Goal: Task Accomplishment & Management: Manage account settings

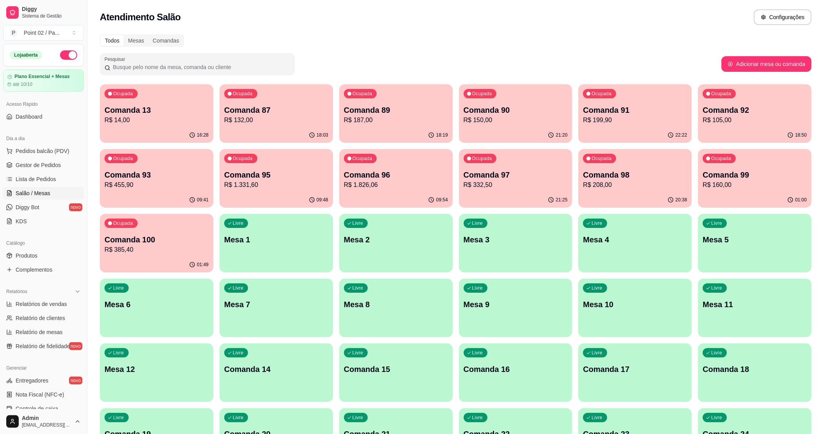
click at [356, 27] on div "Atendimento Salão Configurações" at bounding box center [455, 15] width 737 height 30
click at [513, 41] on div "Todos Mesas Comandas" at bounding box center [456, 40] width 712 height 12
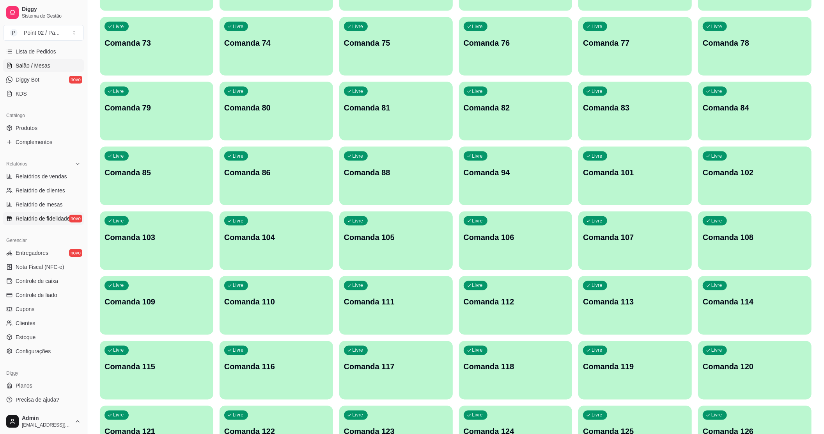
scroll to position [1092, 0]
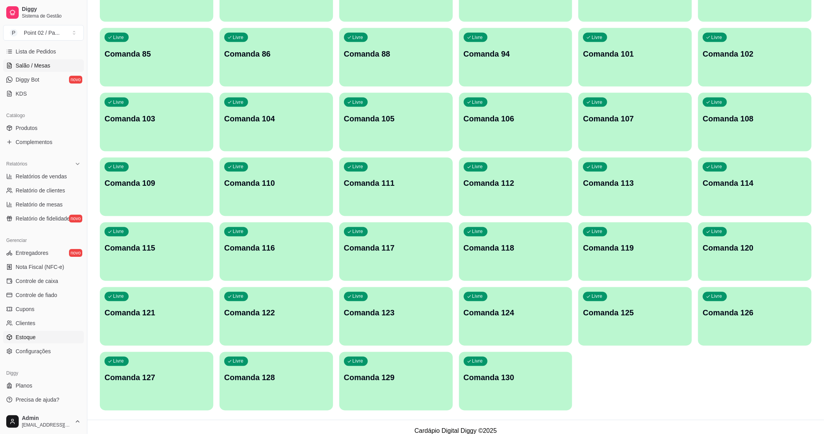
click at [31, 332] on link "Estoque" at bounding box center [43, 337] width 81 height 12
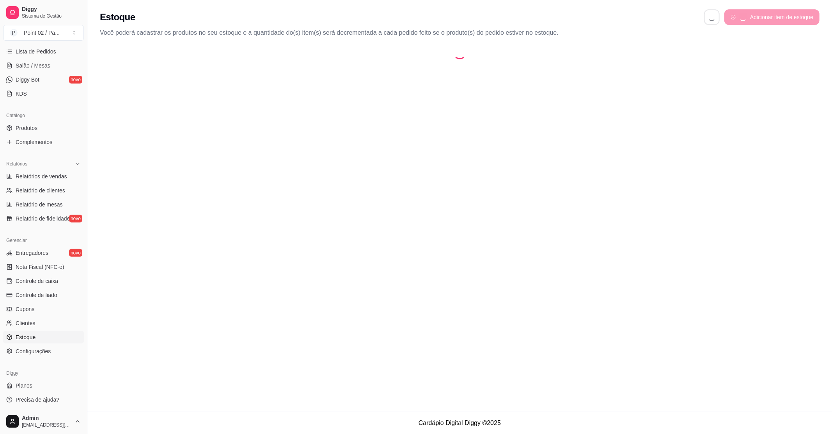
select select "QUANTITY_ORDER"
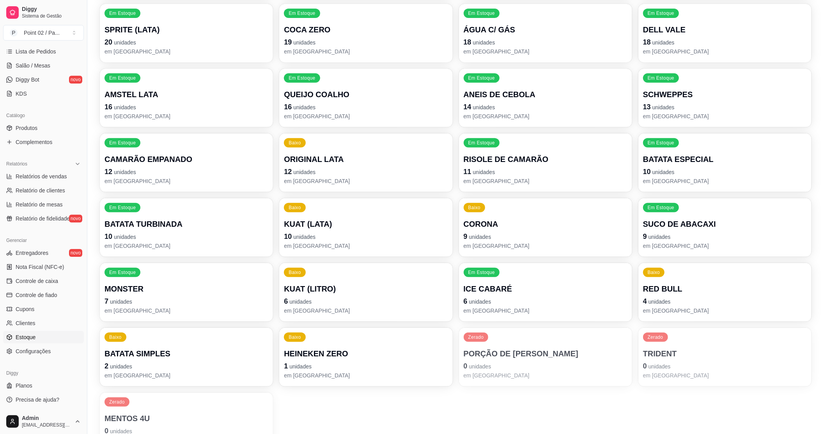
scroll to position [285, 0]
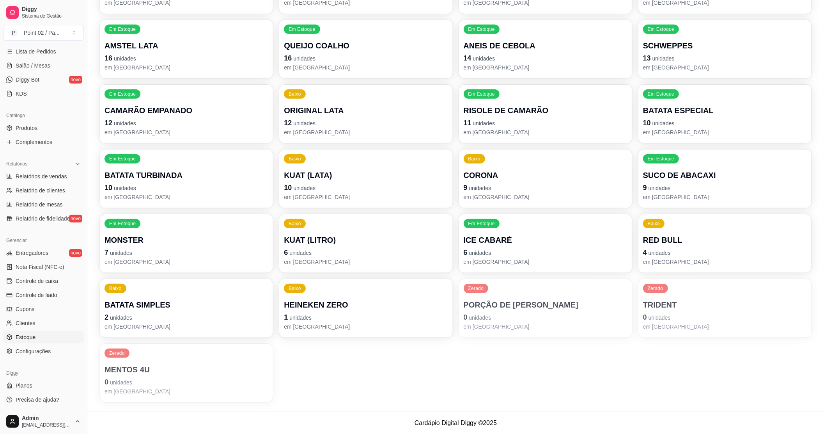
click at [687, 312] on p "0 unidades" at bounding box center [725, 317] width 164 height 11
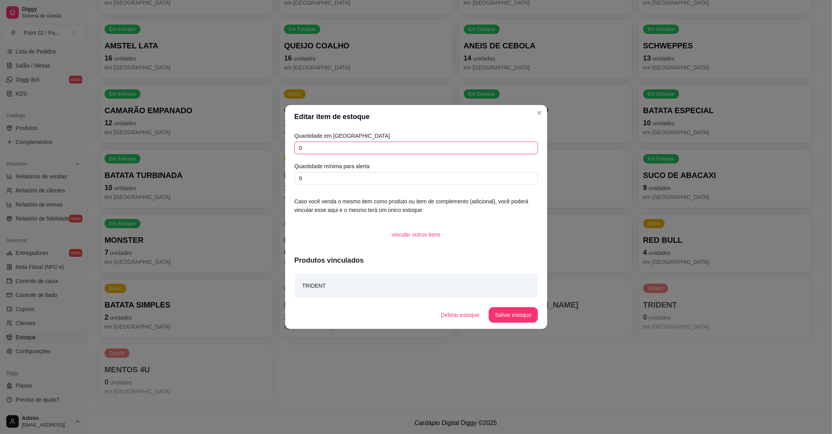
click at [361, 147] on input "0" at bounding box center [415, 148] width 243 height 12
type input "63"
click at [521, 308] on button "Salvar estoque" at bounding box center [513, 315] width 49 height 16
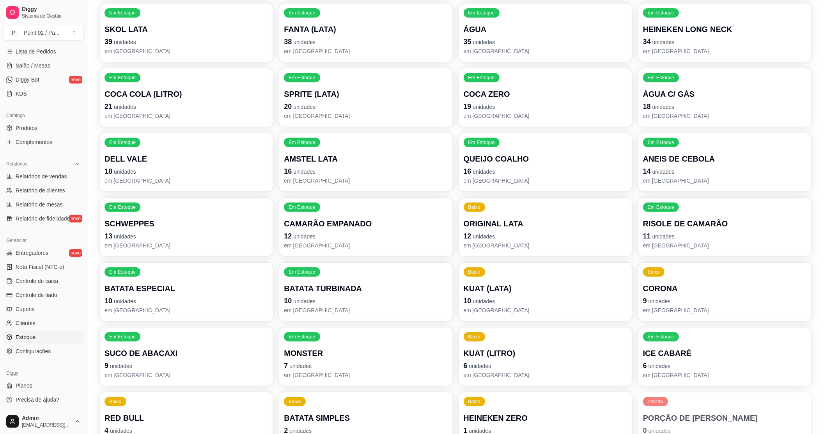
scroll to position [0, 0]
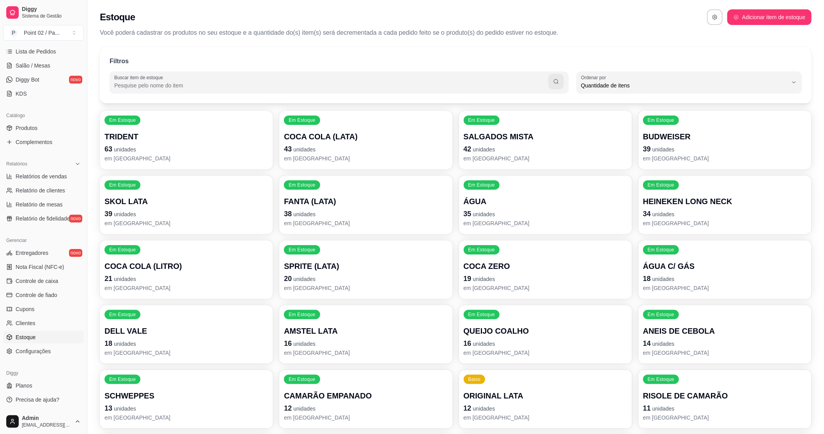
click at [811, 44] on div "Filtros Buscar item de estoque QUANTITY_ORDER Ordenar por Ordem alfabética Quan…" at bounding box center [455, 369] width 737 height 654
click at [680, 197] on p "HEINEKEN LONG NECK" at bounding box center [724, 201] width 159 height 11
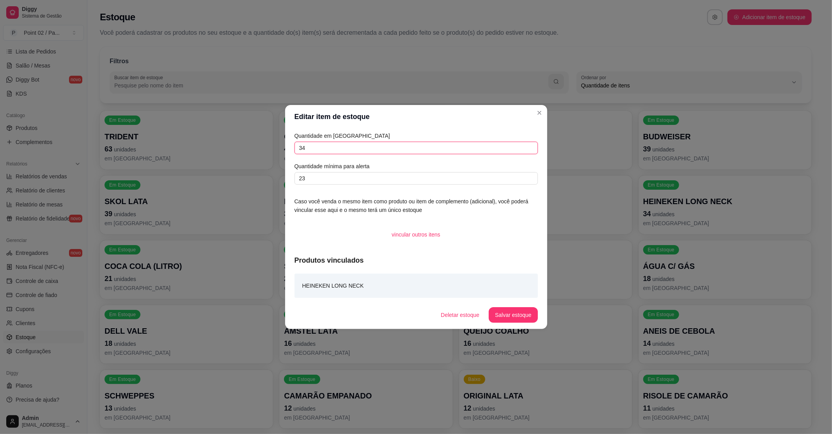
click at [395, 147] on input "34" at bounding box center [415, 148] width 243 height 12
type input "3"
type input "67"
click at [503, 316] on button "Salvar estoque" at bounding box center [513, 315] width 49 height 16
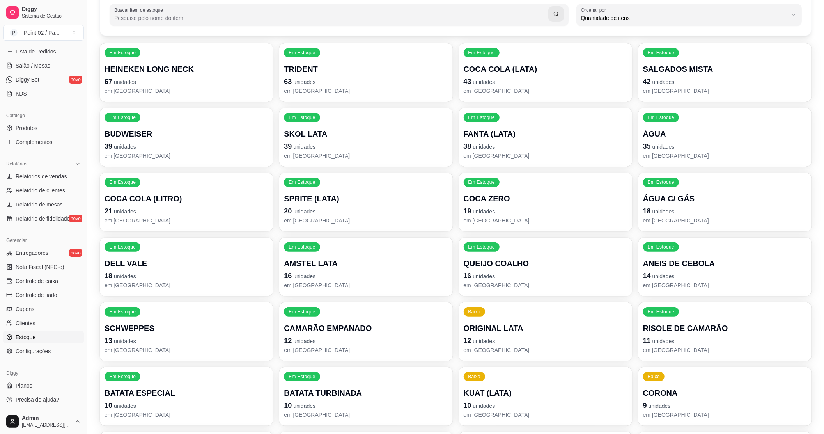
scroll to position [52, 0]
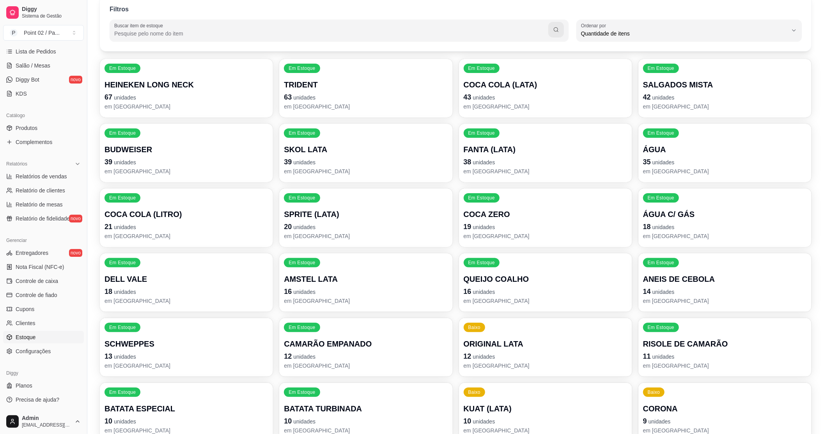
click at [302, 278] on p "AMSTEL LATA" at bounding box center [366, 278] width 164 height 11
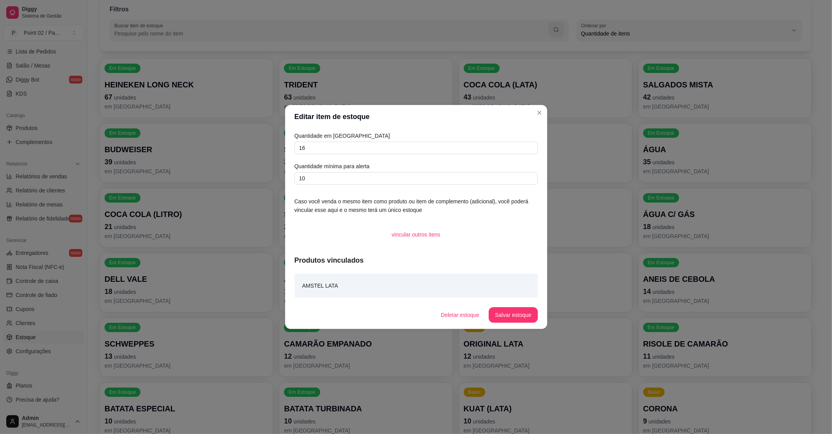
click at [328, 139] on div "Quantidade em estoque 16 Quantidade mínima para alerta 10" at bounding box center [415, 157] width 243 height 53
click at [325, 156] on div "Quantidade em estoque 16 Quantidade mínima para alerta 10" at bounding box center [415, 157] width 243 height 53
click at [326, 149] on input "16" at bounding box center [415, 148] width 243 height 12
type input "1"
type input "64"
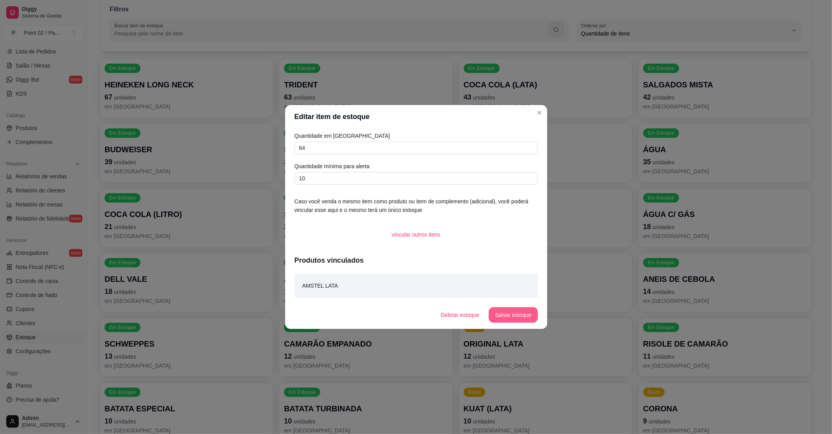
click at [523, 312] on button "Salvar estoque" at bounding box center [513, 315] width 49 height 16
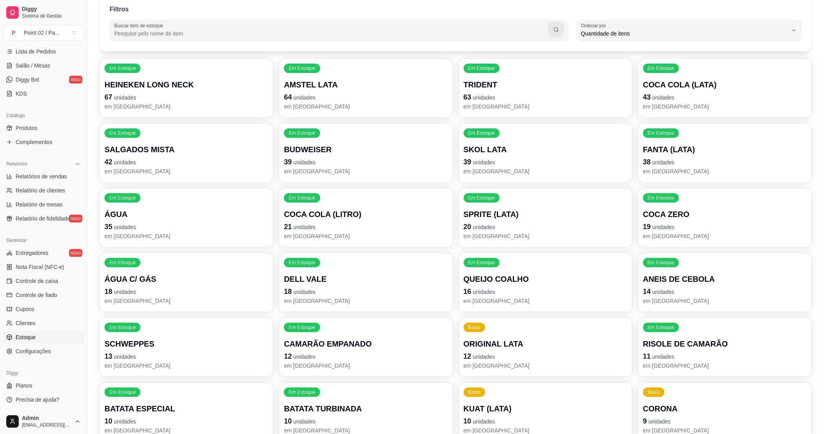
click at [498, 151] on p "SKOL LATA" at bounding box center [546, 149] width 164 height 11
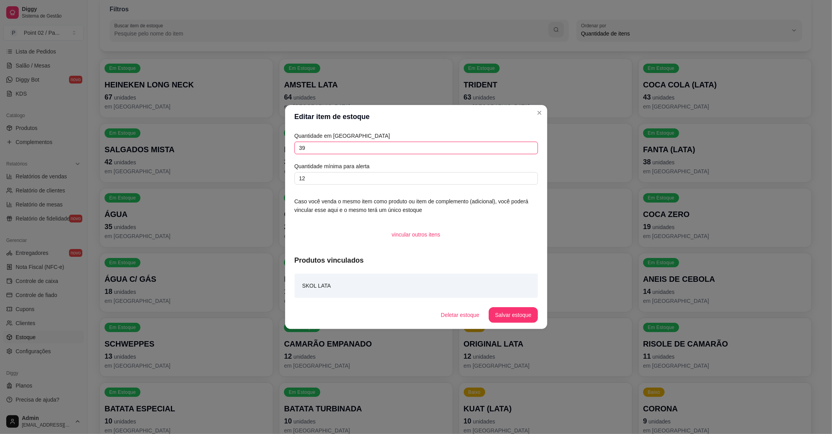
click at [454, 142] on input "39" at bounding box center [415, 148] width 243 height 12
type input "3"
type input "79"
click at [517, 311] on button "Salvar estoque" at bounding box center [513, 315] width 49 height 16
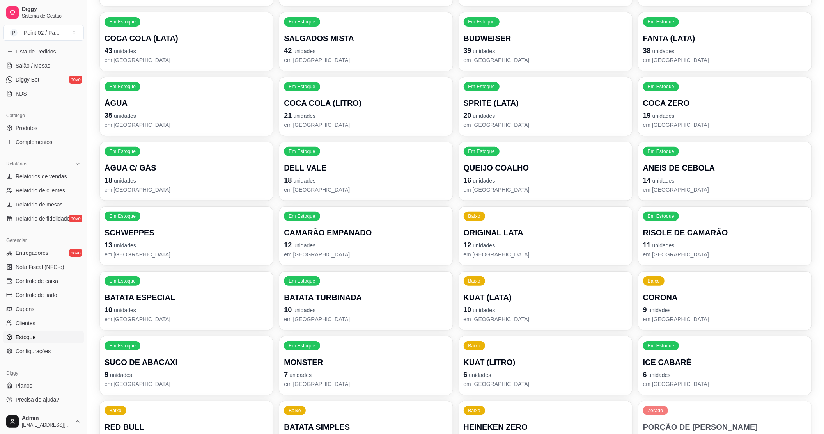
scroll to position [0, 0]
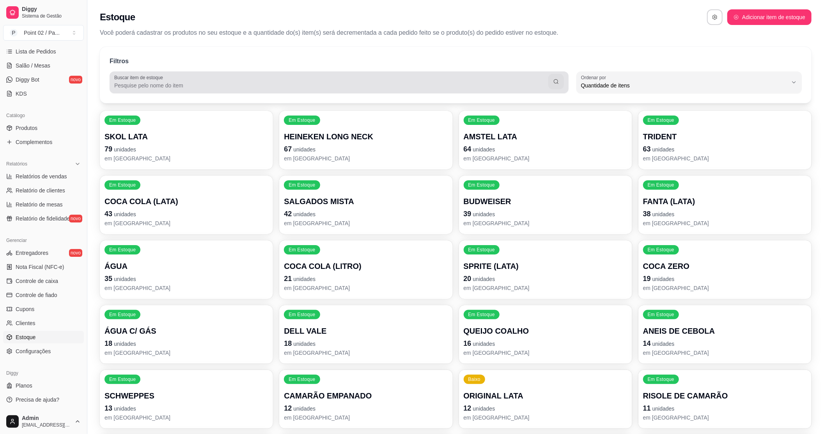
click at [277, 71] on div "Buscar item de estoque" at bounding box center [339, 82] width 459 height 22
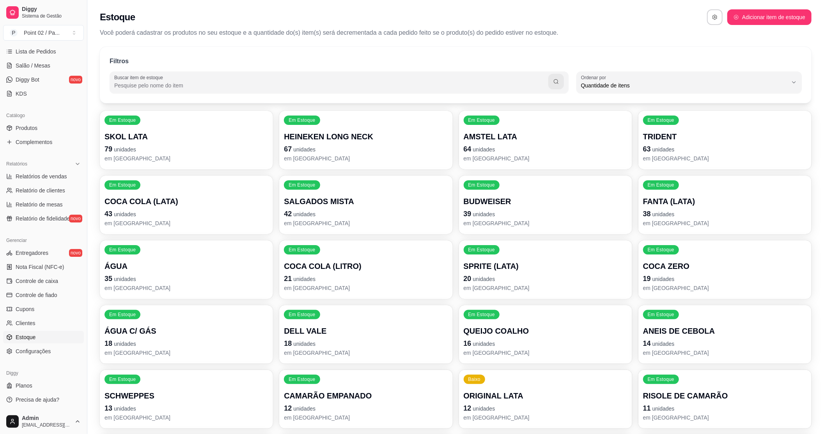
click at [277, 66] on div "Filtros" at bounding box center [456, 62] width 692 height 10
click at [272, 45] on div "Filtros Buscar item de estoque QUANTITY_ORDER Ordenar por Ordem alfabética Quan…" at bounding box center [455, 369] width 737 height 654
click at [222, 61] on div "Filtros" at bounding box center [456, 62] width 692 height 10
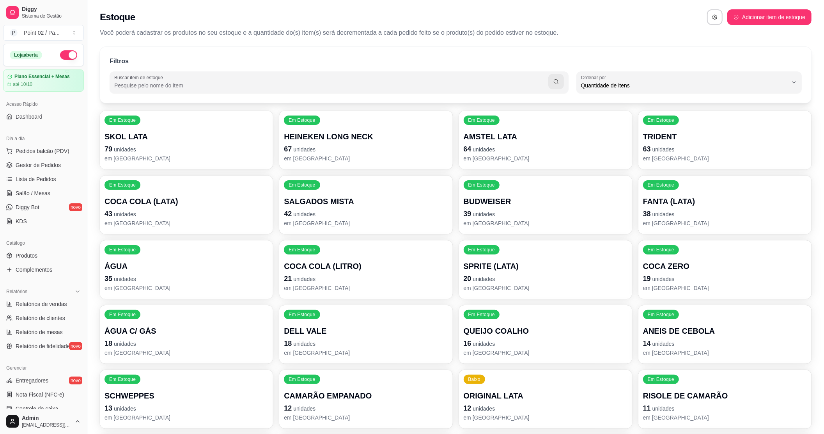
click at [182, 58] on div "Filtros" at bounding box center [456, 62] width 692 height 10
click at [255, 63] on div "Filtros" at bounding box center [456, 62] width 692 height 10
click at [204, 63] on div "Filtros" at bounding box center [456, 62] width 692 height 10
click at [60, 58] on button "button" at bounding box center [68, 54] width 17 height 9
click at [44, 247] on div "Catálogo" at bounding box center [43, 243] width 81 height 12
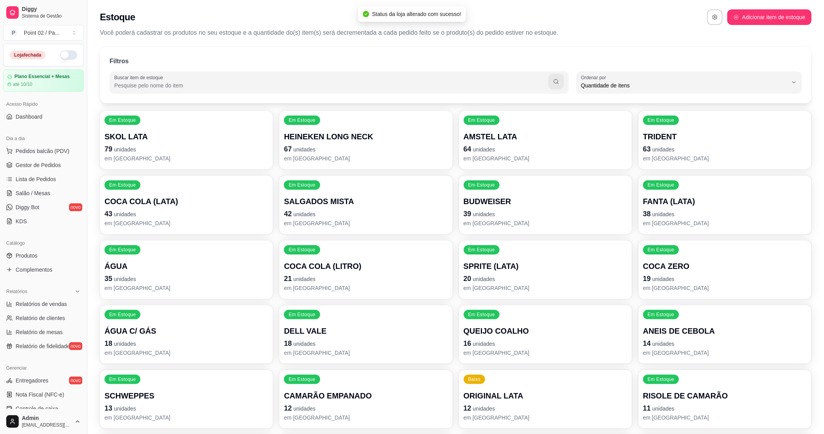
click at [44, 248] on div "Catálogo" at bounding box center [43, 243] width 81 height 12
click at [44, 250] on link "Produtos" at bounding box center [43, 255] width 81 height 12
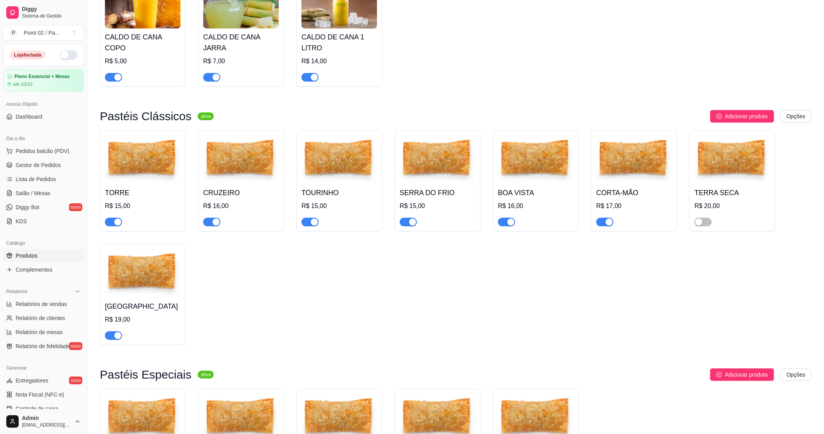
scroll to position [208, 0]
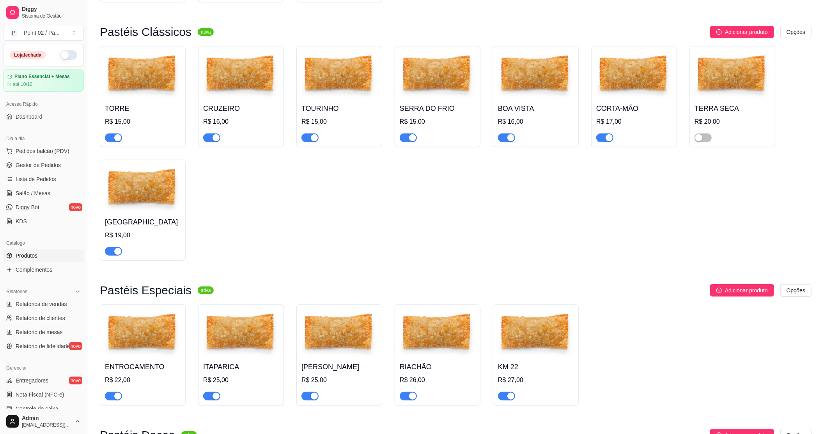
click at [722, 78] on img at bounding box center [733, 75] width 76 height 49
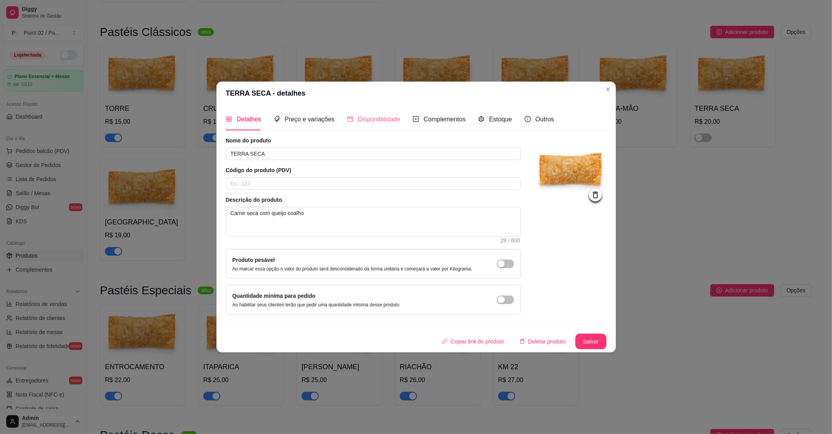
click at [356, 113] on div "Disponibilidade" at bounding box center [373, 119] width 53 height 22
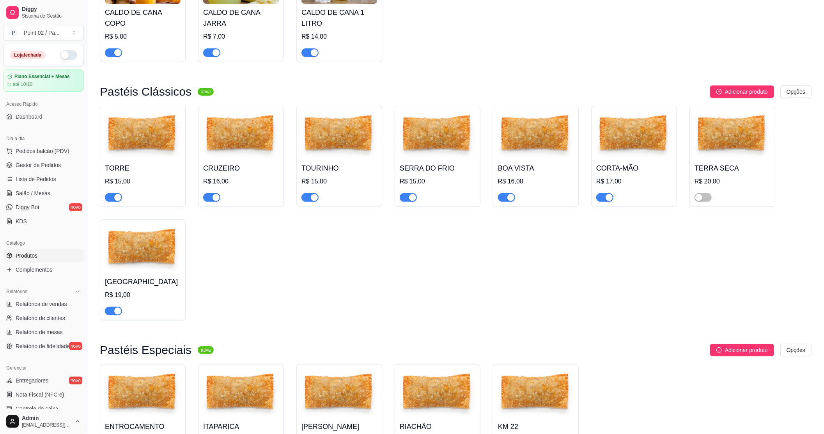
scroll to position [104, 0]
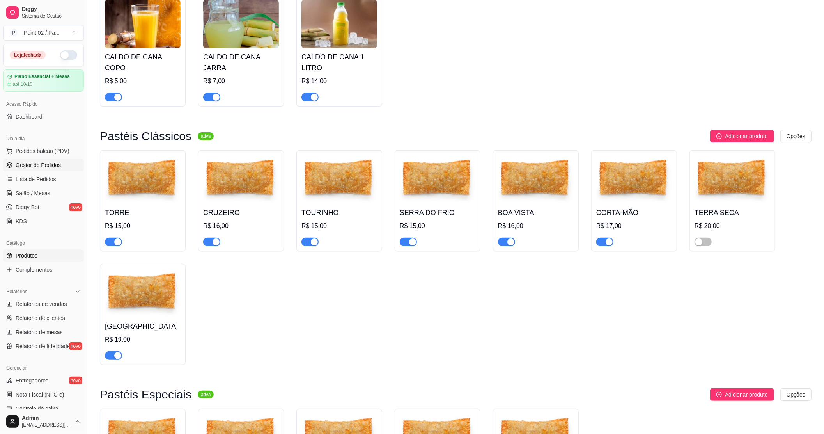
click at [32, 166] on span "Gestor de Pedidos" at bounding box center [38, 165] width 45 height 8
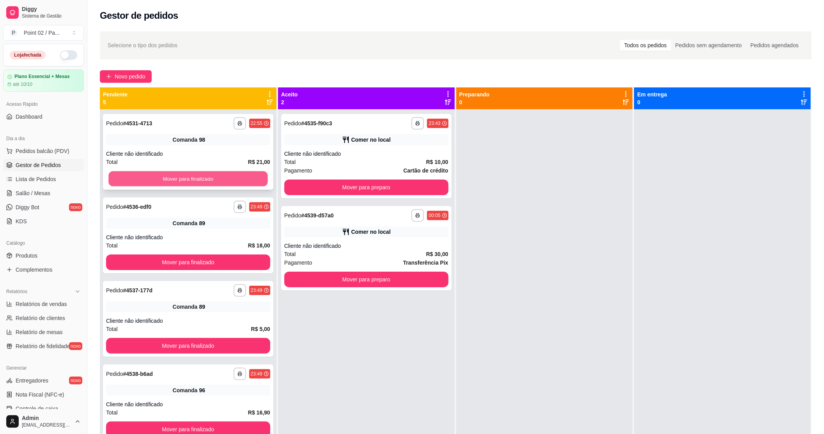
click at [139, 175] on button "Mover para finalizado" at bounding box center [187, 178] width 159 height 15
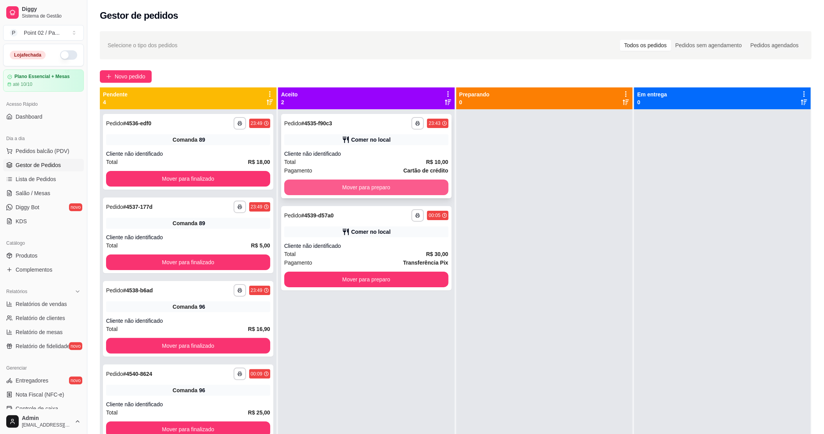
click at [321, 181] on button "Mover para preparo" at bounding box center [366, 187] width 164 height 16
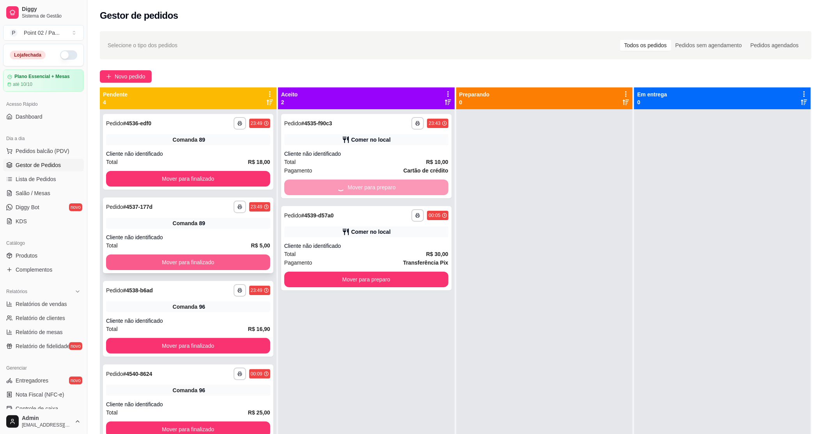
click at [233, 266] on button "Mover para finalizado" at bounding box center [188, 262] width 164 height 16
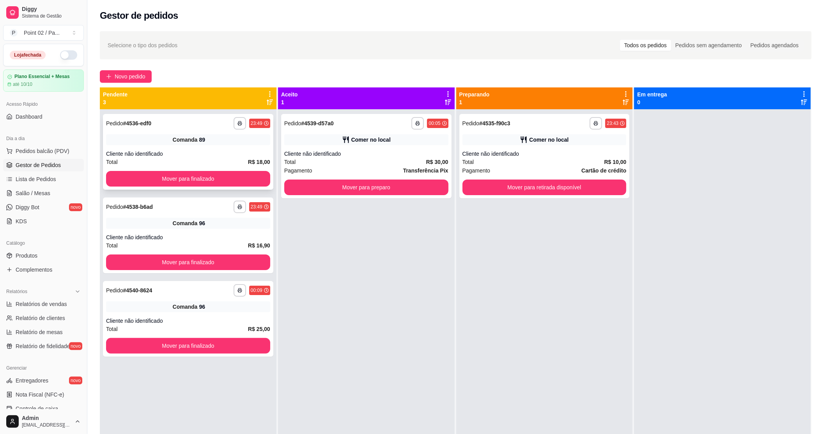
click at [227, 168] on div "**********" at bounding box center [188, 152] width 170 height 76
click at [242, 178] on button "Mover para finalizado" at bounding box center [187, 178] width 159 height 15
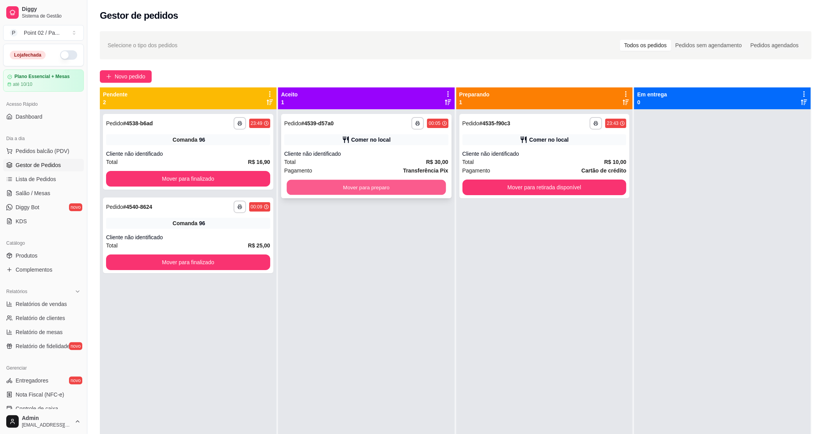
click at [300, 184] on button "Mover para preparo" at bounding box center [366, 187] width 159 height 15
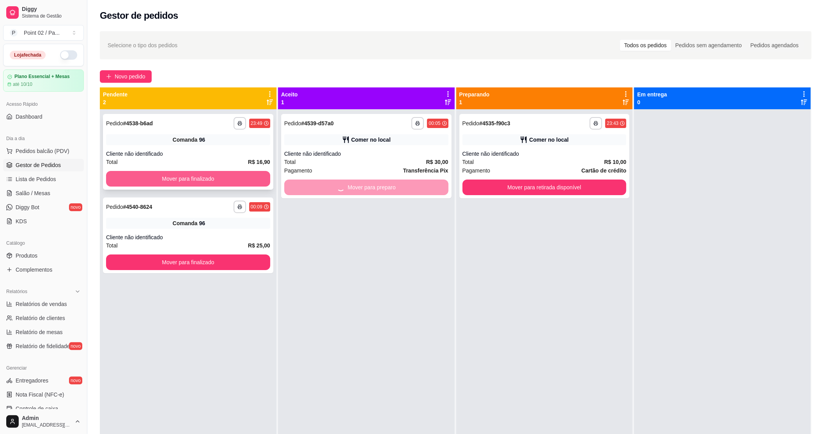
click at [241, 184] on button "Mover para finalizado" at bounding box center [188, 179] width 164 height 16
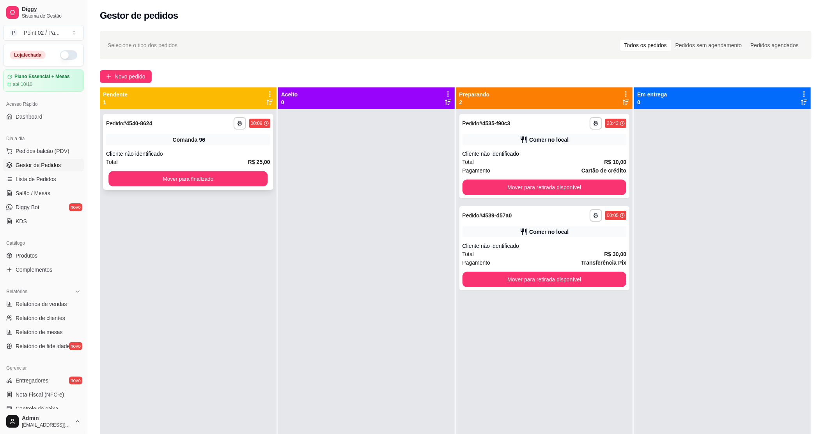
click at [246, 266] on div "**********" at bounding box center [188, 326] width 177 height 434
click at [510, 180] on button "Mover para retirada disponível" at bounding box center [545, 187] width 164 height 16
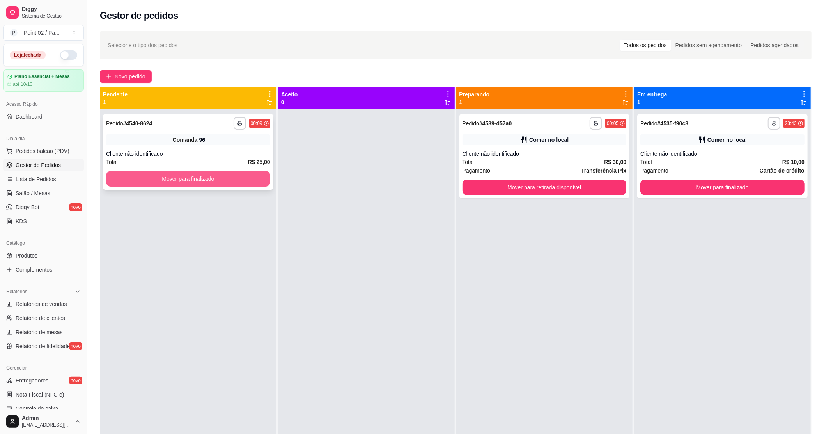
click at [264, 179] on button "Mover para finalizado" at bounding box center [188, 179] width 164 height 16
click at [550, 180] on button "Mover para retirada disponível" at bounding box center [545, 187] width 164 height 16
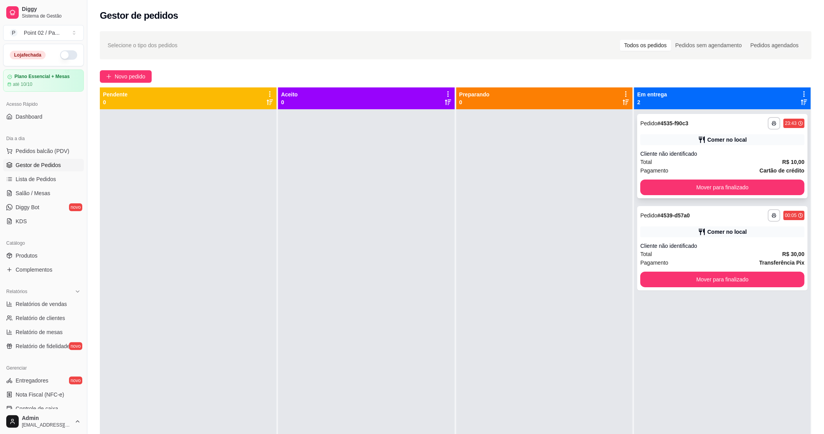
click at [671, 178] on div "**********" at bounding box center [722, 156] width 170 height 84
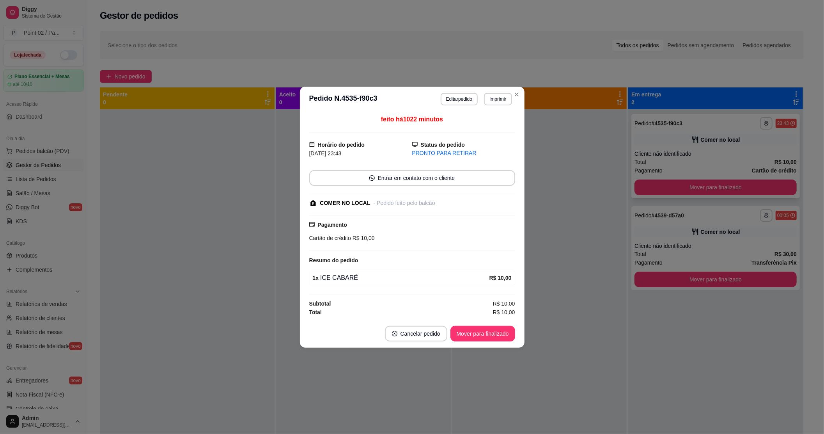
click at [675, 189] on button "Mover para finalizado" at bounding box center [716, 187] width 162 height 16
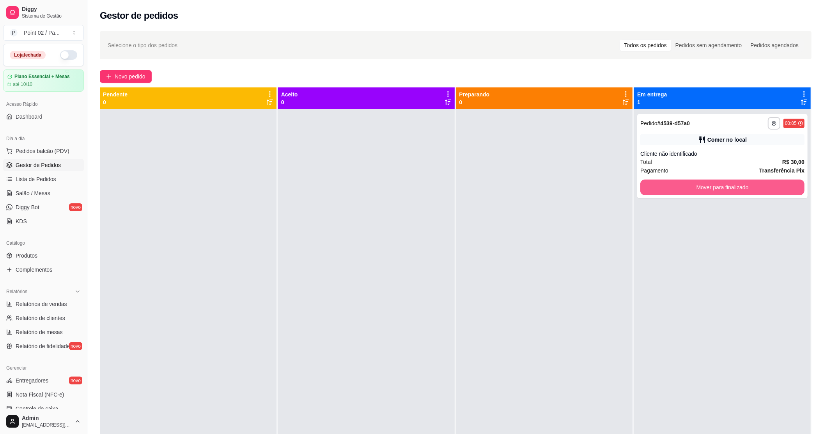
click at [675, 189] on button "Mover para finalizado" at bounding box center [722, 187] width 164 height 16
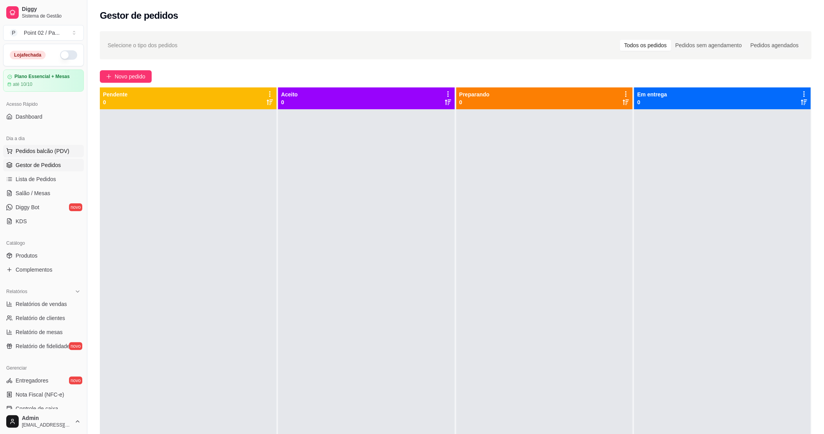
click at [45, 147] on span "Pedidos balcão (PDV)" at bounding box center [43, 151] width 54 height 8
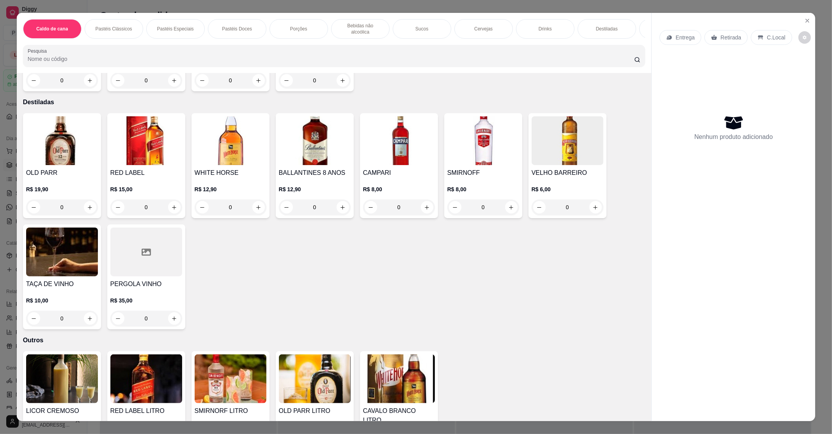
scroll to position [1560, 0]
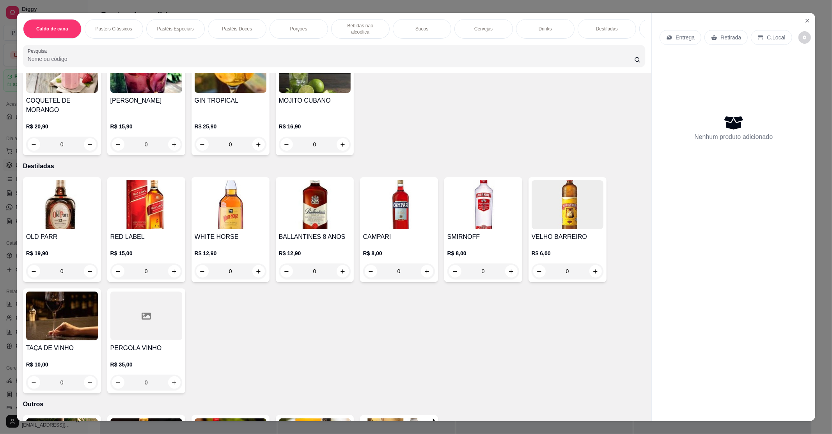
click at [545, 219] on img at bounding box center [568, 204] width 72 height 49
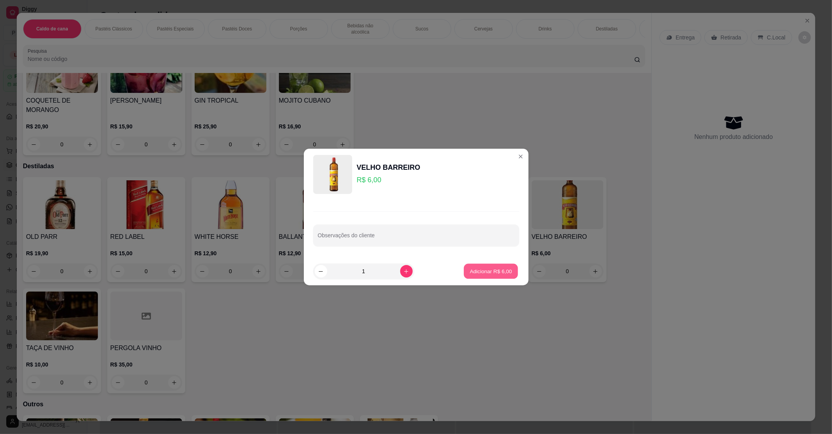
click at [505, 271] on button "Adicionar R$ 6,00" at bounding box center [491, 271] width 54 height 15
type input "1"
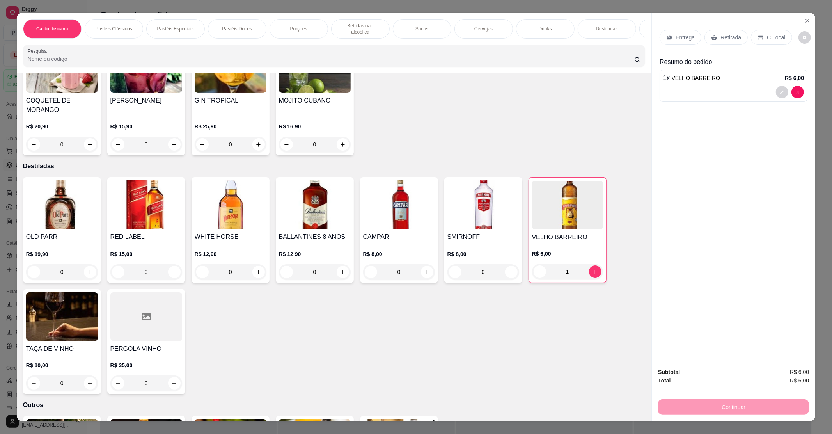
click at [758, 38] on icon at bounding box center [760, 37] width 5 height 4
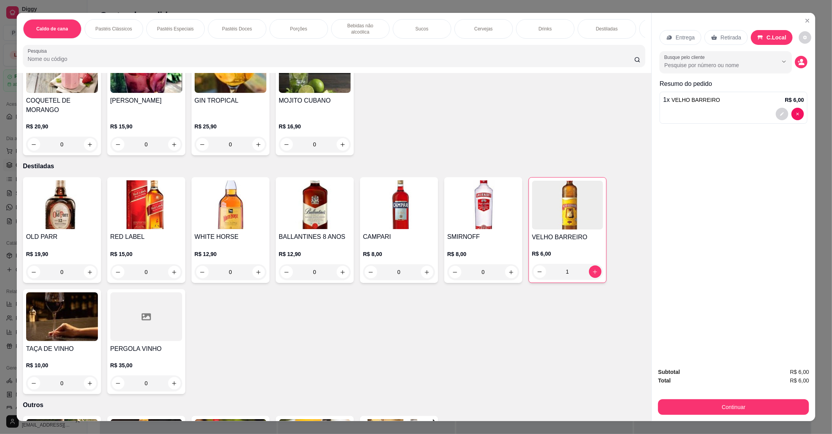
click at [699, 415] on div "Subtotal R$ 6,00 Total R$ 6,00 Continuar" at bounding box center [733, 391] width 163 height 60
click at [702, 408] on button "Continuar" at bounding box center [733, 407] width 151 height 16
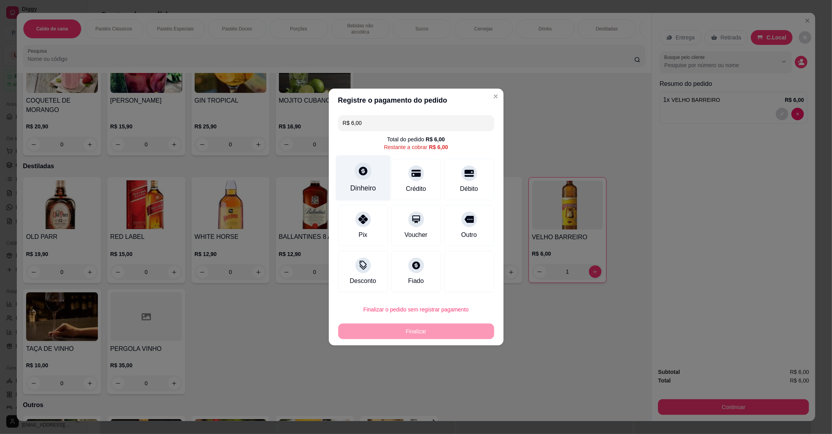
click at [358, 175] on icon at bounding box center [363, 171] width 10 height 10
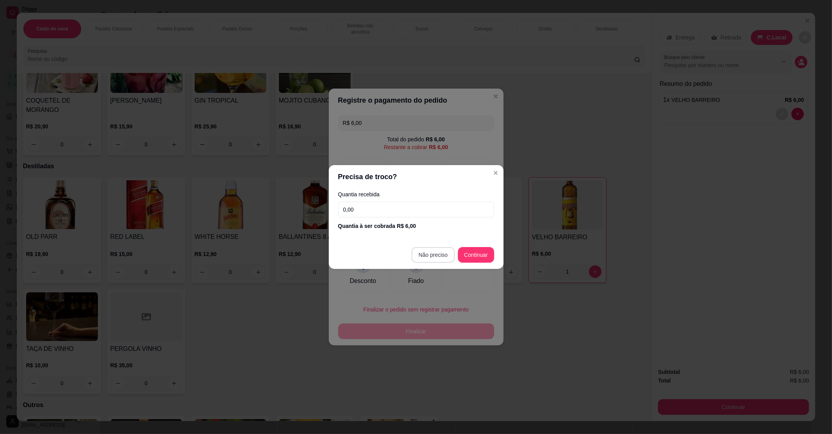
type input "R$ 0,00"
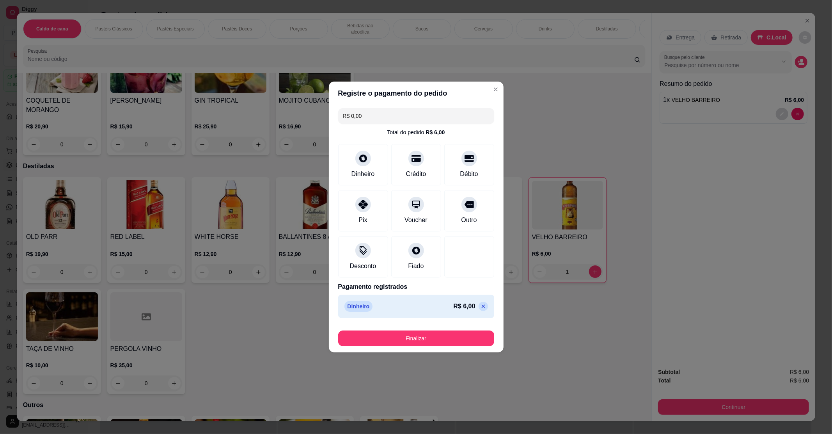
click at [436, 331] on button "Finalizar" at bounding box center [416, 338] width 156 height 16
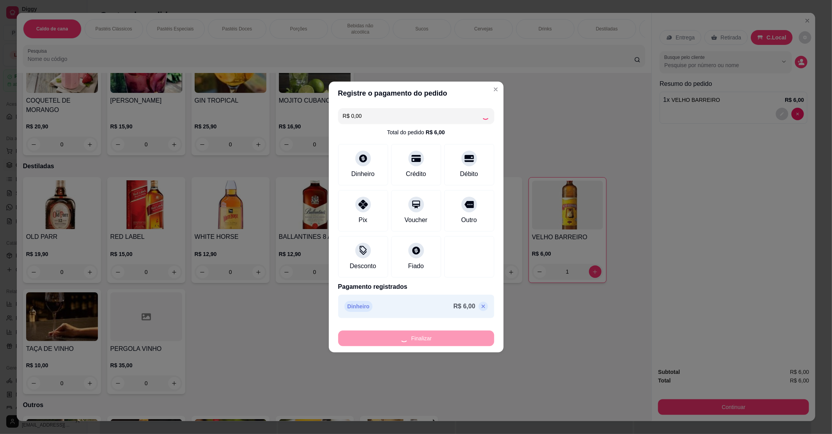
type input "0"
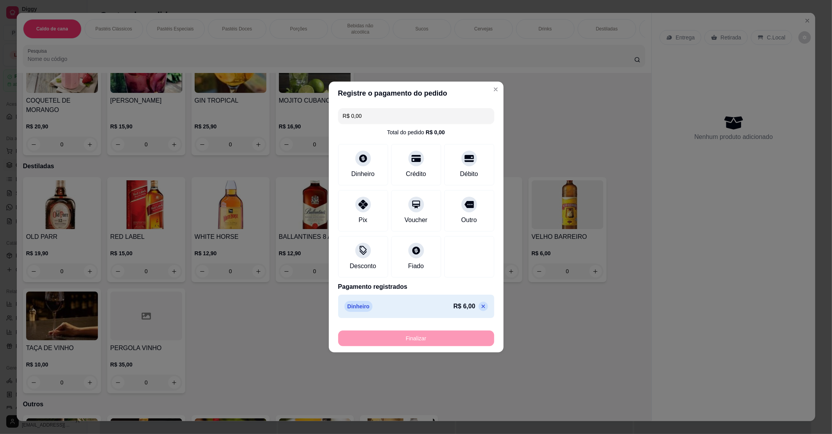
type input "-R$ 6,00"
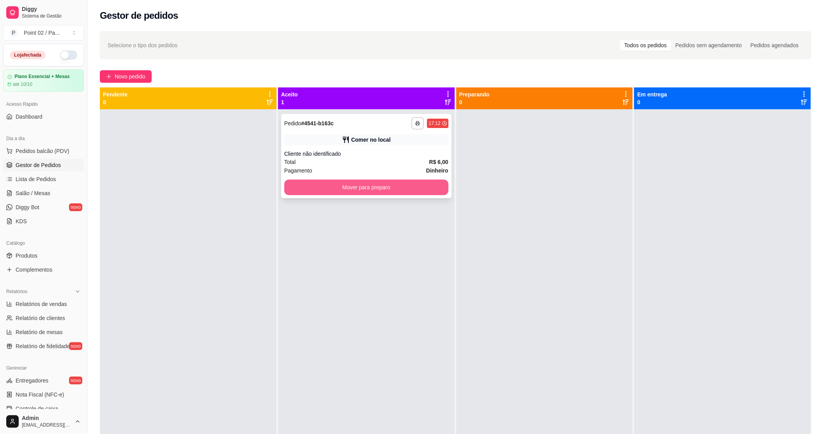
click at [383, 181] on button "Mover para preparo" at bounding box center [366, 187] width 164 height 16
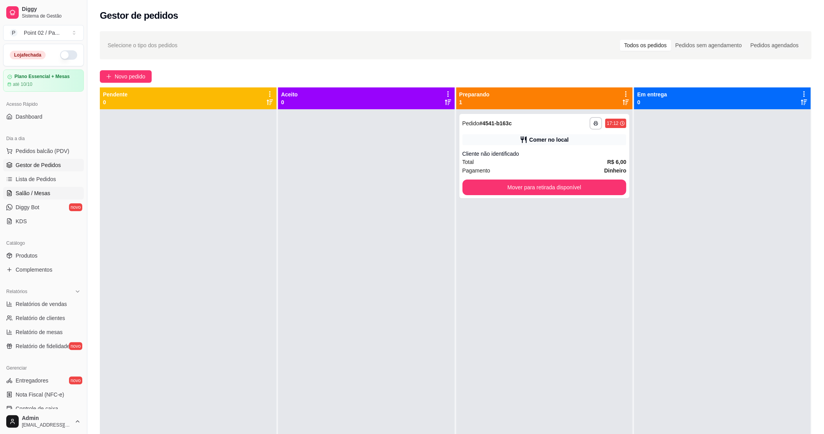
click at [30, 196] on span "Salão / Mesas" at bounding box center [33, 193] width 35 height 8
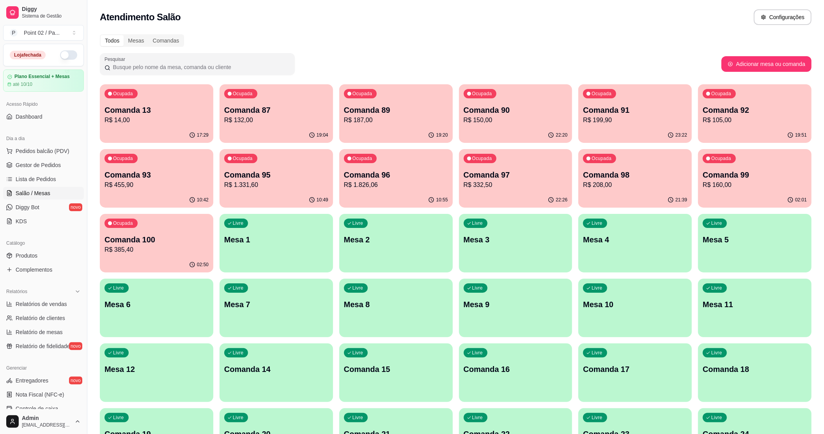
click at [236, 380] on div "Livre Comanda 14" at bounding box center [276, 367] width 113 height 49
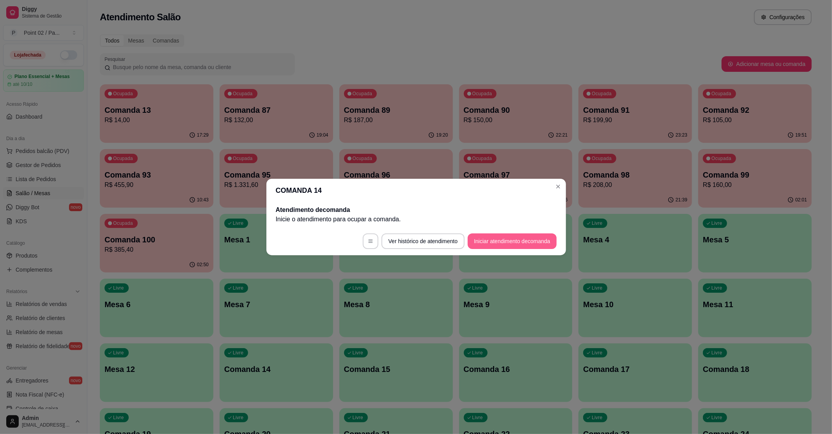
click at [501, 245] on button "Iniciar atendimento de comanda" at bounding box center [512, 241] width 89 height 16
click at [450, 216] on input "Informe a mesa na qual essa comanda está." at bounding box center [416, 218] width 172 height 8
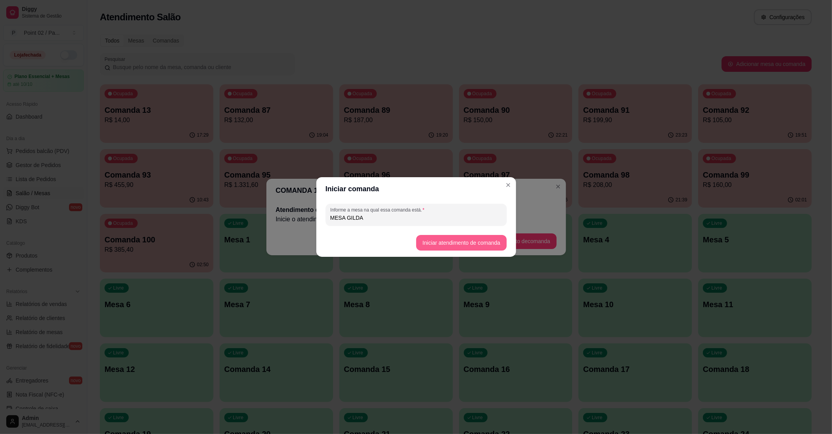
type input "MESA GILDA"
click at [447, 245] on button "Iniciar atendimento de comanda" at bounding box center [461, 243] width 90 height 16
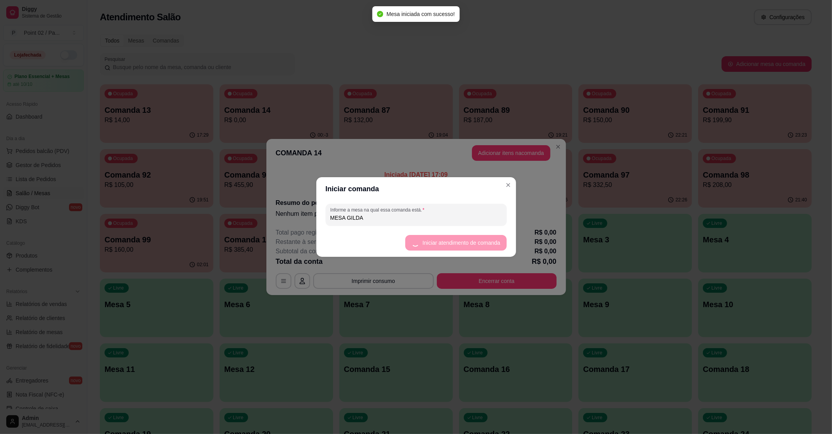
click at [500, 148] on button "Adicionar itens na comanda" at bounding box center [511, 153] width 78 height 16
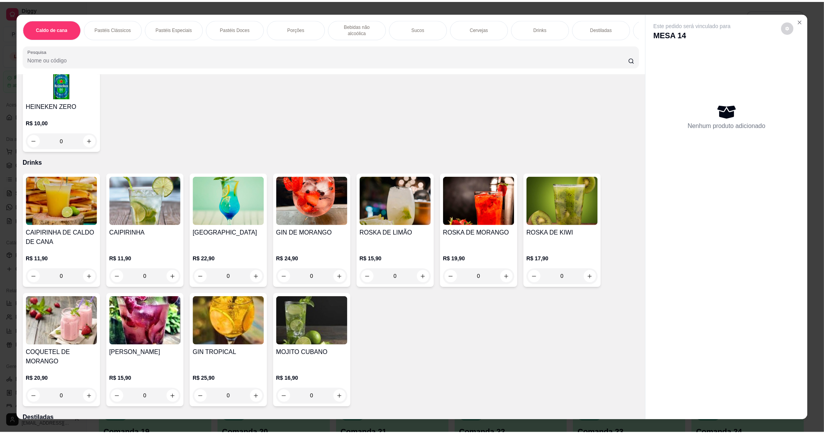
scroll to position [1352, 0]
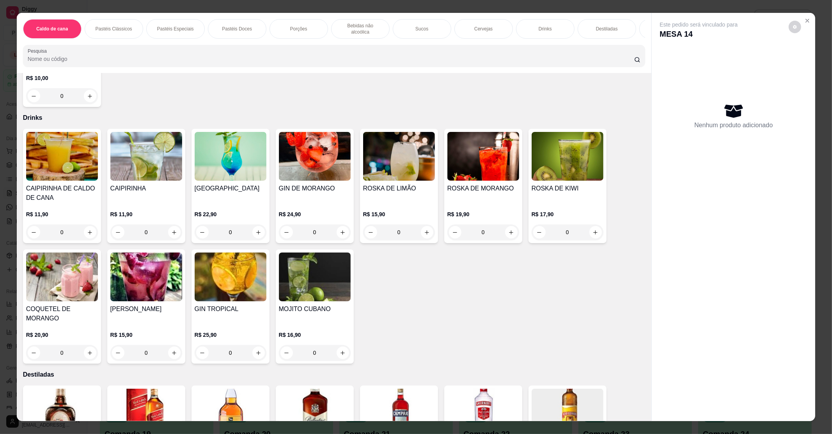
click at [119, 157] on img at bounding box center [146, 156] width 72 height 49
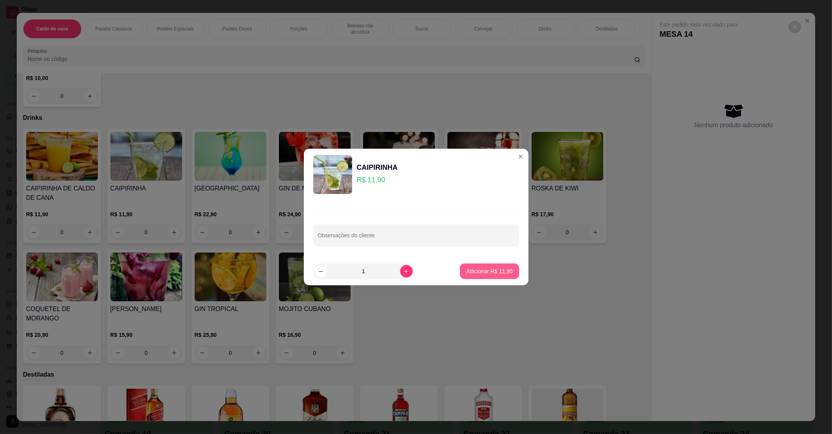
click at [483, 272] on p "Adicionar R$ 11,90" at bounding box center [489, 271] width 46 height 8
type input "1"
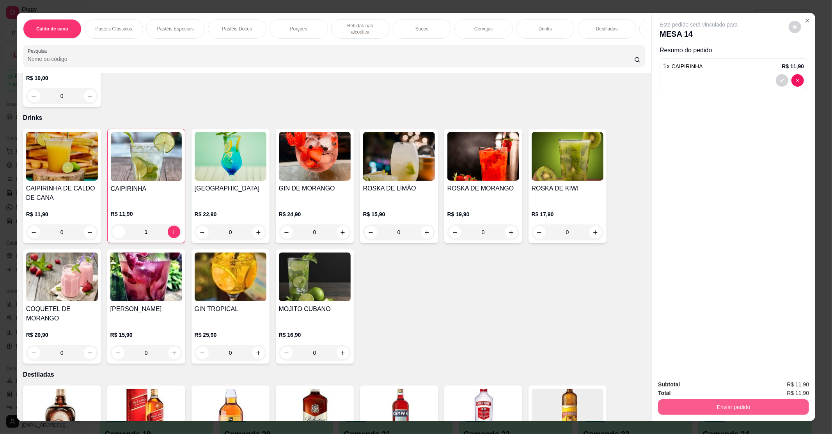
click at [743, 407] on button "Enviar pedido" at bounding box center [733, 407] width 151 height 16
click at [709, 383] on button "Não registrar e enviar pedido" at bounding box center [707, 387] width 79 height 14
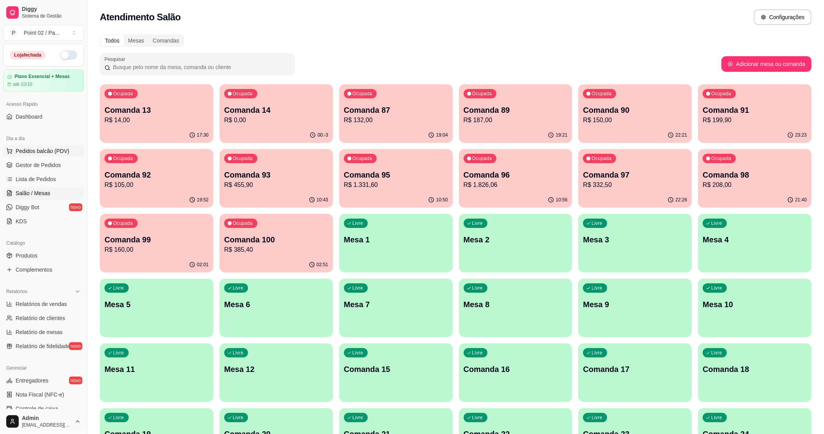
click at [16, 151] on span "Pedidos balcão (PDV)" at bounding box center [43, 151] width 54 height 8
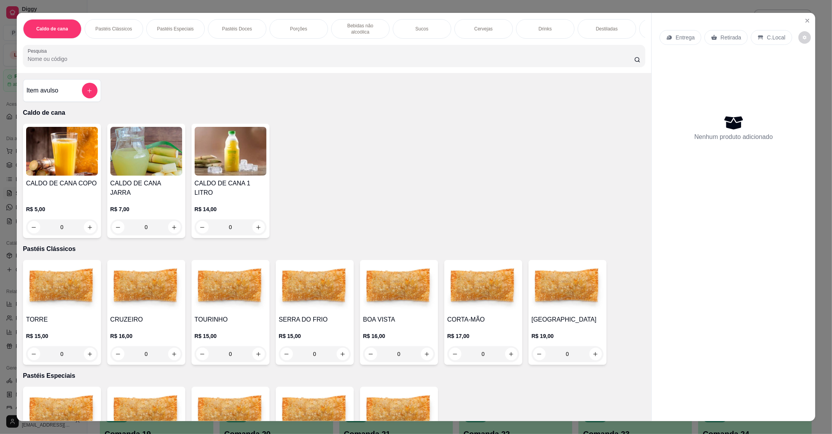
click at [65, 152] on img at bounding box center [62, 151] width 72 height 49
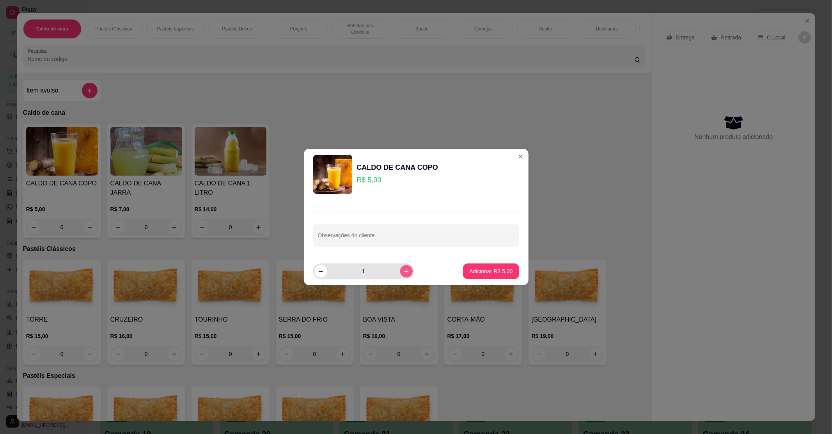
click at [403, 269] on icon "increase-product-quantity" at bounding box center [406, 271] width 6 height 6
type input "2"
click at [462, 278] on button "Adicionar R$ 10,00" at bounding box center [489, 271] width 57 height 15
type input "2"
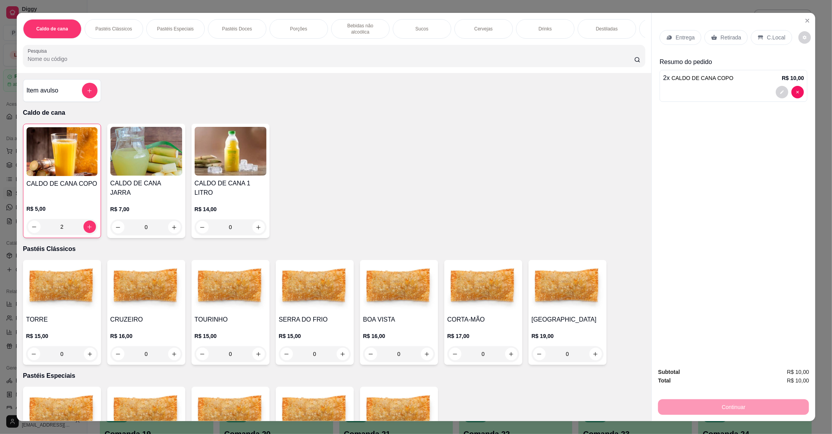
click at [757, 35] on icon at bounding box center [760, 37] width 6 height 6
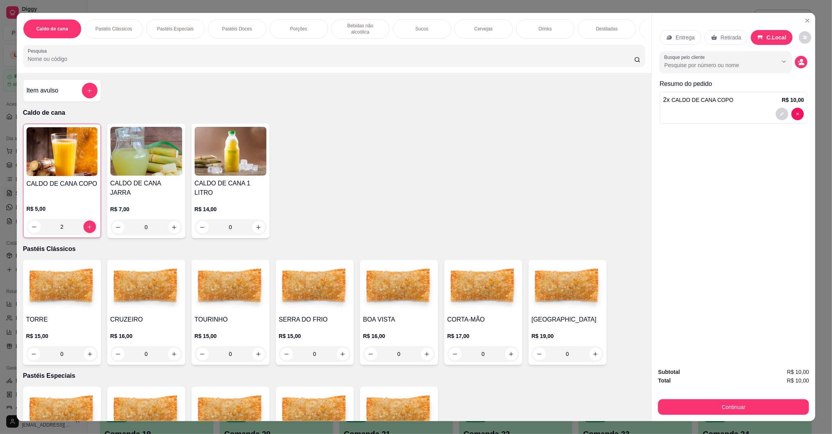
click at [711, 401] on button "Continuar" at bounding box center [733, 407] width 151 height 16
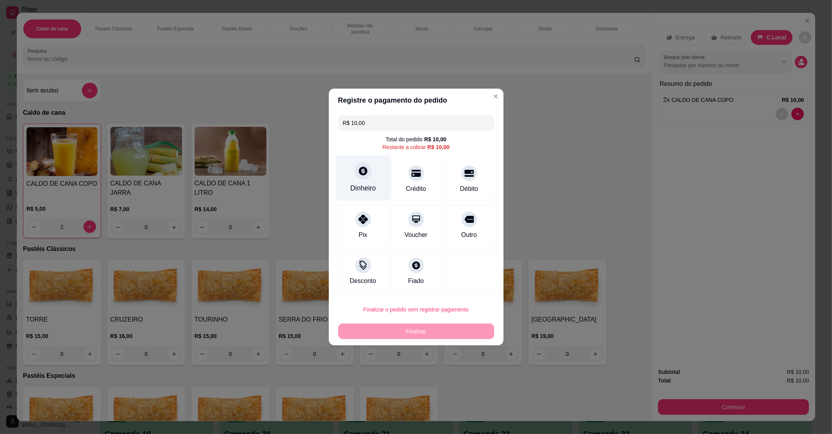
click at [373, 179] on div "Dinheiro" at bounding box center [362, 178] width 55 height 46
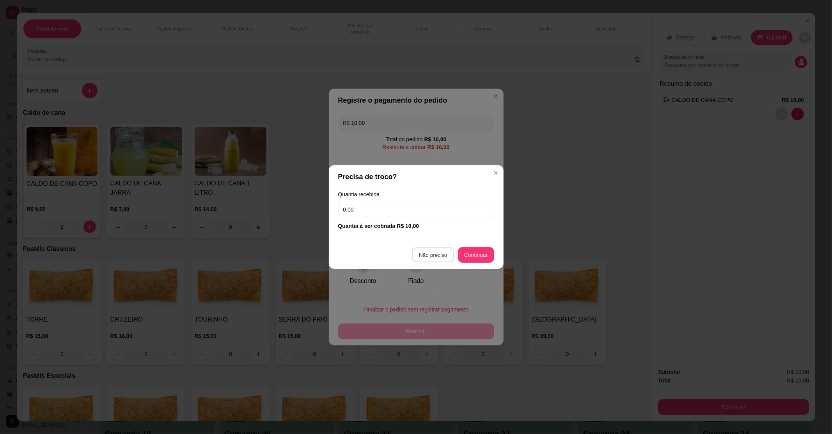
type input "R$ 0,00"
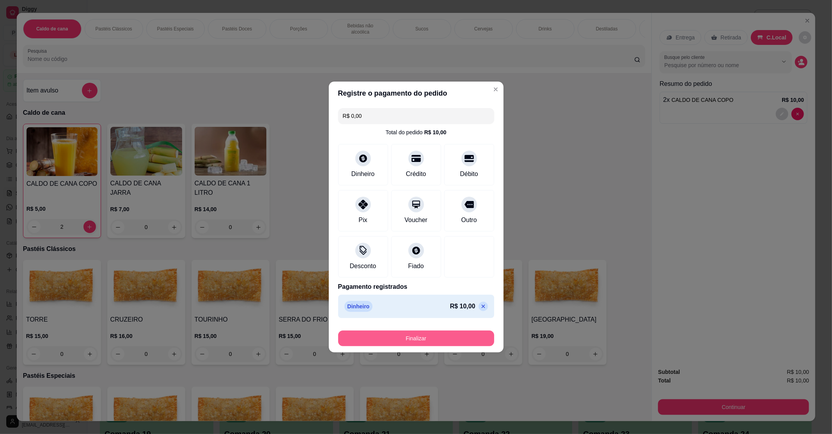
click at [417, 342] on button "Finalizar" at bounding box center [416, 338] width 156 height 16
type input "0"
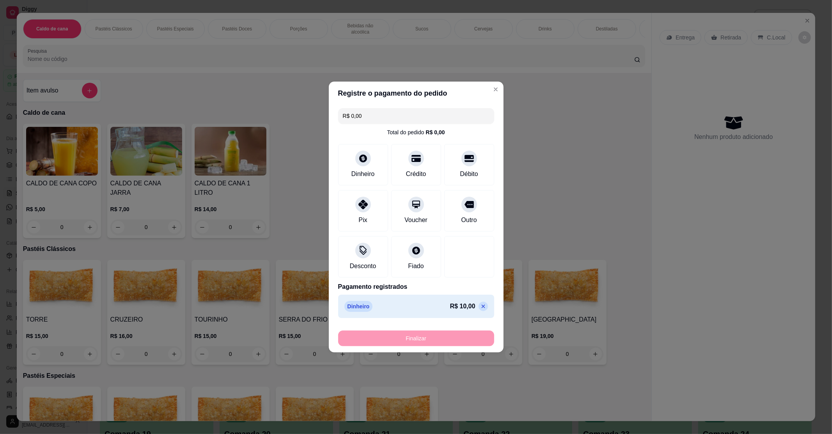
type input "-R$ 10,00"
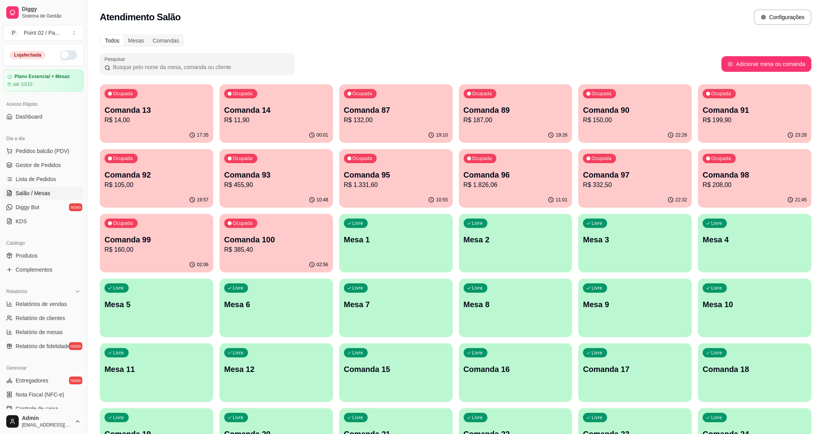
click at [69, 433] on div "Admin [EMAIL_ADDRESS][DOMAIN_NAME]" at bounding box center [43, 421] width 87 height 25
click at [305, 21] on div "Atendimento Salão Configurações" at bounding box center [456, 17] width 712 height 16
click at [61, 55] on button "button" at bounding box center [68, 54] width 17 height 9
click at [239, 36] on div "Todos Mesas Comandas" at bounding box center [456, 40] width 712 height 12
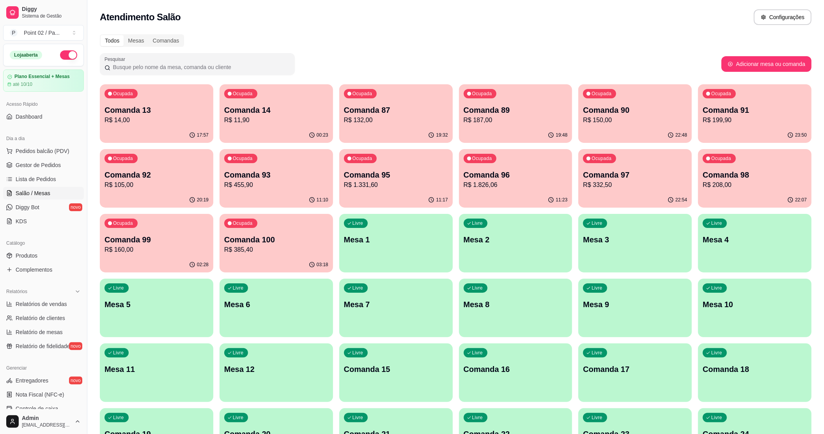
click at [79, 258] on div "Loja aberta Plano Essencial + Mesas até 10/10 Acesso Rápido Dashboard Dia a dia…" at bounding box center [43, 226] width 87 height 365
click at [61, 155] on button "Pedidos balcão (PDV)" at bounding box center [43, 151] width 81 height 12
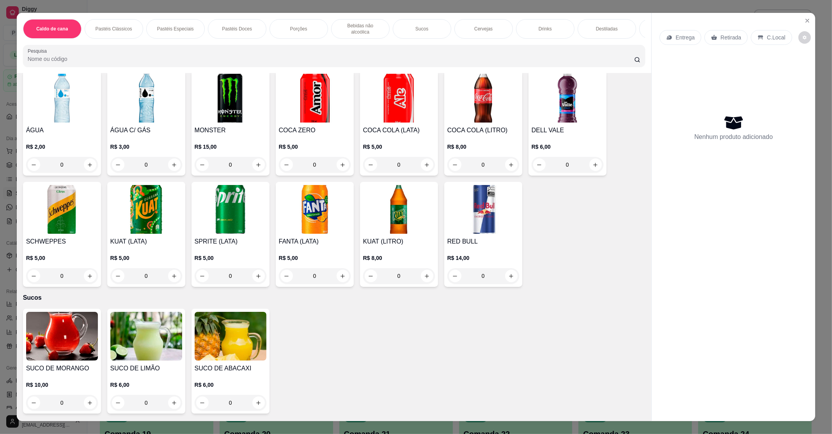
scroll to position [676, 0]
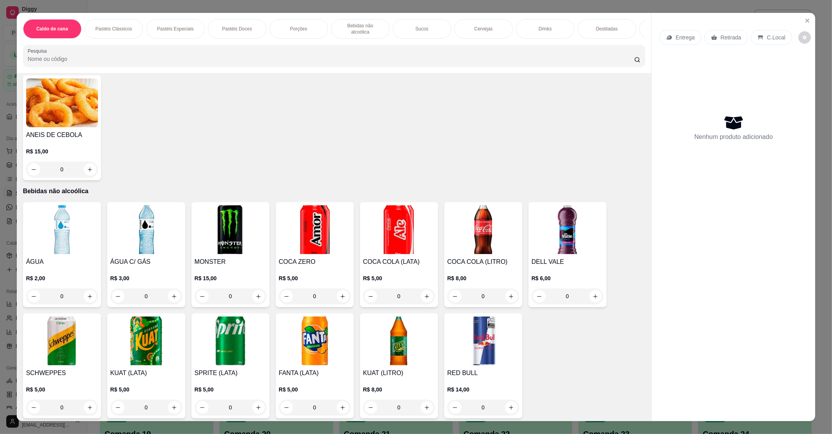
click at [69, 207] on img at bounding box center [62, 229] width 72 height 49
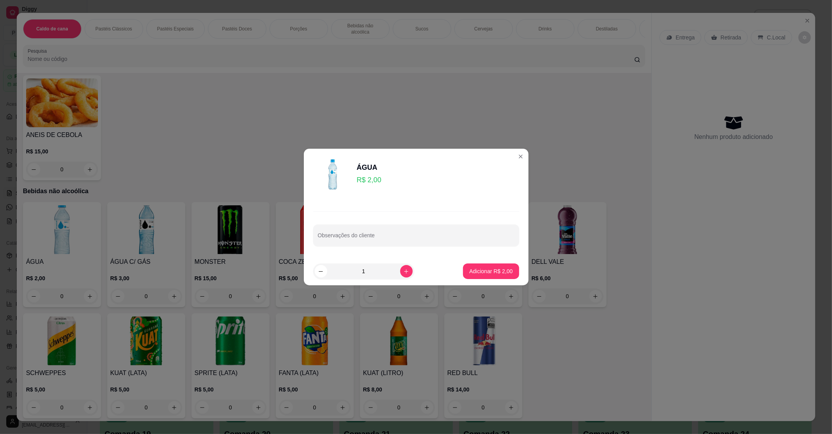
click at [463, 264] on div "Adicionar R$ 2,00" at bounding box center [491, 271] width 56 height 16
click at [464, 263] on div "Adicionar R$ 2,00" at bounding box center [491, 271] width 56 height 16
click at [511, 274] on footer "1 Adicionar R$ 2,00" at bounding box center [416, 271] width 225 height 28
click at [504, 271] on p "Adicionar R$ 2,00" at bounding box center [490, 271] width 43 height 8
type input "1"
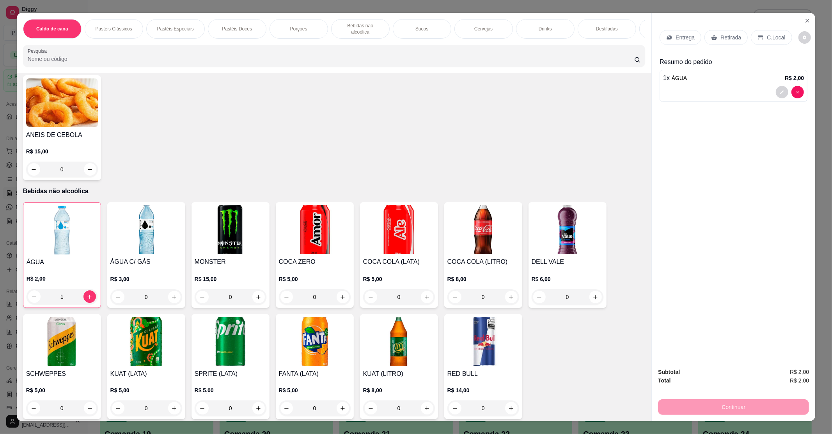
click at [758, 37] on icon at bounding box center [760, 37] width 5 height 4
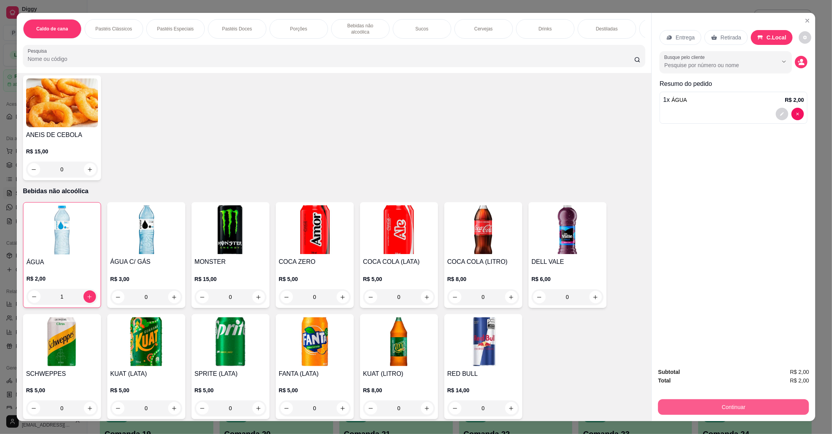
click at [707, 408] on button "Continuar" at bounding box center [733, 407] width 151 height 16
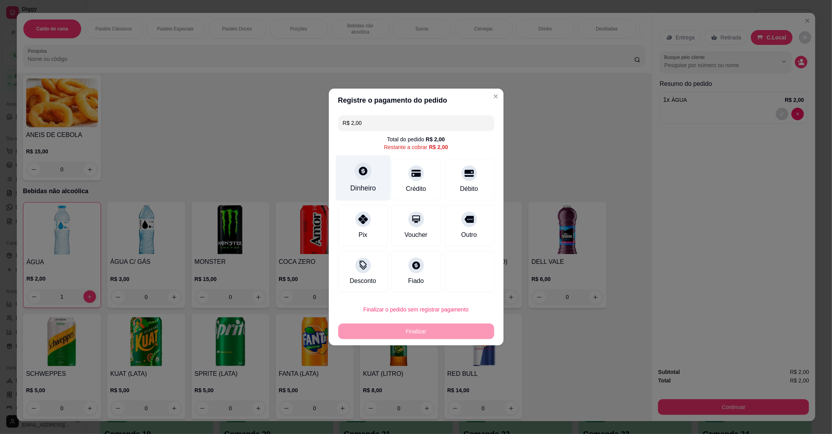
click at [372, 169] on div "Dinheiro" at bounding box center [362, 178] width 55 height 46
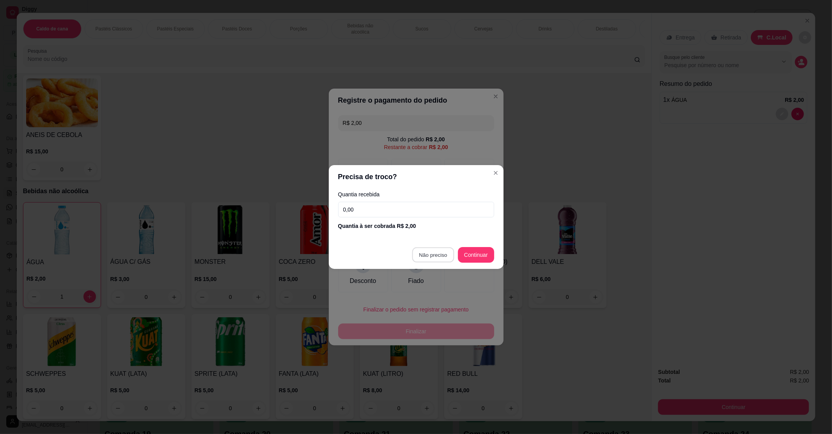
type input "R$ 0,00"
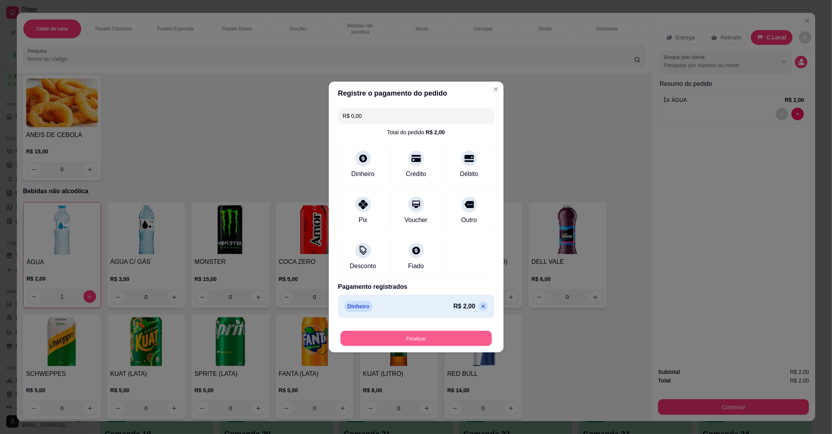
click at [439, 340] on button "Finalizar" at bounding box center [415, 338] width 151 height 15
type input "0"
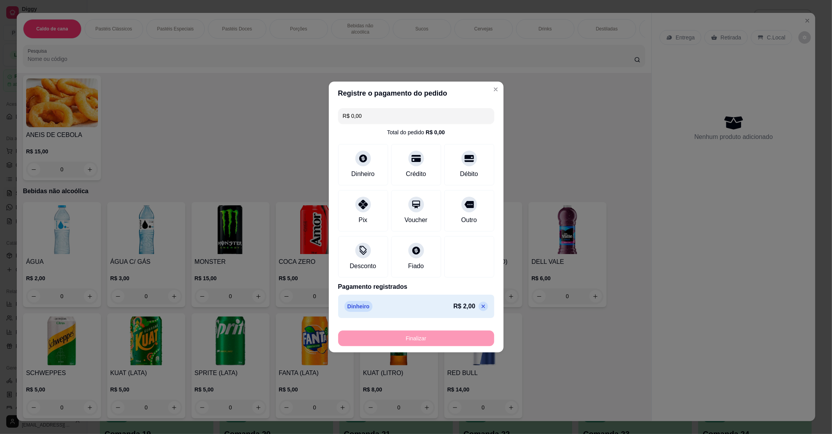
type input "-R$ 2,00"
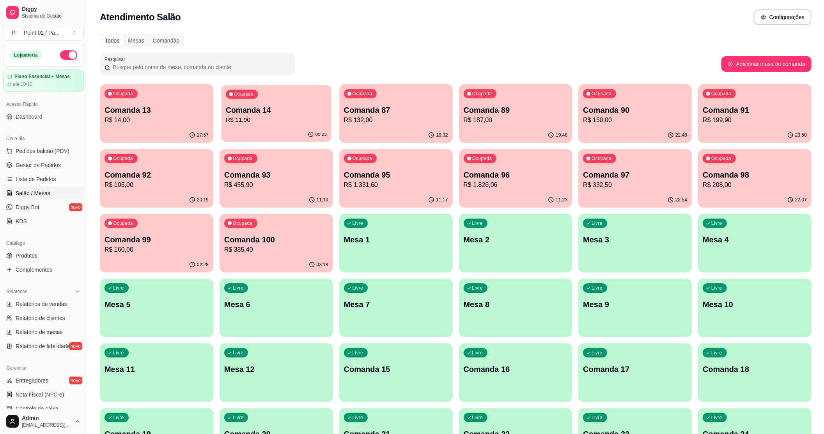
click at [250, 122] on p "R$ 11,90" at bounding box center [276, 119] width 101 height 9
click at [169, 111] on p "Comanda 13" at bounding box center [156, 110] width 101 height 11
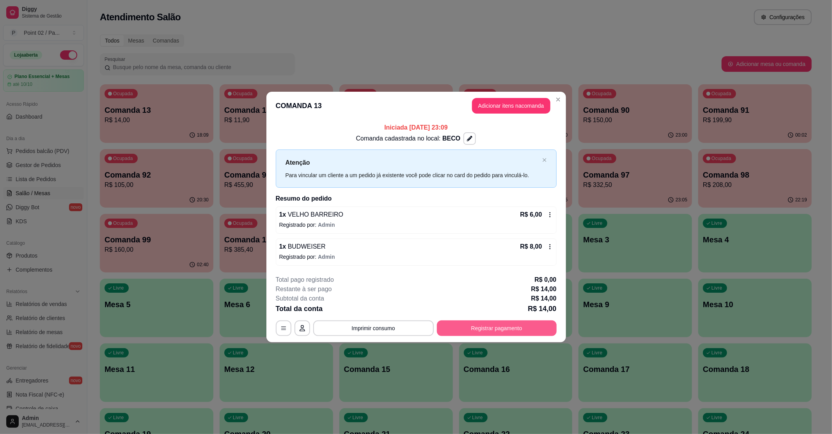
click at [475, 330] on button "Registrar pagamento" at bounding box center [497, 328] width 120 height 16
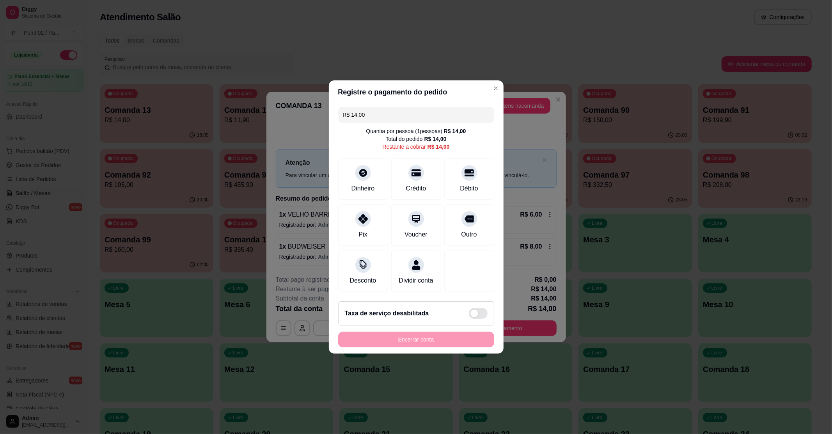
click at [381, 112] on input "R$ 14,00" at bounding box center [416, 115] width 147 height 16
click at [365, 257] on icon at bounding box center [363, 261] width 8 height 8
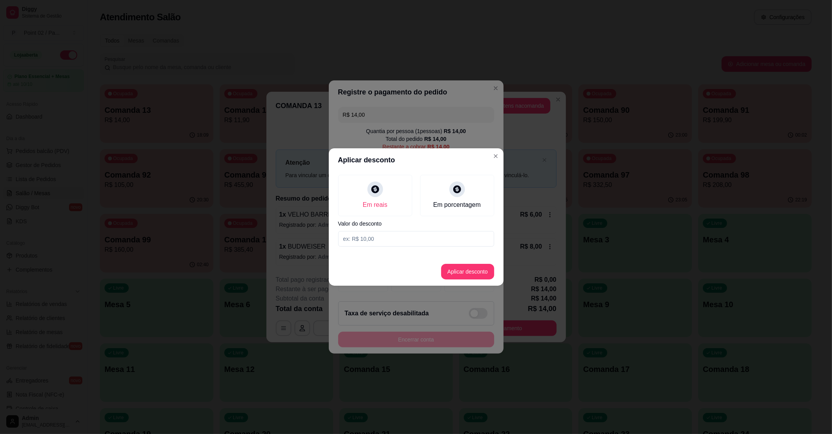
click at [403, 243] on input at bounding box center [416, 239] width 156 height 16
type input "14,00"
click at [468, 273] on button "Aplicar desconto" at bounding box center [467, 272] width 53 height 16
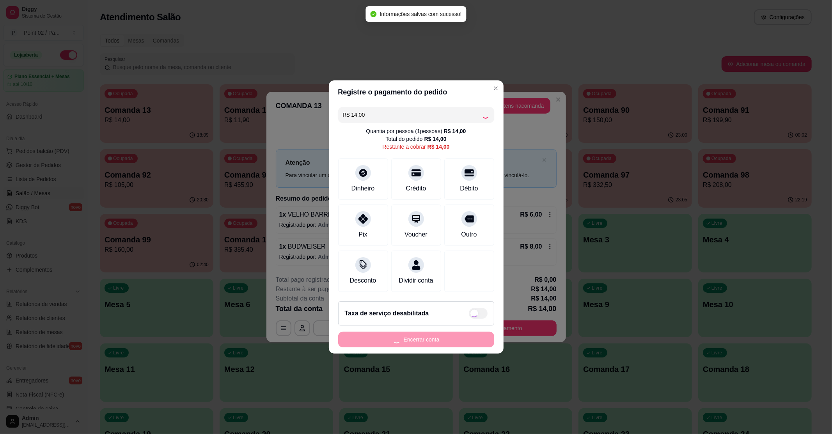
type input "R$ 0,00"
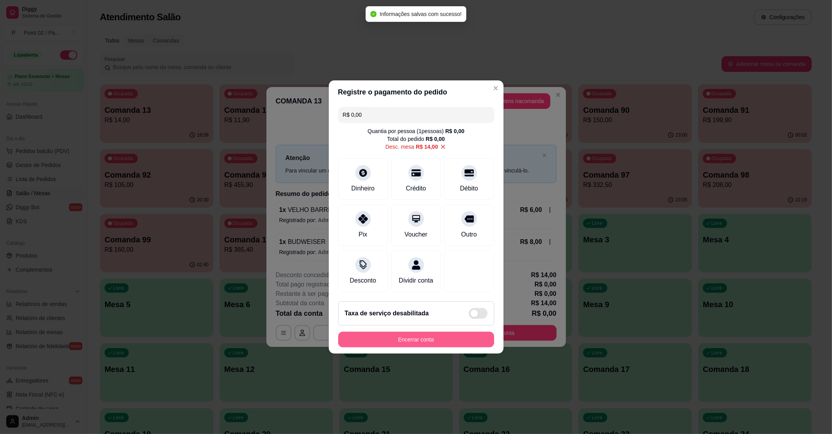
click at [427, 347] on button "Encerrar conta" at bounding box center [416, 339] width 156 height 16
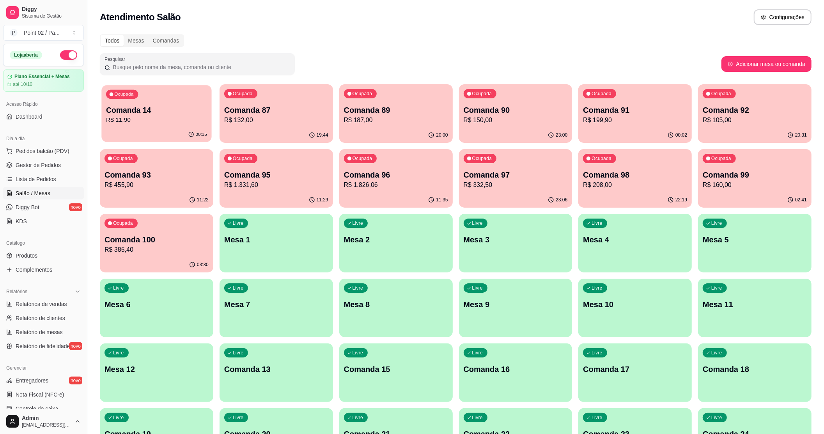
click at [113, 115] on p "R$ 11,90" at bounding box center [156, 119] width 101 height 9
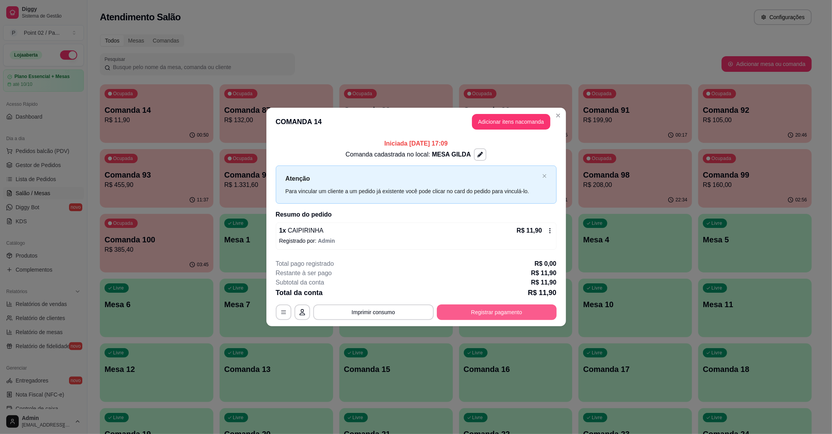
click at [485, 310] on button "Registrar pagamento" at bounding box center [497, 312] width 120 height 16
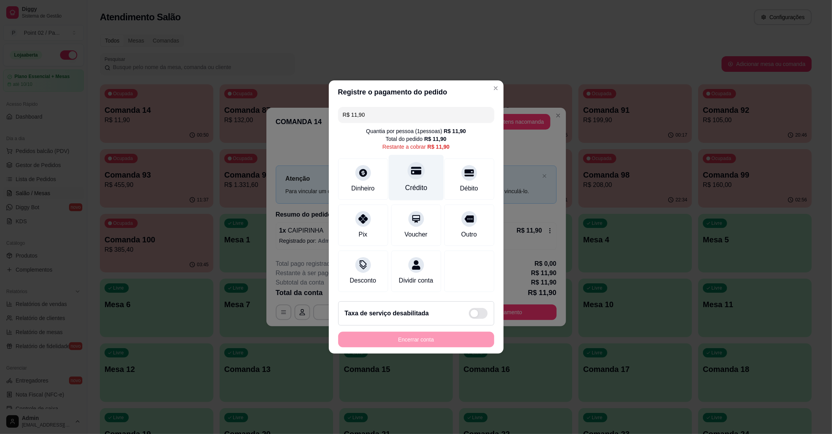
click at [420, 183] on div "Crédito" at bounding box center [416, 188] width 22 height 10
type input "R$ 0,00"
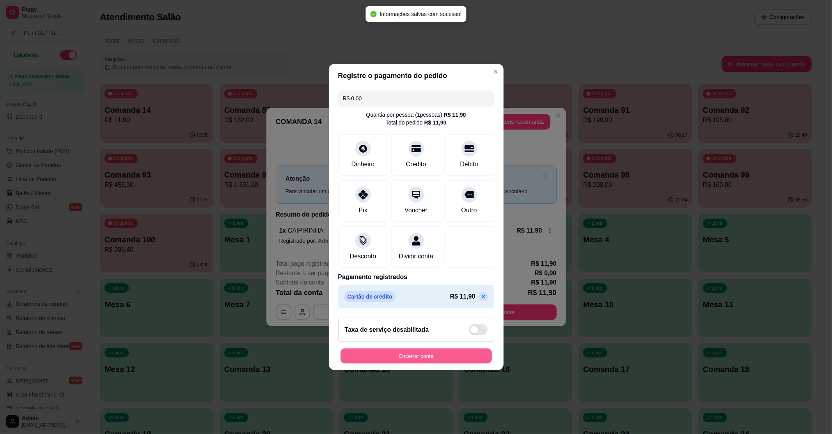
click at [406, 358] on button "Encerrar conta" at bounding box center [415, 355] width 151 height 15
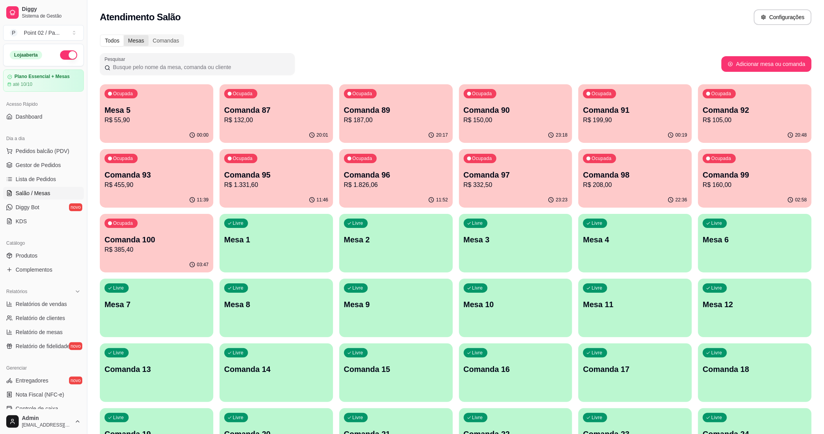
click at [141, 43] on div "Mesas" at bounding box center [136, 40] width 25 height 11
click at [124, 35] on input "Mesas" at bounding box center [124, 35] width 0 height 0
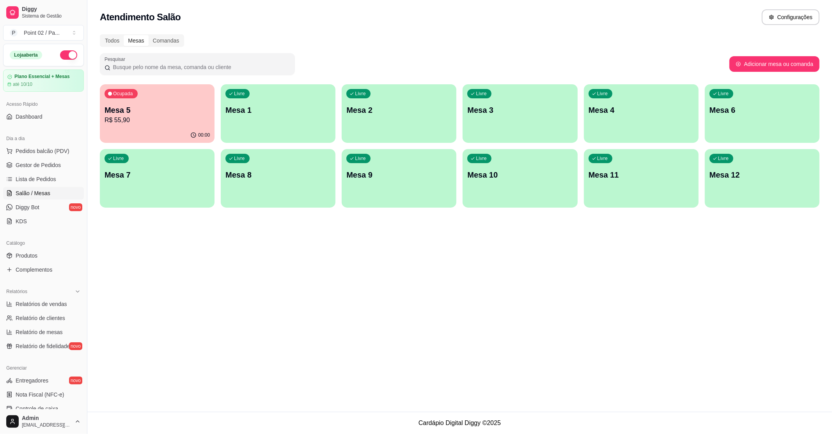
click at [155, 132] on div "00:00" at bounding box center [157, 135] width 115 height 15
click at [377, 296] on div "Atendimento Salão Configurações Todos Mesas Comandas Pesquisar Adicionar mesa o…" at bounding box center [459, 205] width 744 height 411
click at [356, 323] on div "Atendimento Salão Configurações Todos Mesas Comandas Pesquisar Adicionar mesa o…" at bounding box center [459, 205] width 744 height 411
click at [163, 92] on div "Ocupada Mesa 5 R$ 55,90" at bounding box center [156, 106] width 111 height 42
click at [459, 51] on div "Todos Mesas Comandas Pesquisar Adicionar mesa ou comanda Ocupada Mesa 5 R$ 55,9…" at bounding box center [459, 123] width 744 height 187
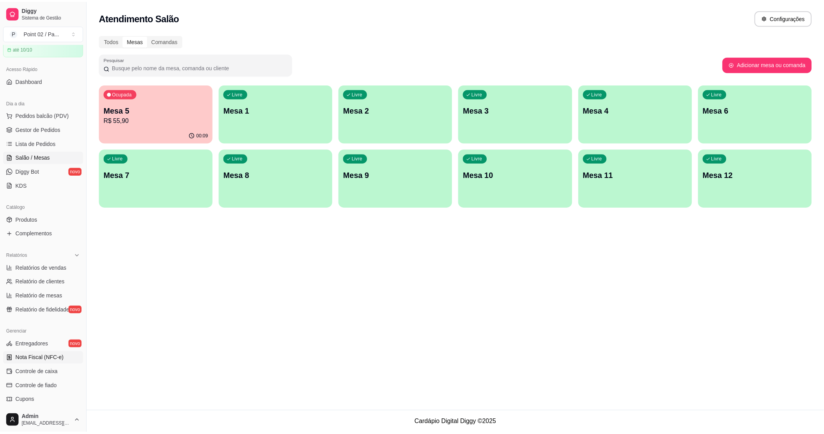
scroll to position [104, 0]
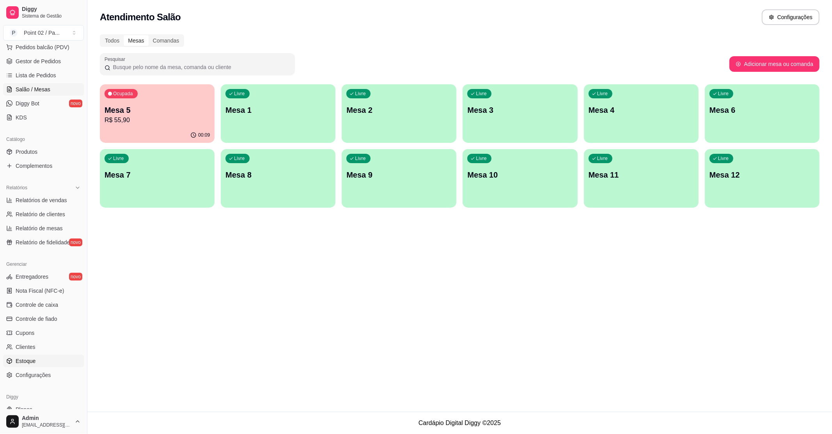
click at [25, 361] on span "Estoque" at bounding box center [26, 361] width 20 height 8
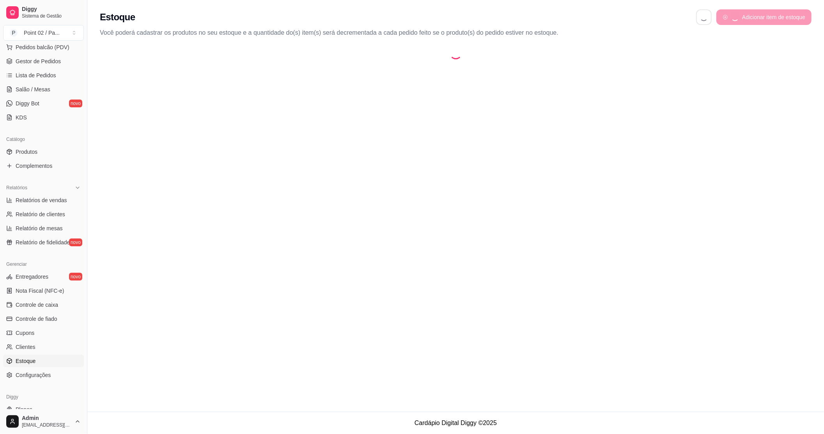
select select "QUANTITY_ORDER"
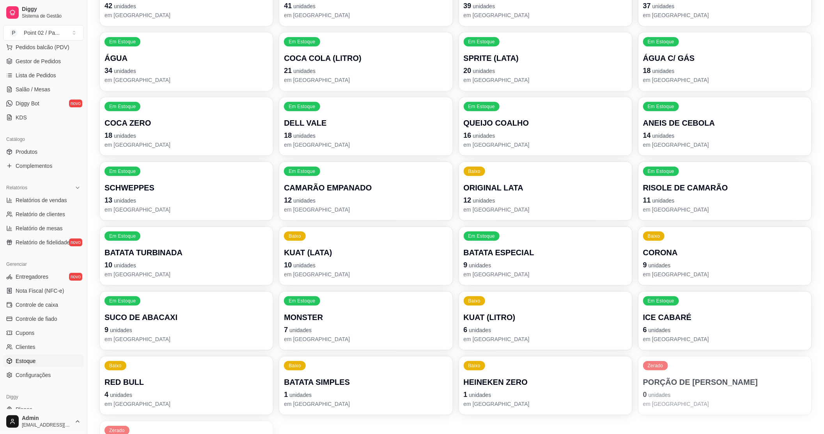
scroll to position [260, 0]
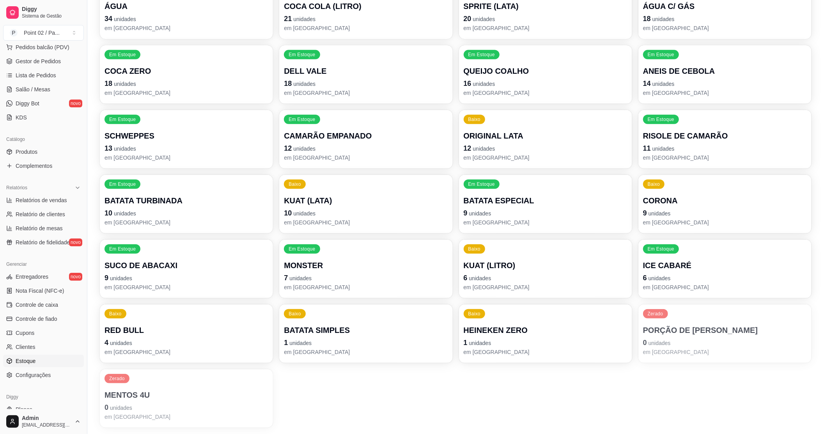
click at [195, 214] on p "10 unidades" at bounding box center [187, 212] width 164 height 11
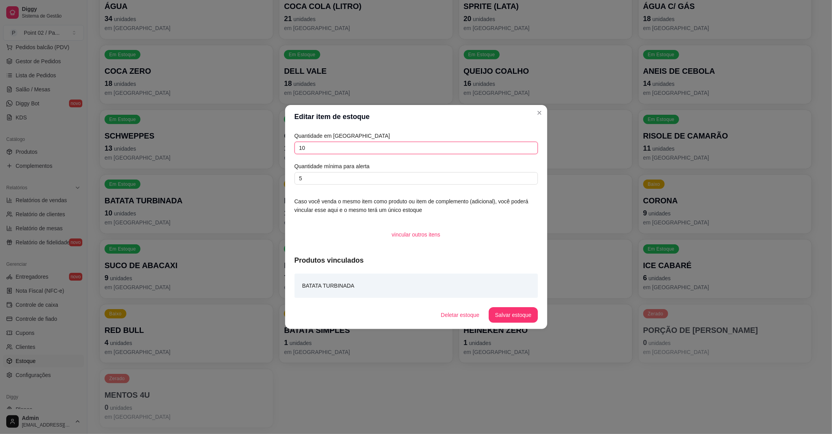
click at [325, 150] on input "10" at bounding box center [415, 148] width 243 height 12
type input "18"
click at [536, 317] on button "Salvar estoque" at bounding box center [513, 314] width 48 height 15
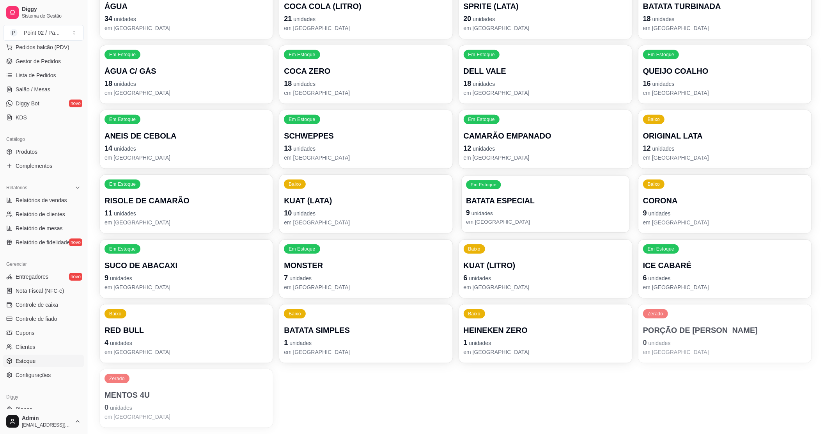
click at [505, 211] on p "9 unidades" at bounding box center [545, 212] width 159 height 11
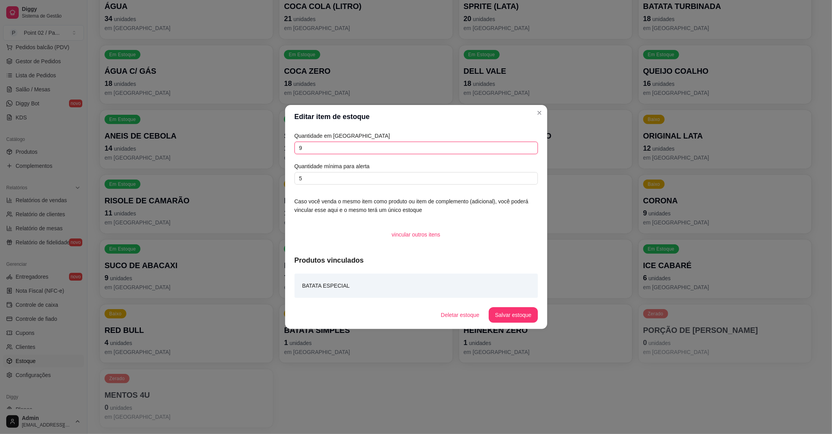
click at [412, 142] on input "9" at bounding box center [415, 148] width 243 height 12
type input "18"
click at [514, 310] on button "Salvar estoque" at bounding box center [513, 315] width 49 height 16
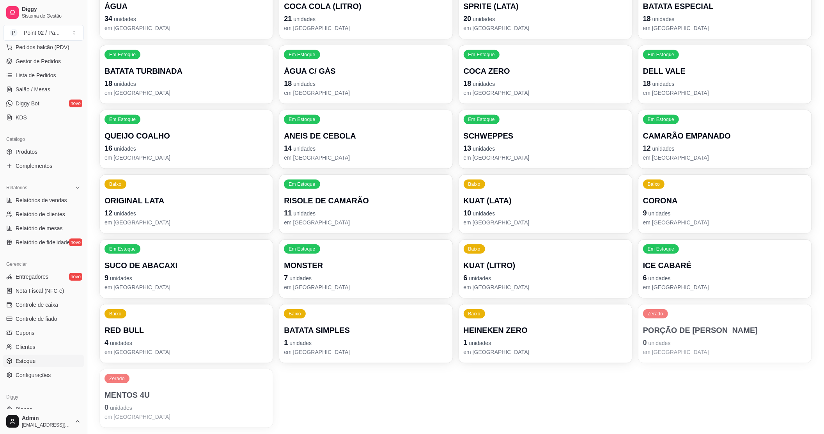
click at [321, 339] on p "1 unidades" at bounding box center [366, 342] width 164 height 11
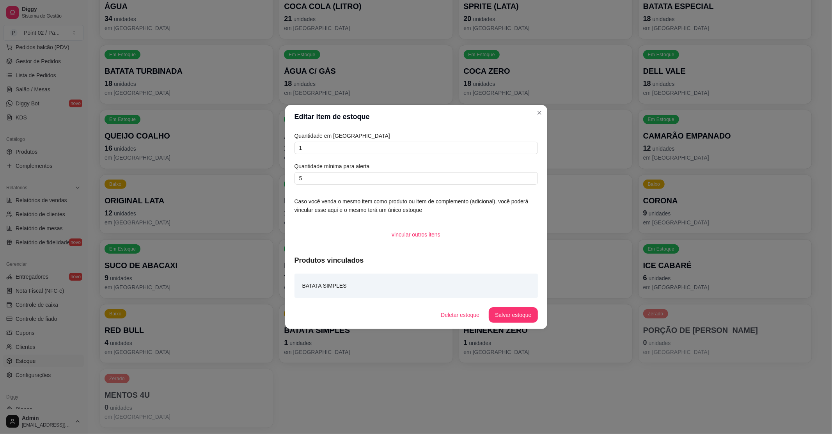
click at [406, 137] on article "Quantidade em [GEOGRAPHIC_DATA]" at bounding box center [415, 135] width 243 height 9
click at [397, 147] on input "1" at bounding box center [415, 148] width 243 height 12
type input "10"
click at [504, 315] on button "Salvar estoque" at bounding box center [513, 315] width 49 height 16
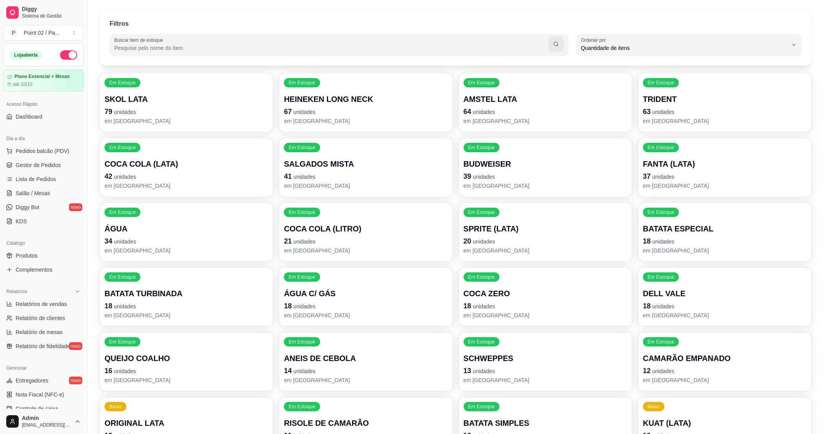
scroll to position [0, 0]
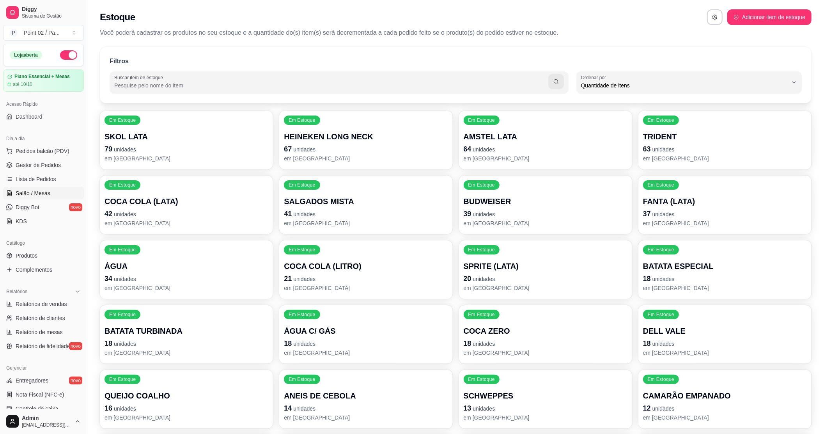
click at [44, 188] on link "Salão / Mesas" at bounding box center [43, 193] width 81 height 12
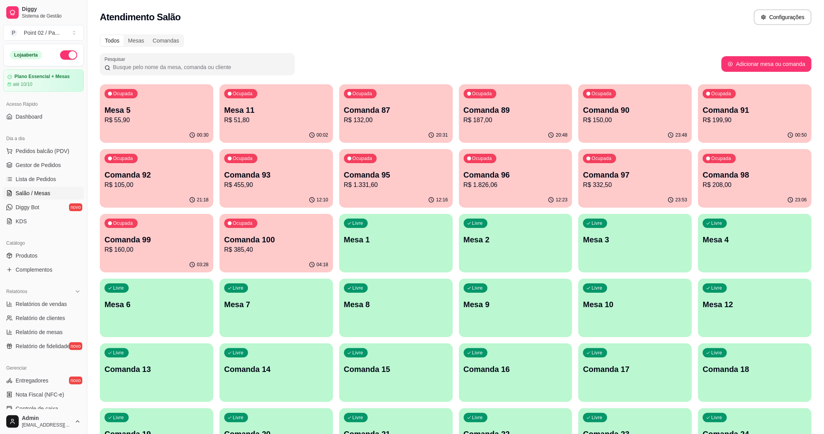
click at [361, 68] on div "Pesquisar" at bounding box center [411, 64] width 622 height 22
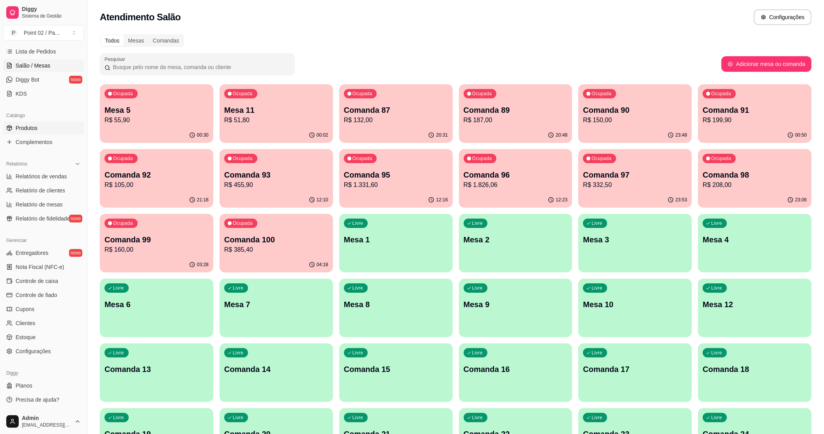
click at [37, 122] on link "Produtos" at bounding box center [43, 128] width 81 height 12
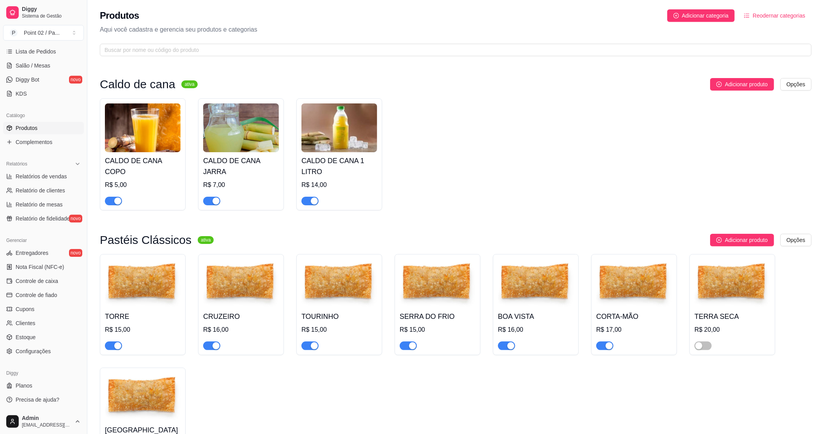
click at [709, 282] on img at bounding box center [733, 283] width 76 height 49
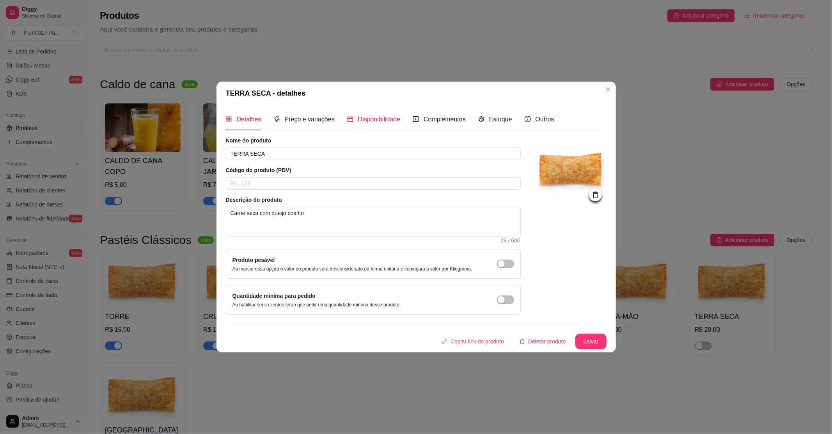
click at [373, 122] on span "Disponibilidade" at bounding box center [379, 119] width 43 height 7
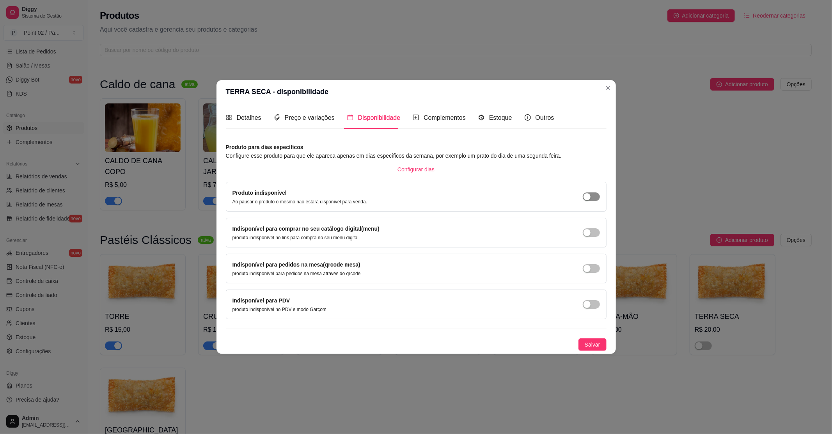
click at [598, 193] on span "button" at bounding box center [591, 196] width 17 height 9
click at [595, 237] on div "Indisponível para comprar no seu catálogo digital(menu) produto indisponível no…" at bounding box center [415, 232] width 367 height 16
click at [593, 237] on div "Indisponível para comprar no seu catálogo digital(menu) produto indisponível no…" at bounding box center [415, 232] width 367 height 16
click at [592, 233] on span "button" at bounding box center [591, 232] width 17 height 9
click at [590, 264] on span "button" at bounding box center [591, 268] width 17 height 9
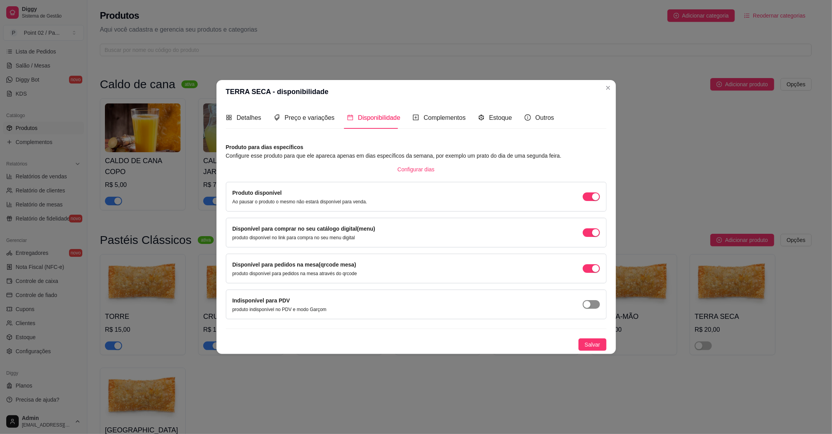
click at [594, 306] on span "button" at bounding box center [591, 304] width 17 height 9
click at [592, 344] on span "Salvar" at bounding box center [593, 344] width 16 height 9
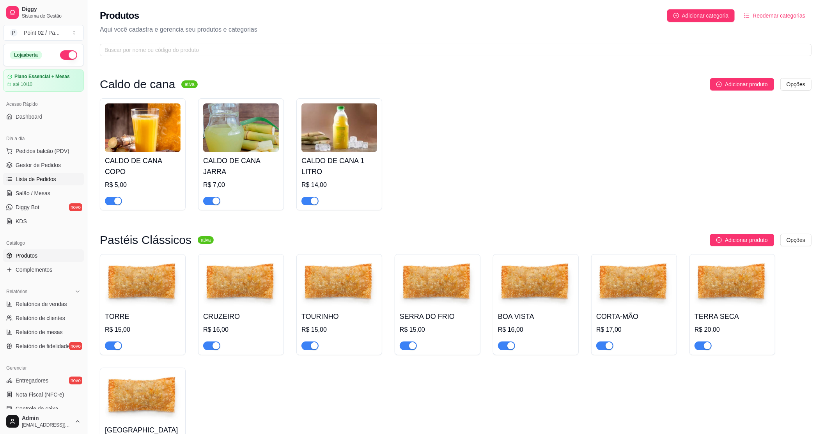
click at [30, 185] on link "Lista de Pedidos" at bounding box center [43, 179] width 81 height 12
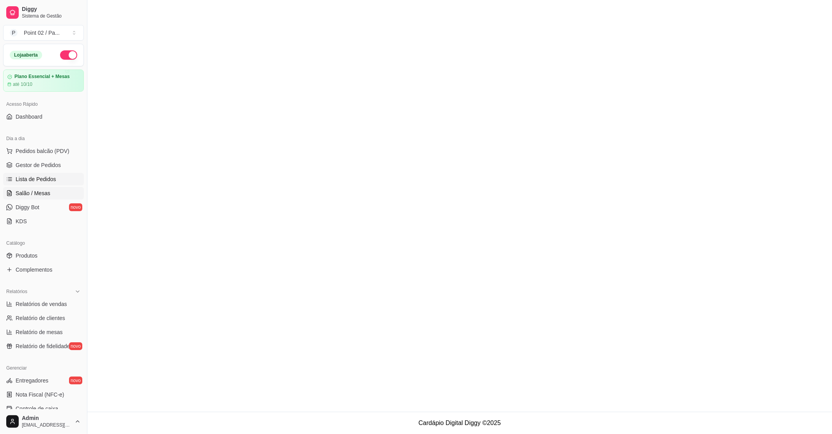
click at [30, 189] on link "Salão / Mesas" at bounding box center [43, 193] width 81 height 12
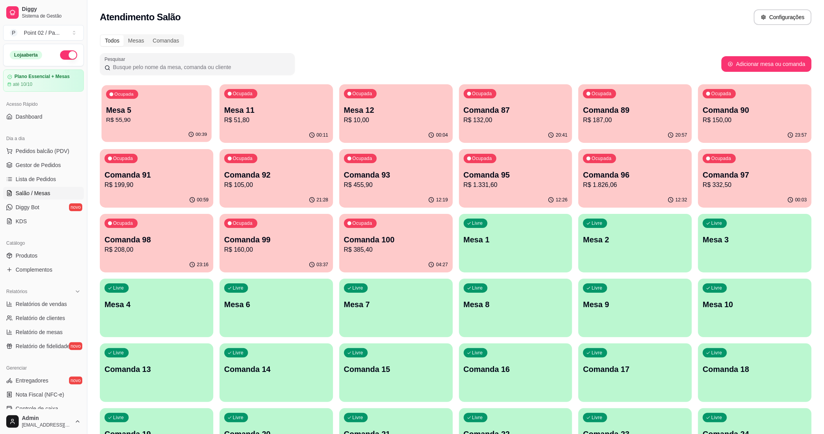
click at [144, 128] on div "00:39" at bounding box center [156, 134] width 110 height 15
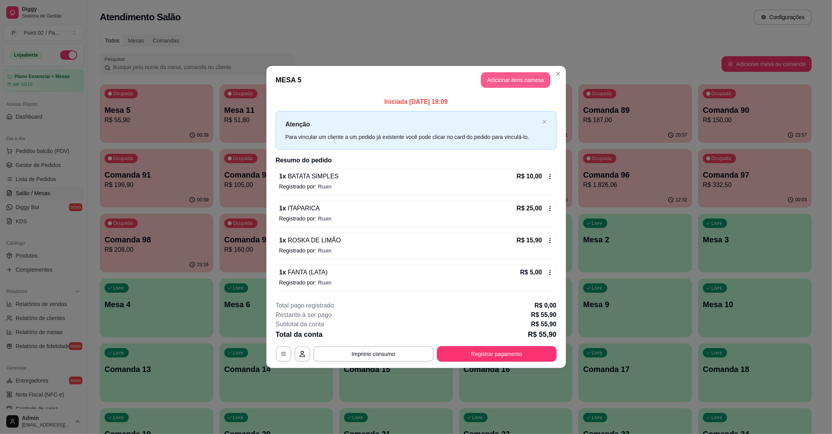
click at [535, 77] on button "Adicionar itens na mesa" at bounding box center [515, 80] width 69 height 16
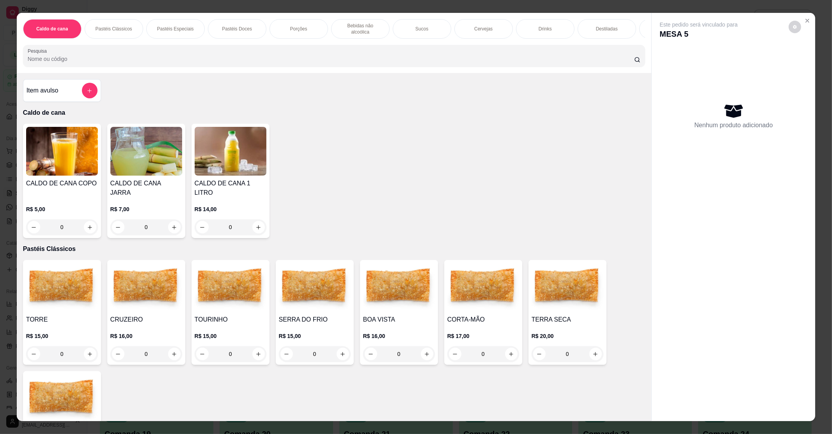
click at [145, 302] on img at bounding box center [146, 287] width 72 height 49
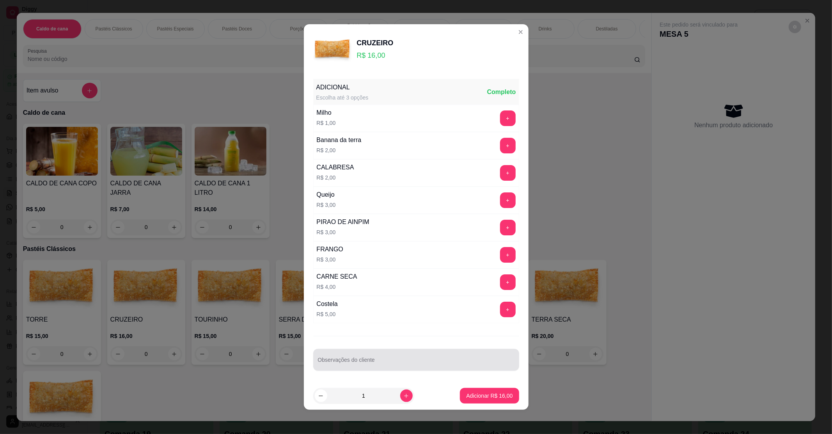
click at [339, 353] on div "Observações do cliente" at bounding box center [416, 360] width 206 height 22
type input "SO FRANGO"
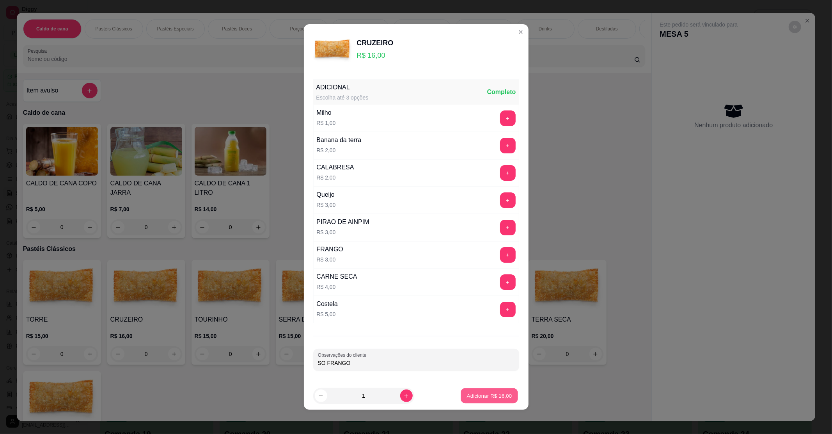
click at [472, 397] on p "Adicionar R$ 16,00" at bounding box center [489, 395] width 45 height 7
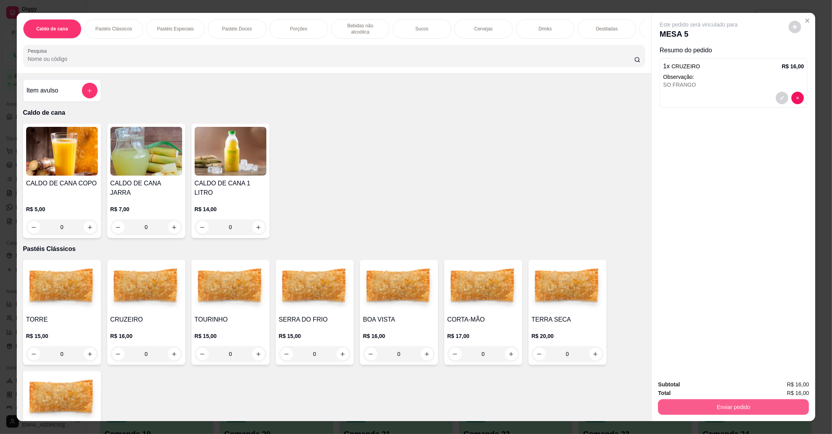
click at [690, 411] on button "Enviar pedido" at bounding box center [733, 407] width 151 height 16
click at [696, 393] on button "Não registrar e enviar pedido" at bounding box center [707, 387] width 79 height 14
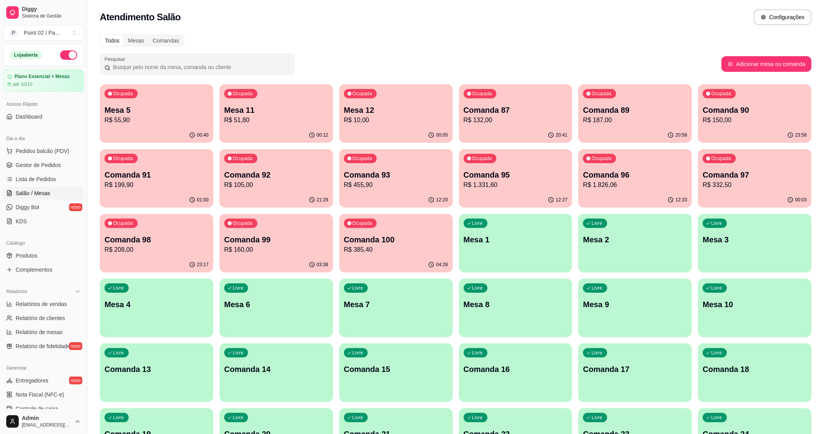
click at [288, 106] on p "Mesa 11" at bounding box center [276, 110] width 104 height 11
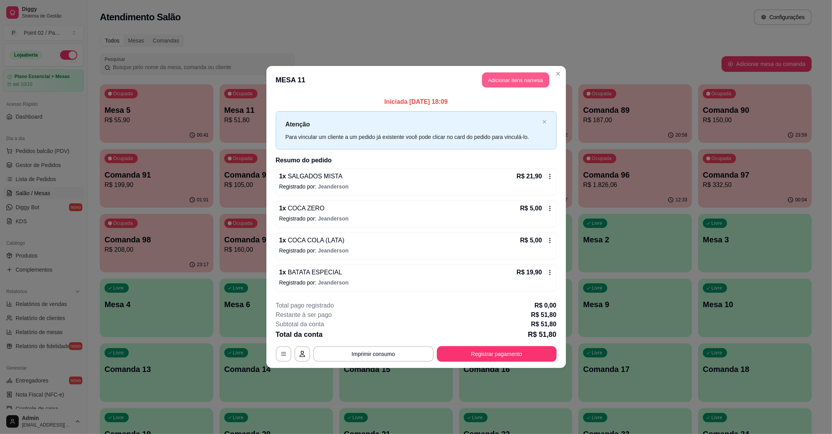
click at [504, 85] on button "Adicionar itens na mesa" at bounding box center [515, 80] width 67 height 15
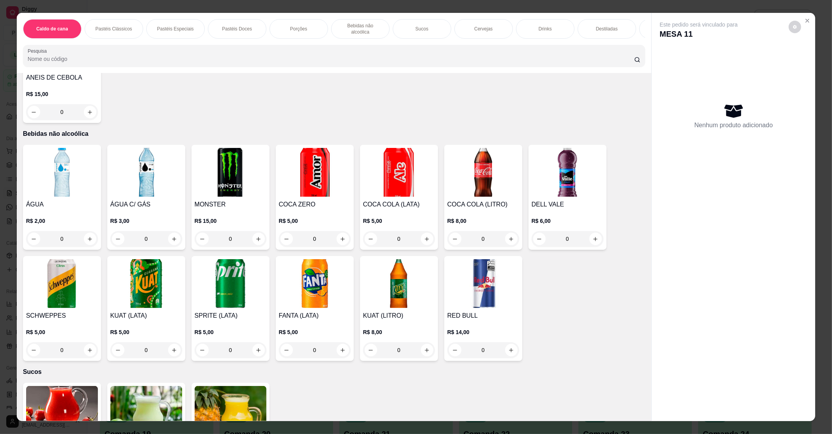
scroll to position [780, 0]
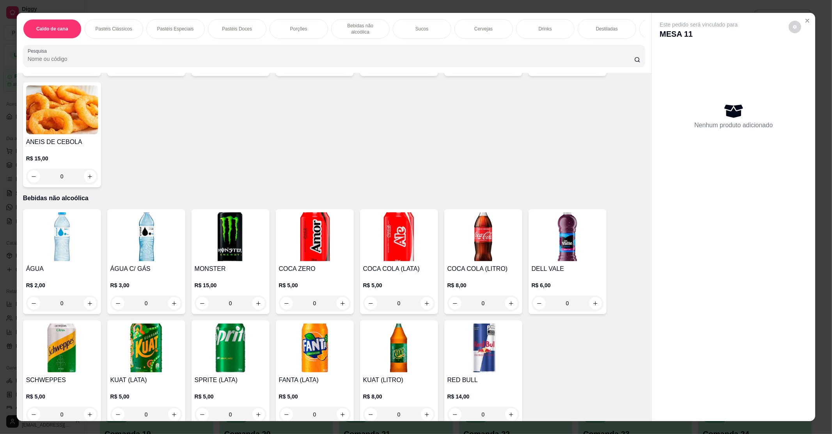
click at [124, 255] on div "ÁGUA C/ GÁS R$ 3,00 0" at bounding box center [146, 261] width 78 height 105
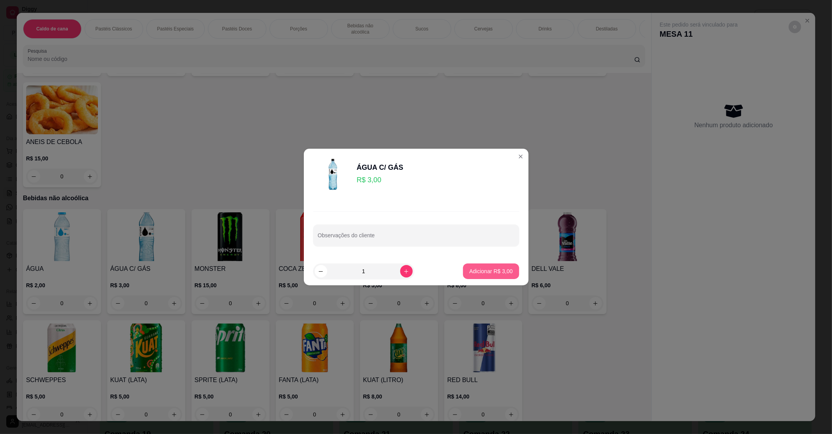
click at [471, 272] on p "Adicionar R$ 3,00" at bounding box center [490, 271] width 43 height 8
type input "1"
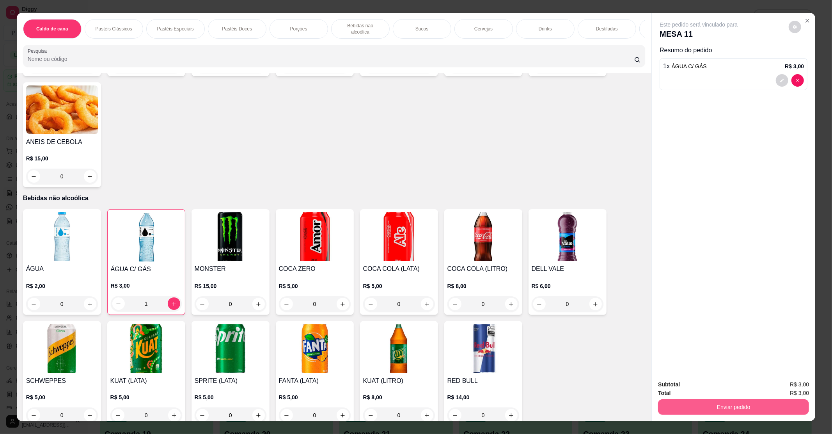
click at [746, 405] on button "Enviar pedido" at bounding box center [733, 407] width 151 height 16
click at [711, 381] on button "Não registrar e enviar pedido" at bounding box center [706, 387] width 81 height 15
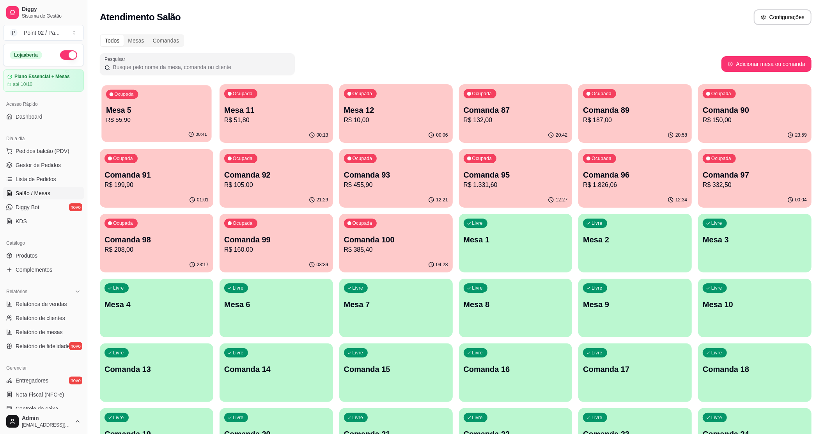
click at [140, 124] on p "R$ 55,90" at bounding box center [156, 119] width 101 height 9
click at [385, 138] on div "00:06" at bounding box center [396, 134] width 110 height 15
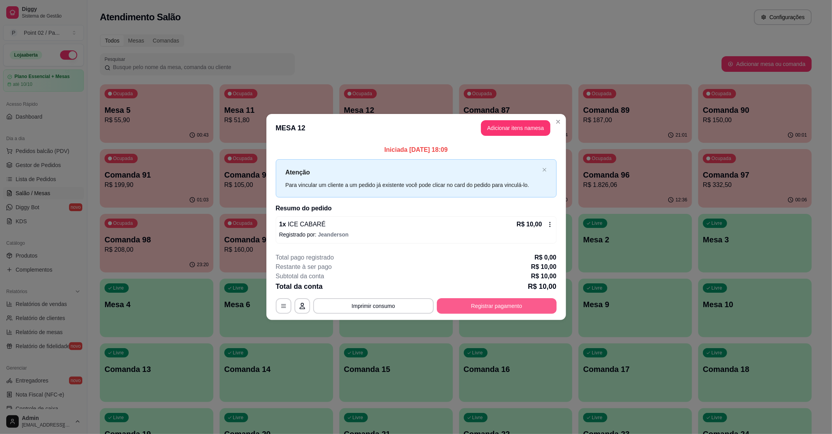
click at [500, 305] on button "Registrar pagamento" at bounding box center [497, 306] width 120 height 16
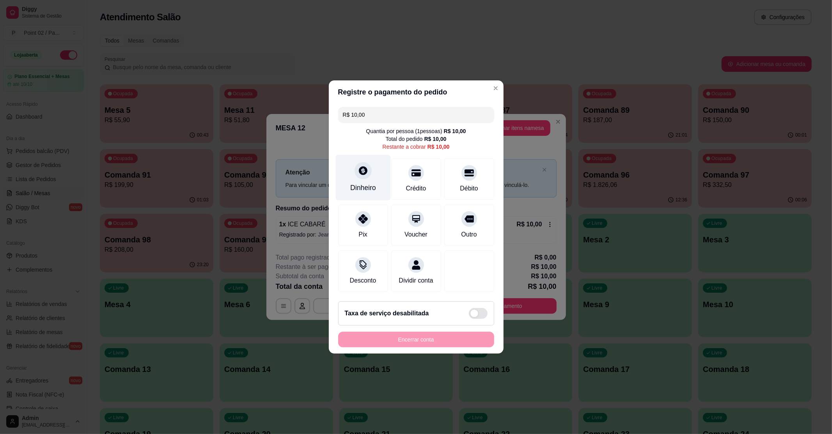
click at [356, 175] on div "Dinheiro" at bounding box center [362, 178] width 55 height 46
type input "R$ 0,00"
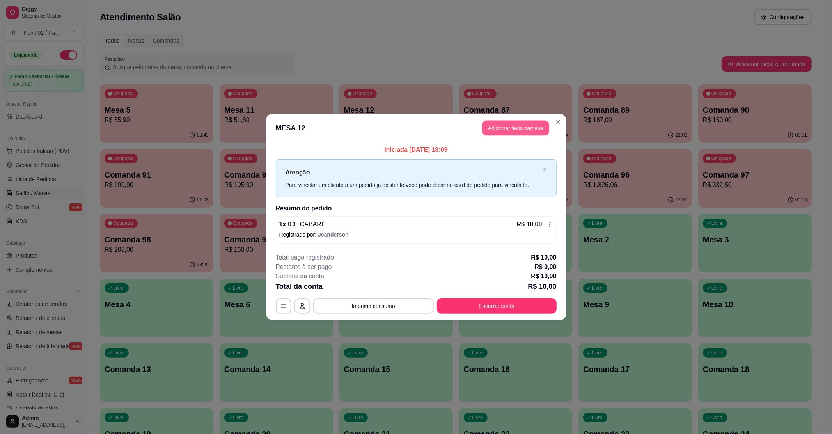
click at [543, 124] on button "Adicionar itens na mesa" at bounding box center [515, 128] width 67 height 15
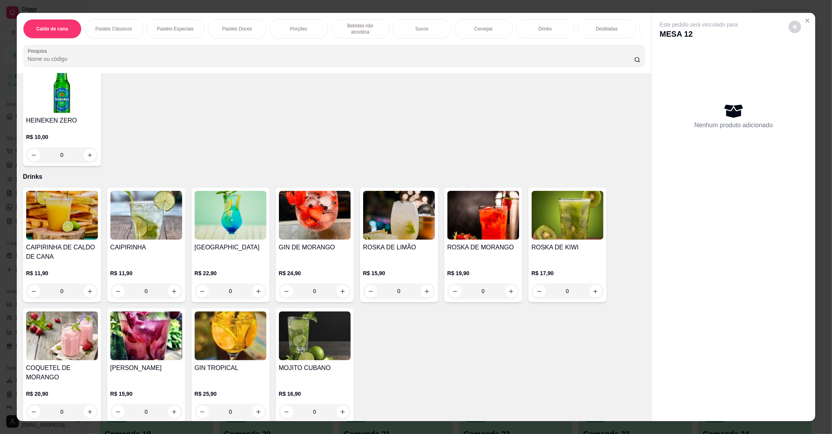
scroll to position [1716, 0]
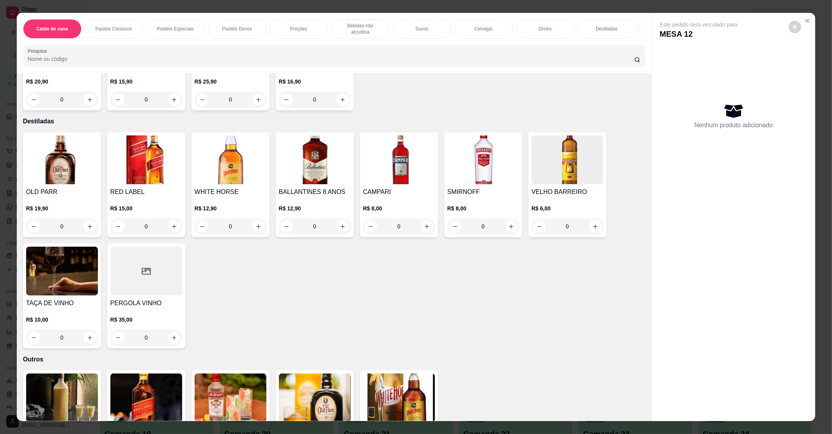
click at [532, 155] on img at bounding box center [568, 159] width 72 height 49
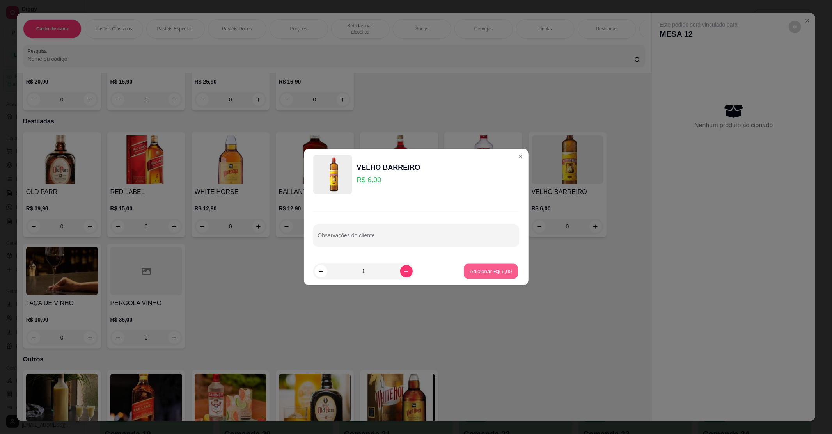
click at [480, 275] on button "Adicionar R$ 6,00" at bounding box center [491, 271] width 54 height 15
type input "1"
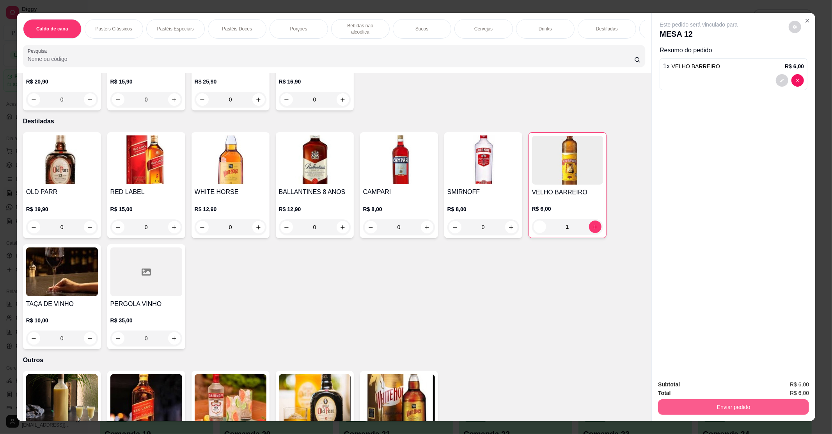
click at [685, 404] on button "Enviar pedido" at bounding box center [733, 407] width 151 height 16
click at [668, 385] on button "Não registrar e enviar pedido" at bounding box center [707, 387] width 79 height 14
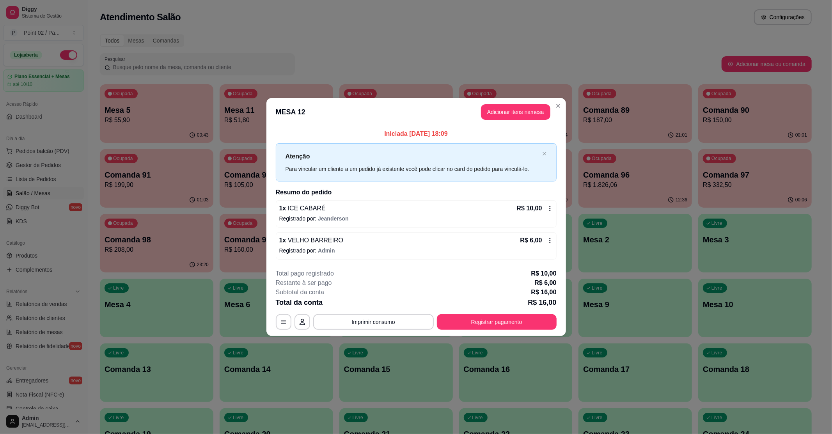
click at [556, 323] on footer "**********" at bounding box center [416, 298] width 300 height 73
click at [530, 322] on button "Registrar pagamento" at bounding box center [497, 322] width 120 height 16
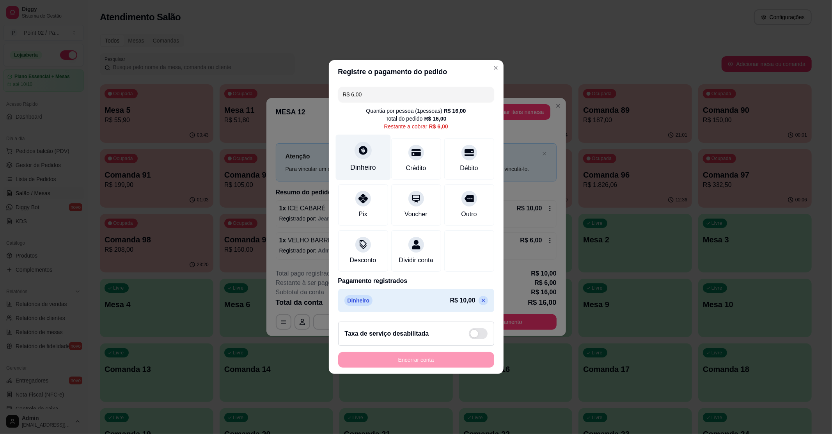
click at [370, 144] on div at bounding box center [362, 150] width 17 height 17
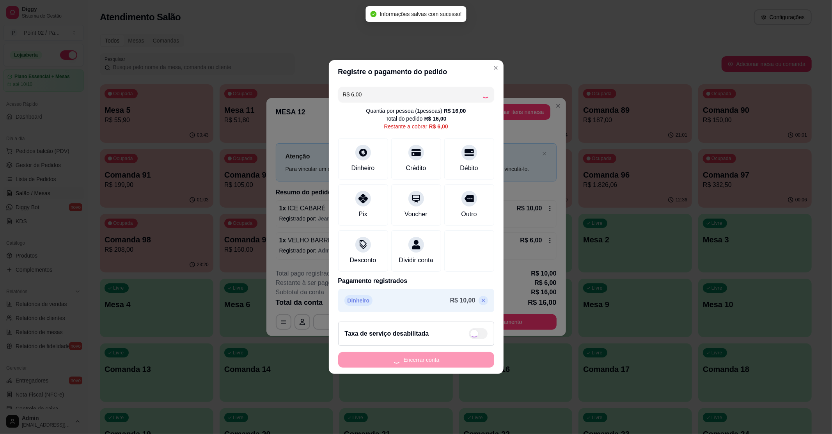
type input "R$ 0,00"
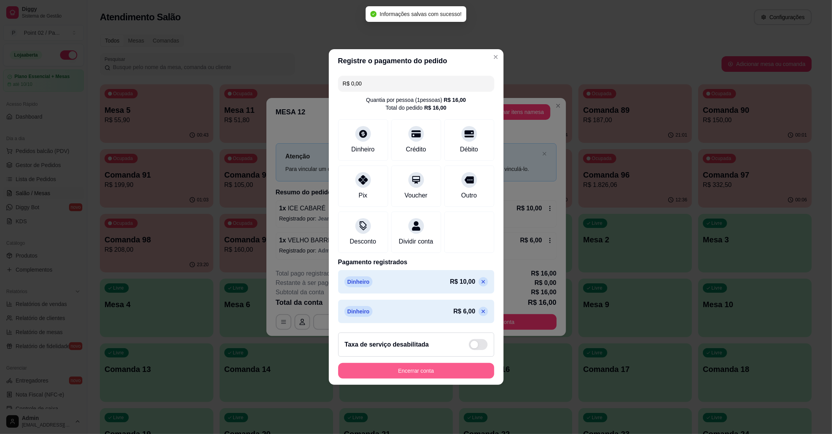
click at [414, 371] on button "Encerrar conta" at bounding box center [416, 371] width 156 height 16
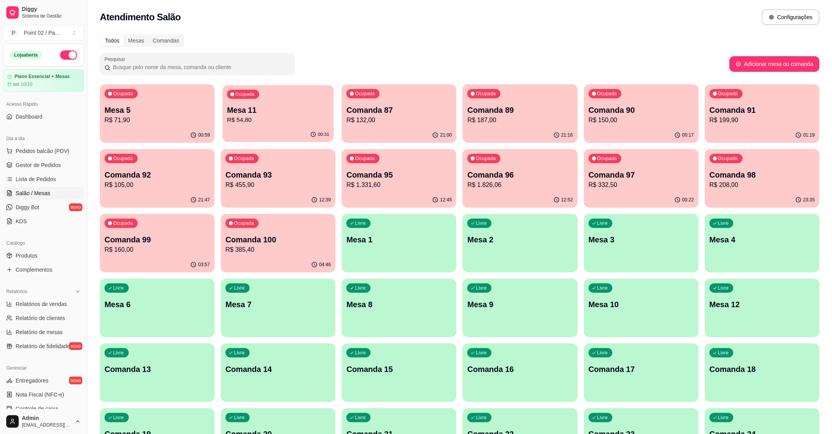
click at [269, 131] on div "00:31" at bounding box center [278, 134] width 111 height 15
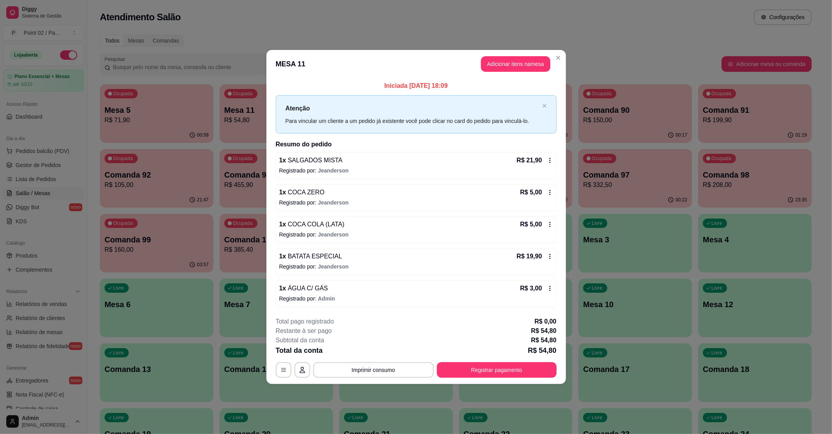
click at [371, 359] on div "**********" at bounding box center [416, 347] width 281 height 61
click at [369, 369] on button "Imprimir consumo" at bounding box center [373, 370] width 121 height 16
click at [374, 354] on button "IMPRESSORA" at bounding box center [375, 352] width 57 height 12
click at [512, 378] on button "Registrar pagamento" at bounding box center [497, 370] width 120 height 16
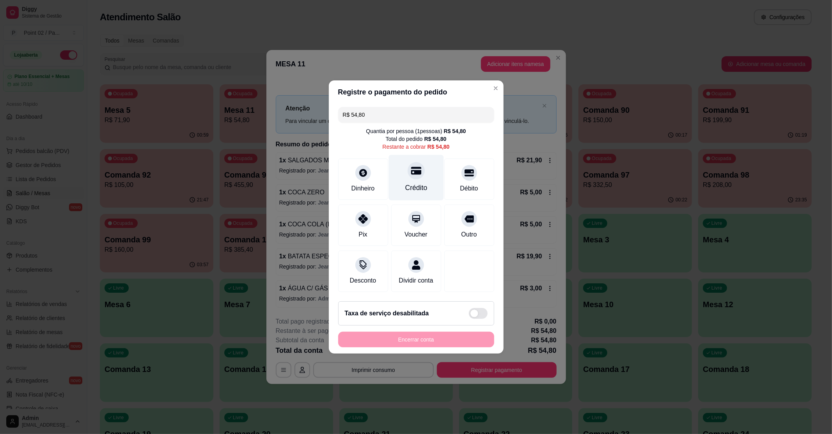
click at [415, 170] on icon at bounding box center [416, 170] width 10 height 10
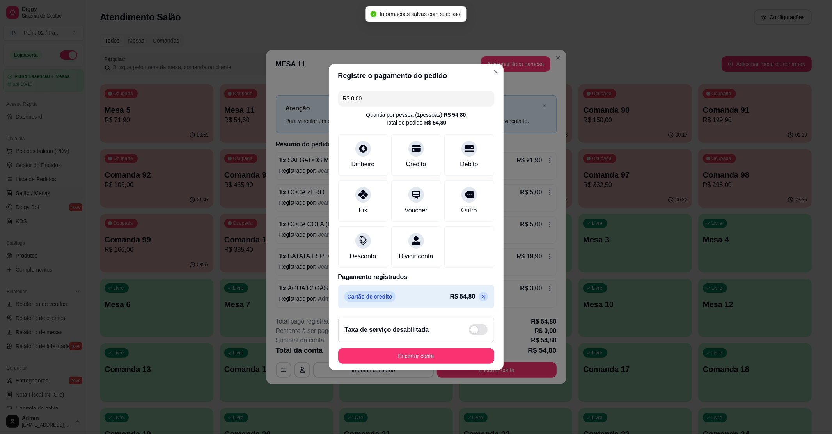
type input "R$ 0,00"
click at [435, 355] on button "Encerrar conta" at bounding box center [416, 356] width 156 height 16
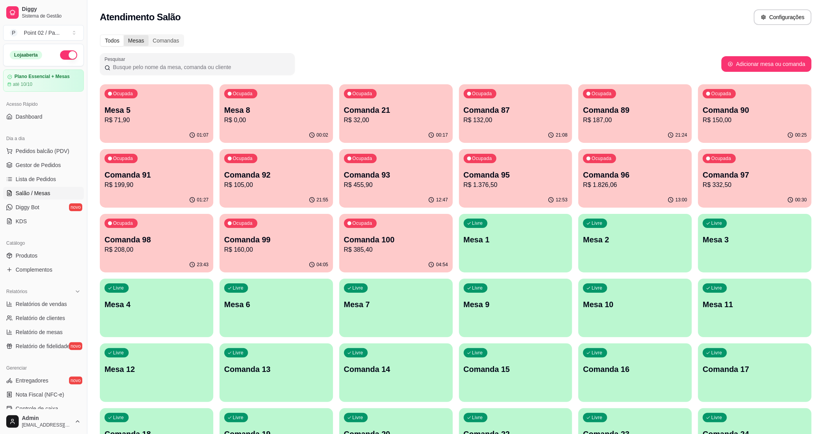
click at [141, 41] on div "Mesas" at bounding box center [136, 40] width 25 height 11
click at [124, 35] on input "Mesas" at bounding box center [124, 35] width 0 height 0
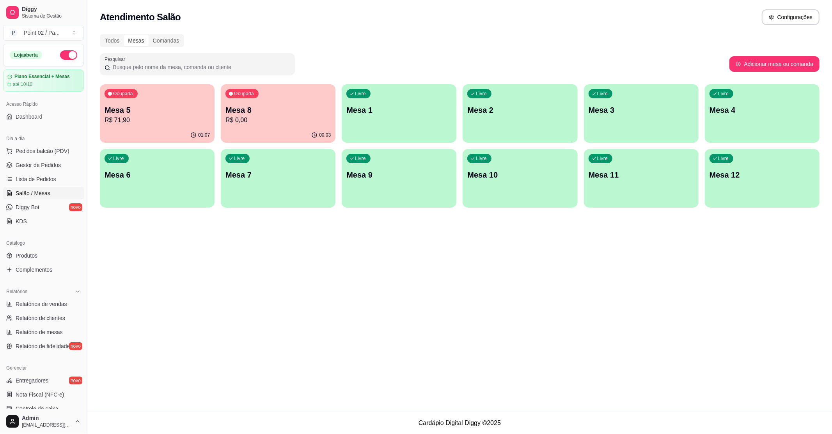
click at [264, 119] on p "R$ 0,00" at bounding box center [277, 119] width 105 height 9
click at [160, 36] on div "Comandas" at bounding box center [166, 40] width 35 height 11
click at [149, 35] on input "Comandas" at bounding box center [149, 35] width 0 height 0
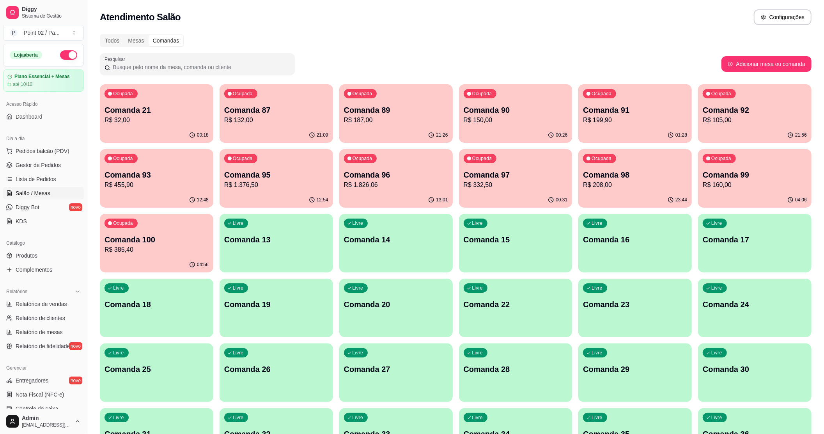
click at [636, 183] on p "R$ 208,00" at bounding box center [635, 184] width 104 height 9
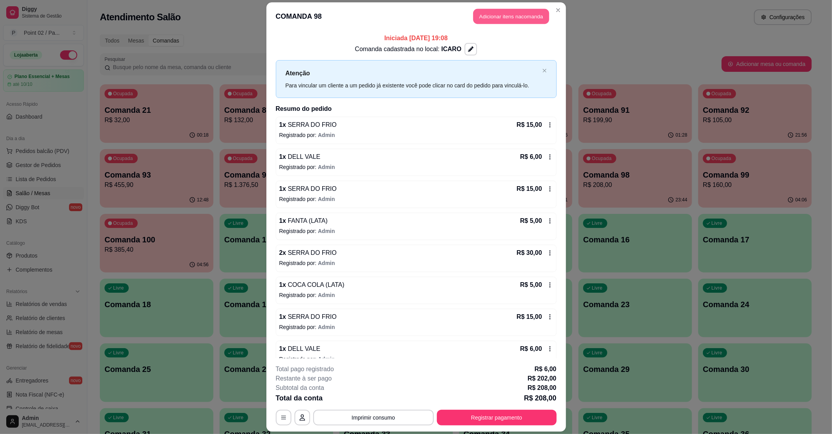
click at [510, 13] on button "Adicionar itens na comanda" at bounding box center [511, 16] width 76 height 15
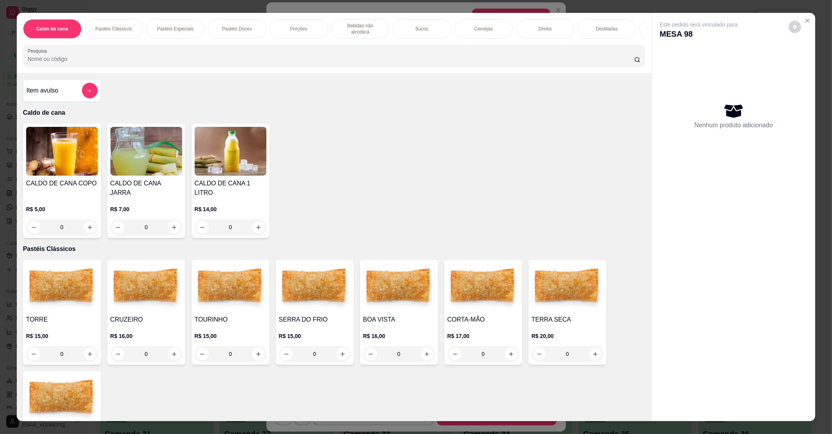
click at [303, 294] on img at bounding box center [315, 287] width 72 height 49
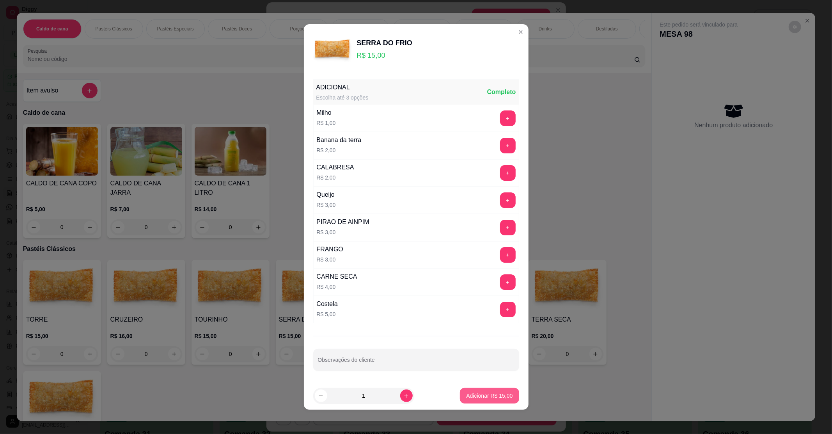
click at [470, 398] on p "Adicionar R$ 15,00" at bounding box center [489, 396] width 46 height 8
type input "1"
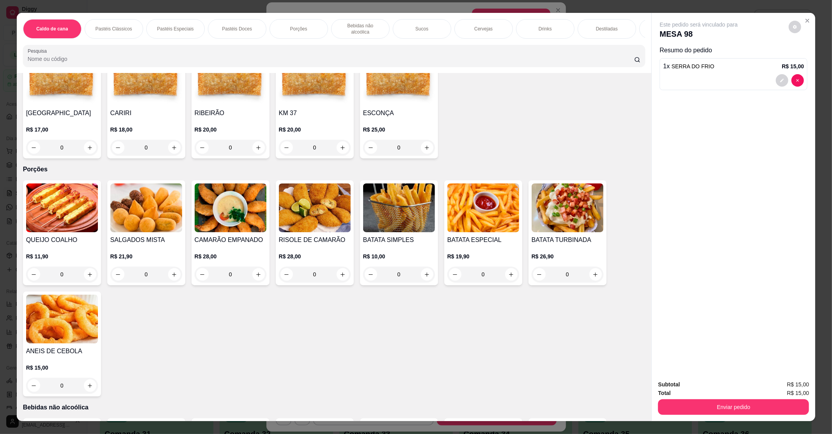
scroll to position [832, 0]
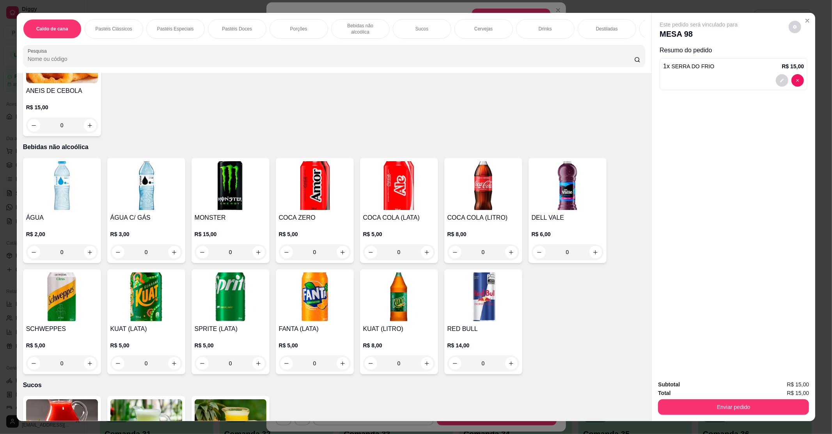
click at [294, 295] on img at bounding box center [315, 296] width 72 height 49
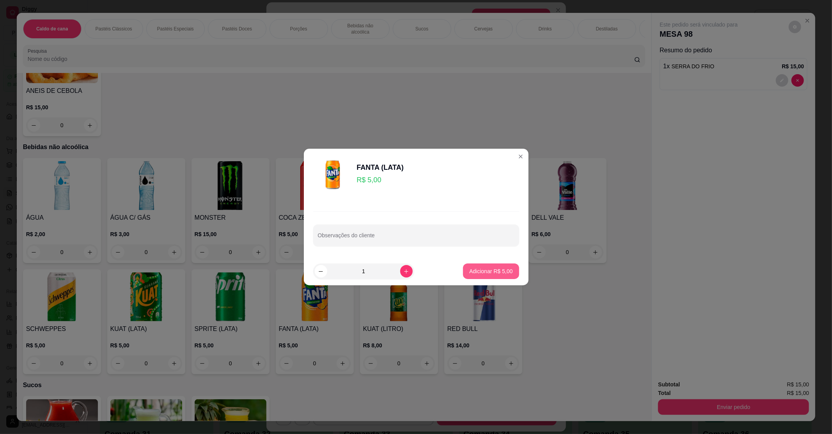
click at [488, 277] on button "Adicionar R$ 5,00" at bounding box center [491, 271] width 56 height 16
type input "1"
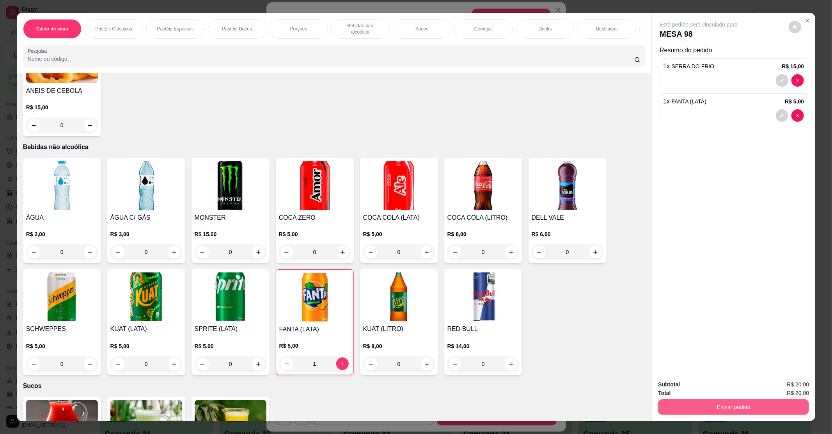
click at [755, 412] on button "Enviar pedido" at bounding box center [733, 407] width 151 height 16
click at [718, 391] on button "Não registrar e enviar pedido" at bounding box center [707, 387] width 79 height 14
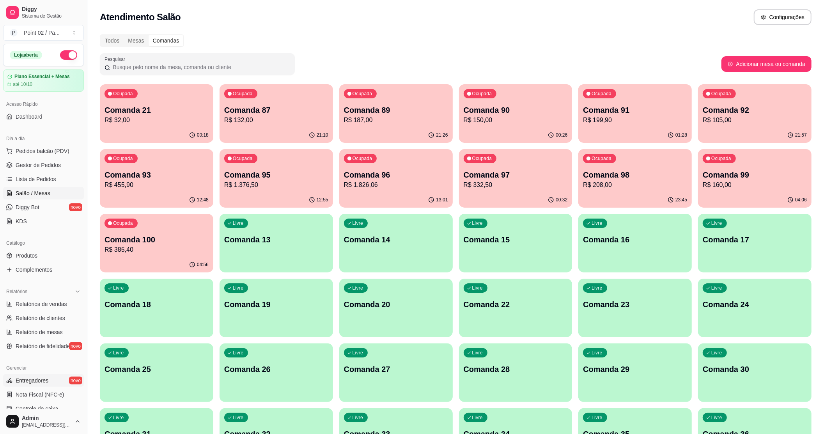
click at [52, 379] on link "Entregadores novo" at bounding box center [43, 380] width 81 height 12
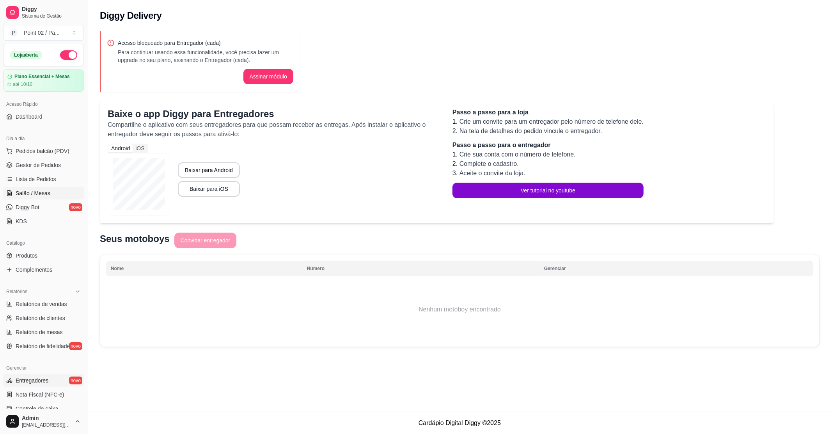
click at [50, 197] on link "Salão / Mesas" at bounding box center [43, 193] width 81 height 12
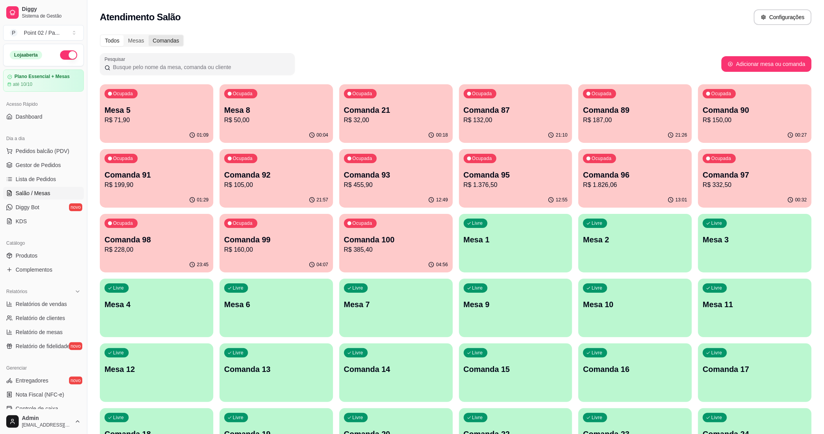
click at [157, 40] on div "Comandas" at bounding box center [166, 40] width 35 height 11
click at [149, 35] on input "Comandas" at bounding box center [149, 35] width 0 height 0
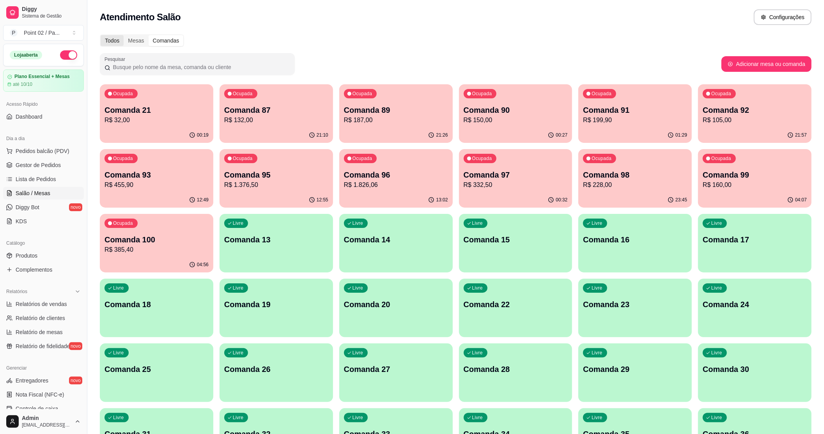
click at [116, 39] on div "Todos" at bounding box center [112, 40] width 23 height 11
click at [101, 35] on input "Todos" at bounding box center [101, 35] width 0 height 0
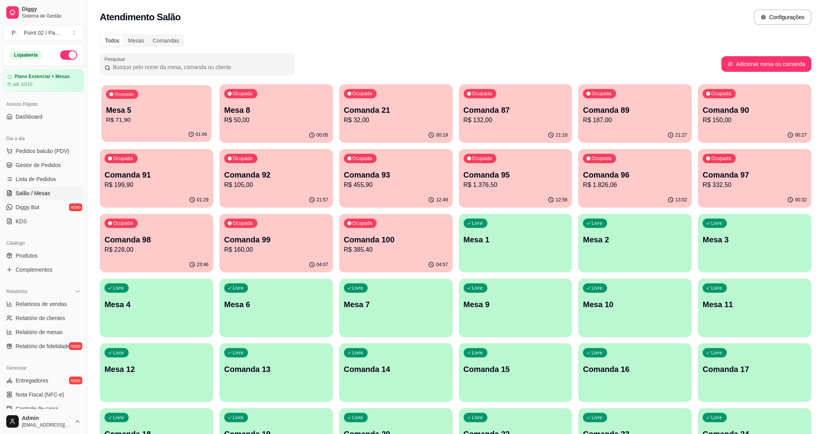
click at [130, 97] on div "Ocupada" at bounding box center [122, 94] width 32 height 9
click at [176, 126] on div "Ocupada Mesa 5 R$ 71,90" at bounding box center [156, 105] width 113 height 43
click at [174, 95] on div "Ocupada Mesa 5 R$ 71,90" at bounding box center [156, 105] width 113 height 43
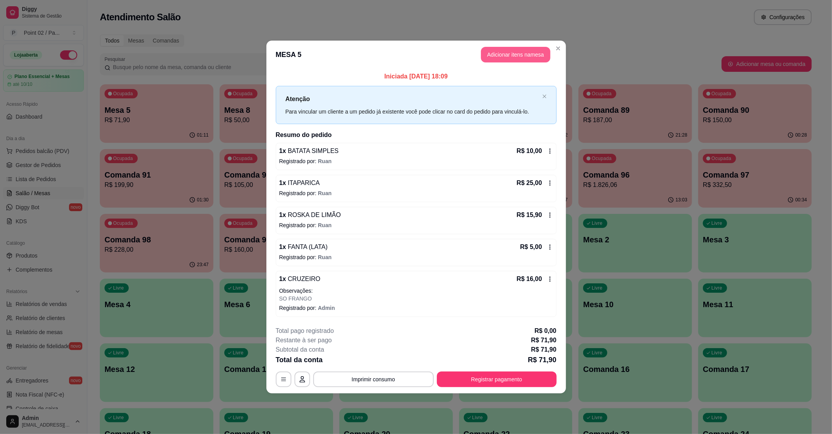
click at [505, 55] on button "Adicionar itens na mesa" at bounding box center [515, 55] width 69 height 16
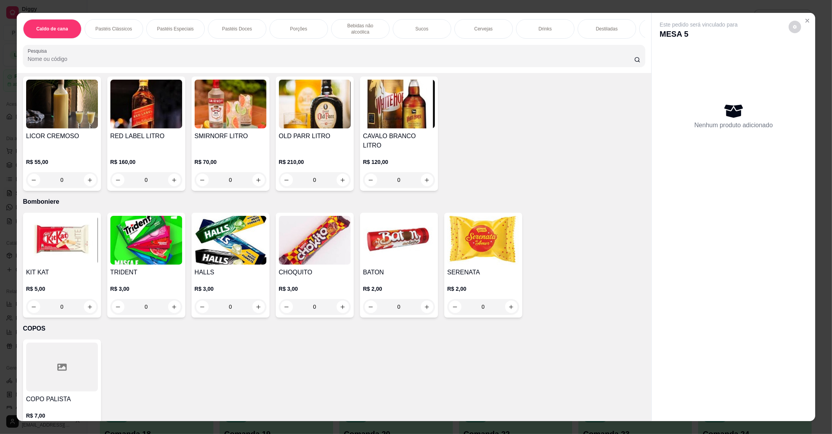
scroll to position [2022, 0]
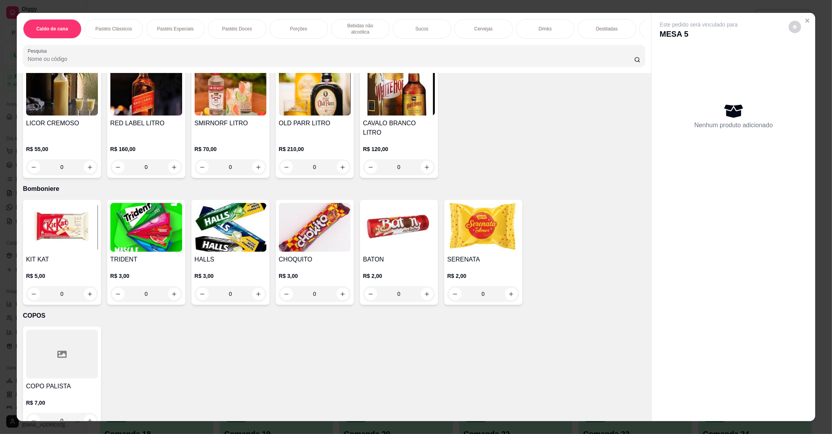
click at [167, 236] on div "TRIDENT R$ 3,00 0" at bounding box center [146, 252] width 78 height 105
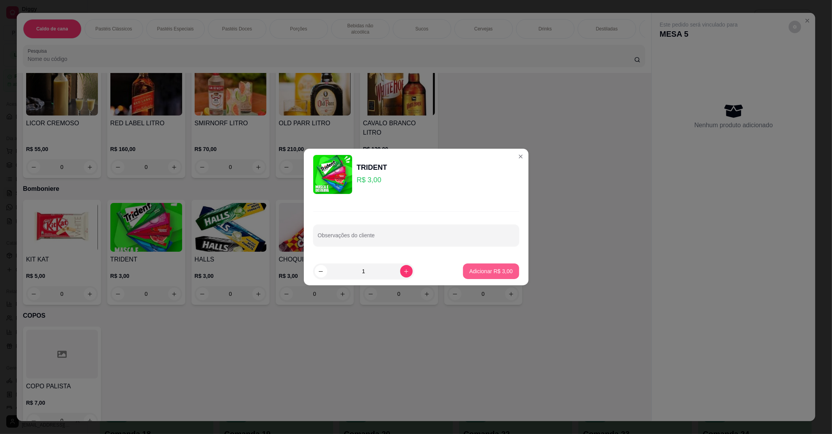
click at [484, 266] on button "Adicionar R$ 3,00" at bounding box center [491, 271] width 56 height 16
type input "1"
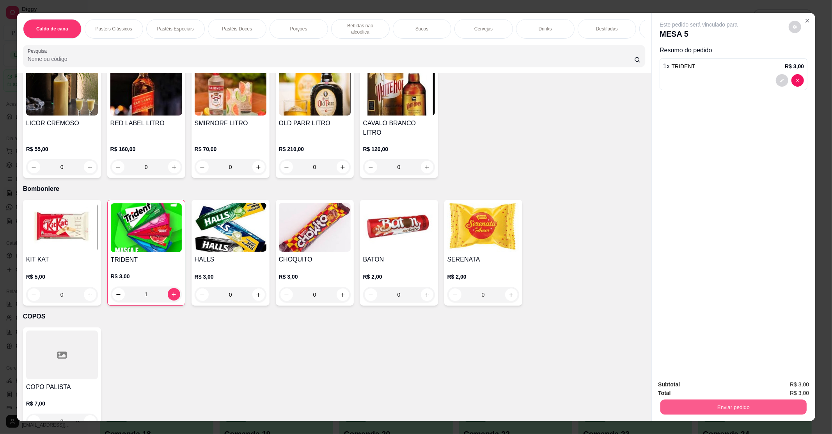
click at [762, 412] on button "Enviar pedido" at bounding box center [733, 406] width 146 height 15
click at [715, 384] on button "Não registrar e enviar pedido" at bounding box center [707, 387] width 79 height 14
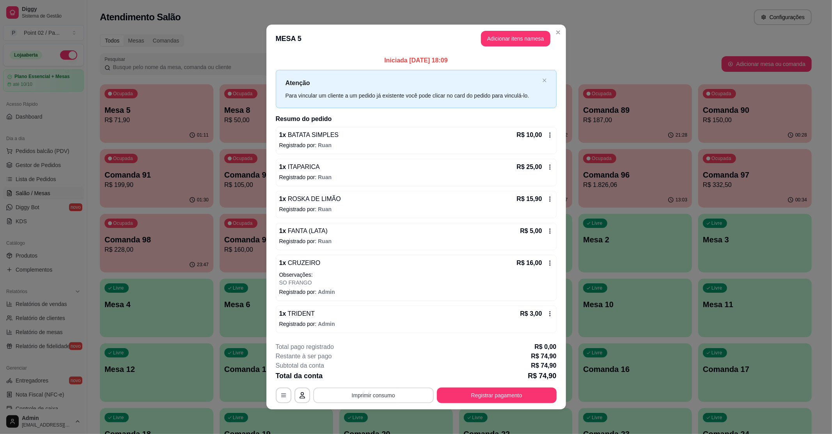
click at [353, 398] on button "Imprimir consumo" at bounding box center [373, 395] width 121 height 16
click at [368, 385] on div "Escolha a impressora IMPRESSORA" at bounding box center [372, 372] width 64 height 27
click at [368, 382] on button "IMPRESSORA" at bounding box center [371, 378] width 55 height 12
click at [479, 391] on button "Registrar pagamento" at bounding box center [496, 394] width 116 height 15
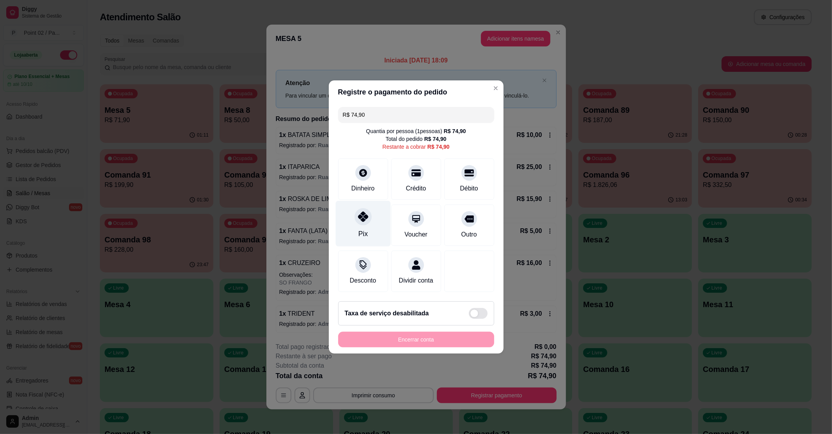
click at [358, 214] on icon at bounding box center [363, 216] width 10 height 10
type input "R$ 0,00"
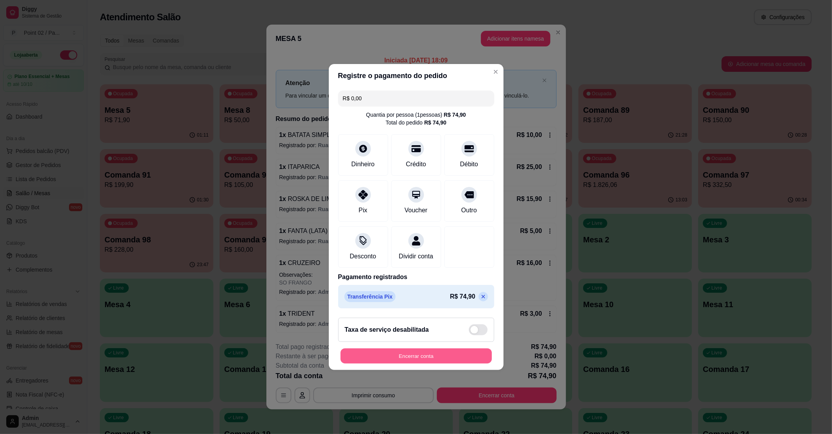
click at [405, 363] on button "Encerrar conta" at bounding box center [415, 355] width 151 height 15
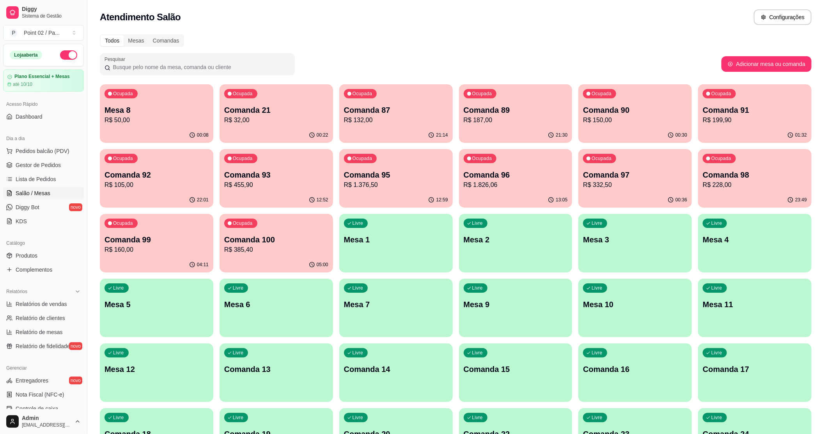
click at [244, 371] on p "Comanda 13" at bounding box center [276, 368] width 104 height 11
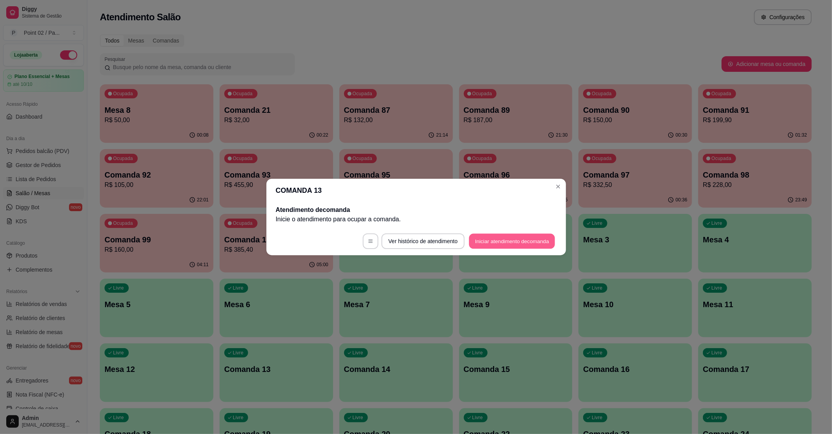
click at [500, 246] on button "Iniciar atendimento de comanda" at bounding box center [512, 241] width 86 height 15
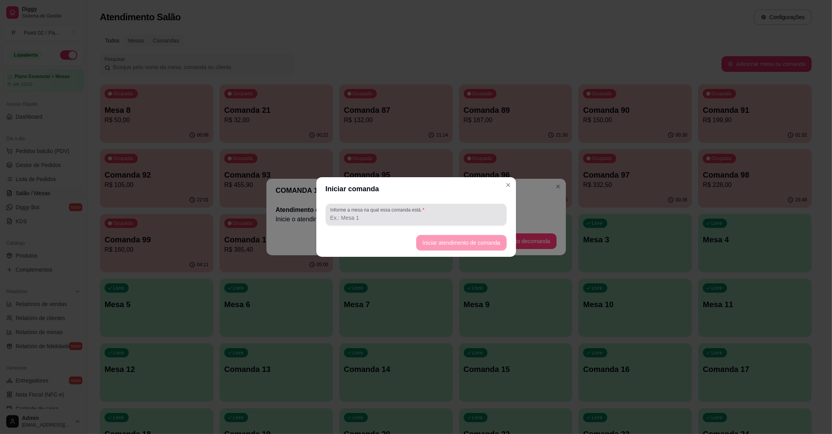
click at [463, 224] on div "Informe a mesa na qual essa comanda está." at bounding box center [416, 215] width 181 height 22
type input "ZE MULE"
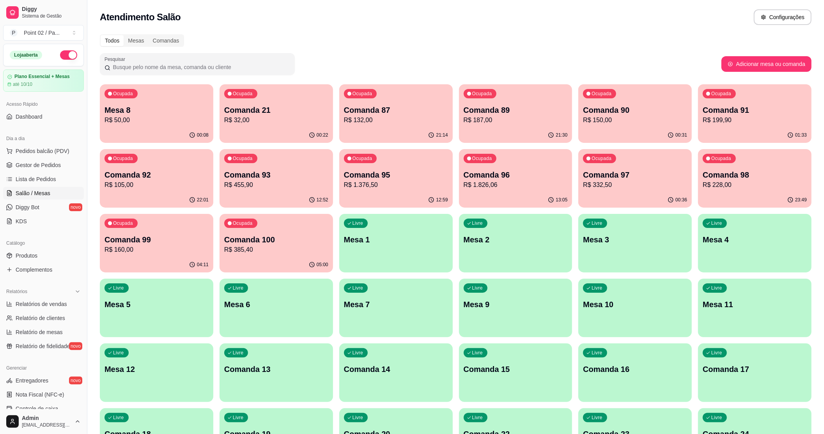
click at [275, 351] on div "Livre Comanda 13" at bounding box center [276, 367] width 113 height 49
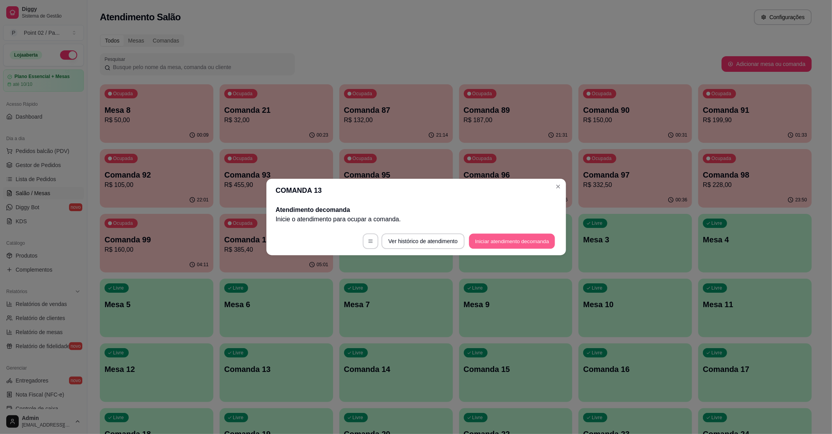
click at [471, 239] on button "Iniciar atendimento de comanda" at bounding box center [512, 241] width 86 height 15
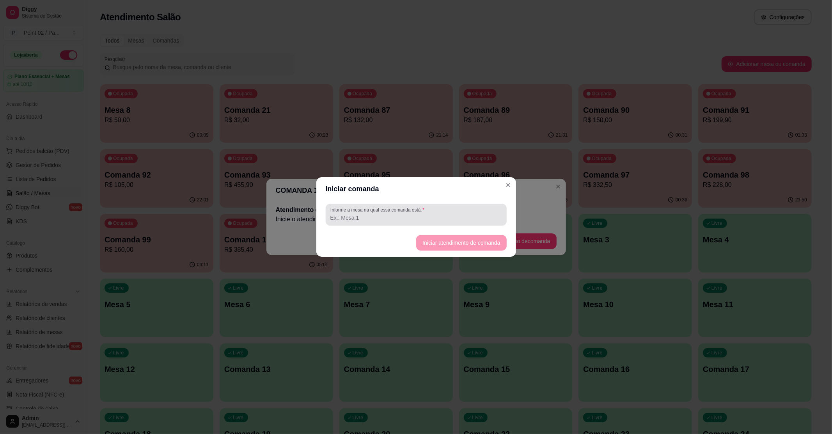
click at [457, 222] on div at bounding box center [416, 215] width 172 height 16
type input "ZE MULE"
click at [458, 242] on button "Iniciar atendimento de comanda" at bounding box center [461, 243] width 90 height 16
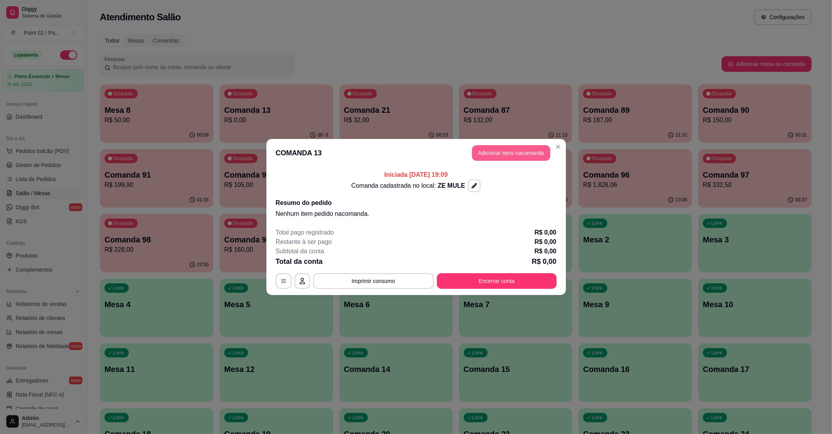
click at [505, 156] on button "Adicionar itens na comanda" at bounding box center [511, 153] width 78 height 16
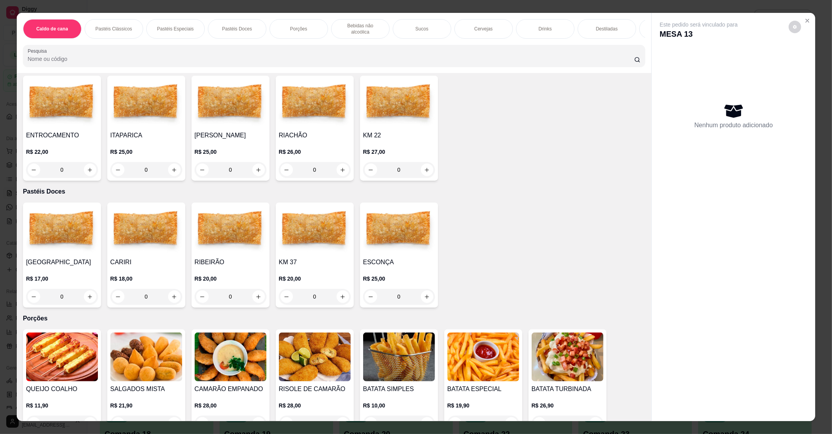
scroll to position [624, 0]
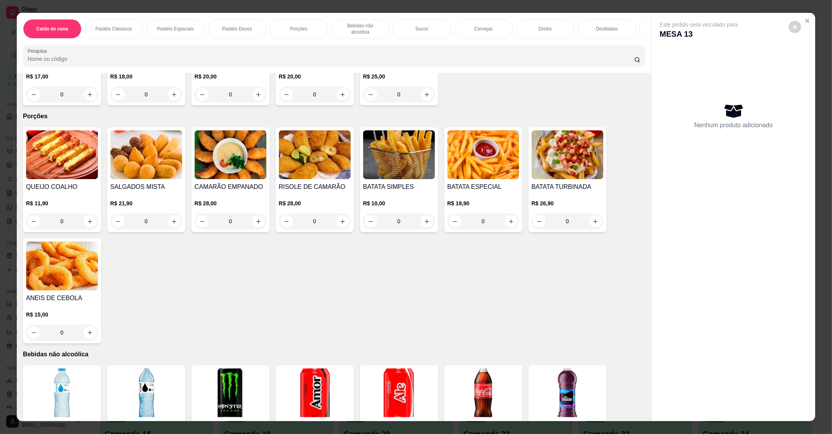
click at [158, 174] on div "SALGADOS MISTA R$ 21,90 0" at bounding box center [146, 179] width 78 height 105
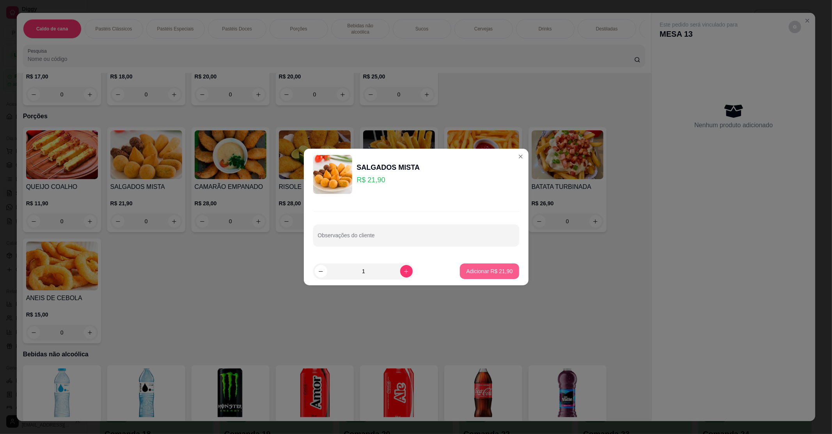
click at [484, 278] on button "Adicionar R$ 21,90" at bounding box center [489, 271] width 59 height 16
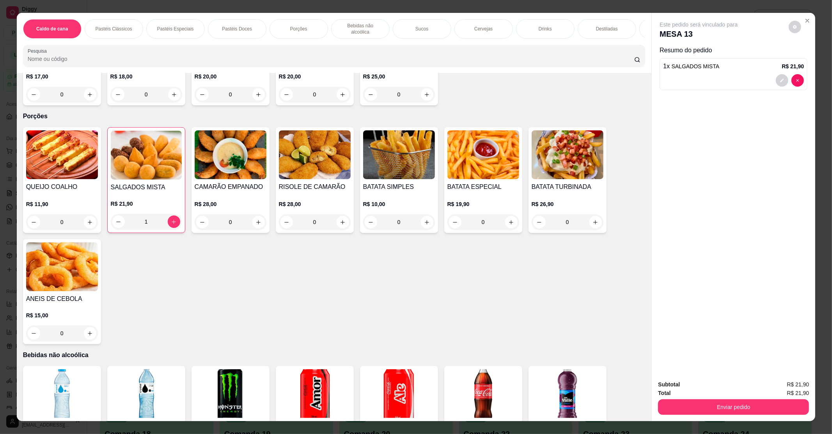
type input "1"
click at [676, 401] on button "Enviar pedido" at bounding box center [733, 407] width 151 height 16
click at [680, 383] on button "Não registrar e enviar pedido" at bounding box center [706, 387] width 81 height 15
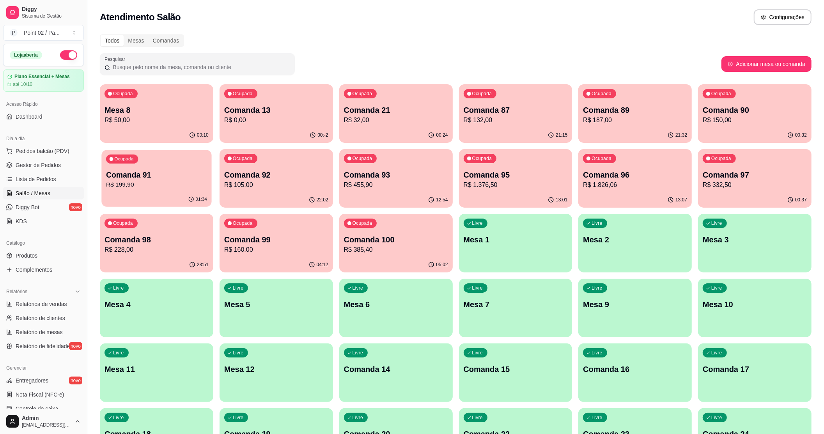
click at [158, 170] on p "Comanda 91" at bounding box center [156, 175] width 101 height 11
click at [490, 139] on div "21:23" at bounding box center [516, 134] width 110 height 15
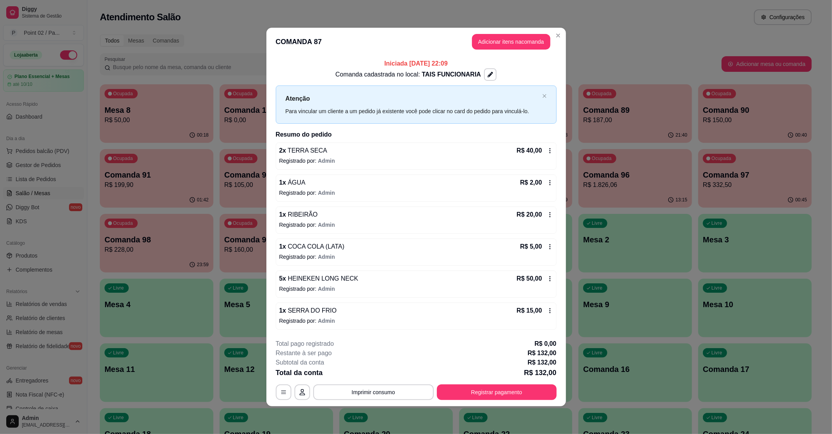
click at [556, 28] on header "COMANDA 87 Adicionar itens na comanda" at bounding box center [416, 42] width 300 height 28
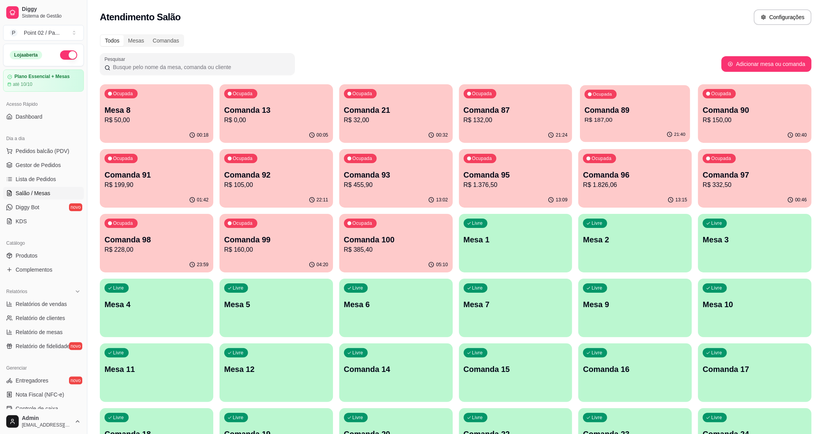
click at [630, 106] on p "Comanda 89" at bounding box center [635, 110] width 101 height 11
click at [776, 97] on div "Ocupada Comanda 90 R$ 150,00" at bounding box center [754, 105] width 113 height 43
click at [203, 172] on p "Comanda 91" at bounding box center [157, 174] width 104 height 11
click at [285, 180] on p "R$ 105,00" at bounding box center [276, 184] width 104 height 9
click at [312, 242] on p "Comanda 99" at bounding box center [276, 239] width 104 height 11
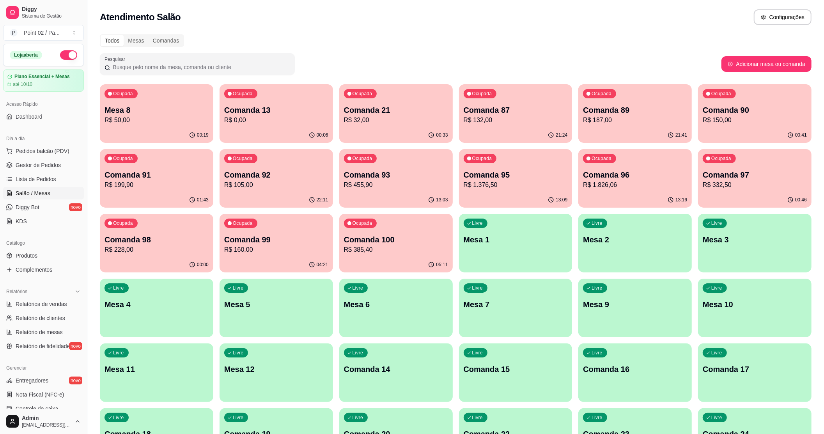
click at [424, 239] on p "Comanda 100" at bounding box center [396, 239] width 104 height 11
click at [734, 106] on p "Comanda 90" at bounding box center [755, 110] width 104 height 11
click at [592, 109] on p "Comanda 89" at bounding box center [635, 110] width 104 height 11
click at [154, 241] on p "Comanda 98" at bounding box center [156, 239] width 101 height 11
click at [138, 44] on div "Mesas" at bounding box center [136, 40] width 25 height 11
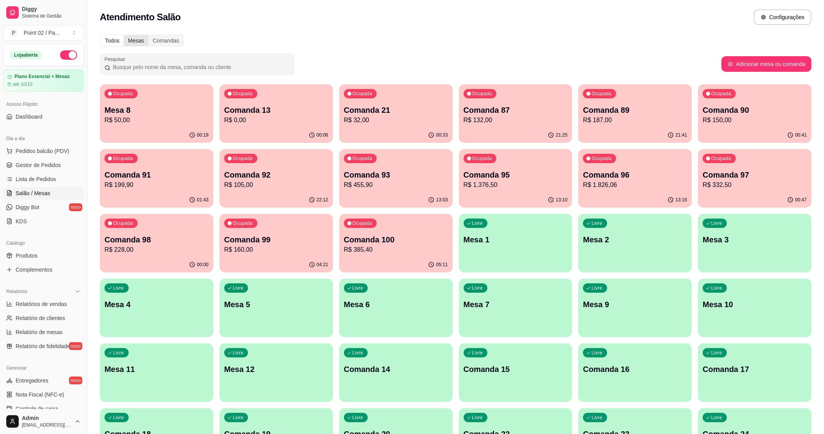
click at [124, 35] on input "Mesas" at bounding box center [124, 35] width 0 height 0
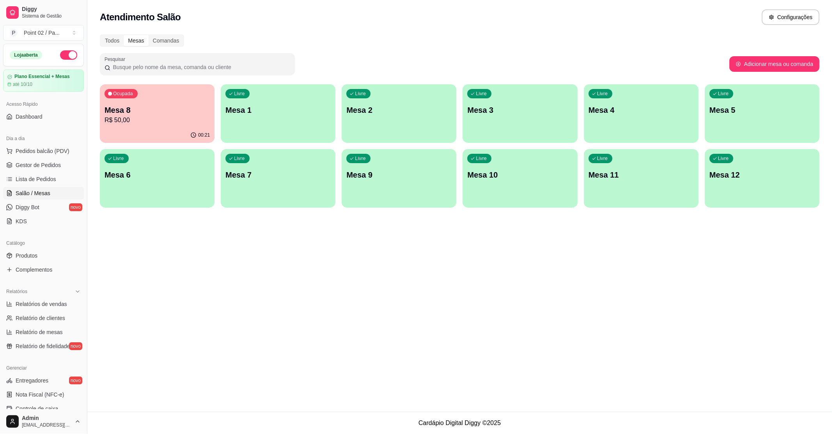
click at [135, 90] on div "Ocupada" at bounding box center [121, 93] width 33 height 9
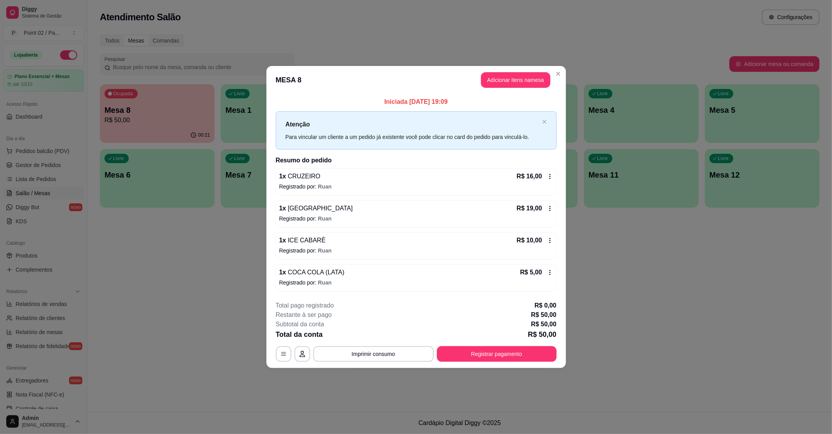
click at [507, 82] on button "Adicionar itens na mesa" at bounding box center [515, 80] width 69 height 16
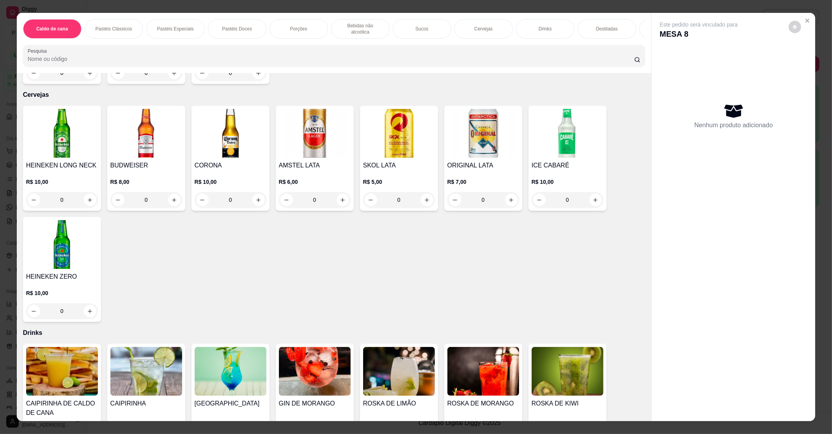
scroll to position [1196, 0]
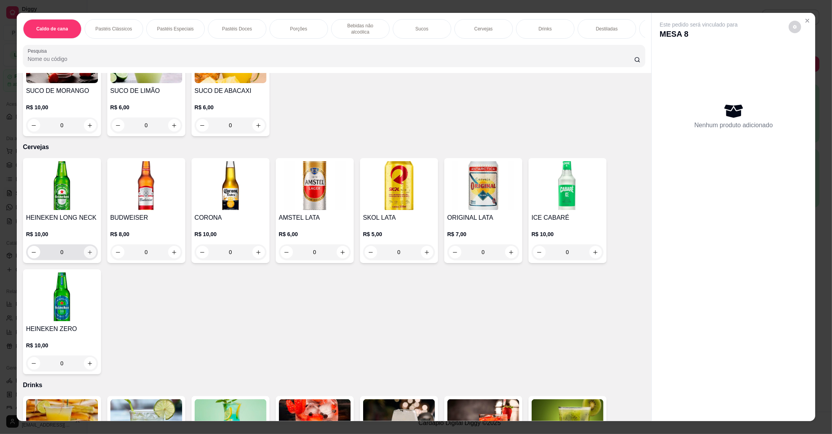
click at [84, 248] on button "increase-product-quantity" at bounding box center [90, 252] width 12 height 12
type input "1"
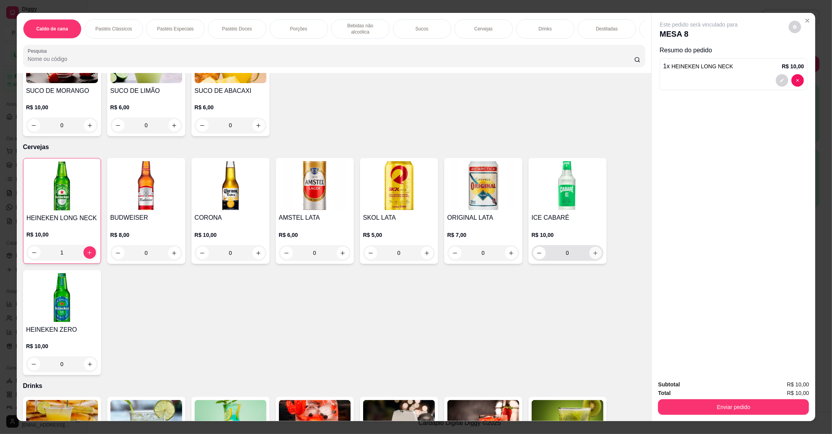
click at [589, 249] on button "increase-product-quantity" at bounding box center [595, 252] width 12 height 12
type input "1"
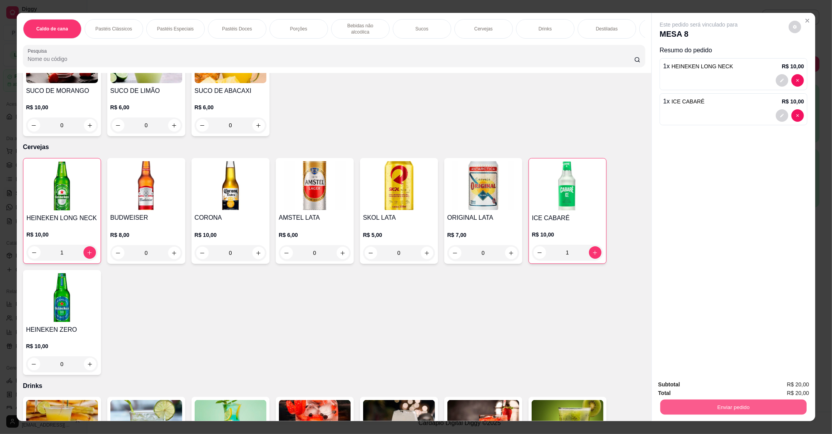
click at [688, 403] on button "Enviar pedido" at bounding box center [733, 406] width 146 height 15
click at [694, 386] on button "Não registrar e enviar pedido" at bounding box center [707, 387] width 79 height 14
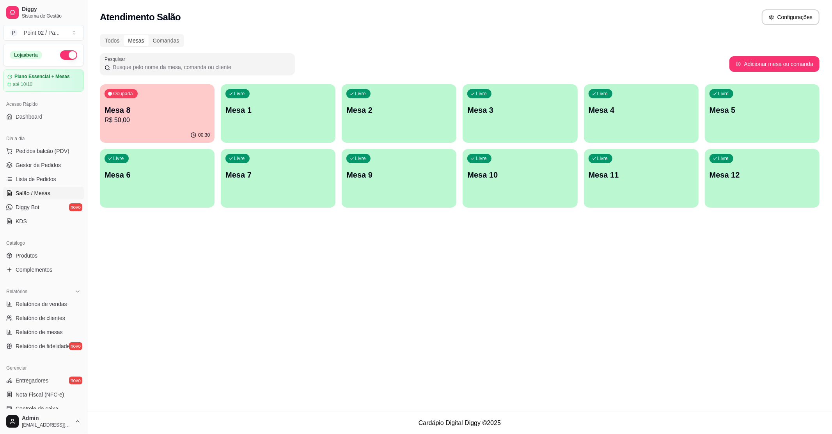
click at [128, 39] on div "Mesas" at bounding box center [136, 40] width 25 height 11
click at [124, 35] on input "Mesas" at bounding box center [124, 35] width 0 height 0
click at [644, 188] on div "Livre Mesa 11" at bounding box center [640, 174] width 111 height 48
drag, startPoint x: 473, startPoint y: 246, endPoint x: 432, endPoint y: 264, distance: 44.5
click at [425, 266] on div "Atendimento Salão Configurações Todos Mesas Comandas Pesquisar Adicionar mesa o…" at bounding box center [459, 205] width 744 height 411
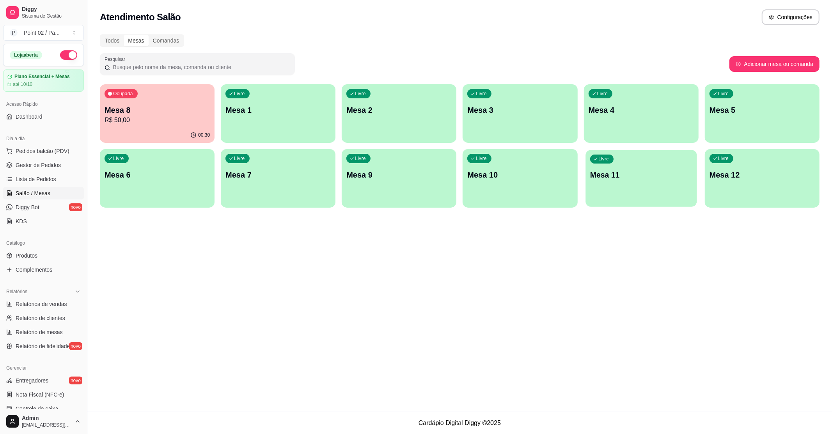
click at [613, 181] on div "Livre Mesa 11" at bounding box center [640, 174] width 111 height 48
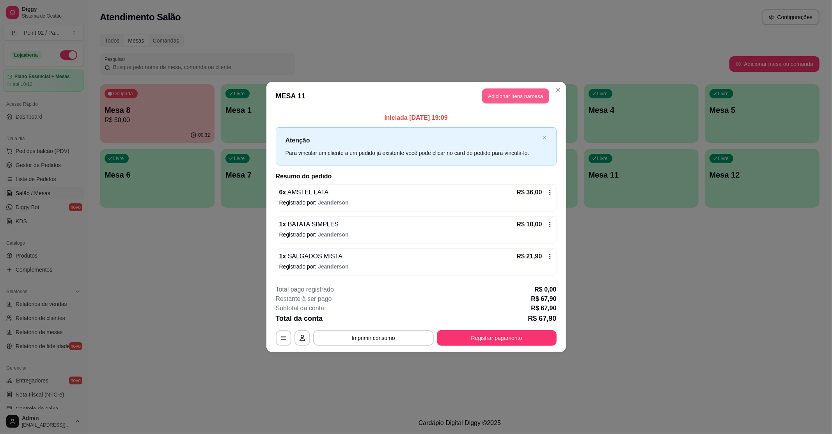
click at [510, 101] on button "Adicionar itens na mesa" at bounding box center [515, 96] width 67 height 15
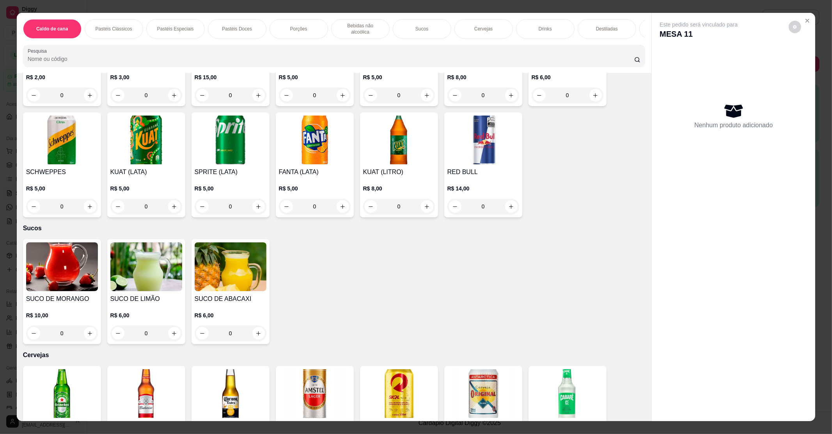
scroll to position [884, 0]
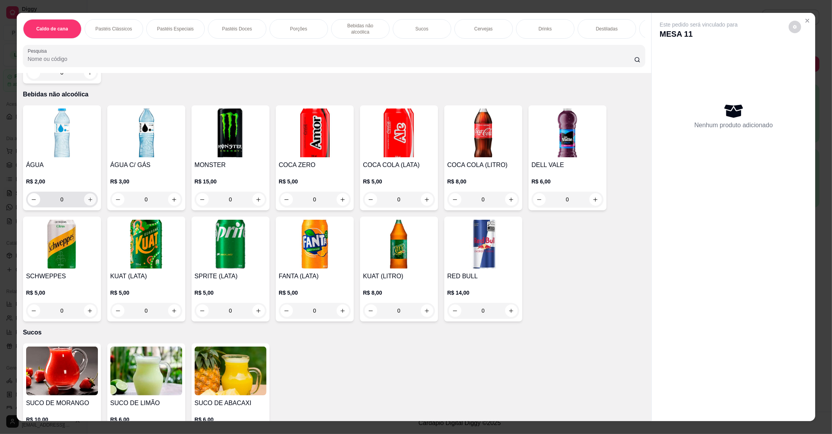
click at [85, 195] on button "increase-product-quantity" at bounding box center [90, 199] width 12 height 12
type input "1"
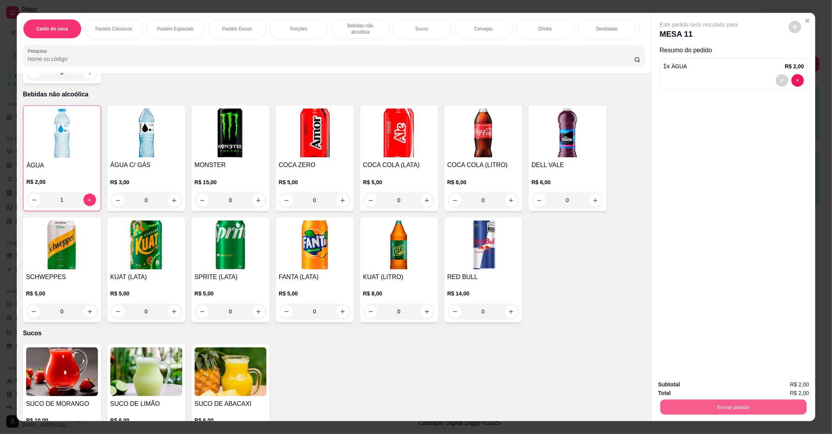
click at [717, 404] on button "Enviar pedido" at bounding box center [733, 406] width 146 height 15
click at [735, 389] on button "Não registrar e enviar pedido" at bounding box center [706, 387] width 81 height 15
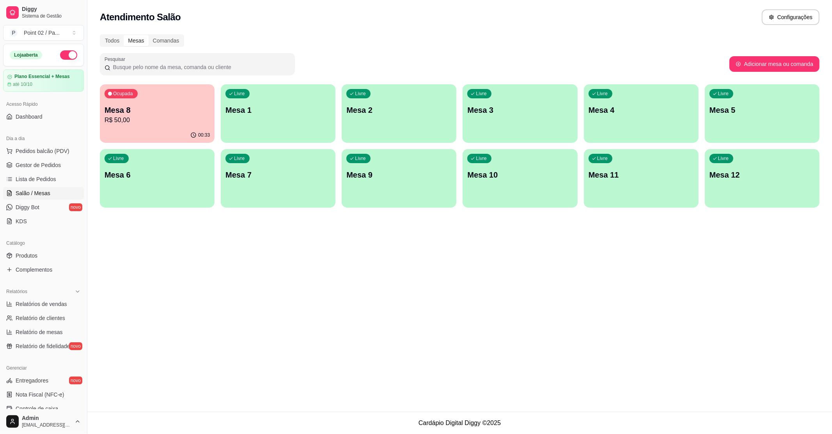
click at [141, 97] on div "Ocupada Mesa 8 R$ 50,00" at bounding box center [157, 105] width 115 height 43
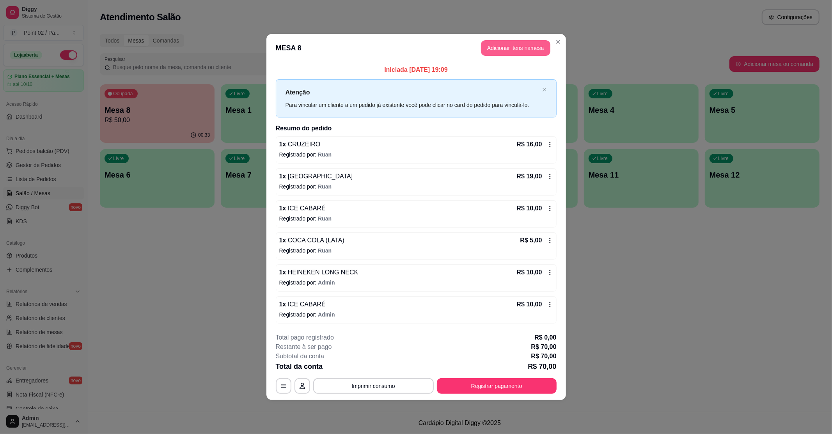
click at [492, 49] on button "Adicionar itens na mesa" at bounding box center [515, 48] width 69 height 16
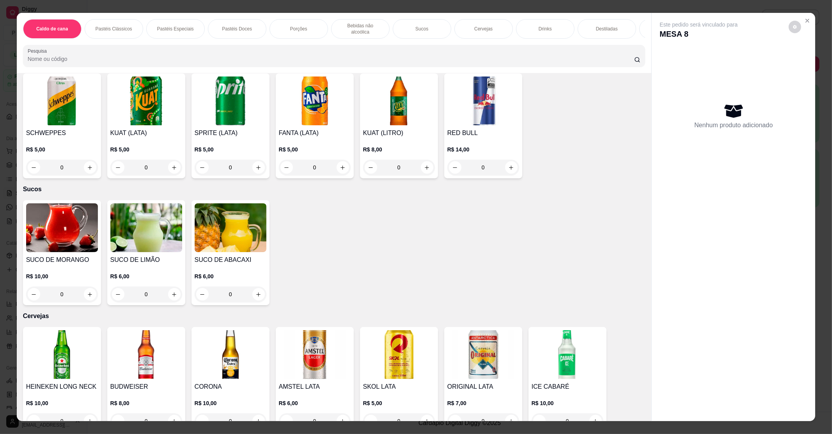
scroll to position [1040, 0]
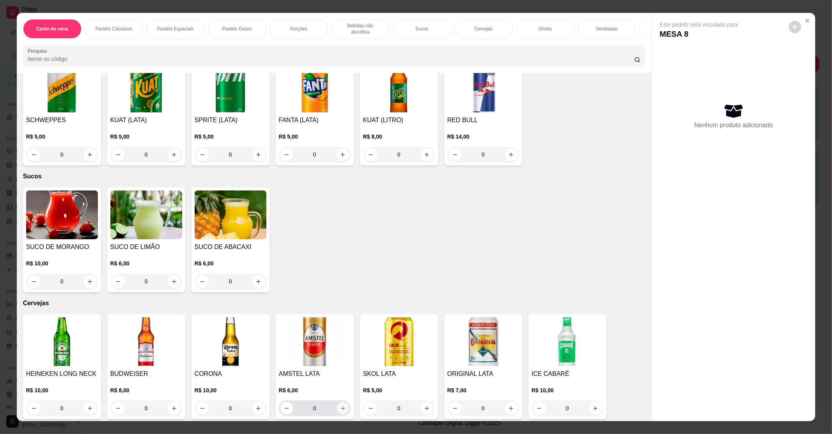
click at [342, 406] on button "increase-product-quantity" at bounding box center [343, 408] width 12 height 12
type input "1"
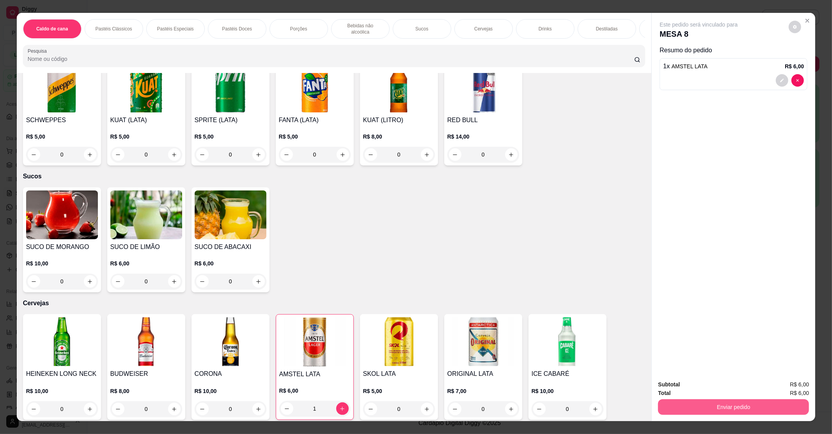
click at [736, 407] on button "Enviar pedido" at bounding box center [733, 407] width 151 height 16
click at [728, 380] on button "Não registrar e enviar pedido" at bounding box center [706, 387] width 81 height 15
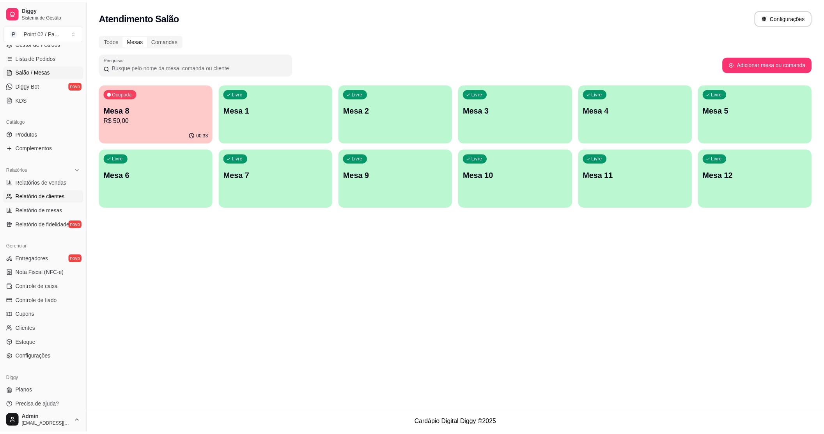
scroll to position [128, 0]
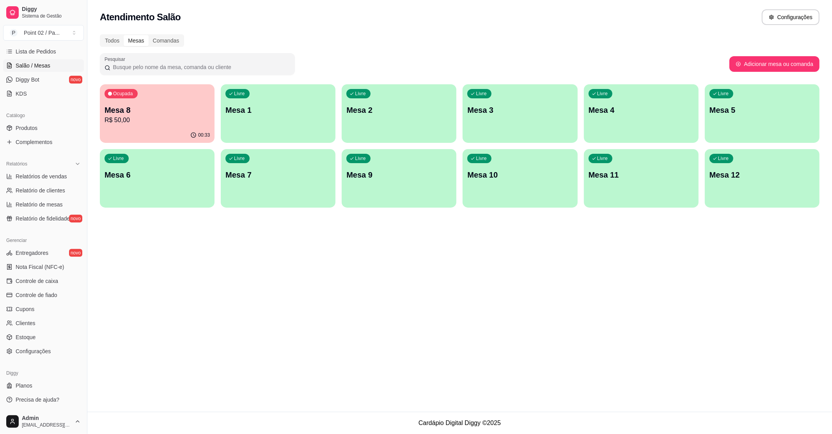
click at [37, 330] on ul "Entregadores novo Nota Fiscal (NFC-e) Controle de caixa Controle de fiado Cupon…" at bounding box center [43, 301] width 81 height 111
click at [34, 334] on span "Estoque" at bounding box center [26, 337] width 20 height 8
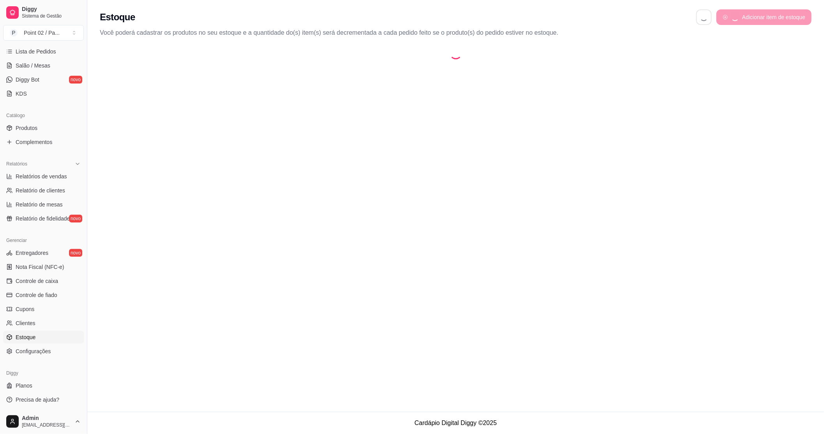
select select "QUANTITY_ORDER"
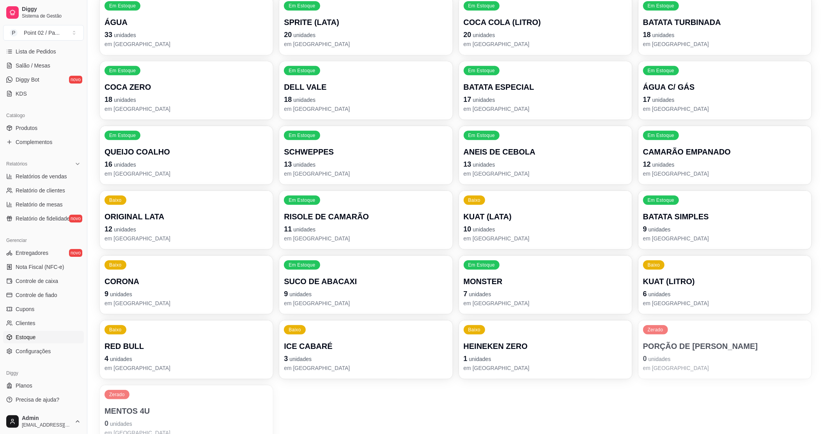
scroll to position [285, 0]
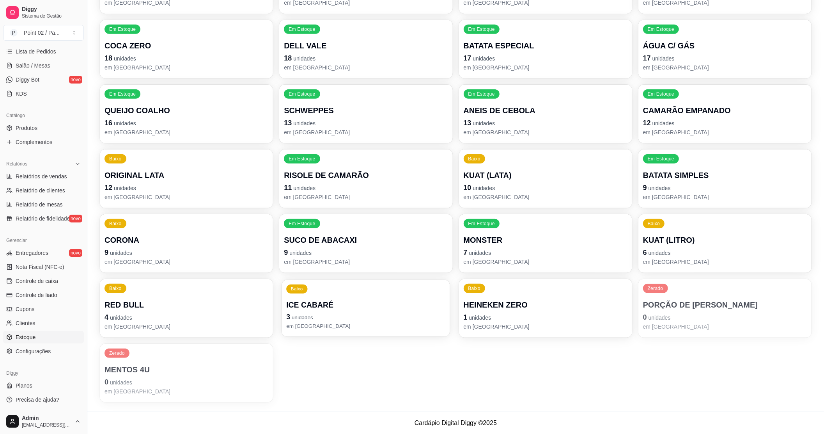
click at [315, 289] on div "Baixo ICE CABARÉ 3 unidades em [GEOGRAPHIC_DATA]" at bounding box center [366, 308] width 168 height 57
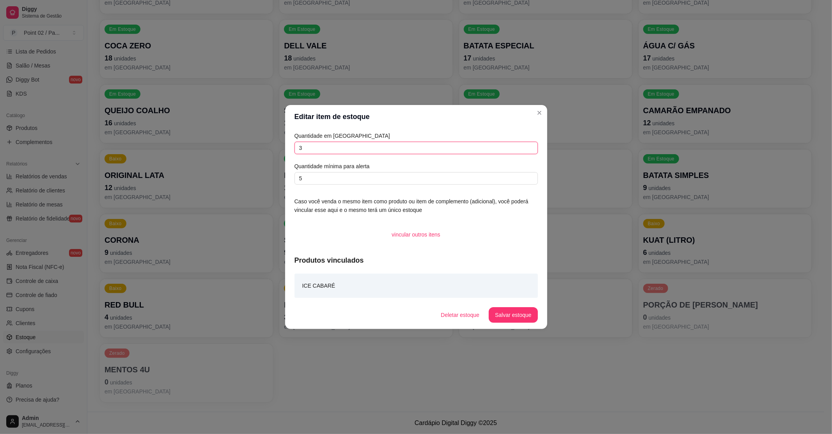
click at [416, 150] on input "3" at bounding box center [415, 148] width 243 height 12
type input "16"
click at [503, 307] on button "Salvar estoque" at bounding box center [513, 315] width 49 height 16
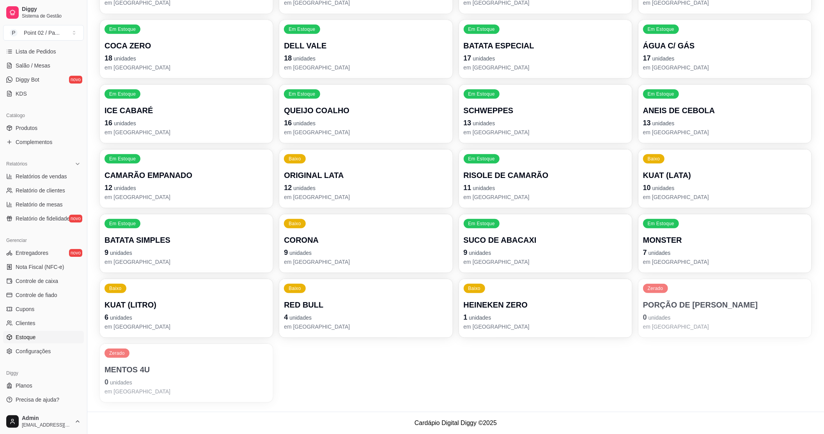
click at [512, 404] on div "Filtros Buscar item de estoque QUANTITY_ORDER Ordenar por Ordem alfabética Quan…" at bounding box center [455, 84] width 737 height 654
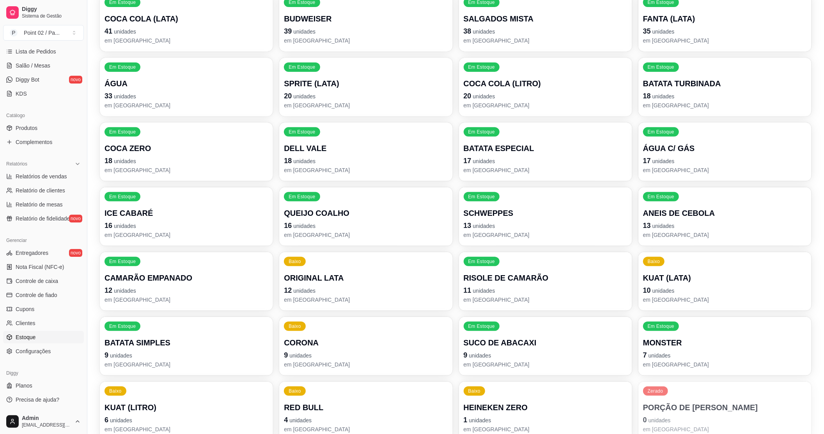
scroll to position [0, 0]
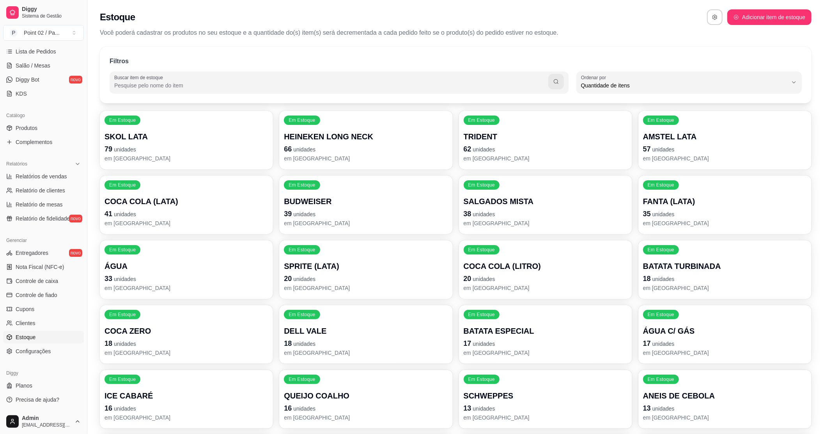
click at [633, 49] on div "Filtros Buscar item de estoque QUANTITY_ORDER Ordenar por Ordem alfabética Quan…" at bounding box center [456, 75] width 712 height 56
click at [41, 67] on span "Salão / Mesas" at bounding box center [33, 66] width 35 height 8
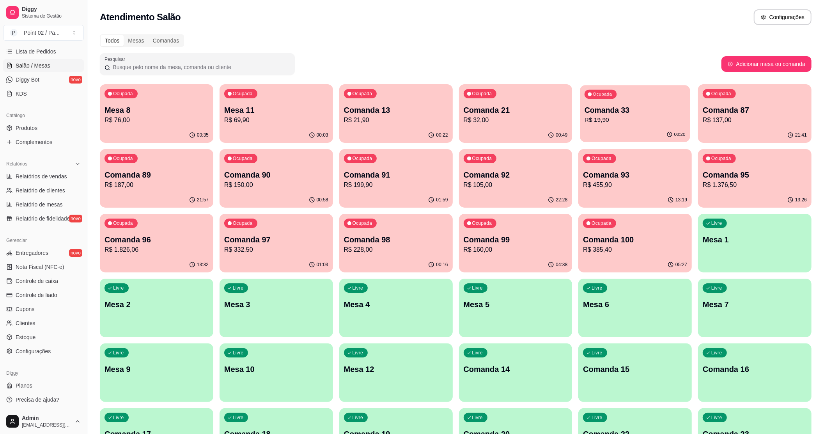
click at [633, 107] on p "Comanda 33" at bounding box center [635, 110] width 101 height 11
click at [484, 132] on div "00:49" at bounding box center [515, 135] width 113 height 15
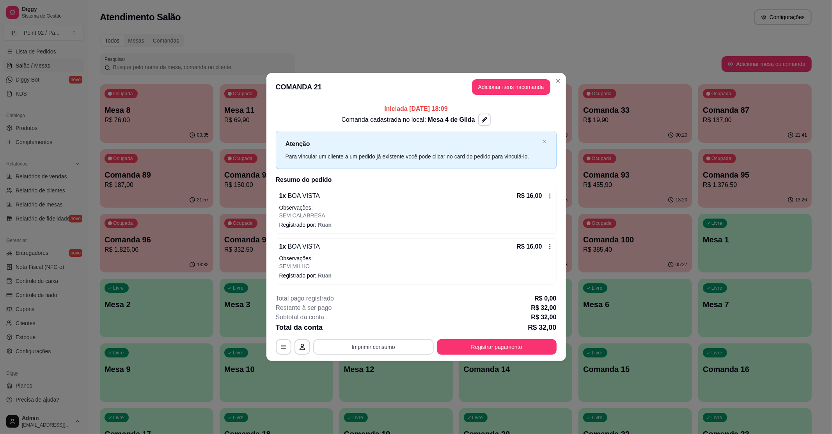
click at [367, 351] on button "Imprimir consumo" at bounding box center [373, 347] width 121 height 16
click at [370, 329] on button "IMPRESSORA" at bounding box center [375, 329] width 57 height 12
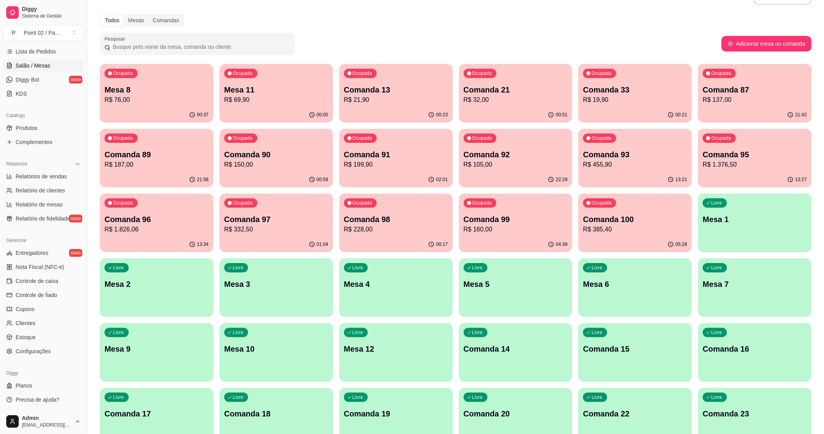
scroll to position [312, 0]
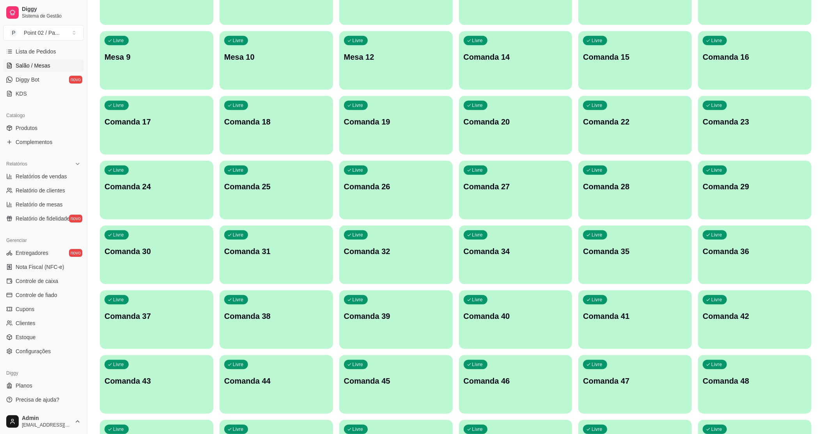
click at [642, 330] on div "Livre Comanda 41" at bounding box center [634, 314] width 113 height 49
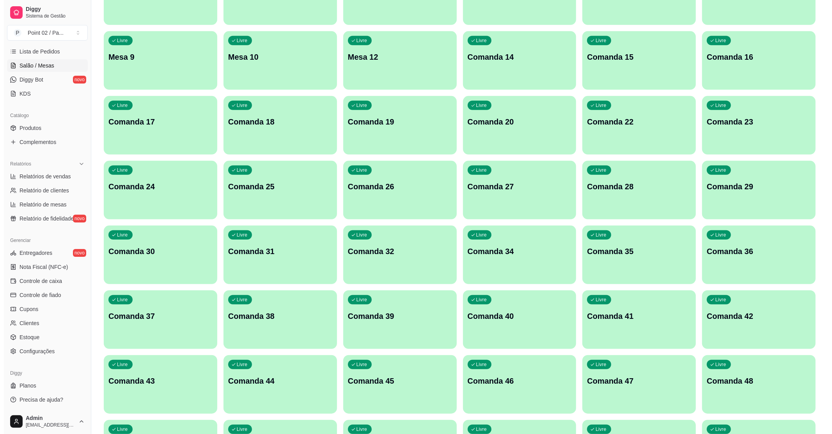
scroll to position [0, 0]
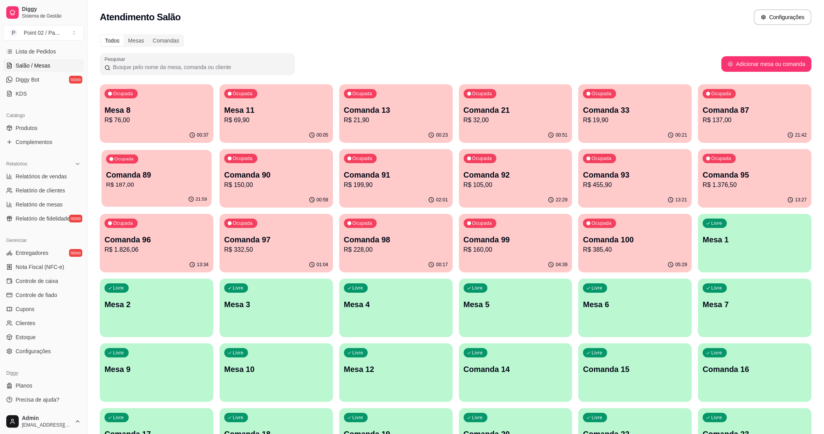
click at [161, 188] on p "R$ 187,00" at bounding box center [156, 184] width 101 height 9
click at [525, 114] on p "Comanda 21" at bounding box center [516, 110] width 104 height 11
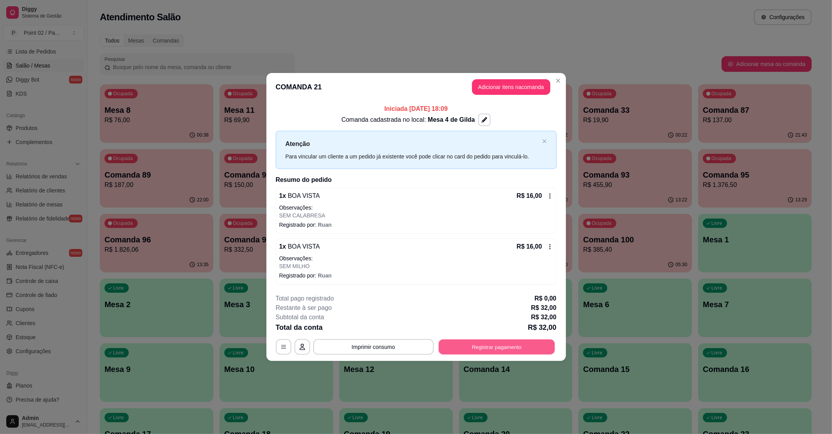
click at [483, 345] on button "Registrar pagamento" at bounding box center [496, 346] width 116 height 15
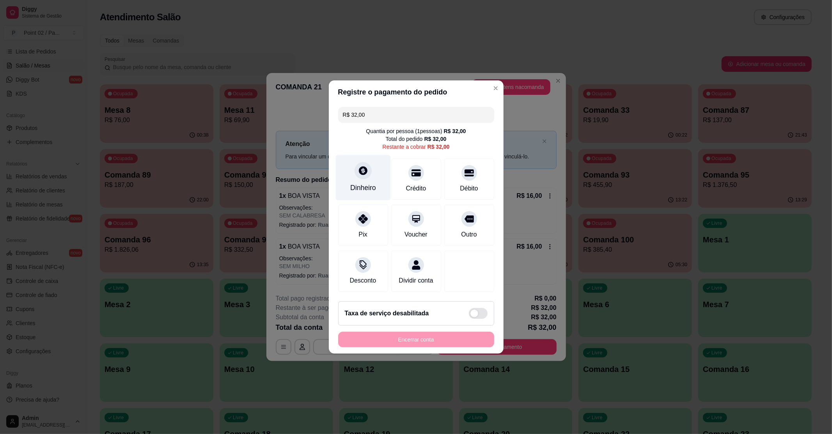
click at [381, 183] on div "Dinheiro" at bounding box center [362, 178] width 55 height 46
type input "R$ 0,00"
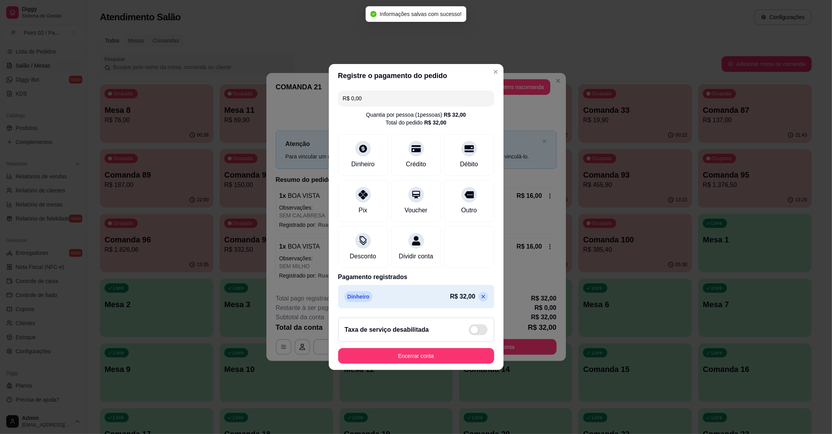
click at [412, 342] on div "Taxa de serviço desabilitada" at bounding box center [416, 329] width 156 height 24
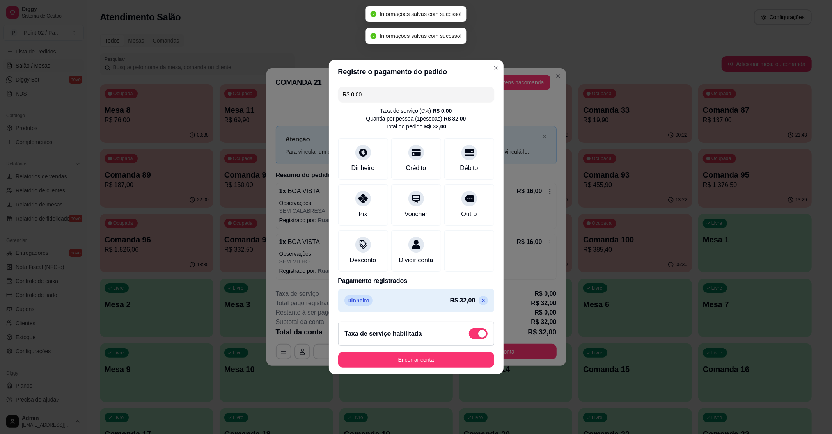
click at [412, 338] on h2 "Taxa de serviço habilitada" at bounding box center [383, 333] width 77 height 9
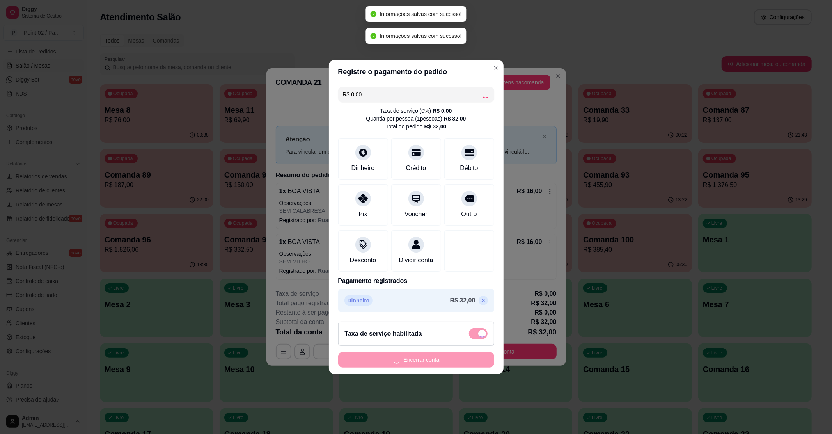
checkbox input "false"
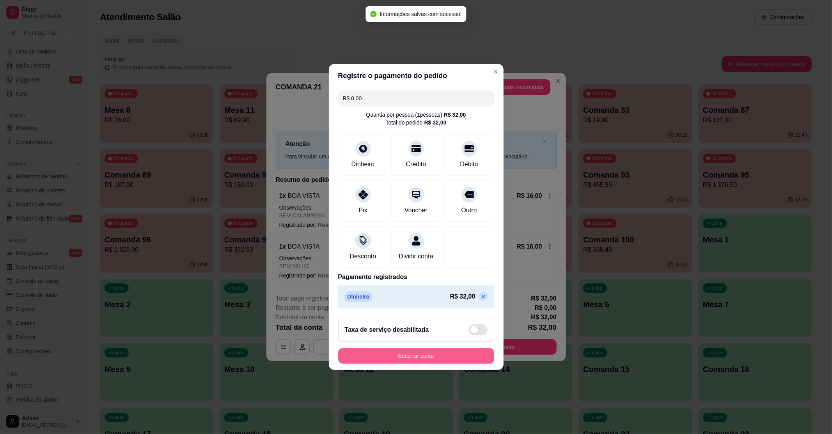
click at [442, 360] on button "Encerrar conta" at bounding box center [416, 356] width 156 height 16
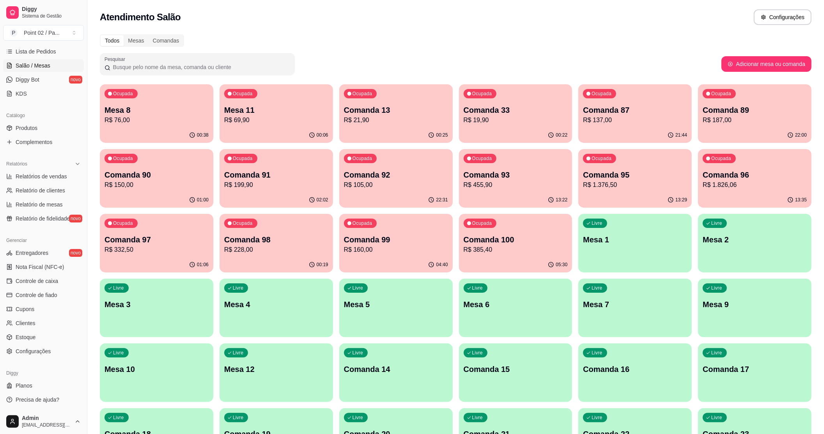
click at [761, 104] on div "Ocupada Comanda 89 R$ 187,00" at bounding box center [754, 105] width 113 height 43
click at [258, 179] on p "Comanda 91" at bounding box center [276, 174] width 104 height 11
click at [625, 127] on button "Ocupada Comanda 87 R$ 137,00 21:48" at bounding box center [634, 113] width 113 height 58
click at [725, 130] on div "22:04" at bounding box center [755, 134] width 110 height 15
click at [245, 178] on p "Comanda 91" at bounding box center [276, 175] width 101 height 11
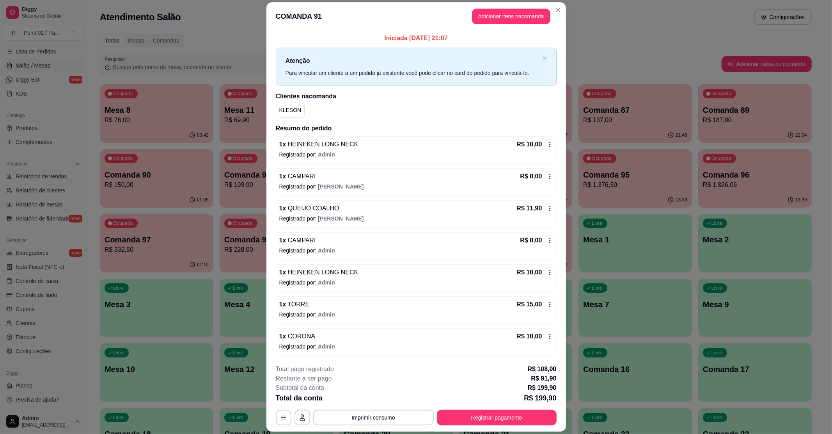
click at [554, 3] on header "COMANDA 91 Adicionar itens na comanda" at bounding box center [416, 16] width 300 height 28
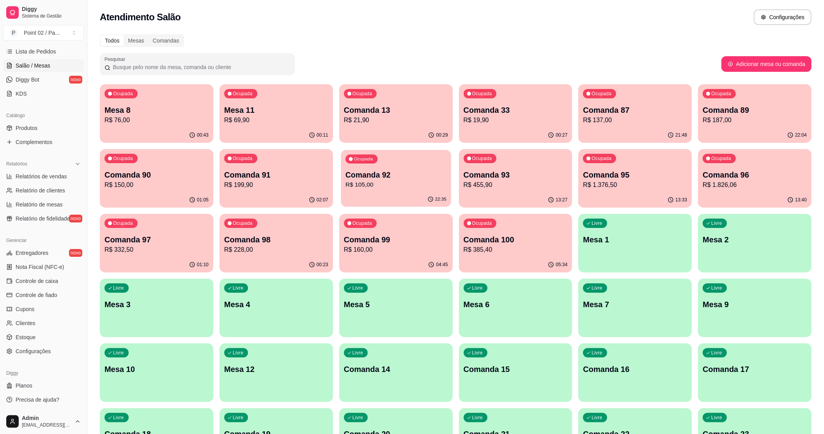
click at [442, 181] on p "R$ 105,00" at bounding box center [396, 184] width 101 height 9
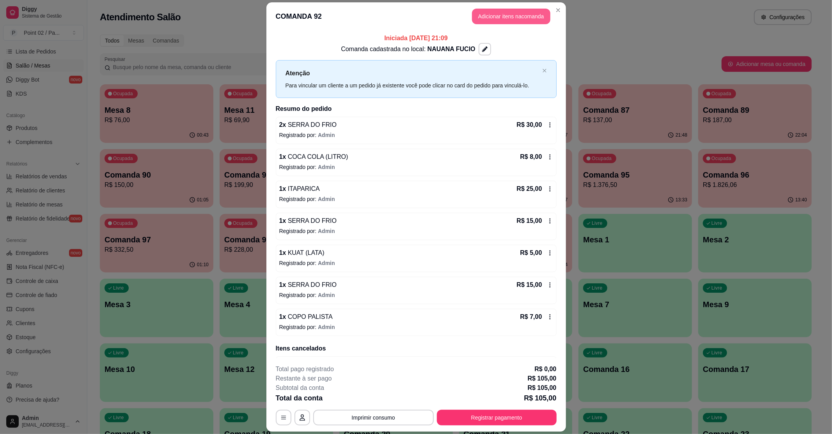
click at [505, 10] on button "Adicionar itens na comanda" at bounding box center [511, 17] width 78 height 16
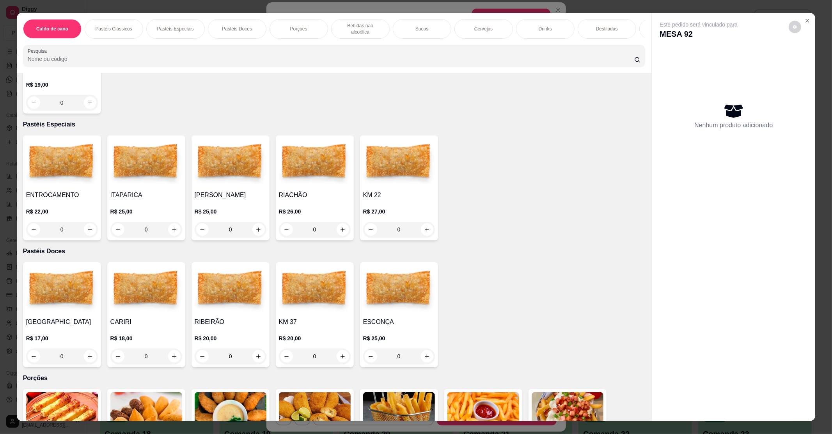
scroll to position [416, 0]
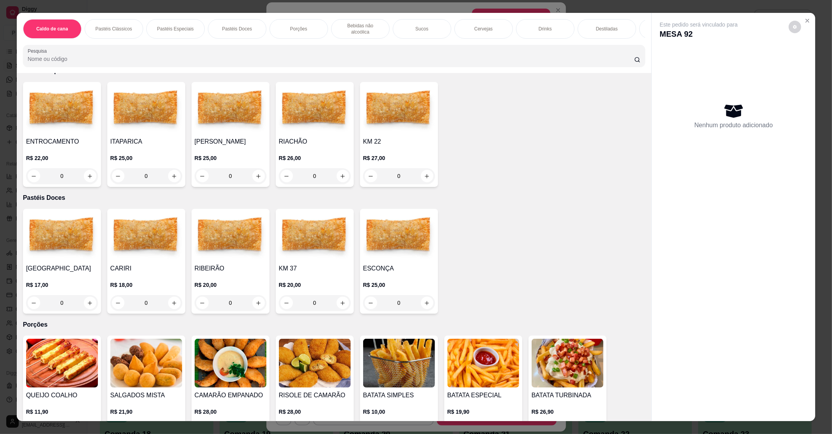
click at [216, 233] on img at bounding box center [231, 236] width 72 height 49
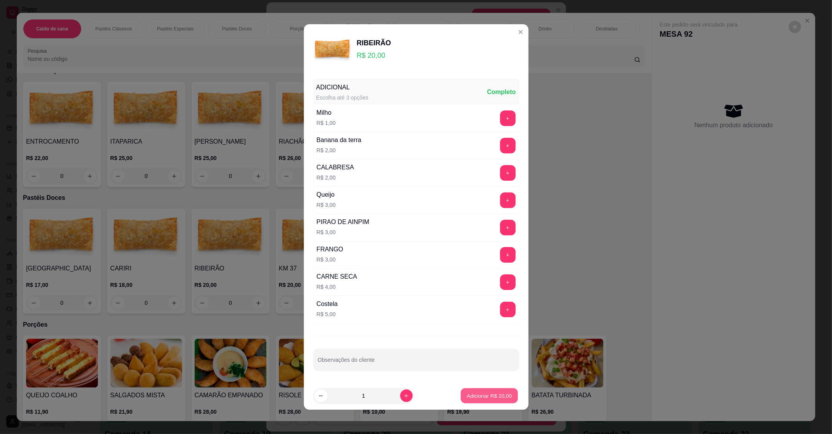
click at [491, 392] on button "Adicionar R$ 20,00" at bounding box center [489, 395] width 57 height 15
type input "1"
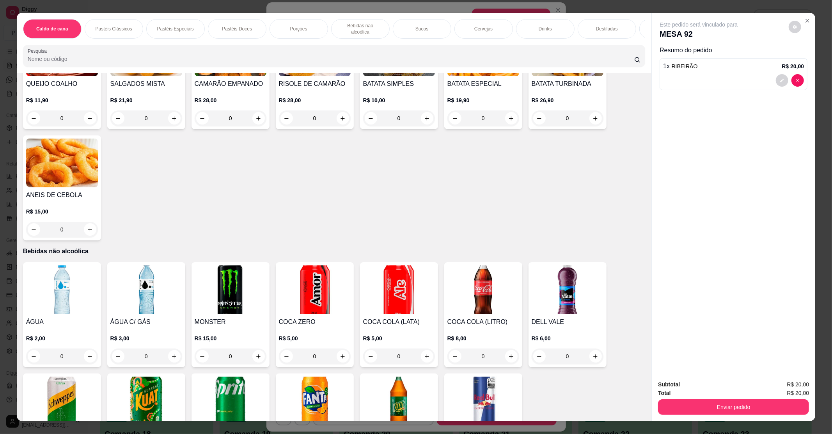
scroll to position [832, 0]
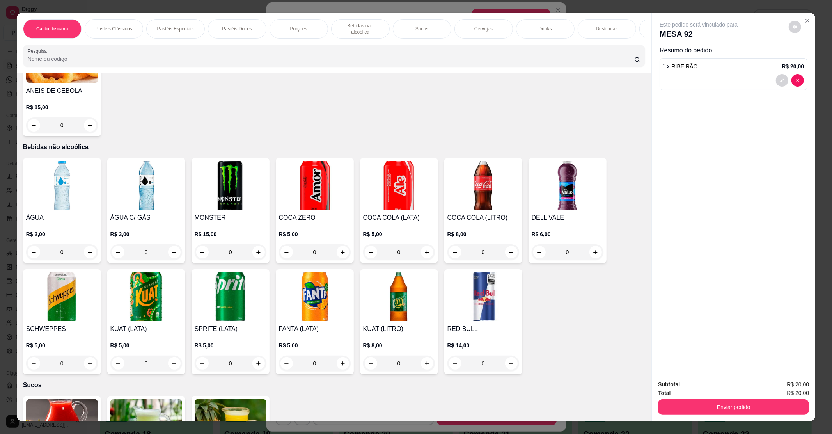
click at [156, 287] on img at bounding box center [146, 296] width 72 height 49
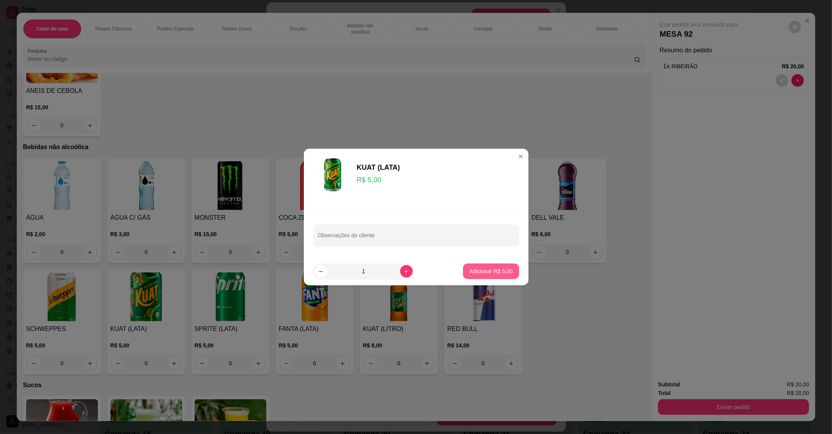
click at [480, 268] on p "Adicionar R$ 5,00" at bounding box center [490, 271] width 43 height 8
type input "1"
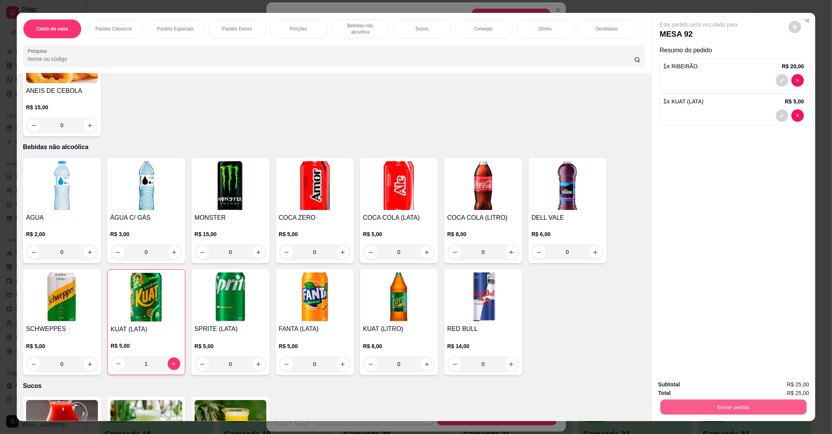
click at [667, 411] on button "Enviar pedido" at bounding box center [733, 406] width 146 height 15
click at [673, 387] on button "Não registrar e enviar pedido" at bounding box center [706, 387] width 81 height 15
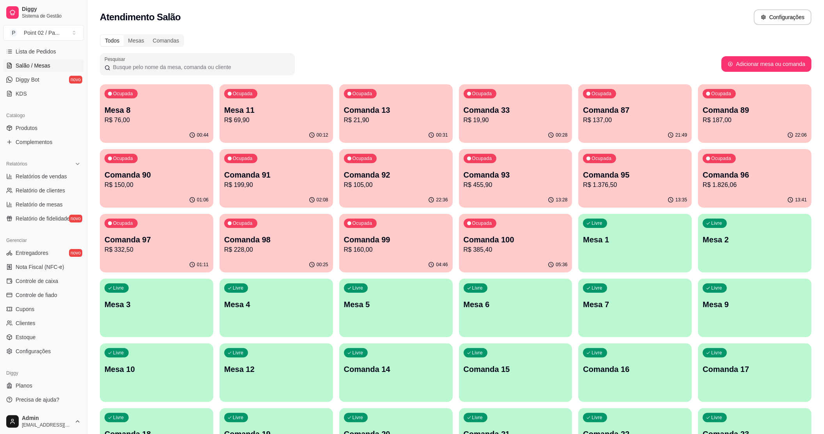
click at [371, 122] on p "R$ 21,90" at bounding box center [396, 119] width 104 height 9
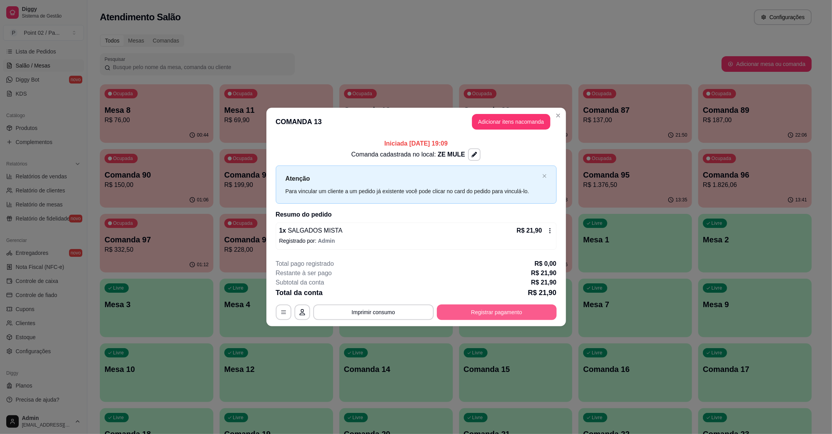
click at [492, 315] on button "Registrar pagamento" at bounding box center [497, 312] width 120 height 16
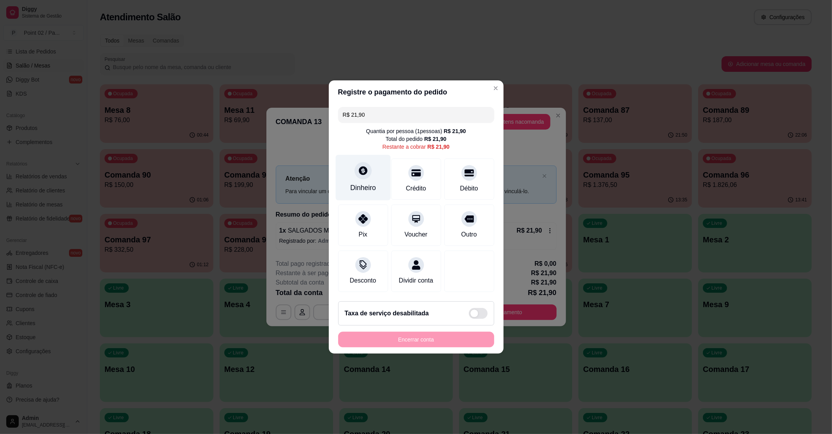
click at [365, 183] on div "Dinheiro" at bounding box center [363, 188] width 26 height 10
type input "R$ 0,00"
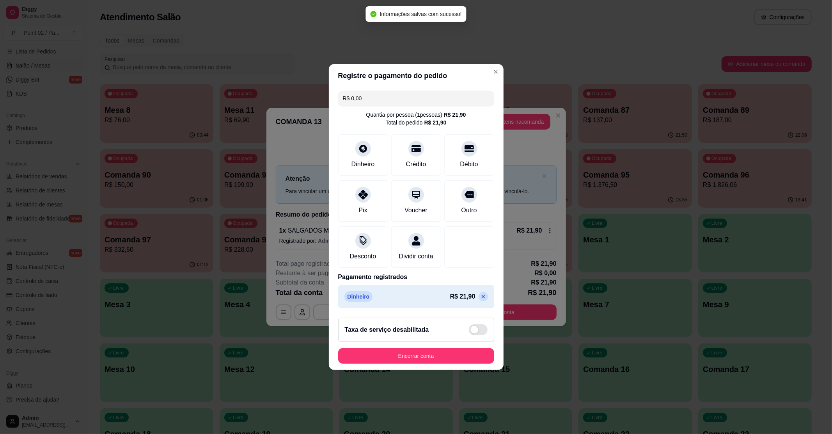
click at [420, 350] on footer "Taxa de serviço desabilitada Encerrar conta" at bounding box center [416, 340] width 175 height 58
click at [420, 363] on button "Encerrar conta" at bounding box center [415, 355] width 151 height 15
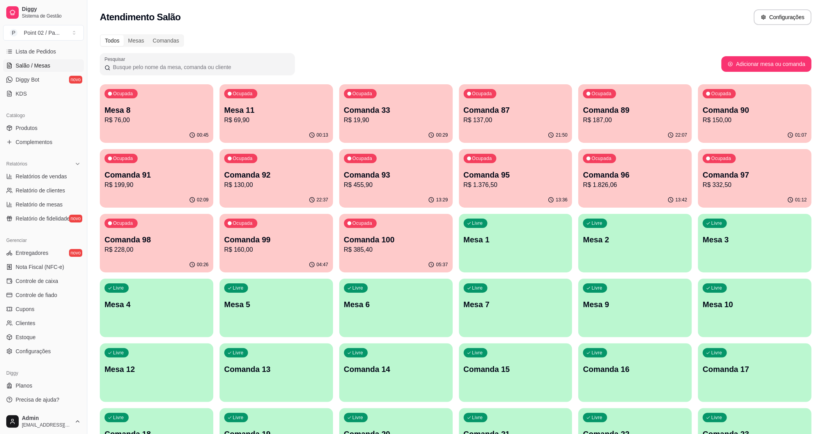
click at [178, 117] on p "R$ 76,00" at bounding box center [157, 119] width 104 height 9
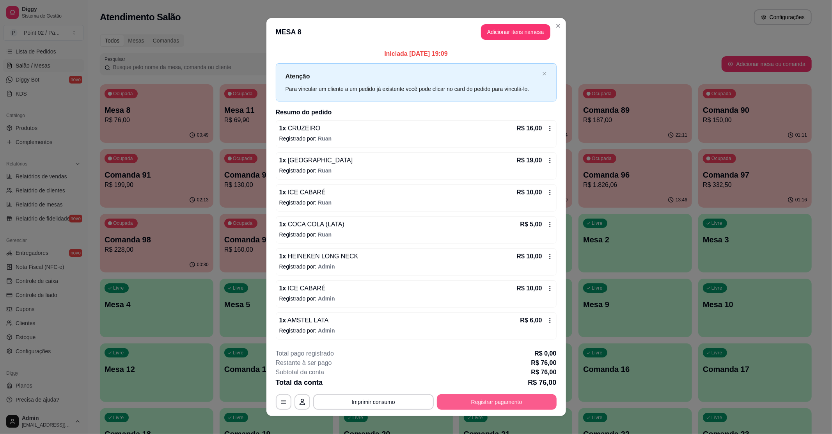
click at [467, 400] on button "Registrar pagamento" at bounding box center [497, 402] width 120 height 16
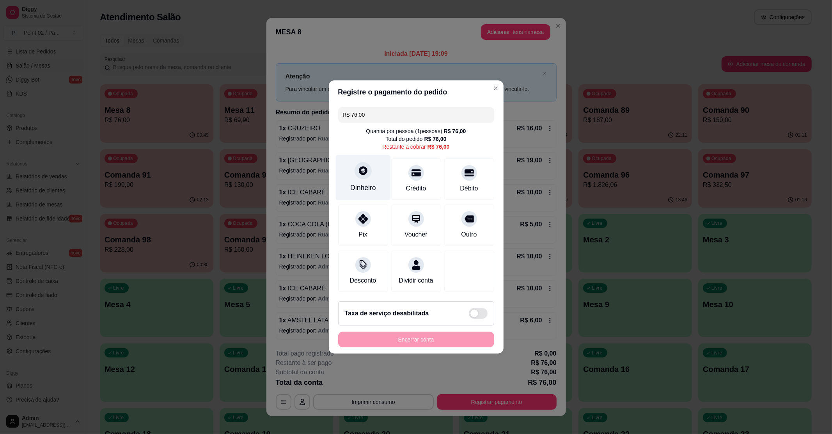
click at [366, 165] on icon at bounding box center [363, 170] width 10 height 10
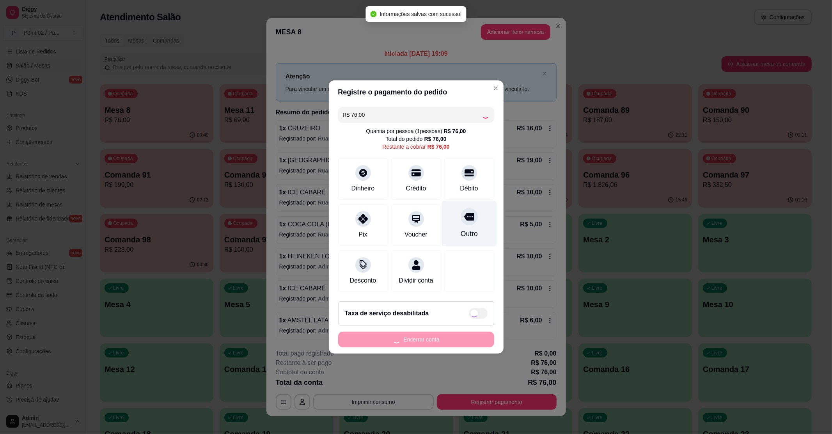
type input "R$ 0,00"
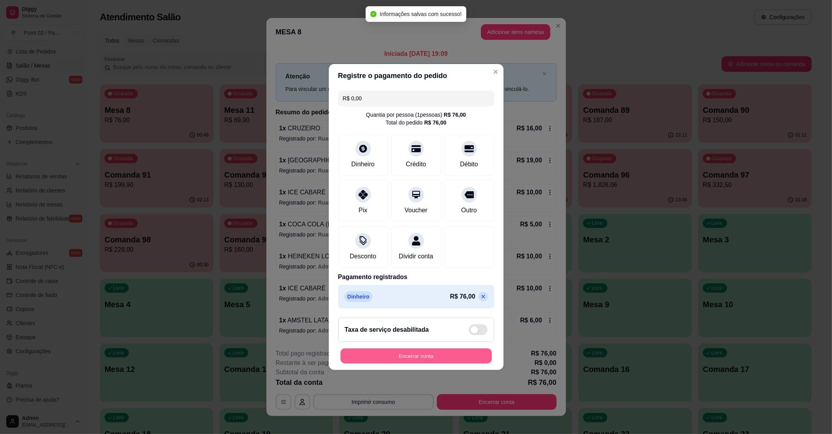
click at [418, 356] on button "Encerrar conta" at bounding box center [415, 355] width 151 height 15
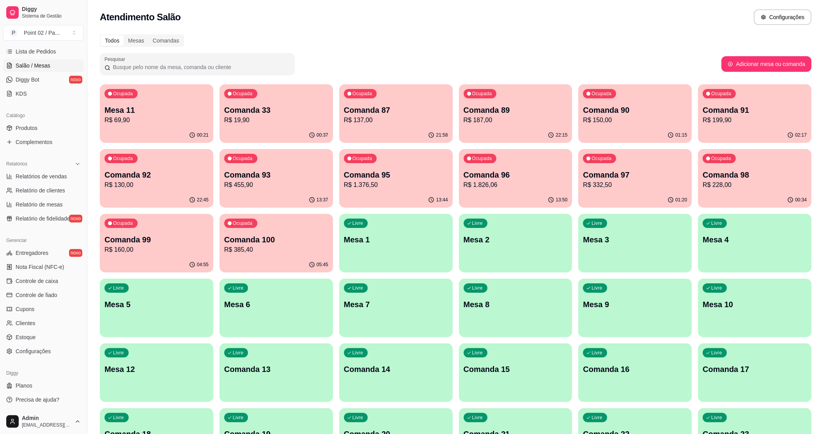
click at [487, 117] on p "R$ 187,00" at bounding box center [516, 119] width 104 height 9
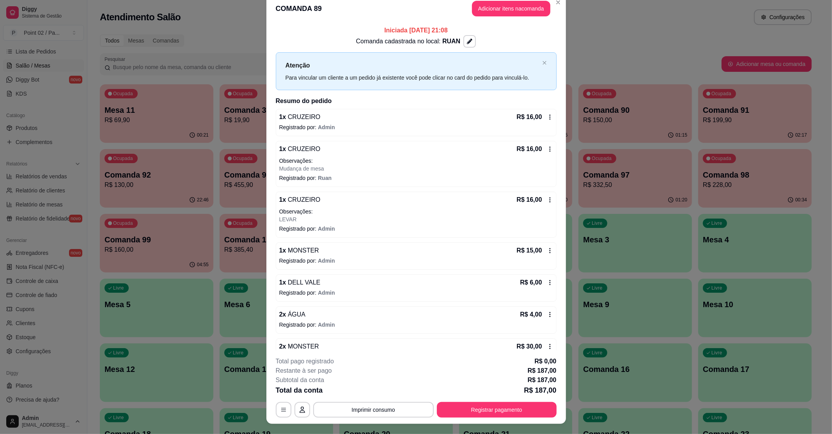
scroll to position [0, 0]
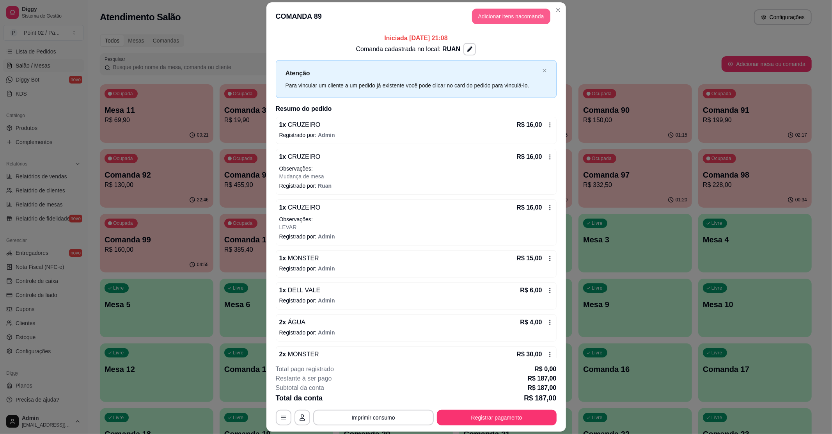
click at [502, 19] on button "Adicionar itens na comanda" at bounding box center [511, 17] width 78 height 16
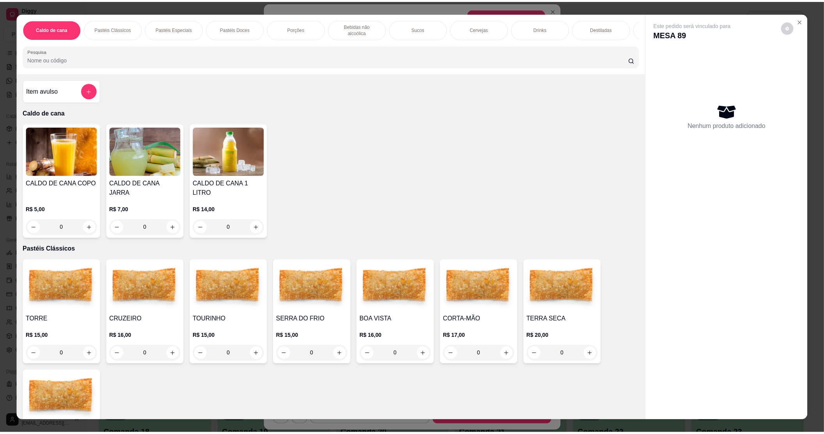
scroll to position [104, 0]
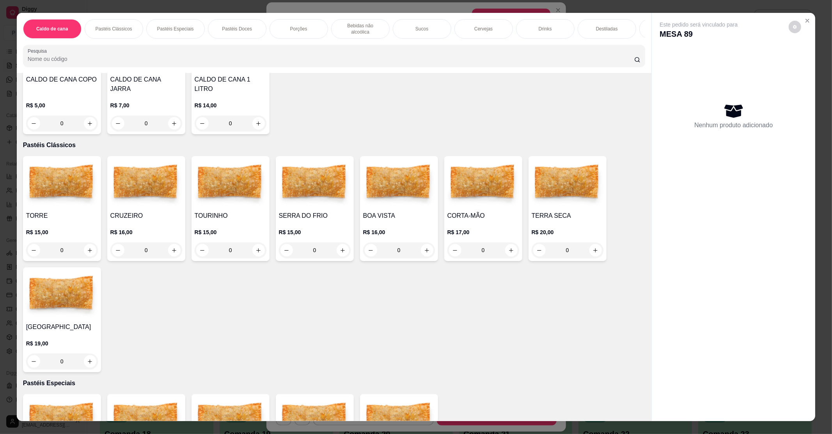
click at [172, 243] on div "0" at bounding box center [146, 250] width 72 height 16
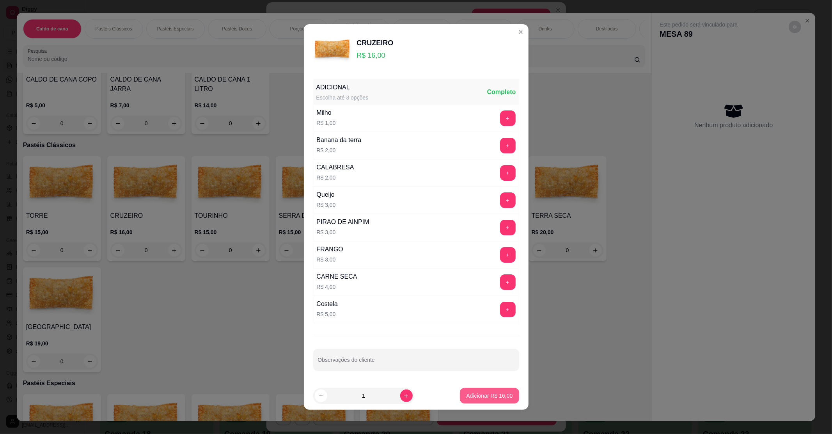
click at [475, 395] on p "Adicionar R$ 16,00" at bounding box center [489, 396] width 46 height 8
type input "1"
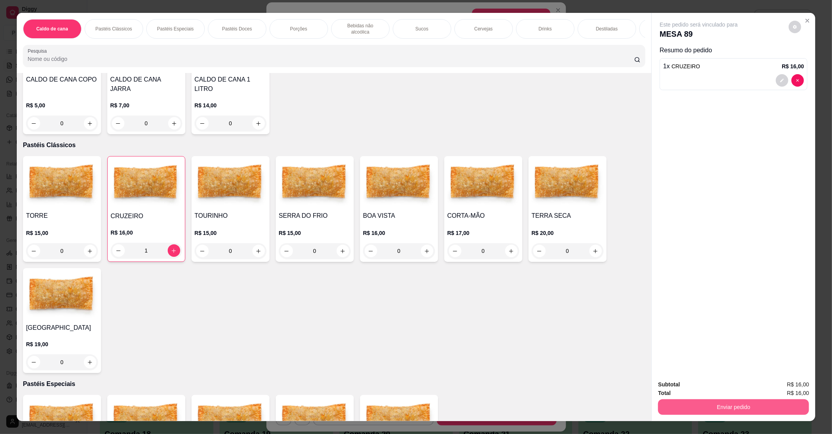
click at [682, 406] on button "Enviar pedido" at bounding box center [733, 407] width 151 height 16
click at [684, 390] on button "Não registrar e enviar pedido" at bounding box center [706, 387] width 81 height 15
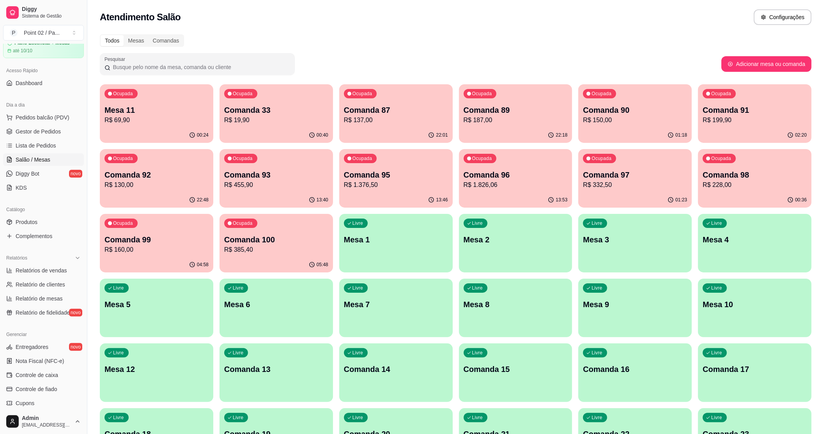
scroll to position [24, 0]
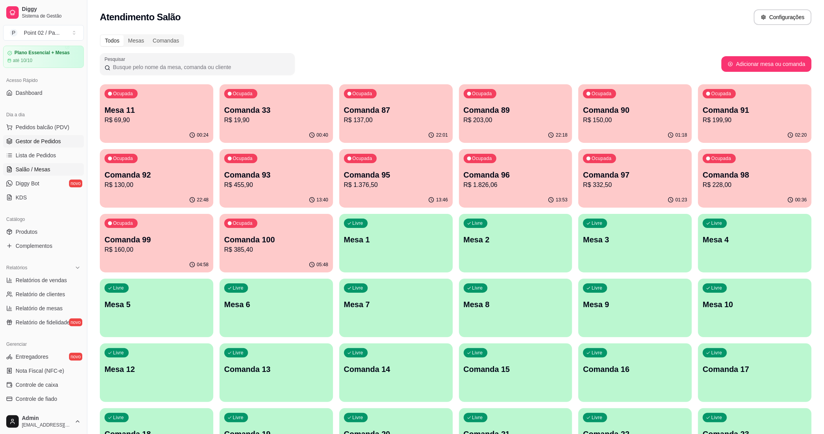
click at [55, 140] on span "Gestor de Pedidos" at bounding box center [38, 141] width 45 height 8
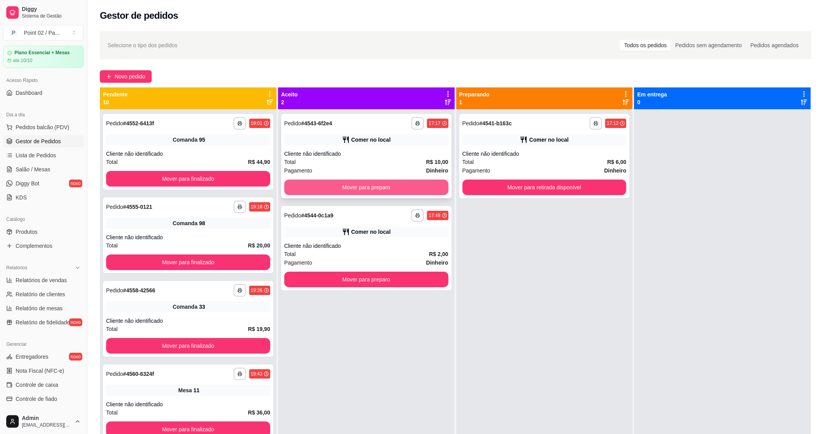
click at [331, 181] on button "Mover para preparo" at bounding box center [366, 187] width 164 height 16
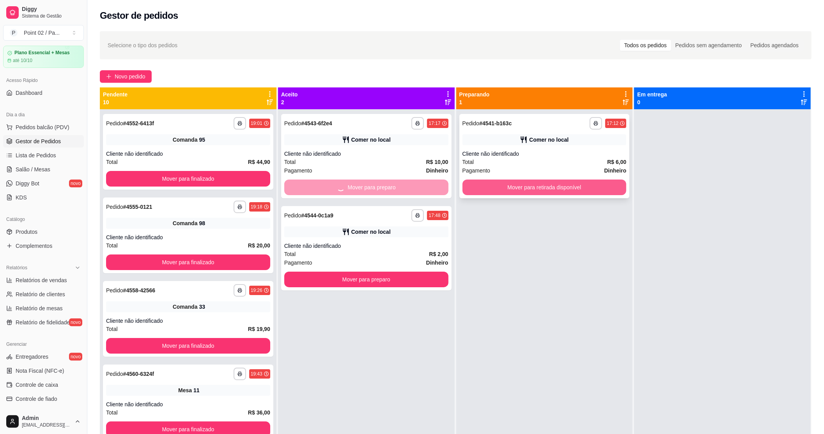
click at [501, 180] on button "Mover para retirada disponível" at bounding box center [545, 187] width 164 height 16
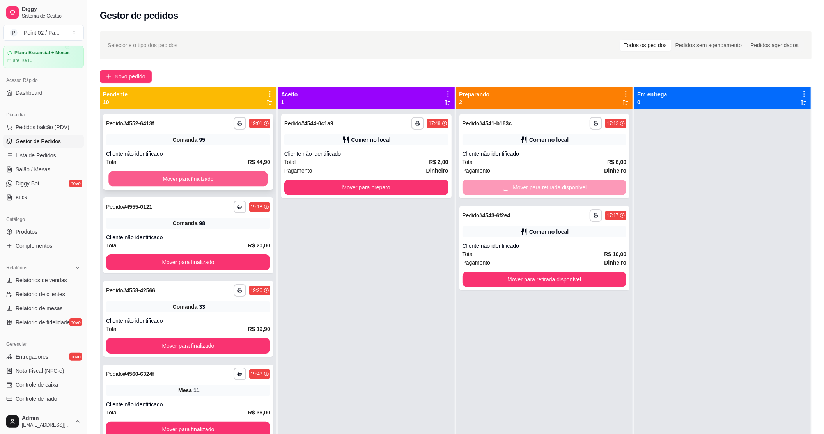
click at [185, 181] on button "Mover para finalizado" at bounding box center [187, 178] width 159 height 15
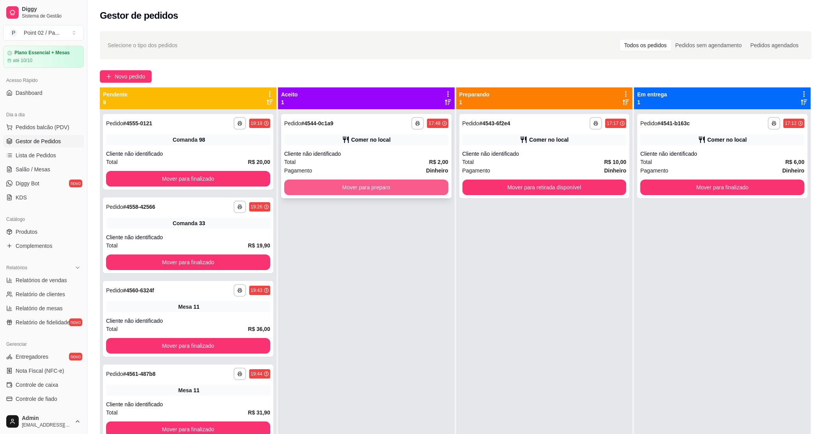
click at [320, 179] on button "Mover para preparo" at bounding box center [366, 187] width 164 height 16
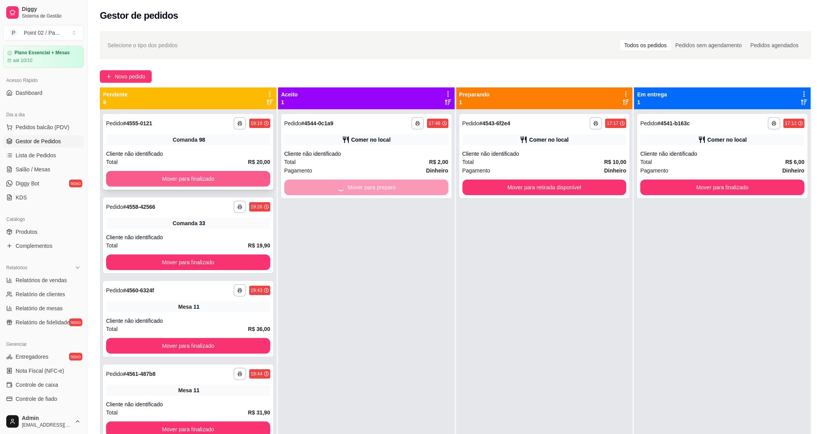
click at [250, 180] on button "Mover para finalizado" at bounding box center [188, 179] width 164 height 16
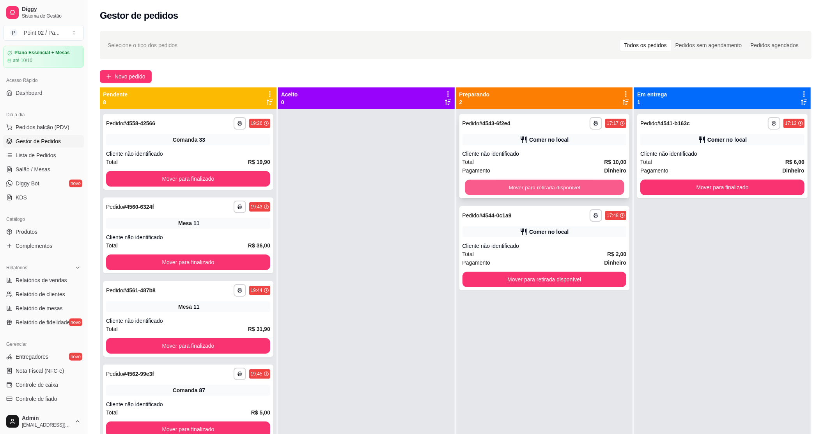
click at [465, 186] on button "Mover para retirada disponível" at bounding box center [544, 187] width 159 height 15
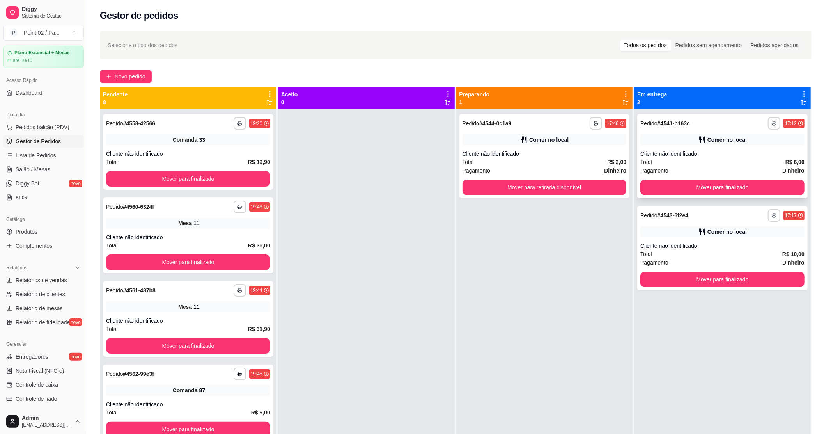
click at [693, 183] on button "Mover para finalizado" at bounding box center [722, 187] width 164 height 16
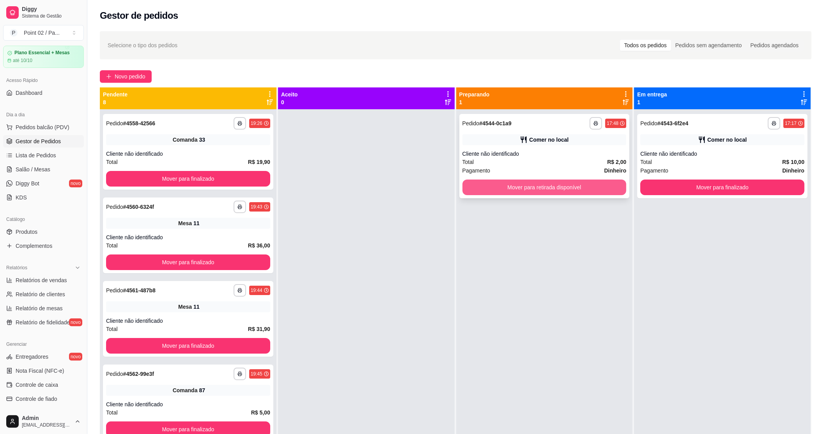
click at [611, 190] on button "Mover para retirada disponível" at bounding box center [545, 187] width 164 height 16
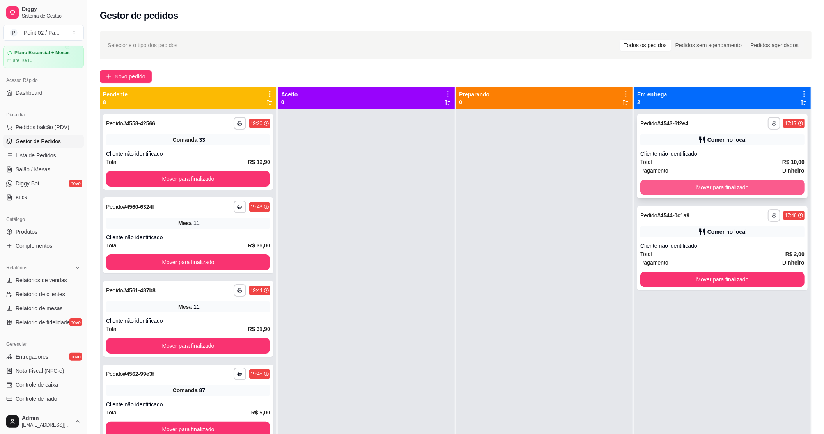
click at [663, 183] on button "Mover para finalizado" at bounding box center [722, 187] width 164 height 16
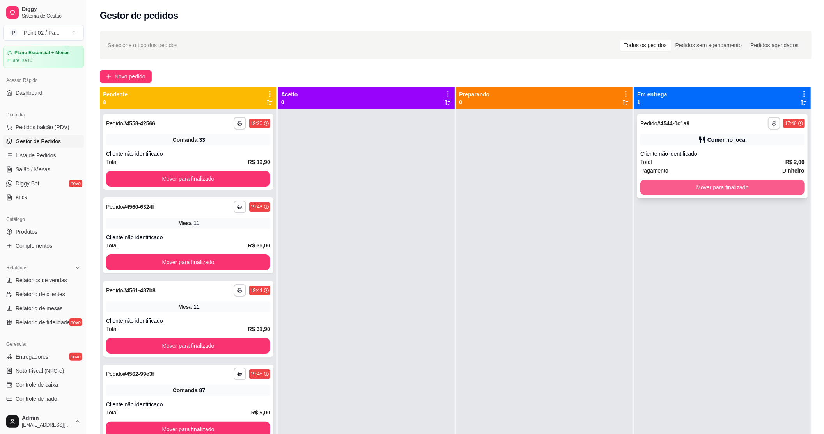
click at [659, 187] on button "Mover para finalizado" at bounding box center [722, 187] width 164 height 16
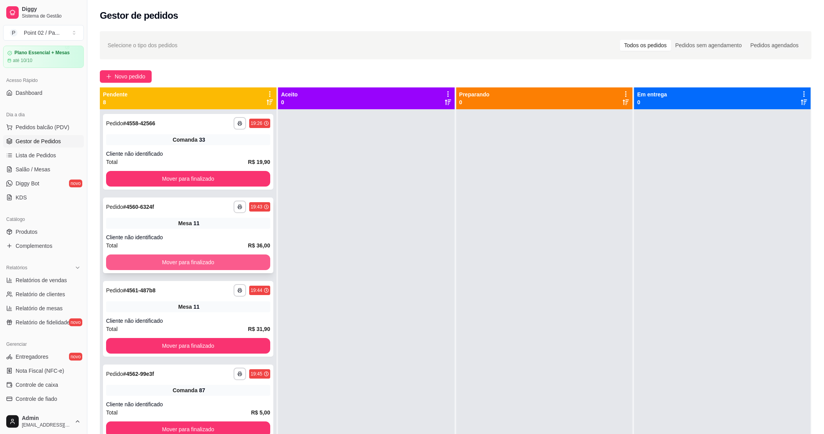
click at [228, 264] on button "Mover para finalizado" at bounding box center [188, 262] width 164 height 16
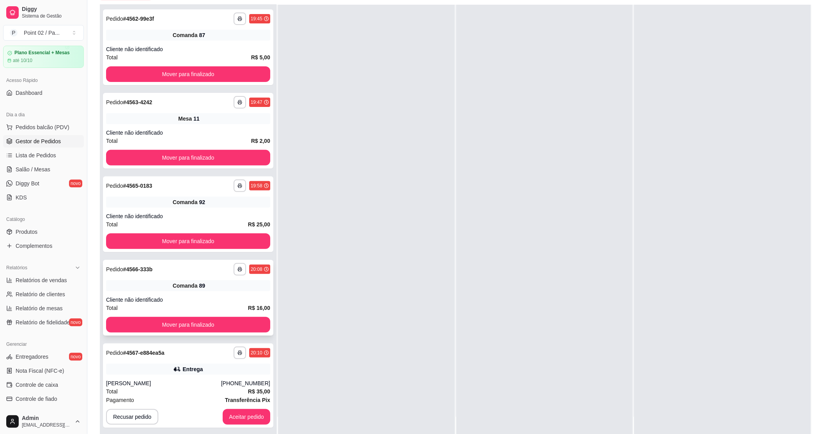
scroll to position [119, 0]
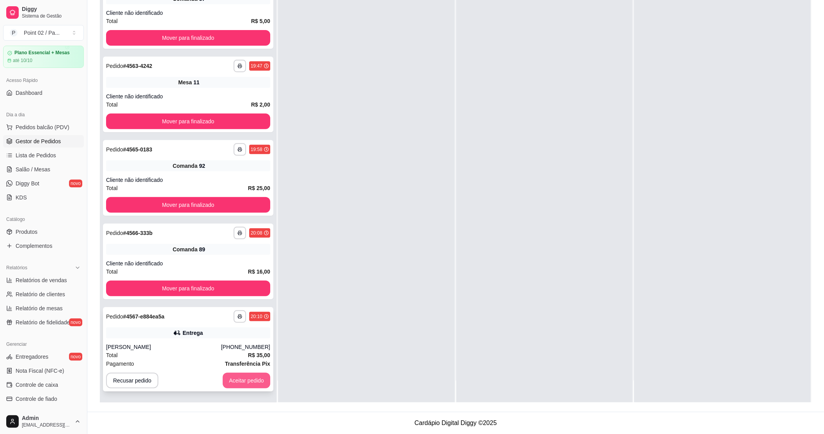
click at [232, 375] on button "Aceitar pedido" at bounding box center [247, 380] width 48 height 16
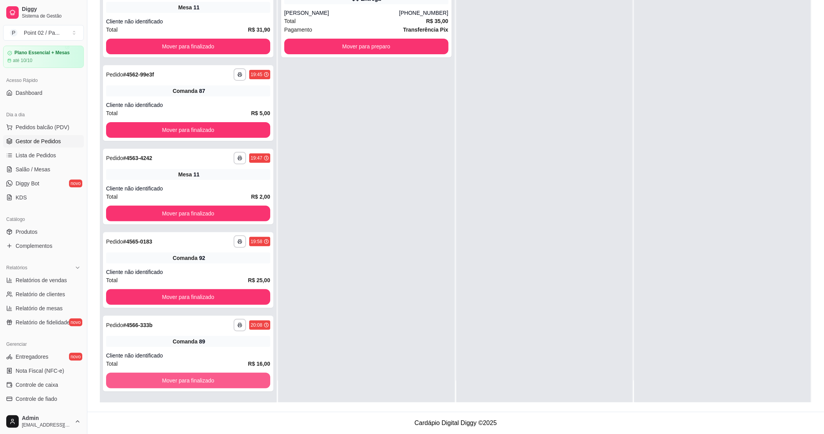
scroll to position [75, 0]
click at [227, 372] on div "**********" at bounding box center [188, 353] width 170 height 76
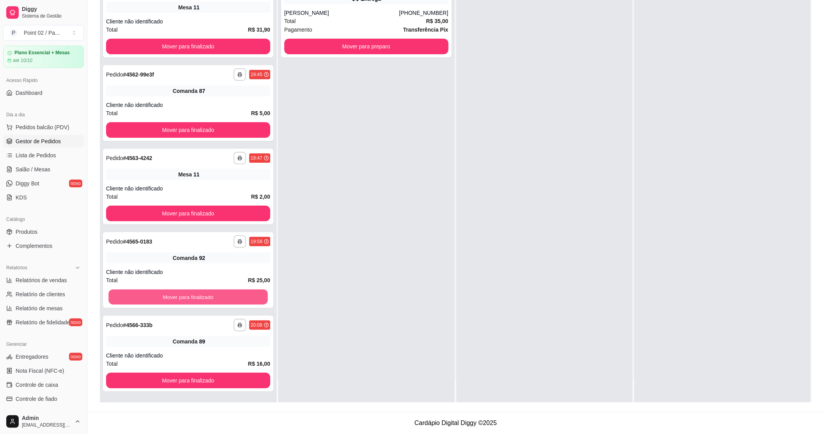
click at [222, 300] on button "Mover para finalizado" at bounding box center [187, 296] width 159 height 15
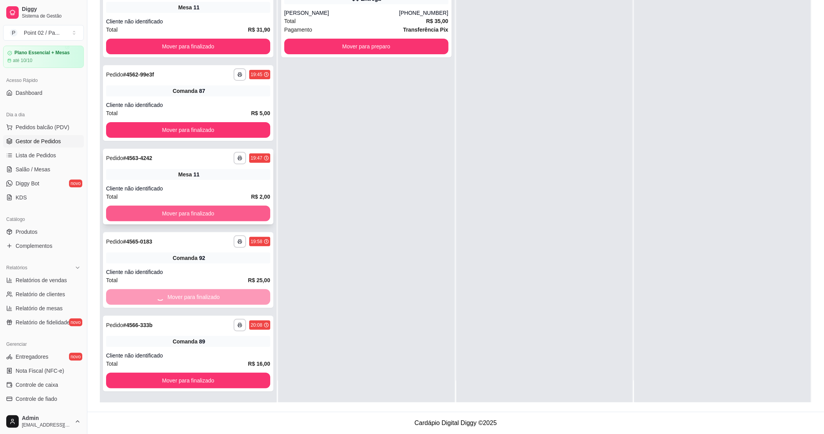
click at [220, 214] on button "Mover para finalizado" at bounding box center [188, 214] width 164 height 16
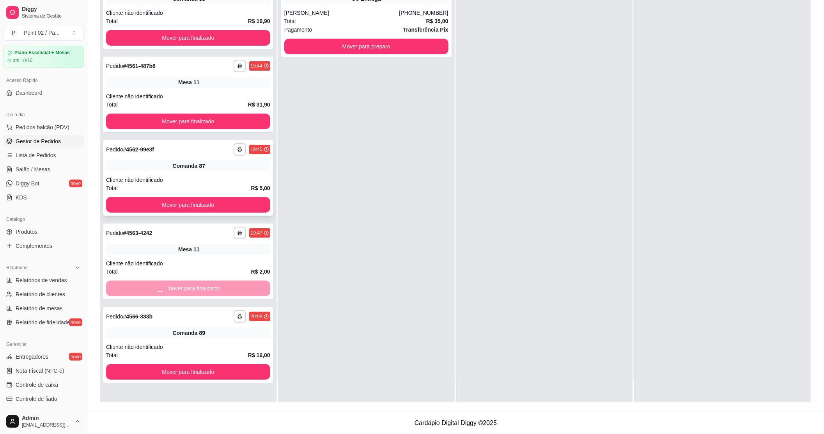
scroll to position [0, 0]
click at [215, 111] on div "**********" at bounding box center [188, 95] width 170 height 76
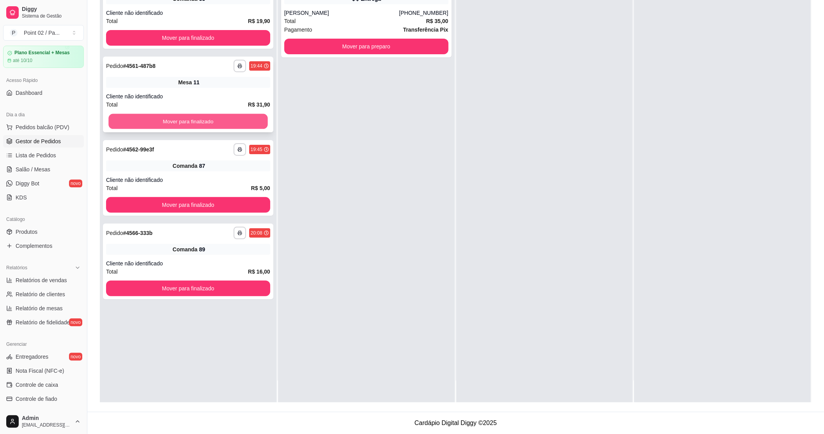
click at [213, 120] on button "Mover para finalizado" at bounding box center [187, 121] width 159 height 15
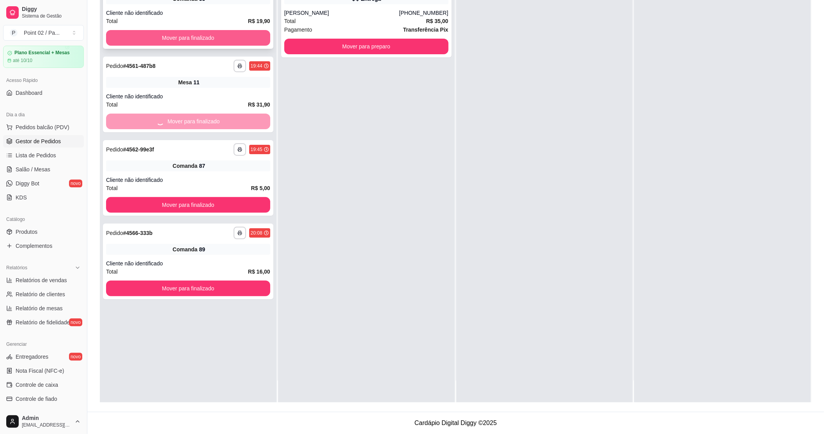
click at [206, 34] on button "Mover para finalizado" at bounding box center [188, 38] width 164 height 16
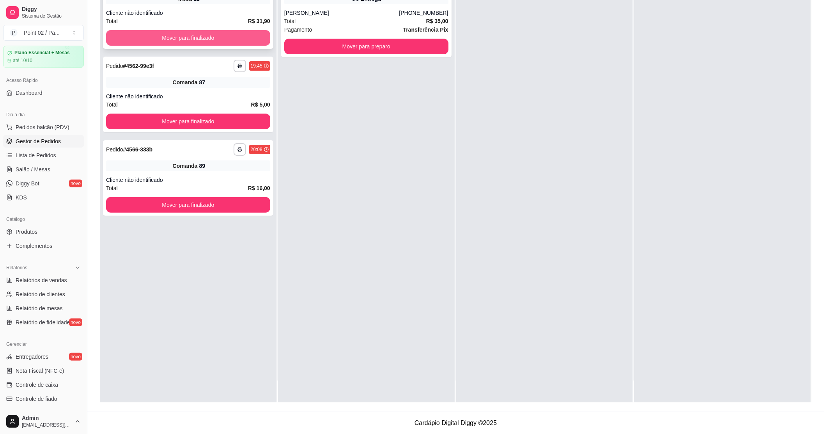
click at [205, 39] on button "Mover para finalizado" at bounding box center [188, 38] width 164 height 16
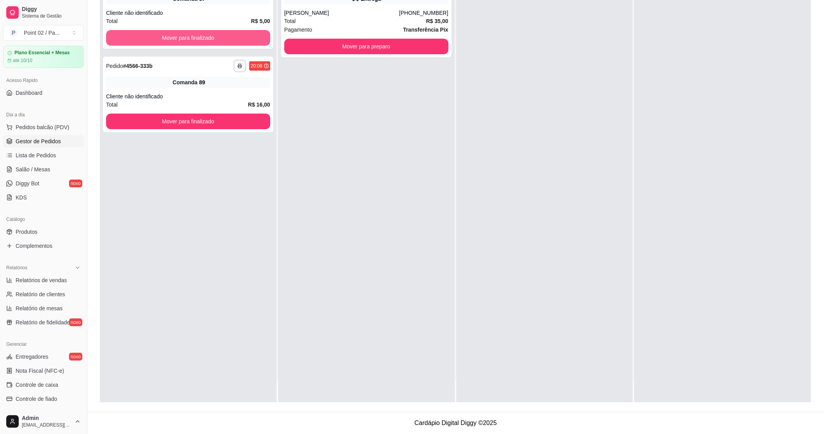
click at [205, 39] on button "Mover para finalizado" at bounding box center [188, 38] width 164 height 16
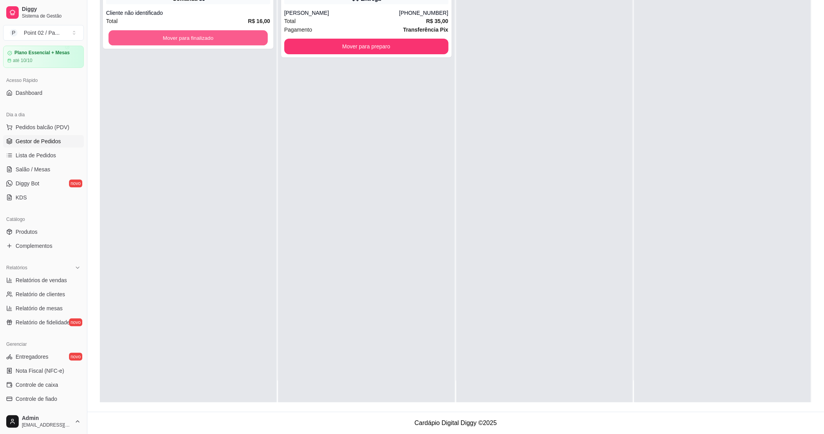
click at [205, 39] on button "Mover para finalizado" at bounding box center [187, 37] width 159 height 15
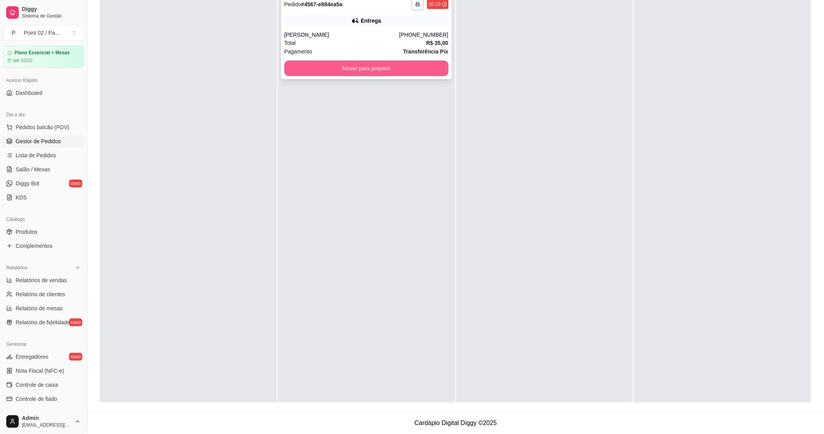
click at [303, 72] on button "Mover para preparo" at bounding box center [366, 68] width 164 height 16
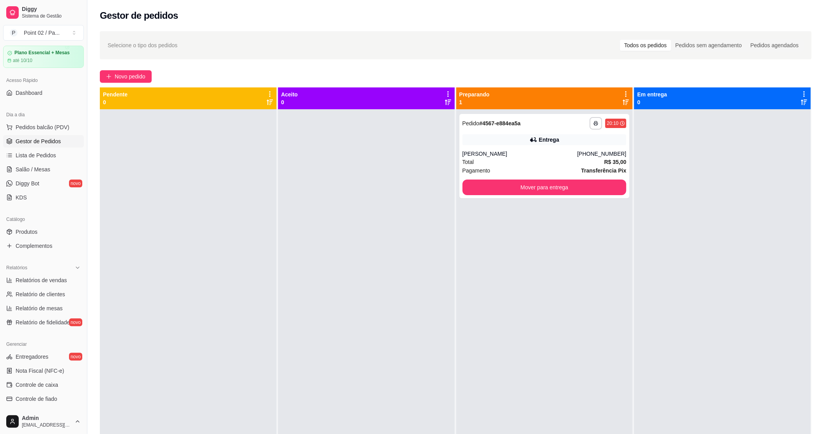
click at [218, 234] on div at bounding box center [188, 326] width 177 height 434
click at [58, 177] on link "Diggy Bot novo" at bounding box center [43, 183] width 81 height 12
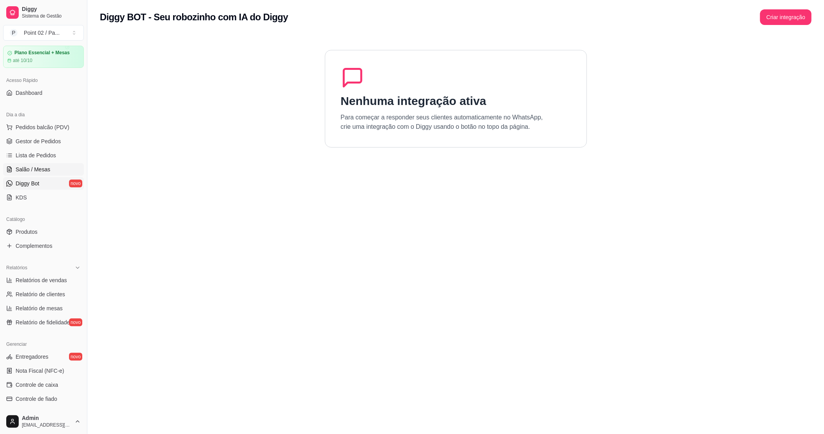
click at [58, 167] on link "Salão / Mesas" at bounding box center [43, 169] width 81 height 12
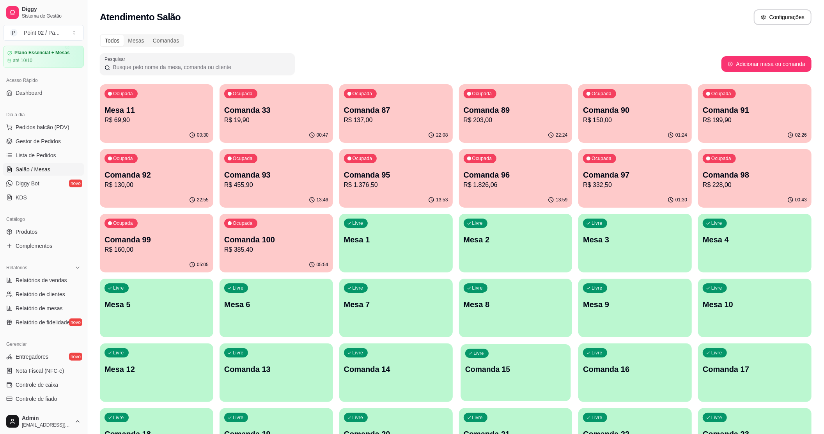
click at [516, 385] on div "Livre Comanda 15" at bounding box center [516, 368] width 110 height 48
click at [314, 375] on div "Livre Comanda 13" at bounding box center [276, 367] width 113 height 49
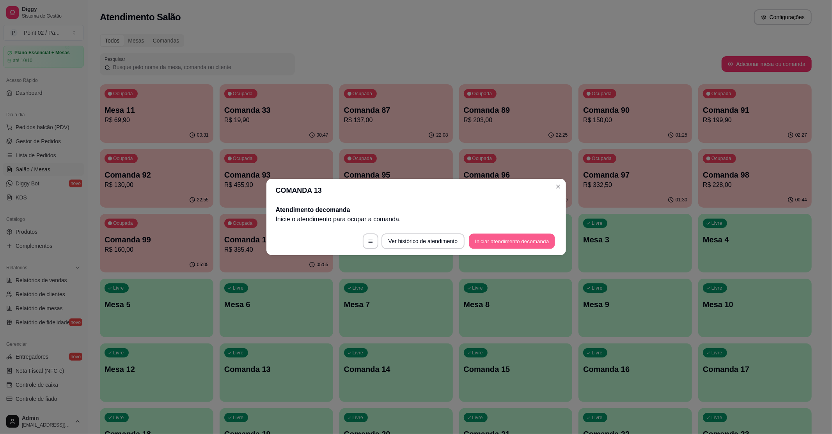
click at [490, 234] on button "Iniciar atendimento de comanda" at bounding box center [512, 241] width 86 height 15
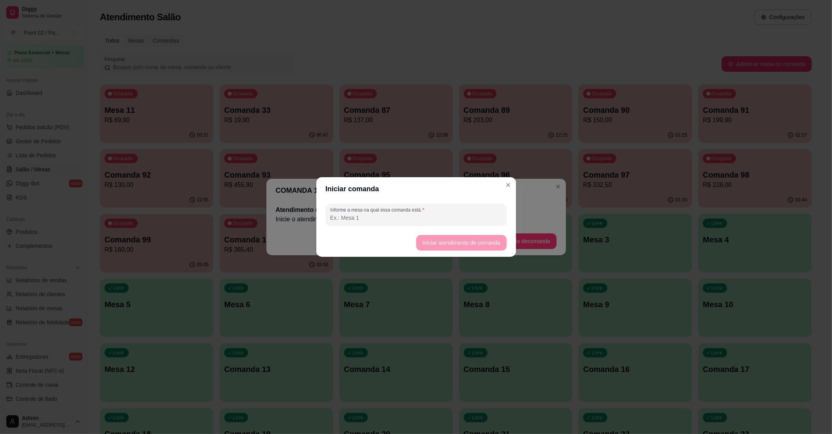
click at [463, 220] on input "Informe a mesa na qual essa comanda está." at bounding box center [416, 218] width 172 height 8
type input "[PERSON_NAME]"
click at [505, 252] on footer "Iniciar atendimento de comanda" at bounding box center [416, 243] width 200 height 28
click at [503, 248] on button "Iniciar atendimento de comanda" at bounding box center [461, 243] width 90 height 16
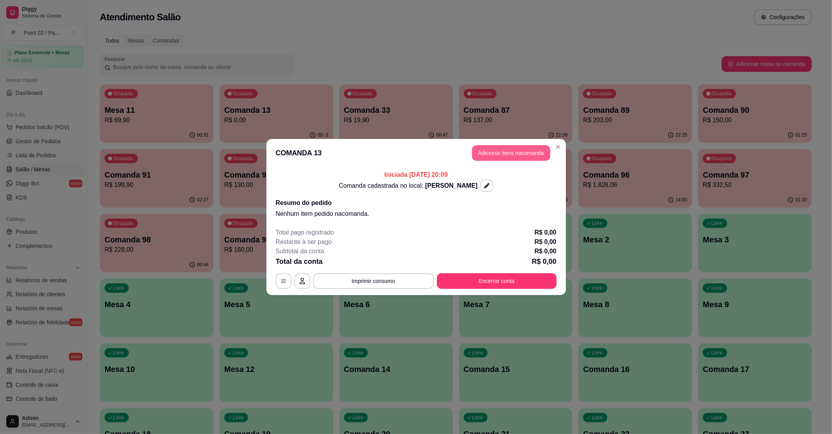
click at [480, 150] on button "Adicionar itens na comanda" at bounding box center [511, 153] width 78 height 16
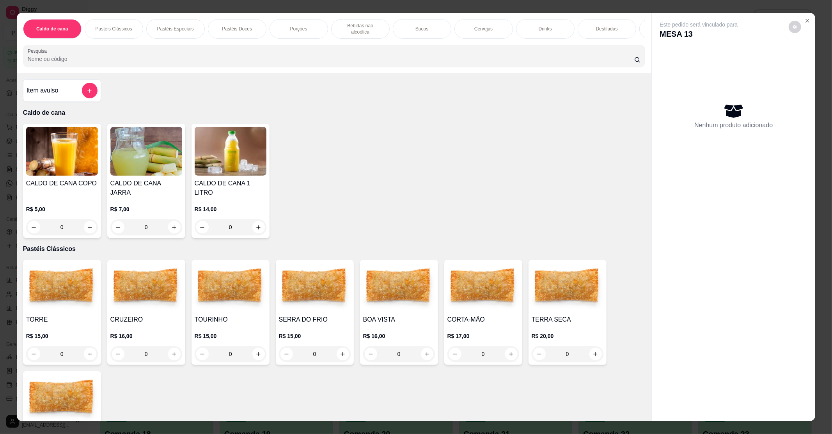
click at [223, 281] on img at bounding box center [231, 287] width 72 height 49
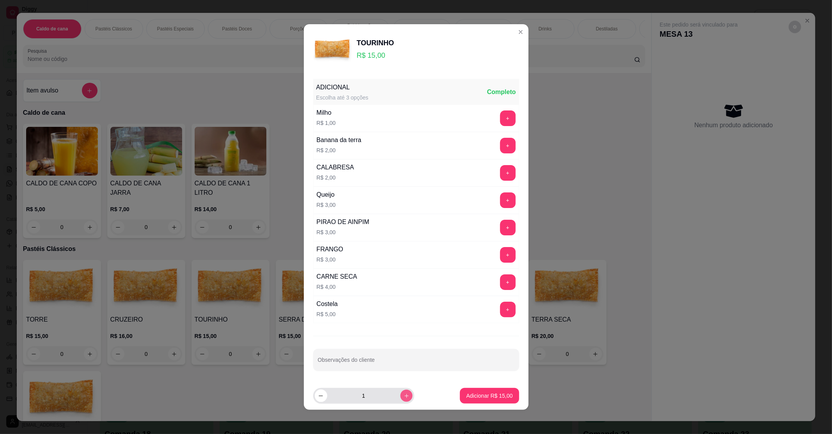
click at [403, 398] on icon "increase-product-quantity" at bounding box center [406, 396] width 6 height 6
type input "3"
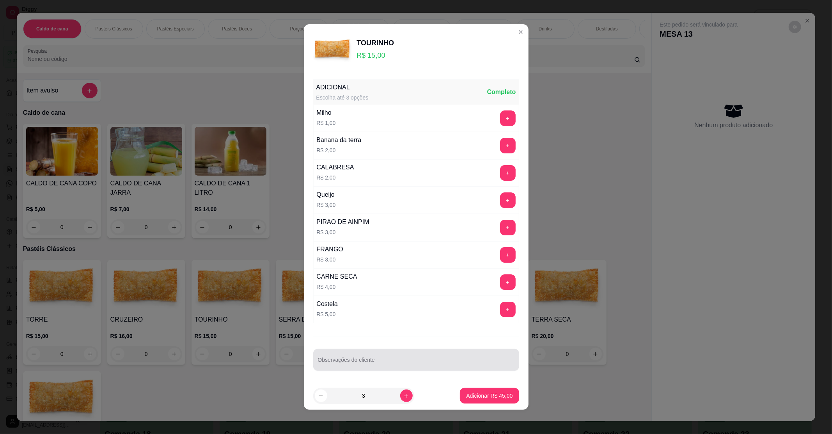
click at [409, 369] on div "Observações do cliente" at bounding box center [416, 360] width 206 height 22
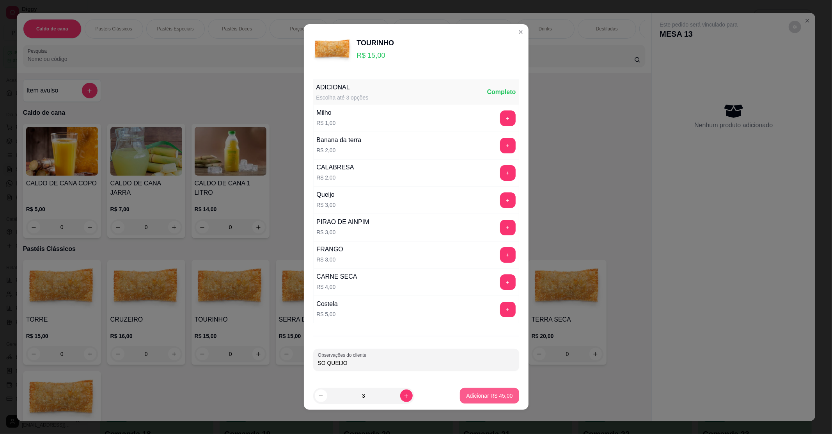
type input "SO QUEIJO"
click at [473, 395] on p "Adicionar R$ 45,00" at bounding box center [489, 396] width 46 height 8
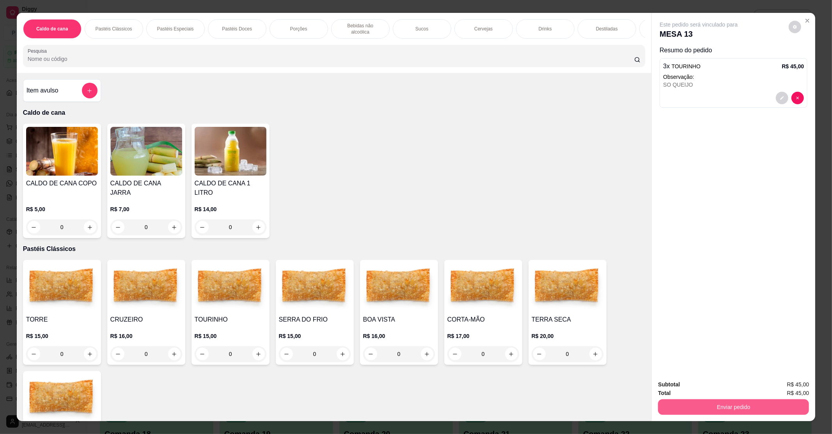
click at [728, 400] on button "Enviar pedido" at bounding box center [733, 407] width 151 height 16
click at [724, 389] on button "Não registrar e enviar pedido" at bounding box center [706, 387] width 81 height 15
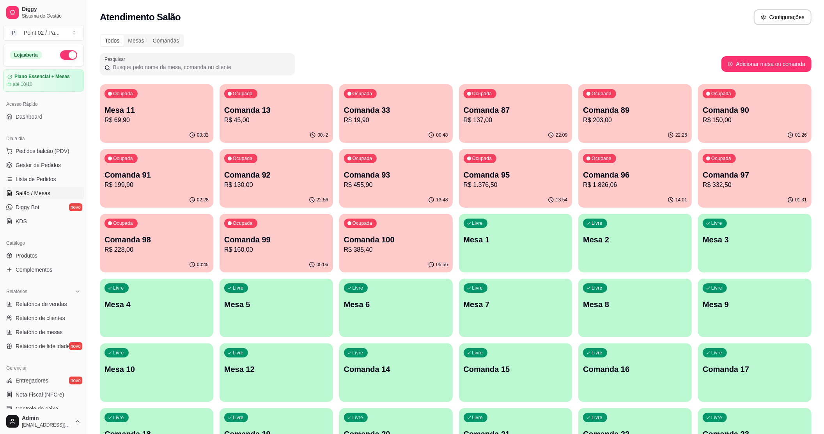
click at [386, 118] on p "R$ 19,90" at bounding box center [396, 119] width 104 height 9
click at [303, 120] on p "R$ 45,00" at bounding box center [276, 119] width 101 height 9
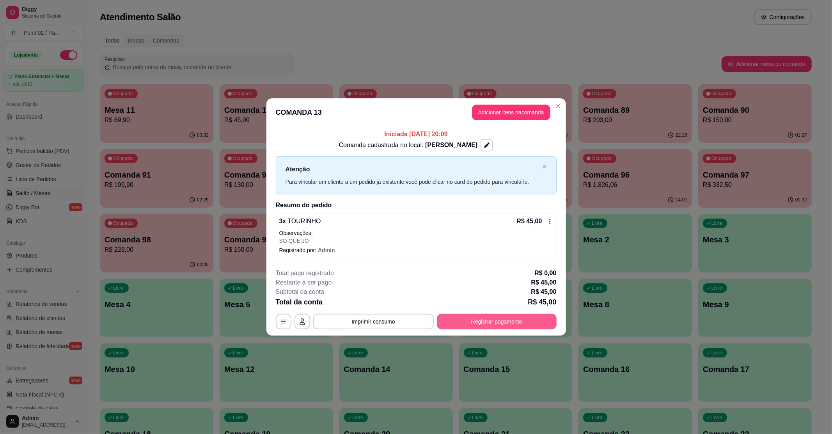
click at [510, 324] on button "Registrar pagamento" at bounding box center [497, 322] width 120 height 16
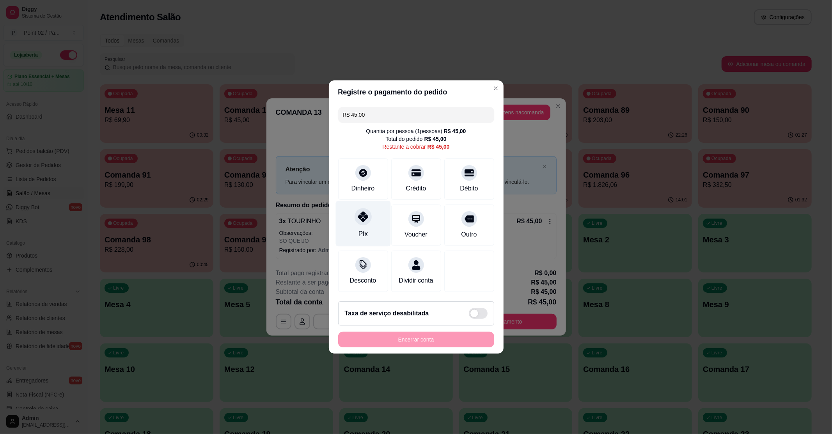
click at [347, 217] on div "Pix" at bounding box center [362, 224] width 55 height 46
type input "R$ 0,00"
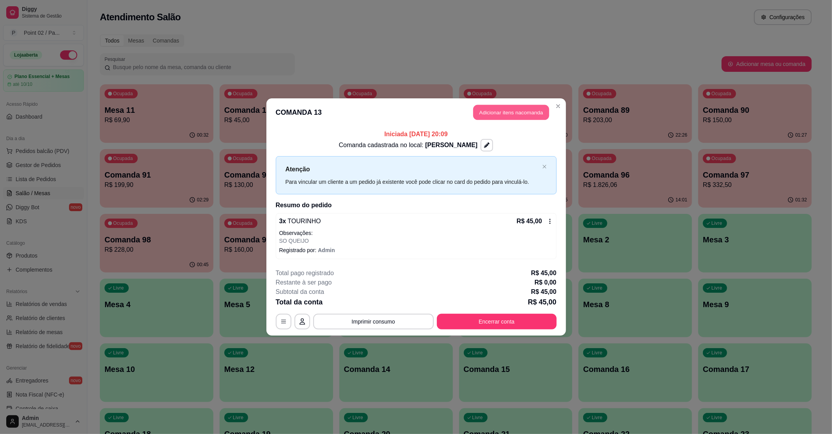
click at [476, 116] on button "Adicionar itens na comanda" at bounding box center [511, 112] width 76 height 15
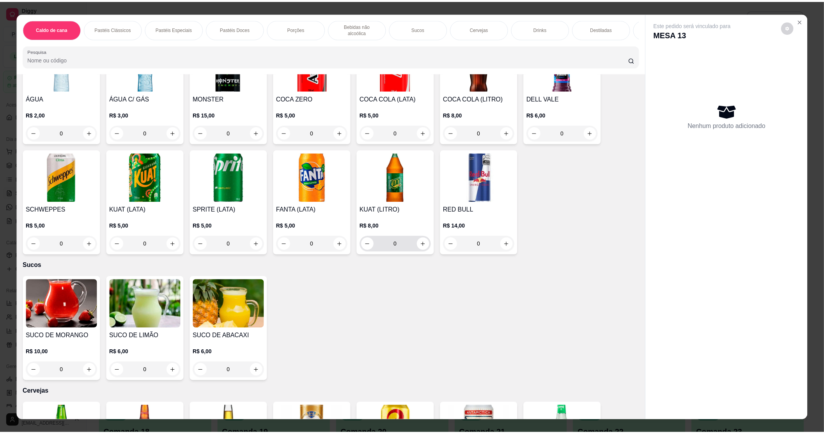
scroll to position [832, 0]
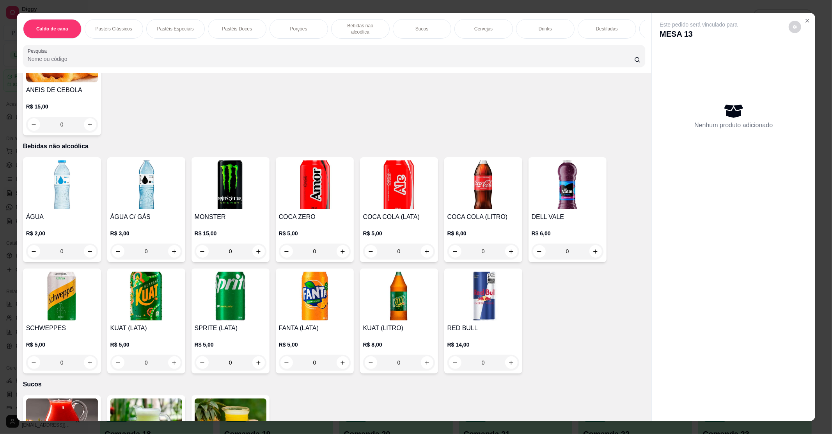
click at [492, 183] on img at bounding box center [483, 184] width 72 height 49
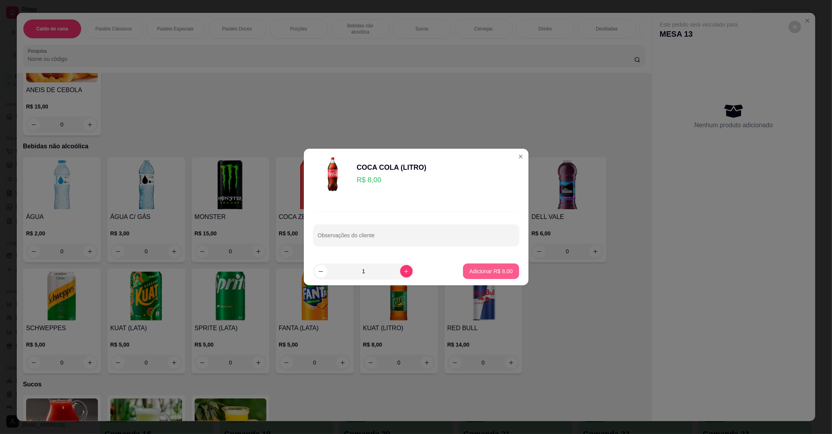
click at [495, 277] on button "Adicionar R$ 8,00" at bounding box center [491, 271] width 56 height 16
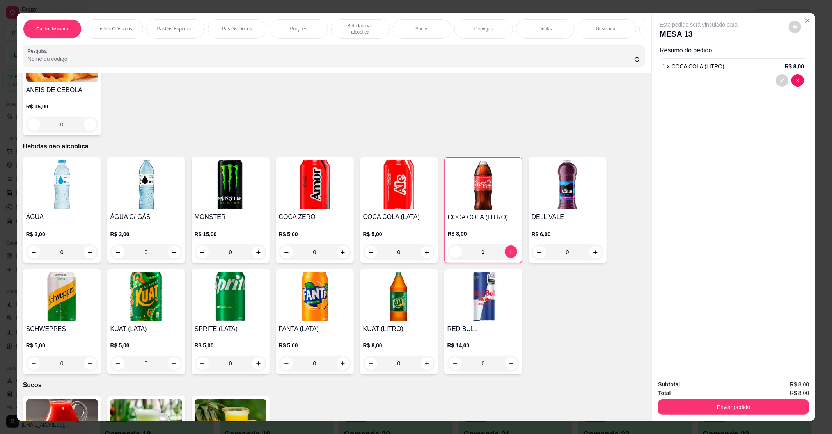
type input "1"
click at [718, 413] on button "Enviar pedido" at bounding box center [733, 407] width 151 height 16
click at [712, 385] on button "Não registrar e enviar pedido" at bounding box center [706, 387] width 81 height 15
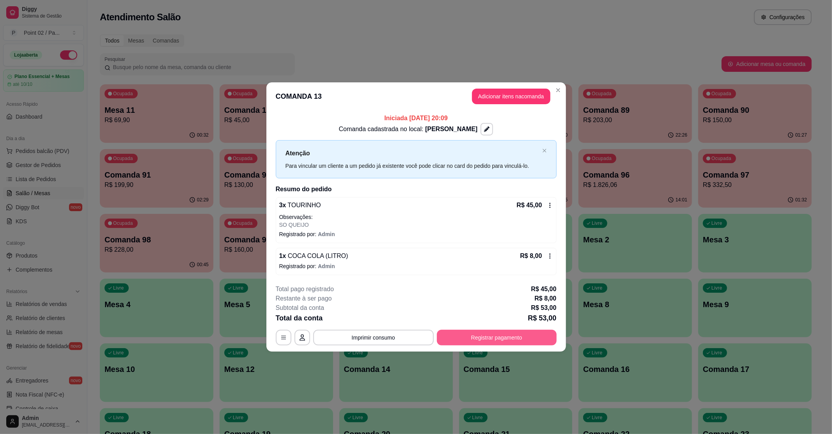
click at [510, 342] on button "Registrar pagamento" at bounding box center [497, 338] width 120 height 16
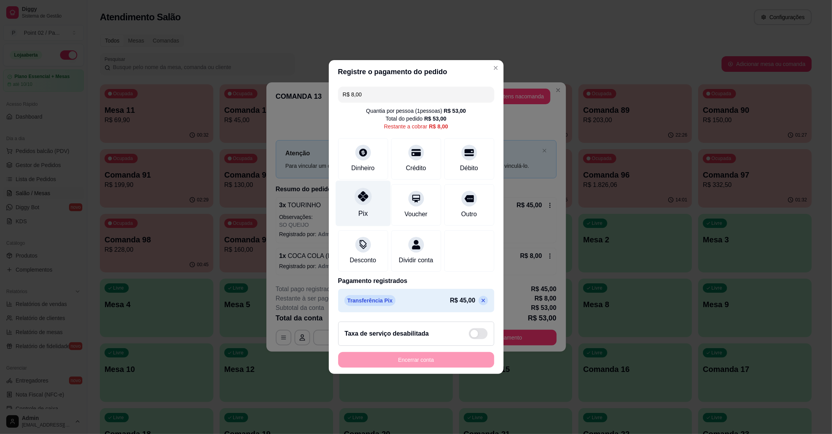
click at [368, 199] on div "Pix" at bounding box center [362, 204] width 55 height 46
type input "R$ 0,00"
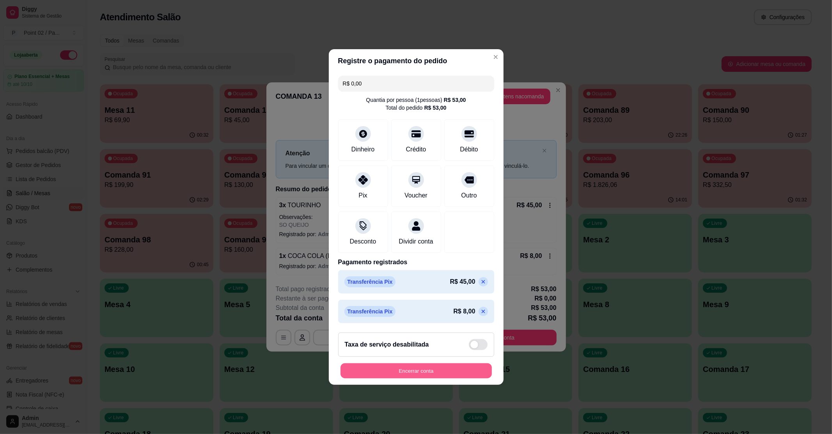
click at [412, 370] on button "Encerrar conta" at bounding box center [415, 370] width 151 height 15
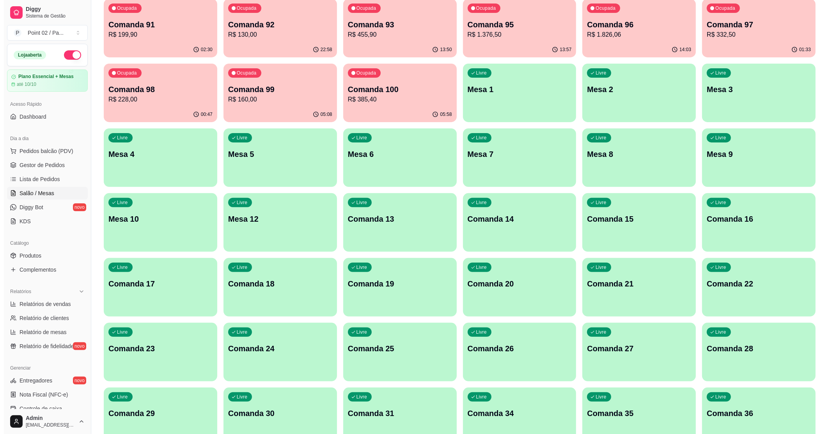
scroll to position [156, 0]
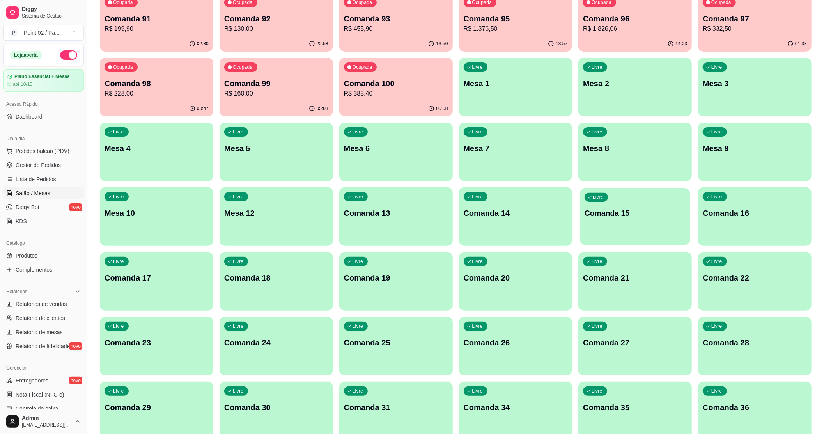
click at [624, 230] on div "Livre Comanda 15" at bounding box center [635, 212] width 110 height 48
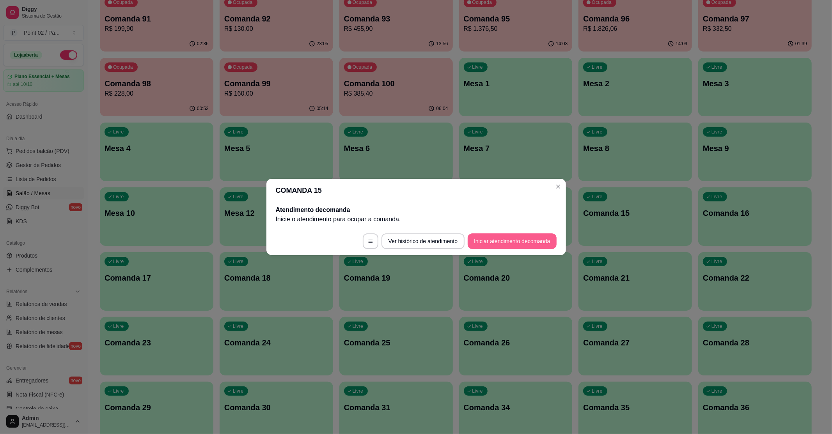
click at [492, 245] on button "Iniciar atendimento de comanda" at bounding box center [512, 241] width 89 height 16
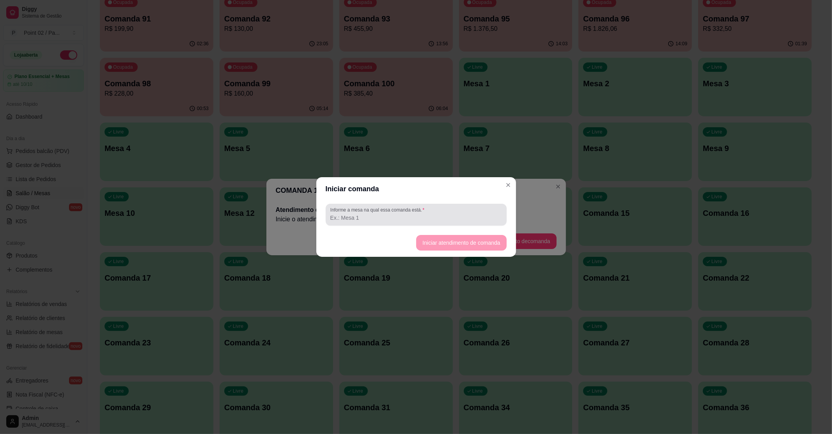
click at [430, 218] on input "Informe a mesa na qual essa comanda está." at bounding box center [416, 218] width 172 height 8
type input "LUAN"
click at [429, 241] on button "Iniciar atendimento de comanda" at bounding box center [461, 243] width 90 height 16
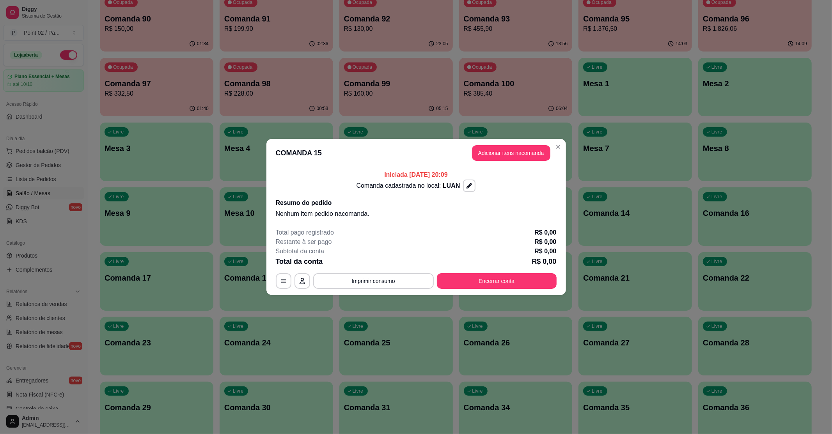
click at [515, 158] on button "Adicionar itens na comanda" at bounding box center [511, 153] width 78 height 16
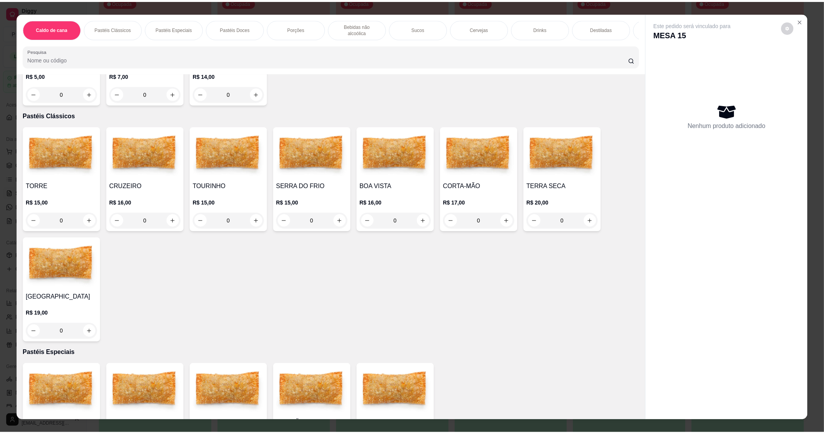
scroll to position [208, 0]
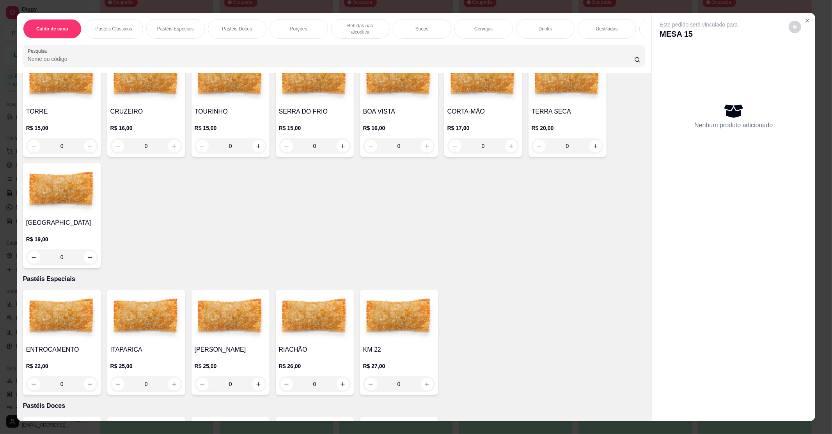
click at [425, 145] on div "0" at bounding box center [399, 146] width 72 height 16
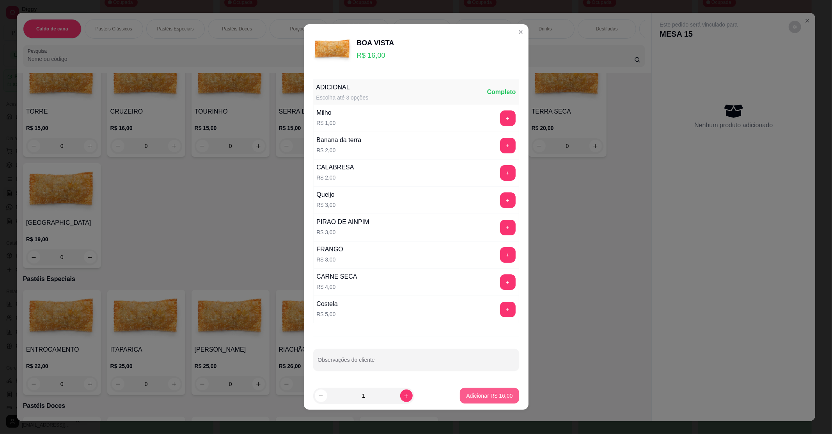
click at [495, 399] on p "Adicionar R$ 16,00" at bounding box center [489, 396] width 46 height 8
type input "1"
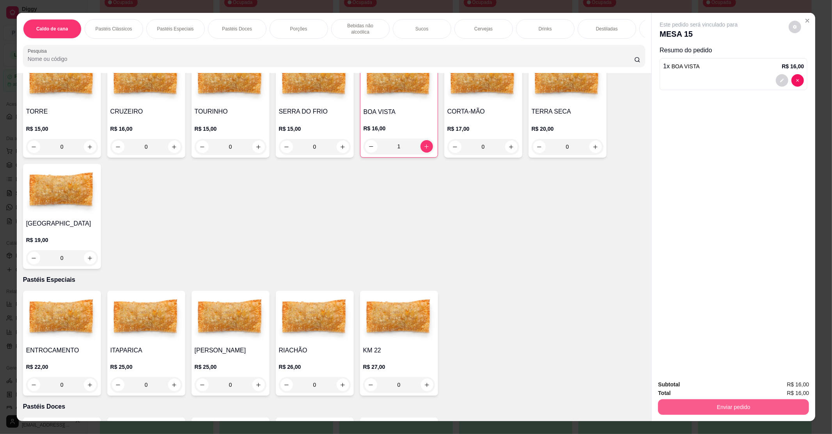
click at [693, 403] on button "Enviar pedido" at bounding box center [733, 407] width 151 height 16
click at [718, 384] on button "Não registrar e enviar pedido" at bounding box center [707, 387] width 79 height 14
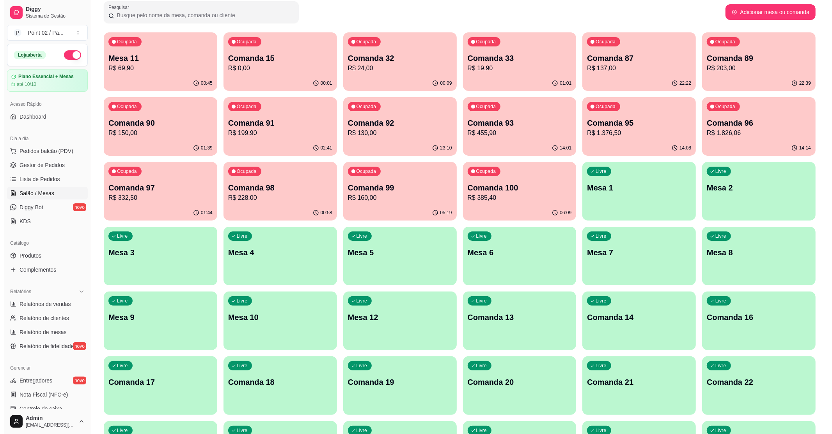
scroll to position [0, 0]
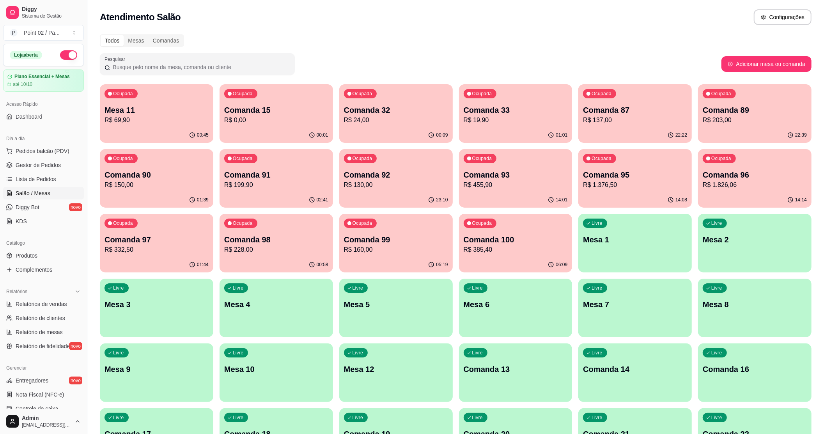
click at [402, 123] on p "R$ 24,00" at bounding box center [396, 119] width 104 height 9
click at [484, 106] on p "Comanda 33" at bounding box center [515, 110] width 101 height 11
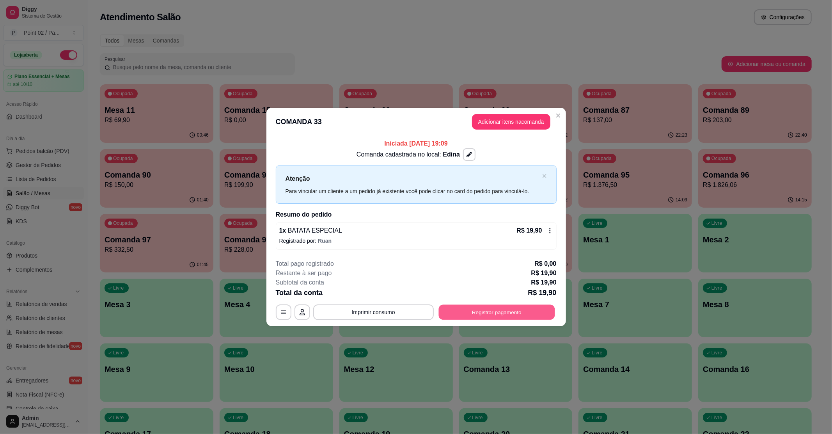
click at [494, 312] on button "Registrar pagamento" at bounding box center [496, 311] width 116 height 15
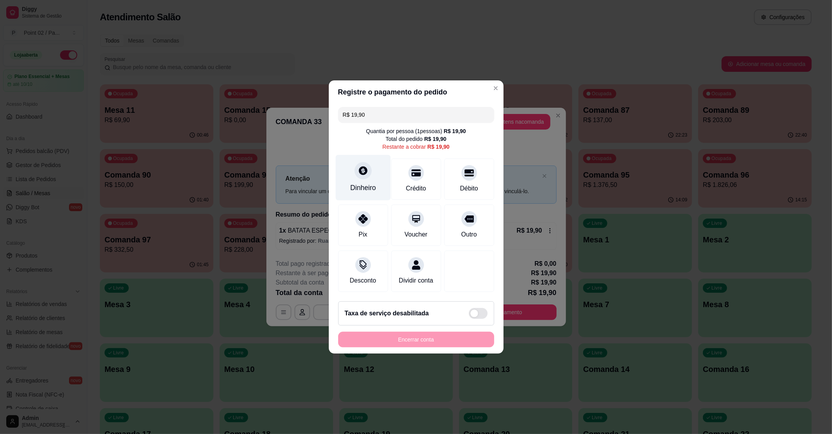
click at [368, 183] on div "Dinheiro" at bounding box center [363, 188] width 26 height 10
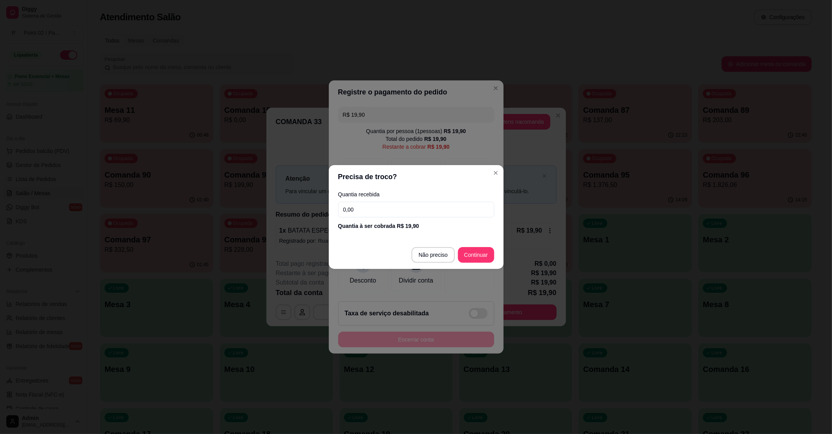
click at [420, 217] on input "0,00" at bounding box center [416, 210] width 156 height 16
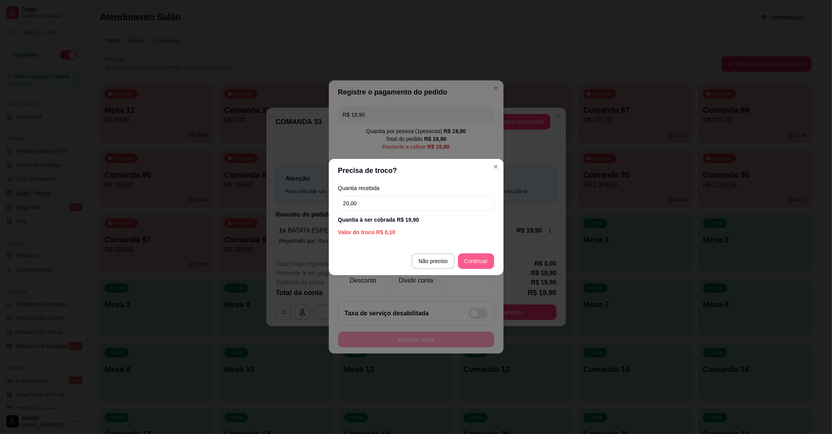
type input "20,00"
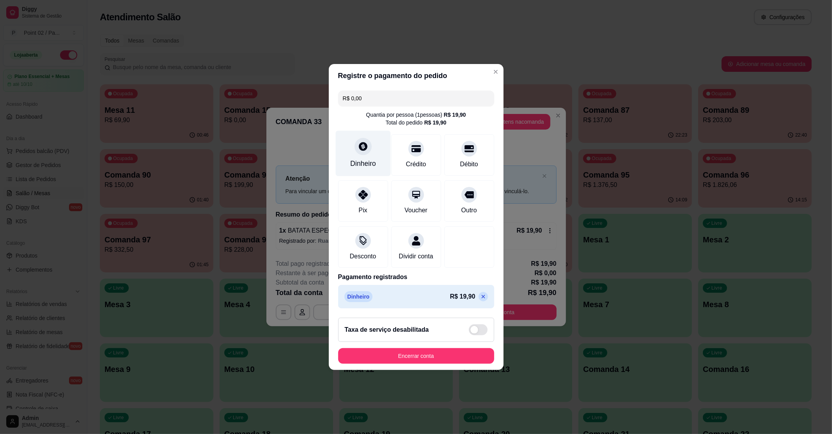
click at [365, 151] on div "Dinheiro" at bounding box center [362, 154] width 55 height 46
click at [445, 91] on input "R$ 0,00" at bounding box center [416, 98] width 147 height 16
type input "R$ 20,00"
click at [418, 359] on button "Encerrar conta" at bounding box center [416, 356] width 156 height 16
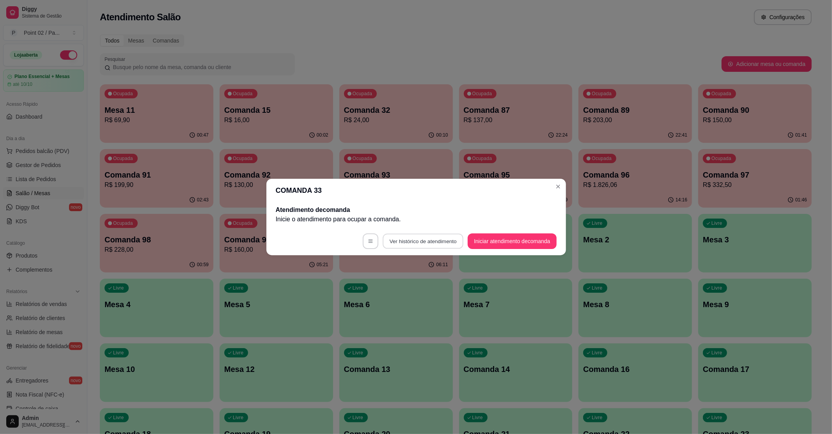
click at [433, 236] on button "Ver histórico de atendimento" at bounding box center [423, 241] width 81 height 15
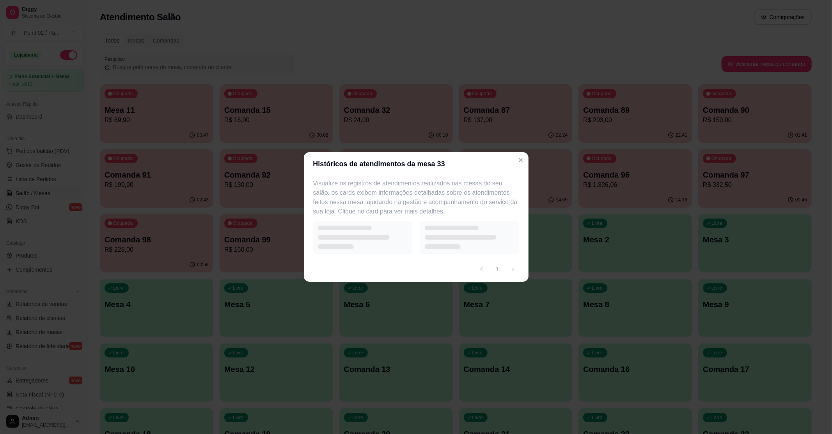
select select "7"
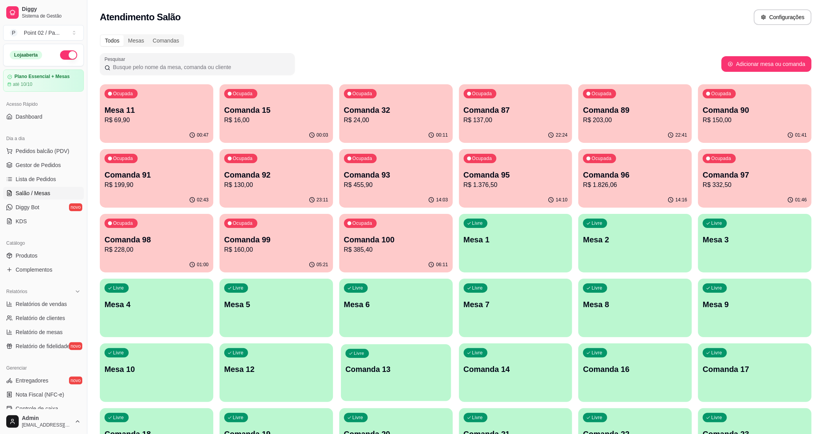
click at [418, 372] on p "Comanda 13" at bounding box center [396, 369] width 101 height 11
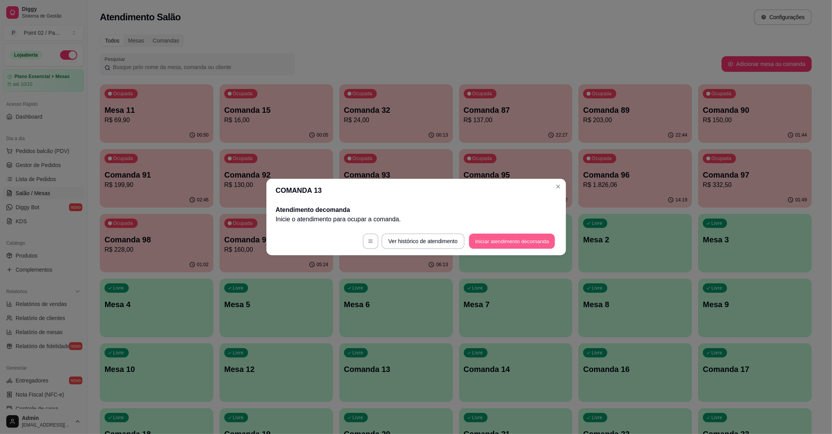
click at [489, 241] on button "Iniciar atendimento de comanda" at bounding box center [512, 241] width 86 height 15
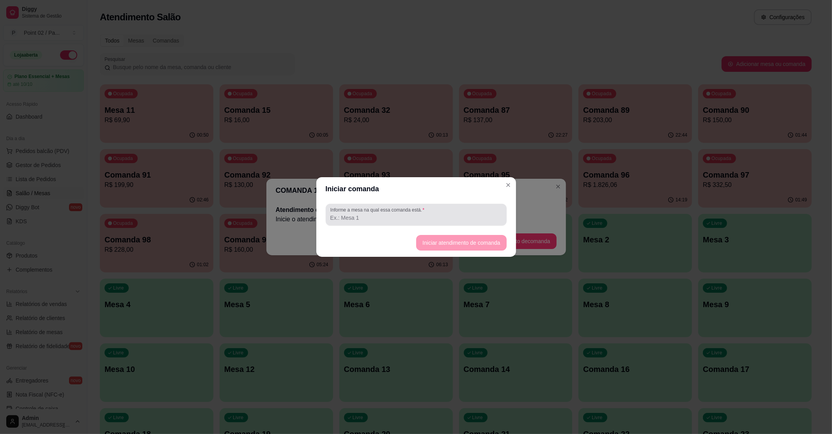
click at [443, 222] on div at bounding box center [416, 215] width 172 height 16
type input "LUAN MESA GILDA"
click at [447, 245] on button "Iniciar atendimento de comanda" at bounding box center [461, 243] width 90 height 16
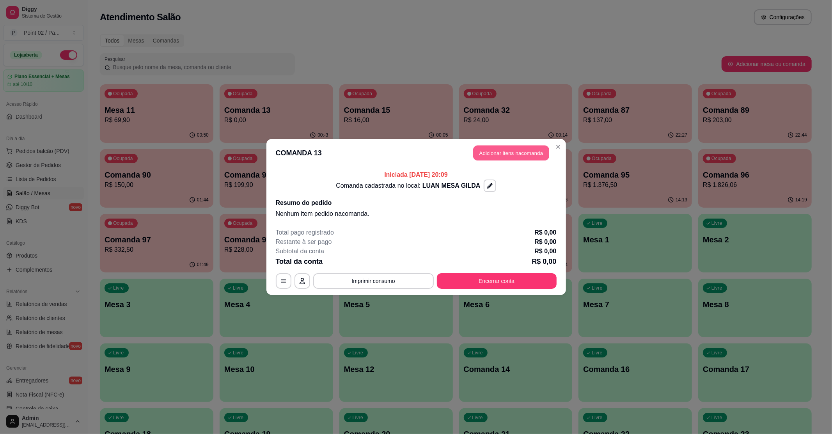
click at [505, 157] on button "Adicionar itens na comanda" at bounding box center [511, 152] width 76 height 15
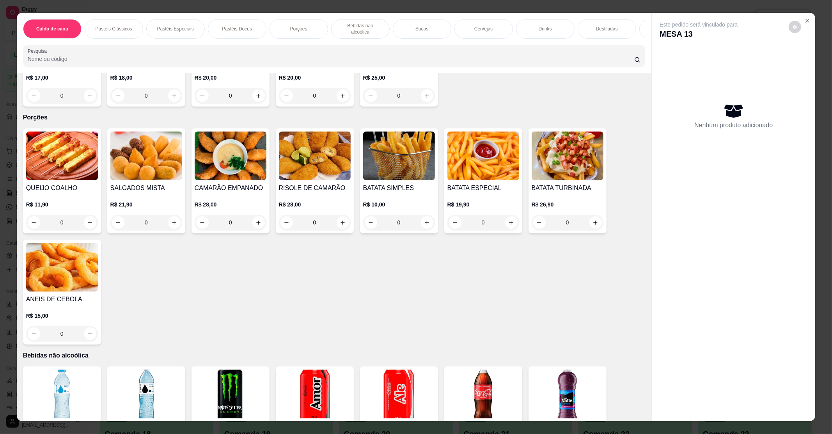
scroll to position [572, 0]
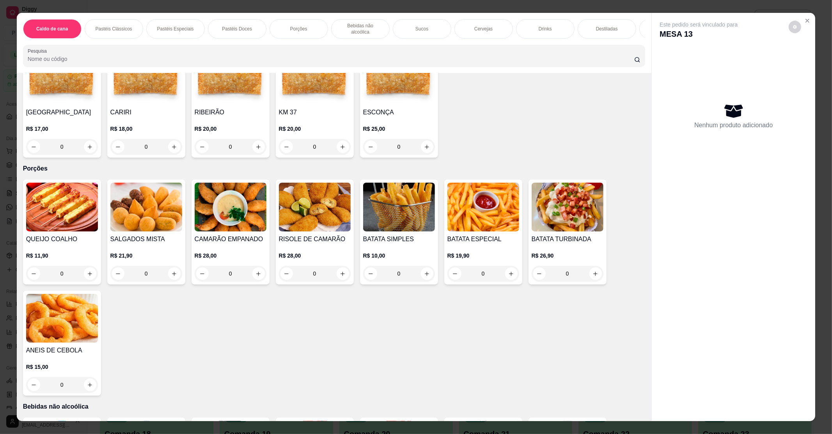
click at [400, 195] on img at bounding box center [399, 207] width 72 height 49
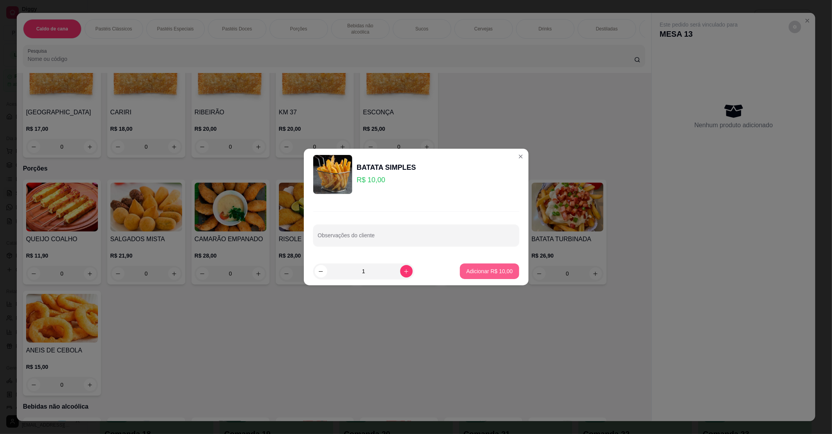
click at [495, 271] on p "Adicionar R$ 10,00" at bounding box center [489, 271] width 46 height 8
type input "1"
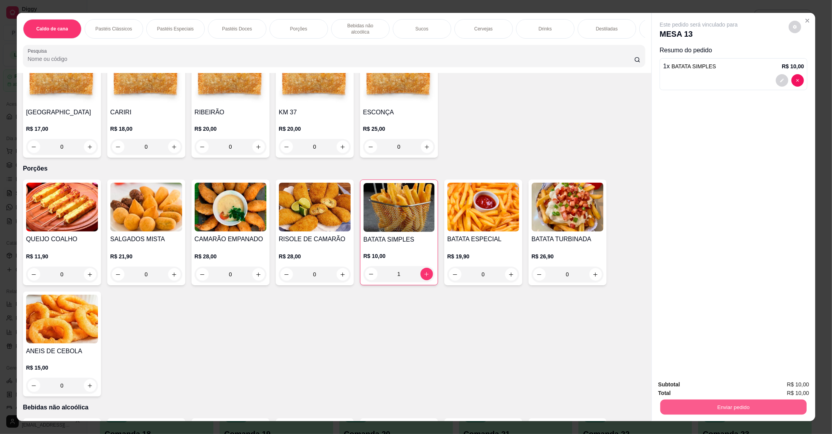
click at [767, 406] on button "Enviar pedido" at bounding box center [733, 406] width 146 height 15
click at [714, 393] on button "Não registrar e enviar pedido" at bounding box center [707, 387] width 79 height 14
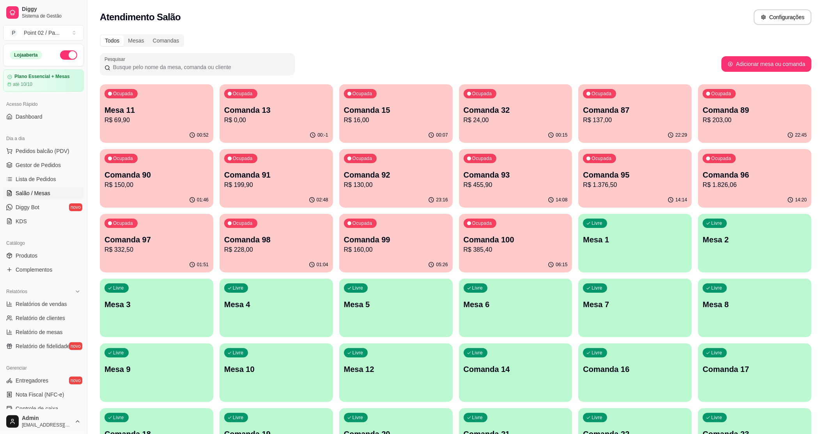
click at [33, 164] on span "Gestor de Pedidos" at bounding box center [38, 165] width 45 height 8
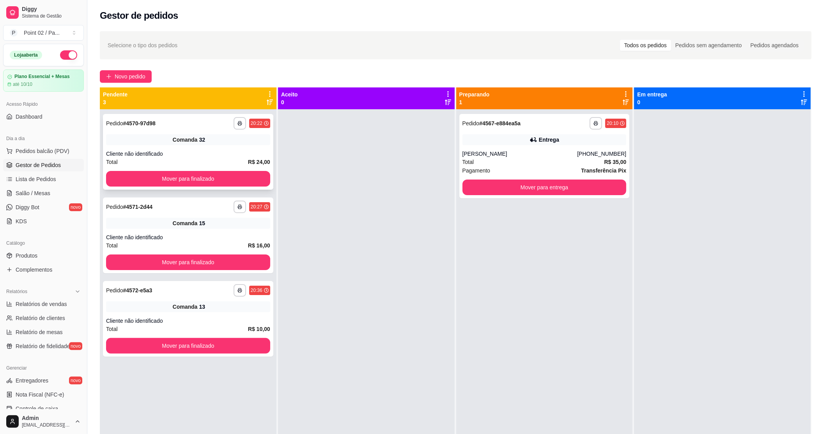
click at [156, 166] on div "Total R$ 24,00" at bounding box center [188, 162] width 164 height 9
click at [161, 175] on button "Mover para finalizado" at bounding box center [187, 178] width 159 height 15
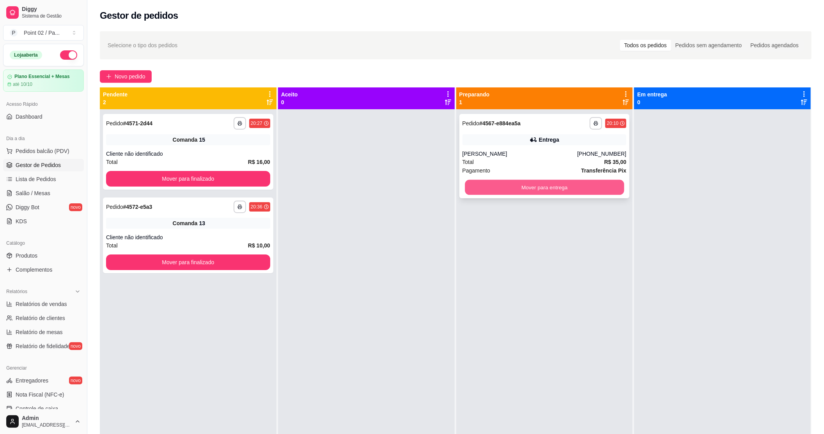
click at [493, 192] on button "Mover para entrega" at bounding box center [544, 187] width 159 height 15
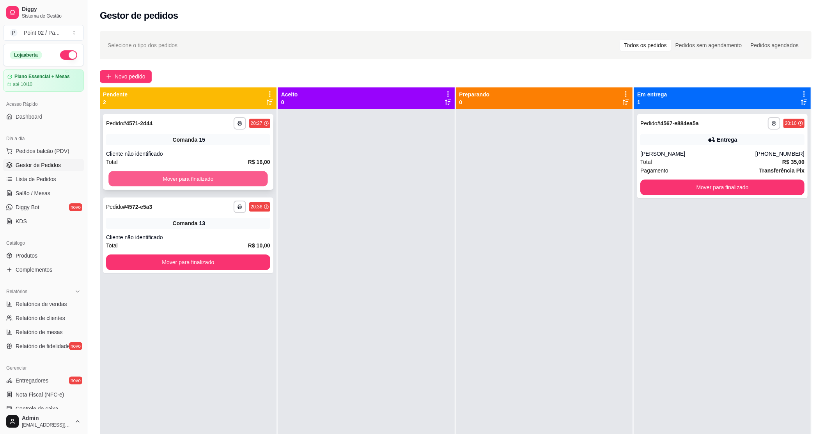
click at [252, 179] on button "Mover para finalizado" at bounding box center [187, 178] width 159 height 15
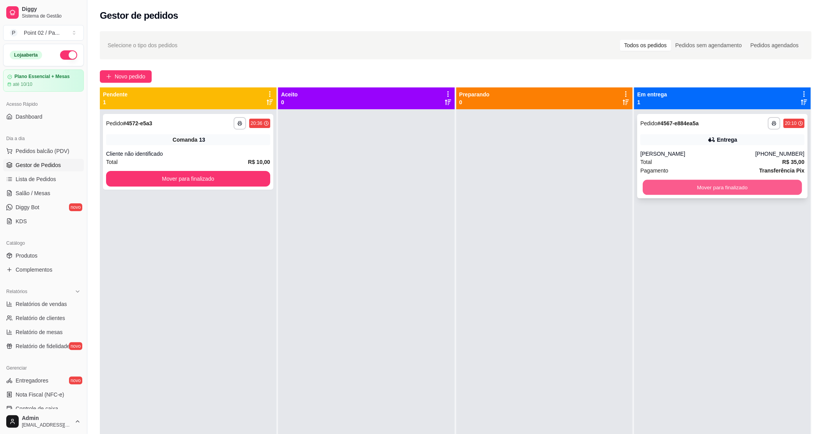
click at [762, 189] on button "Mover para finalizado" at bounding box center [722, 187] width 159 height 15
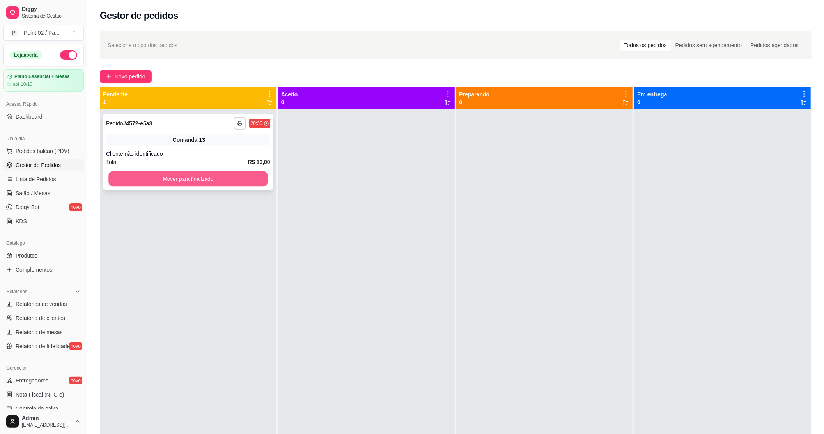
click at [250, 181] on button "Mover para finalizado" at bounding box center [187, 178] width 159 height 15
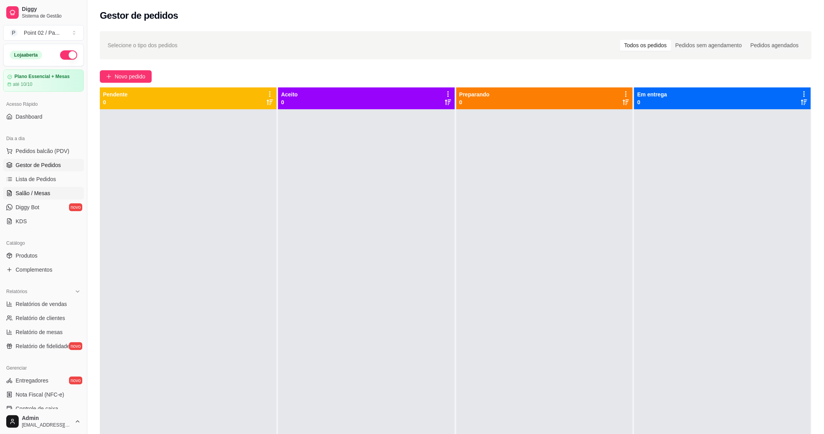
click at [48, 189] on link "Salão / Mesas" at bounding box center [43, 193] width 81 height 12
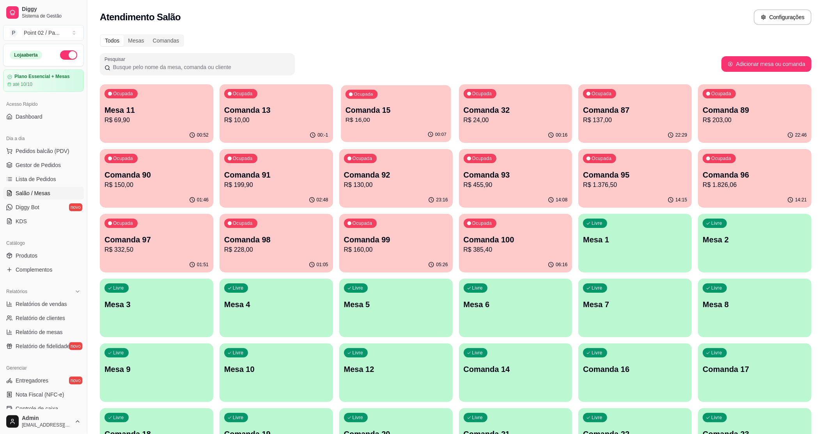
click at [360, 124] on p "R$ 16,00" at bounding box center [396, 119] width 101 height 9
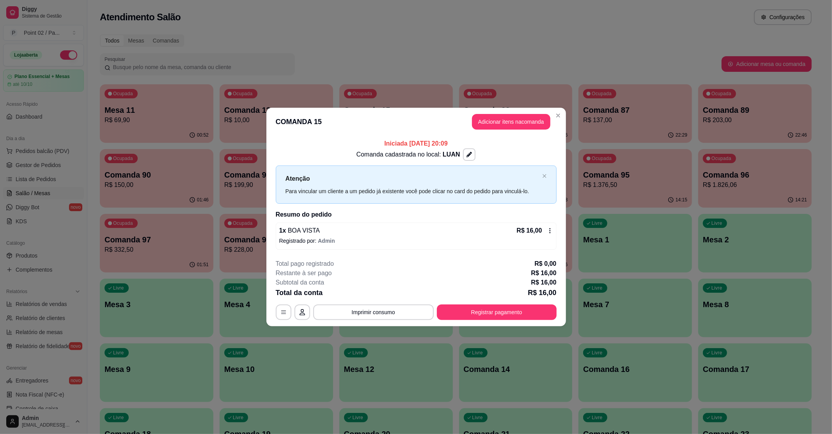
click at [515, 108] on header "COMANDA 15 Adicionar itens na comanda" at bounding box center [416, 122] width 300 height 28
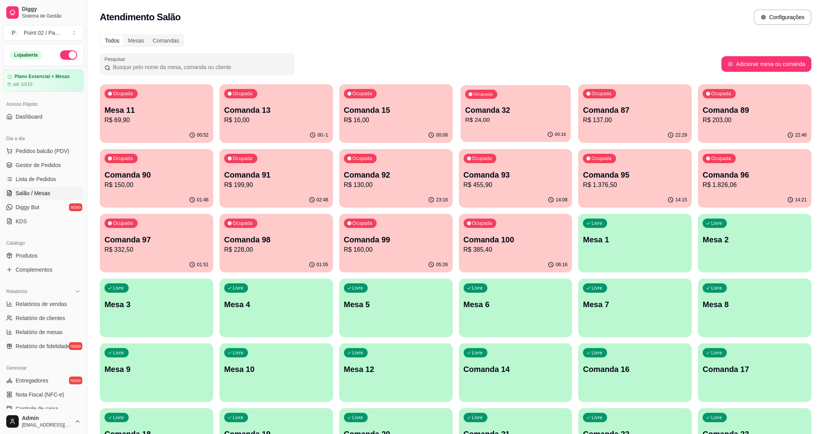
click at [505, 96] on div "Ocupada Comanda 32 R$ 24,00" at bounding box center [516, 106] width 110 height 42
click at [428, 133] on div "00:08" at bounding box center [396, 134] width 110 height 15
click at [275, 106] on p "Comanda 13" at bounding box center [276, 110] width 104 height 11
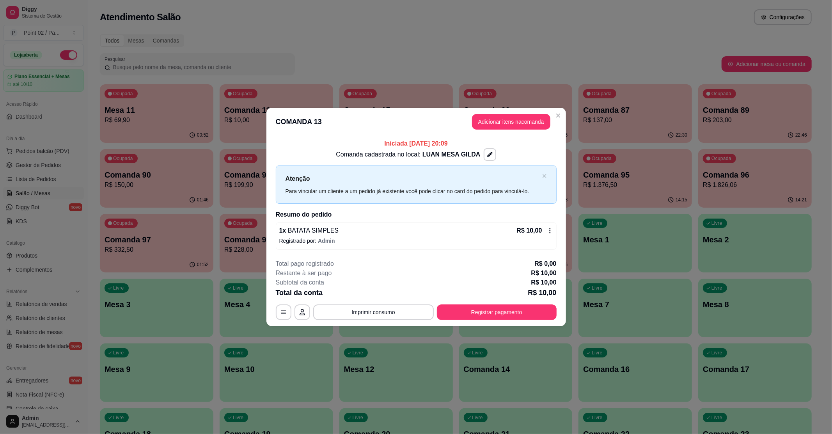
click at [391, 234] on div "1 x BATATA SIMPLES R$ 10,00" at bounding box center [416, 230] width 274 height 9
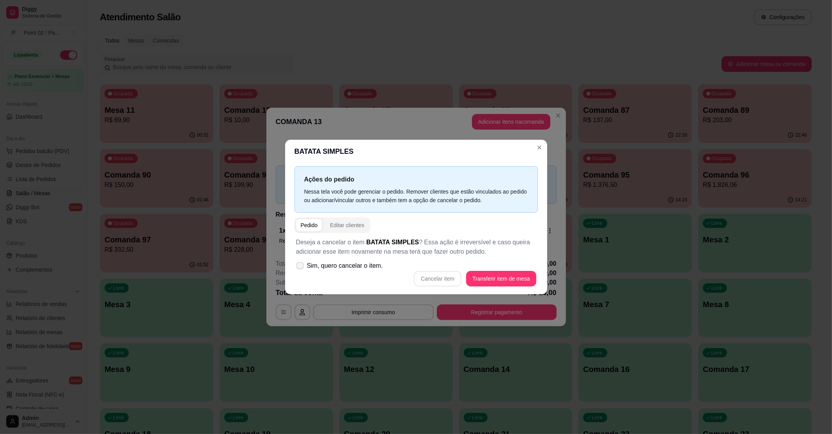
click at [353, 270] on span "Sim, quero cancelar o item." at bounding box center [345, 265] width 76 height 9
click at [301, 270] on input "Sim, quero cancelar o item." at bounding box center [298, 269] width 5 height 5
checkbox input "true"
click at [456, 281] on button "Cancelar item" at bounding box center [438, 279] width 48 height 16
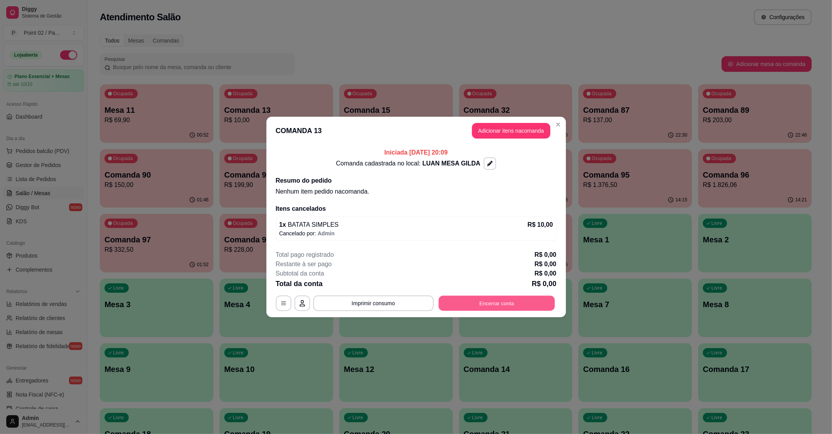
click at [484, 309] on button "Encerrar conta" at bounding box center [496, 303] width 116 height 15
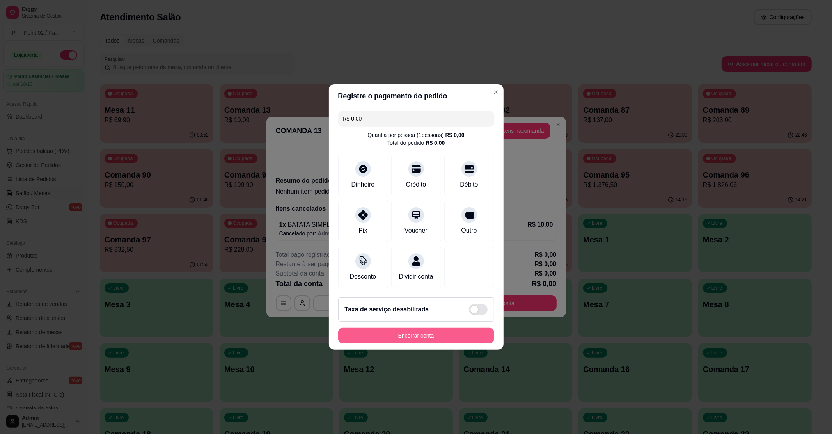
click at [429, 333] on button "Encerrar conta" at bounding box center [416, 336] width 156 height 16
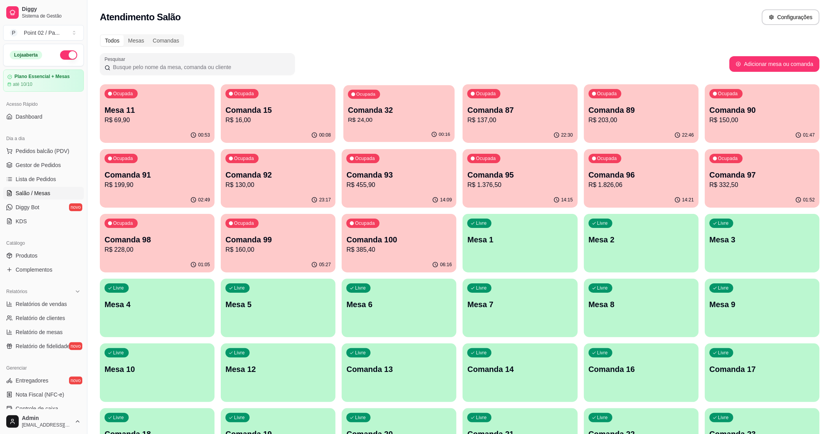
click at [419, 97] on div "Ocupada Comanda 32 R$ 24,00" at bounding box center [399, 106] width 111 height 42
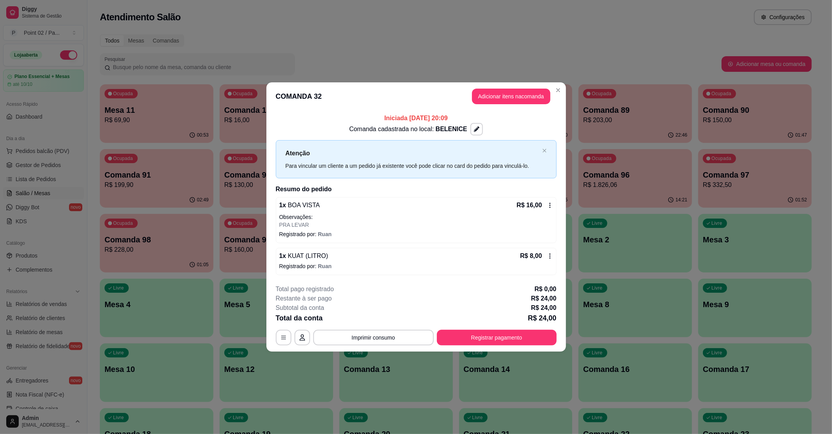
click at [347, 112] on div "Iniciada [DATE] 20:09 Comanda cadastrada no local: BELENICE Atenção Para vincul…" at bounding box center [416, 193] width 300 height 167
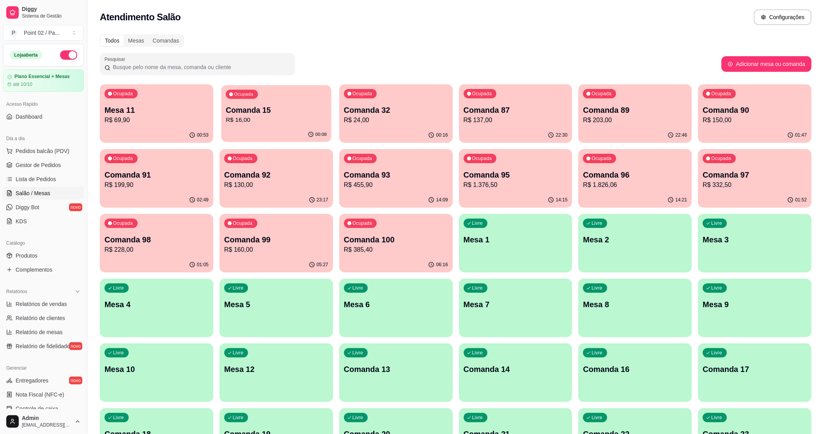
click at [241, 119] on p "R$ 16,00" at bounding box center [276, 119] width 101 height 9
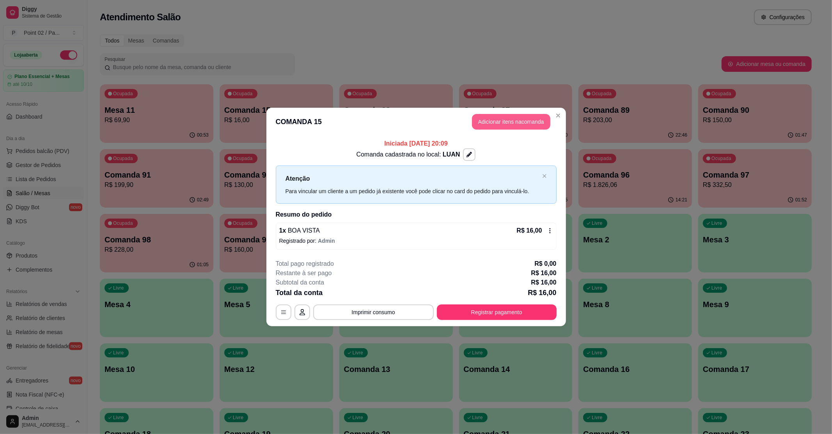
click at [496, 122] on button "Adicionar itens na comanda" at bounding box center [511, 122] width 78 height 16
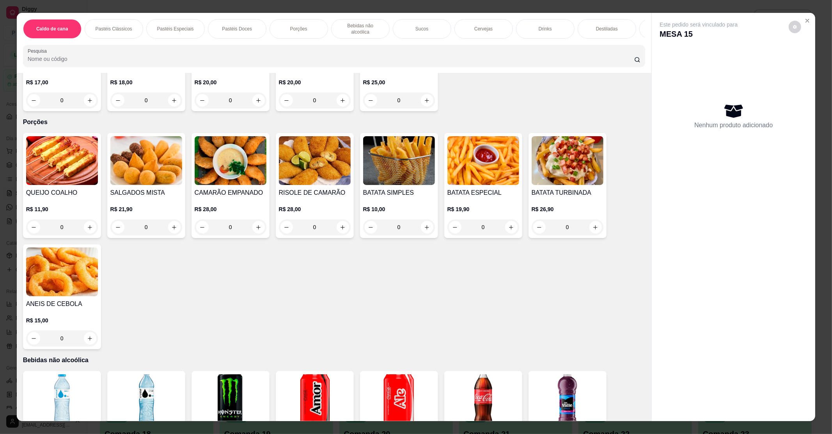
scroll to position [624, 0]
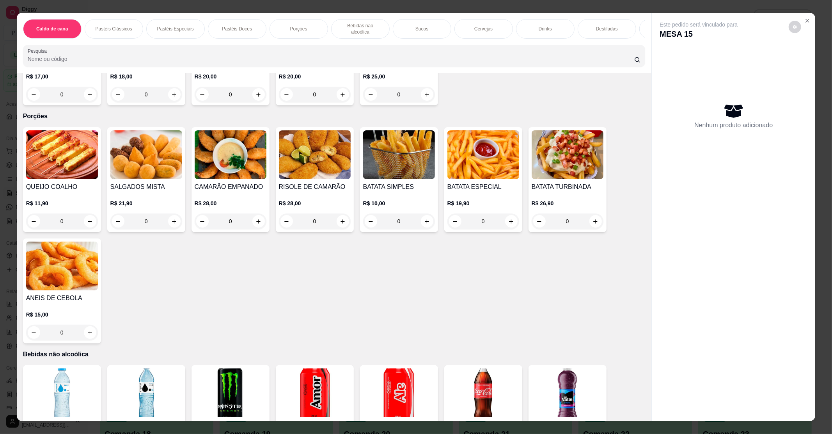
click at [363, 169] on img at bounding box center [399, 154] width 72 height 49
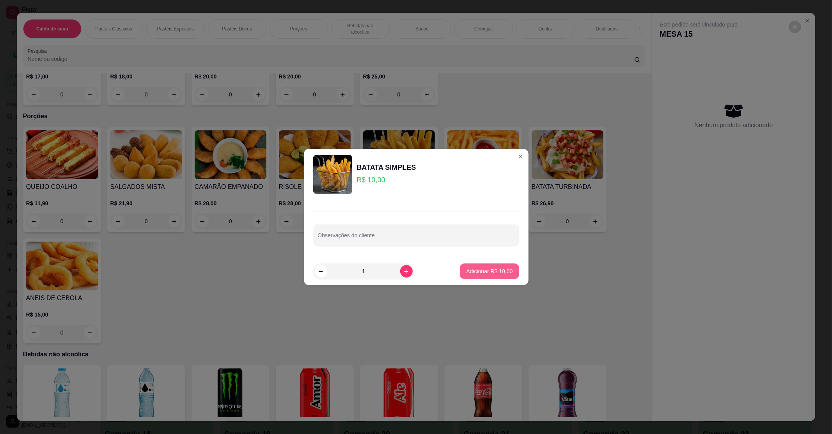
click at [471, 264] on button "Adicionar R$ 10,00" at bounding box center [489, 271] width 59 height 16
type input "1"
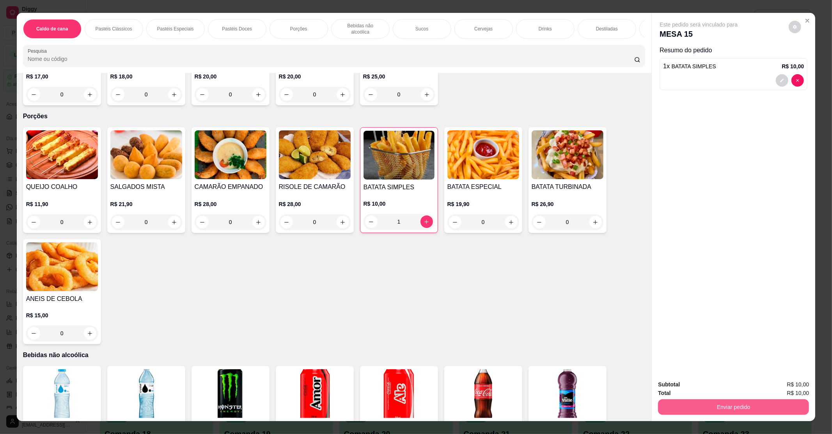
click at [692, 409] on button "Enviar pedido" at bounding box center [733, 407] width 151 height 16
click at [693, 388] on button "Não registrar e enviar pedido" at bounding box center [706, 387] width 81 height 15
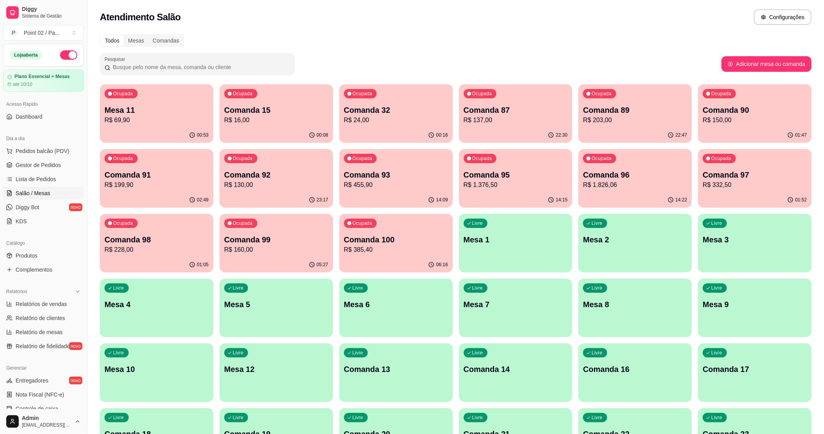
click at [151, 158] on div "Ocupada Comanda 91 R$ 199,90" at bounding box center [156, 170] width 113 height 43
click at [370, 101] on div "Ocupada Comanda 32 R$ 24,00" at bounding box center [396, 106] width 110 height 42
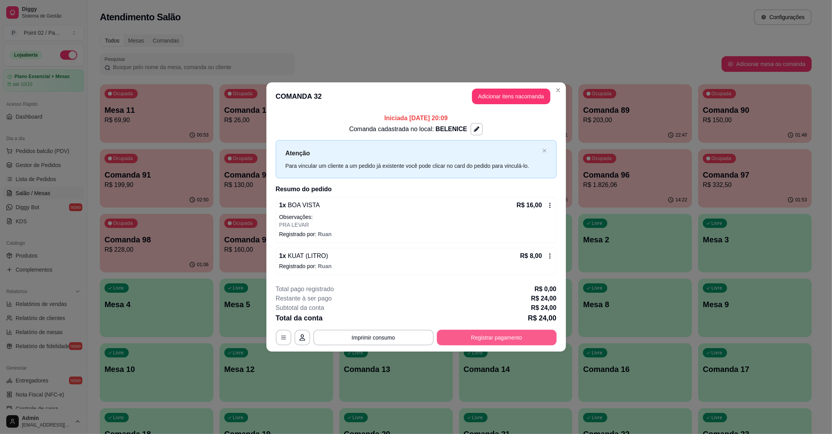
click at [491, 340] on button "Registrar pagamento" at bounding box center [497, 338] width 120 height 16
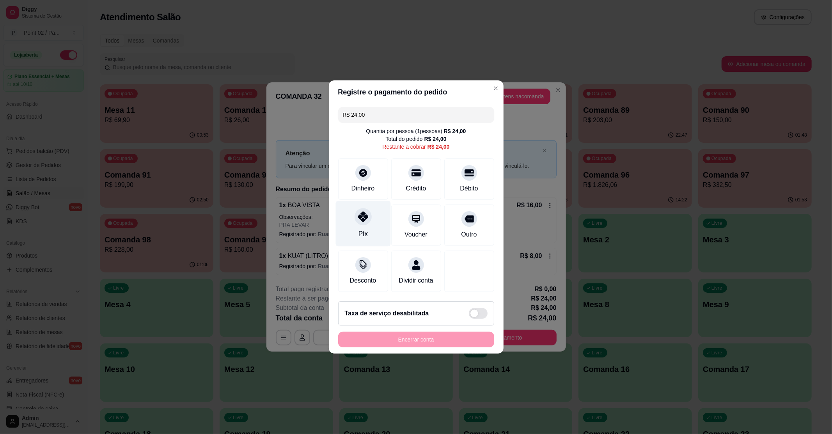
click at [367, 218] on div at bounding box center [362, 216] width 17 height 17
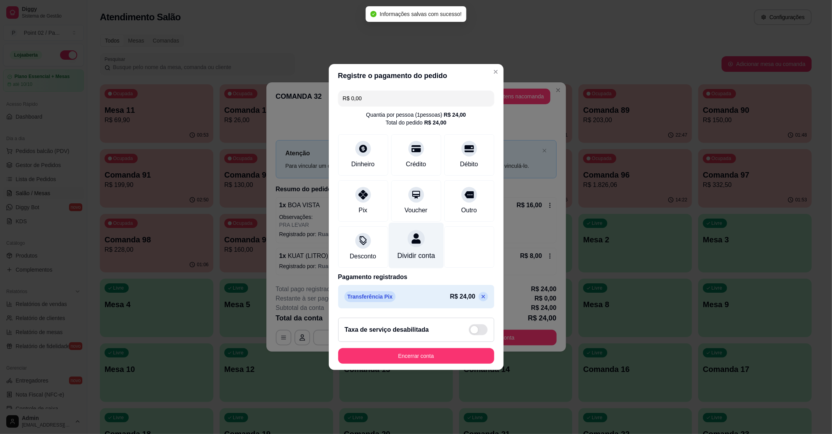
type input "R$ 0,00"
click at [415, 356] on button "Encerrar conta" at bounding box center [416, 356] width 156 height 16
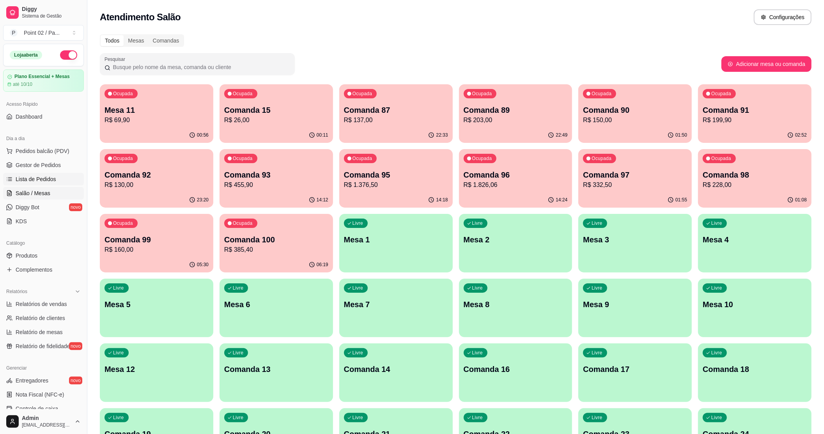
click at [48, 183] on link "Lista de Pedidos" at bounding box center [43, 179] width 81 height 12
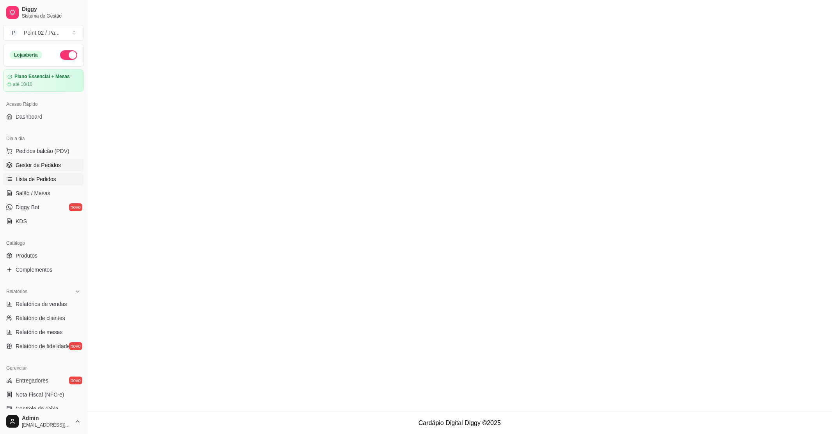
click at [50, 168] on span "Gestor de Pedidos" at bounding box center [38, 165] width 45 height 8
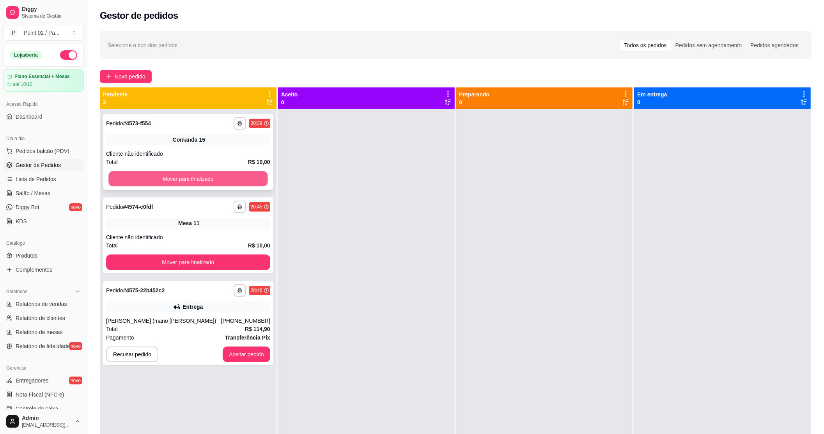
click at [142, 181] on button "Mover para finalizado" at bounding box center [187, 178] width 159 height 15
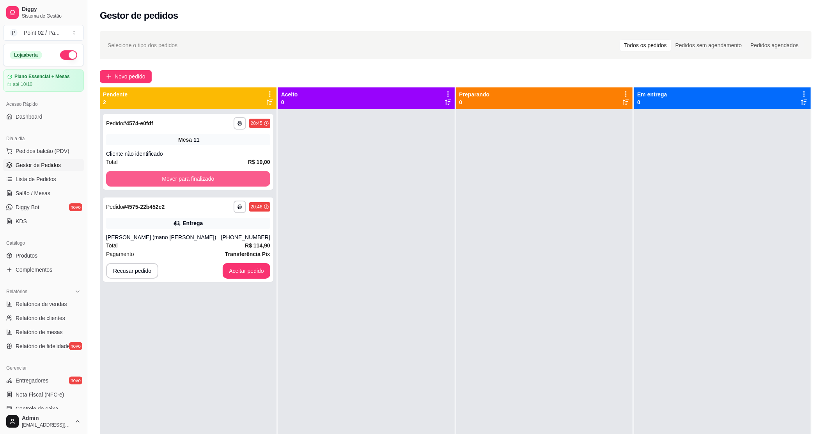
click at [144, 183] on button "Mover para finalizado" at bounding box center [188, 179] width 164 height 16
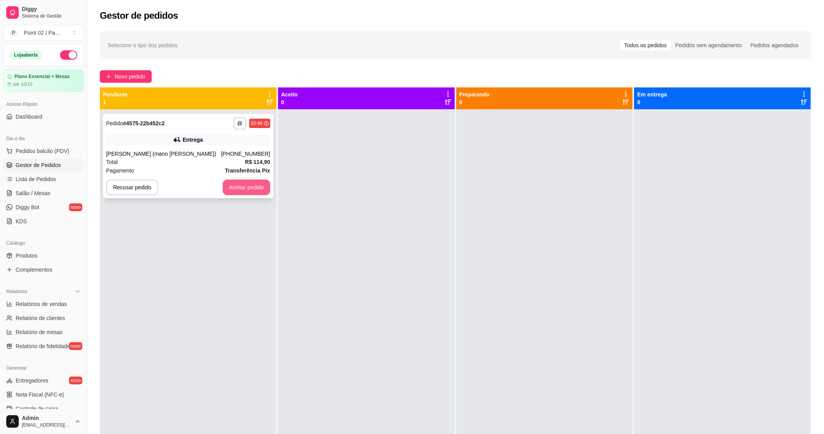
click at [236, 188] on button "Aceitar pedido" at bounding box center [247, 187] width 48 height 16
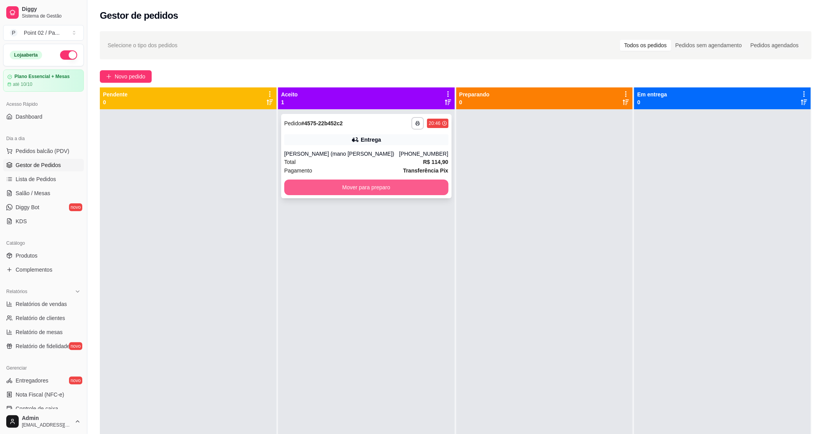
click at [295, 188] on button "Mover para preparo" at bounding box center [366, 187] width 164 height 16
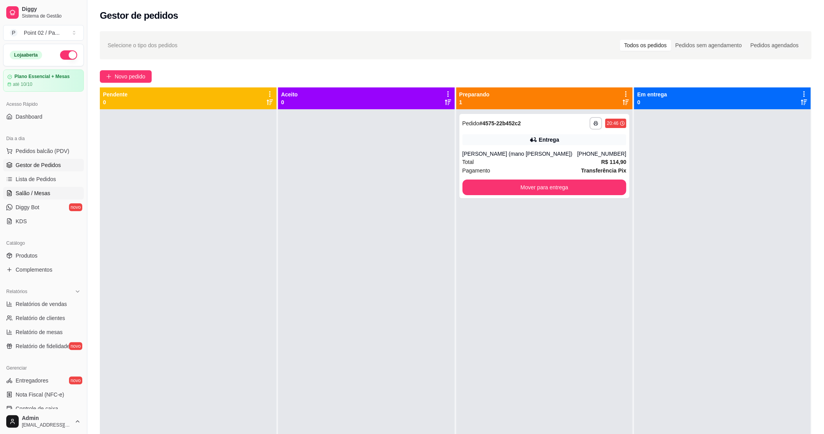
click at [48, 198] on link "Salão / Mesas" at bounding box center [43, 193] width 81 height 12
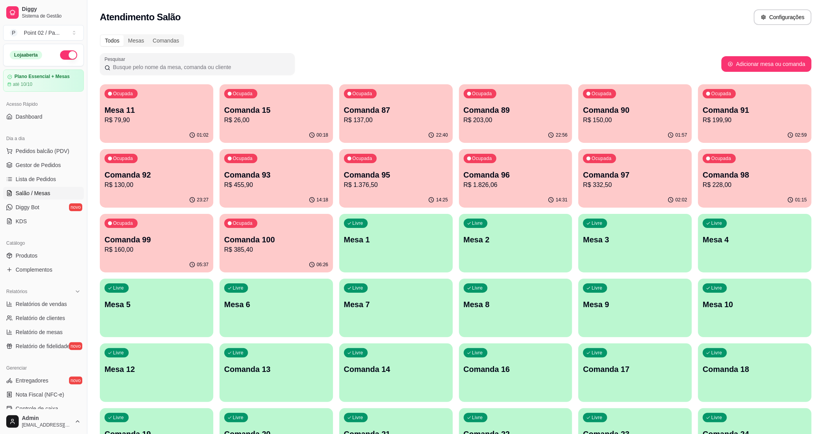
click at [511, 243] on p "Mesa 2" at bounding box center [516, 239] width 104 height 11
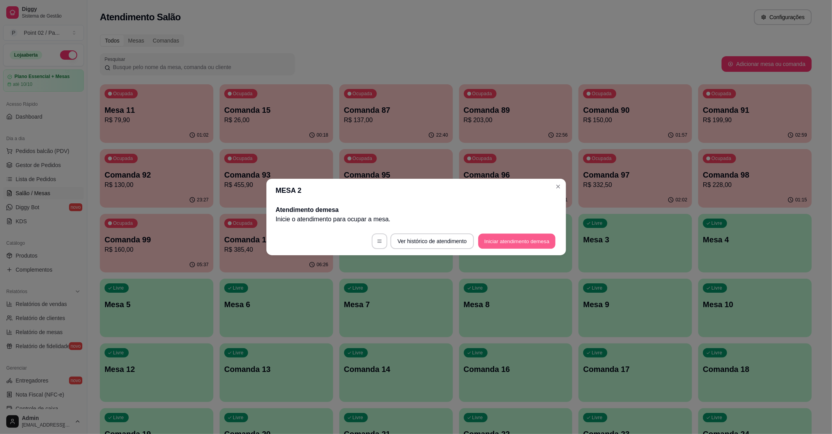
click at [518, 234] on button "Iniciar atendimento de mesa" at bounding box center [516, 241] width 77 height 15
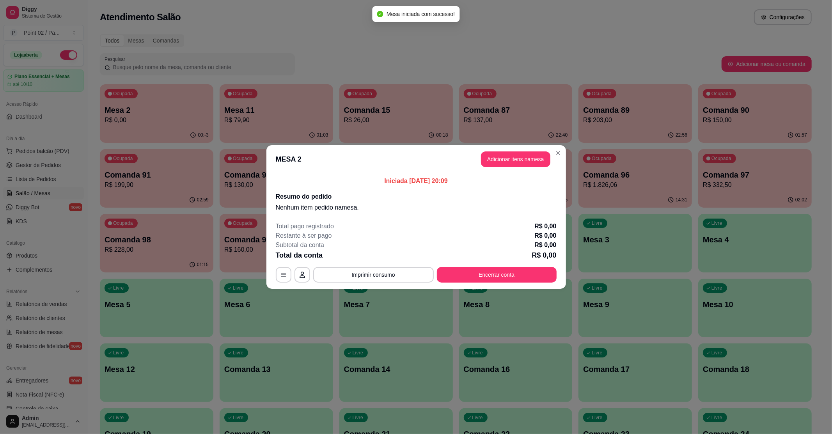
click at [522, 168] on header "MESA 2 Adicionar itens na mesa" at bounding box center [416, 159] width 300 height 28
click at [516, 161] on button "Adicionar itens na mesa" at bounding box center [515, 159] width 67 height 15
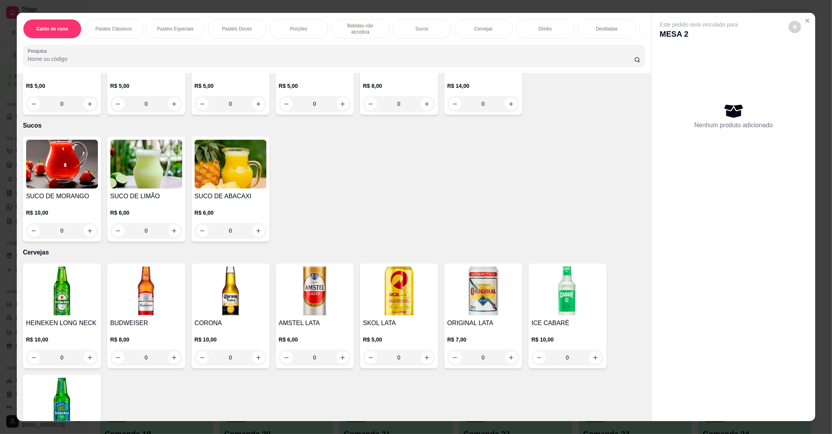
scroll to position [1196, 0]
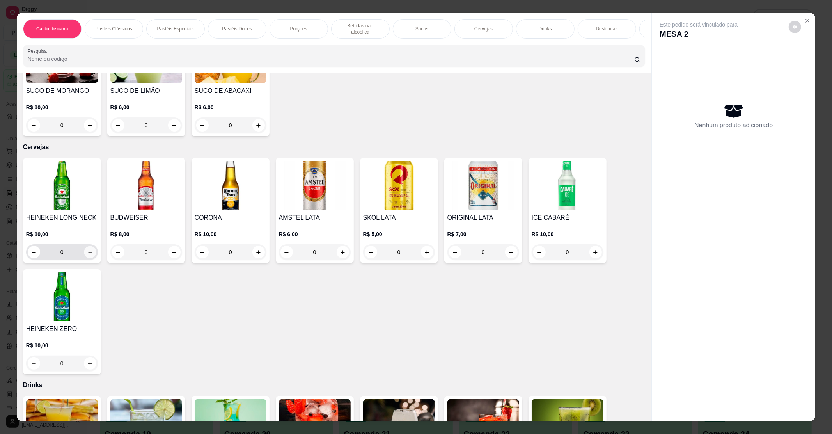
click at [89, 248] on button "increase-product-quantity" at bounding box center [90, 252] width 12 height 12
type input "1"
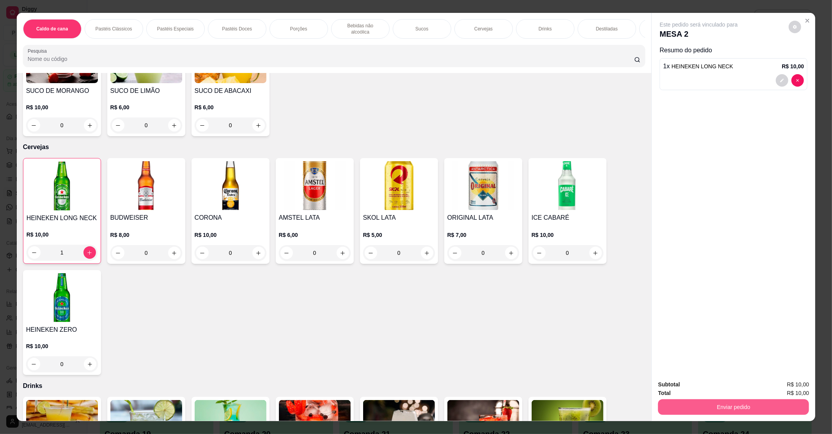
click at [677, 401] on button "Enviar pedido" at bounding box center [733, 407] width 151 height 16
click at [682, 385] on button "Não registrar e enviar pedido" at bounding box center [707, 387] width 79 height 14
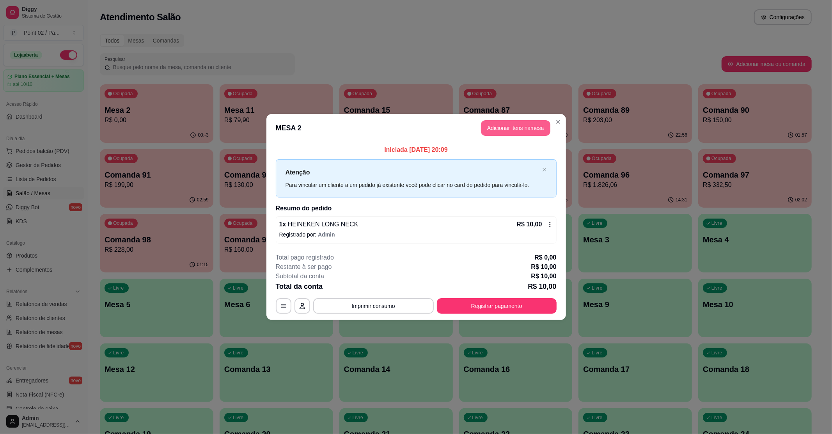
click at [495, 133] on button "Adicionar itens na mesa" at bounding box center [515, 128] width 69 height 16
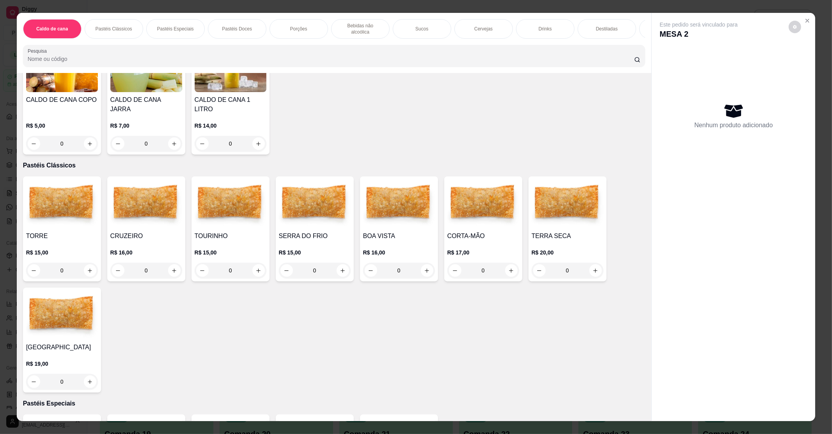
scroll to position [156, 0]
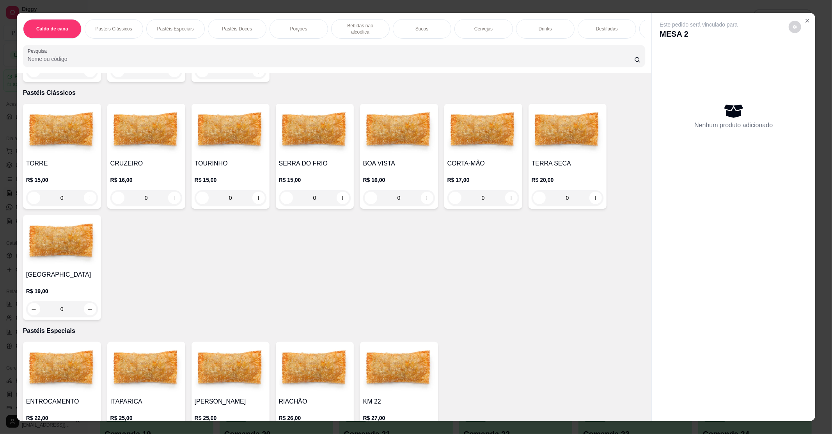
click at [77, 358] on img at bounding box center [62, 369] width 72 height 49
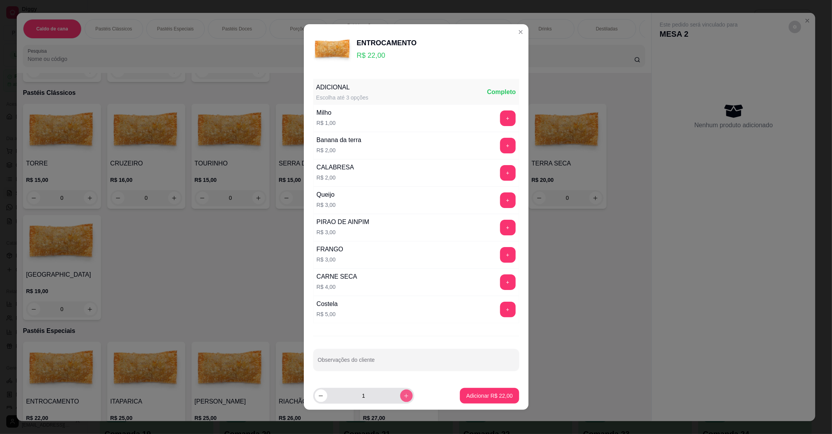
click at [400, 393] on button "increase-product-quantity" at bounding box center [406, 395] width 12 height 12
type input "2"
click at [473, 399] on p "Adicionar R$ 44,00" at bounding box center [489, 396] width 46 height 8
type input "2"
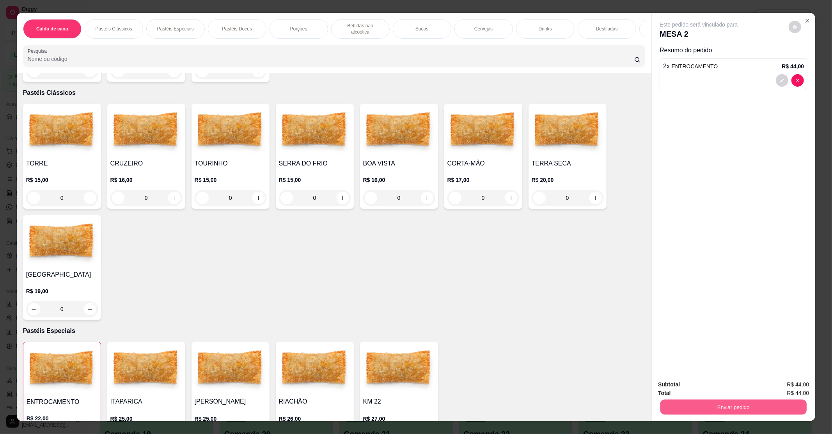
click at [724, 413] on button "Enviar pedido" at bounding box center [733, 406] width 146 height 15
click at [713, 394] on button "Não registrar e enviar pedido" at bounding box center [706, 387] width 81 height 15
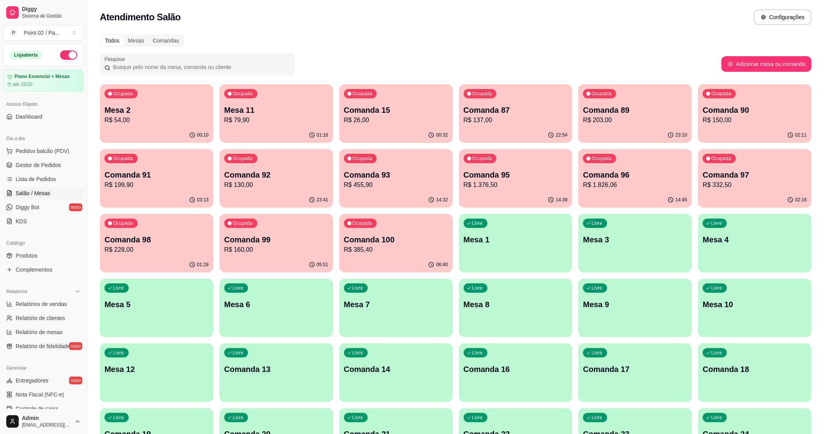
click at [237, 27] on div "Atendimento Salão Configurações" at bounding box center [455, 15] width 737 height 30
click at [139, 41] on div "Mesas" at bounding box center [136, 40] width 25 height 11
click at [124, 35] on input "Mesas" at bounding box center [124, 35] width 0 height 0
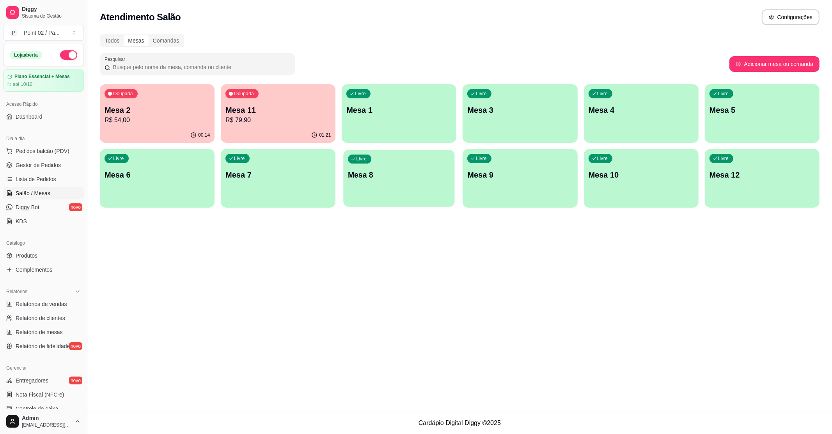
click at [390, 183] on div "Livre Mesa 8" at bounding box center [399, 174] width 111 height 48
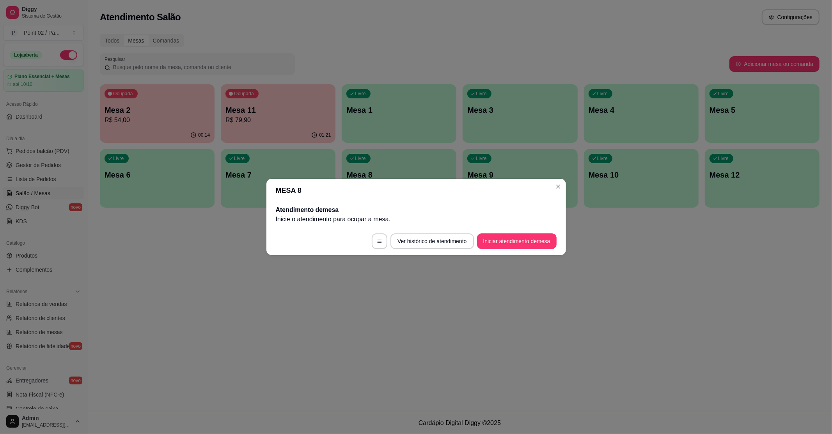
click at [492, 242] on button "Iniciar atendimento de mesa" at bounding box center [517, 241] width 80 height 16
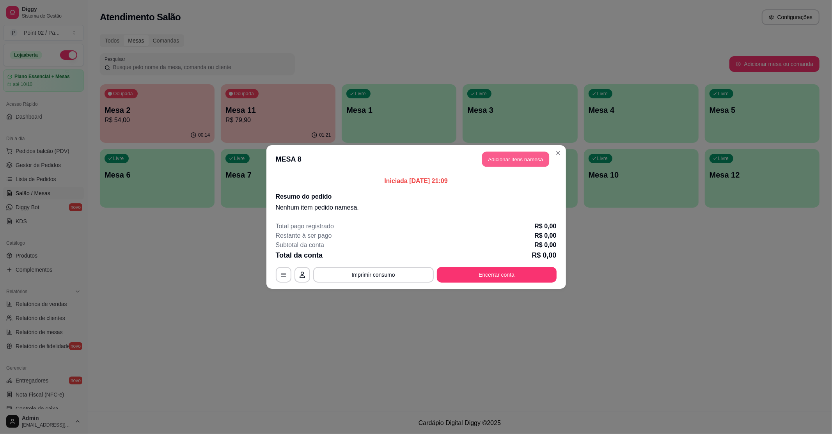
click at [539, 158] on button "Adicionar itens na mesa" at bounding box center [515, 159] width 67 height 15
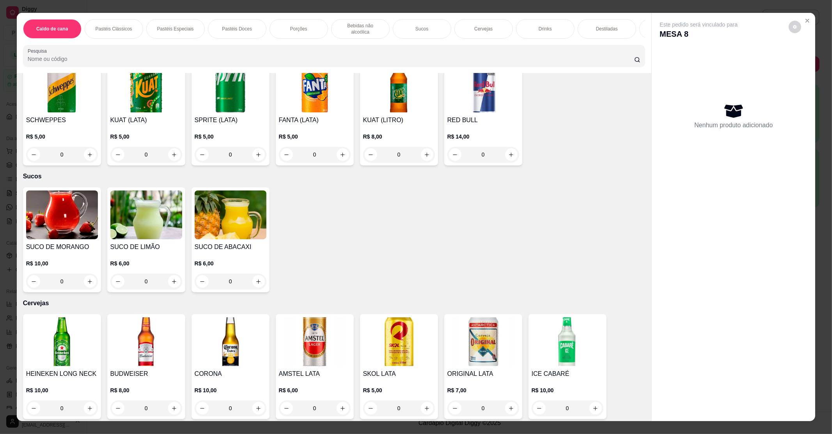
scroll to position [1248, 0]
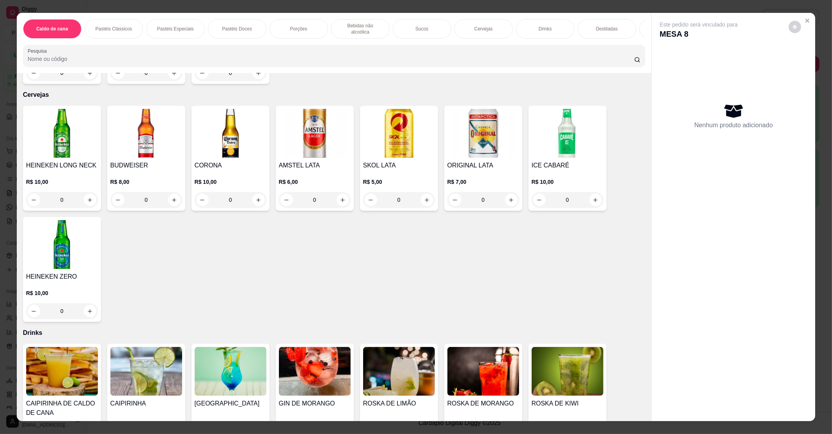
click at [341, 197] on icon "increase-product-quantity" at bounding box center [343, 200] width 6 height 6
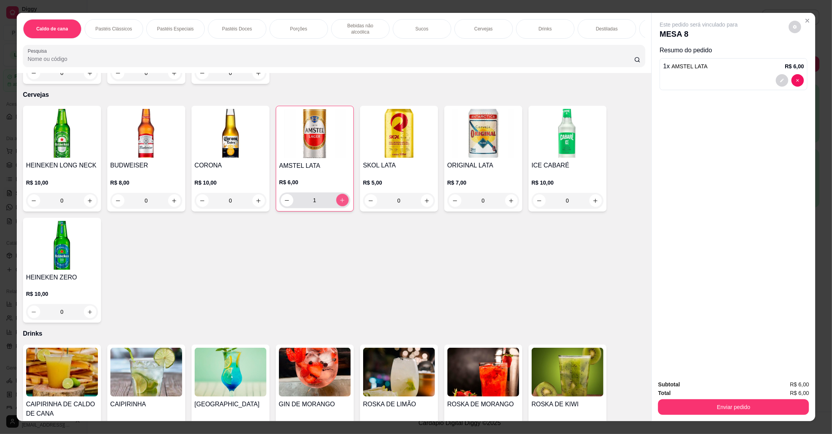
click at [341, 197] on icon "increase-product-quantity" at bounding box center [342, 200] width 6 height 6
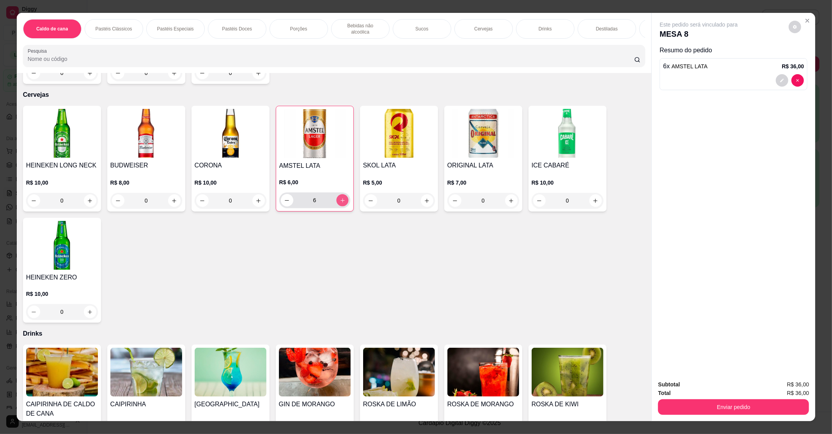
click at [341, 197] on icon "increase-product-quantity" at bounding box center [342, 200] width 6 height 6
type input "8"
click at [748, 401] on button "Enviar pedido" at bounding box center [733, 407] width 151 height 16
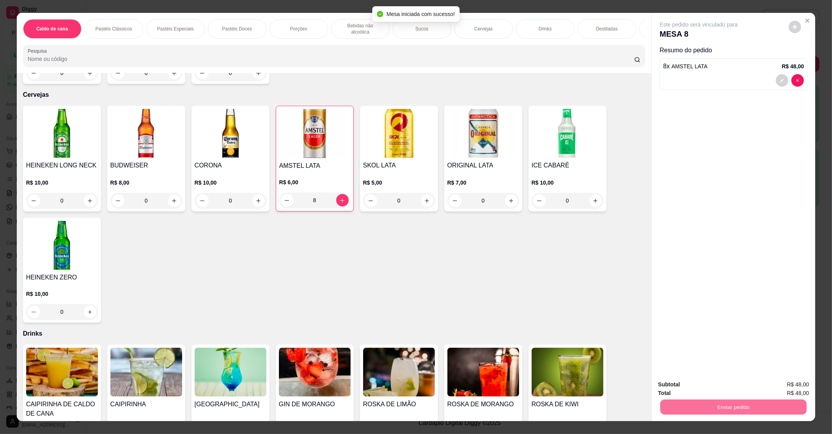
click at [740, 386] on button "Não registrar e enviar pedido" at bounding box center [707, 387] width 79 height 14
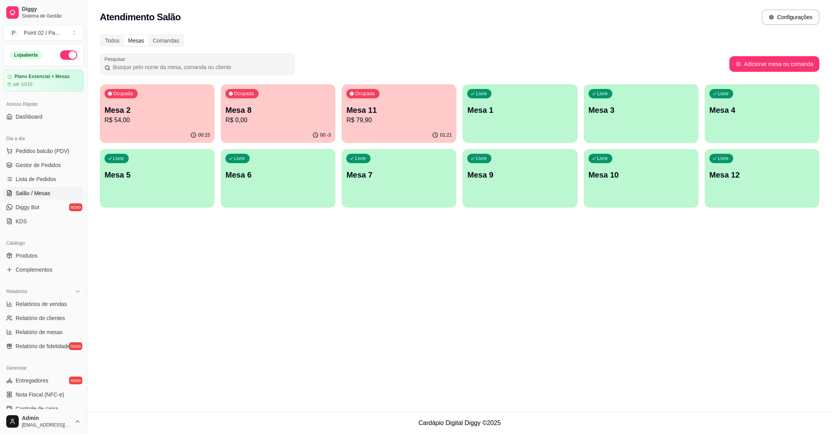
click at [553, 117] on div "Livre Mesa 1" at bounding box center [520, 108] width 115 height 49
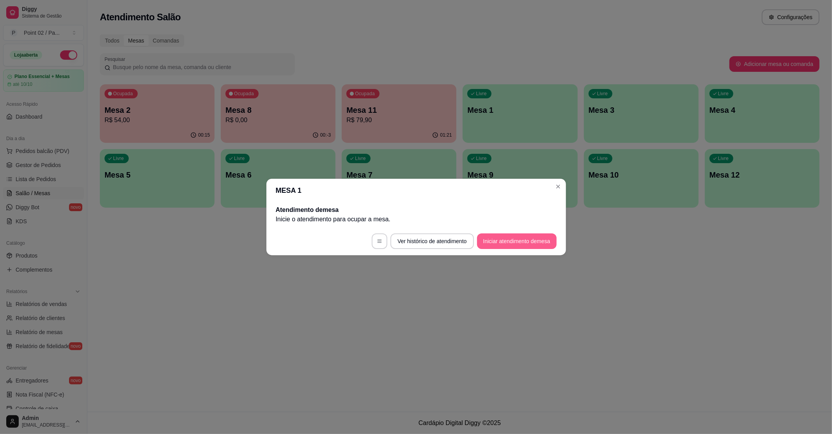
click at [512, 244] on button "Iniciar atendimento de mesa" at bounding box center [517, 241] width 80 height 16
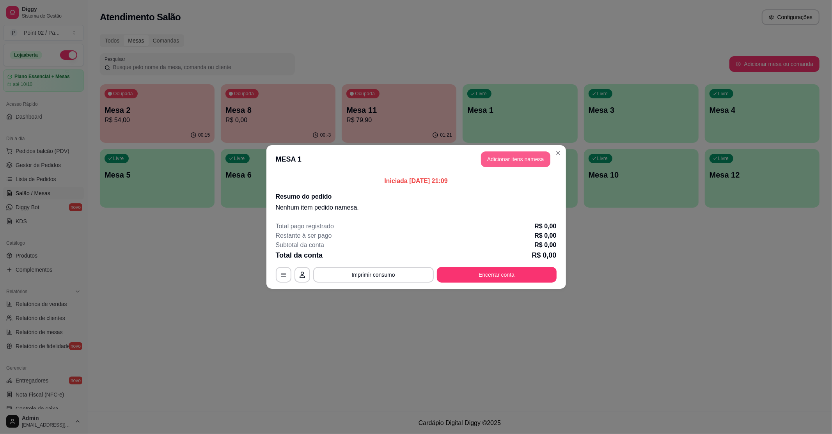
click at [511, 158] on button "Adicionar itens na mesa" at bounding box center [515, 159] width 69 height 16
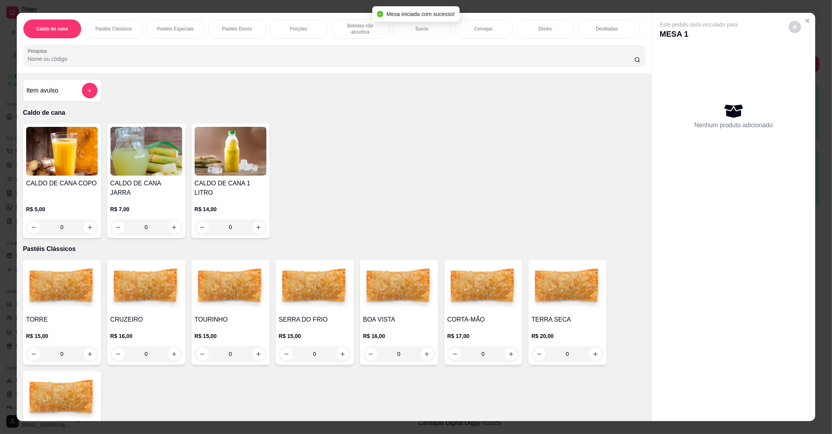
click at [53, 301] on img at bounding box center [62, 287] width 72 height 49
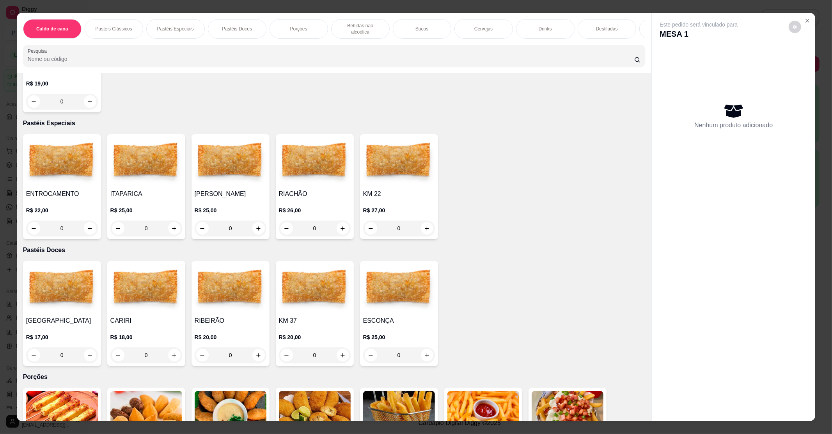
scroll to position [364, 0]
click at [72, 168] on img at bounding box center [62, 161] width 72 height 49
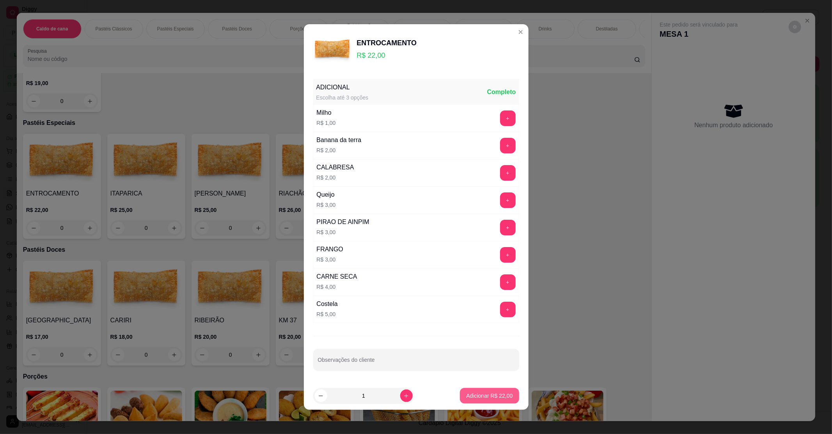
click at [460, 391] on button "Adicionar R$ 22,00" at bounding box center [489, 396] width 59 height 16
type input "1"
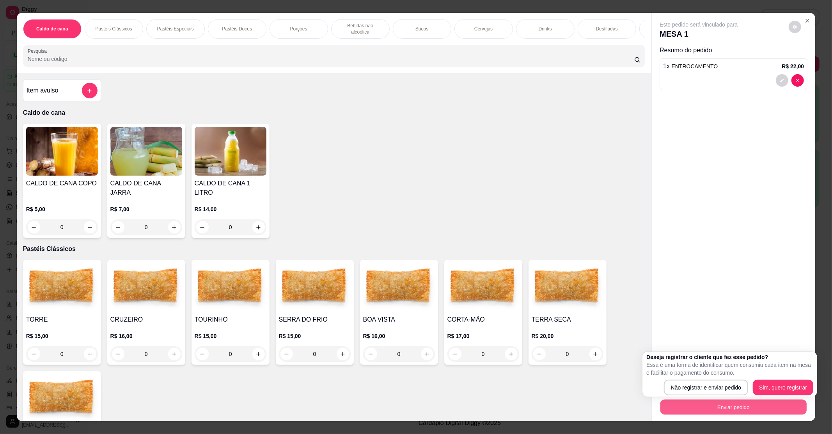
scroll to position [364, 0]
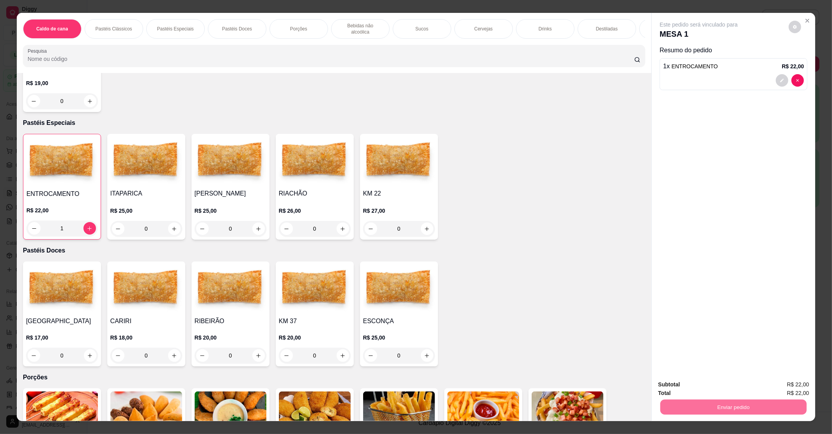
click at [740, 392] on button "Não registrar e enviar pedido" at bounding box center [707, 387] width 79 height 14
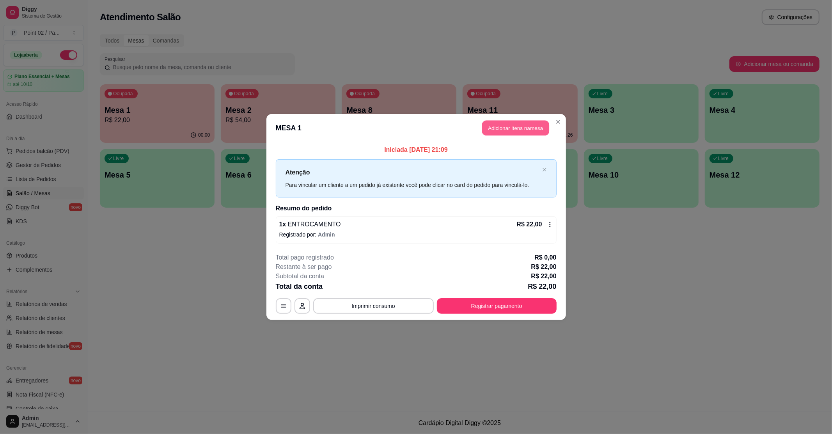
click at [510, 129] on button "Adicionar itens na mesa" at bounding box center [515, 128] width 67 height 15
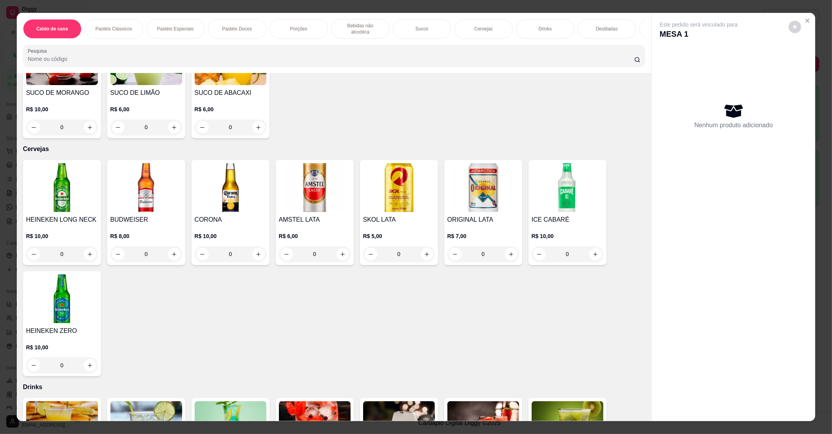
scroll to position [1248, 0]
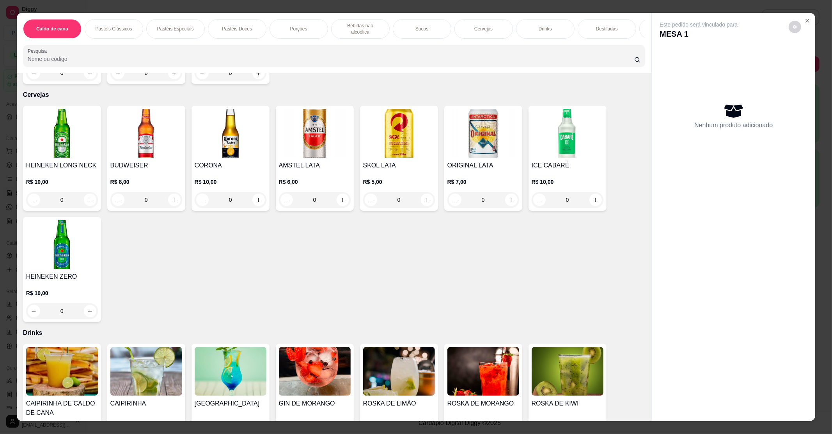
click at [417, 170] on div "R$ 5,00 0" at bounding box center [399, 188] width 72 height 37
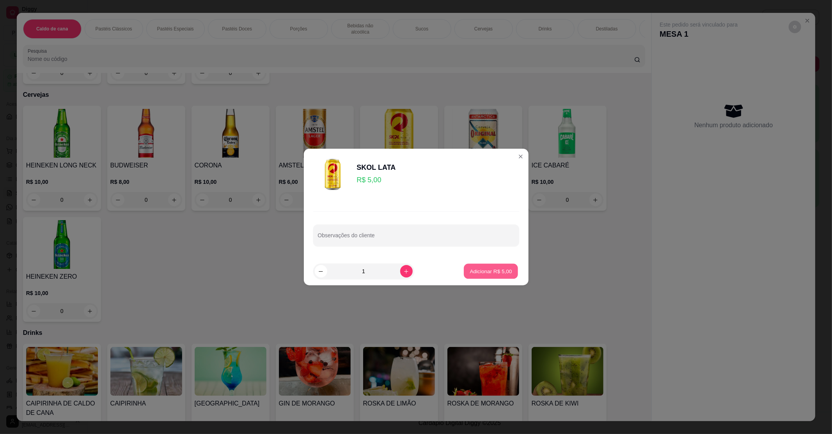
click at [488, 268] on p "Adicionar R$ 5,00" at bounding box center [491, 270] width 42 height 7
type input "1"
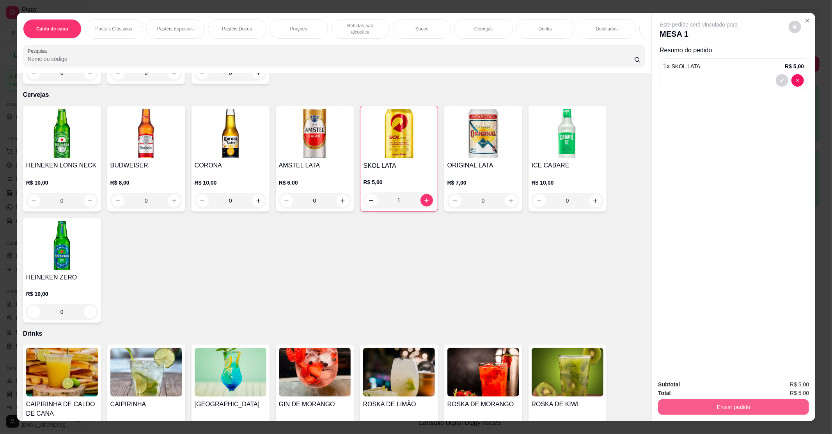
click at [670, 398] on div "Enviar pedido" at bounding box center [733, 406] width 151 height 18
click at [692, 409] on button "Enviar pedido" at bounding box center [733, 407] width 151 height 16
click at [692, 392] on button "Não registrar e enviar pedido" at bounding box center [706, 387] width 81 height 15
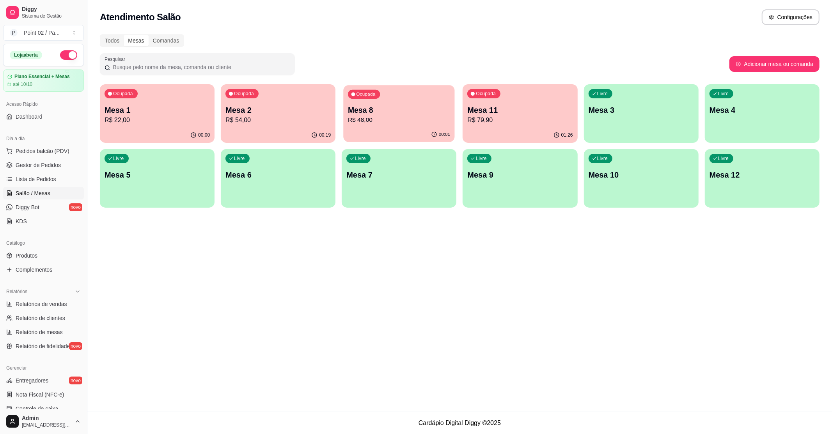
click at [388, 112] on p "Mesa 8" at bounding box center [399, 110] width 102 height 11
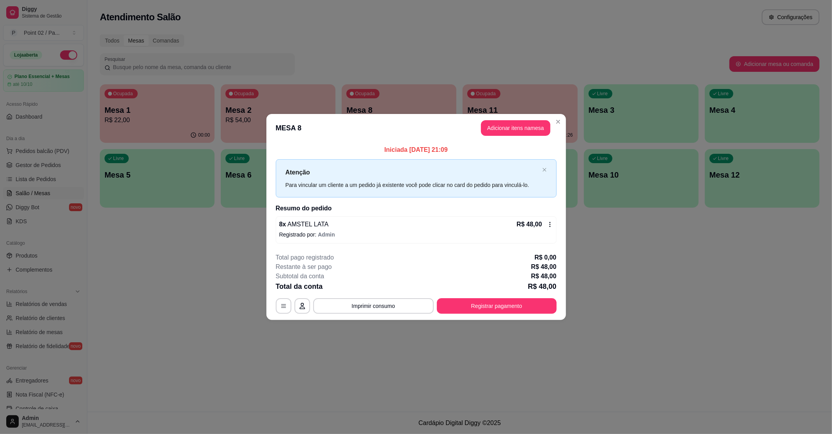
click at [352, 232] on p "Registrado por: Admin" at bounding box center [416, 234] width 274 height 8
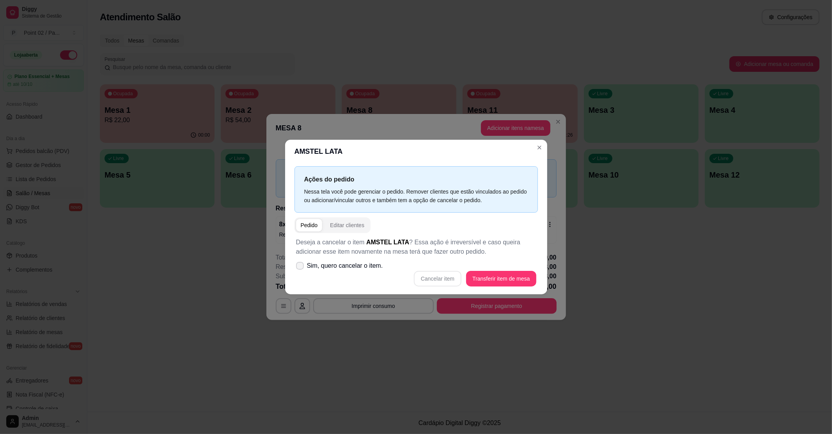
click at [335, 262] on span "Sim, quero cancelar o item." at bounding box center [345, 265] width 76 height 9
click at [301, 267] on input "Sim, quero cancelar o item." at bounding box center [298, 269] width 5 height 5
checkbox input "true"
click at [439, 282] on button "Cancelar item" at bounding box center [438, 279] width 48 height 16
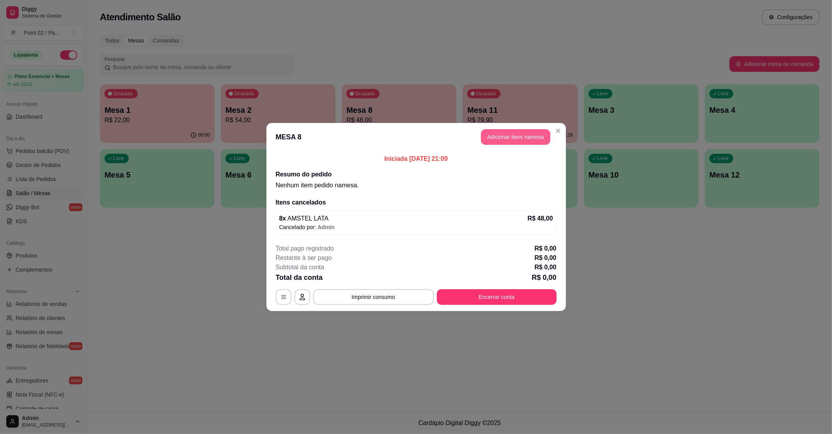
click at [510, 129] on button "Adicionar itens na mesa" at bounding box center [515, 137] width 69 height 16
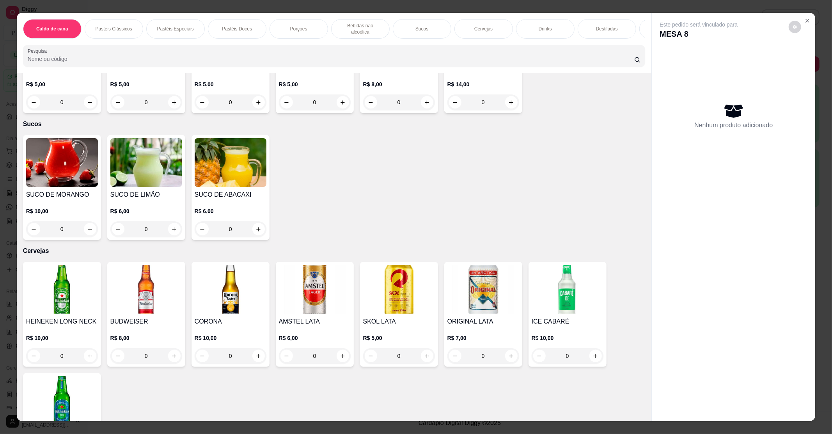
scroll to position [1196, 0]
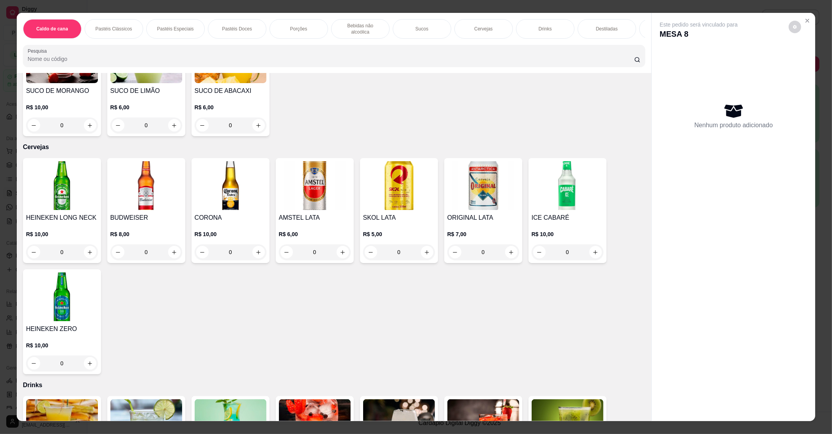
click at [319, 189] on img at bounding box center [315, 185] width 72 height 49
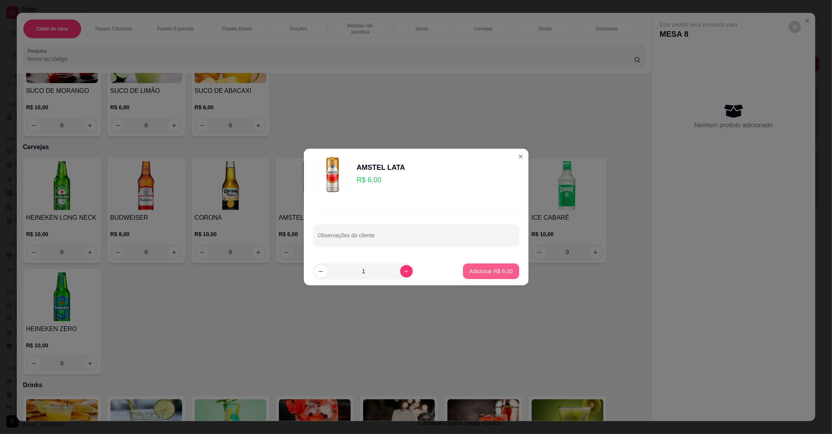
click at [469, 273] on p "Adicionar R$ 6,00" at bounding box center [490, 271] width 43 height 8
type input "1"
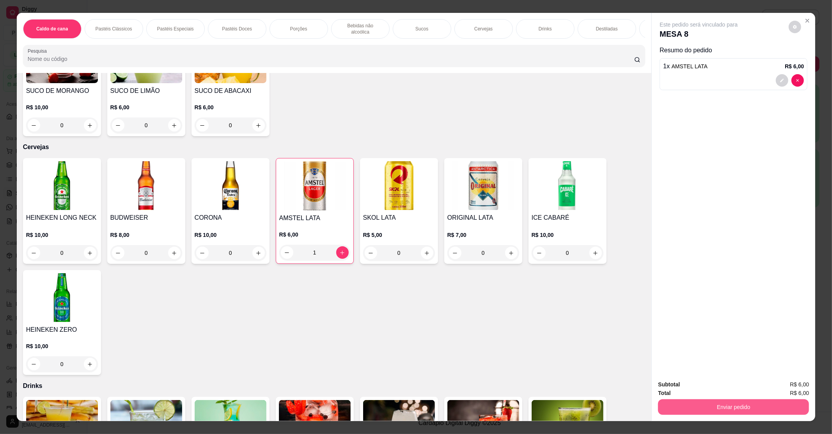
click at [666, 407] on button "Enviar pedido" at bounding box center [733, 407] width 151 height 16
click at [674, 392] on button "Não registrar e enviar pedido" at bounding box center [707, 387] width 79 height 14
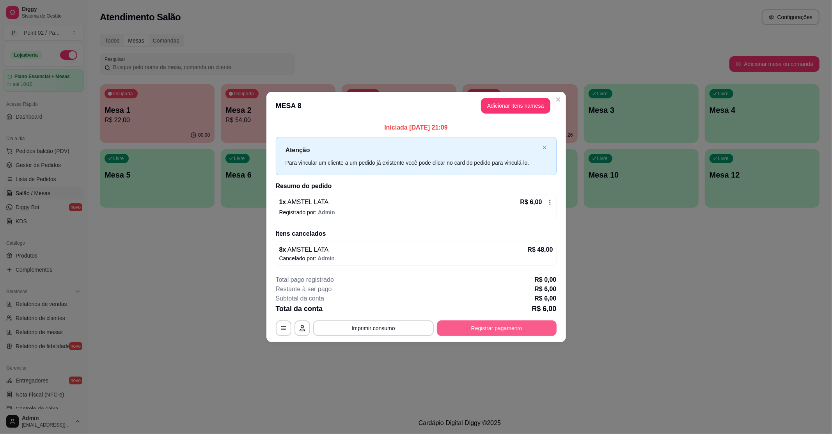
click at [524, 333] on button "Registrar pagamento" at bounding box center [497, 328] width 120 height 16
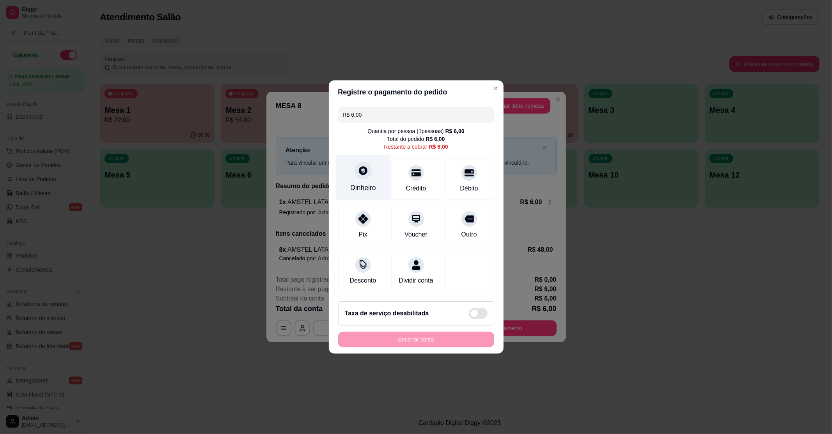
click at [368, 177] on div "Dinheiro" at bounding box center [362, 178] width 55 height 46
type input "R$ 0,00"
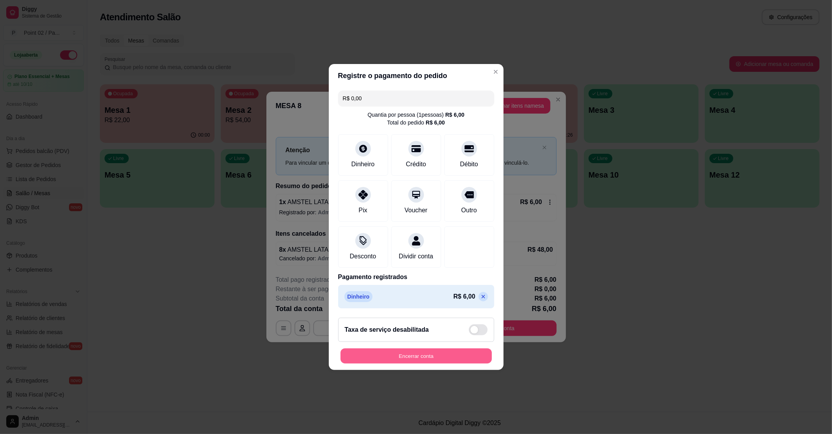
click at [466, 361] on button "Encerrar conta" at bounding box center [415, 355] width 151 height 15
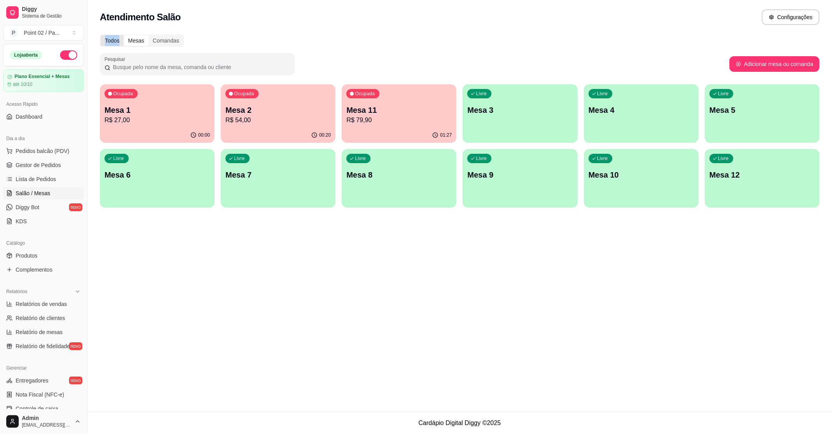
click at [105, 40] on div "Todos" at bounding box center [112, 40] width 23 height 11
click at [101, 35] on input "Todos" at bounding box center [101, 35] width 0 height 0
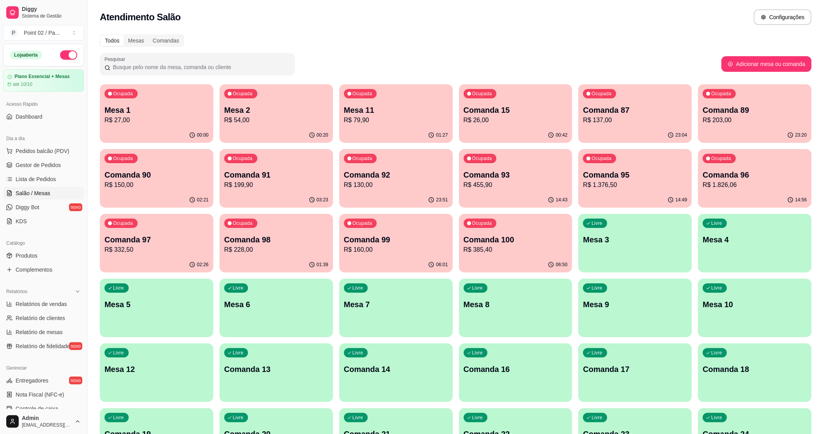
click at [349, 39] on div "Todos Mesas Comandas" at bounding box center [456, 40] width 712 height 12
click at [374, 105] on p "Mesa 11" at bounding box center [396, 110] width 104 height 11
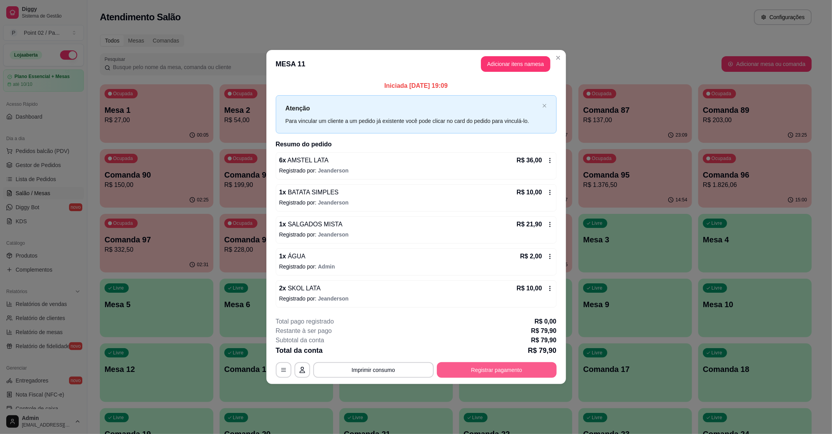
click at [511, 365] on button "Registrar pagamento" at bounding box center [497, 370] width 120 height 16
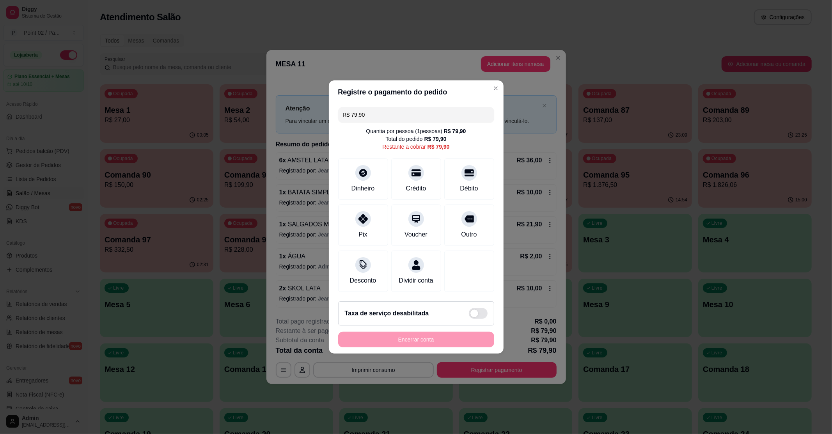
click at [387, 127] on div "Quantia por pessoa ( 1 pessoas) R$ 79,90" at bounding box center [416, 131] width 100 height 8
click at [388, 119] on div "R$ 79,90 Quantia por pessoa ( 1 pessoas) R$ 79,90 Total do pedido R$ 79,90 Rest…" at bounding box center [416, 199] width 175 height 191
click at [387, 118] on div "R$ 79,90 Quantia por pessoa ( 1 pessoas) R$ 79,90 Total do pedido R$ 79,90 Rest…" at bounding box center [416, 199] width 175 height 191
click at [392, 107] on input "R$ 79,90" at bounding box center [416, 115] width 147 height 16
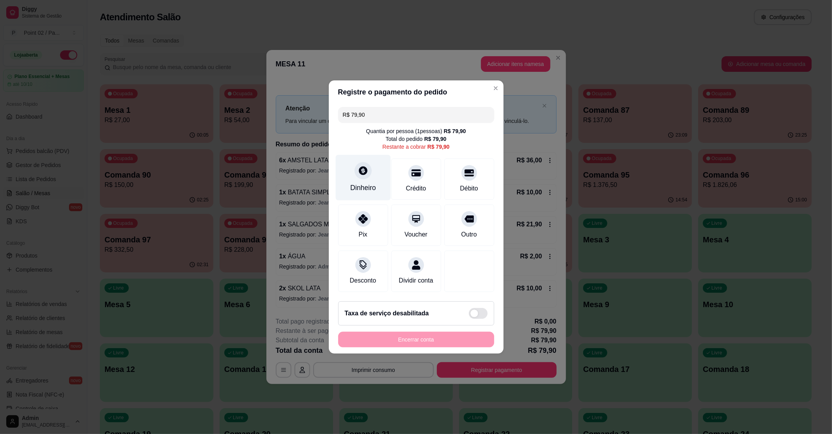
click at [351, 172] on div "Dinheiro" at bounding box center [362, 178] width 55 height 46
click at [465, 174] on div at bounding box center [469, 170] width 17 height 17
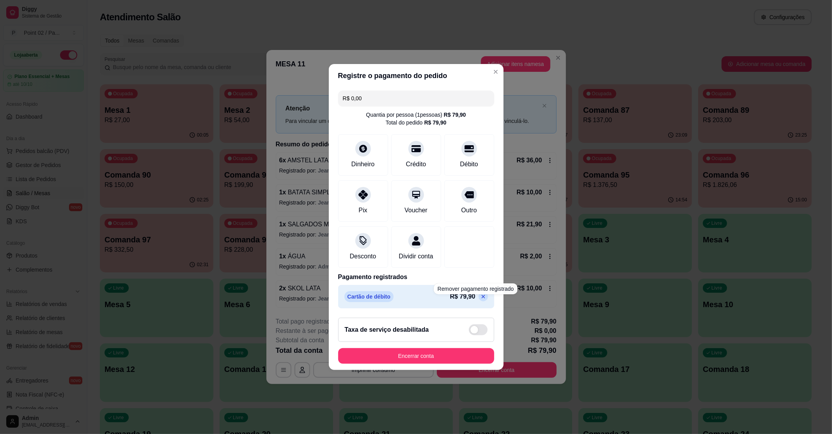
click at [479, 301] on p at bounding box center [483, 296] width 9 height 9
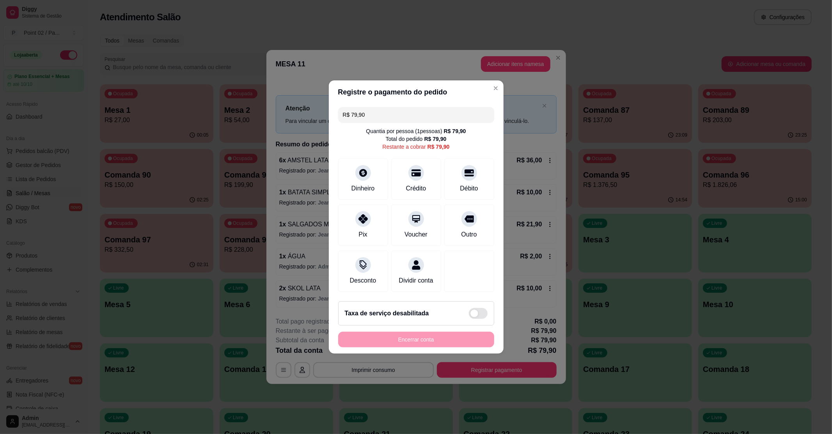
click at [408, 107] on input "R$ 79,90" at bounding box center [416, 115] width 147 height 16
click at [459, 183] on div "Débito" at bounding box center [469, 188] width 20 height 10
type input "R$ 36,90"
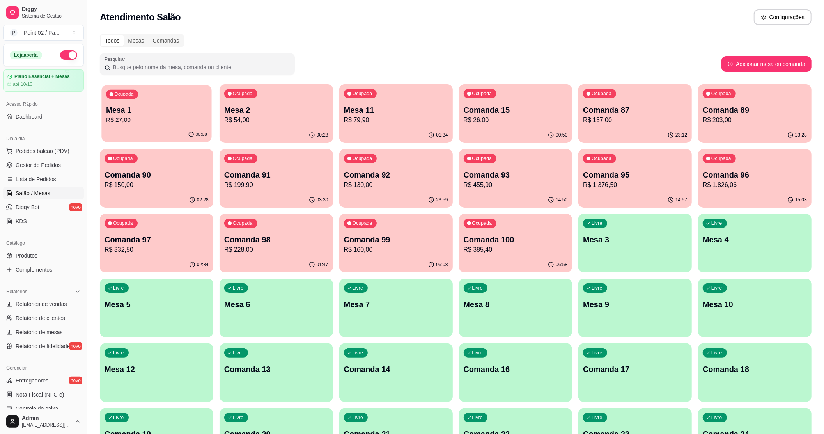
click at [170, 108] on p "Mesa 1" at bounding box center [156, 110] width 101 height 11
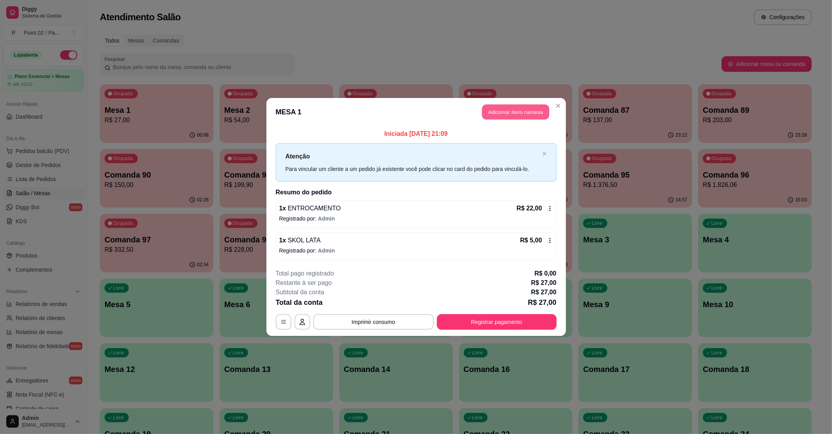
click at [498, 119] on button "Adicionar itens na mesa" at bounding box center [515, 112] width 67 height 15
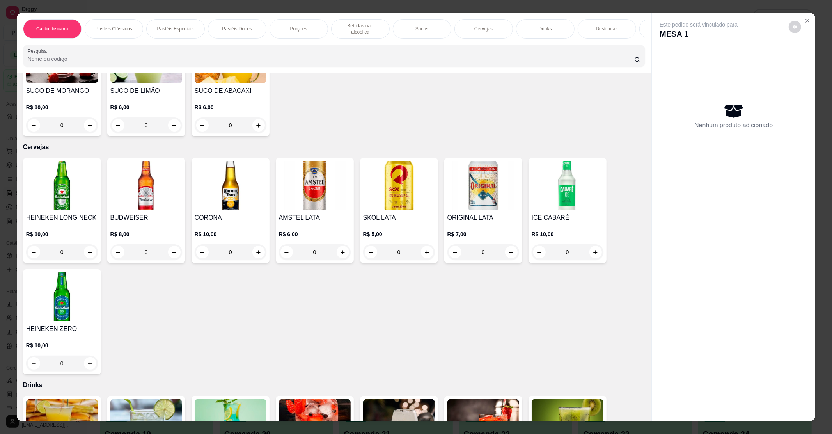
click at [380, 199] on img at bounding box center [399, 185] width 72 height 49
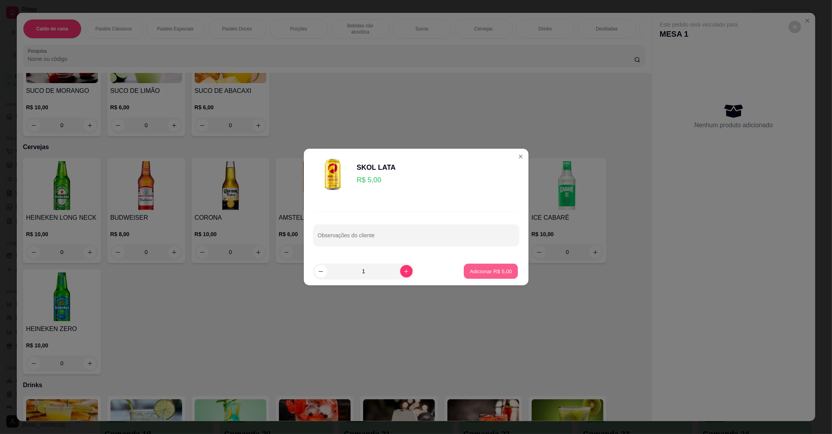
click at [470, 273] on p "Adicionar R$ 5,00" at bounding box center [491, 270] width 42 height 7
type input "1"
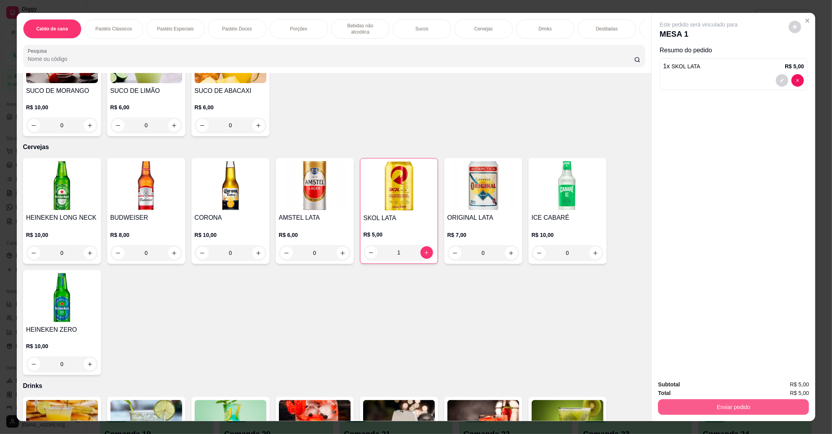
click at [681, 410] on button "Enviar pedido" at bounding box center [733, 407] width 151 height 16
click at [687, 392] on button "Não registrar e enviar pedido" at bounding box center [706, 387] width 81 height 15
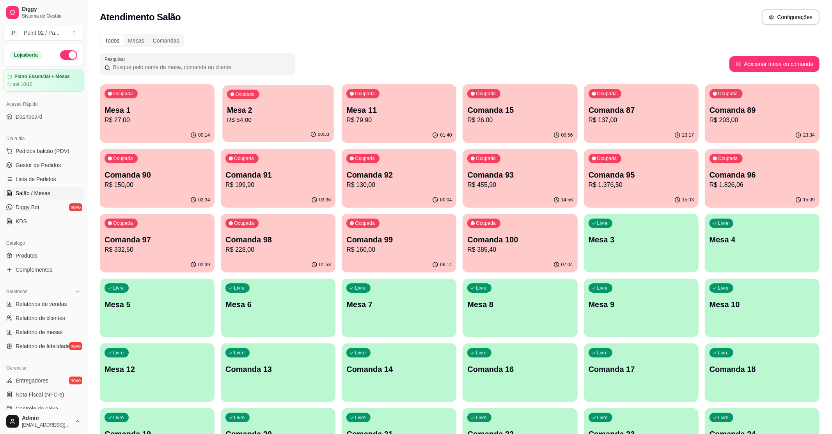
click at [236, 97] on div "Ocupada" at bounding box center [243, 94] width 32 height 9
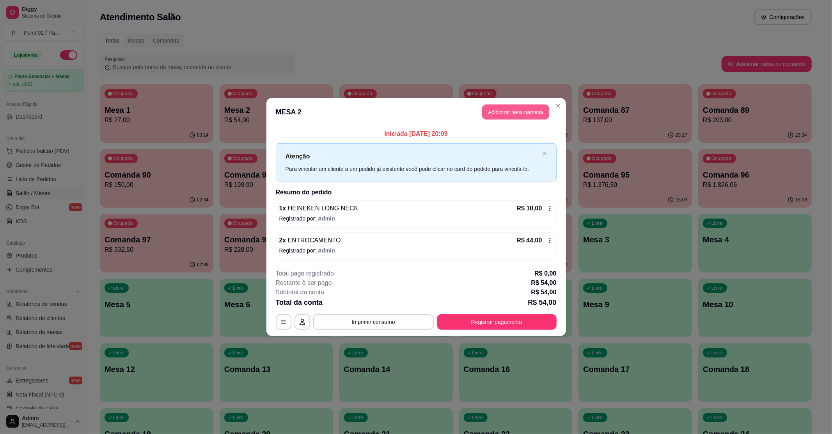
click at [530, 111] on button "Adicionar itens na mesa" at bounding box center [515, 112] width 67 height 15
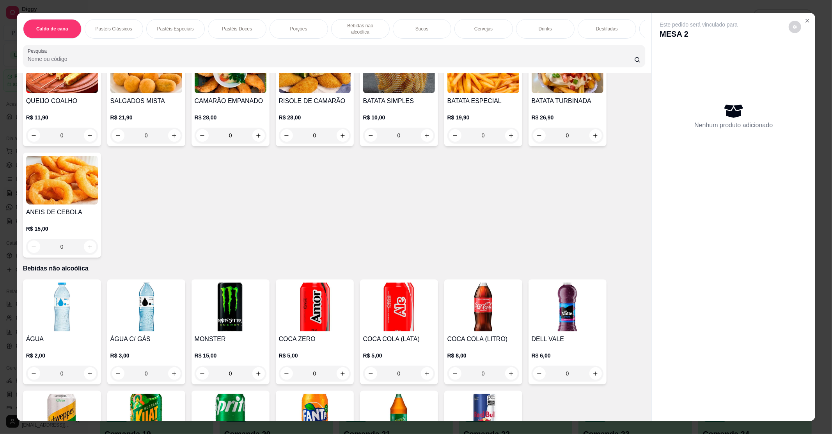
scroll to position [832, 0]
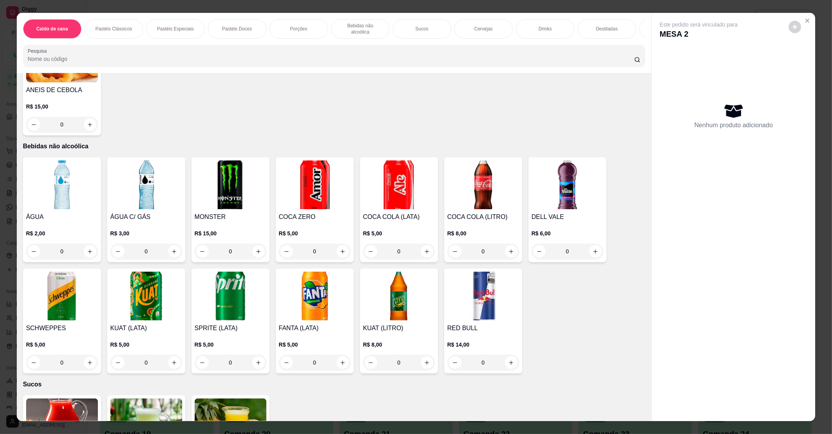
click at [450, 177] on img at bounding box center [483, 184] width 72 height 49
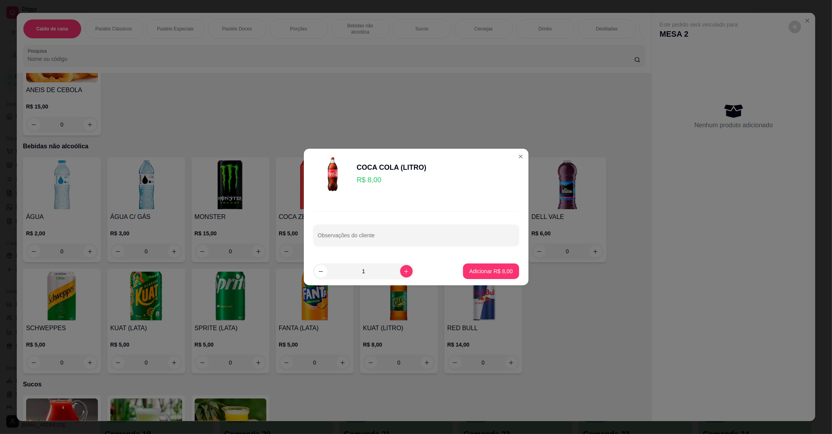
drag, startPoint x: 358, startPoint y: 180, endPoint x: 350, endPoint y: 183, distance: 8.4
click at [356, 181] on div "COCA COLA (LITRO) R$ 8,00" at bounding box center [416, 174] width 206 height 39
click at [311, 191] on header "COCA COLA (LITRO) R$ 8,00" at bounding box center [416, 174] width 225 height 51
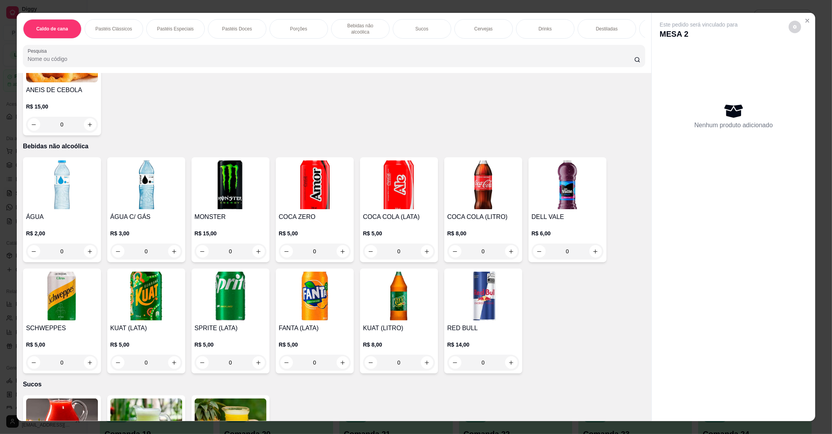
click at [300, 193] on img at bounding box center [315, 184] width 72 height 49
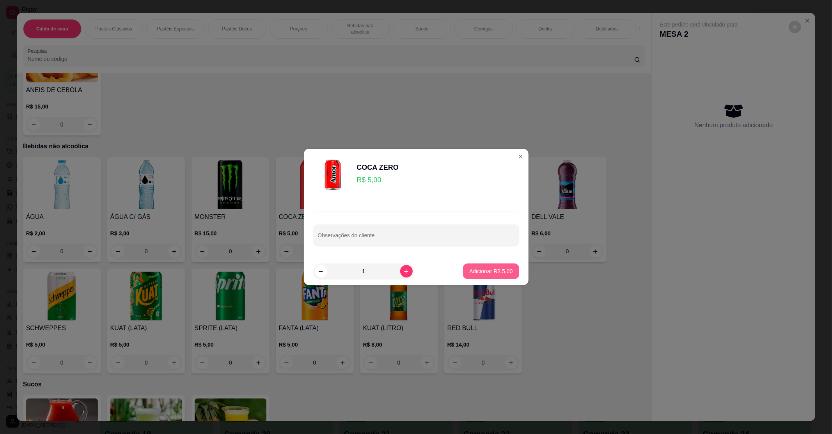
click at [490, 274] on p "Adicionar R$ 5,00" at bounding box center [490, 271] width 43 height 8
type input "1"
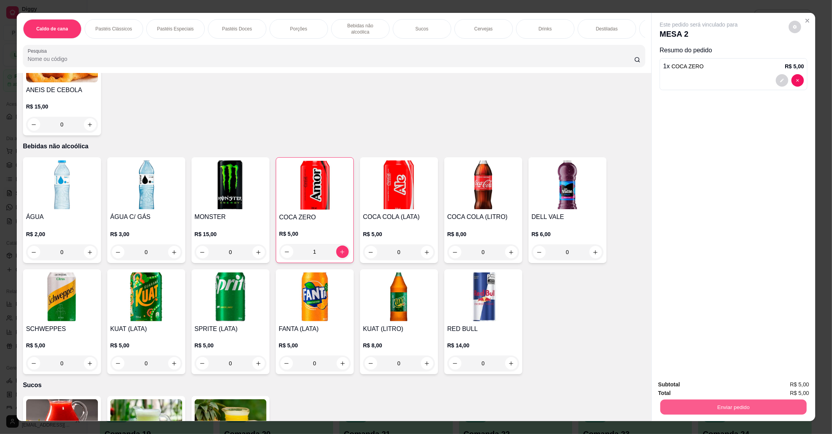
click at [677, 400] on button "Enviar pedido" at bounding box center [733, 406] width 146 height 15
click at [679, 390] on button "Não registrar e enviar pedido" at bounding box center [707, 387] width 79 height 14
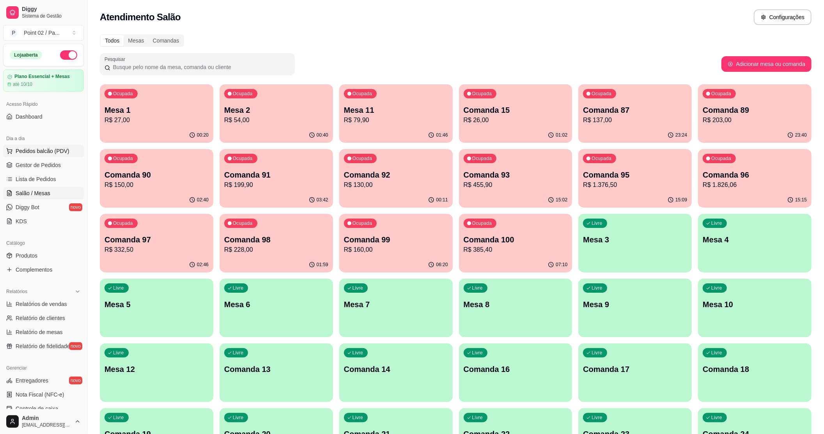
click at [25, 152] on span "Pedidos balcão (PDV)" at bounding box center [43, 151] width 54 height 8
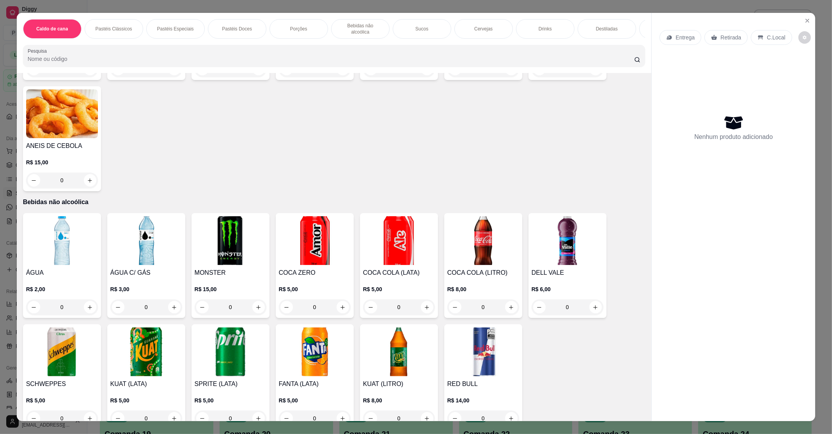
scroll to position [780, 0]
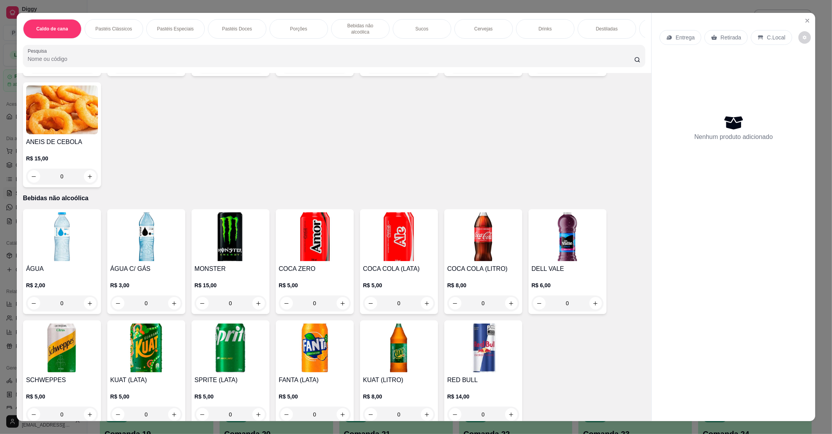
click at [317, 221] on img at bounding box center [315, 236] width 72 height 49
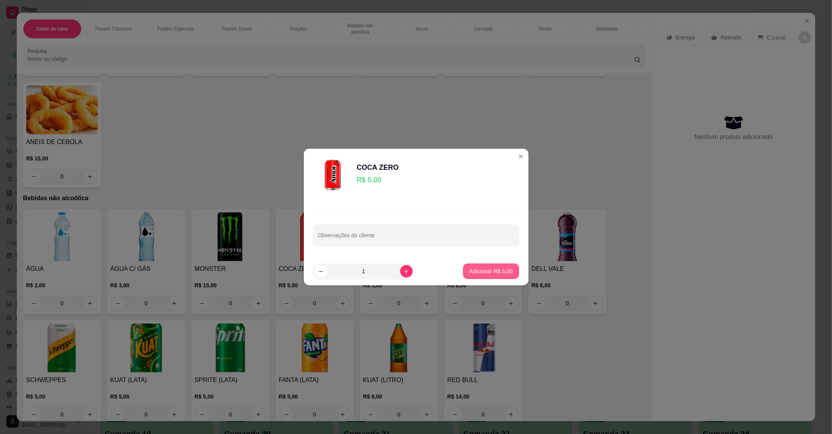
click at [475, 274] on p "Adicionar R$ 5,00" at bounding box center [490, 271] width 43 height 8
type input "1"
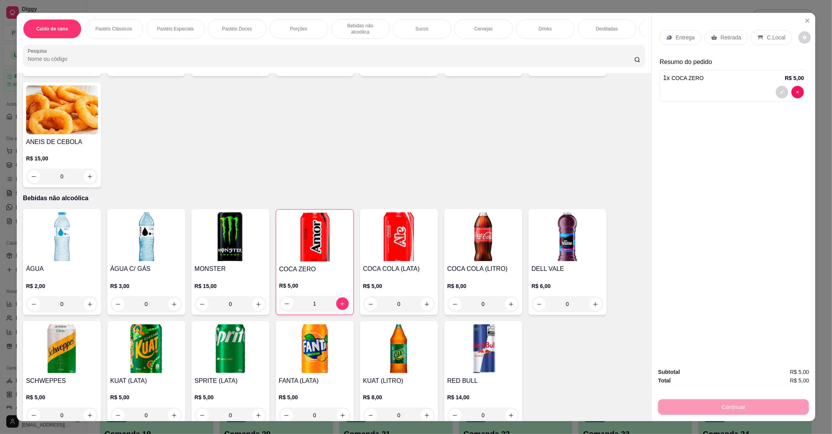
click at [768, 39] on p "C.Local" at bounding box center [776, 38] width 18 height 8
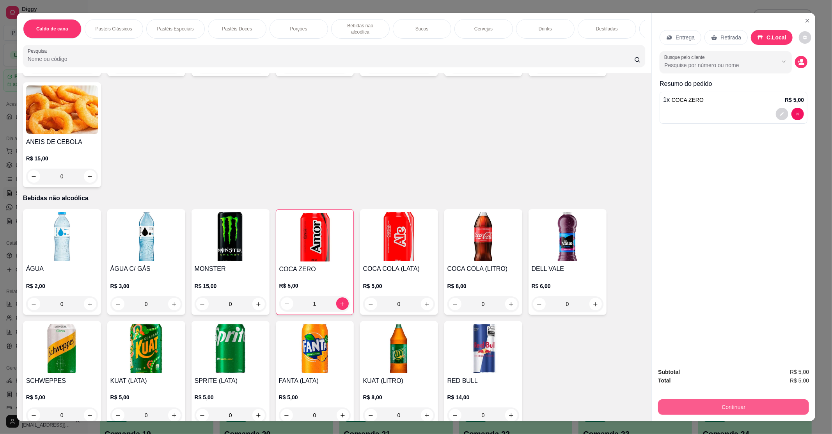
click at [732, 411] on button "Continuar" at bounding box center [733, 407] width 151 height 16
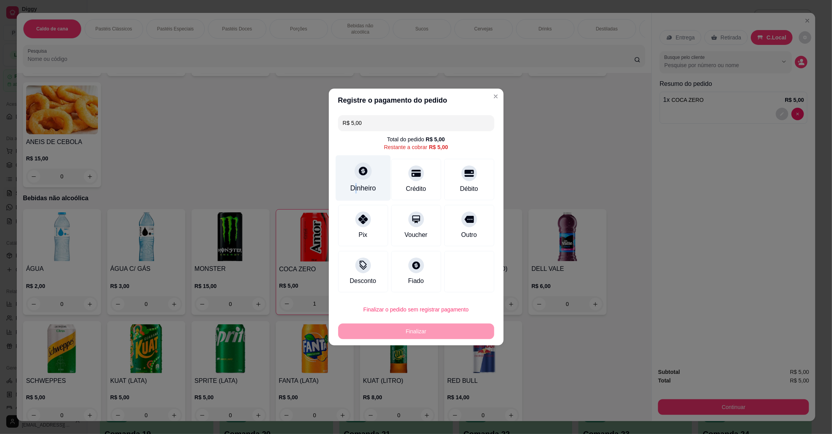
click at [354, 183] on div "Dinheiro" at bounding box center [363, 188] width 26 height 10
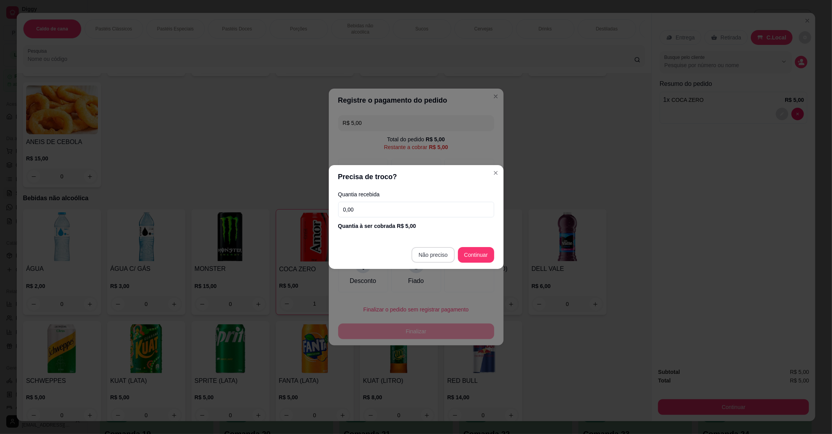
type input "R$ 0,00"
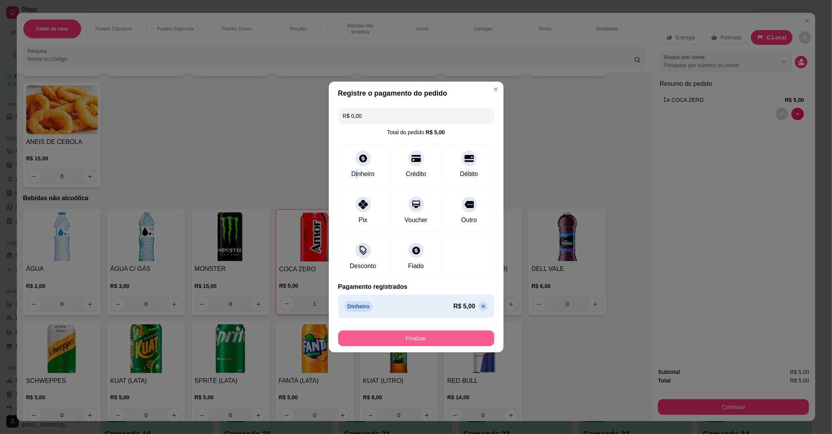
click at [402, 346] on button "Finalizar" at bounding box center [416, 338] width 156 height 16
type input "0"
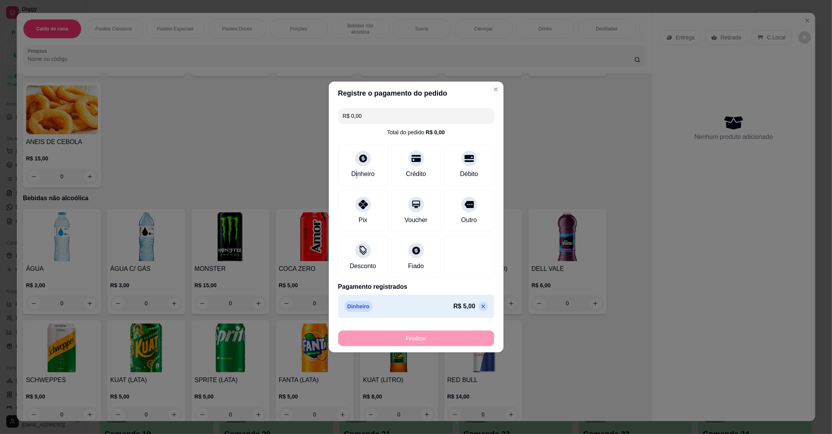
type input "-R$ 5,00"
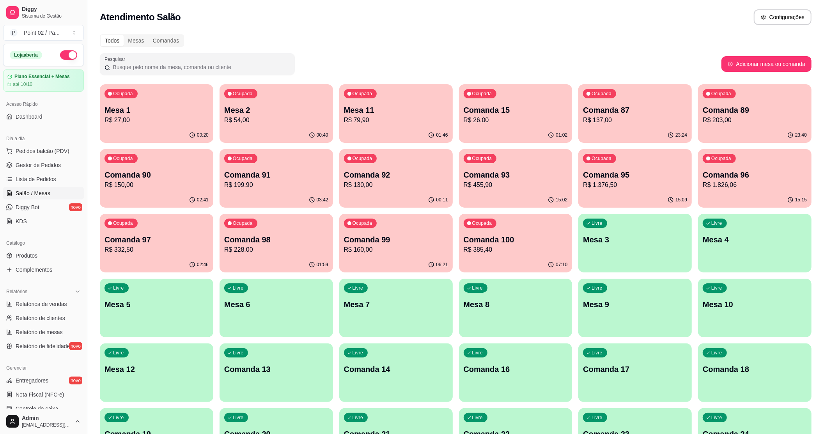
click at [765, 122] on p "R$ 203,00" at bounding box center [755, 119] width 104 height 9
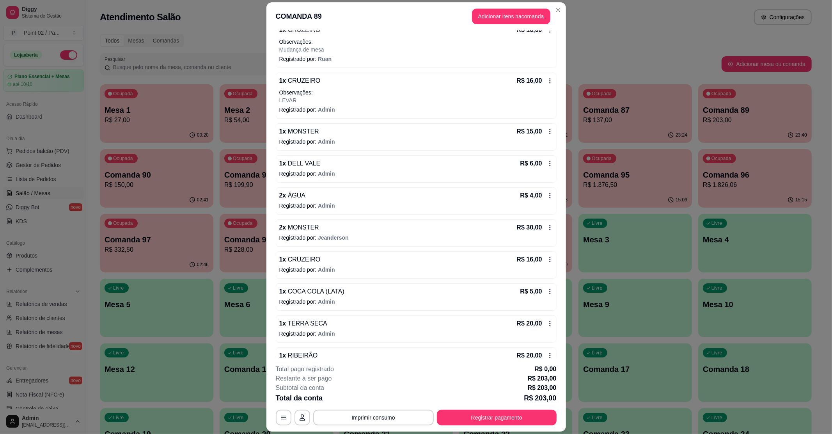
scroll to position [296, 0]
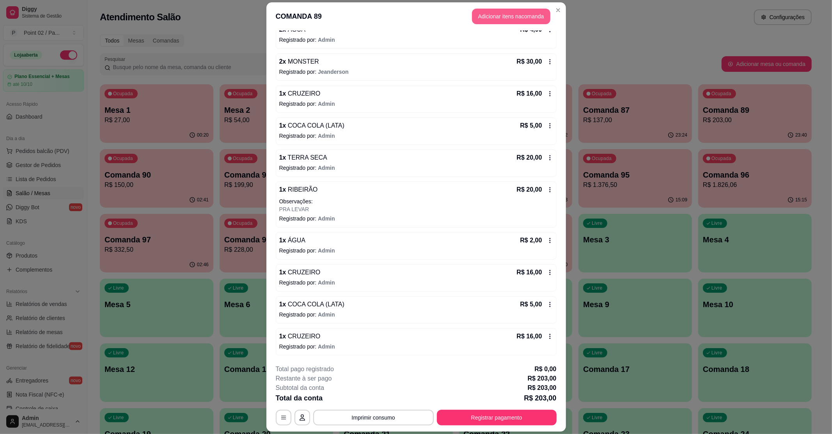
click at [524, 22] on button "Adicionar itens na comanda" at bounding box center [511, 17] width 78 height 16
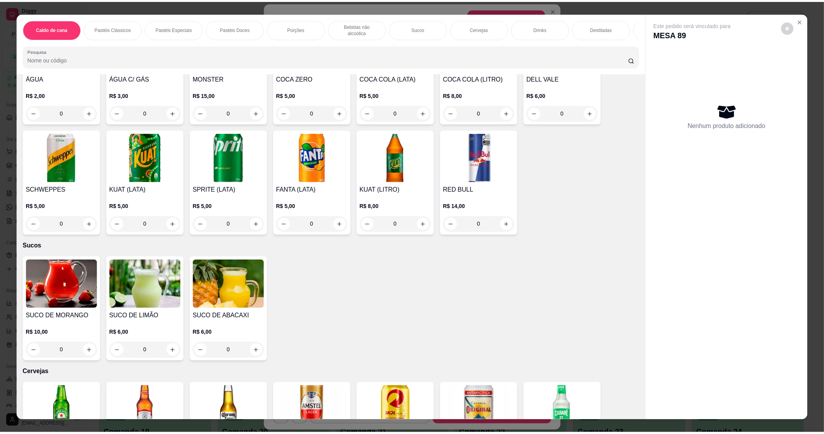
scroll to position [884, 0]
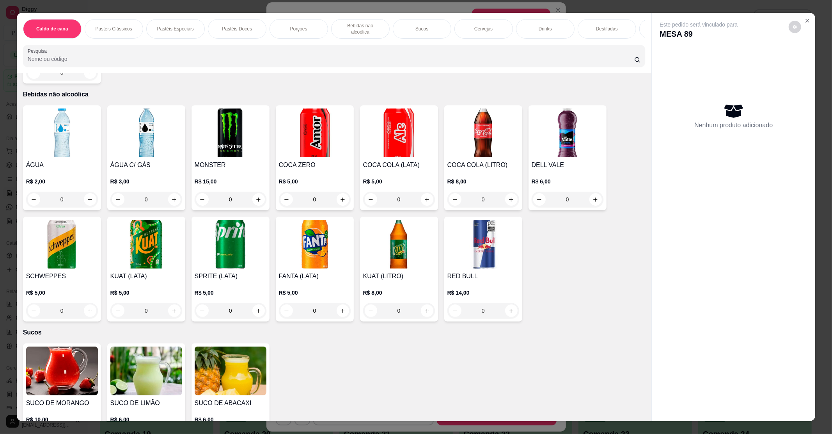
click at [41, 120] on img at bounding box center [62, 132] width 72 height 49
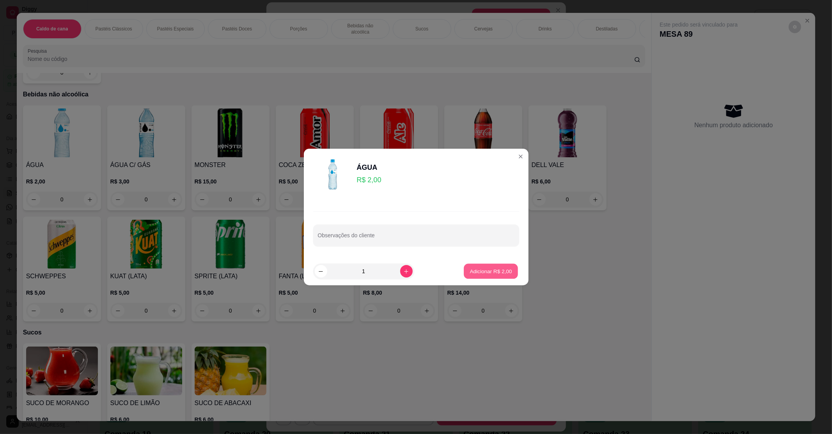
click at [491, 272] on p "Adicionar R$ 2,00" at bounding box center [491, 270] width 42 height 7
type input "1"
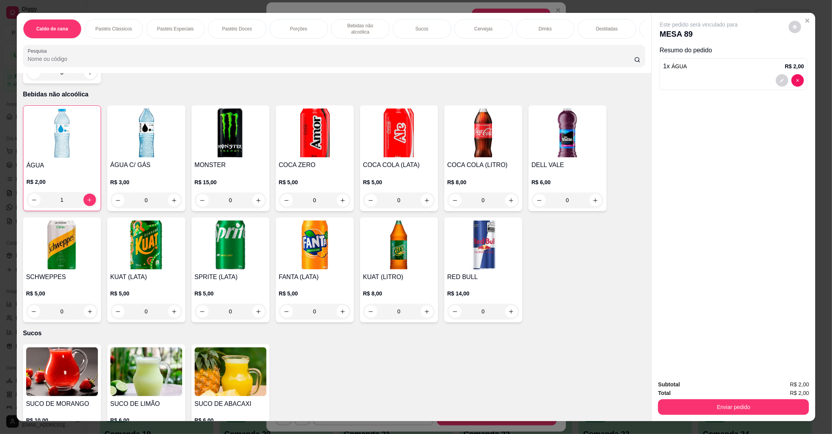
click at [173, 125] on img at bounding box center [146, 132] width 72 height 49
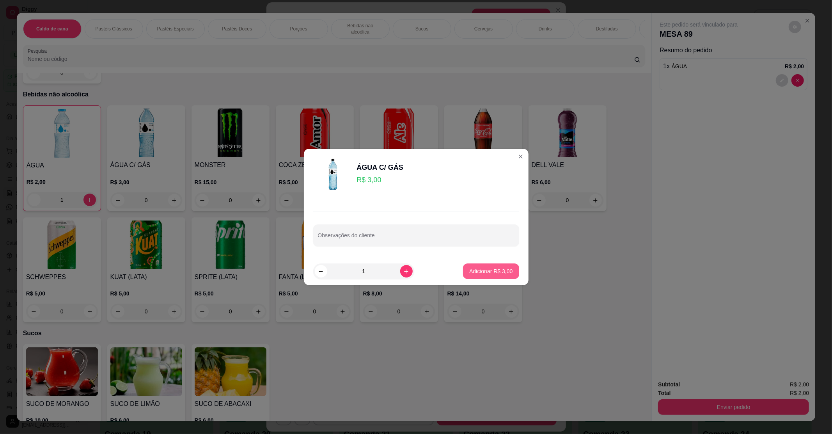
click at [473, 266] on button "Adicionar R$ 3,00" at bounding box center [491, 271] width 56 height 16
type input "1"
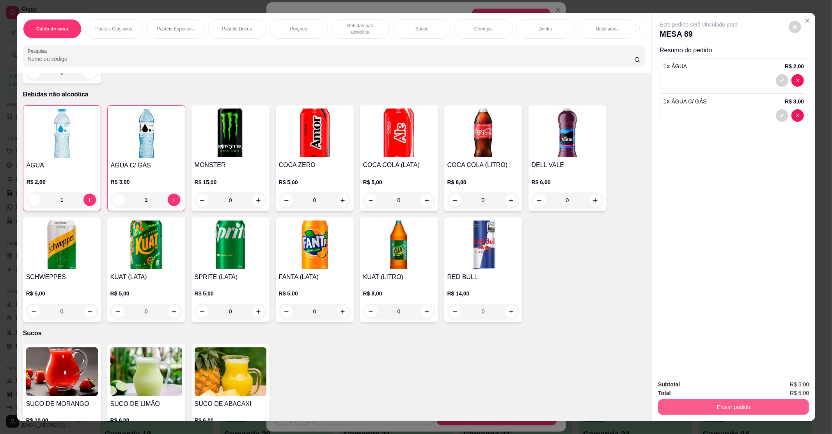
click at [704, 400] on button "Enviar pedido" at bounding box center [733, 407] width 151 height 16
click at [706, 388] on button "Não registrar e enviar pedido" at bounding box center [706, 387] width 81 height 15
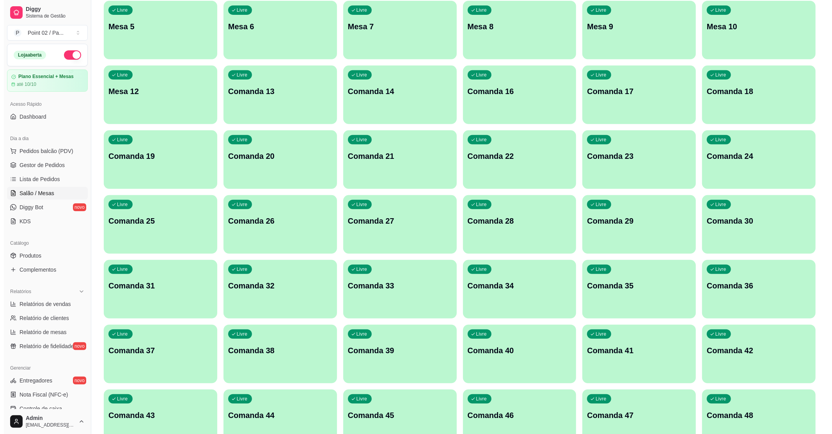
scroll to position [260, 0]
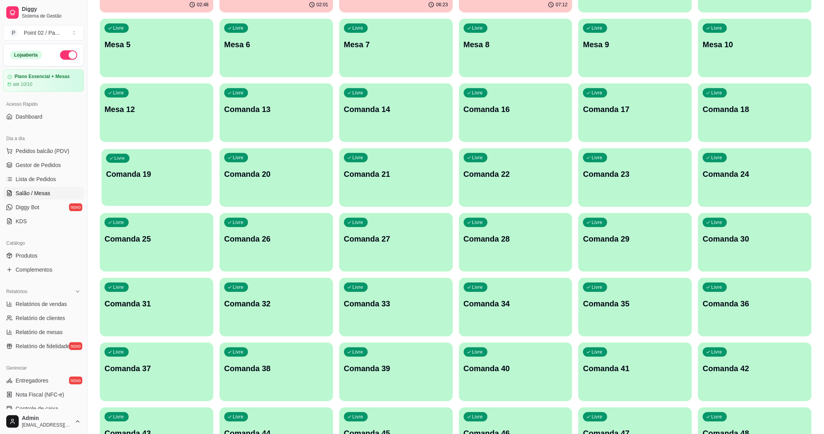
click at [148, 189] on div "Livre Comanda 19" at bounding box center [156, 173] width 110 height 48
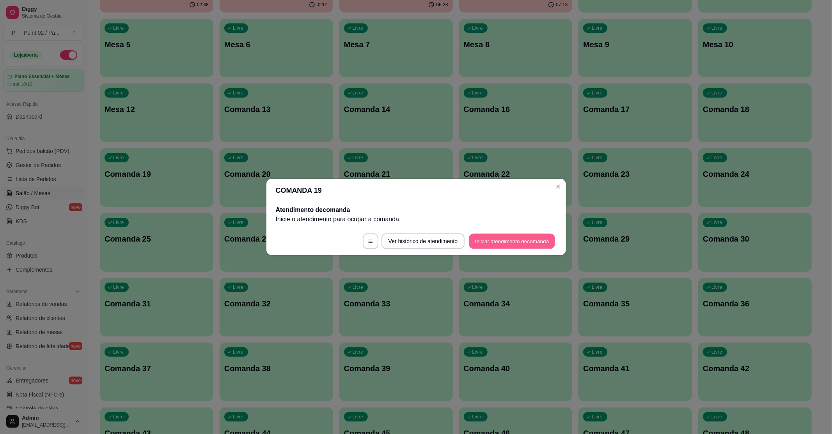
click at [539, 246] on button "Iniciar atendimento de comanda" at bounding box center [512, 241] width 86 height 15
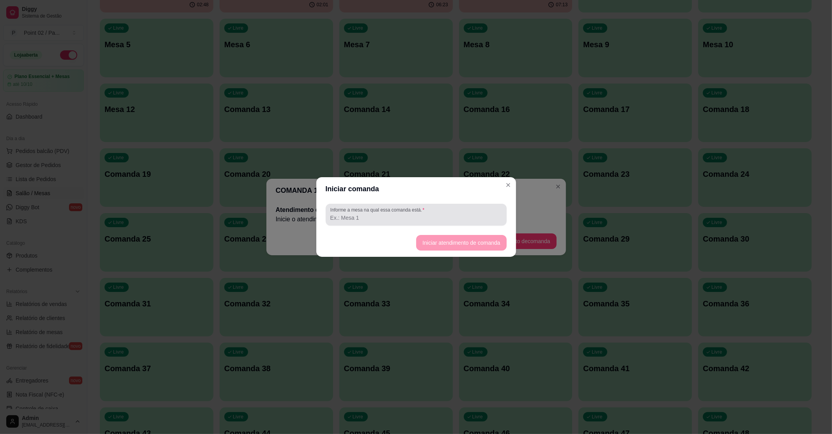
click at [496, 223] on div "Informe a mesa na qual essa comanda está." at bounding box center [416, 215] width 181 height 22
type input "LUIS AO LAO DE GILDA"
click at [475, 236] on button "Iniciar atendimento de comanda" at bounding box center [461, 243] width 90 height 16
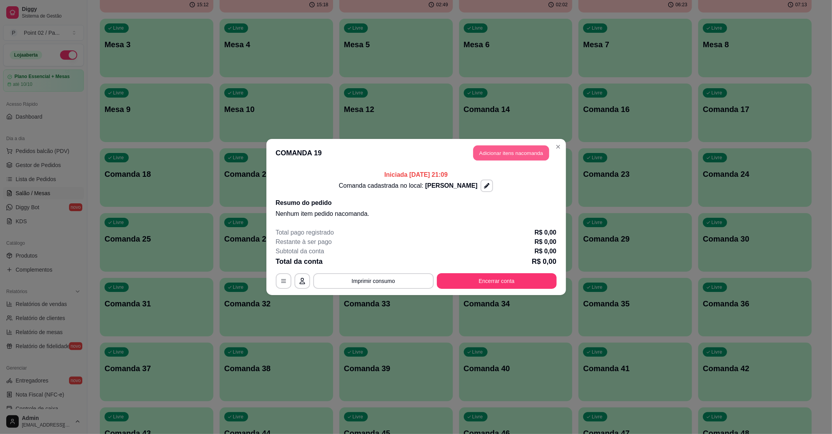
click at [521, 145] on button "Adicionar itens na comanda" at bounding box center [511, 152] width 76 height 15
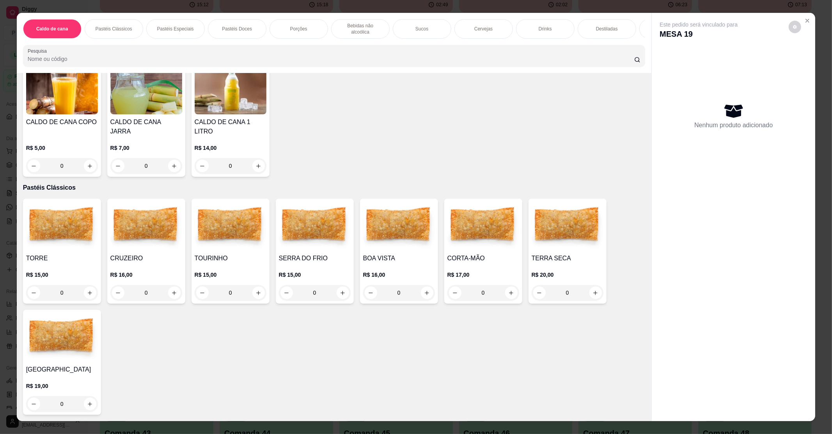
scroll to position [104, 0]
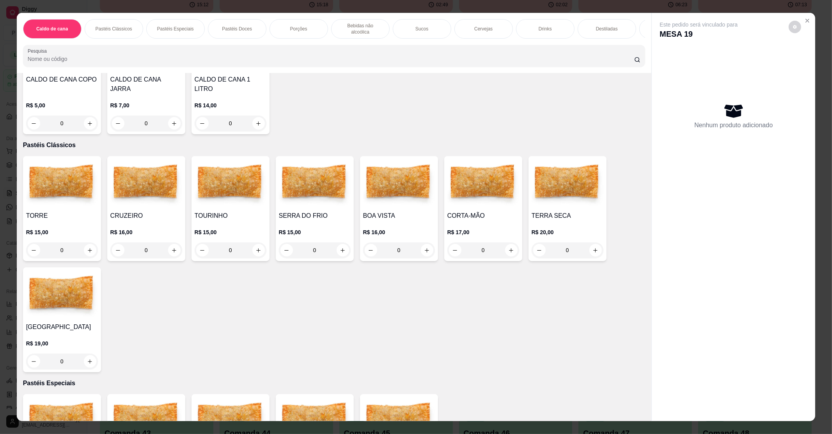
click at [71, 200] on div "TORRE R$ 15,00 0" at bounding box center [62, 208] width 78 height 105
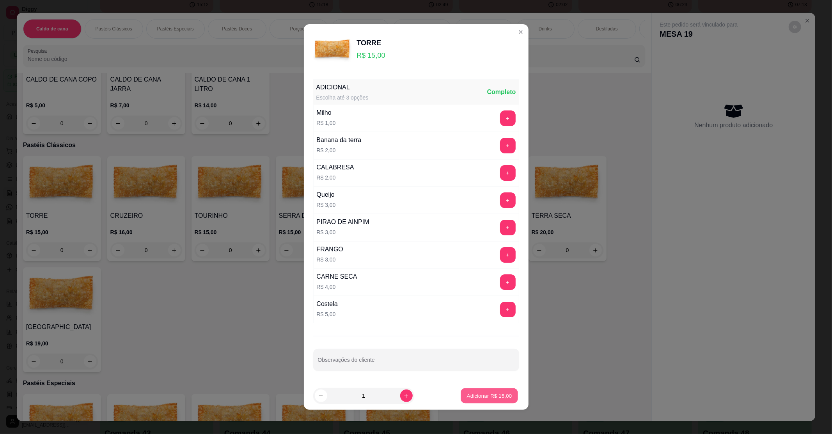
click at [467, 398] on p "Adicionar R$ 15,00" at bounding box center [489, 395] width 45 height 7
type input "1"
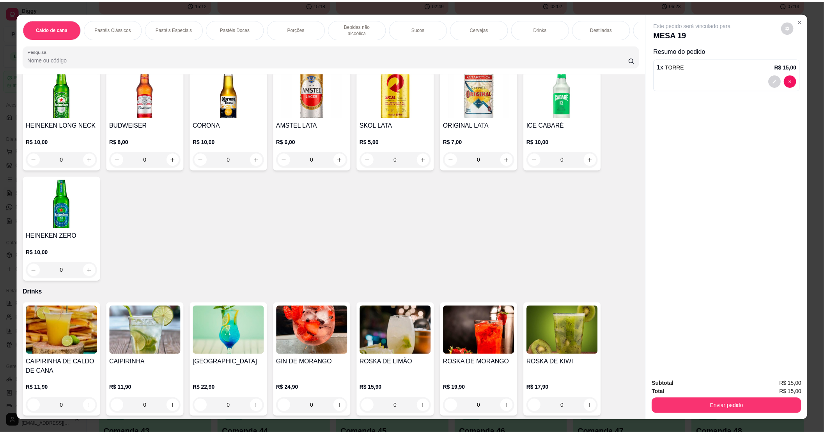
scroll to position [1352, 0]
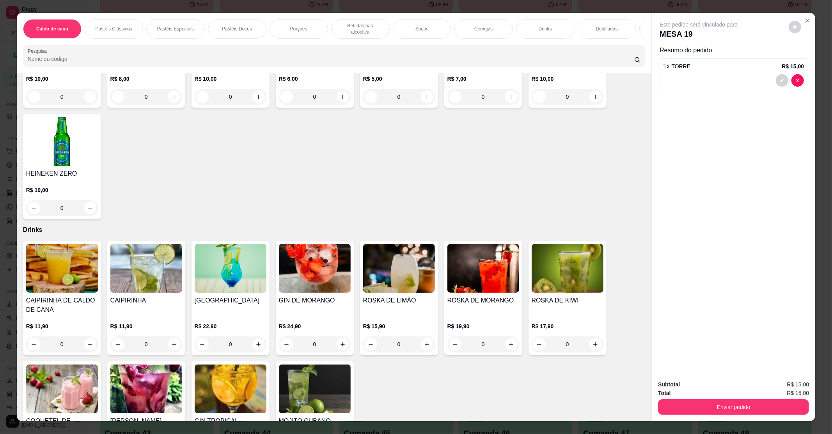
click at [42, 260] on img at bounding box center [62, 268] width 72 height 49
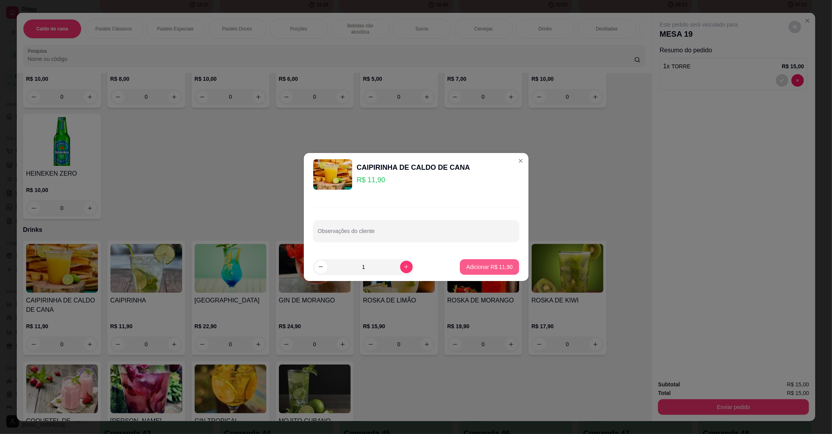
click at [472, 264] on p "Adicionar R$ 11,90" at bounding box center [489, 267] width 46 height 8
type input "1"
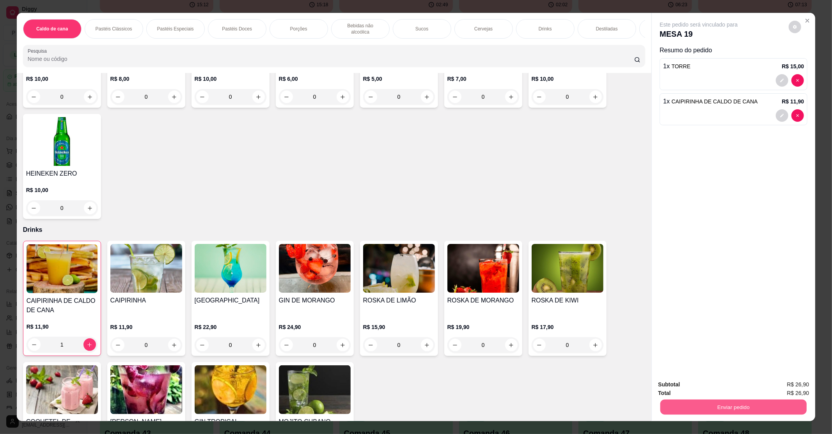
click at [742, 399] on button "Enviar pedido" at bounding box center [733, 406] width 146 height 15
click at [718, 381] on button "Não registrar e enviar pedido" at bounding box center [706, 387] width 81 height 15
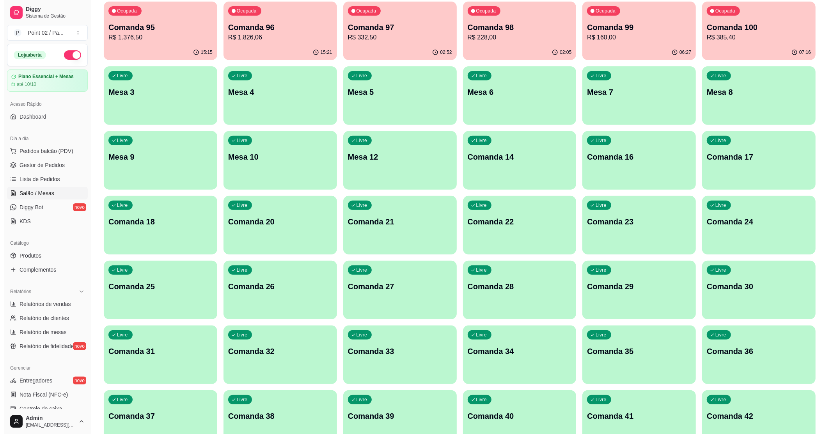
scroll to position [260, 0]
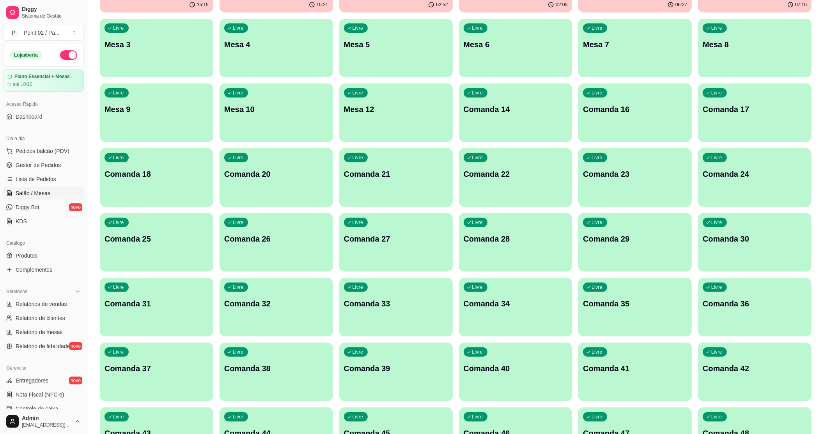
click at [739, 108] on p "Comanda 17" at bounding box center [755, 109] width 104 height 11
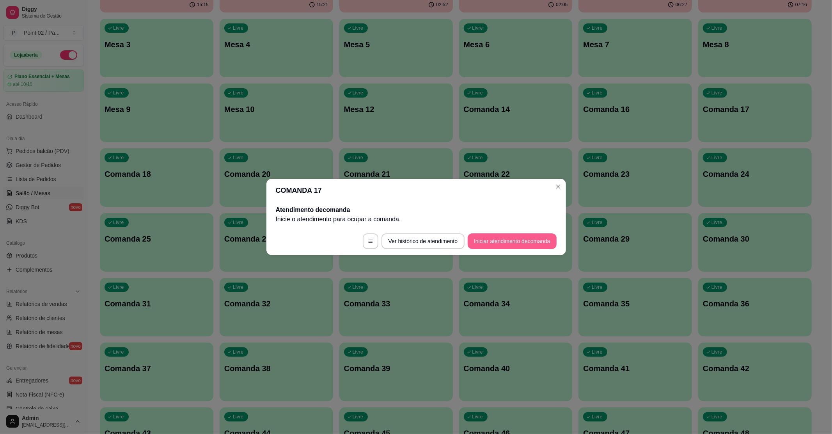
click at [482, 238] on button "Iniciar atendimento de comanda" at bounding box center [512, 241] width 89 height 16
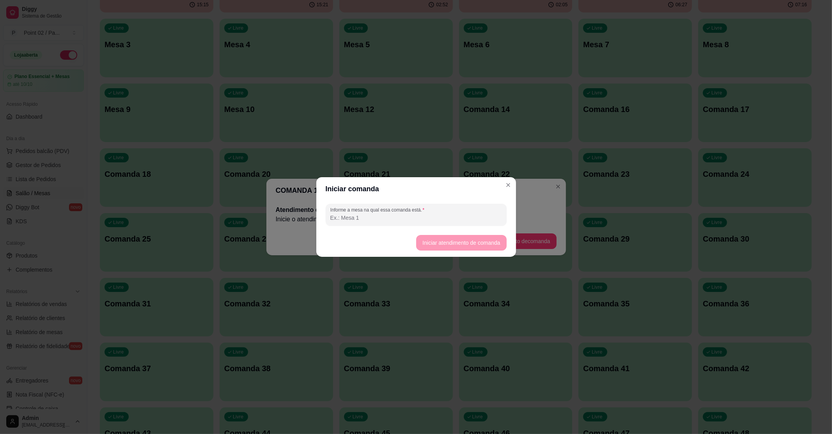
click at [398, 216] on input "Informe a mesa na qual essa comanda está." at bounding box center [416, 218] width 172 height 8
type input "DONA ELI MESA DE GILDA"
click at [428, 246] on button "Iniciar atendimento de comanda" at bounding box center [461, 242] width 87 height 15
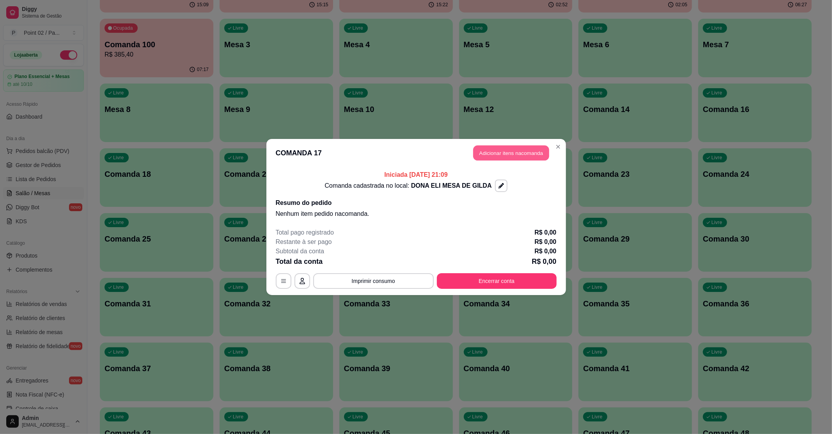
click at [526, 155] on button "Adicionar itens na comanda" at bounding box center [511, 152] width 76 height 15
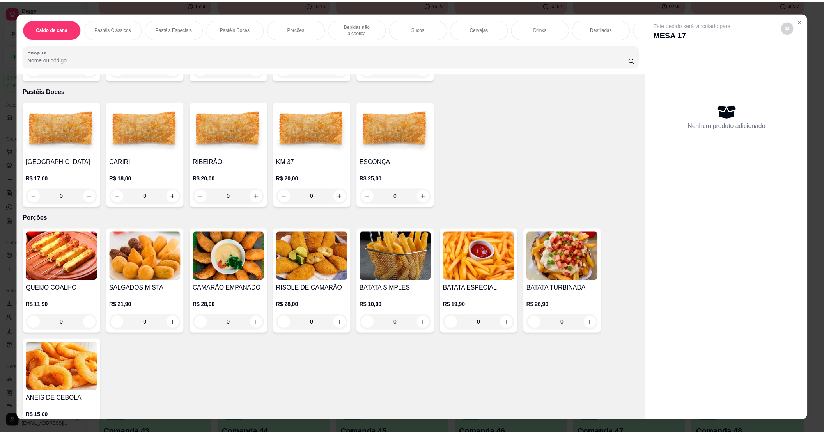
scroll to position [624, 0]
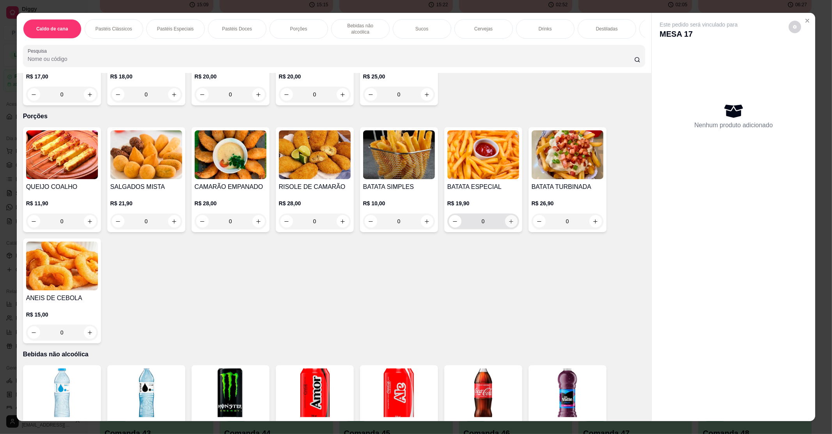
click at [508, 218] on icon "increase-product-quantity" at bounding box center [511, 221] width 6 height 6
type input "1"
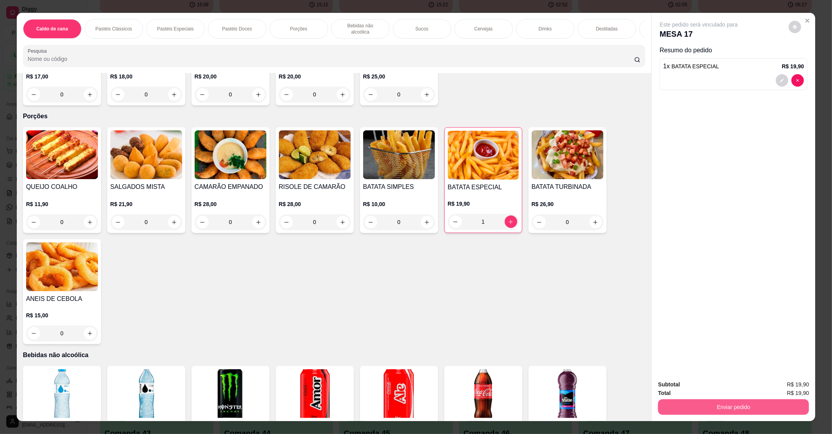
click at [706, 406] on button "Enviar pedido" at bounding box center [733, 407] width 151 height 16
click at [727, 389] on button "Não registrar e enviar pedido" at bounding box center [707, 387] width 79 height 14
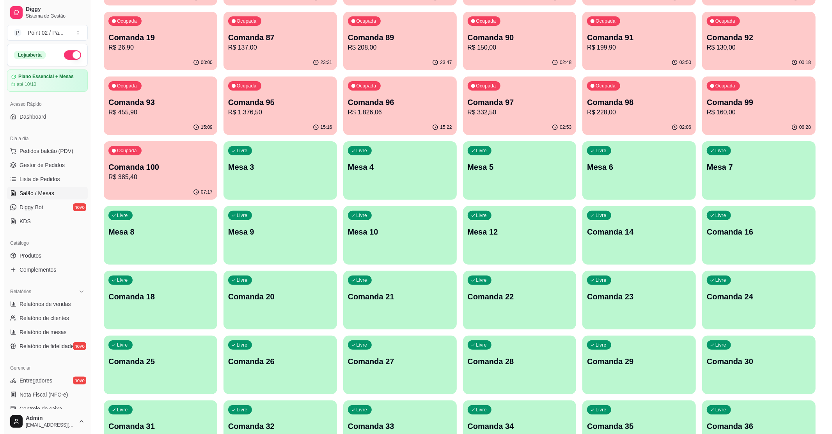
scroll to position [0, 0]
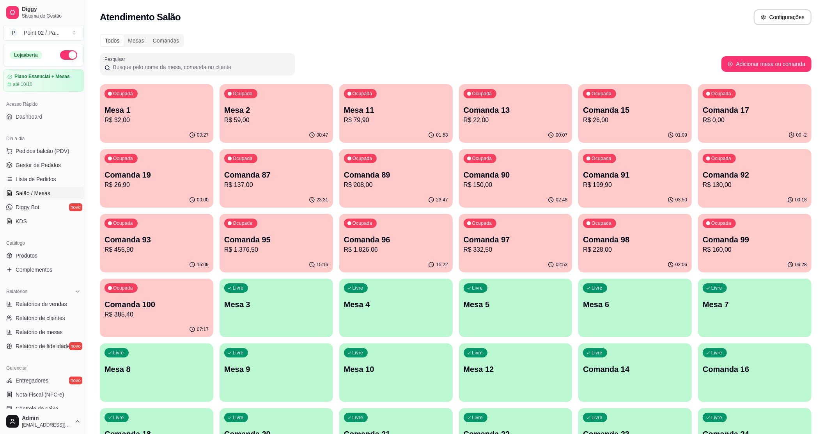
click at [174, 98] on div "Ocupada Mesa 1 R$ 32,00" at bounding box center [156, 105] width 113 height 43
click at [291, 111] on p "Mesa 2" at bounding box center [276, 110] width 101 height 11
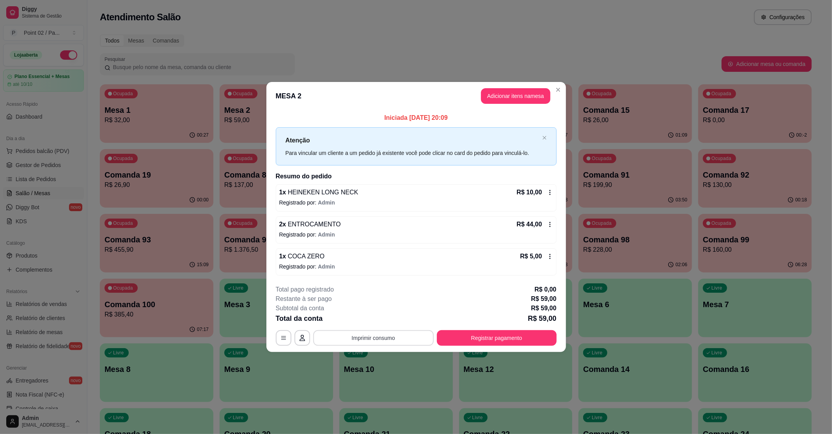
click at [387, 339] on button "Imprimir consumo" at bounding box center [373, 338] width 121 height 16
click at [384, 314] on button "IMPRESSORA" at bounding box center [375, 320] width 55 height 12
click at [480, 332] on button "Registrar pagamento" at bounding box center [496, 337] width 116 height 15
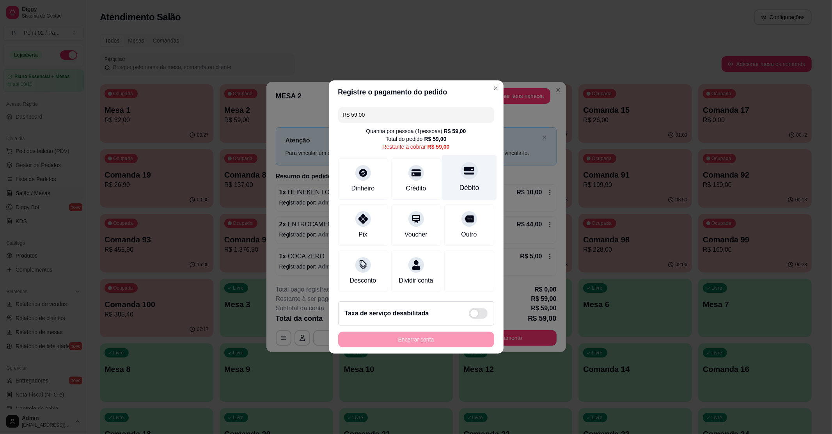
click at [462, 183] on div "Débito" at bounding box center [469, 188] width 20 height 10
click at [463, 183] on div "Débito" at bounding box center [469, 188] width 20 height 10
type input "R$ 0,00"
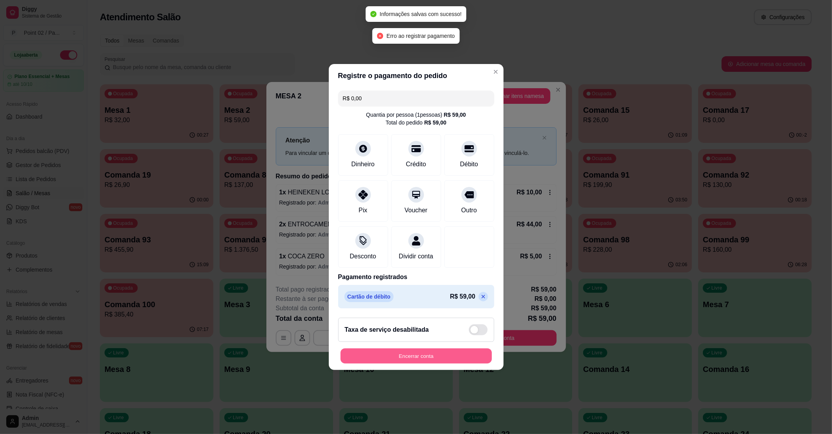
click at [421, 358] on button "Encerrar conta" at bounding box center [415, 355] width 151 height 15
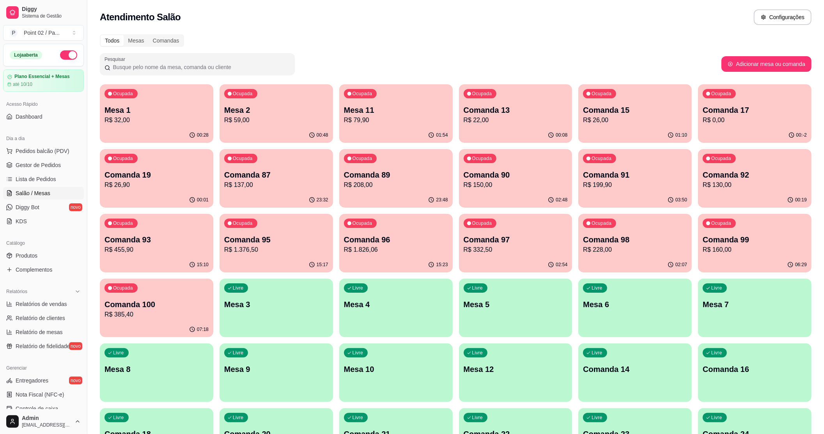
click at [306, 119] on p "R$ 59,00" at bounding box center [276, 119] width 104 height 9
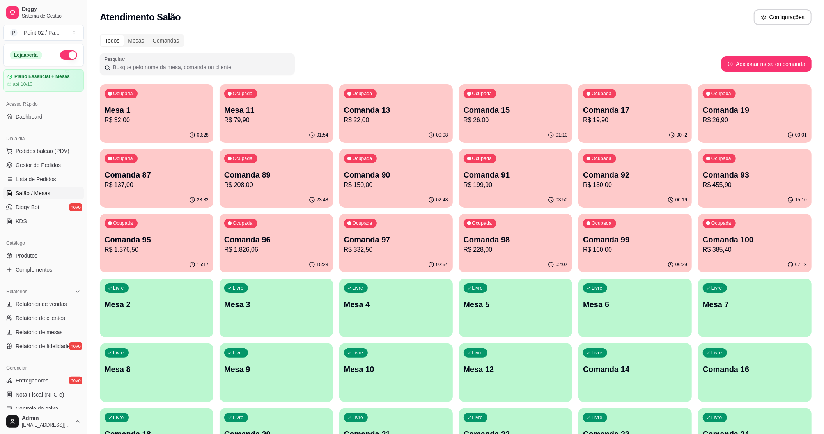
click at [112, 117] on p "R$ 32,00" at bounding box center [157, 119] width 104 height 9
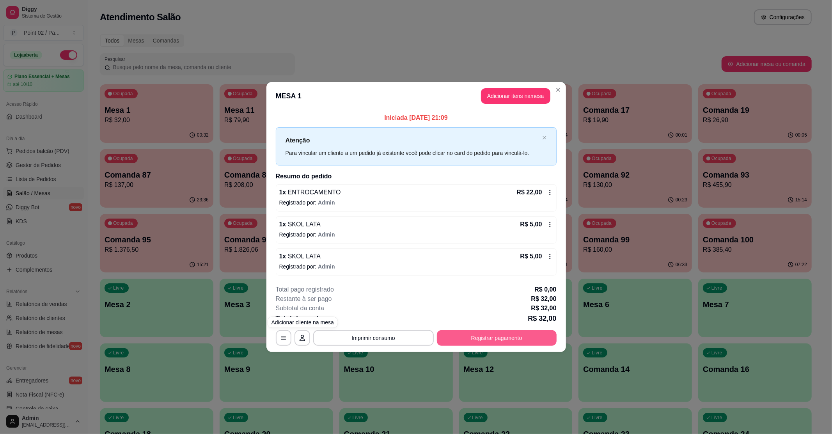
click at [501, 334] on button "Registrar pagamento" at bounding box center [497, 338] width 120 height 16
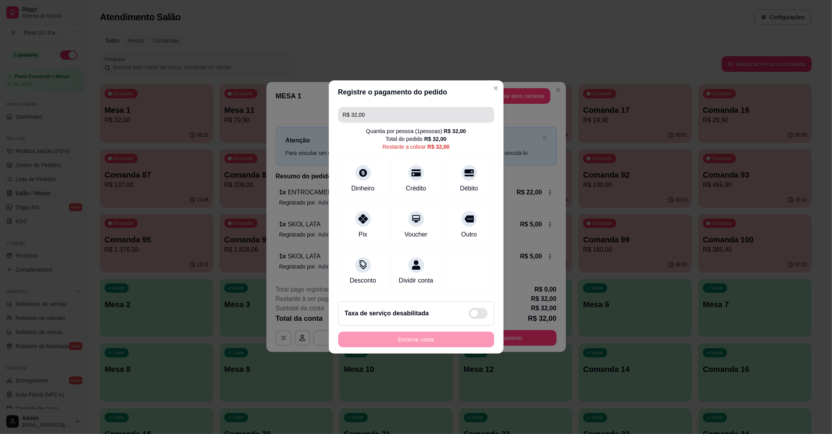
click at [395, 111] on input "R$ 32,00" at bounding box center [416, 115] width 147 height 16
click at [362, 162] on div at bounding box center [362, 170] width 17 height 17
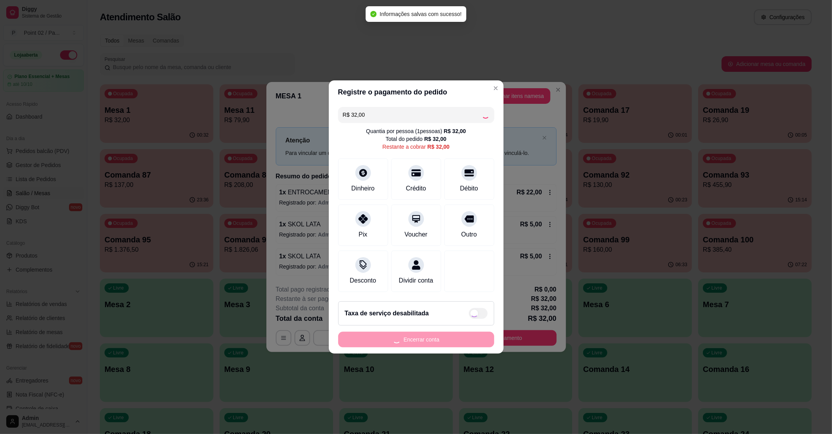
type input "R$ 0,00"
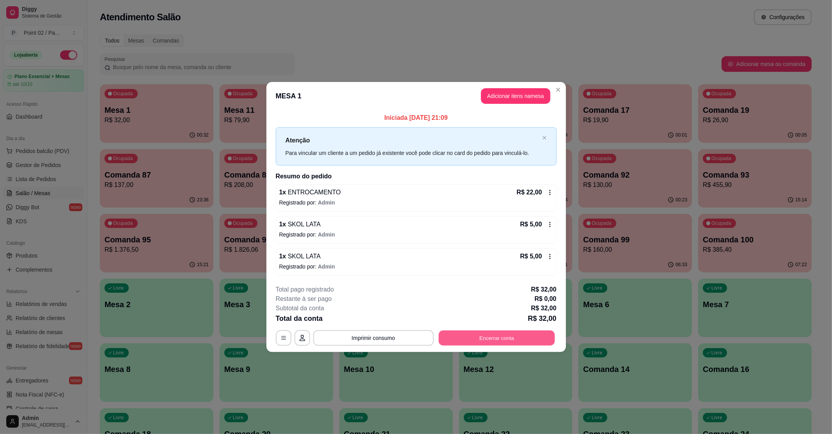
click at [473, 335] on button "Encerrar conta" at bounding box center [496, 337] width 116 height 15
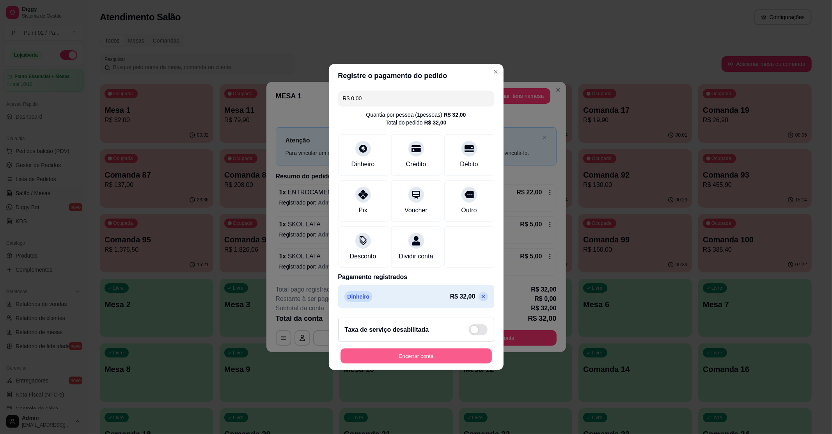
click at [431, 361] on button "Encerrar conta" at bounding box center [415, 355] width 151 height 15
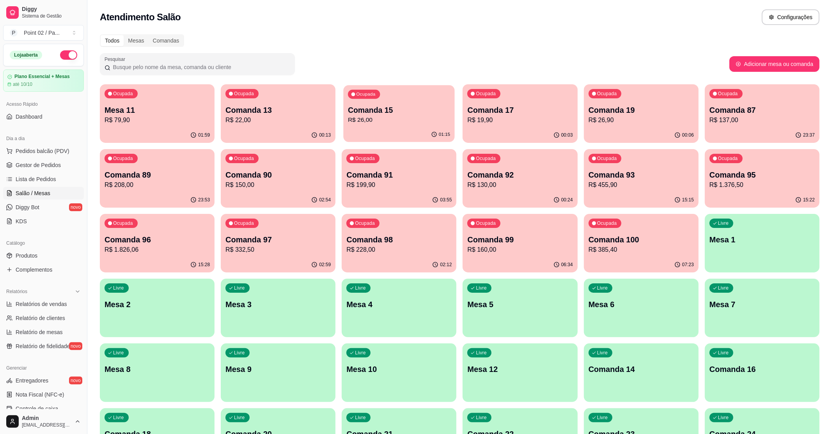
click at [420, 126] on div "Ocupada Comanda 15 R$ 26,00" at bounding box center [399, 106] width 111 height 42
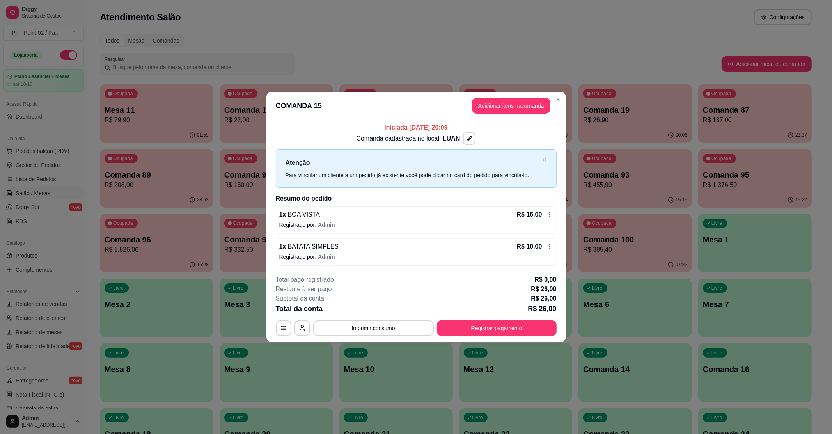
click at [506, 337] on footer "**********" at bounding box center [416, 305] width 300 height 73
click at [501, 321] on button "Registrar pagamento" at bounding box center [496, 327] width 116 height 15
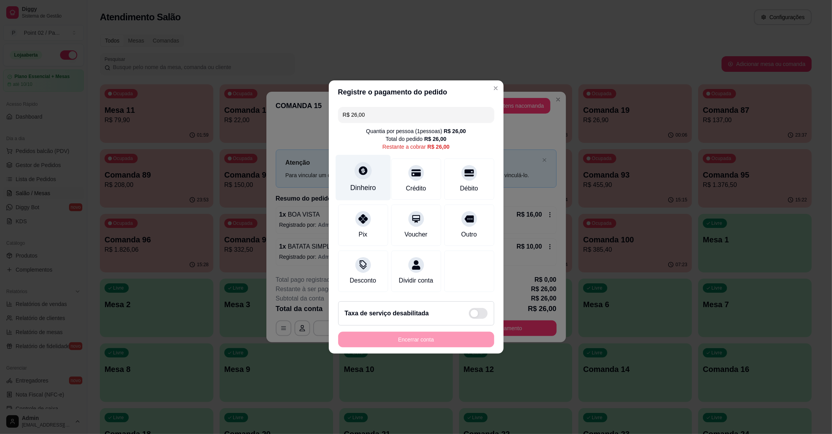
click at [365, 173] on div at bounding box center [362, 170] width 17 height 17
type input "R$ 0,00"
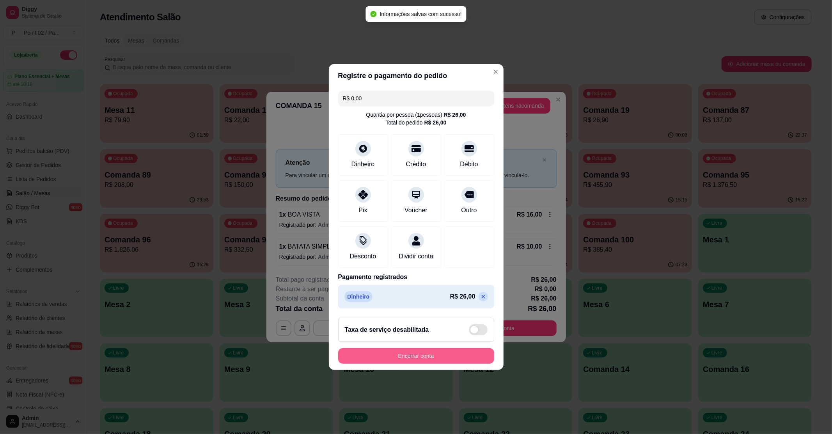
click at [412, 359] on button "Encerrar conta" at bounding box center [416, 356] width 156 height 16
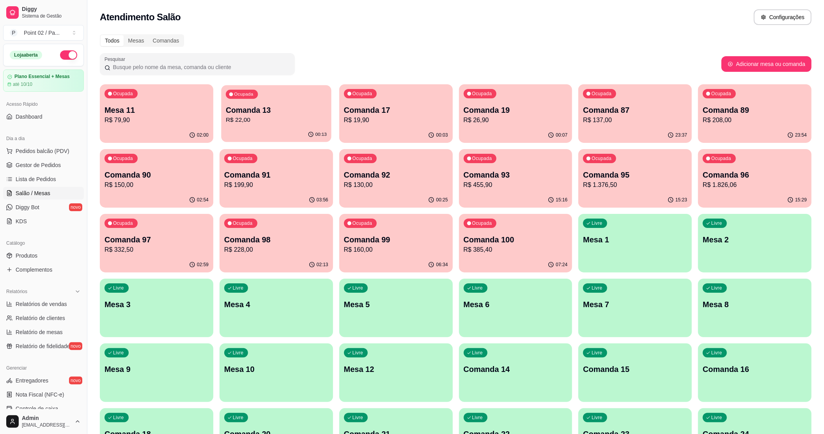
click at [233, 124] on p "R$ 22,00" at bounding box center [276, 119] width 101 height 9
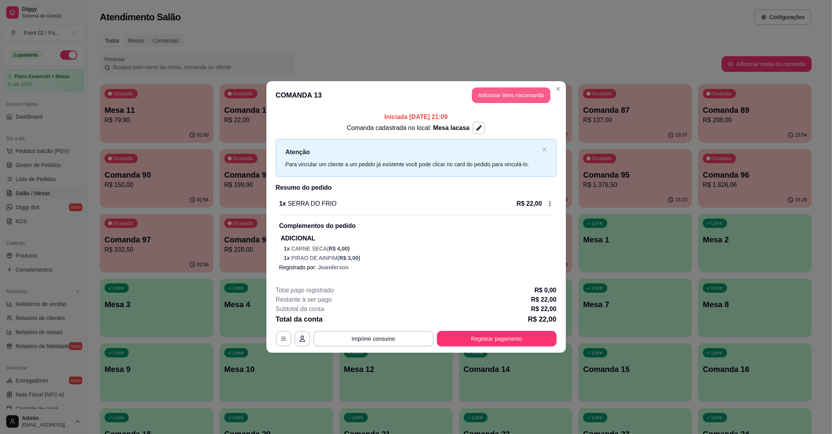
click at [503, 97] on button "Adicionar itens na comanda" at bounding box center [511, 95] width 78 height 16
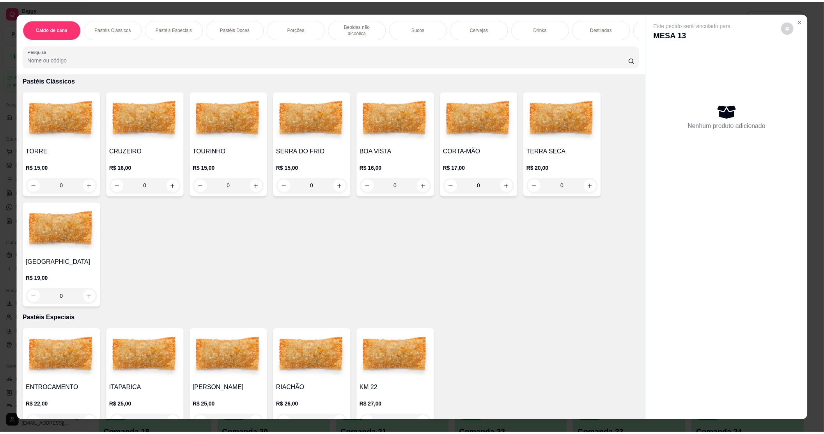
scroll to position [156, 0]
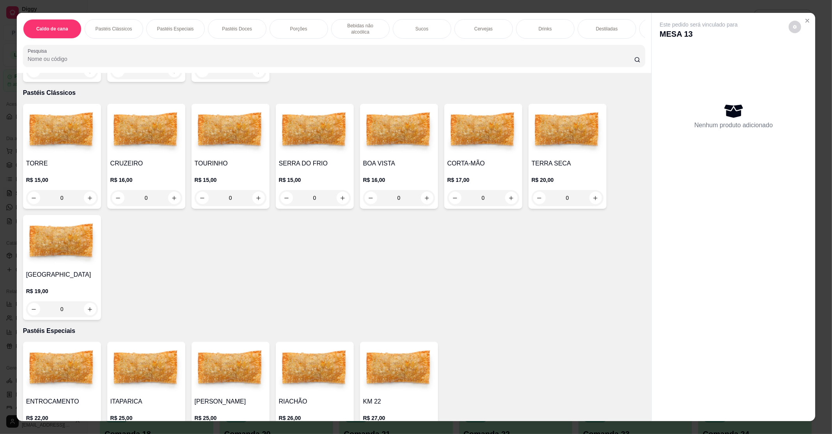
click at [590, 191] on div "0" at bounding box center [568, 198] width 72 height 16
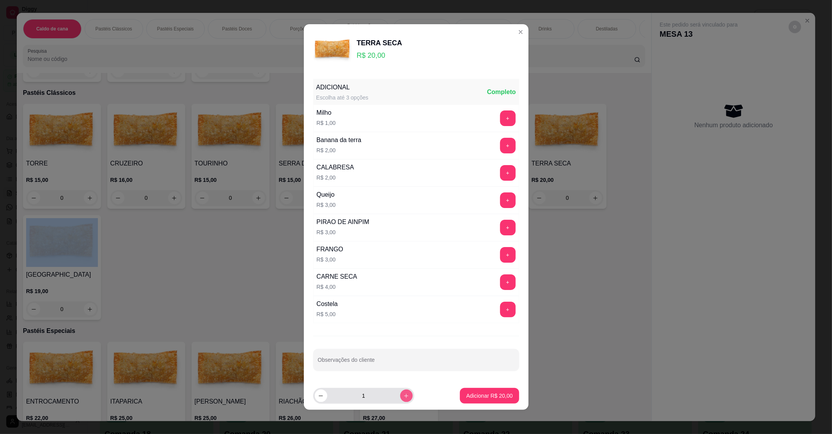
click at [400, 402] on button "increase-product-quantity" at bounding box center [406, 395] width 12 height 12
type input "3"
click at [466, 399] on p "Adicionar R$ 60,00" at bounding box center [489, 396] width 46 height 8
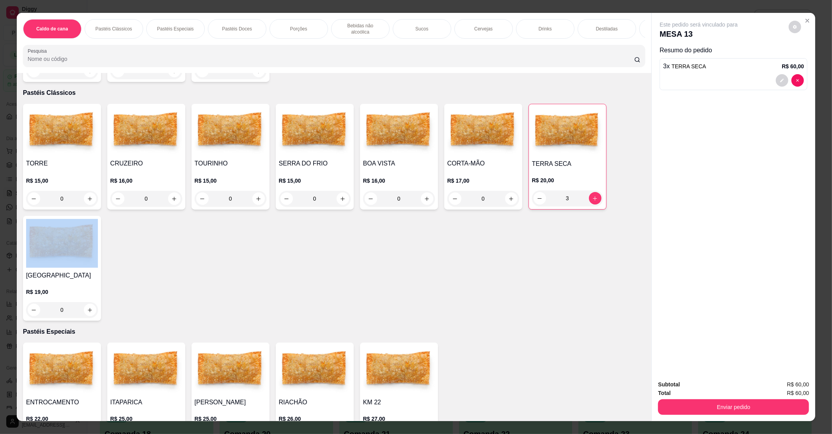
type input "3"
click at [679, 397] on div "Enviar pedido" at bounding box center [733, 406] width 151 height 18
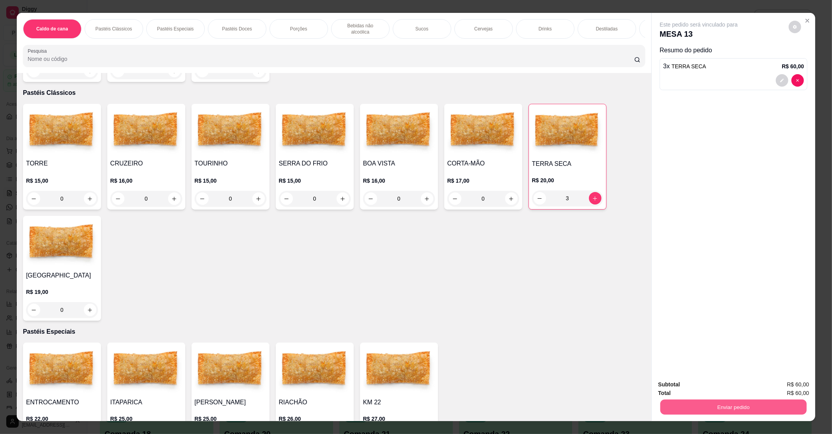
click at [679, 399] on button "Enviar pedido" at bounding box center [733, 406] width 146 height 15
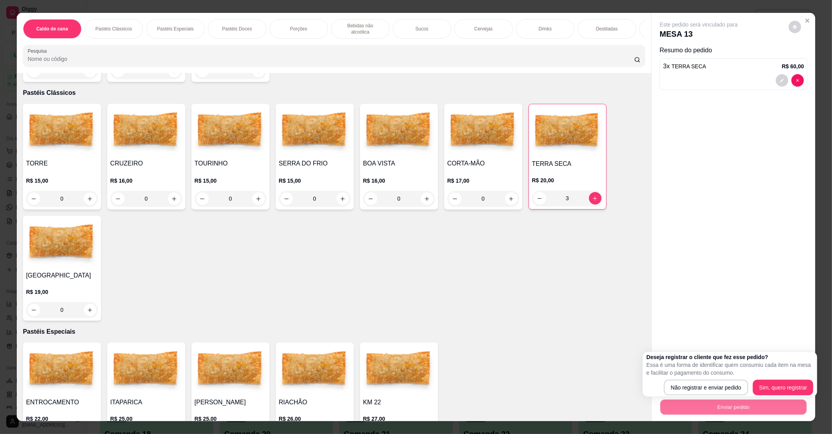
click at [681, 395] on div "Deseja registrar o cliente que fez esse pedido? Essa é uma forma de identificar…" at bounding box center [729, 373] width 175 height 45
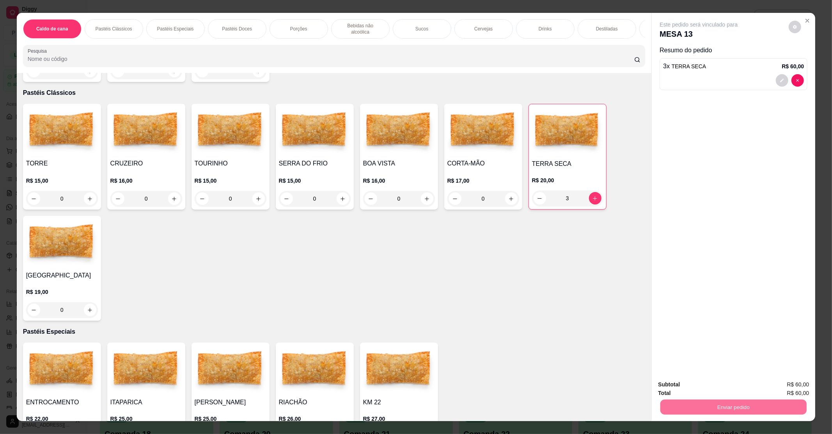
click at [686, 387] on button "Não registrar e enviar pedido" at bounding box center [707, 387] width 79 height 14
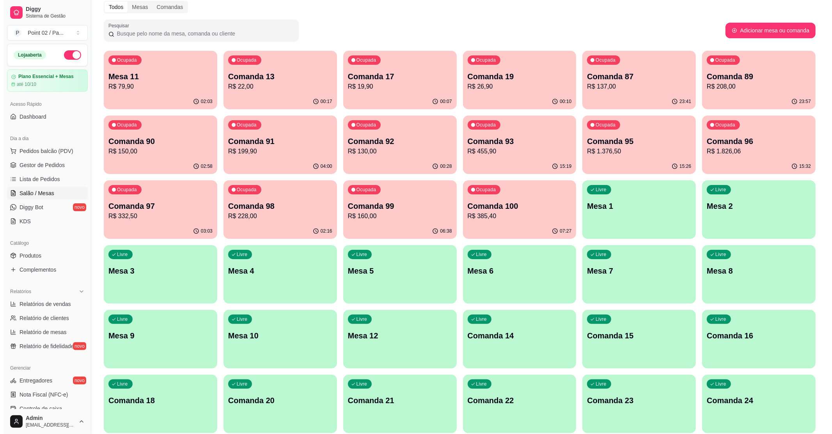
scroll to position [52, 0]
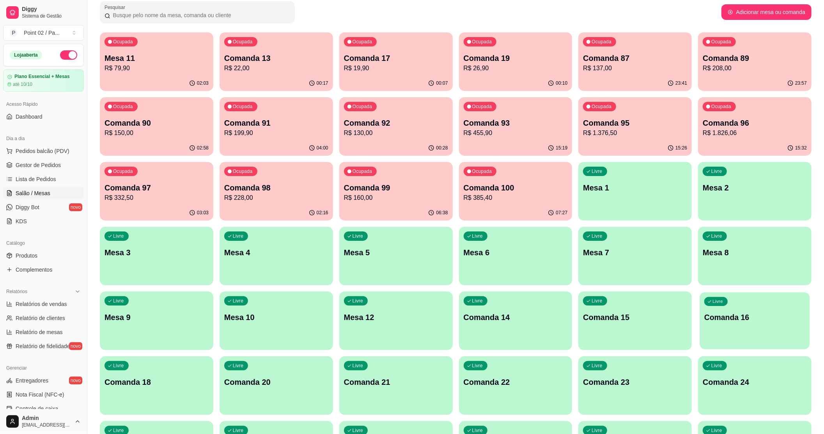
click at [767, 325] on div "Livre Comanda 16" at bounding box center [755, 316] width 110 height 48
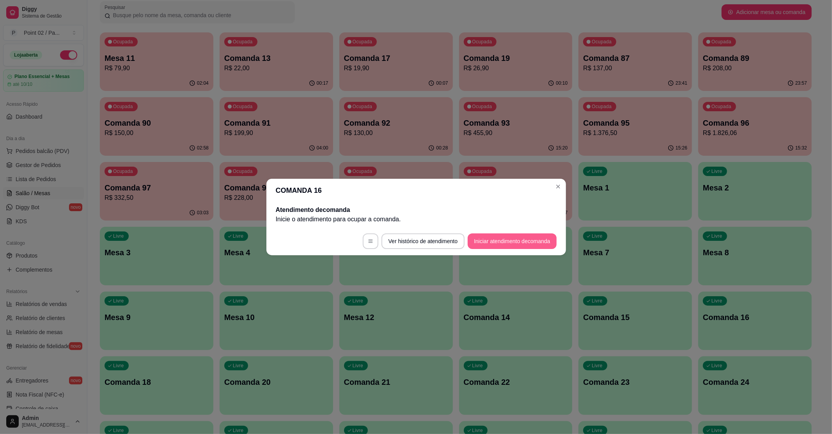
click at [493, 243] on button "Iniciar atendimento de comanda" at bounding box center [512, 241] width 89 height 16
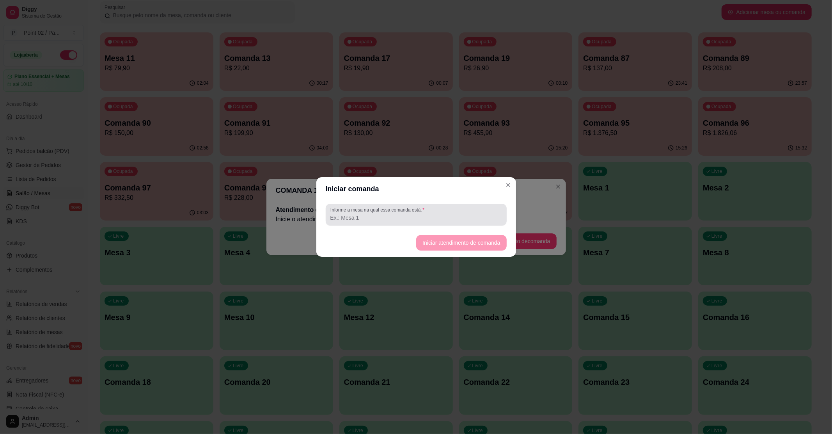
click at [470, 205] on div "Informe a mesa na qual essa comanda está." at bounding box center [416, 215] width 181 height 22
type input "CRISTIANE"
click at [492, 239] on button "Iniciar atendimento de comanda" at bounding box center [461, 242] width 87 height 15
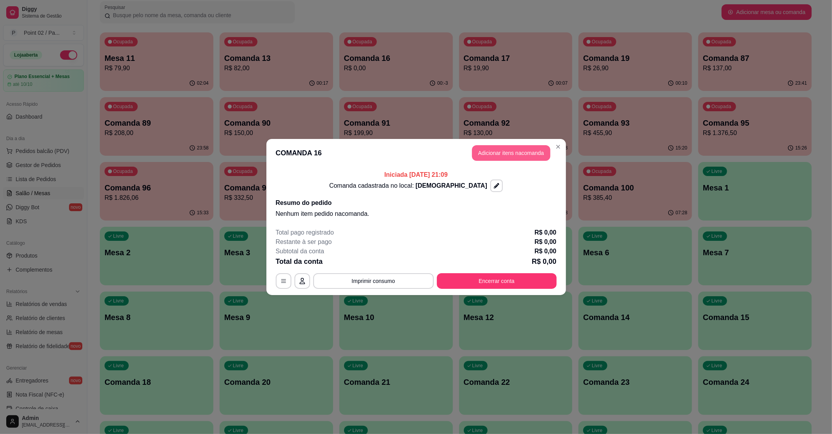
click at [529, 155] on button "Adicionar itens na comanda" at bounding box center [511, 153] width 78 height 16
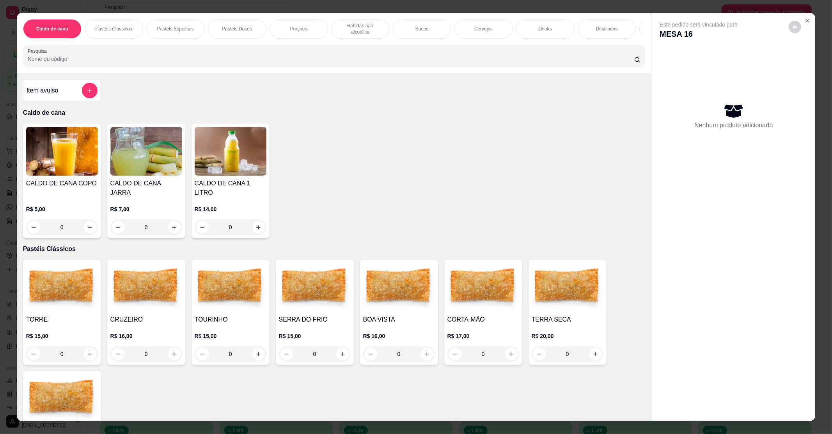
click at [255, 351] on div "0" at bounding box center [231, 354] width 72 height 16
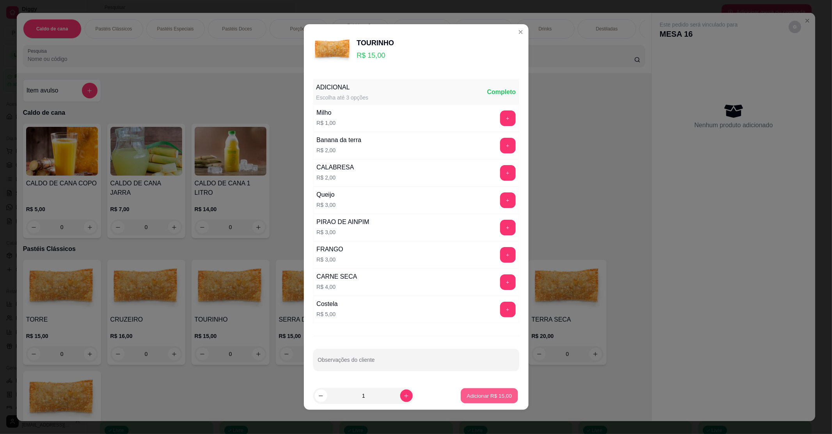
click at [473, 396] on p "Adicionar R$ 15,00" at bounding box center [489, 395] width 45 height 7
type input "1"
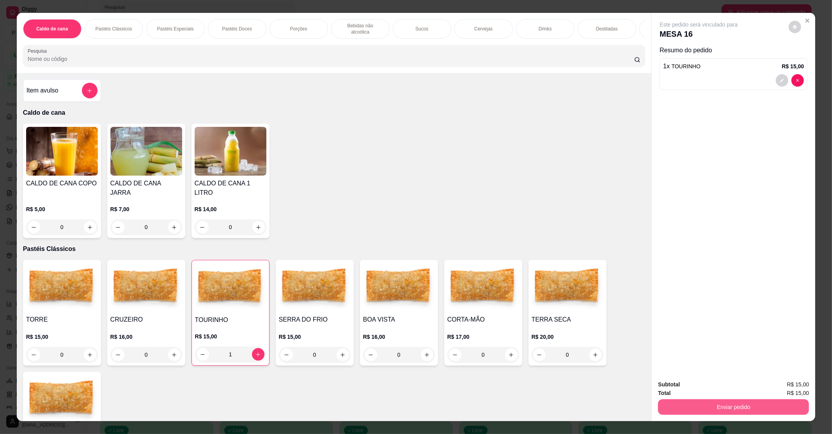
click at [714, 406] on button "Enviar pedido" at bounding box center [733, 407] width 151 height 16
click at [714, 395] on button "Não registrar e enviar pedido" at bounding box center [706, 387] width 81 height 15
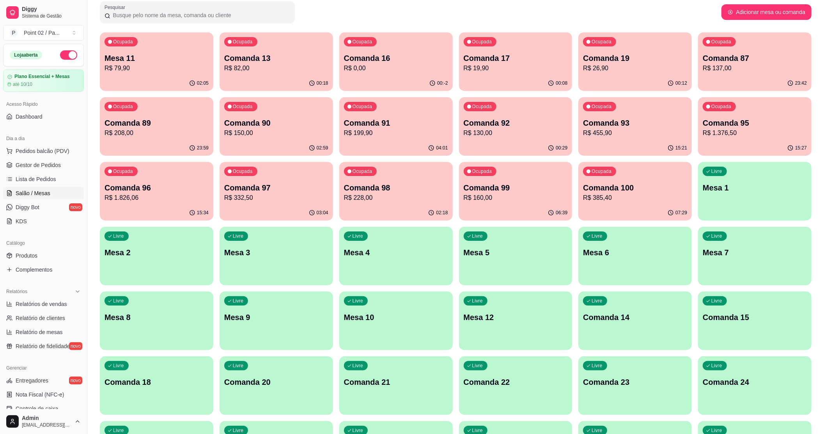
click at [408, 47] on div "Ocupada Comanda 16 R$ 0,00" at bounding box center [395, 53] width 113 height 43
click at [413, 66] on p "R$ 0,00" at bounding box center [396, 68] width 104 height 9
click at [424, 58] on p "Comanda 16" at bounding box center [396, 58] width 104 height 11
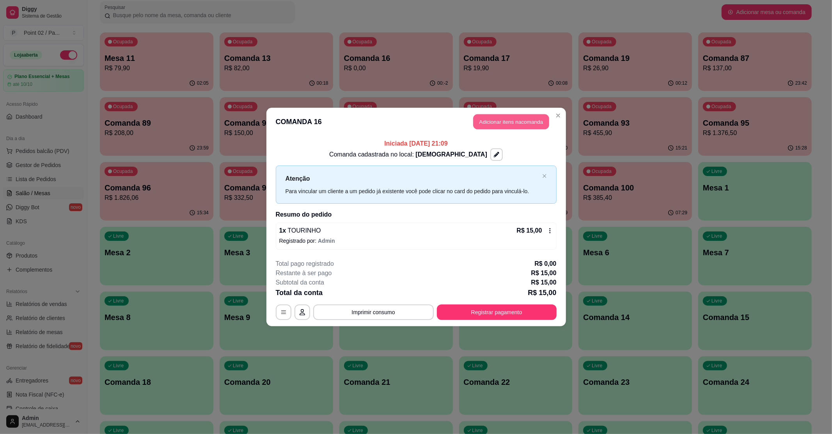
click at [507, 122] on button "Adicionar itens na comanda" at bounding box center [511, 121] width 76 height 15
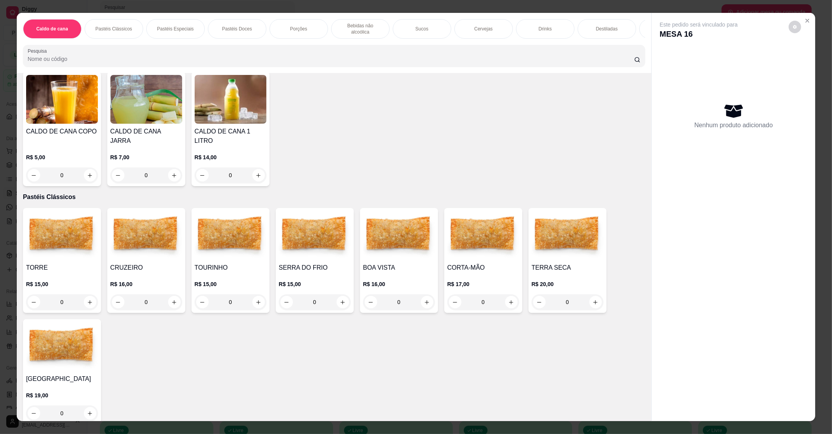
click at [588, 294] on div "0" at bounding box center [568, 302] width 72 height 16
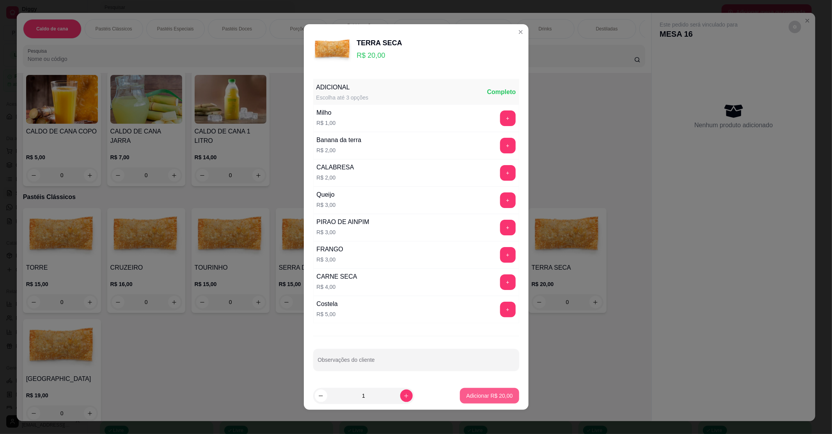
click at [470, 397] on p "Adicionar R$ 20,00" at bounding box center [489, 396] width 46 height 8
type input "1"
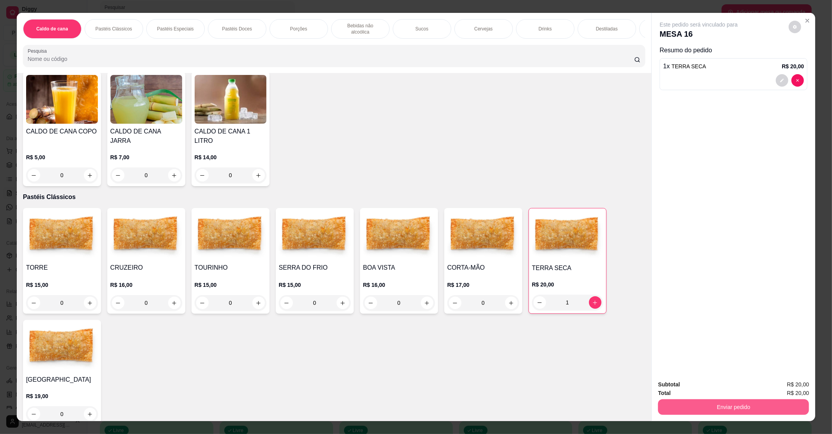
click at [668, 398] on div "Enviar pedido" at bounding box center [733, 406] width 151 height 18
click at [671, 399] on button "Enviar pedido" at bounding box center [733, 406] width 146 height 15
click at [707, 389] on button "Não registrar e enviar pedido" at bounding box center [706, 387] width 81 height 15
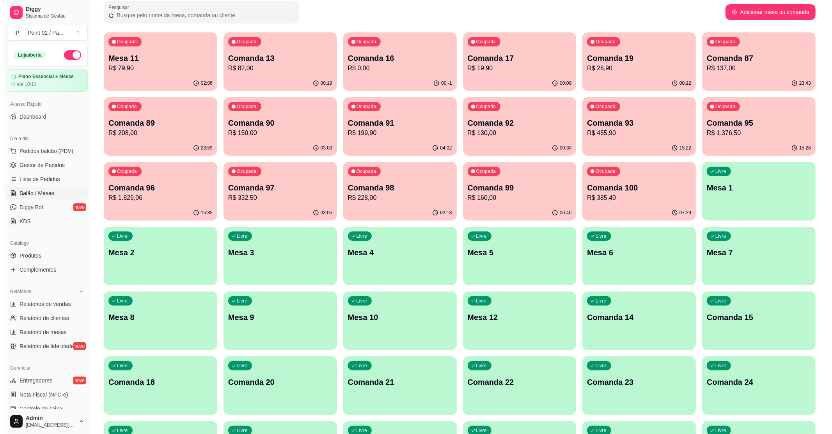
scroll to position [0, 0]
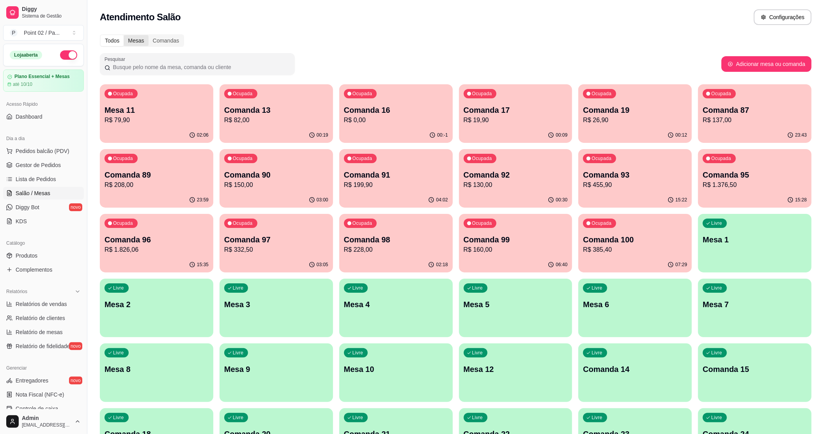
click at [144, 43] on div "Mesas" at bounding box center [136, 40] width 25 height 11
click at [124, 35] on input "Mesas" at bounding box center [124, 35] width 0 height 0
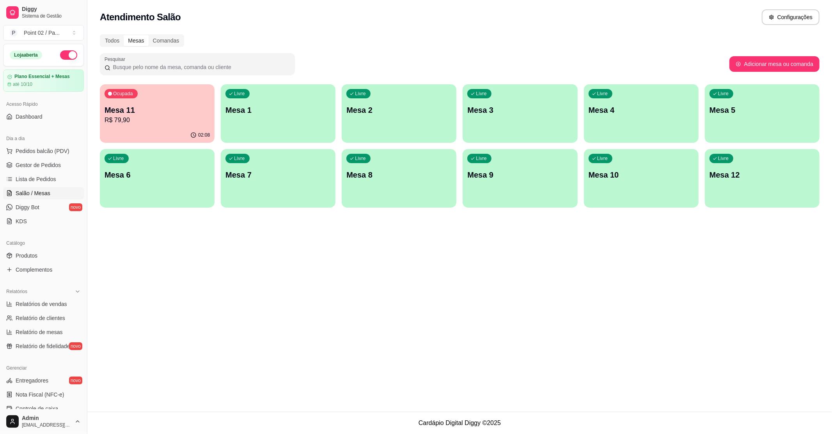
click at [130, 108] on p "Mesa 11" at bounding box center [157, 110] width 105 height 11
click at [134, 174] on p "Mesa 6" at bounding box center [157, 174] width 105 height 11
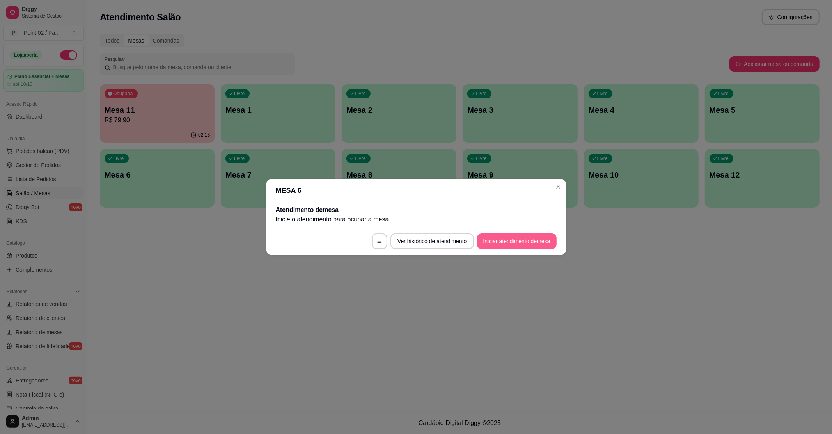
click at [510, 244] on button "Iniciar atendimento de mesa" at bounding box center [517, 241] width 80 height 16
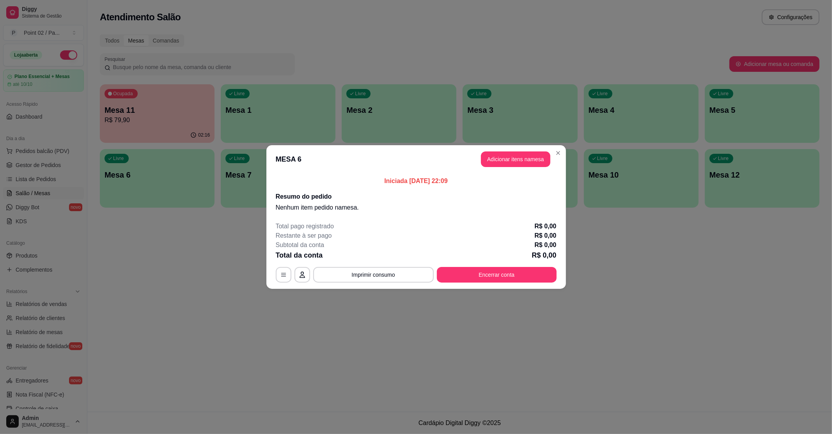
click at [498, 167] on header "MESA 6 Adicionar itens na mesa" at bounding box center [416, 159] width 300 height 28
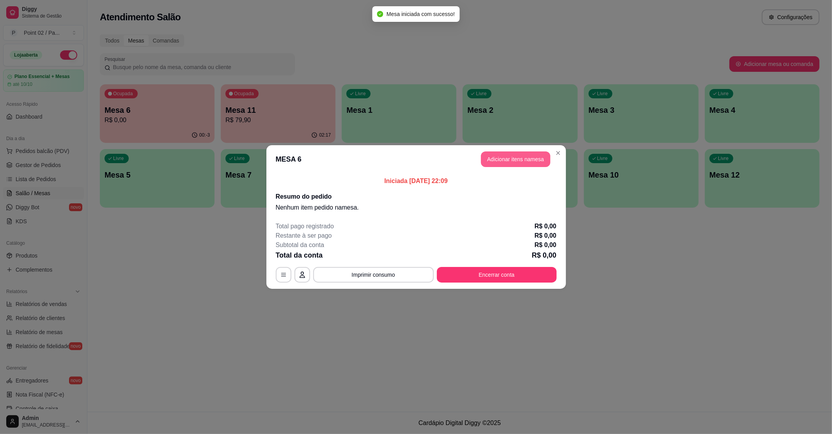
click at [504, 158] on button "Adicionar itens na mesa" at bounding box center [515, 159] width 69 height 16
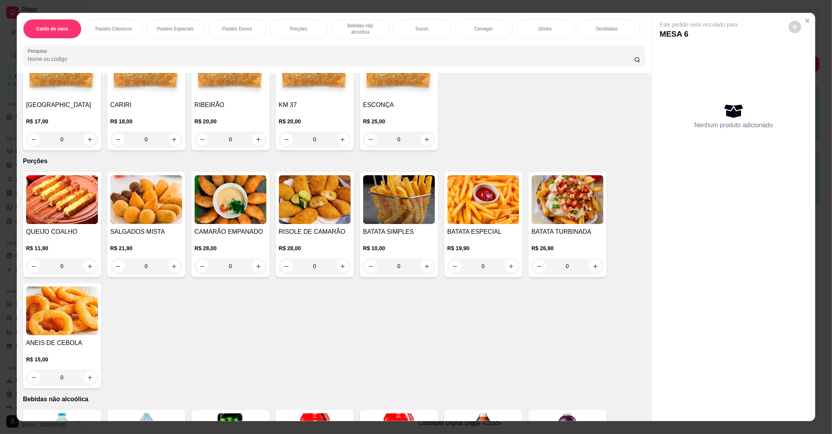
scroll to position [832, 0]
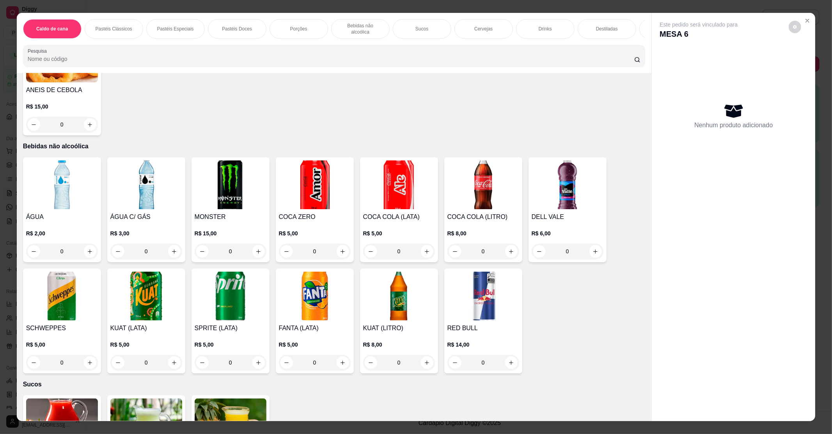
click at [153, 173] on img at bounding box center [146, 184] width 72 height 49
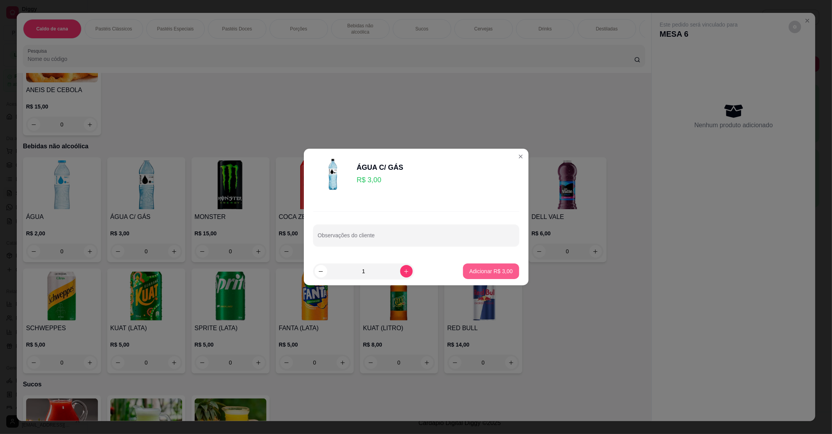
click at [487, 266] on button "Adicionar R$ 3,00" at bounding box center [491, 271] width 56 height 16
type input "1"
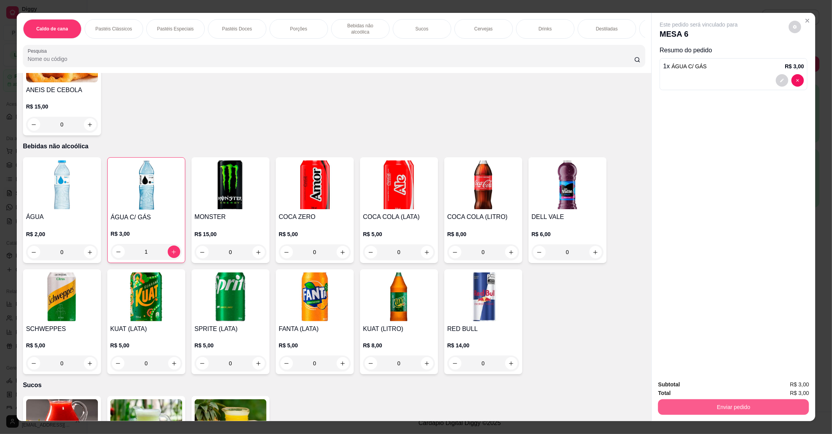
click at [668, 401] on button "Enviar pedido" at bounding box center [733, 407] width 151 height 16
click at [672, 392] on button "Não registrar e enviar pedido" at bounding box center [706, 387] width 81 height 15
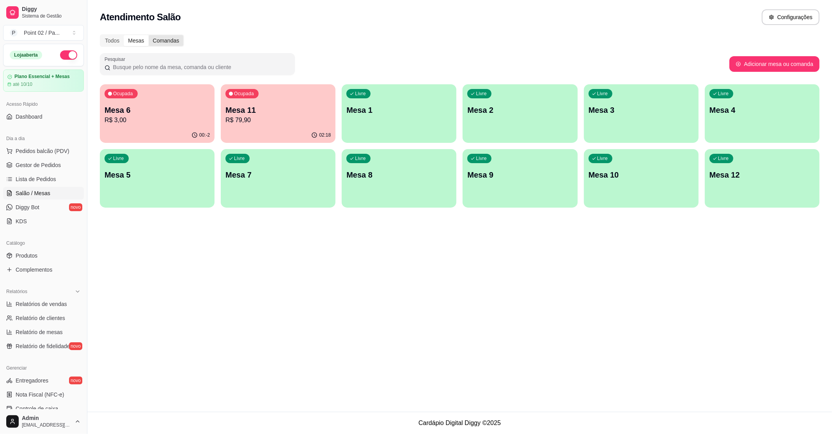
click at [154, 44] on div "Comandas" at bounding box center [166, 40] width 35 height 11
click at [149, 35] on input "Comandas" at bounding box center [149, 35] width 0 height 0
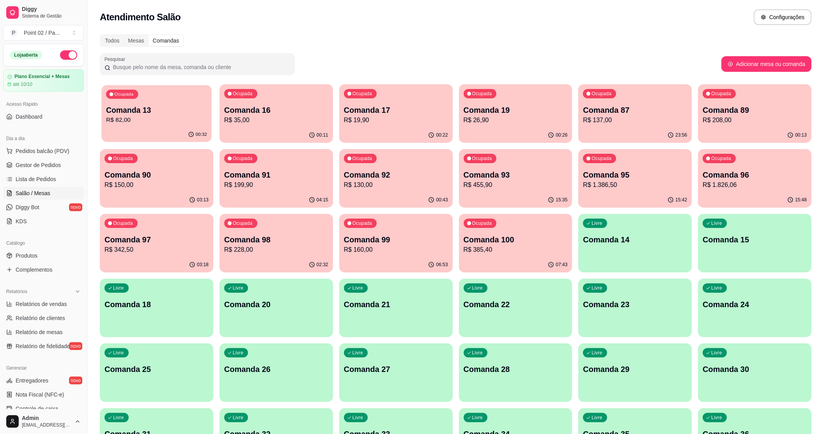
click at [128, 131] on div "00:32" at bounding box center [156, 134] width 110 height 15
click at [480, 125] on div "Ocupada Comanda 19 R$ 26,90" at bounding box center [516, 106] width 110 height 42
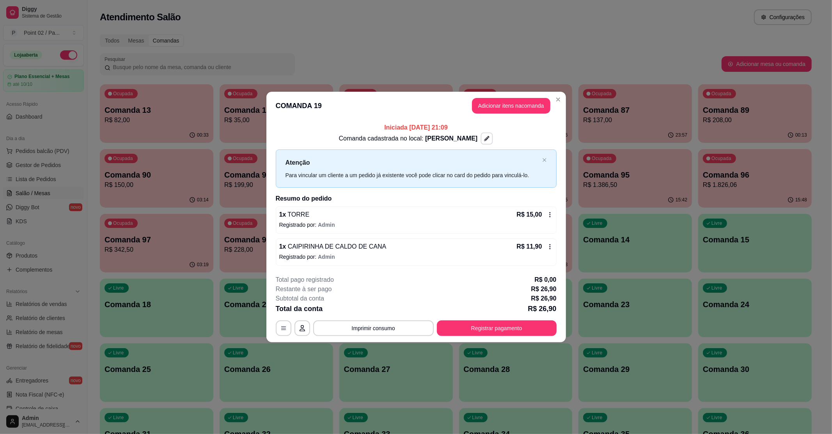
click at [489, 136] on button "button" at bounding box center [487, 139] width 12 height 12
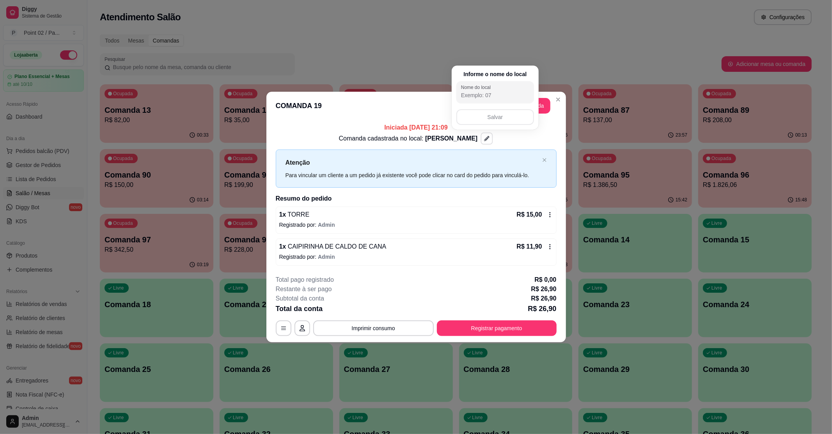
click at [495, 77] on p "Informe o nome do local" at bounding box center [494, 74] width 63 height 8
click at [498, 101] on div "Nome do local" at bounding box center [495, 92] width 78 height 22
type input "LUIS GILDA"
click at [491, 111] on button "Salvar" at bounding box center [494, 117] width 75 height 15
click at [547, 108] on button "Adicionar itens na comanda" at bounding box center [511, 106] width 78 height 16
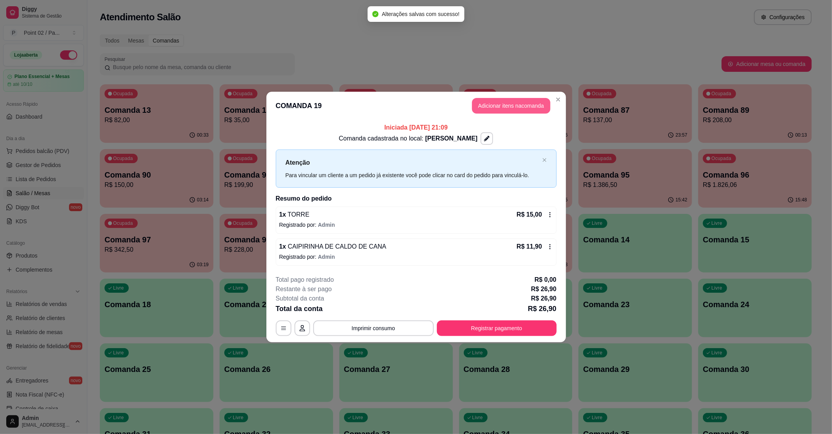
click at [526, 108] on button "Adicionar itens na comanda" at bounding box center [511, 106] width 78 height 16
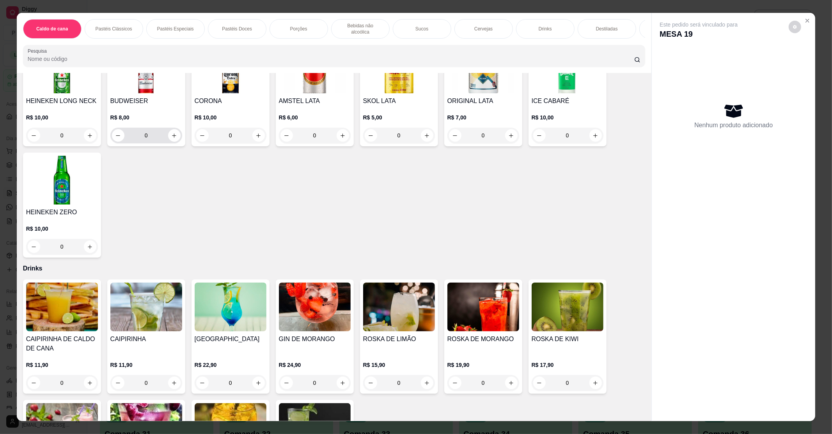
scroll to position [1404, 0]
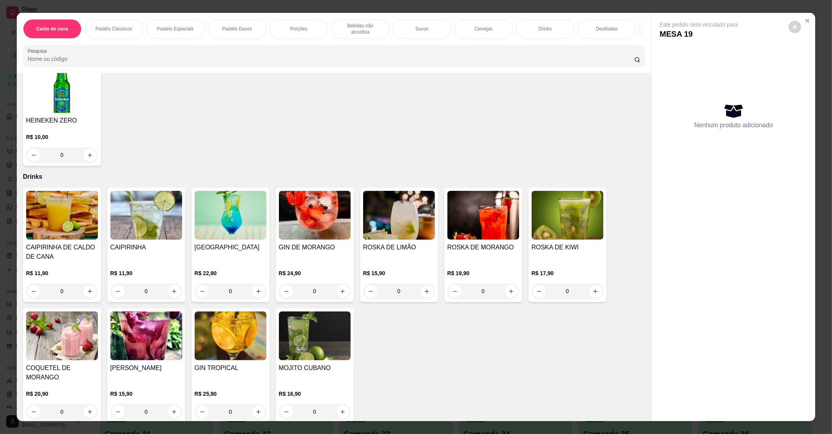
click at [107, 230] on div "CAIPIRINHA R$ 11,90 0" at bounding box center [146, 245] width 78 height 114
click at [85, 234] on div "CAIPIRINHA DE CALDO DE CANA R$ 11,90 0" at bounding box center [62, 245] width 78 height 114
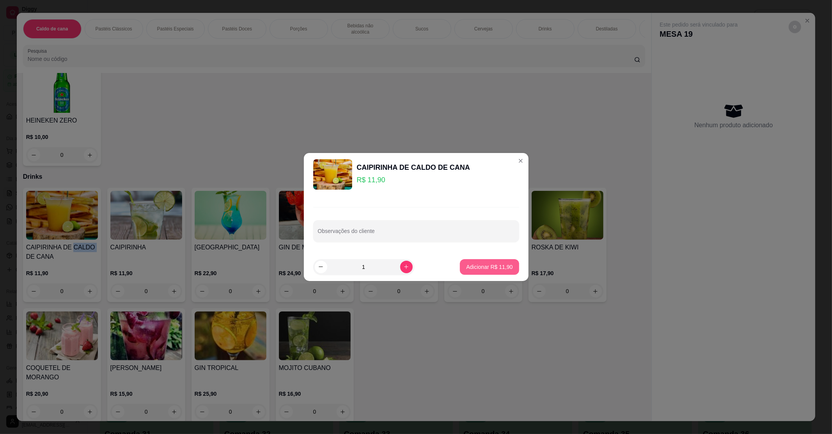
click at [487, 275] on div "Adicionar R$ 11,90" at bounding box center [489, 267] width 59 height 16
click at [496, 268] on p "Adicionar R$ 11,90" at bounding box center [489, 266] width 45 height 7
type input "1"
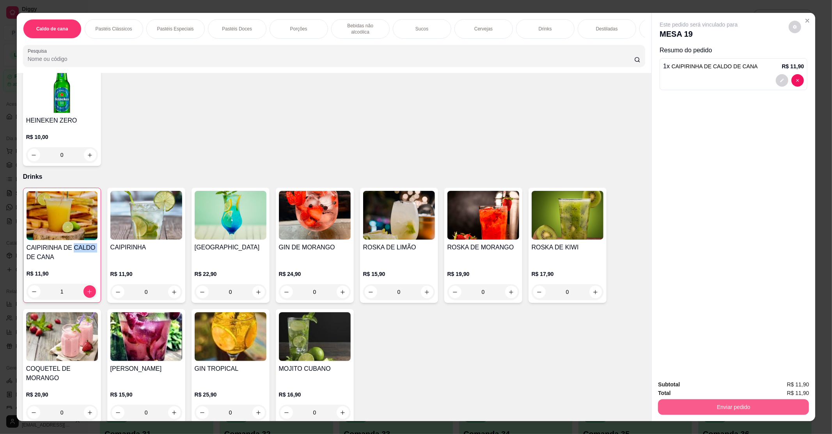
click at [699, 406] on button "Enviar pedido" at bounding box center [733, 407] width 151 height 16
click at [691, 389] on button "Não registrar e enviar pedido" at bounding box center [706, 387] width 81 height 15
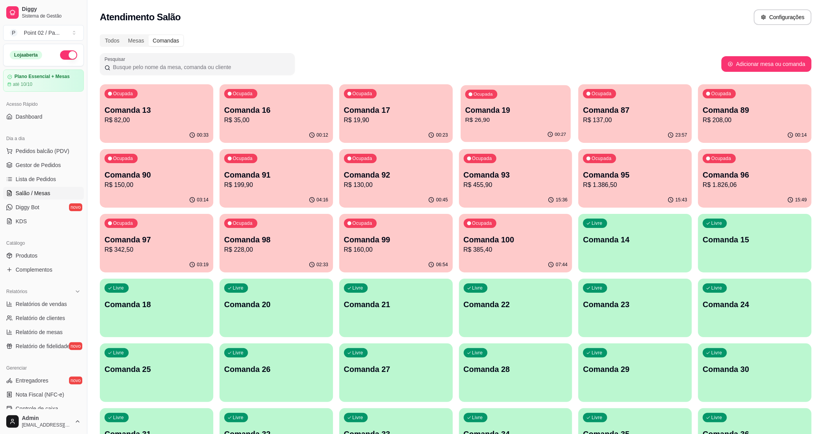
click at [489, 102] on div "Ocupada Comanda 19 R$ 26,90" at bounding box center [516, 106] width 110 height 42
click at [150, 115] on p "R$ 82,00" at bounding box center [157, 119] width 104 height 9
click at [229, 126] on div "Ocupada Comanda 16 R$ 35,00" at bounding box center [276, 105] width 113 height 43
click at [372, 108] on p "Comanda 17" at bounding box center [396, 110] width 104 height 11
click at [249, 111] on p "Comanda 16" at bounding box center [276, 110] width 104 height 11
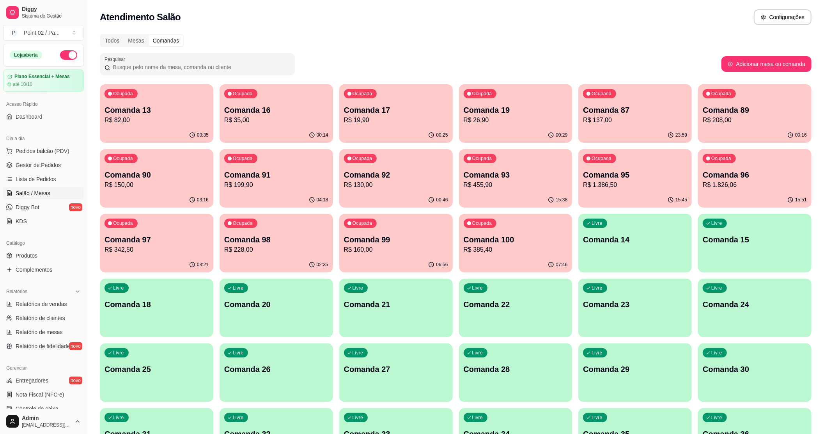
click at [501, 63] on div "Pesquisar" at bounding box center [411, 64] width 622 height 22
click at [111, 43] on div "Todos" at bounding box center [112, 40] width 23 height 11
click at [101, 35] on input "Todos" at bounding box center [101, 35] width 0 height 0
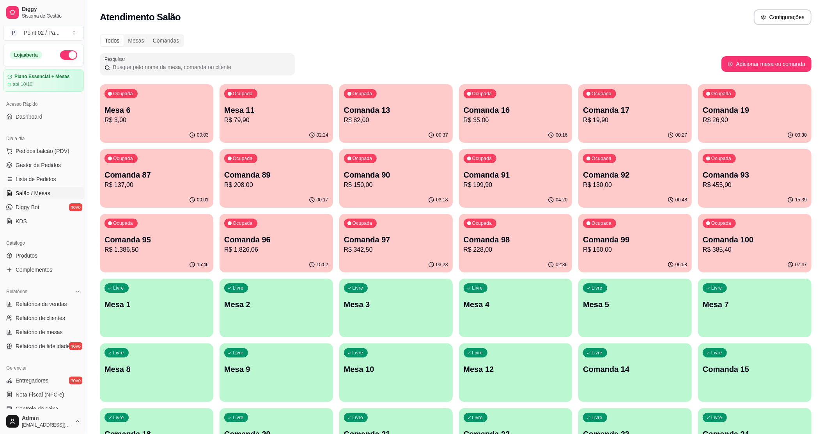
click at [111, 43] on div "Todos" at bounding box center [112, 40] width 23 height 11
click at [101, 35] on input "Todos" at bounding box center [101, 35] width 0 height 0
click at [157, 353] on div "Livre Mesa 8" at bounding box center [156, 367] width 113 height 49
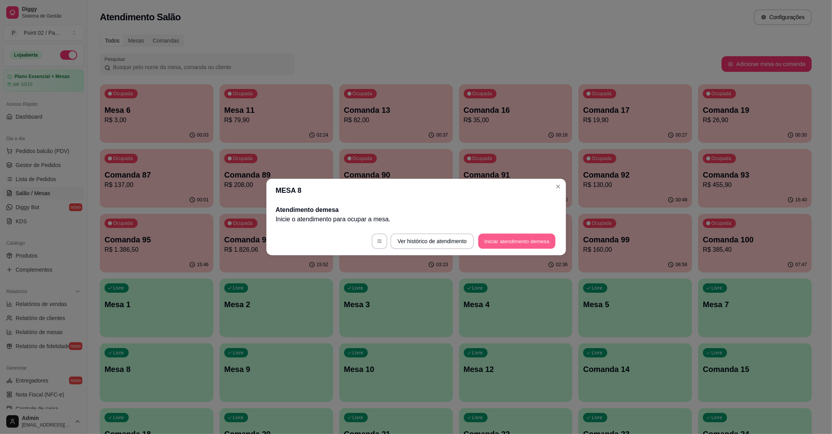
click at [493, 238] on button "Iniciar atendimento de mesa" at bounding box center [516, 241] width 77 height 15
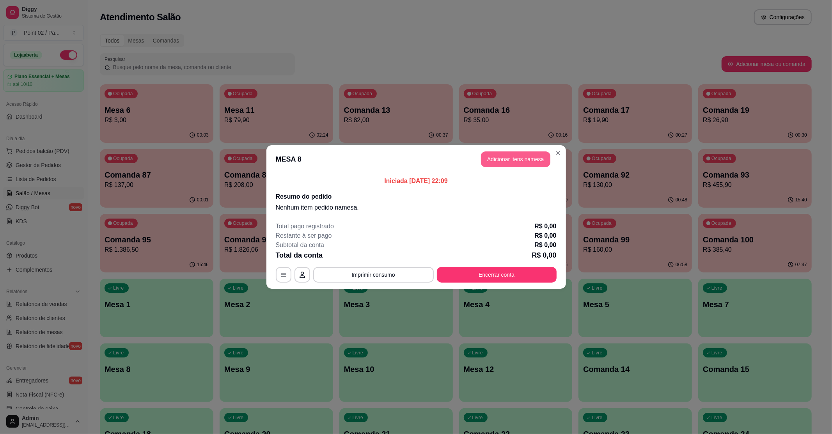
click at [523, 151] on button "Adicionar itens na mesa" at bounding box center [515, 159] width 69 height 16
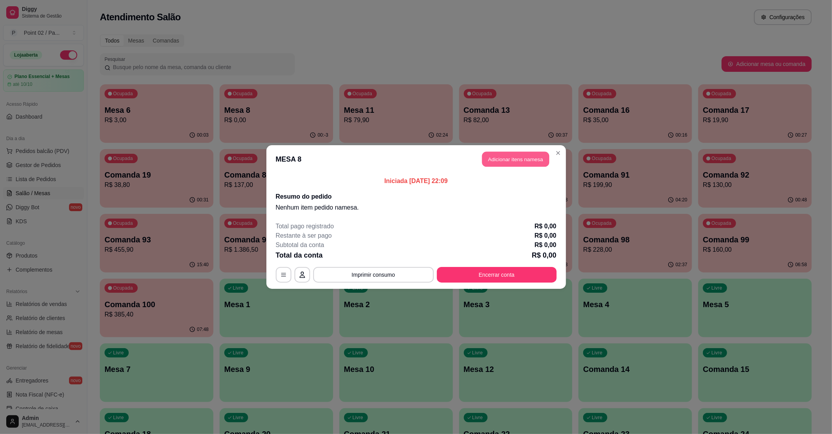
click at [523, 152] on button "Adicionar itens na mesa" at bounding box center [515, 159] width 67 height 15
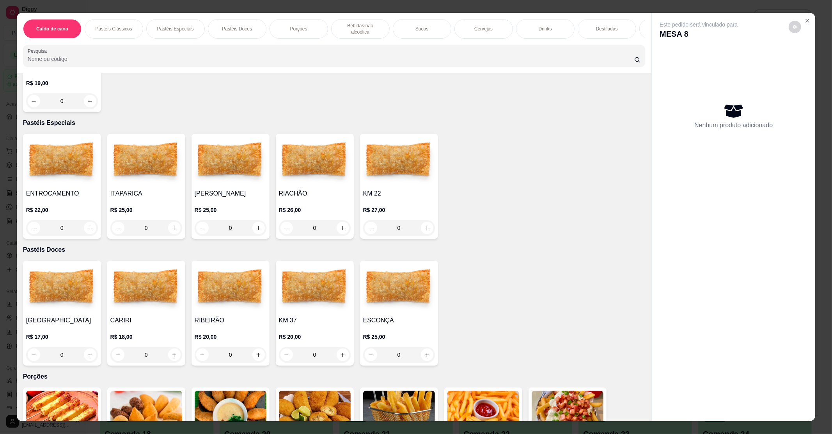
scroll to position [676, 0]
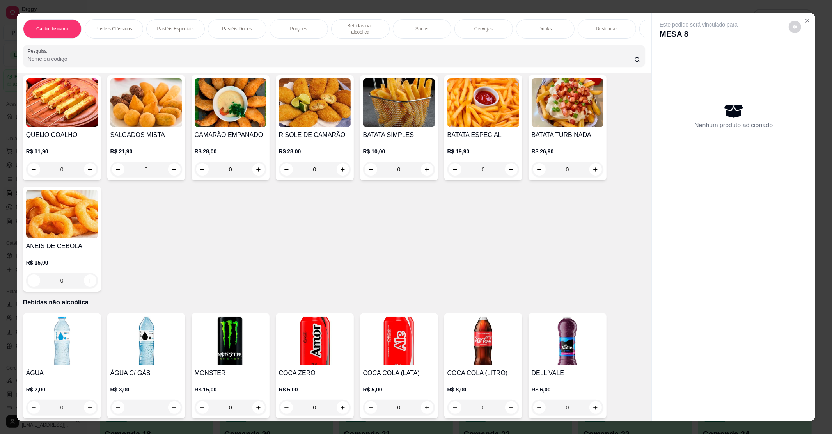
click at [558, 115] on img at bounding box center [568, 102] width 72 height 49
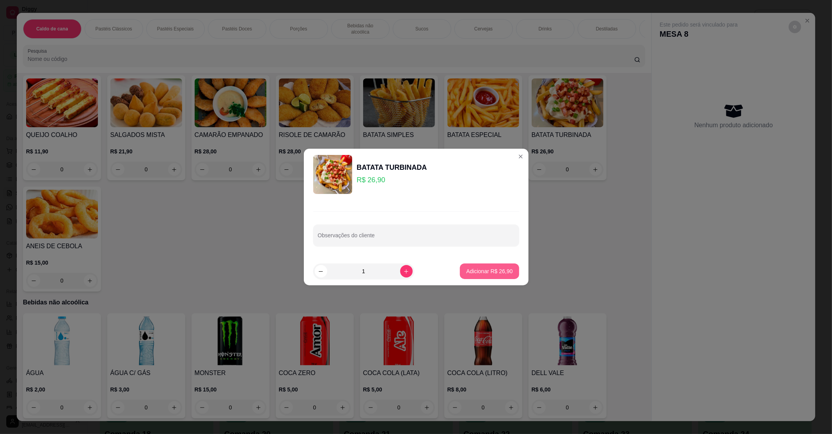
click at [481, 270] on p "Adicionar R$ 26,90" at bounding box center [489, 271] width 46 height 8
type input "1"
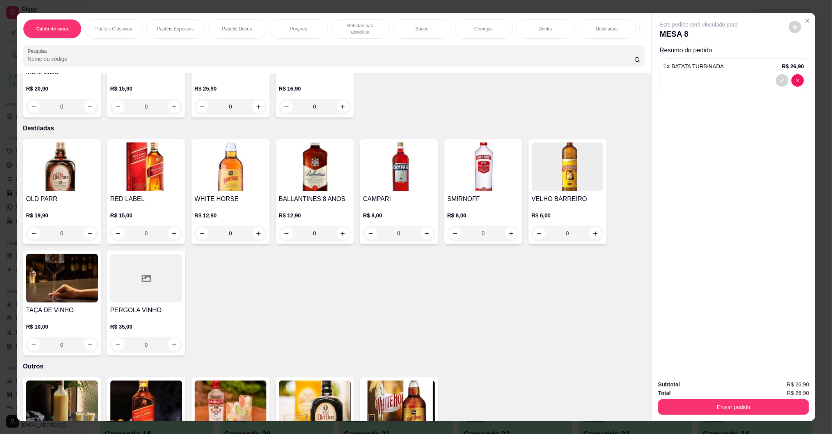
scroll to position [1716, 0]
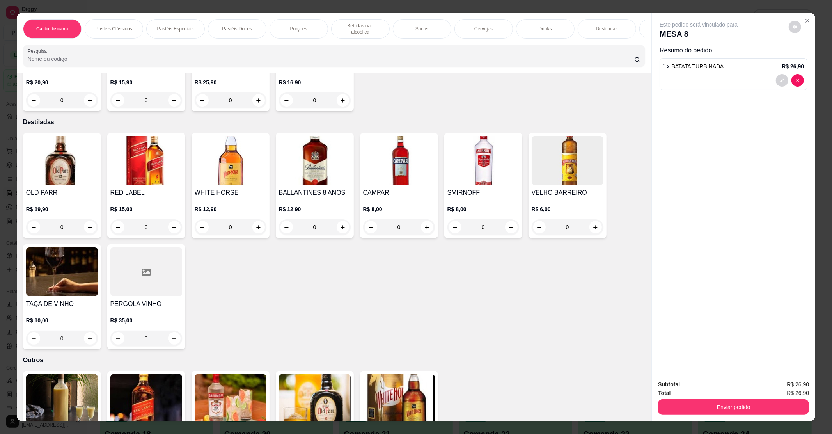
click at [64, 188] on h4 "OLD PARR" at bounding box center [62, 192] width 72 height 9
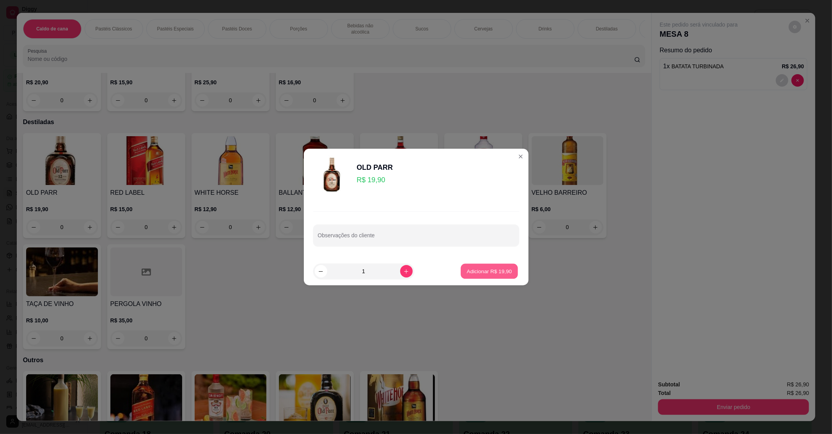
click at [467, 274] on p "Adicionar R$ 19,90" at bounding box center [489, 270] width 45 height 7
type input "1"
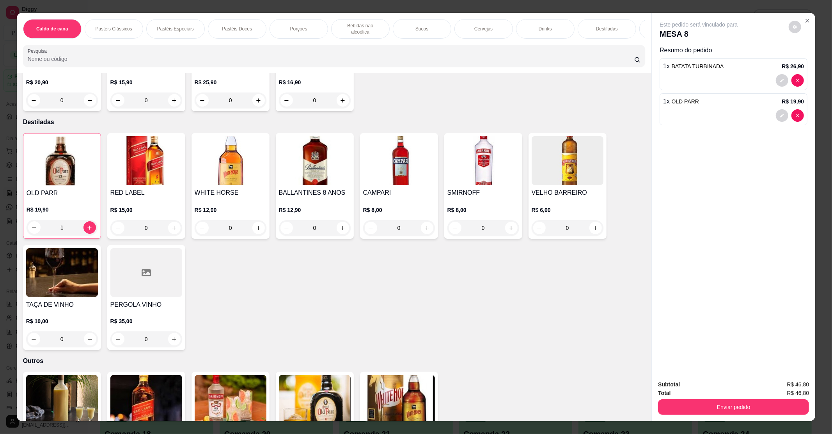
click at [683, 415] on div "Subtotal R$ 46,80 Total R$ 46,80 Enviar pedido" at bounding box center [733, 397] width 163 height 47
click at [690, 409] on button "Enviar pedido" at bounding box center [733, 407] width 151 height 16
click at [699, 386] on button "Não registrar e enviar pedido" at bounding box center [706, 387] width 81 height 15
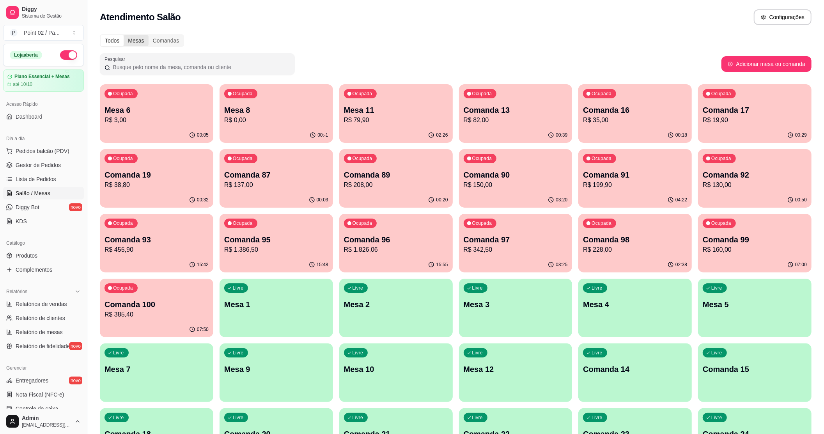
click at [129, 40] on div "Mesas" at bounding box center [136, 40] width 25 height 11
click at [124, 35] on input "Mesas" at bounding box center [124, 35] width 0 height 0
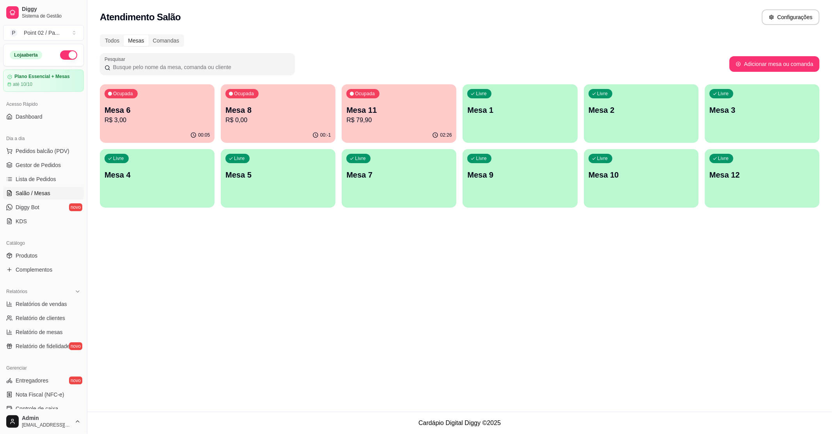
click at [123, 179] on p "Mesa 4" at bounding box center [157, 174] width 105 height 11
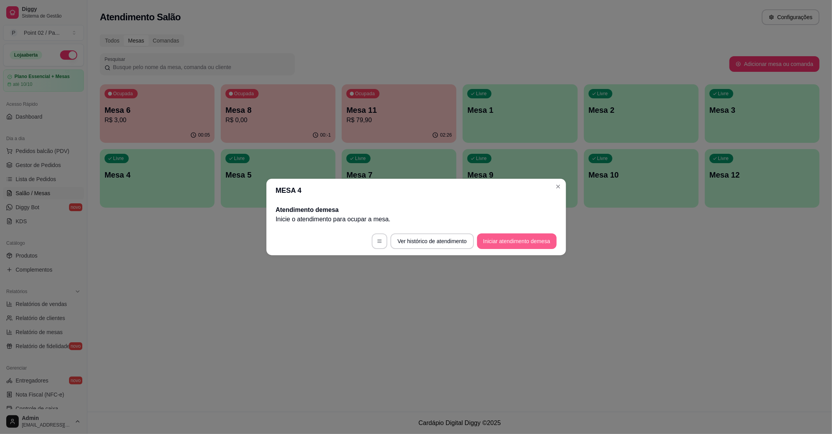
click at [496, 246] on button "Iniciar atendimento de mesa" at bounding box center [517, 241] width 80 height 16
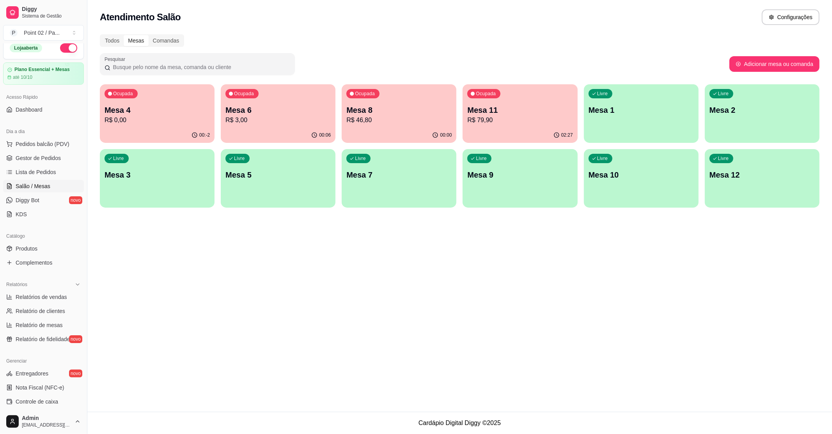
scroll to position [0, 0]
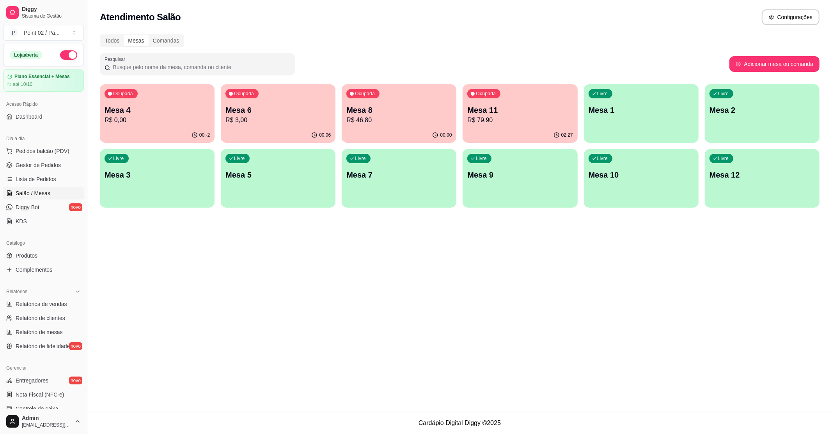
click at [45, 191] on span "Salão / Mesas" at bounding box center [33, 193] width 35 height 8
drag, startPoint x: 123, startPoint y: 41, endPoint x: 119, endPoint y: 41, distance: 4.3
click at [122, 41] on div "Todos Mesas Comandas" at bounding box center [142, 40] width 83 height 11
click at [119, 41] on div "Todos" at bounding box center [112, 40] width 23 height 11
click at [101, 35] on input "Todos" at bounding box center [101, 35] width 0 height 0
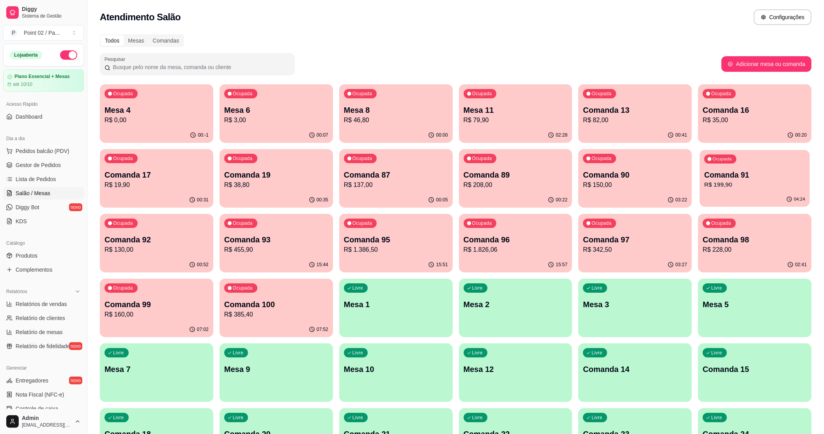
click at [721, 157] on p "Ocupada" at bounding box center [722, 159] width 19 height 6
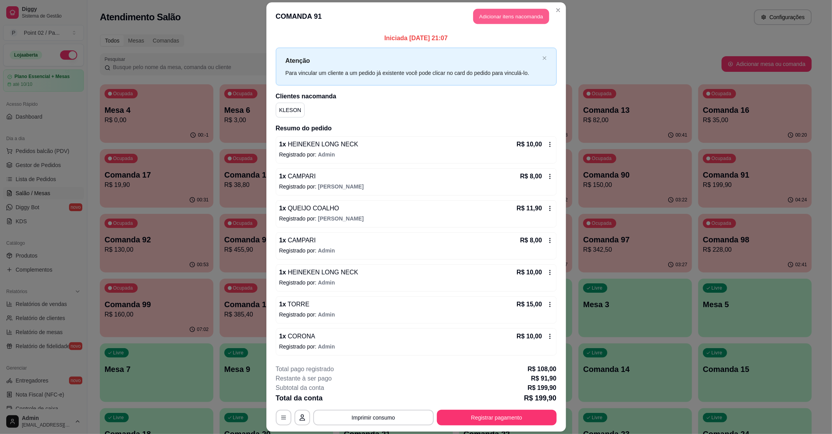
click at [506, 16] on button "Adicionar itens na comanda" at bounding box center [511, 16] width 76 height 15
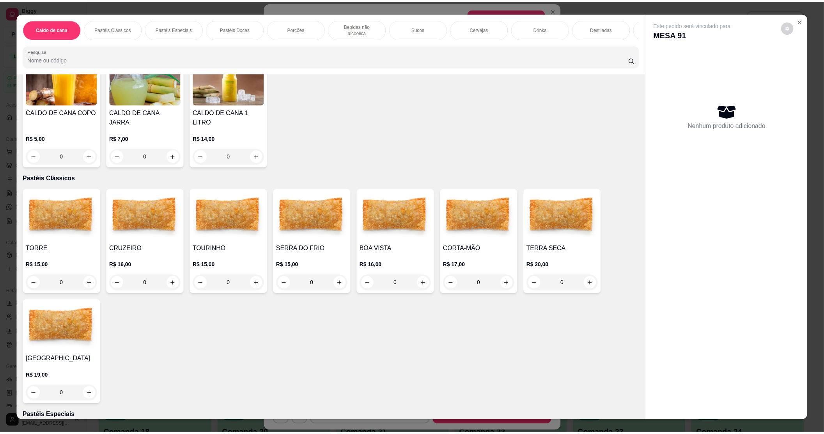
scroll to position [104, 0]
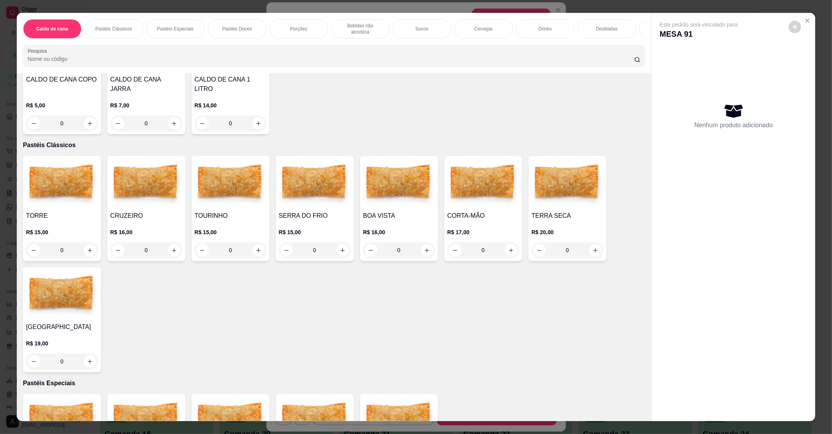
click at [538, 164] on img at bounding box center [568, 183] width 72 height 49
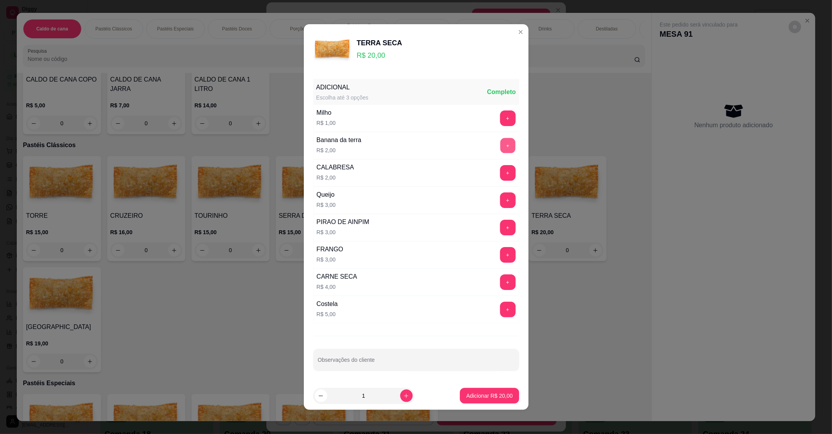
click at [500, 141] on button "+" at bounding box center [507, 145] width 15 height 15
click at [412, 366] on input "Observações do cliente" at bounding box center [416, 363] width 197 height 8
type input "SUBSTITUIR O QUEIJO QUALHO PELO MUNSARELA"
click at [470, 390] on button "Adicionar R$ 22,00" at bounding box center [489, 395] width 57 height 15
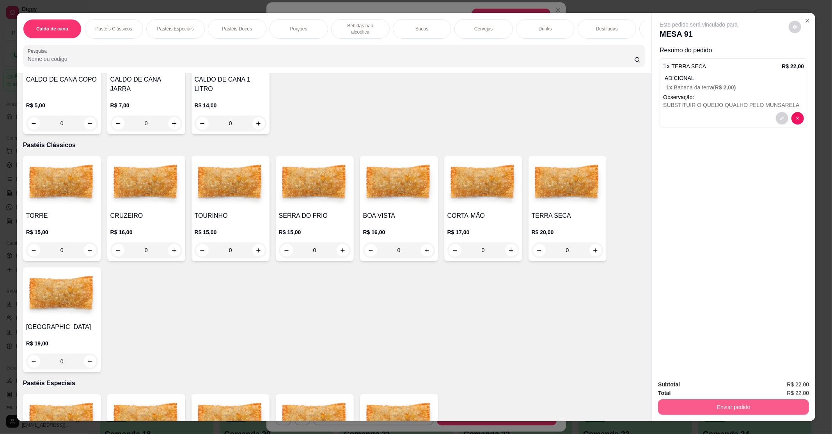
click at [721, 403] on button "Enviar pedido" at bounding box center [733, 407] width 151 height 16
click at [702, 392] on button "Não registrar e enviar pedido" at bounding box center [706, 387] width 81 height 15
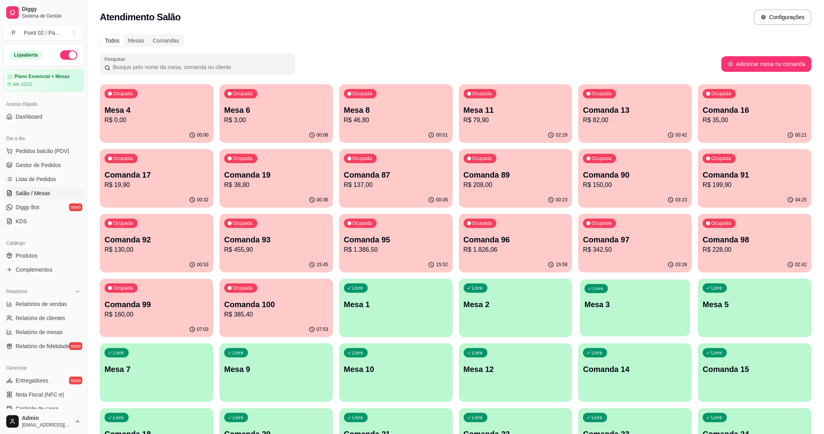
click at [601, 301] on p "Mesa 3" at bounding box center [635, 304] width 101 height 11
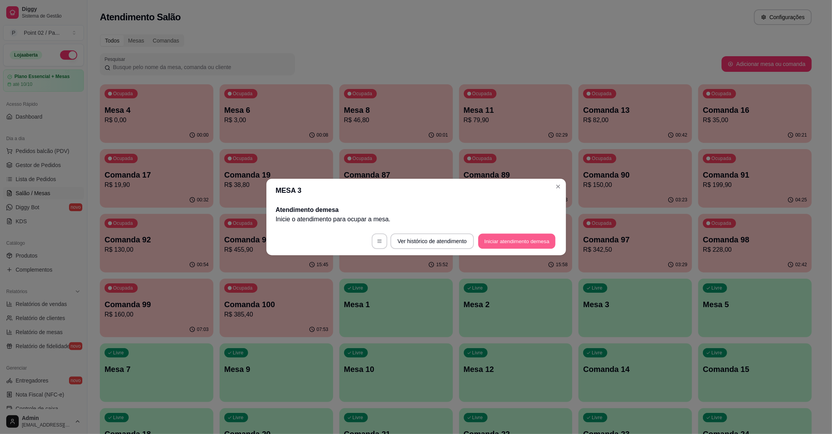
click at [504, 243] on button "Iniciar atendimento de mesa" at bounding box center [516, 241] width 77 height 15
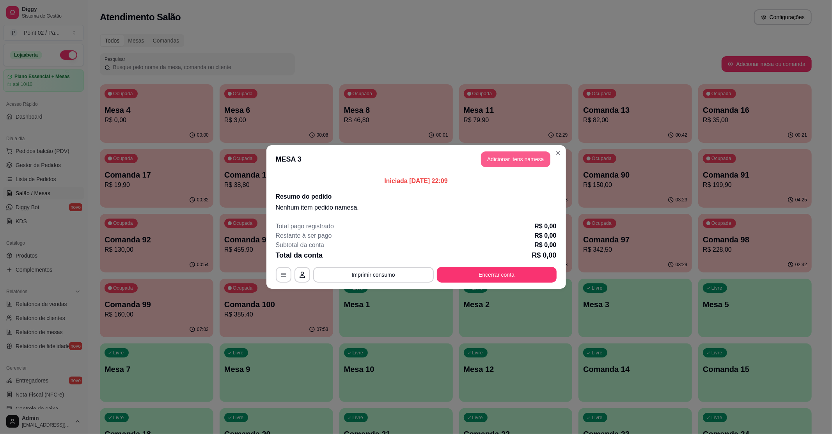
click at [512, 164] on button "Adicionar itens na mesa" at bounding box center [515, 159] width 69 height 16
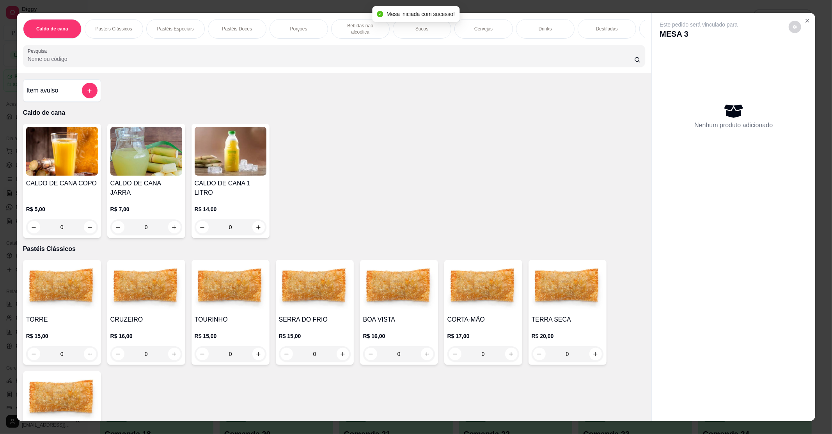
click at [325, 289] on img at bounding box center [315, 287] width 72 height 49
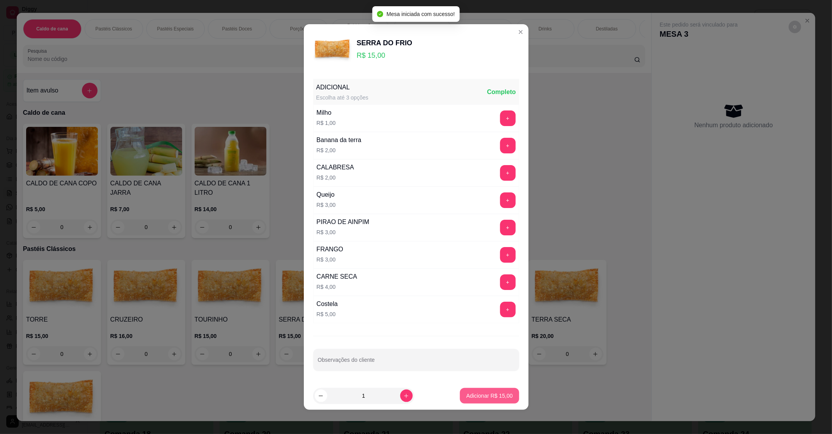
click at [471, 398] on p "Adicionar R$ 15,00" at bounding box center [489, 396] width 46 height 8
type input "1"
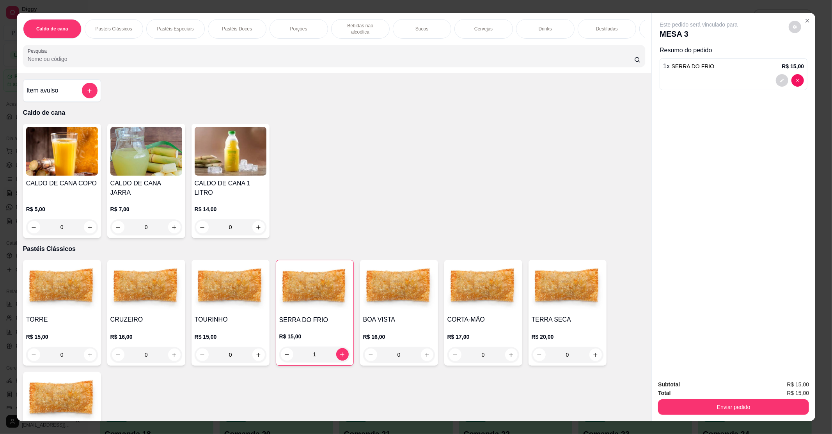
click at [486, 299] on img at bounding box center [483, 287] width 72 height 49
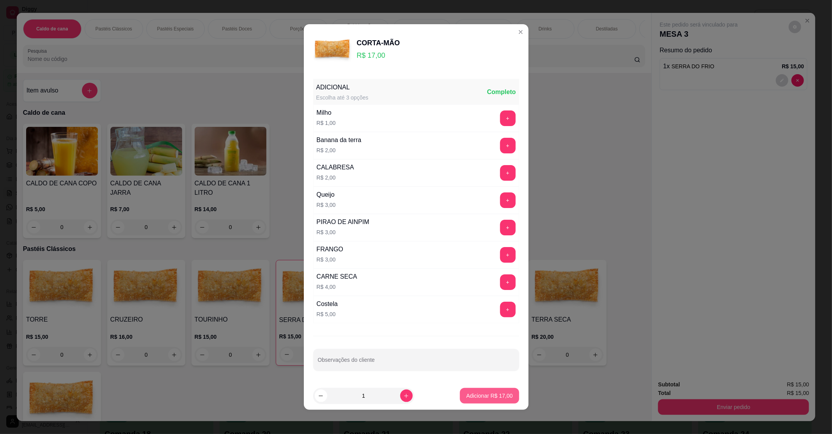
click at [483, 399] on p "Adicionar R$ 17,00" at bounding box center [489, 396] width 46 height 8
type input "1"
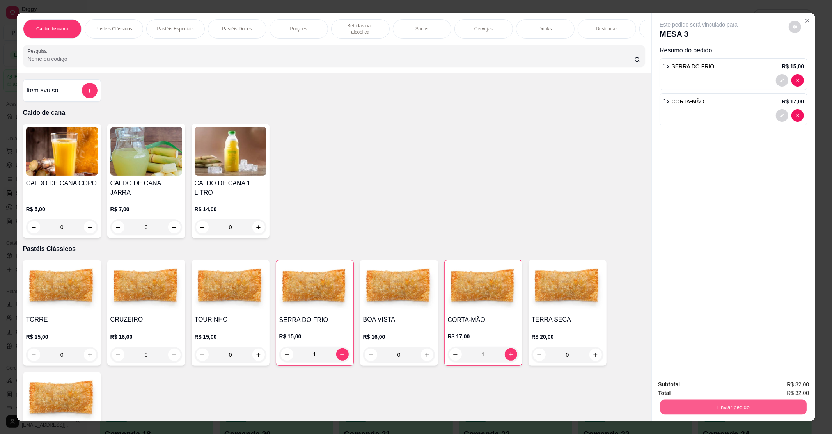
click at [761, 408] on button "Enviar pedido" at bounding box center [733, 406] width 146 height 15
click at [713, 389] on button "Não registrar e enviar pedido" at bounding box center [706, 387] width 81 height 15
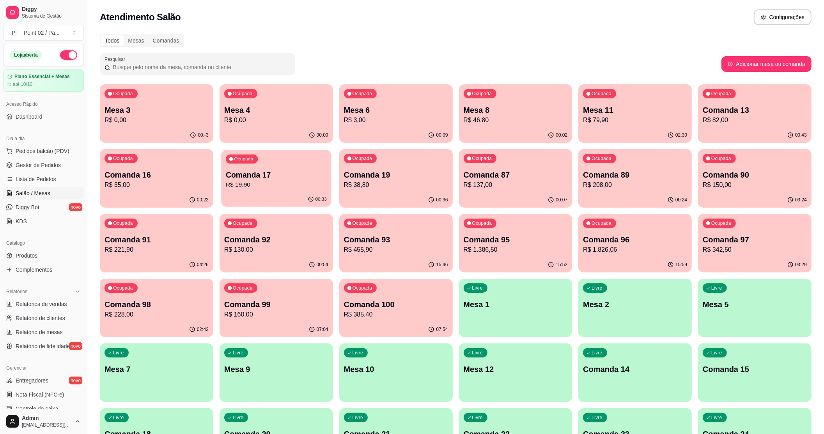
click at [259, 179] on p "Comanda 17" at bounding box center [276, 175] width 101 height 11
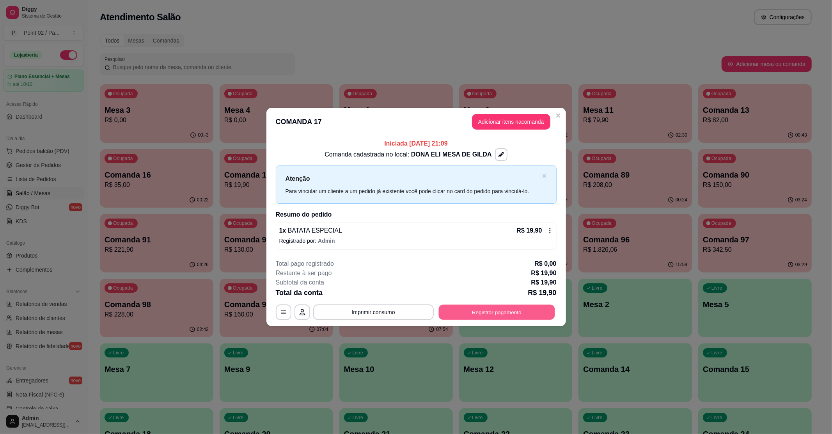
click at [475, 309] on button "Registrar pagamento" at bounding box center [496, 311] width 116 height 15
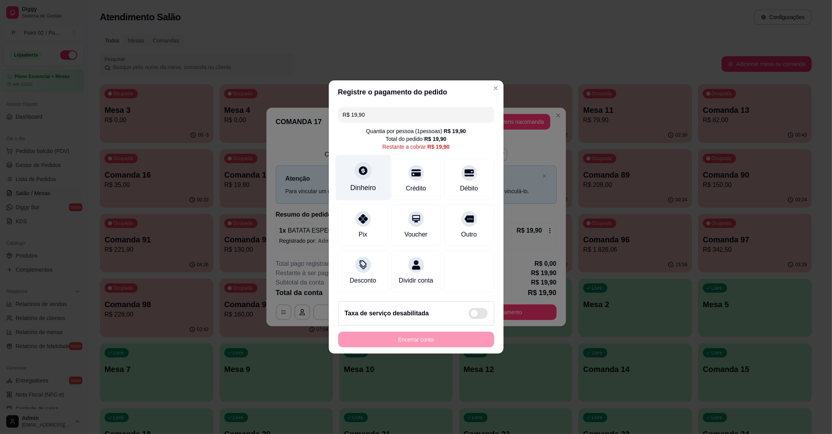
click at [370, 183] on div "Dinheiro" at bounding box center [363, 188] width 26 height 10
type input "R$ 0,00"
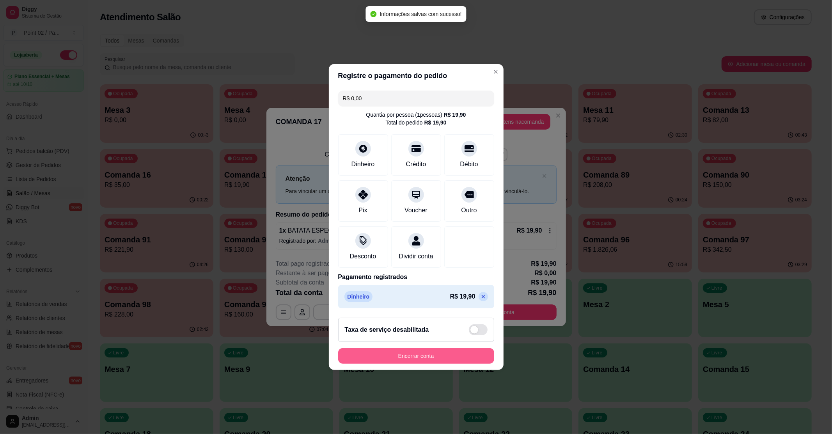
click at [407, 357] on button "Encerrar conta" at bounding box center [416, 356] width 156 height 16
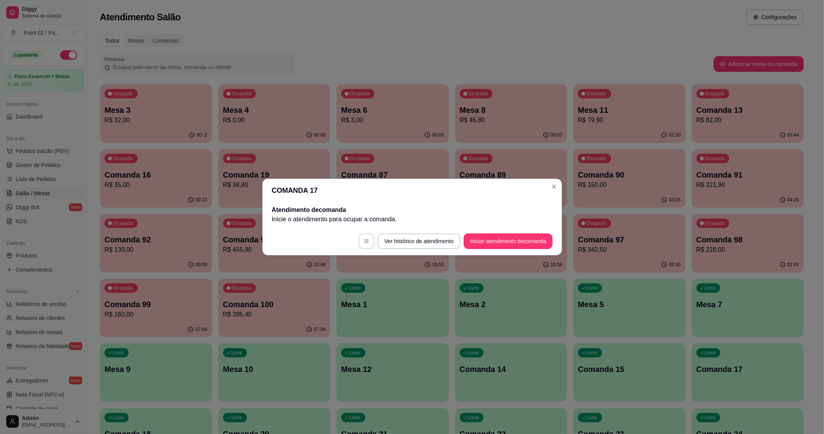
click at [515, 114] on p "Mesa 8" at bounding box center [511, 110] width 103 height 11
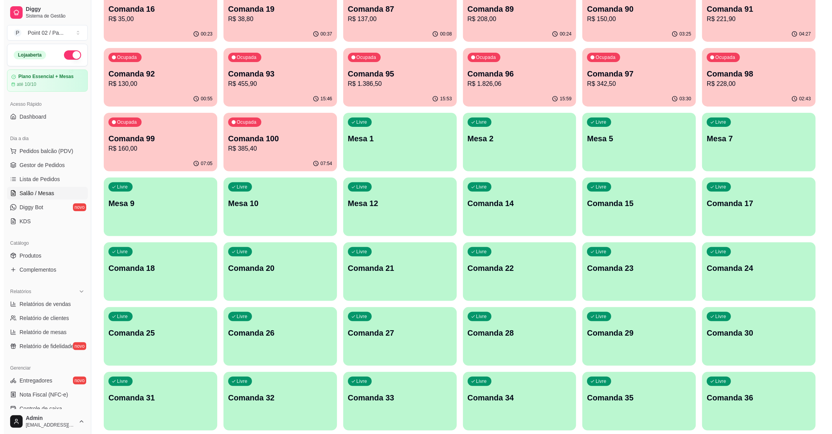
scroll to position [0, 0]
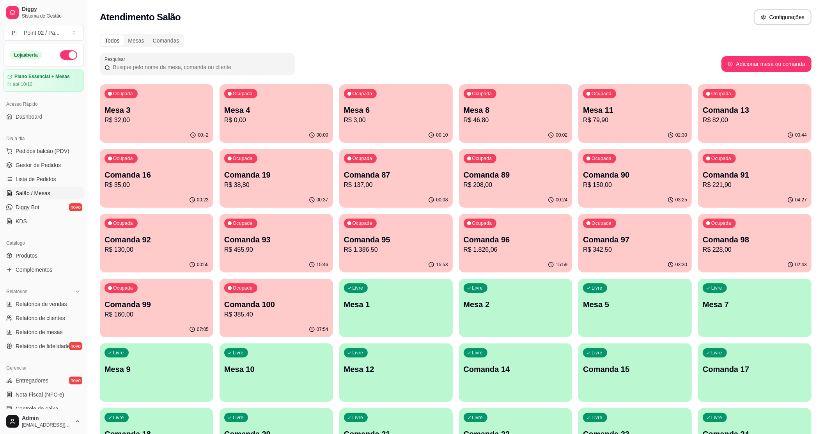
click at [226, 21] on div "Atendimento Salão Configurações" at bounding box center [456, 17] width 712 height 16
click at [597, 108] on p "Mesa 11" at bounding box center [635, 110] width 101 height 11
click at [514, 122] on p "R$ 46,80" at bounding box center [515, 119] width 101 height 9
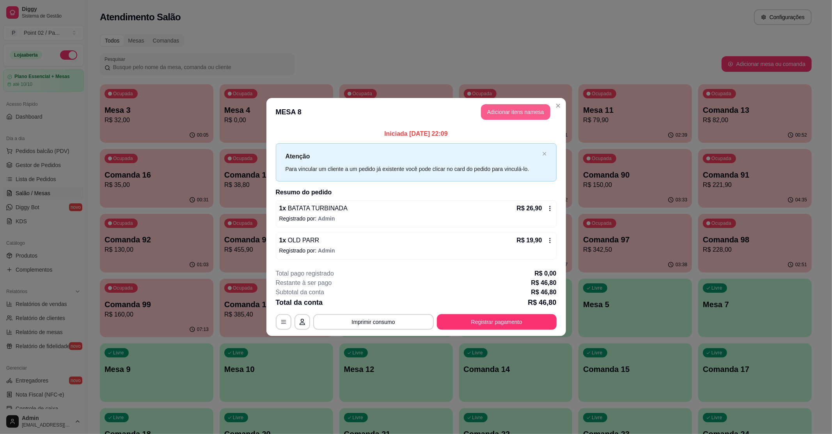
click at [507, 109] on button "Adicionar itens na mesa" at bounding box center [515, 112] width 69 height 16
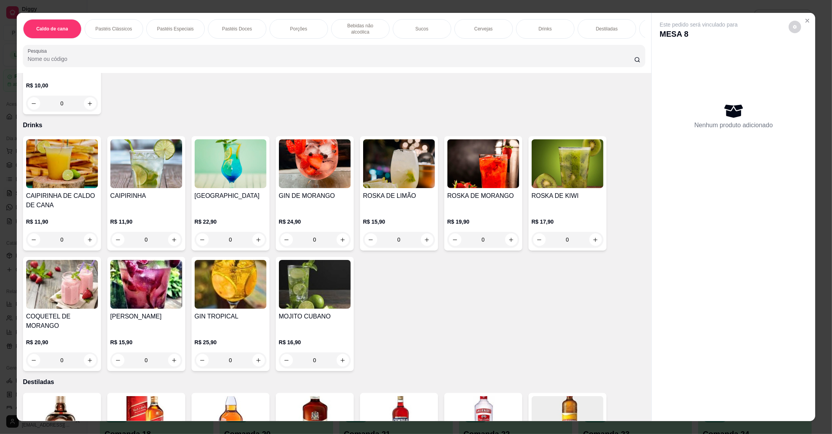
scroll to position [1456, 0]
click at [250, 177] on img at bounding box center [231, 163] width 72 height 49
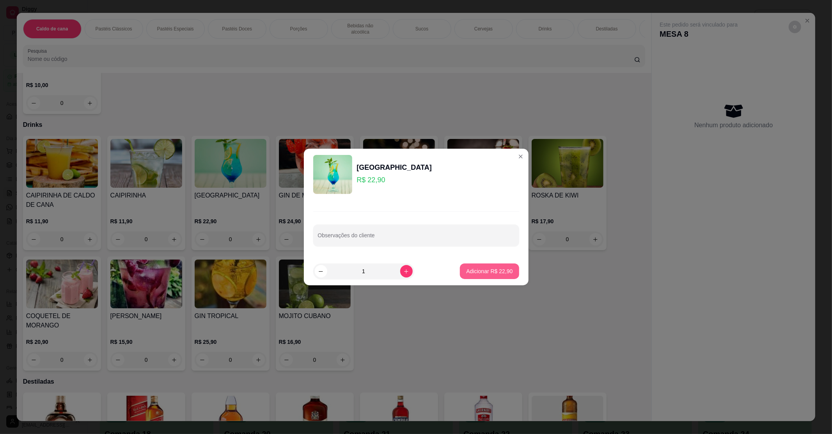
click at [473, 263] on div "Adicionar R$ 22,90" at bounding box center [489, 271] width 59 height 16
click at [465, 281] on footer "1 Adicionar R$ 22,90" at bounding box center [416, 271] width 225 height 28
click at [470, 274] on p "Adicionar R$ 22,90" at bounding box center [489, 271] width 46 height 8
type input "1"
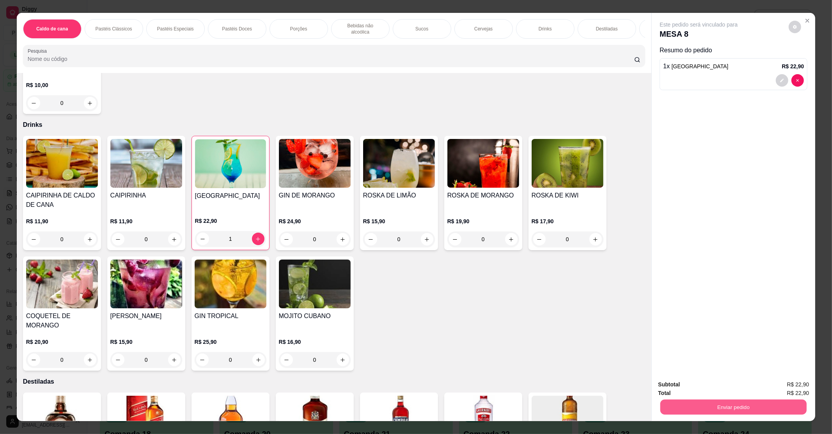
click at [660, 399] on button "Enviar pedido" at bounding box center [733, 406] width 146 height 15
click at [669, 388] on button "Não registrar e enviar pedido" at bounding box center [707, 387] width 79 height 14
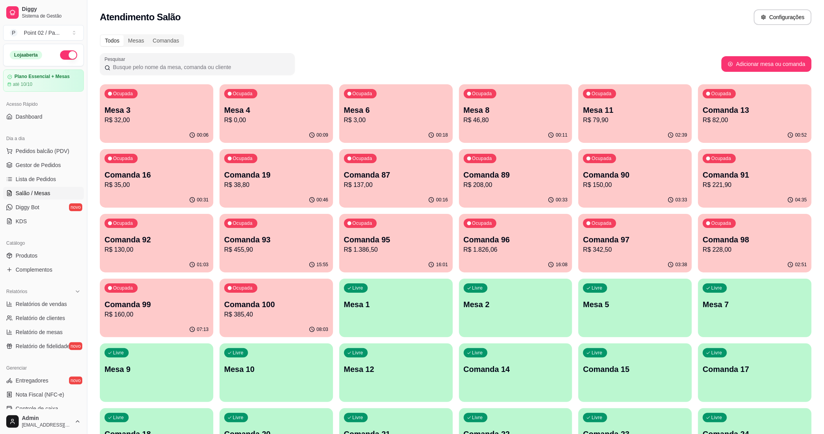
click at [152, 138] on div "00:06" at bounding box center [156, 135] width 113 height 15
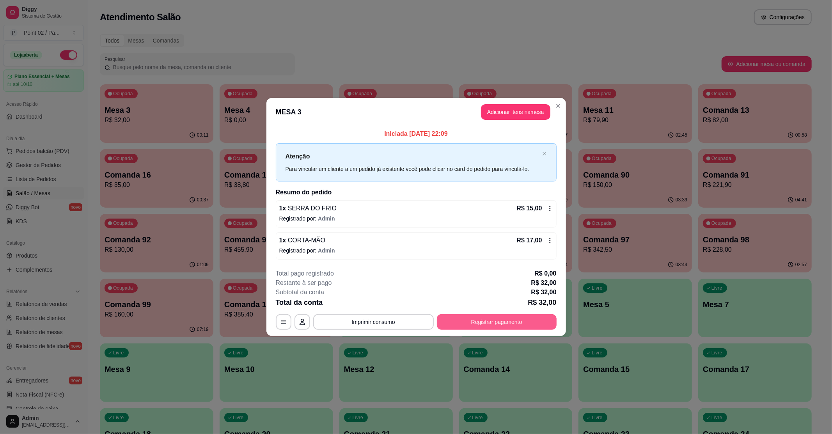
click at [504, 325] on button "Registrar pagamento" at bounding box center [497, 322] width 120 height 16
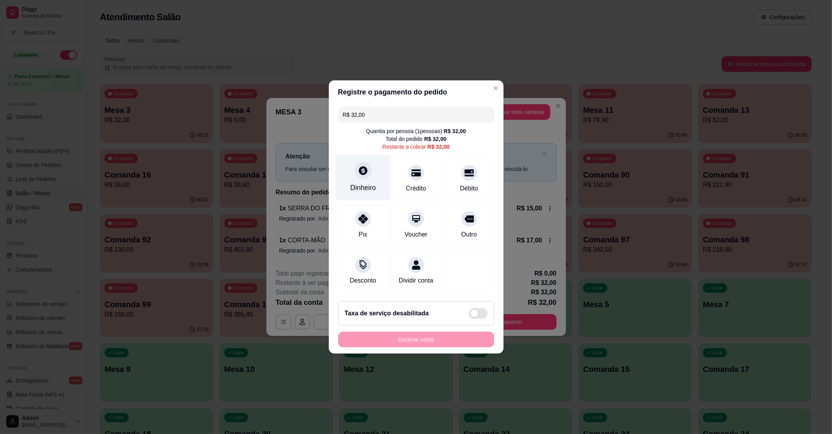
click at [363, 167] on icon at bounding box center [363, 170] width 9 height 9
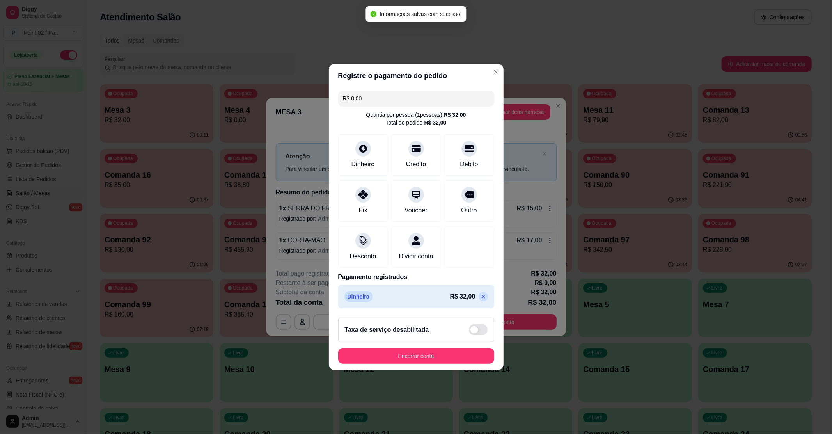
type input "R$ 0,00"
click at [402, 363] on button "Encerrar conta" at bounding box center [415, 355] width 151 height 15
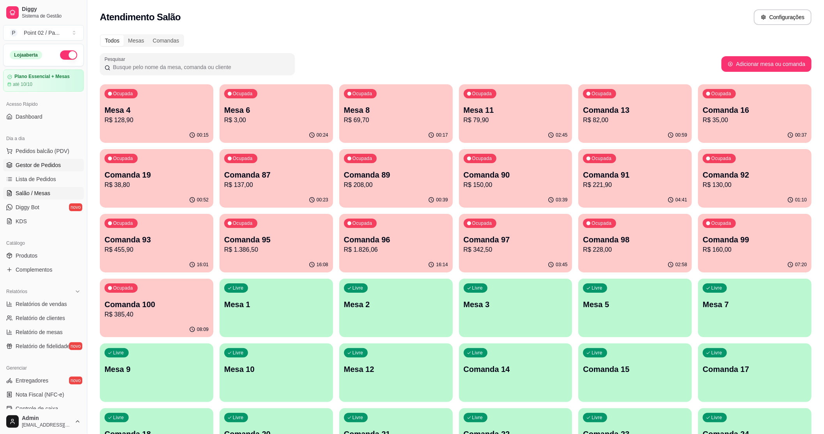
click at [35, 163] on span "Gestor de Pedidos" at bounding box center [38, 165] width 45 height 8
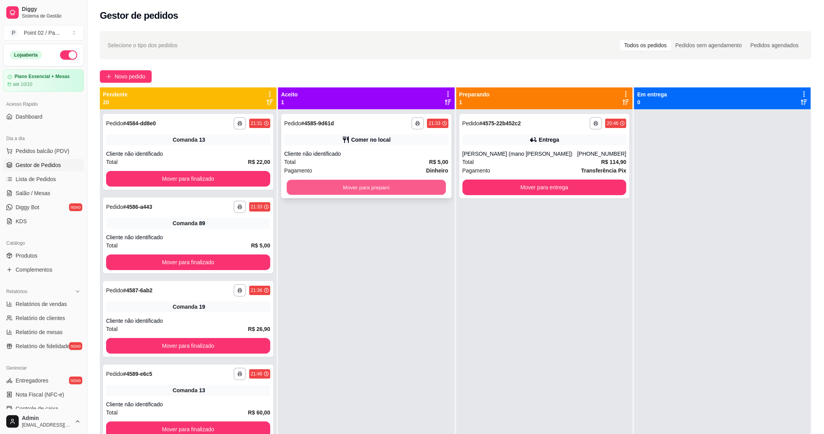
click at [321, 188] on button "Mover para preparo" at bounding box center [366, 187] width 159 height 15
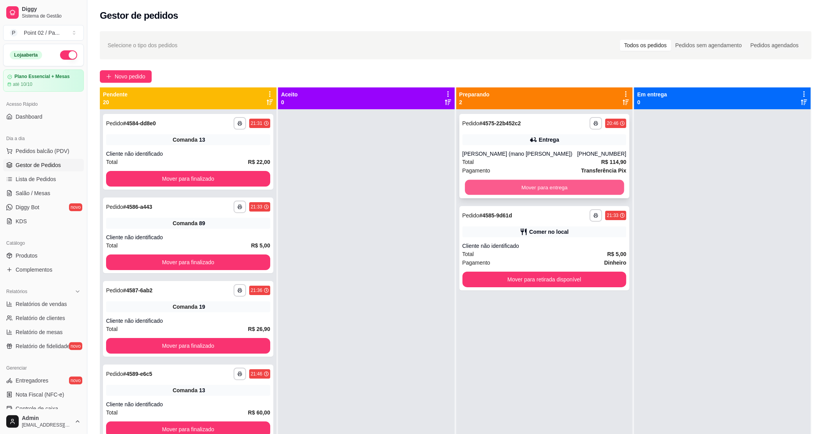
click at [484, 190] on button "Mover para entrega" at bounding box center [544, 187] width 159 height 15
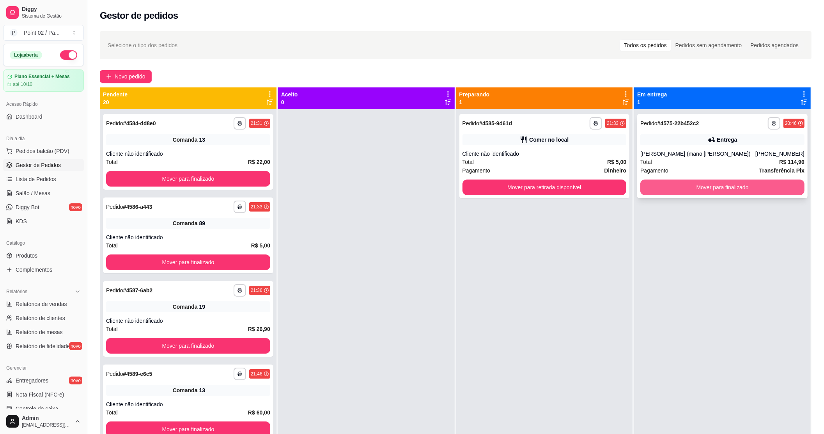
click at [652, 187] on button "Mover para finalizado" at bounding box center [722, 187] width 164 height 16
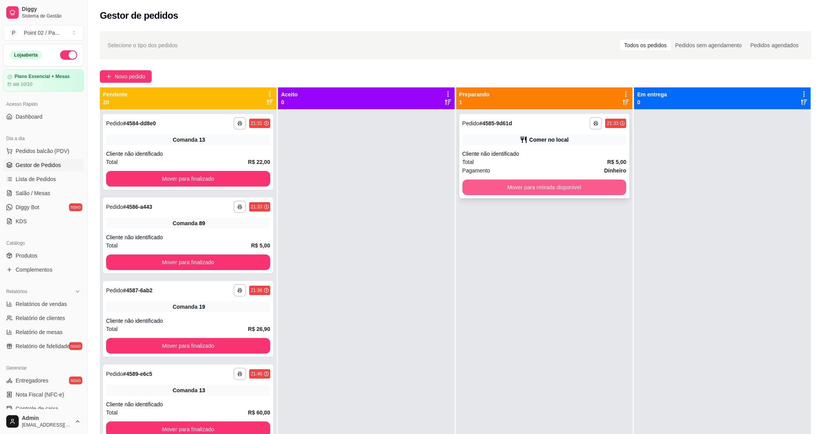
click at [597, 180] on button "Mover para retirada disponível" at bounding box center [545, 187] width 164 height 16
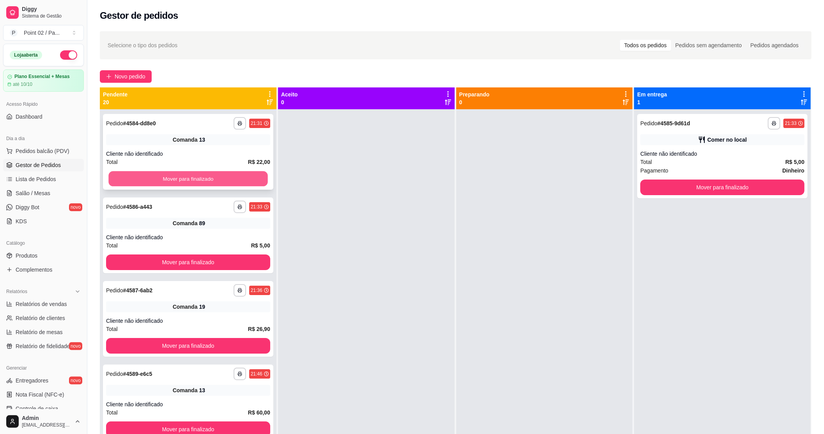
click at [204, 175] on button "Mover para finalizado" at bounding box center [187, 178] width 159 height 15
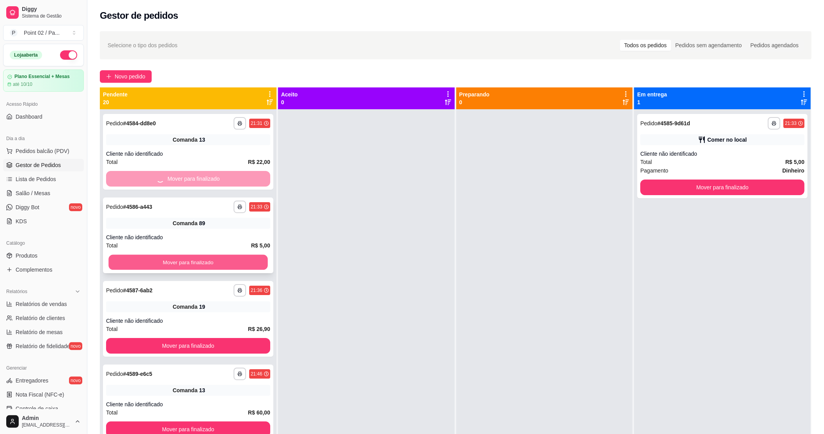
click at [203, 269] on button "Mover para finalizado" at bounding box center [187, 262] width 159 height 15
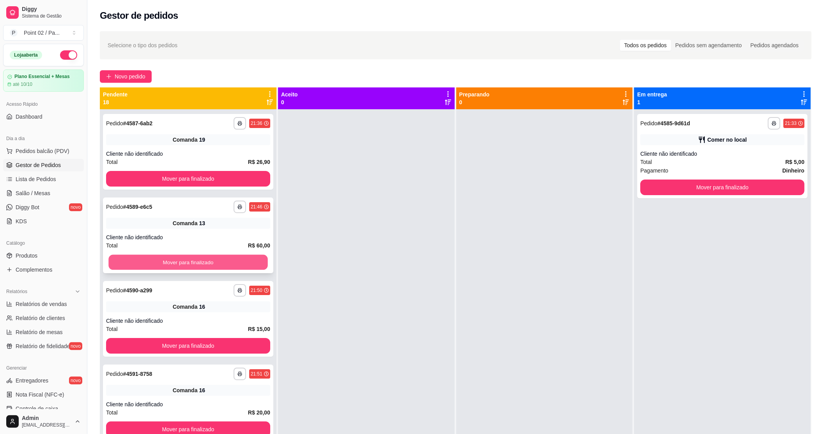
click at [207, 262] on button "Mover para finalizado" at bounding box center [187, 262] width 159 height 15
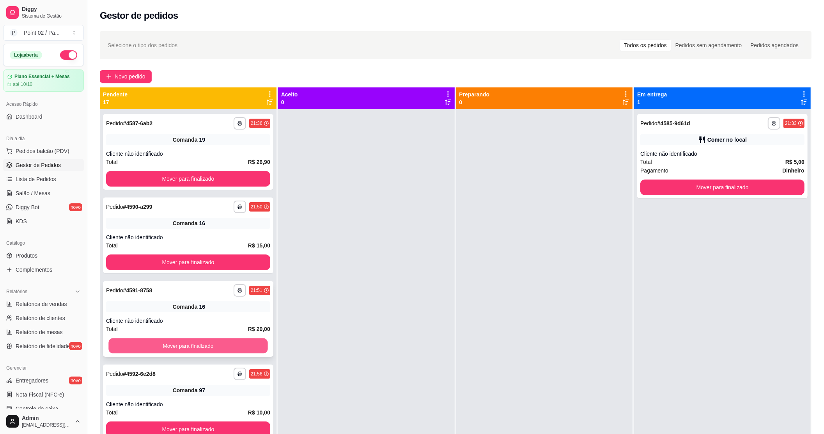
click at [209, 343] on button "Mover para finalizado" at bounding box center [187, 345] width 159 height 15
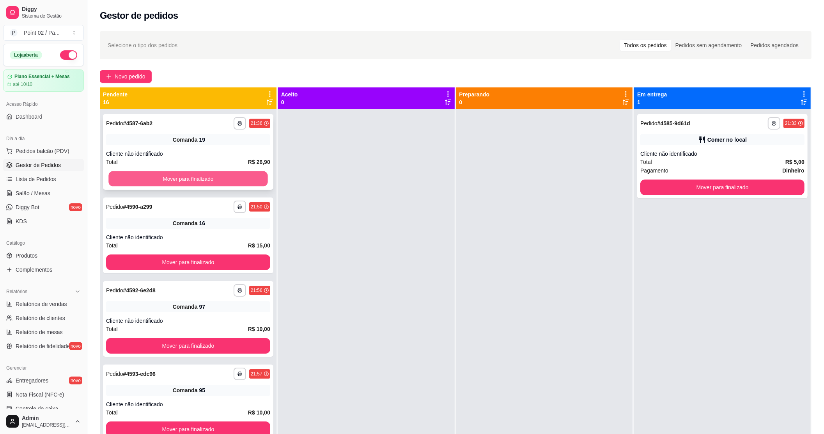
click at [222, 185] on button "Mover para finalizado" at bounding box center [187, 178] width 159 height 15
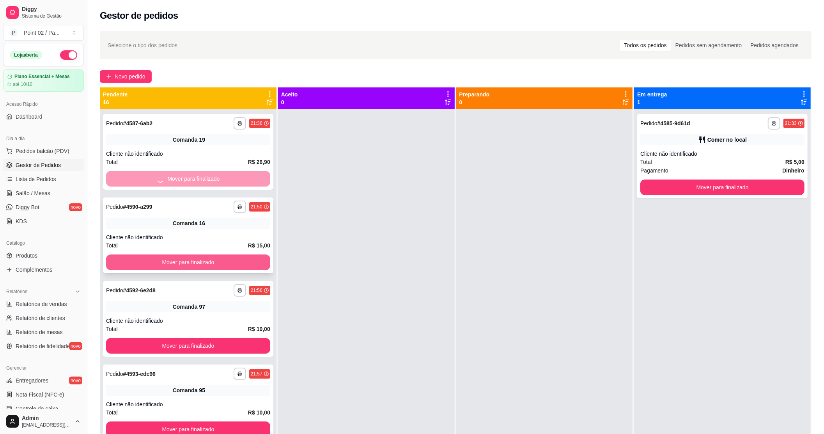
click at [214, 260] on button "Mover para finalizado" at bounding box center [188, 262] width 164 height 16
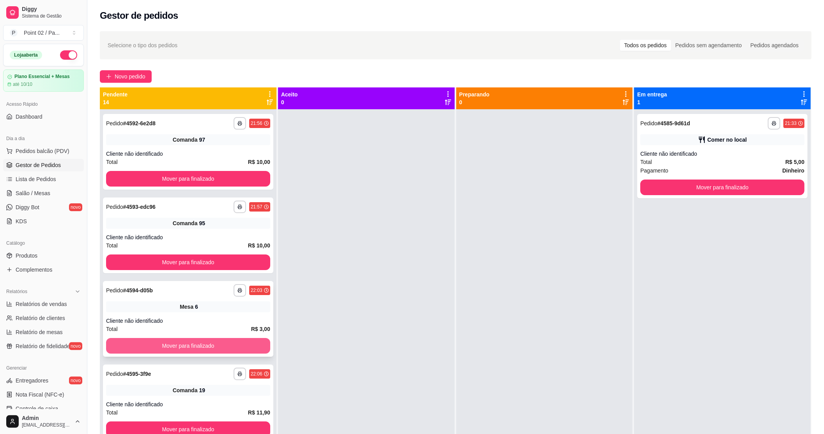
click at [205, 342] on button "Mover para finalizado" at bounding box center [188, 346] width 164 height 16
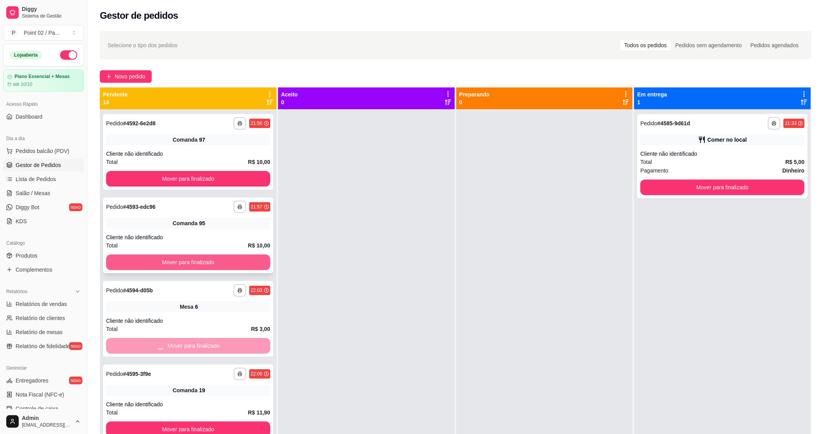
click at [214, 258] on button "Mover para finalizado" at bounding box center [188, 262] width 164 height 16
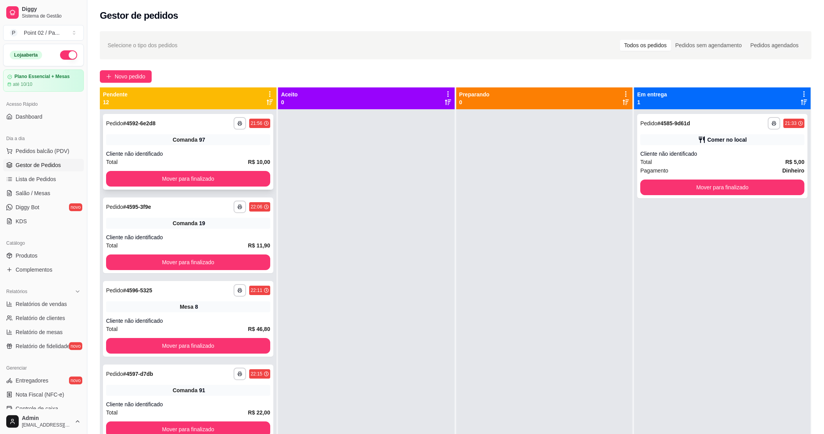
click at [222, 189] on div "**********" at bounding box center [188, 152] width 170 height 76
click at [225, 179] on button "Mover para finalizado" at bounding box center [188, 179] width 164 height 16
click at [208, 255] on button "Mover para finalizado" at bounding box center [188, 262] width 164 height 16
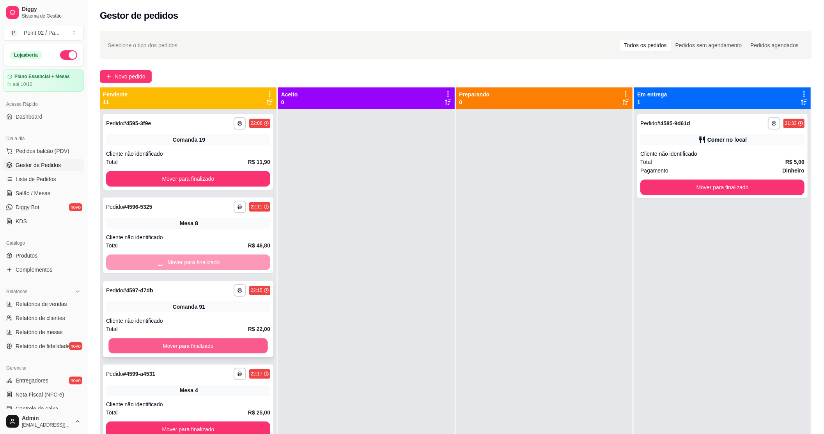
click at [205, 342] on button "Mover para finalizado" at bounding box center [187, 345] width 159 height 15
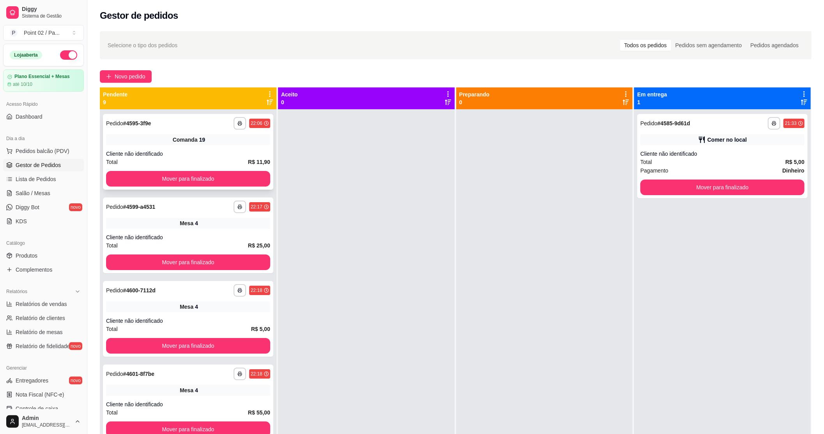
click at [231, 175] on button "Mover para finalizado" at bounding box center [188, 179] width 164 height 16
click at [205, 271] on div "**********" at bounding box center [188, 235] width 170 height 76
click at [209, 257] on button "Mover para finalizado" at bounding box center [188, 262] width 164 height 16
click at [205, 335] on div "**********" at bounding box center [188, 319] width 170 height 76
click at [214, 261] on button "Mover para finalizado" at bounding box center [187, 262] width 159 height 15
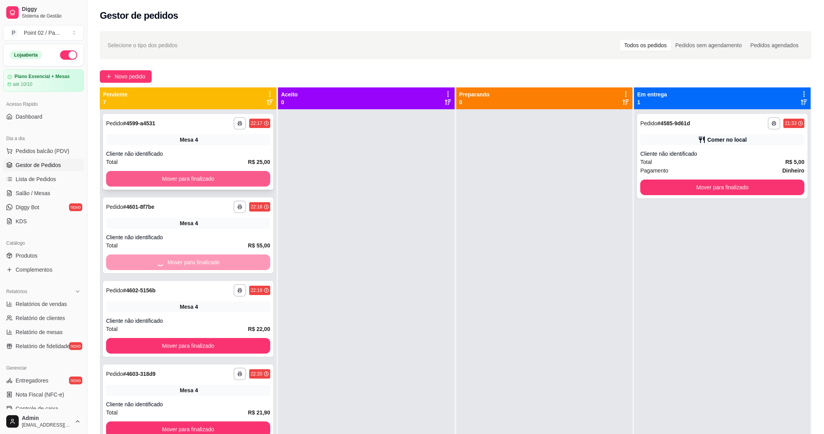
click at [223, 184] on button "Mover para finalizado" at bounding box center [188, 179] width 164 height 16
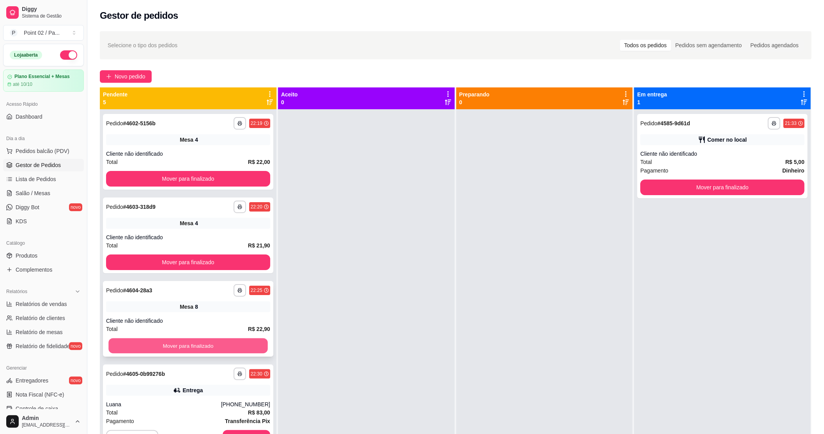
click at [211, 349] on button "Mover para finalizado" at bounding box center [187, 345] width 159 height 15
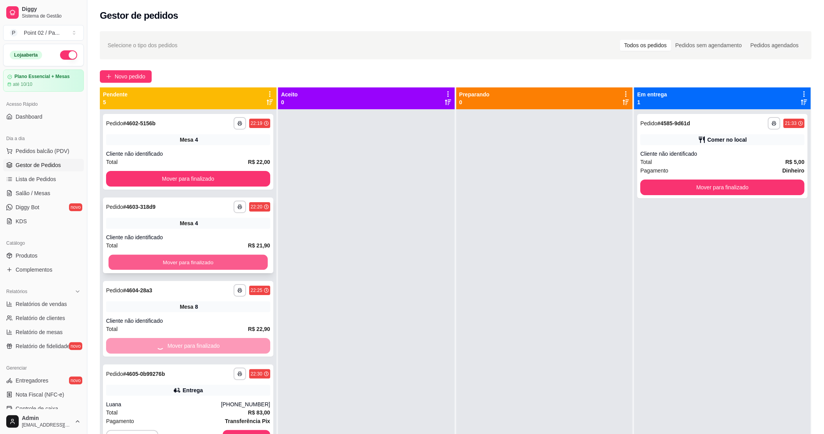
click at [230, 262] on button "Mover para finalizado" at bounding box center [187, 262] width 159 height 15
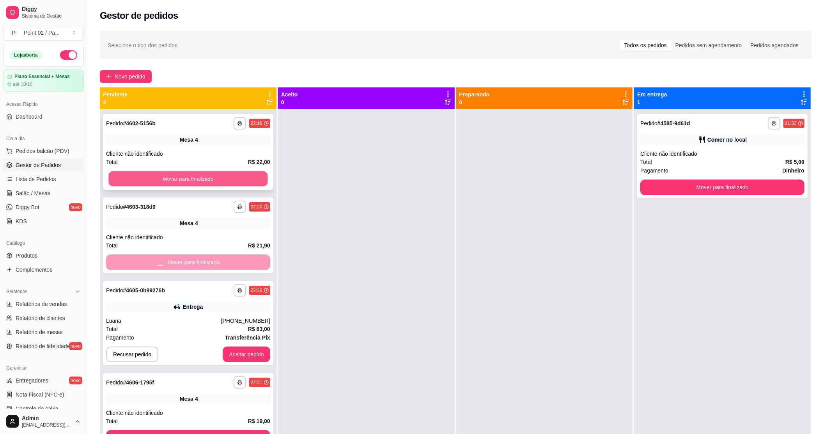
click at [228, 180] on button "Mover para finalizado" at bounding box center [187, 178] width 159 height 15
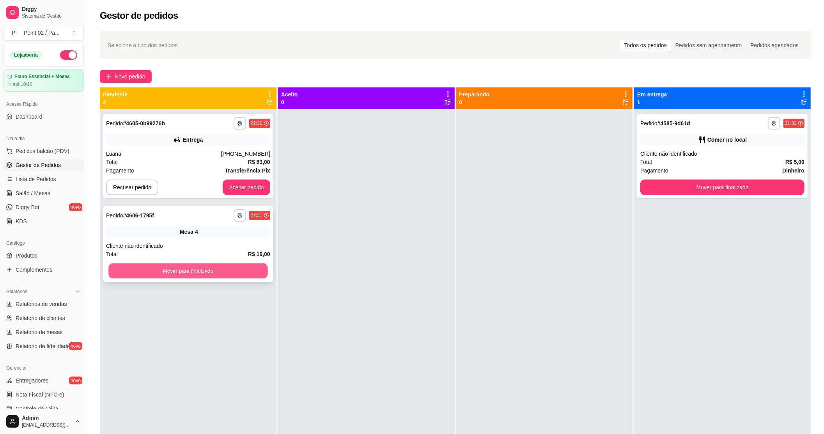
click at [238, 264] on button "Mover para finalizado" at bounding box center [187, 270] width 159 height 15
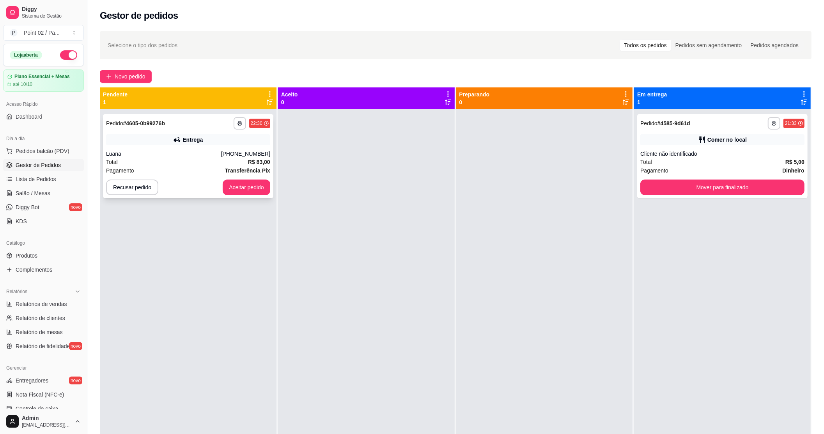
click at [171, 156] on div "Luana" at bounding box center [163, 154] width 115 height 8
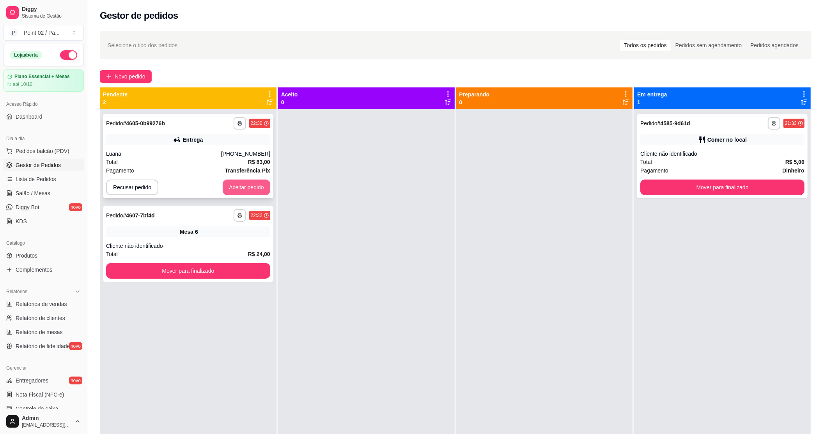
click at [248, 183] on button "Aceitar pedido" at bounding box center [247, 187] width 48 height 16
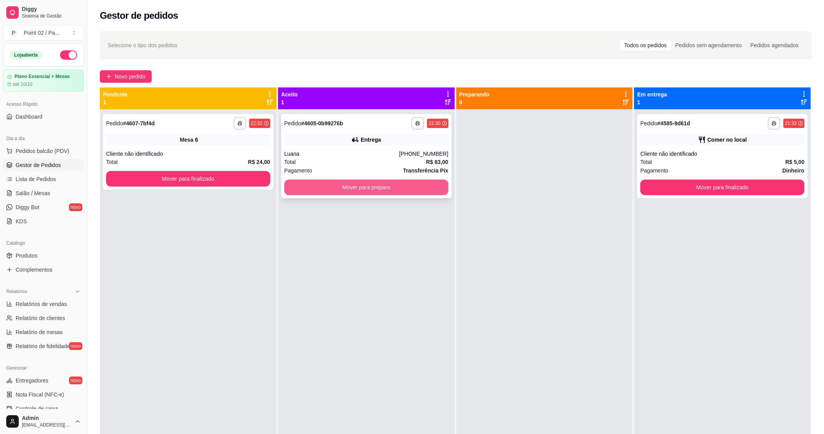
click at [307, 188] on button "Mover para preparo" at bounding box center [366, 187] width 164 height 16
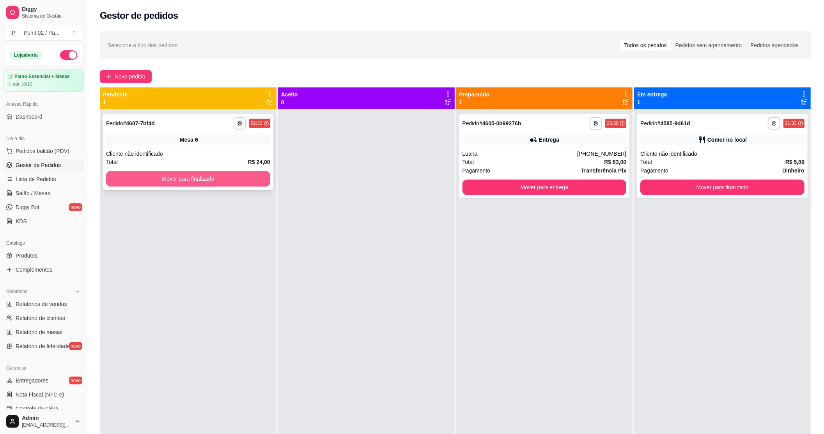
click at [255, 177] on button "Mover para finalizado" at bounding box center [188, 179] width 164 height 16
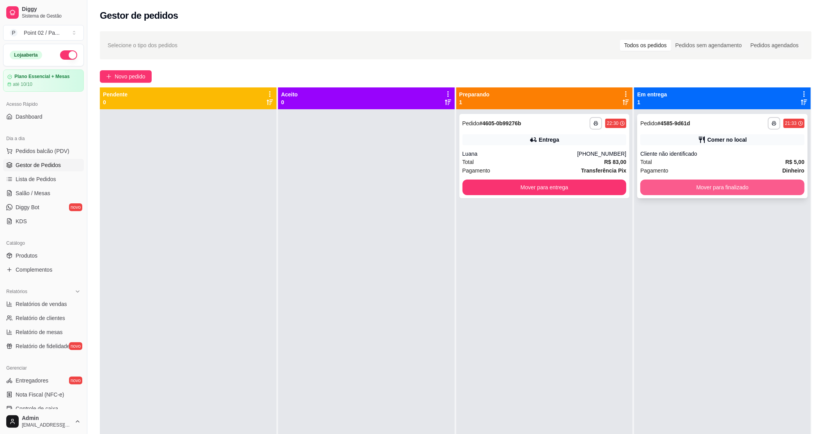
click at [677, 193] on button "Mover para finalizado" at bounding box center [722, 187] width 164 height 16
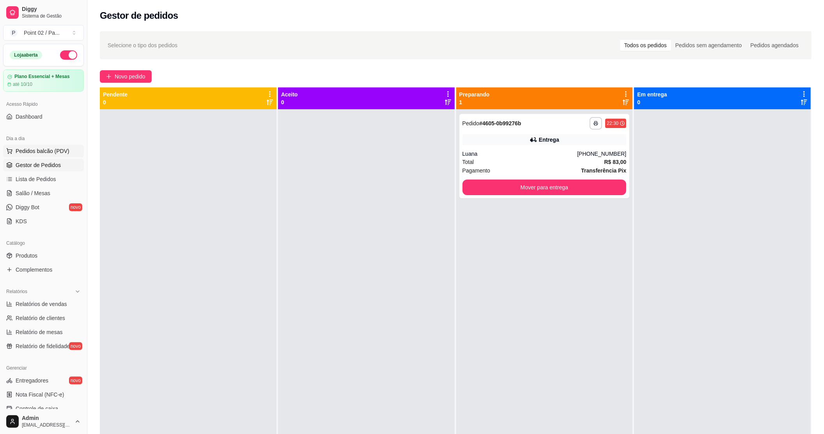
click at [32, 147] on span "Pedidos balcão (PDV)" at bounding box center [43, 151] width 54 height 8
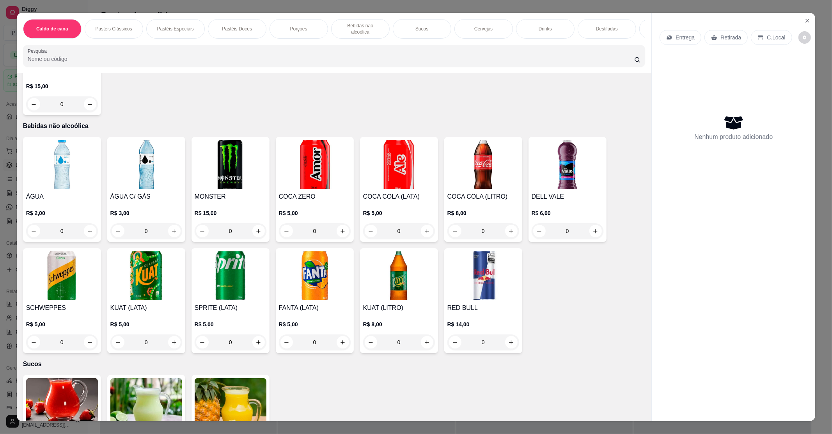
scroll to position [832, 0]
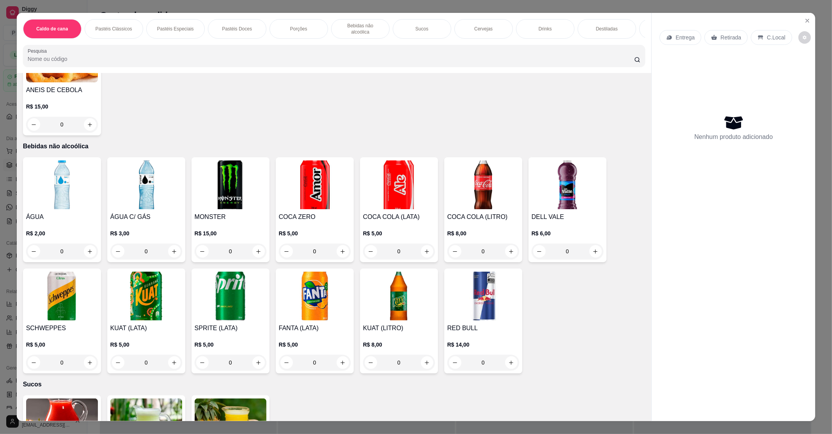
click at [127, 190] on img at bounding box center [146, 184] width 72 height 49
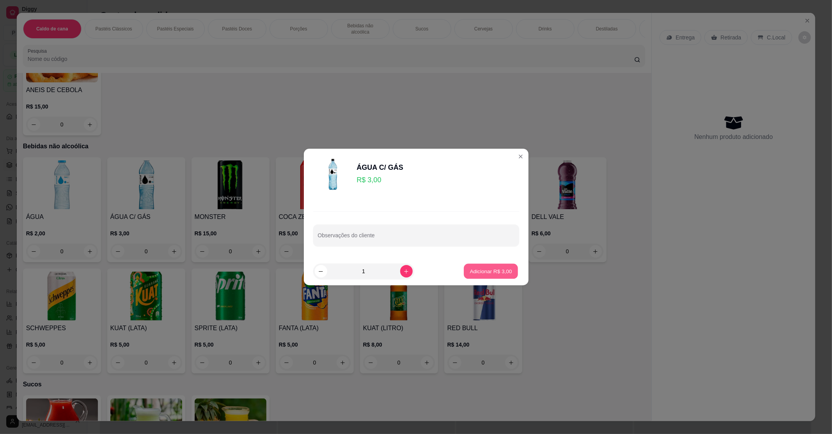
click at [463, 268] on div "Adicionar R$ 3,00" at bounding box center [491, 271] width 56 height 16
click at [473, 271] on p "Adicionar R$ 3,00" at bounding box center [490, 271] width 43 height 8
type input "1"
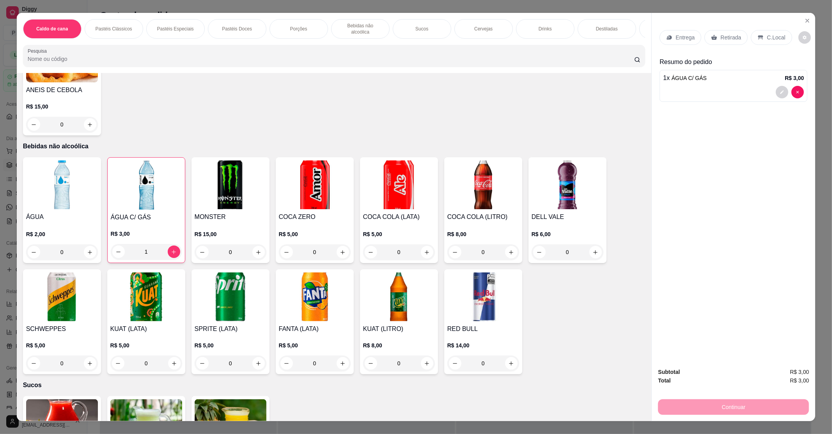
click at [374, 203] on div "COCA COLA (LATA) R$ 5,00 0" at bounding box center [399, 210] width 78 height 106
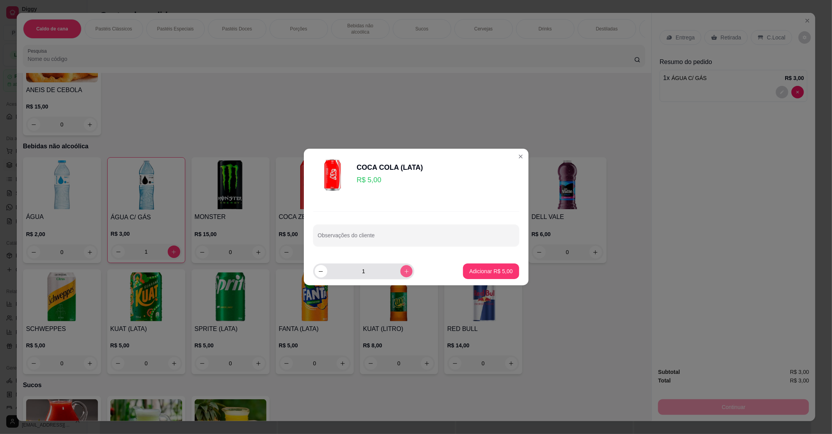
click at [403, 271] on icon "increase-product-quantity" at bounding box center [406, 271] width 6 height 6
type input "2"
click at [467, 269] on p "Adicionar R$ 10,00" at bounding box center [489, 270] width 45 height 7
type input "2"
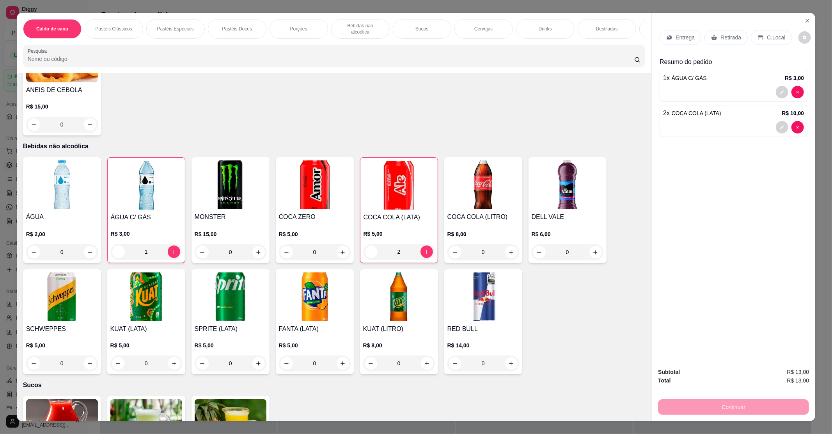
click at [772, 37] on p "C.Local" at bounding box center [776, 38] width 18 height 8
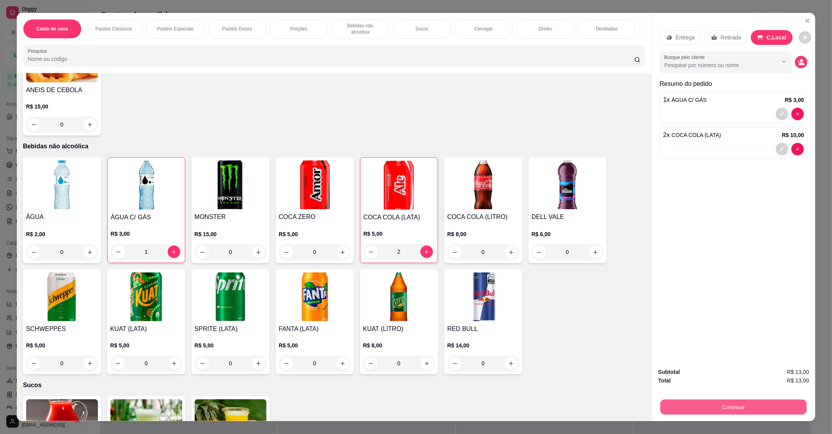
click at [708, 404] on button "Continuar" at bounding box center [733, 406] width 146 height 15
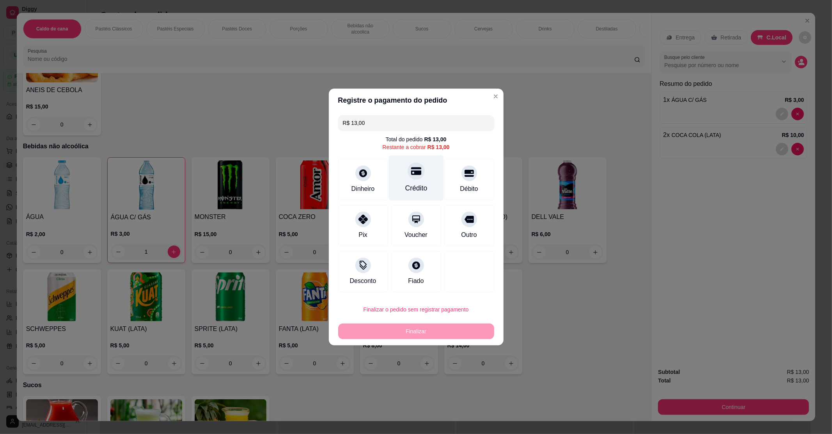
click at [427, 183] on div "Crédito" at bounding box center [415, 178] width 55 height 46
type input "R$ 0,00"
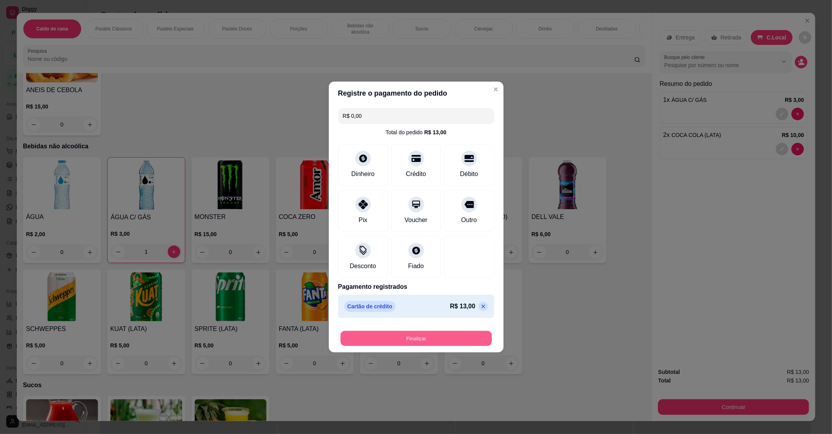
click at [453, 343] on button "Finalizar" at bounding box center [415, 338] width 151 height 15
type input "0"
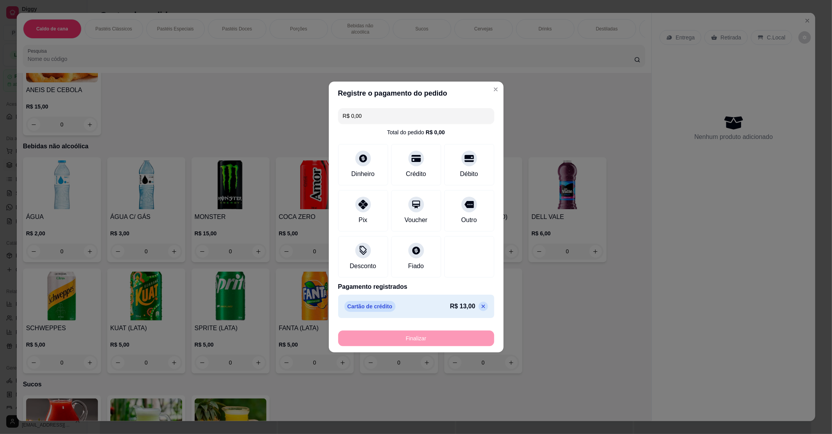
type input "-R$ 13,00"
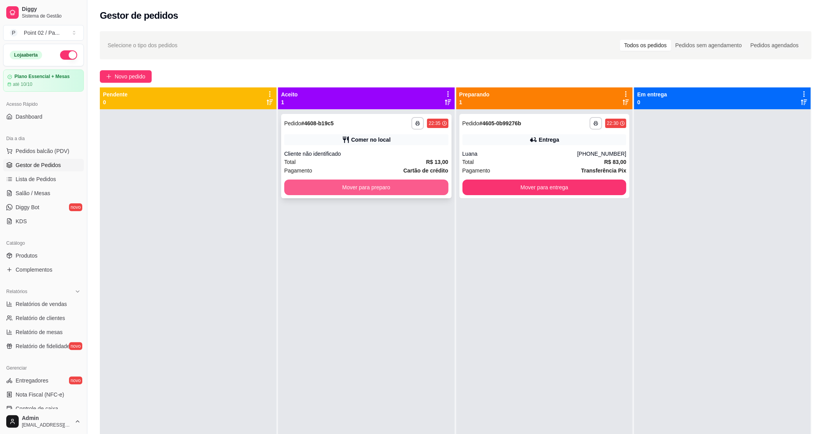
click at [400, 184] on button "Mover para preparo" at bounding box center [366, 187] width 164 height 16
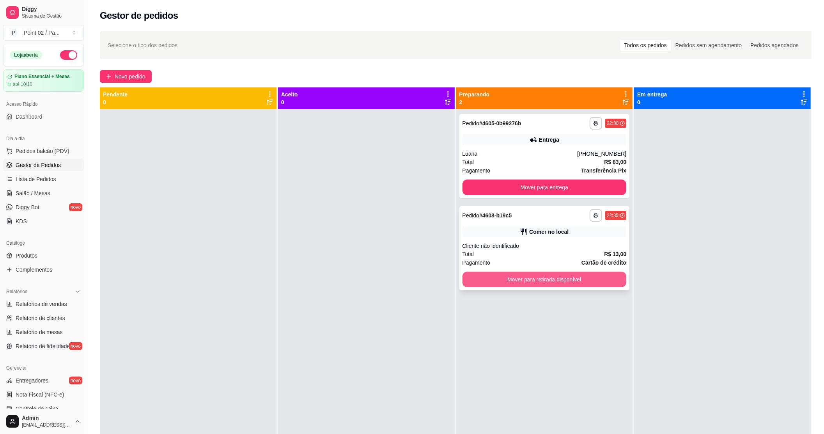
click at [507, 278] on button "Mover para retirada disponível" at bounding box center [545, 279] width 164 height 16
click at [507, 278] on div "Mover para retirada disponível" at bounding box center [545, 279] width 164 height 16
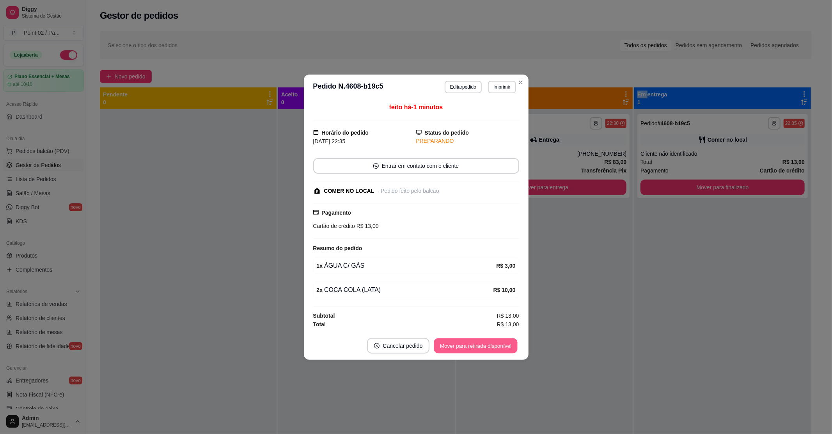
click at [463, 342] on button "Mover para retirada disponível" at bounding box center [475, 345] width 83 height 15
click at [470, 342] on button "Mover para finalizado" at bounding box center [486, 345] width 63 height 15
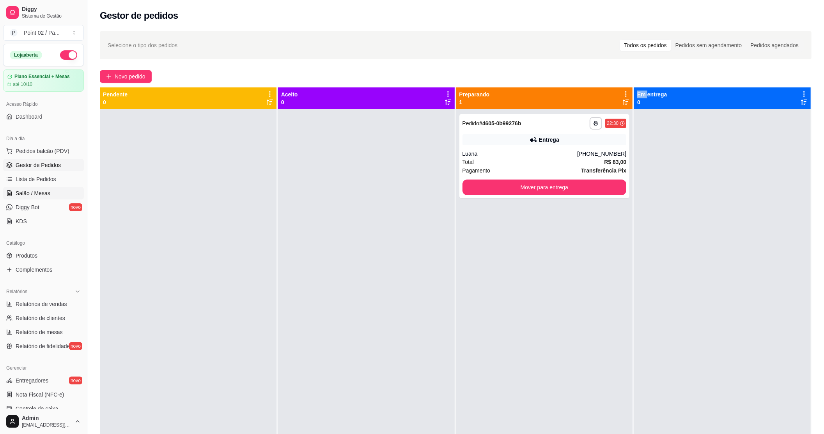
click at [39, 188] on link "Salão / Mesas" at bounding box center [43, 193] width 81 height 12
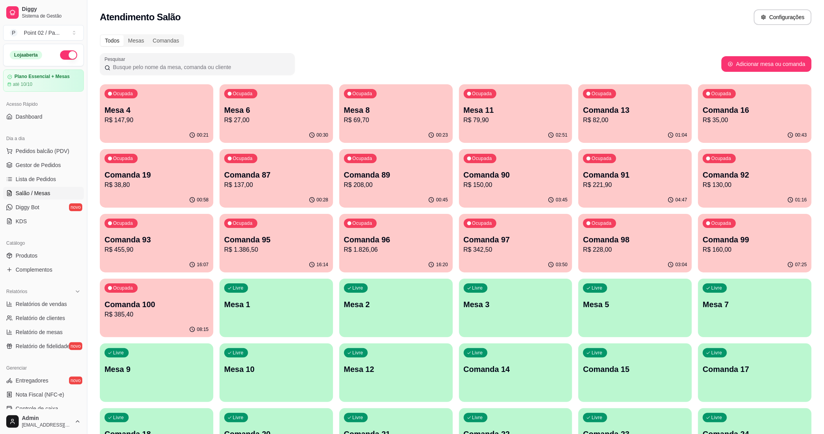
click at [163, 138] on div "00:21" at bounding box center [156, 135] width 113 height 15
click at [559, 297] on div "Livre Mesa 3" at bounding box center [515, 302] width 113 height 49
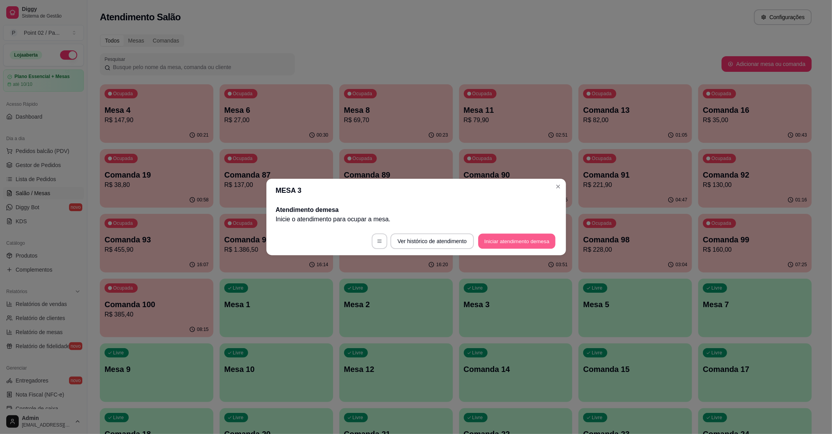
click at [489, 244] on button "Iniciar atendimento de mesa" at bounding box center [516, 241] width 77 height 15
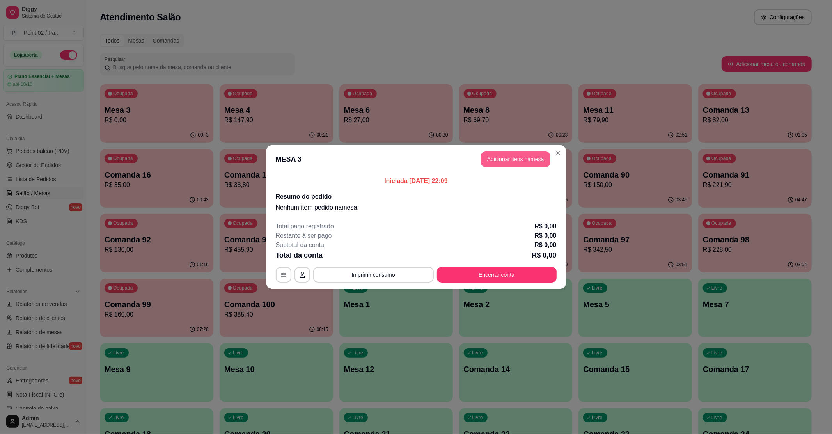
click at [518, 165] on button "Adicionar itens na mesa" at bounding box center [515, 159] width 69 height 16
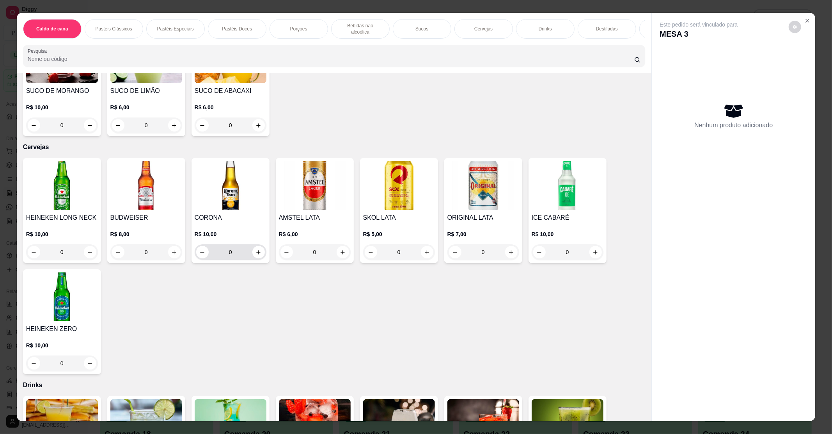
scroll to position [1456, 0]
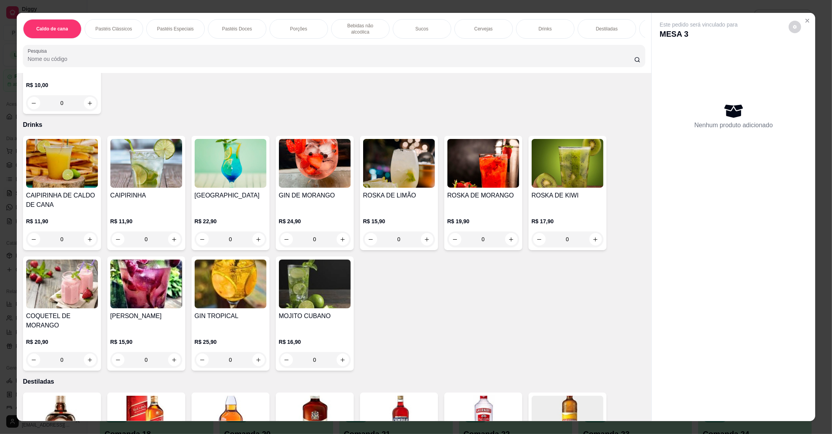
click at [239, 168] on img at bounding box center [231, 163] width 72 height 49
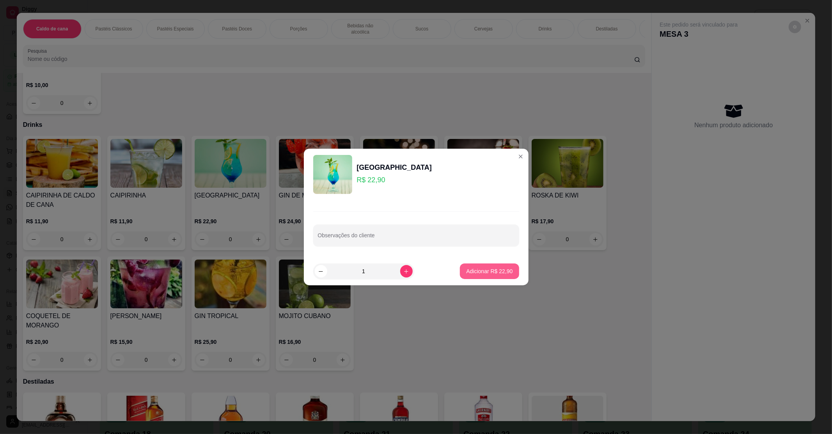
click at [487, 261] on footer "1 Adicionar R$ 22,90" at bounding box center [416, 271] width 225 height 28
click at [493, 268] on p "Adicionar R$ 22,90" at bounding box center [489, 271] width 46 height 8
type input "1"
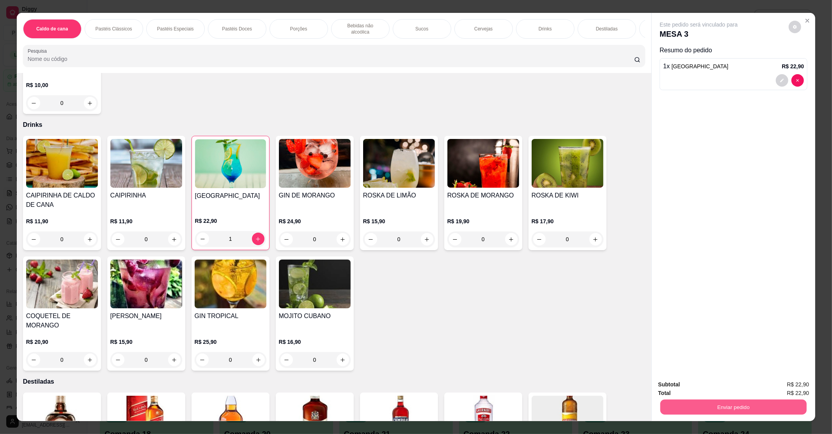
click at [701, 408] on button "Enviar pedido" at bounding box center [733, 406] width 146 height 15
click at [693, 389] on button "Não registrar e enviar pedido" at bounding box center [707, 387] width 79 height 14
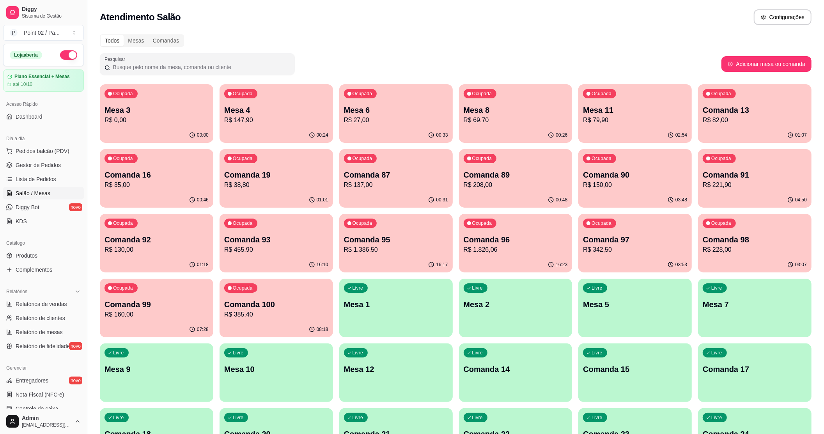
click at [626, 225] on div "Ocupada Comanda 97 R$ 342,50" at bounding box center [634, 235] width 113 height 43
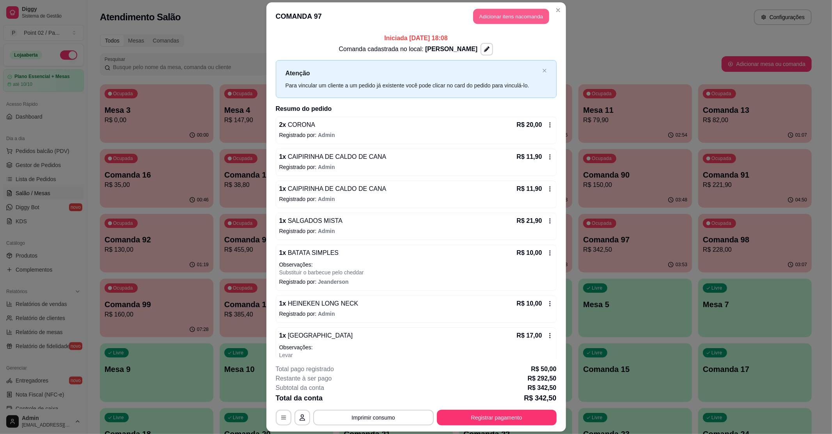
click at [519, 14] on button "Adicionar itens na comanda" at bounding box center [511, 16] width 76 height 15
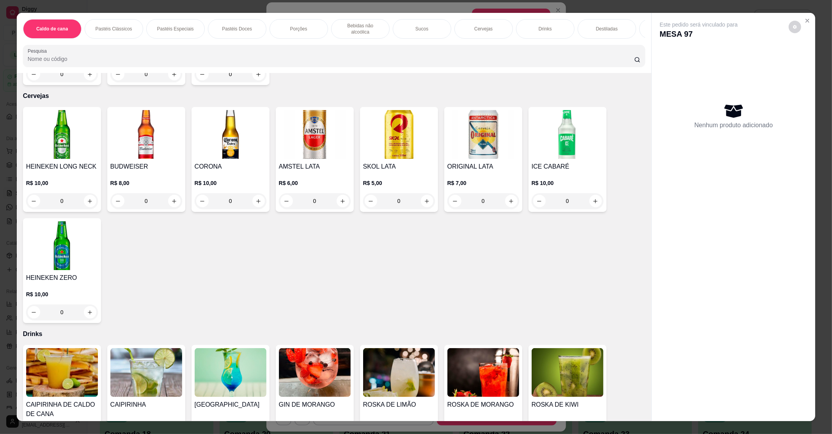
scroll to position [1196, 0]
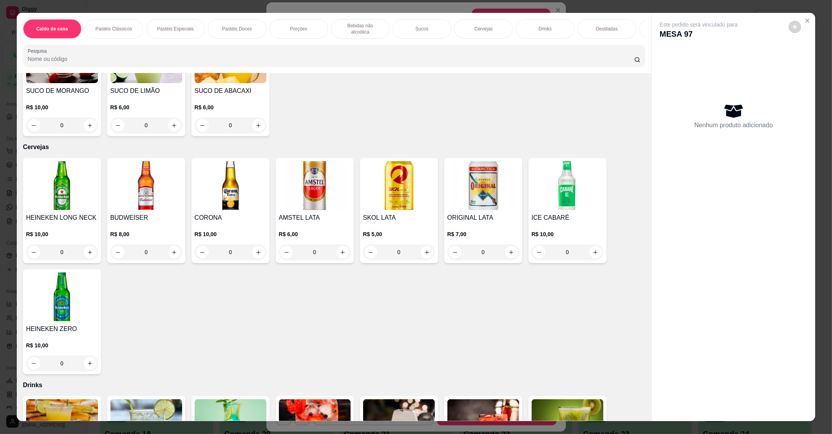
click at [78, 170] on img at bounding box center [62, 185] width 72 height 49
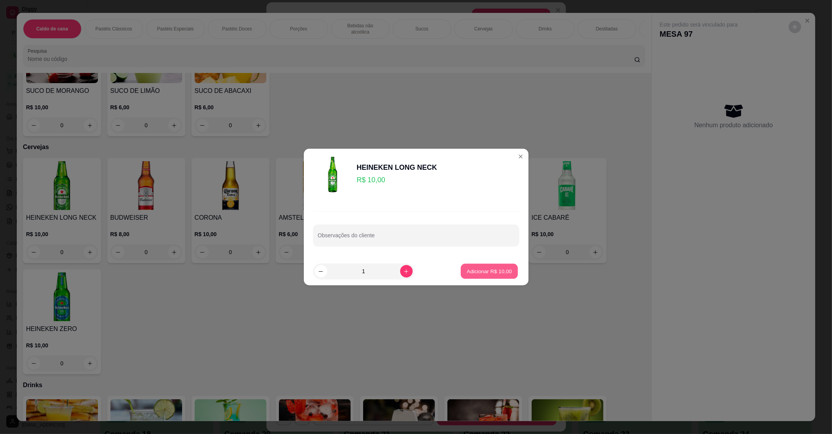
click at [467, 272] on p "Adicionar R$ 10,00" at bounding box center [489, 270] width 45 height 7
type input "1"
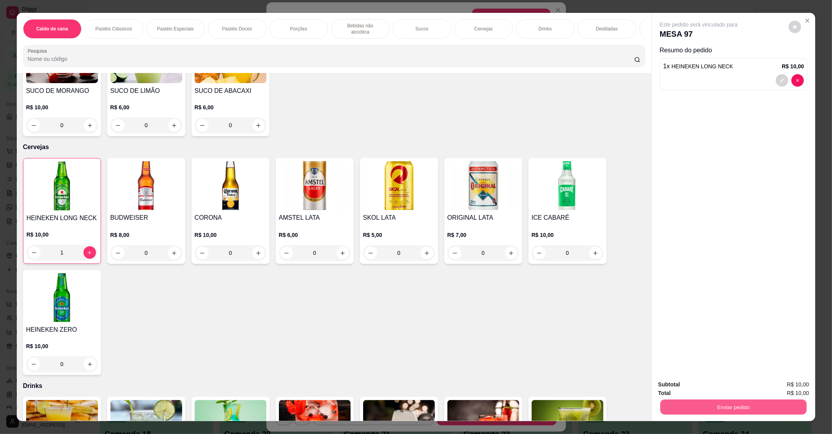
click at [698, 411] on button "Enviar pedido" at bounding box center [733, 406] width 146 height 15
click at [695, 384] on button "Não registrar e enviar pedido" at bounding box center [706, 387] width 81 height 15
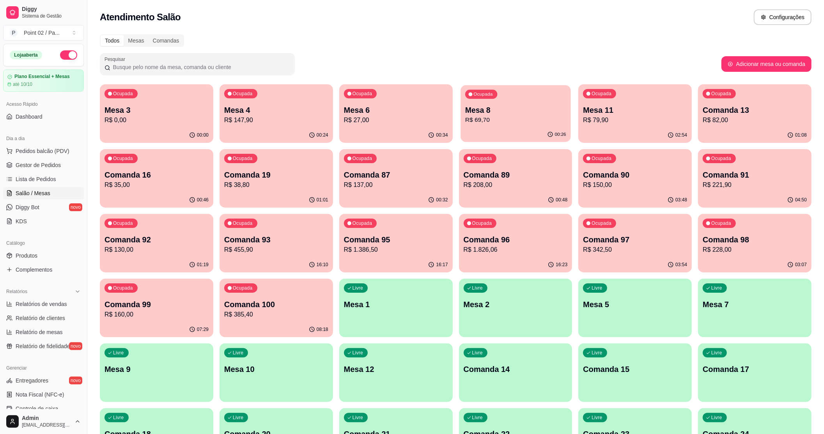
click at [501, 112] on p "Mesa 8" at bounding box center [515, 110] width 101 height 11
click at [712, 114] on p "Comanda 13" at bounding box center [755, 110] width 104 height 11
click at [183, 198] on div "00:47" at bounding box center [156, 199] width 113 height 15
click at [231, 183] on p "R$ 38,80" at bounding box center [276, 184] width 104 height 9
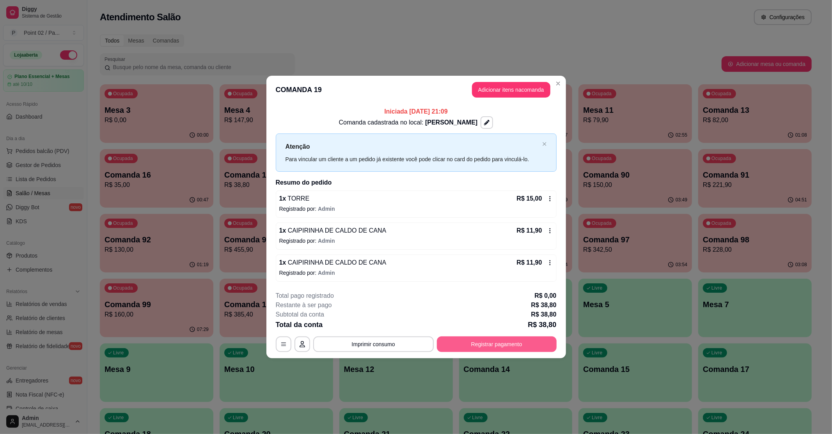
click at [510, 336] on button "Registrar pagamento" at bounding box center [497, 344] width 120 height 16
click at [520, 347] on button "Registrar pagamento" at bounding box center [496, 343] width 116 height 15
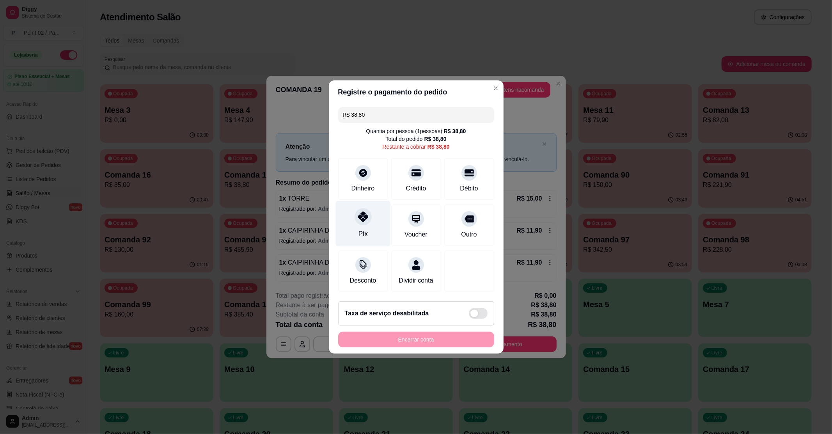
click at [364, 211] on icon at bounding box center [363, 216] width 10 height 10
type input "R$ 0,00"
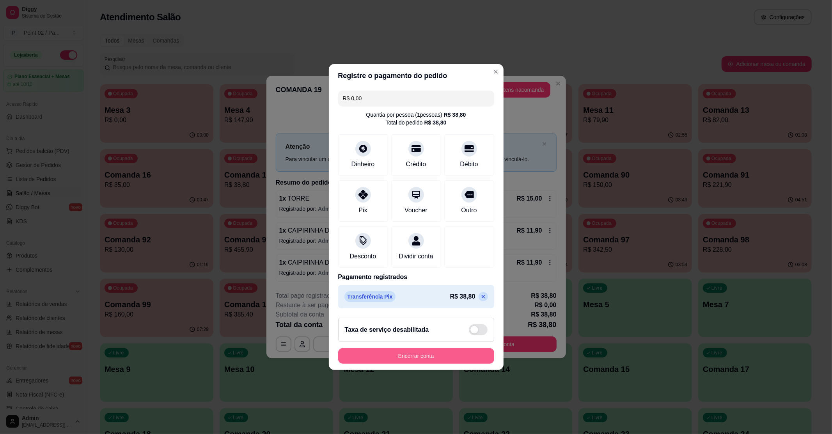
click at [405, 354] on button "Encerrar conta" at bounding box center [416, 356] width 156 height 16
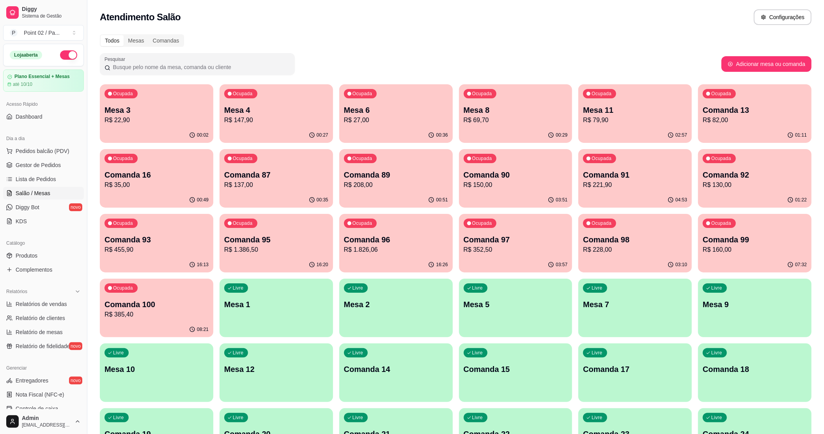
click at [211, 112] on div "Ocupada Mesa 3 R$ 22,90" at bounding box center [156, 106] width 110 height 42
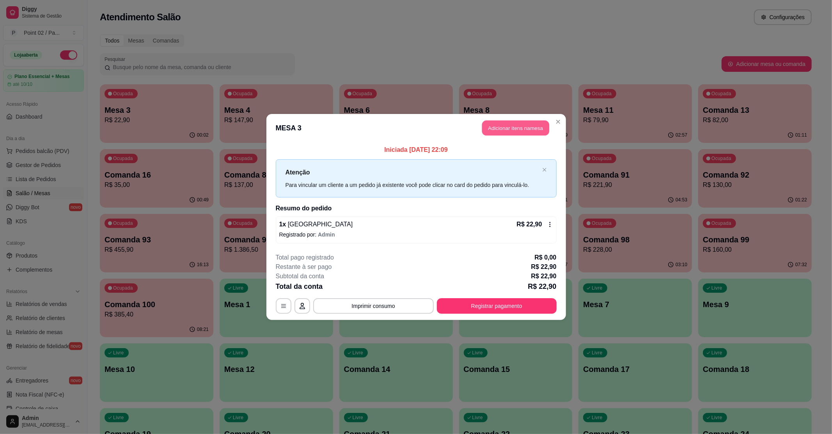
click at [502, 128] on button "Adicionar itens na mesa" at bounding box center [515, 128] width 67 height 15
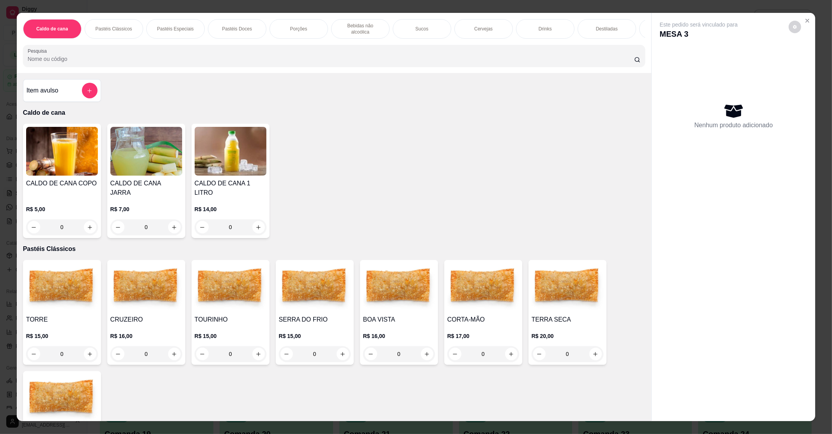
click at [311, 291] on img at bounding box center [315, 287] width 72 height 49
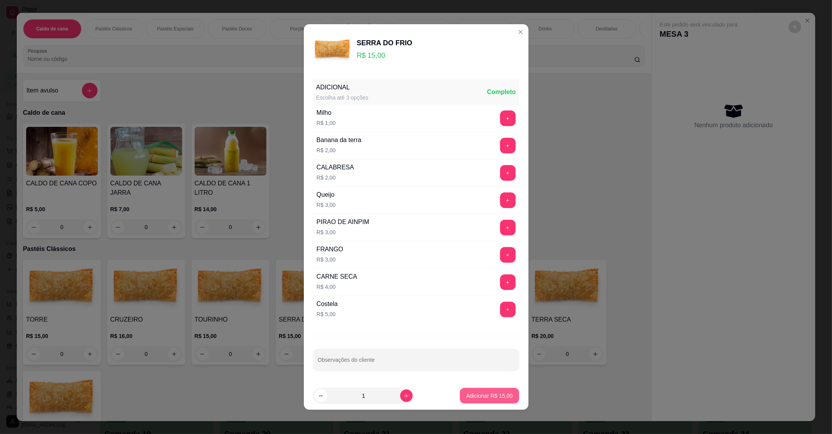
click at [476, 403] on button "Adicionar R$ 15,00" at bounding box center [489, 396] width 59 height 16
type input "1"
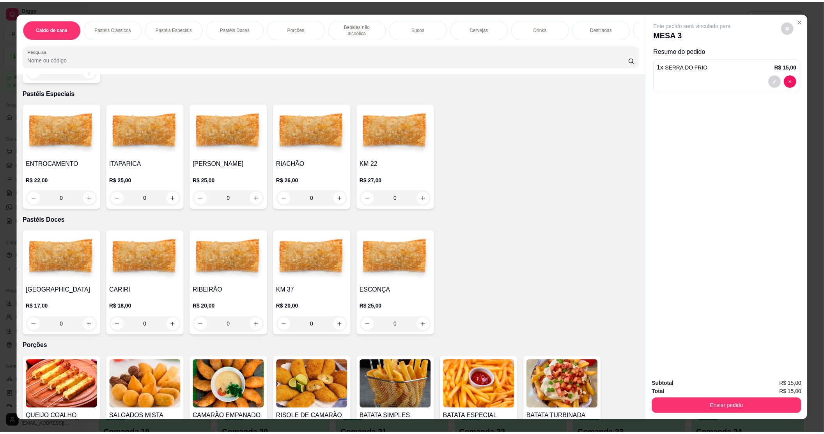
scroll to position [416, 0]
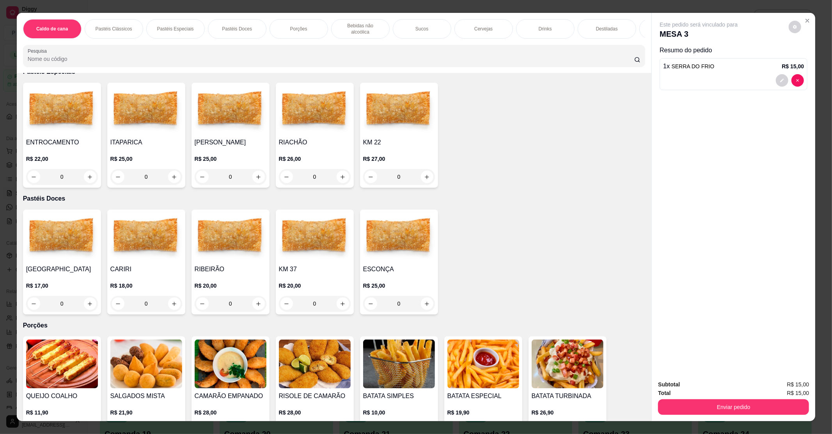
click at [138, 114] on img at bounding box center [146, 110] width 72 height 49
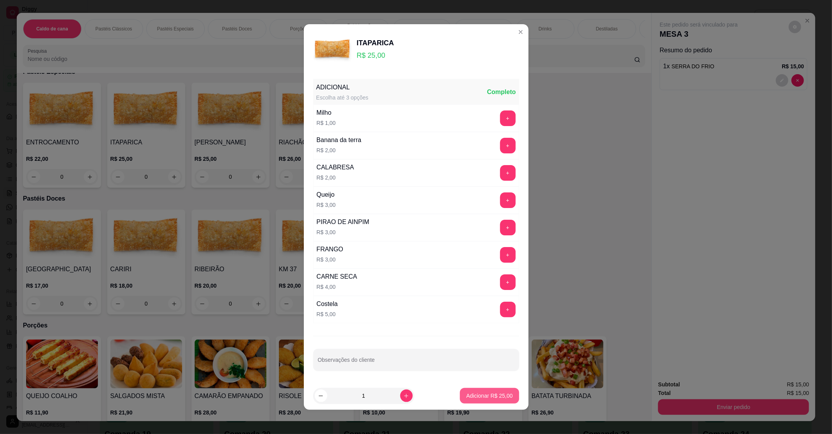
click at [481, 402] on button "Adicionar R$ 25,00" at bounding box center [489, 396] width 59 height 16
type input "1"
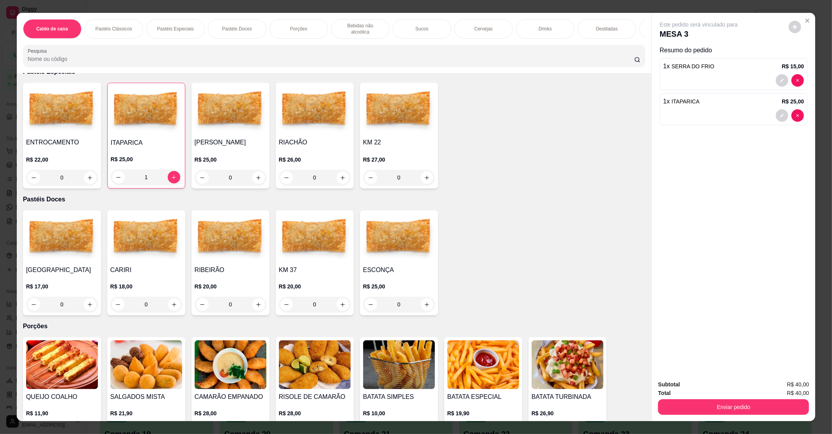
click at [686, 418] on div "Subtotal R$ 40,00 Total R$ 40,00 Enviar pedido" at bounding box center [733, 397] width 163 height 47
click at [691, 411] on button "Enviar pedido" at bounding box center [733, 406] width 146 height 15
click at [693, 389] on button "Não registrar e enviar pedido" at bounding box center [707, 387] width 79 height 14
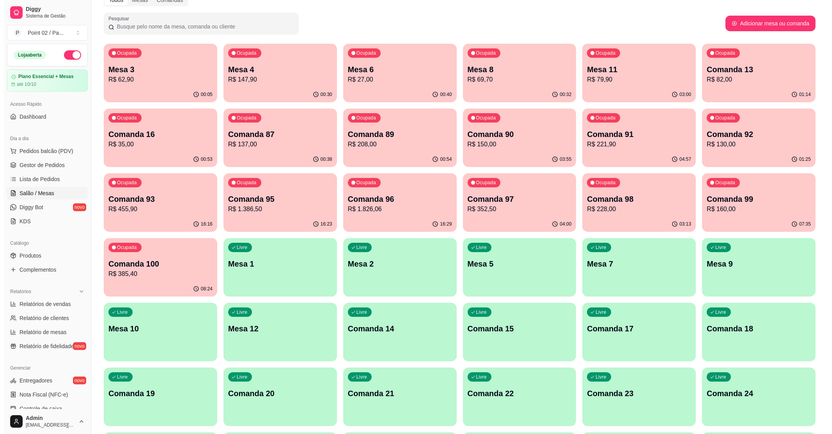
scroll to position [0, 0]
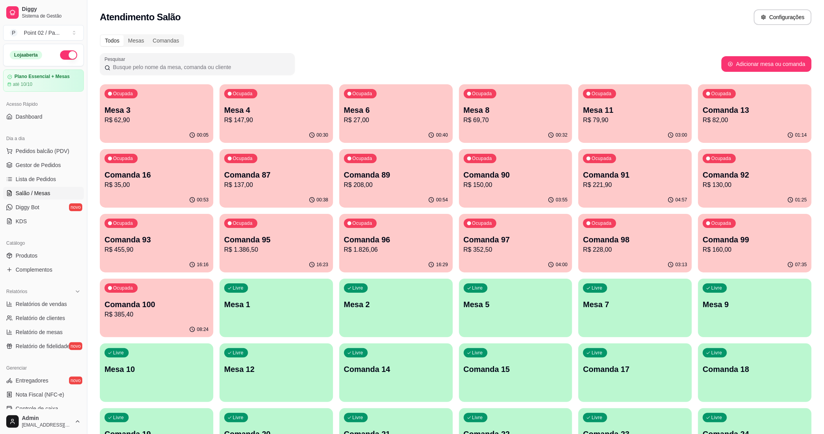
click at [532, 123] on p "R$ 69,70" at bounding box center [516, 119] width 104 height 9
click at [629, 121] on p "R$ 79,90" at bounding box center [635, 119] width 101 height 9
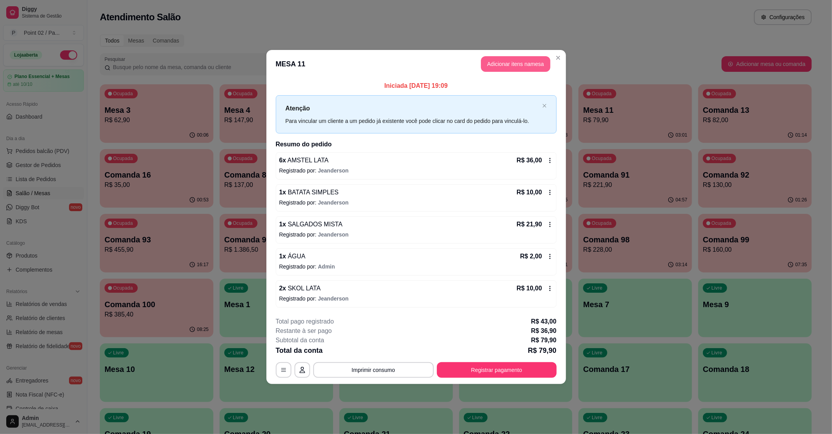
click at [512, 61] on button "Adicionar itens na mesa" at bounding box center [515, 64] width 69 height 16
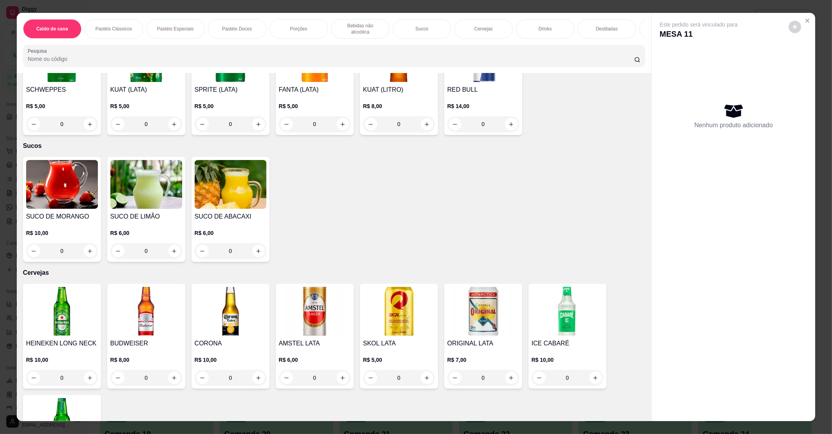
scroll to position [1196, 0]
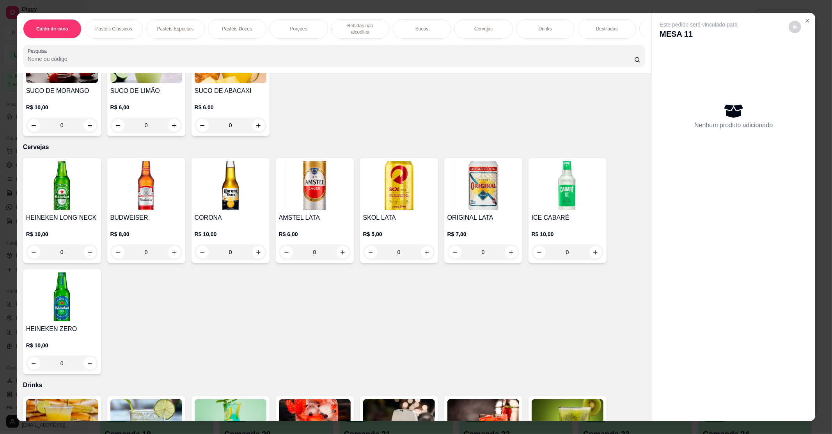
click at [379, 213] on h4 "SKOL LATA" at bounding box center [399, 217] width 72 height 9
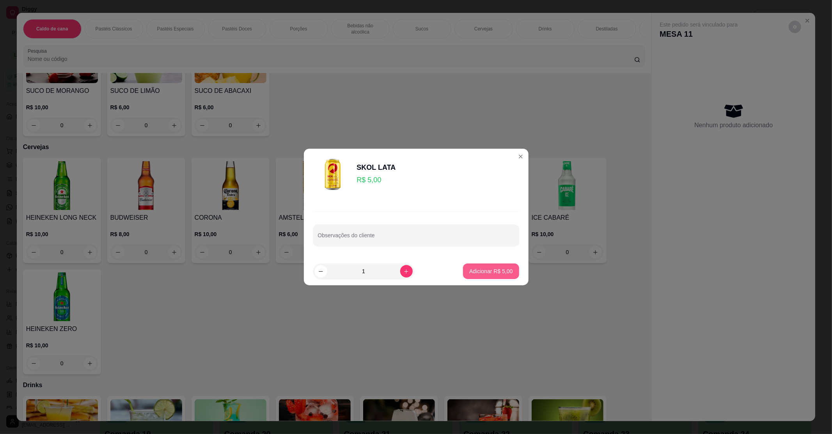
click at [473, 277] on button "Adicionar R$ 5,00" at bounding box center [491, 271] width 56 height 16
type input "1"
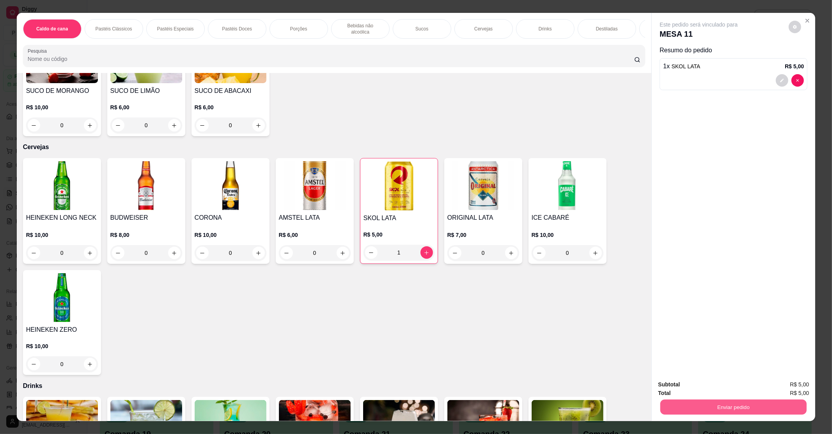
click at [714, 408] on button "Enviar pedido" at bounding box center [733, 406] width 146 height 15
click at [700, 392] on button "Não registrar e enviar pedido" at bounding box center [706, 387] width 81 height 15
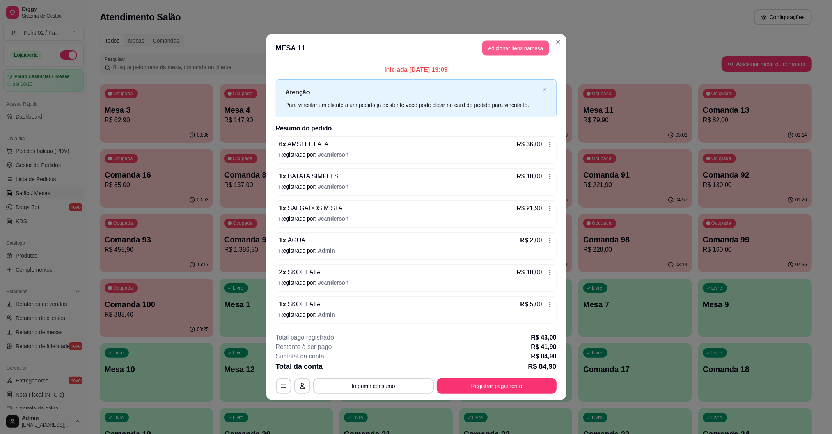
click at [520, 52] on button "Adicionar itens na mesa" at bounding box center [515, 48] width 67 height 15
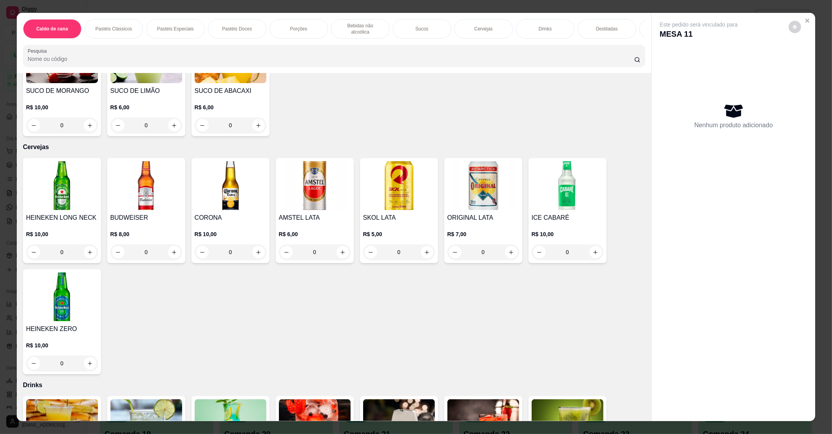
click at [335, 173] on img at bounding box center [315, 185] width 72 height 49
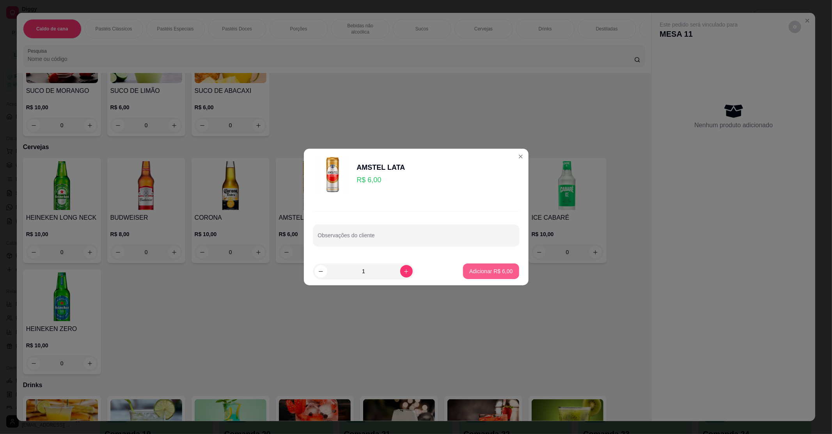
click at [498, 269] on p "Adicionar R$ 6,00" at bounding box center [490, 271] width 43 height 8
type input "1"
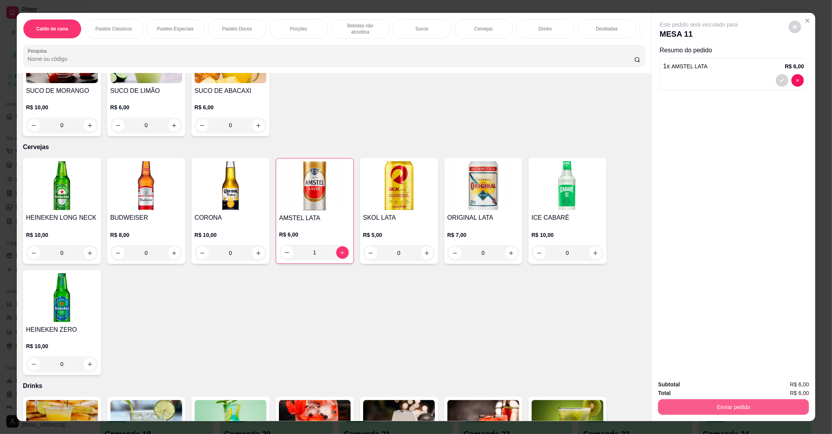
click at [693, 403] on button "Enviar pedido" at bounding box center [733, 407] width 151 height 16
click at [697, 392] on button "Não registrar e enviar pedido" at bounding box center [706, 387] width 81 height 15
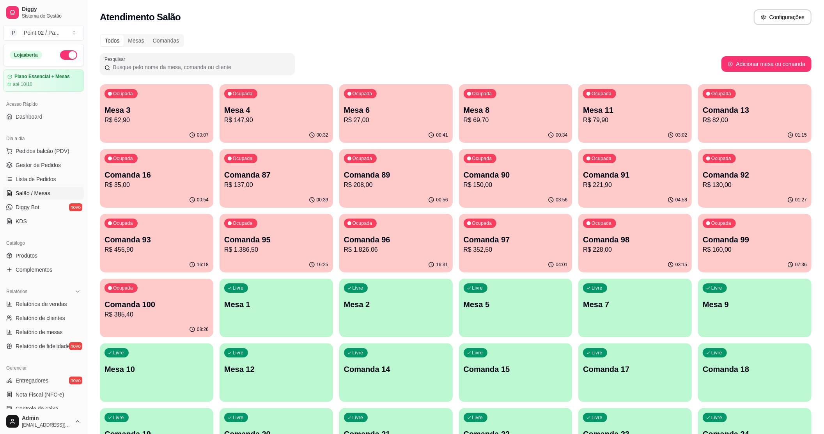
click at [250, 103] on div "Ocupada Mesa 4 R$ 147,90" at bounding box center [276, 105] width 113 height 43
click at [404, 123] on p "R$ 27,00" at bounding box center [396, 119] width 104 height 9
click at [38, 162] on span "Gestor de Pedidos" at bounding box center [38, 165] width 45 height 8
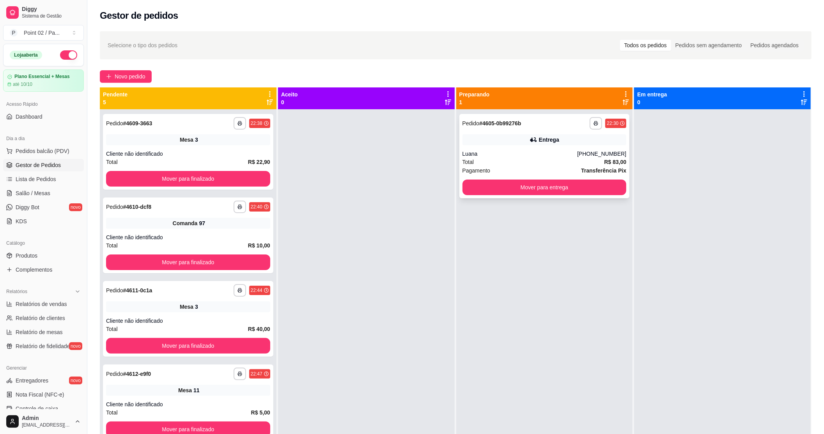
click at [480, 179] on button "Mover para entrega" at bounding box center [545, 187] width 164 height 16
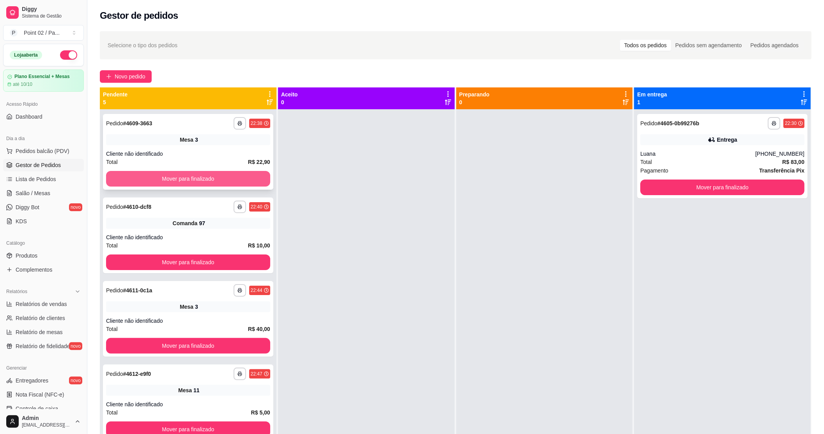
click at [241, 182] on button "Mover para finalizado" at bounding box center [188, 179] width 164 height 16
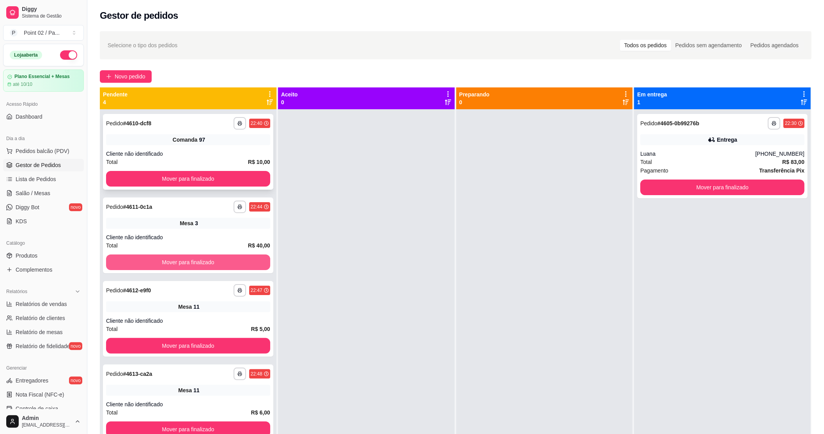
click at [244, 259] on button "Mover para finalizado" at bounding box center [188, 262] width 164 height 16
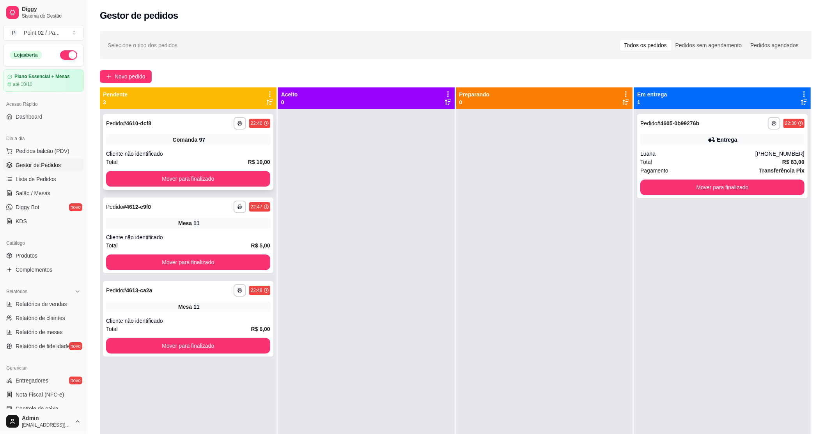
click at [237, 169] on div "**********" at bounding box center [188, 152] width 170 height 76
click at [234, 179] on button "Mover para finalizado" at bounding box center [187, 178] width 159 height 15
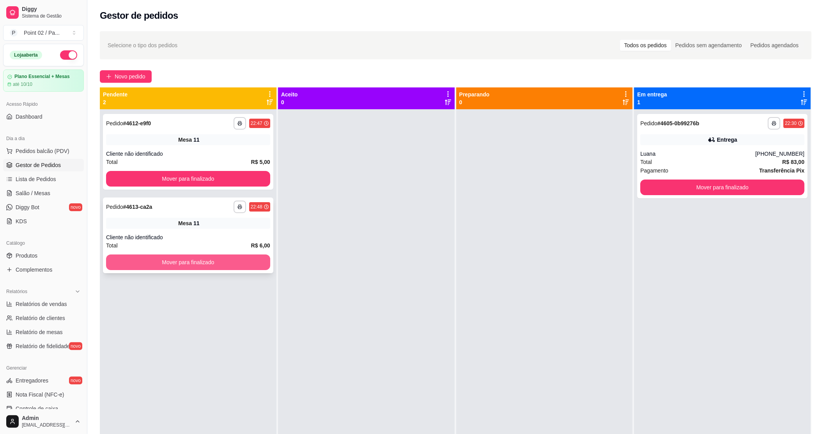
click at [242, 259] on button "Mover para finalizado" at bounding box center [188, 262] width 164 height 16
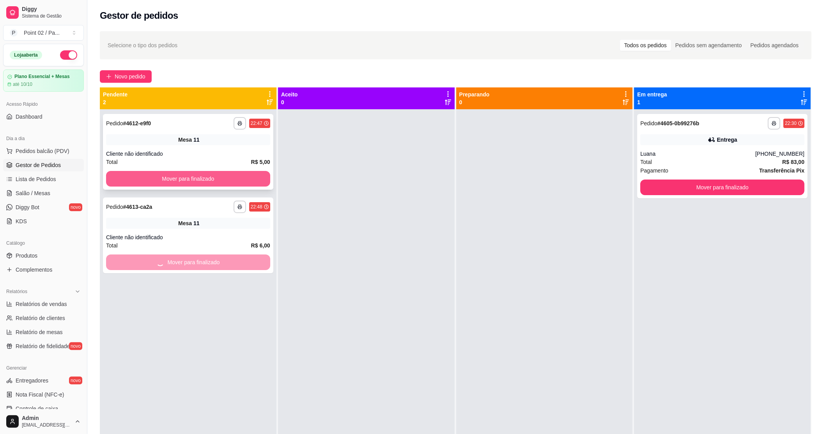
click at [238, 175] on button "Mover para finalizado" at bounding box center [188, 179] width 164 height 16
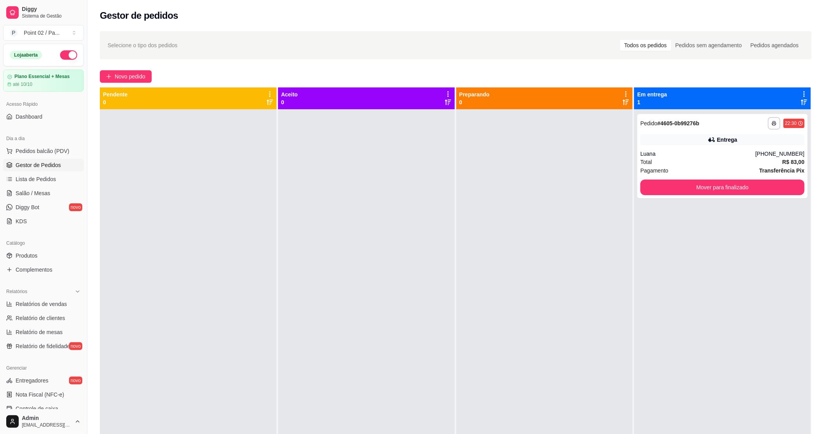
click at [229, 175] on div at bounding box center [188, 326] width 177 height 434
click at [193, 342] on div at bounding box center [188, 326] width 177 height 434
click at [23, 188] on link "Salão / Mesas" at bounding box center [43, 193] width 81 height 12
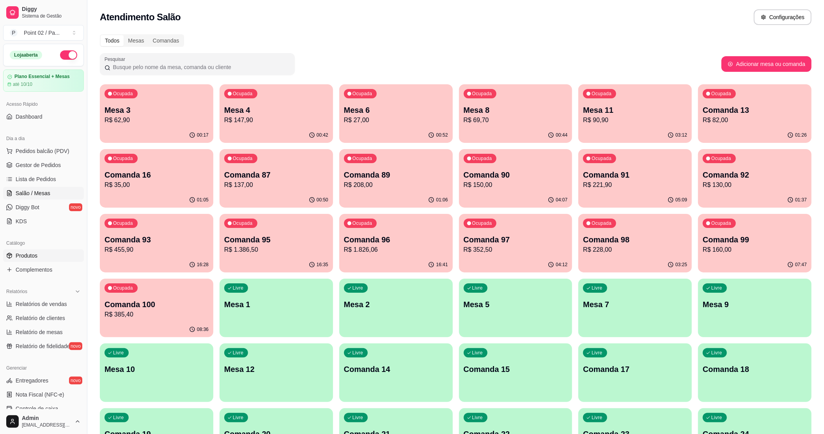
click at [41, 254] on link "Produtos" at bounding box center [43, 255] width 81 height 12
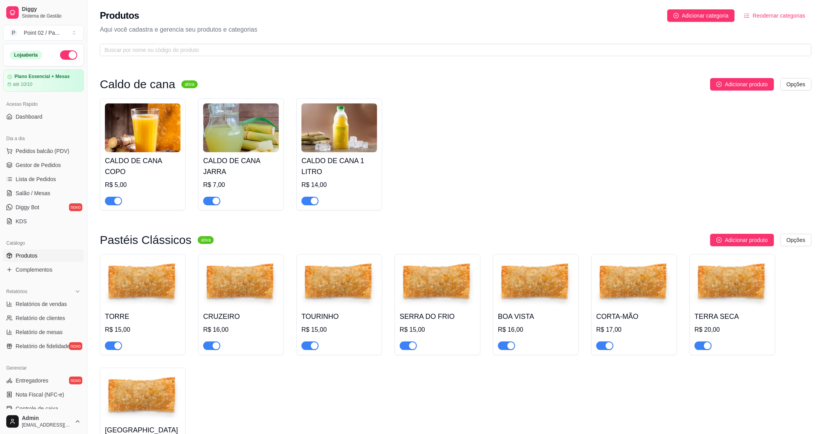
click at [704, 339] on div at bounding box center [733, 342] width 76 height 16
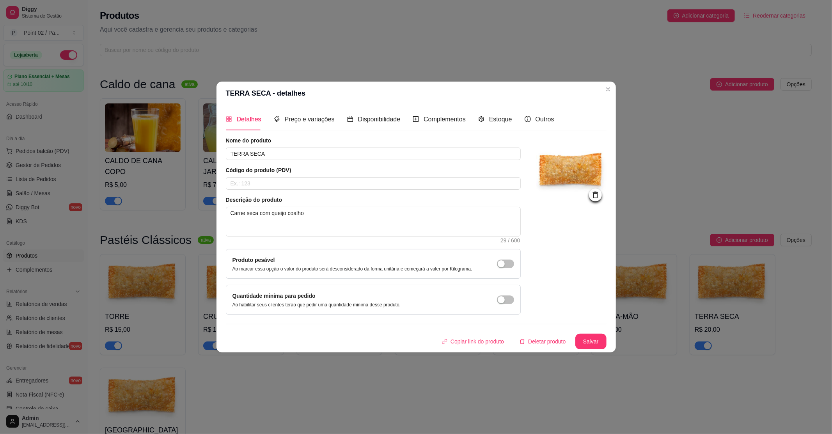
click at [350, 103] on header "TERRA SECA - detalhes" at bounding box center [415, 93] width 399 height 23
click at [361, 117] on span "Disponibilidade" at bounding box center [379, 119] width 43 height 7
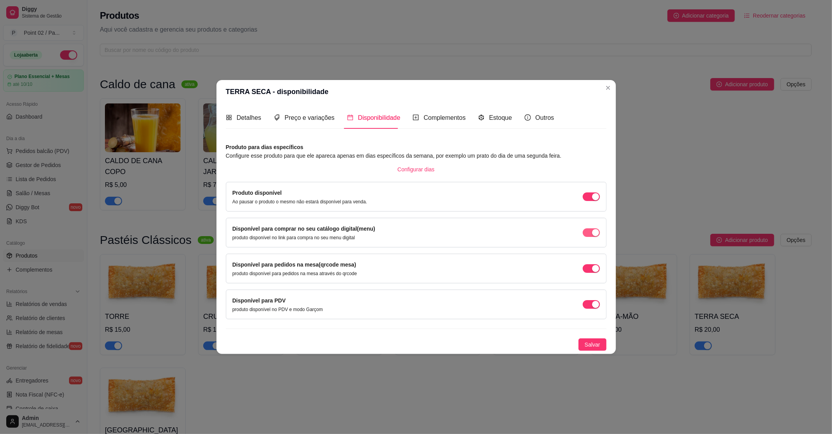
click at [587, 229] on span "button" at bounding box center [591, 232] width 17 height 9
click at [587, 199] on span "button" at bounding box center [591, 196] width 17 height 9
click at [584, 339] on button "Salvar" at bounding box center [592, 344] width 28 height 12
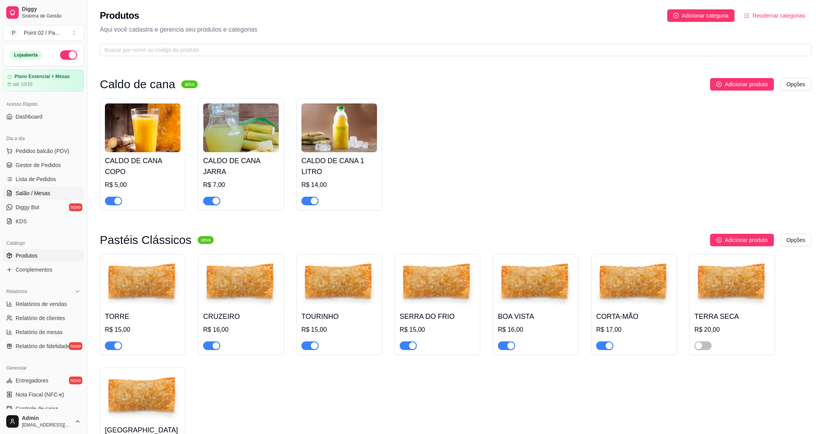
click at [29, 190] on link "Salão / Mesas" at bounding box center [43, 193] width 81 height 12
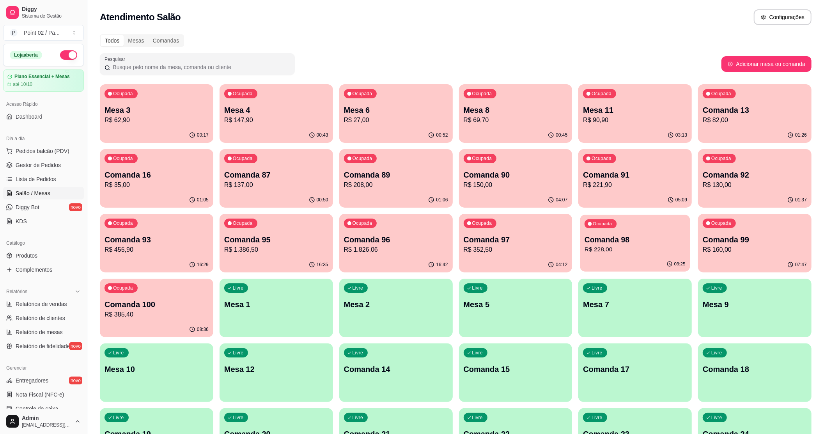
click at [647, 234] on p "Comanda 98" at bounding box center [635, 239] width 101 height 11
click at [381, 184] on p "R$ 208,00" at bounding box center [396, 184] width 104 height 9
click at [510, 160] on div "Ocupada Comanda 90 R$ 150,00" at bounding box center [515, 170] width 113 height 43
click at [248, 181] on p "R$ 137,00" at bounding box center [276, 184] width 104 height 9
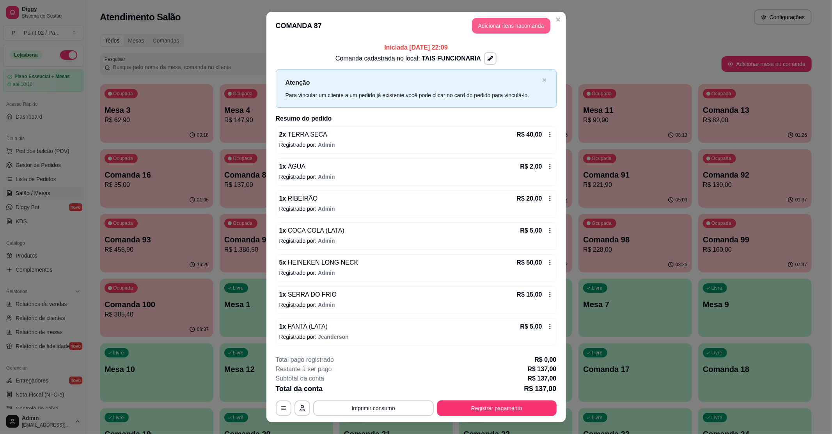
click at [489, 31] on button "Adicionar itens na comanda" at bounding box center [511, 26] width 78 height 16
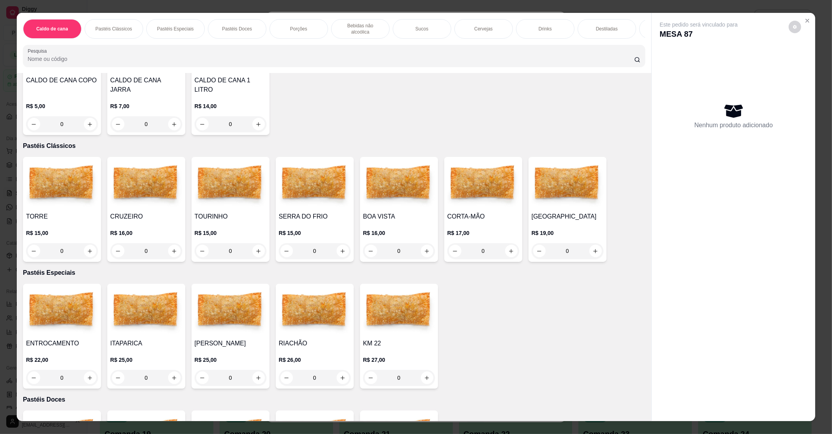
scroll to position [104, 0]
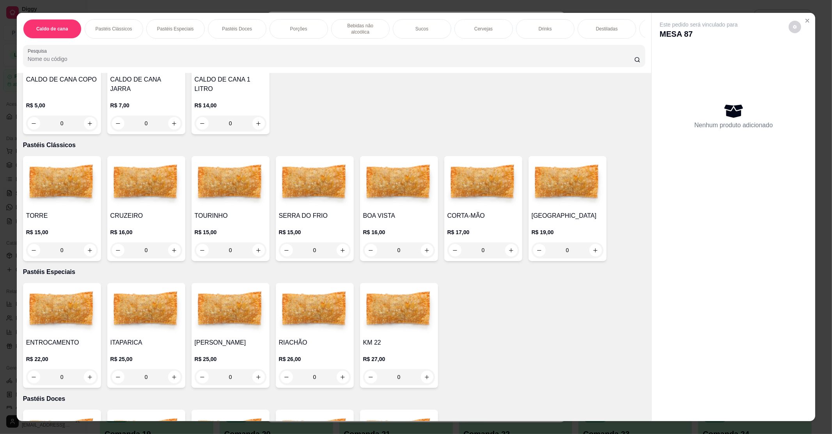
click at [503, 242] on div "0" at bounding box center [483, 250] width 72 height 16
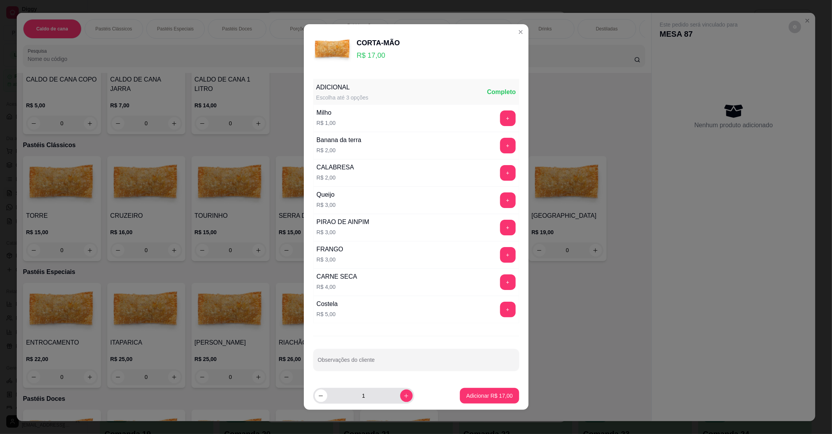
click at [402, 393] on button "increase-product-quantity" at bounding box center [406, 395] width 12 height 12
click at [401, 393] on button "increase-product-quantity" at bounding box center [406, 395] width 12 height 12
type input "3"
click at [474, 391] on button "Adicionar R$ 51,00" at bounding box center [489, 396] width 59 height 16
type input "3"
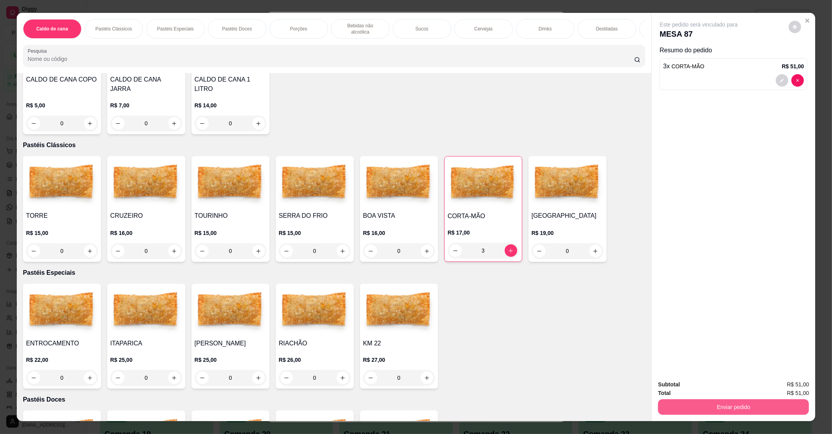
click at [665, 402] on button "Enviar pedido" at bounding box center [733, 407] width 151 height 16
click at [682, 385] on button "Não registrar e enviar pedido" at bounding box center [707, 387] width 79 height 14
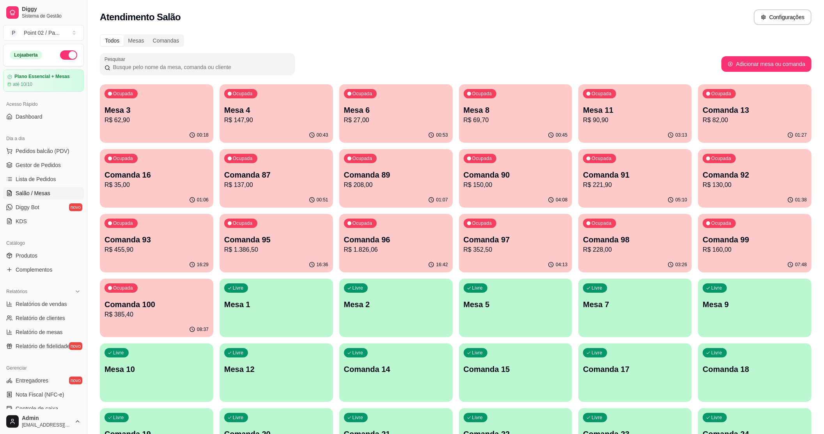
click at [277, 185] on p "R$ 137,00" at bounding box center [276, 184] width 104 height 9
click at [371, 173] on p "Comanda 89" at bounding box center [396, 175] width 101 height 11
click at [556, 158] on div "Ocupada Comanda 90 R$ 150,00" at bounding box center [515, 170] width 113 height 43
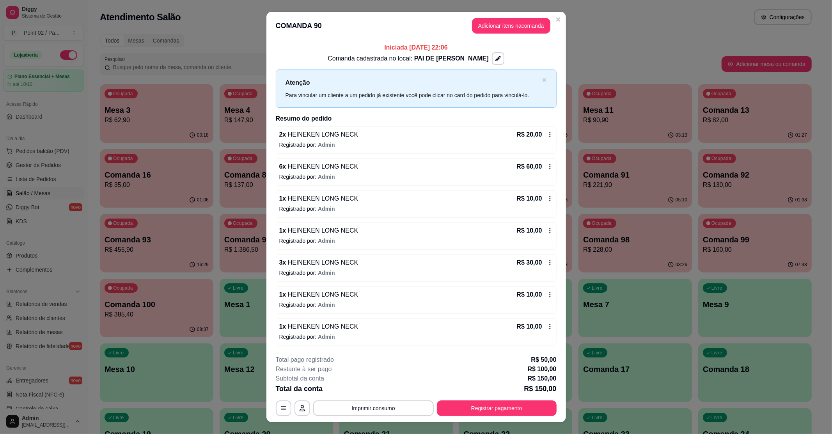
click at [555, 158] on div "Iniciada 14/06/2025 às 22:06 Comanda cadastrada no local: PAI DE HENRIQUE Atenç…" at bounding box center [416, 194] width 300 height 308
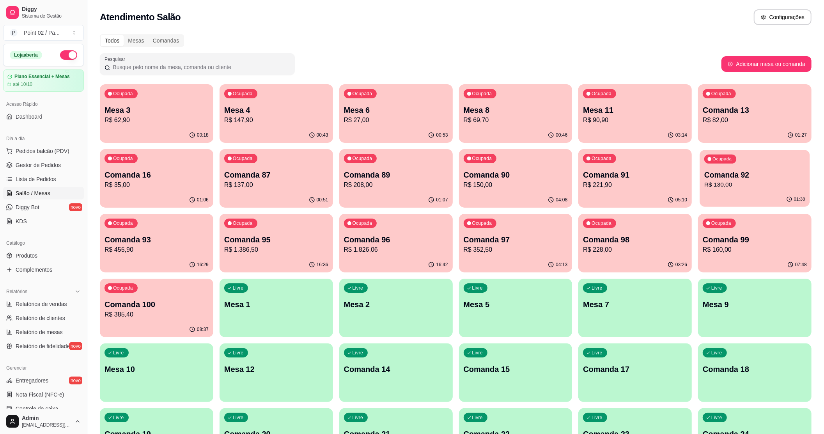
click at [767, 192] on div "01:38" at bounding box center [755, 199] width 110 height 15
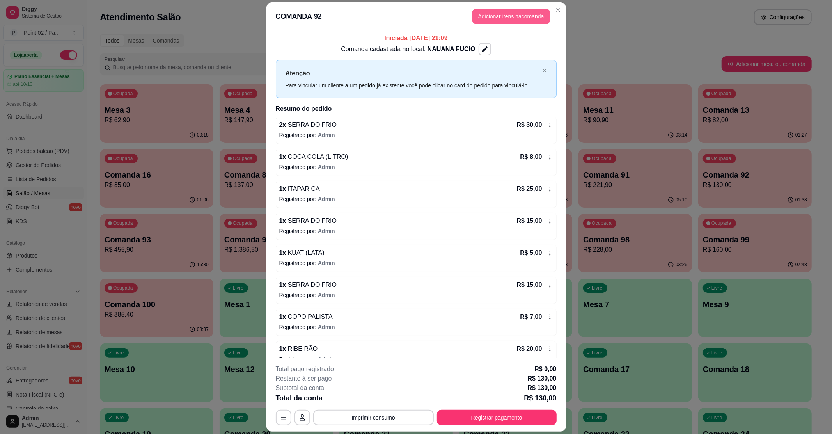
click at [514, 21] on button "Adicionar itens na comanda" at bounding box center [511, 17] width 78 height 16
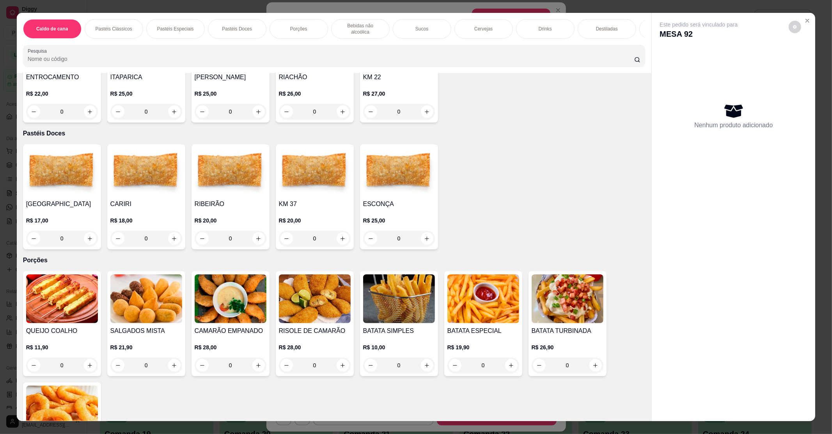
scroll to position [416, 0]
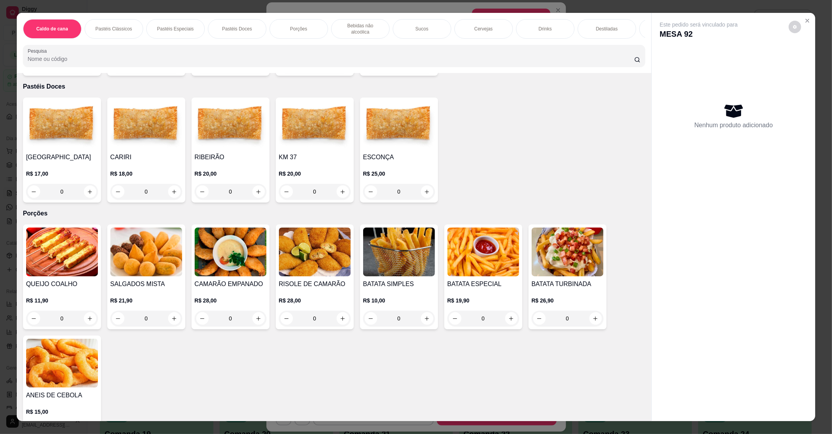
click at [201, 142] on div "RIBEIRÃO R$ 20,00 0" at bounding box center [230, 149] width 78 height 105
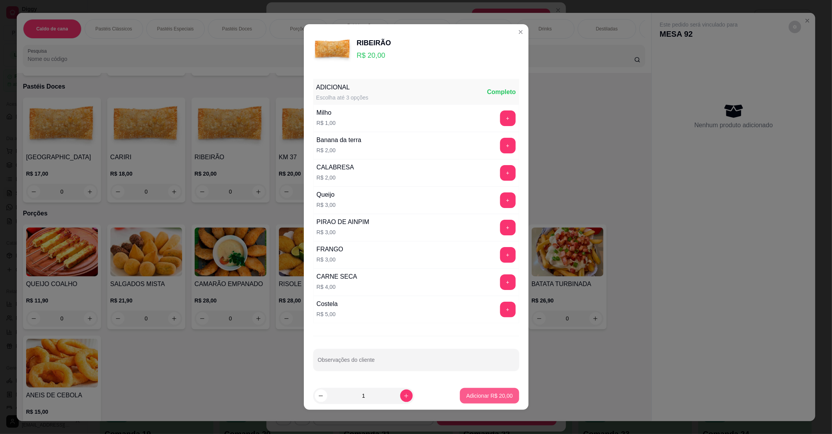
click at [473, 395] on p "Adicionar R$ 20,00" at bounding box center [489, 396] width 46 height 8
type input "1"
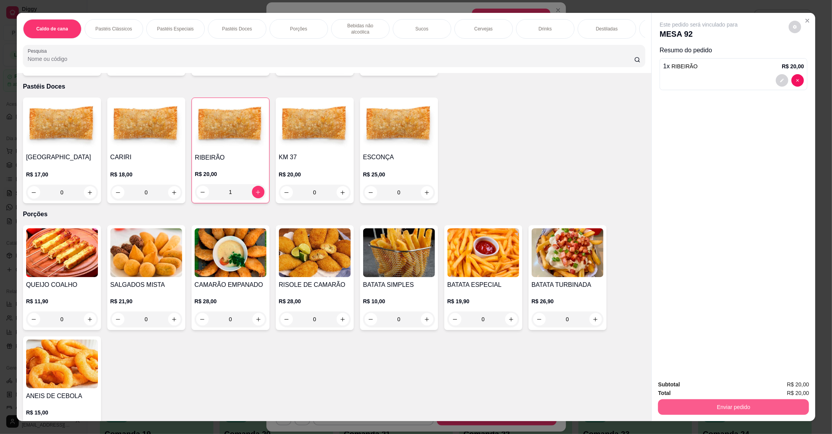
click at [740, 404] on button "Enviar pedido" at bounding box center [733, 407] width 151 height 16
click at [718, 389] on button "Não registrar e enviar pedido" at bounding box center [707, 387] width 79 height 14
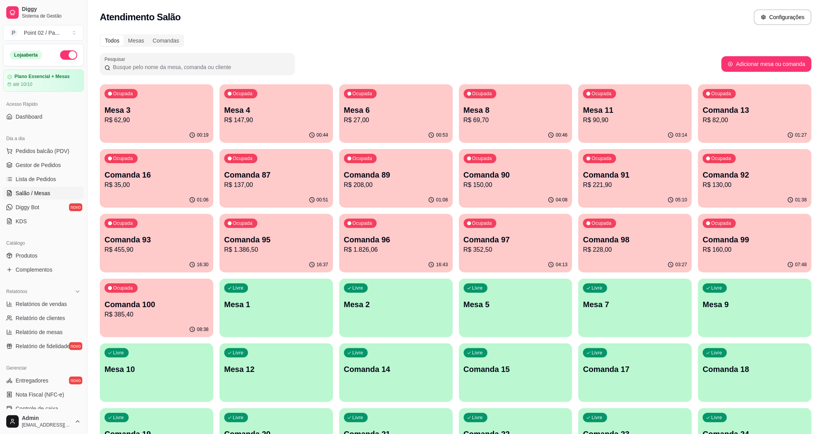
click at [602, 243] on p "Comanda 98" at bounding box center [635, 239] width 104 height 11
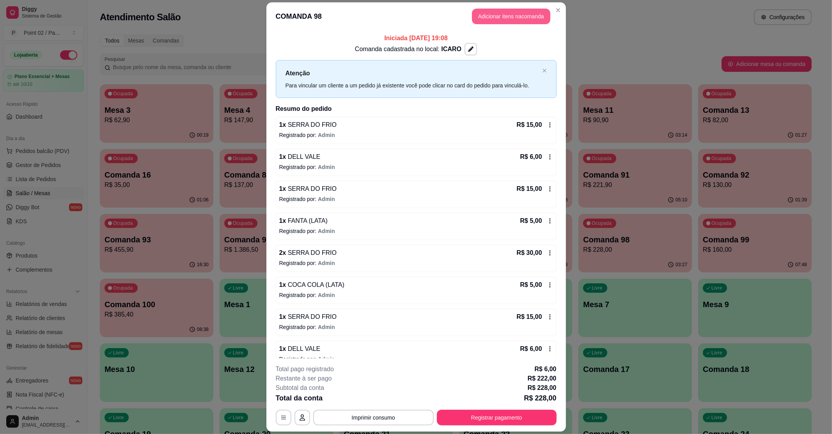
click at [507, 21] on button "Adicionar itens na comanda" at bounding box center [511, 17] width 78 height 16
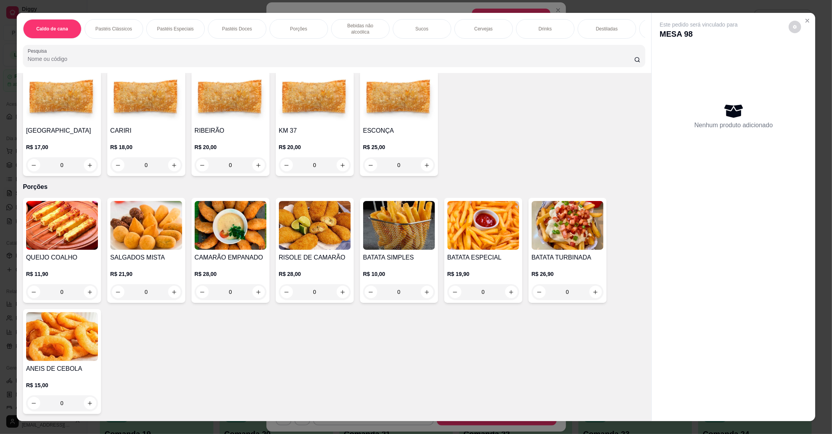
scroll to position [364, 0]
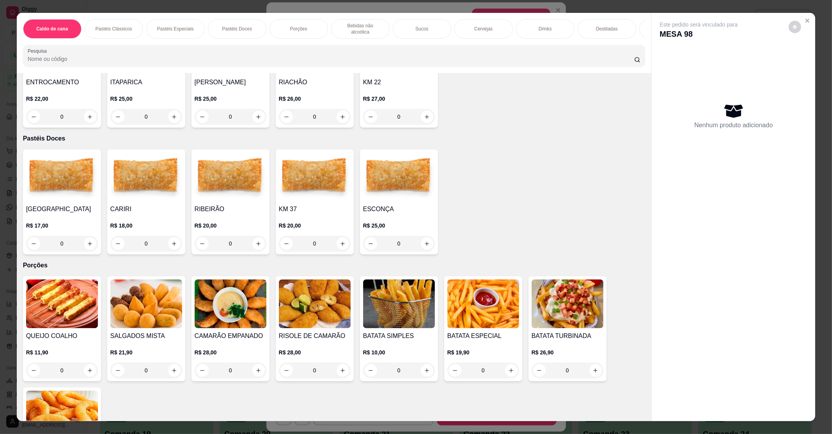
click at [241, 170] on img at bounding box center [231, 176] width 72 height 49
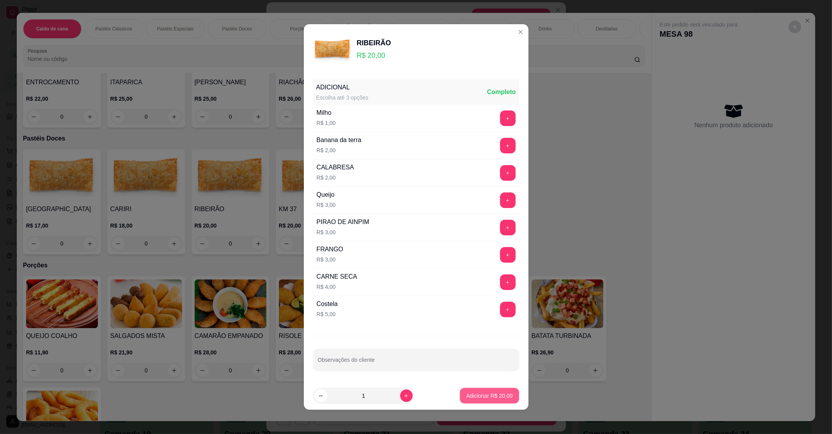
click at [466, 395] on p "Adicionar R$ 20,00" at bounding box center [489, 396] width 46 height 8
type input "1"
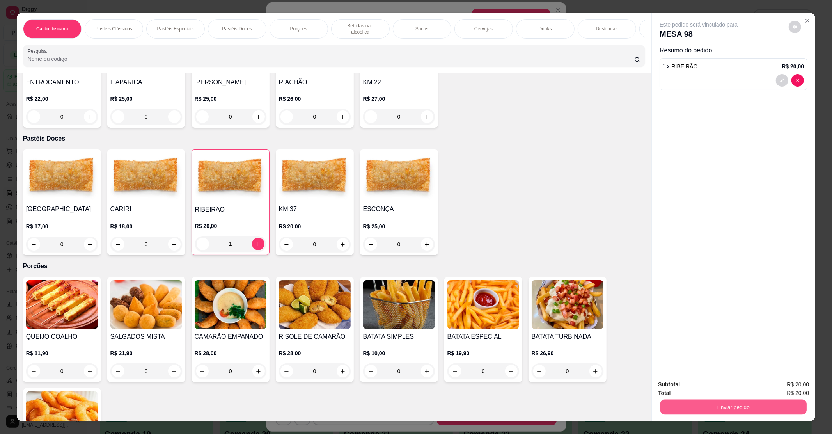
click at [751, 402] on button "Enviar pedido" at bounding box center [733, 406] width 146 height 15
click at [737, 388] on button "Não registrar e enviar pedido" at bounding box center [706, 387] width 81 height 15
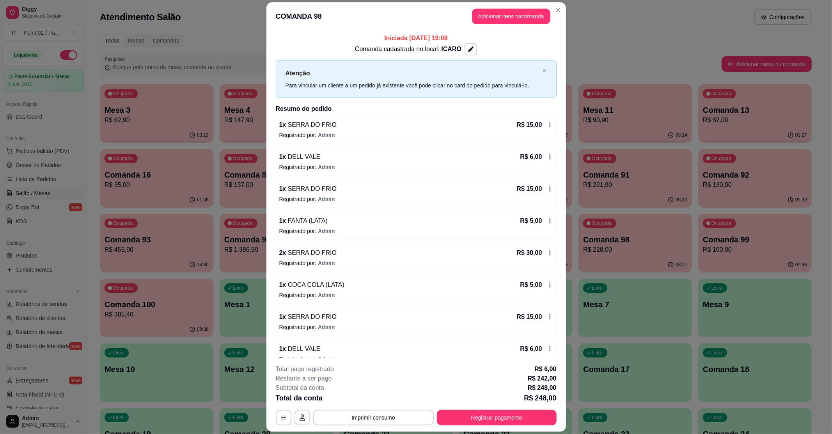
click at [546, 65] on div "Iniciada 31/08/2025 às 19:08 Comanda cadastrada no local: ICARO Atenção Para vi…" at bounding box center [416, 194] width 300 height 328
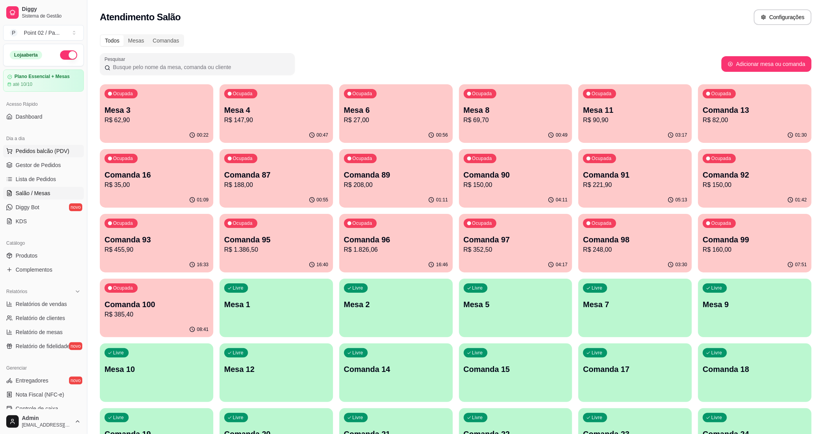
click at [38, 147] on span "Pedidos balcão (PDV)" at bounding box center [43, 151] width 54 height 8
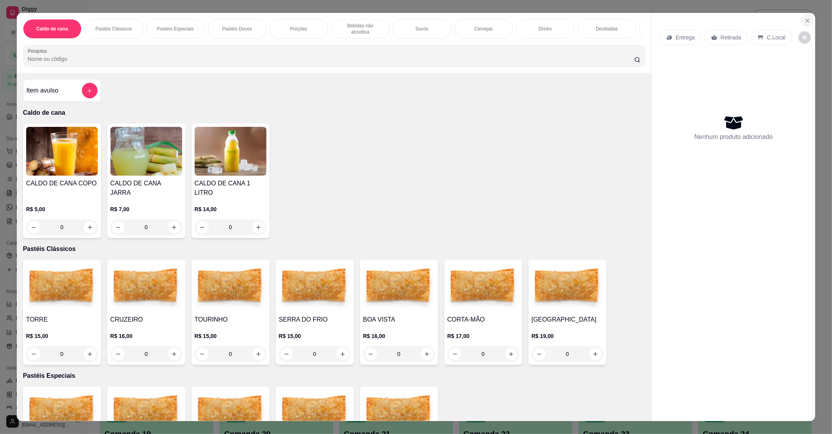
click at [801, 17] on button "Close" at bounding box center [807, 20] width 12 height 12
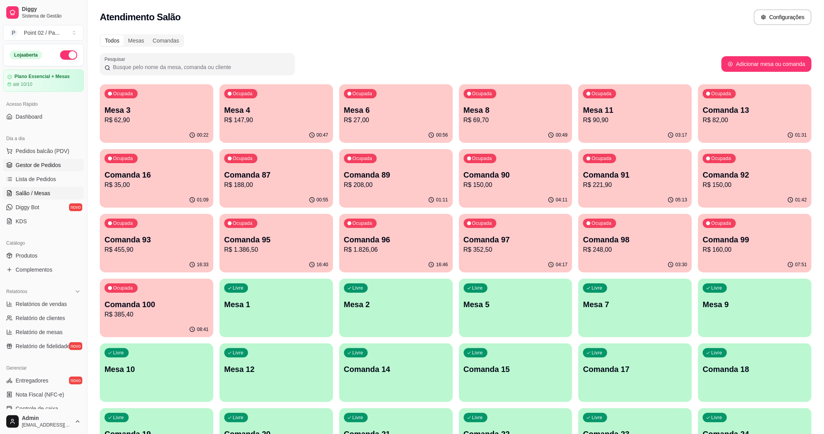
click at [48, 159] on link "Gestor de Pedidos" at bounding box center [43, 165] width 81 height 12
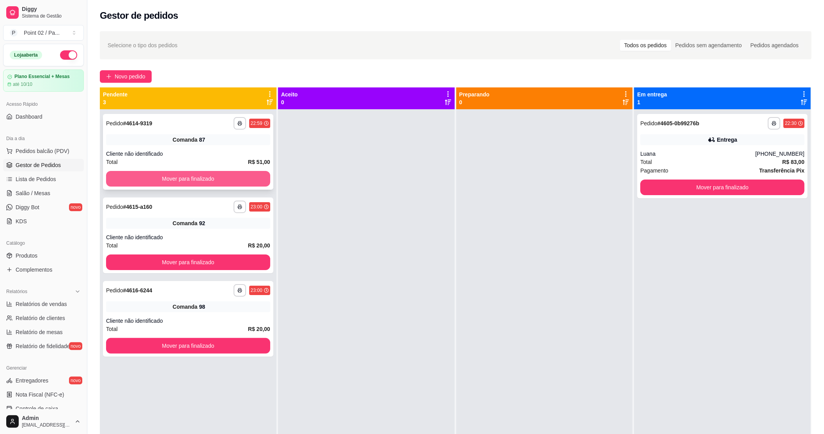
click at [130, 184] on button "Mover para finalizado" at bounding box center [188, 179] width 164 height 16
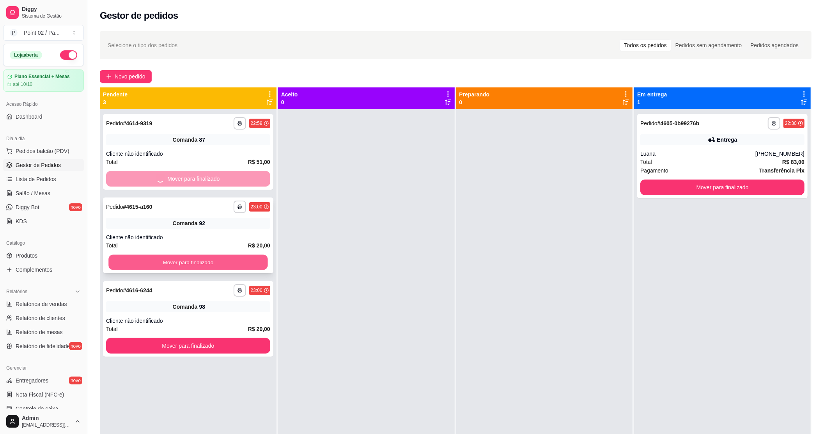
click at [152, 259] on button "Mover para finalizado" at bounding box center [187, 262] width 159 height 15
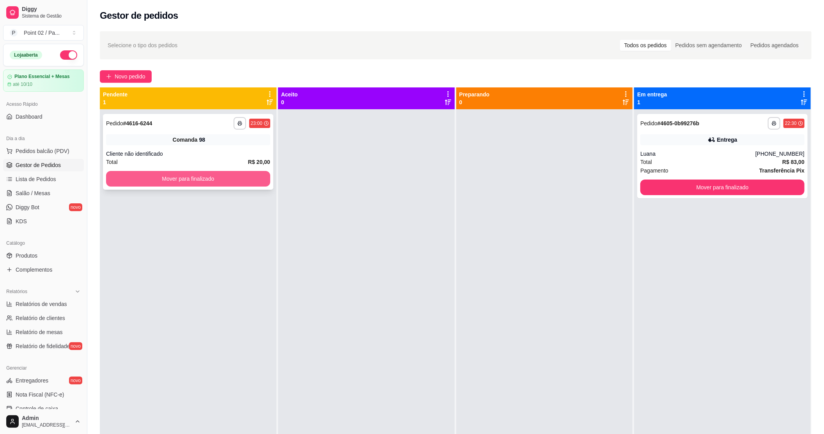
click at [180, 176] on button "Mover para finalizado" at bounding box center [188, 179] width 164 height 16
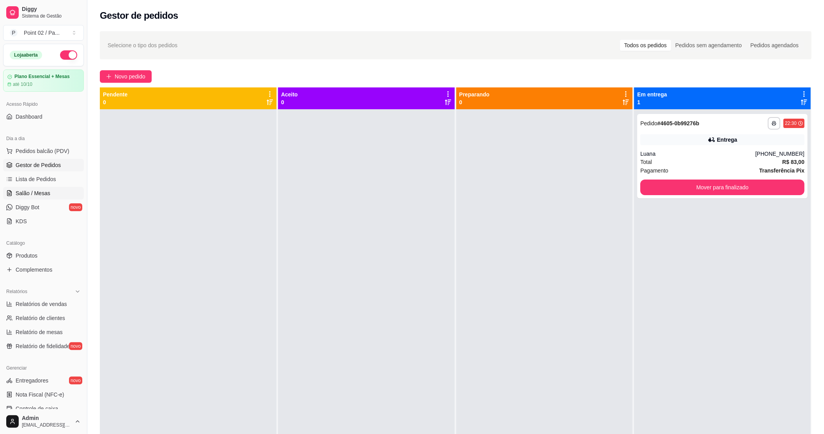
click at [47, 196] on span "Salão / Mesas" at bounding box center [33, 193] width 35 height 8
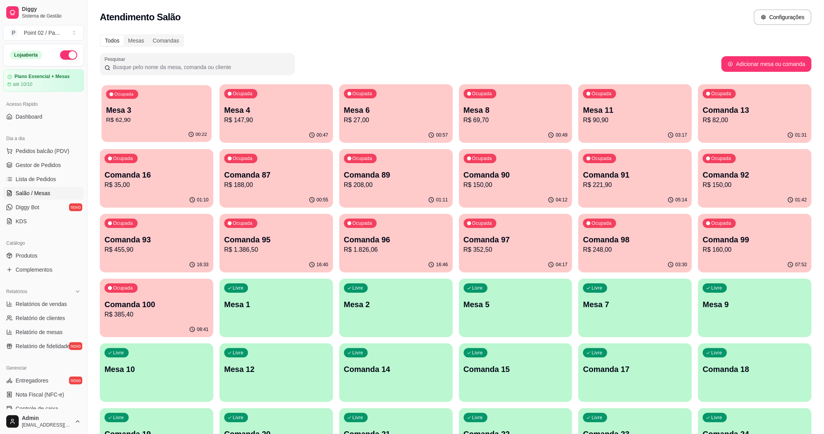
click at [167, 120] on p "R$ 62,90" at bounding box center [156, 119] width 101 height 9
click at [250, 106] on p "Mesa 4" at bounding box center [276, 110] width 104 height 11
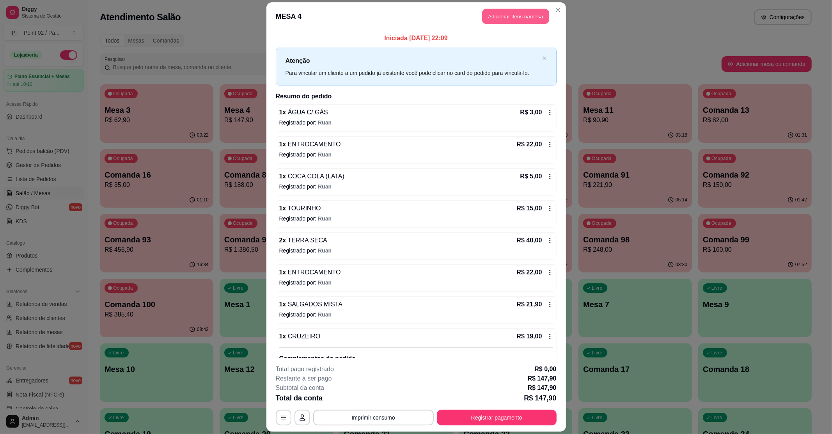
click at [518, 19] on button "Adicionar itens na mesa" at bounding box center [515, 16] width 67 height 15
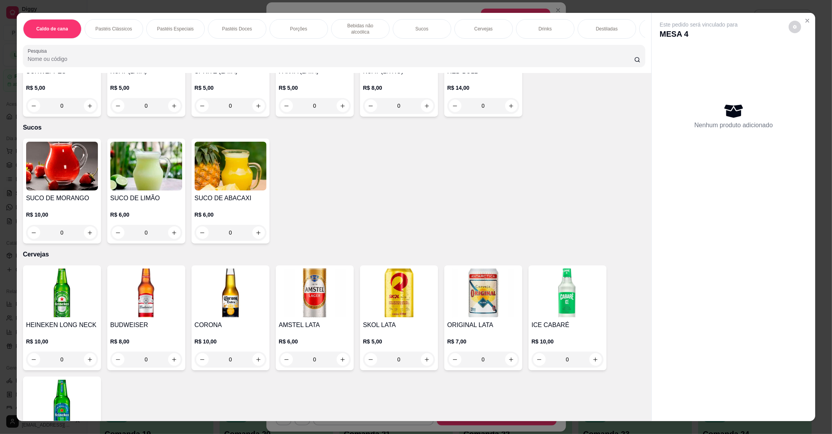
scroll to position [728, 0]
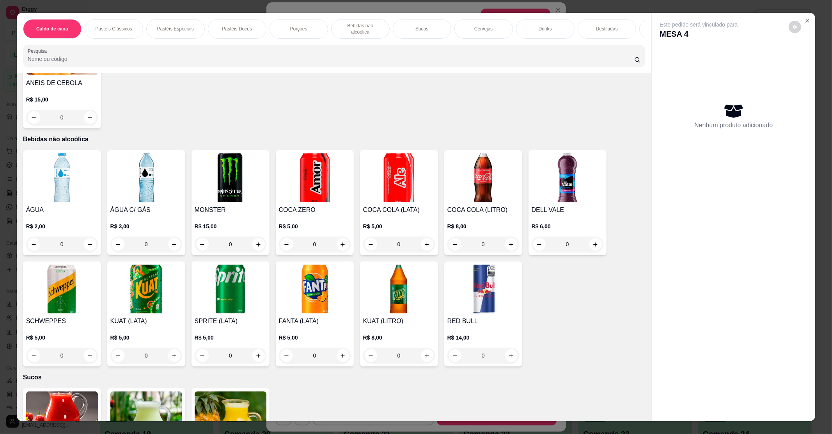
click at [119, 205] on h4 "ÁGUA C/ GÁS" at bounding box center [146, 209] width 72 height 9
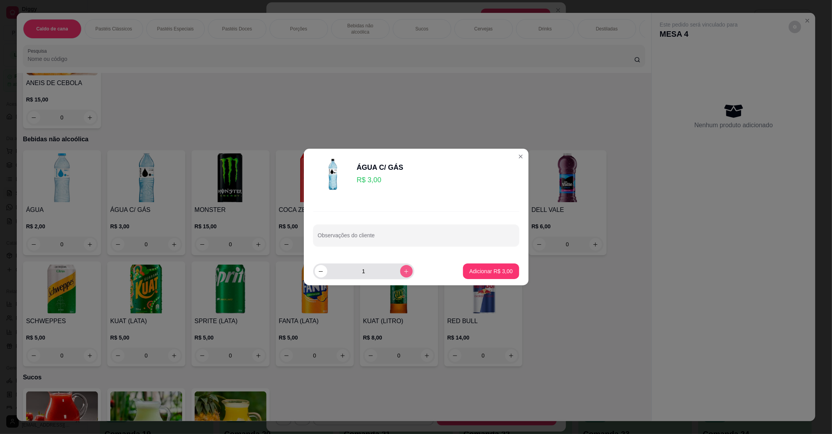
click at [402, 275] on button "increase-product-quantity" at bounding box center [406, 271] width 12 height 12
type input "2"
click at [476, 270] on p "Adicionar R$ 6,00" at bounding box center [490, 271] width 43 height 8
type input "2"
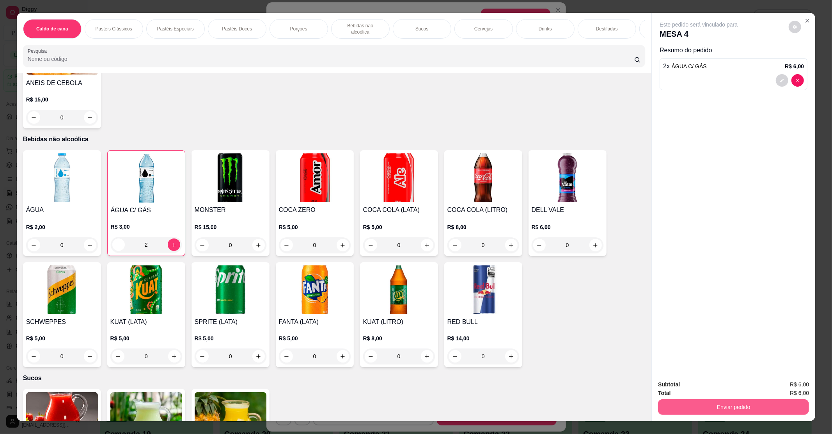
click at [682, 402] on button "Enviar pedido" at bounding box center [733, 407] width 151 height 16
click at [687, 392] on button "Não registrar e enviar pedido" at bounding box center [706, 387] width 81 height 15
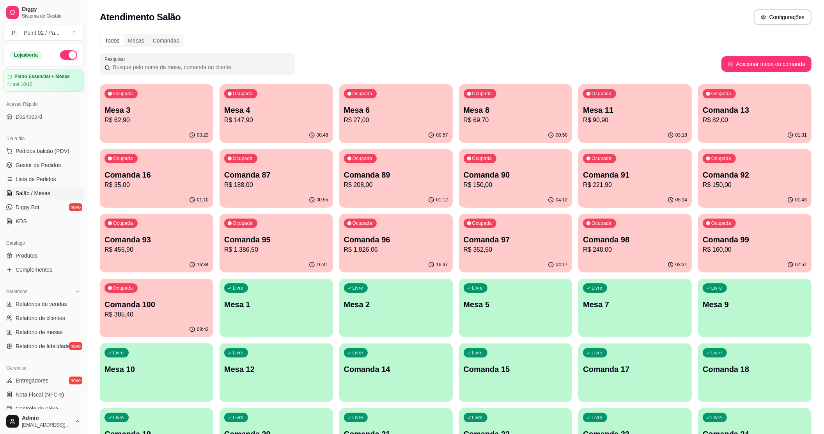
click at [619, 172] on p "Comanda 91" at bounding box center [635, 174] width 104 height 11
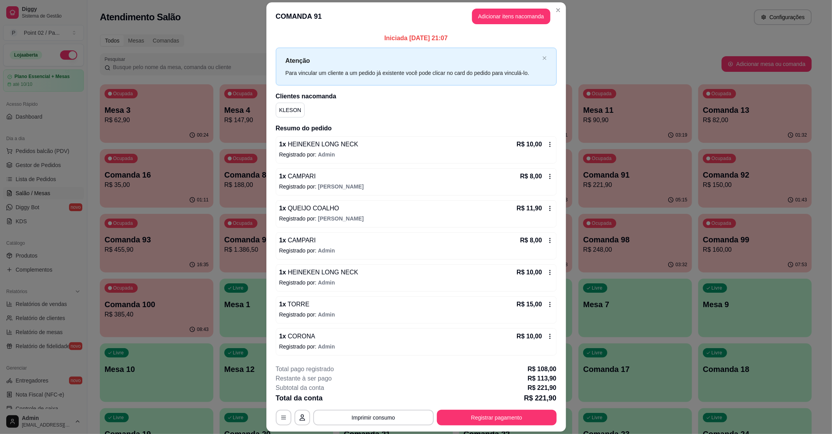
click at [512, 24] on header "COMANDA 91 Adicionar itens na comanda" at bounding box center [416, 16] width 300 height 28
click at [511, 24] on header "COMANDA 91 Adicionar itens na comanda" at bounding box center [416, 16] width 300 height 28
click at [510, 19] on button "Adicionar itens na comanda" at bounding box center [511, 16] width 76 height 15
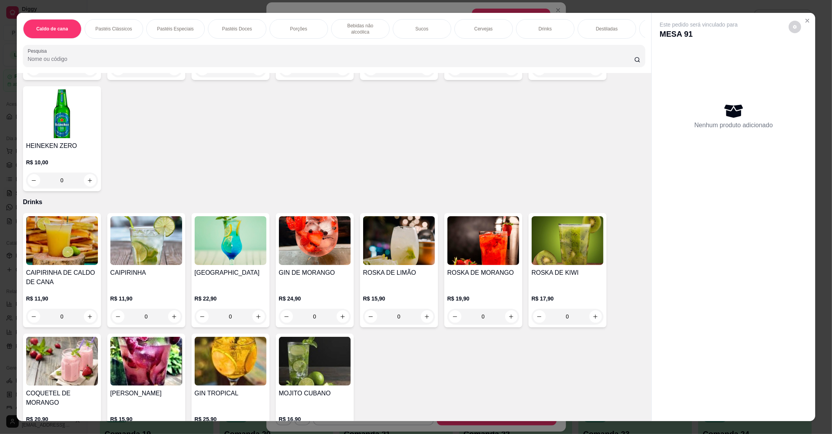
scroll to position [1404, 0]
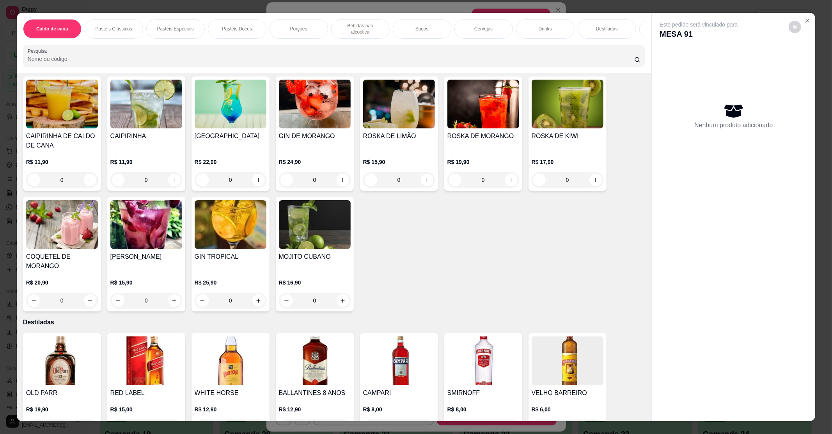
click at [432, 356] on div "CAMPARI R$ 8,00 0" at bounding box center [399, 385] width 78 height 105
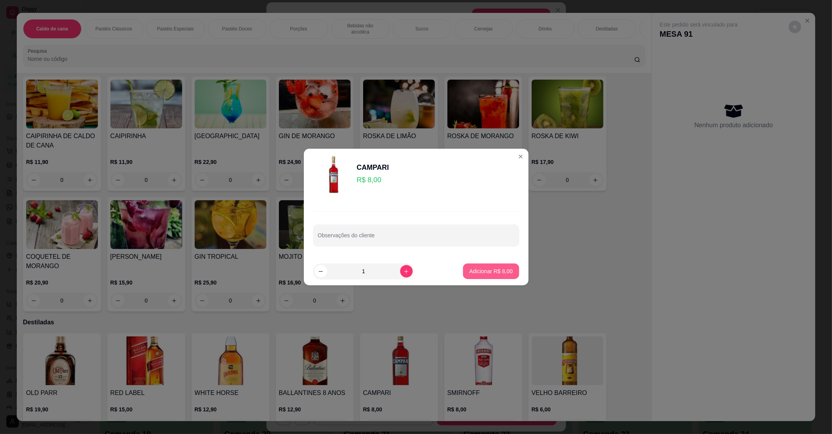
click at [495, 273] on p "Adicionar R$ 8,00" at bounding box center [490, 271] width 43 height 8
type input "1"
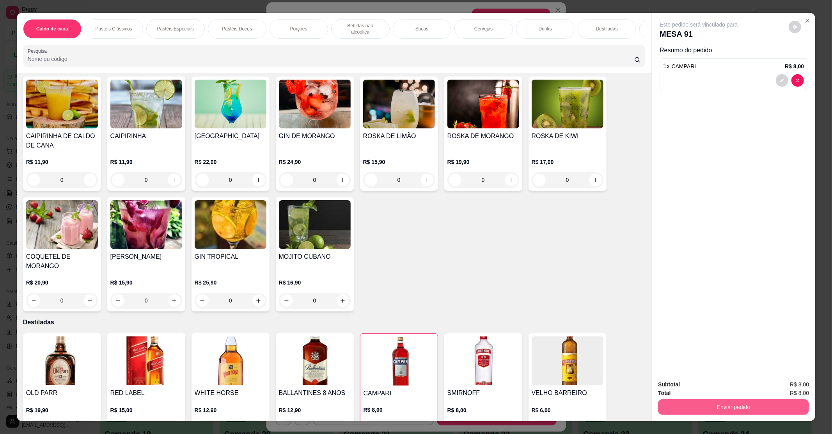
click at [705, 408] on button "Enviar pedido" at bounding box center [733, 407] width 151 height 16
click at [702, 384] on button "Não registrar e enviar pedido" at bounding box center [706, 387] width 81 height 15
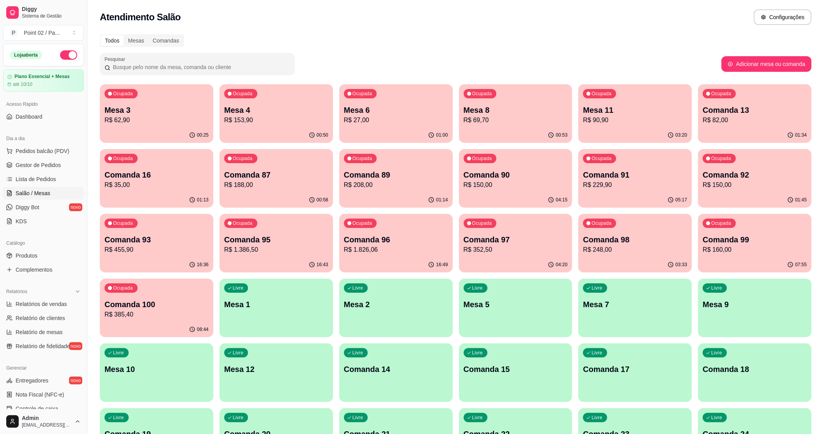
click at [372, 130] on div "01:00" at bounding box center [395, 135] width 113 height 15
click at [386, 106] on p "Mesa 6" at bounding box center [396, 110] width 104 height 11
click at [723, 114] on p "Comanda 13" at bounding box center [755, 110] width 104 height 11
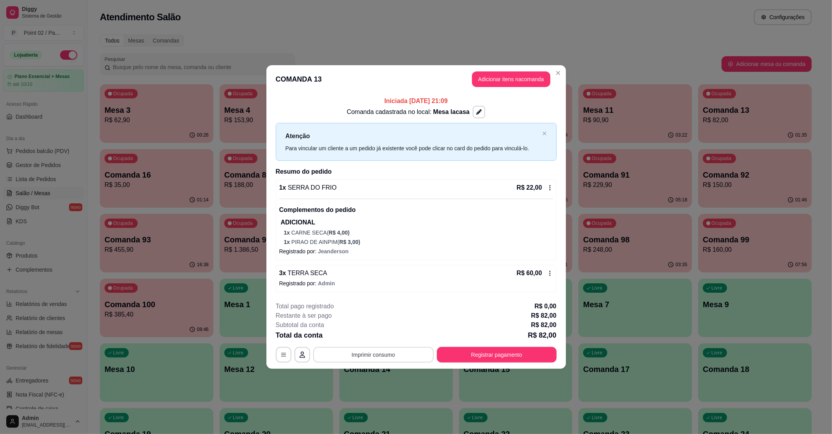
click at [353, 356] on button "Imprimir consumo" at bounding box center [373, 355] width 121 height 16
click at [359, 339] on button "IMPRESSORA" at bounding box center [375, 337] width 55 height 12
click at [488, 347] on div "**********" at bounding box center [416, 355] width 281 height 16
click at [485, 351] on button "Registrar pagamento" at bounding box center [496, 354] width 116 height 15
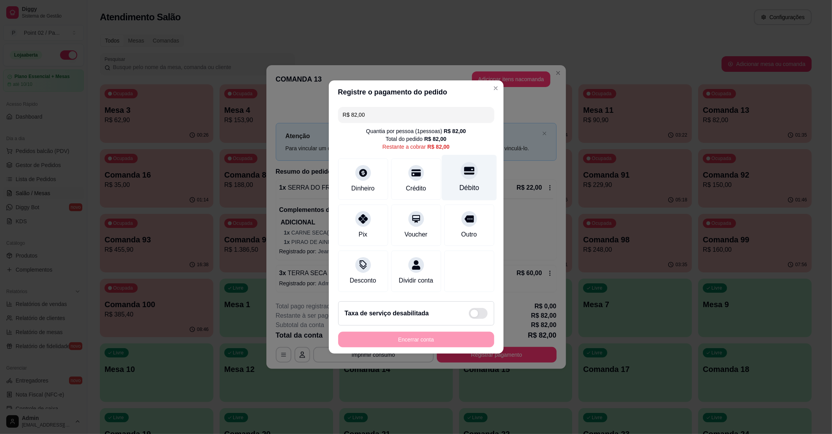
click at [464, 170] on icon at bounding box center [469, 170] width 10 height 10
type input "R$ 0,00"
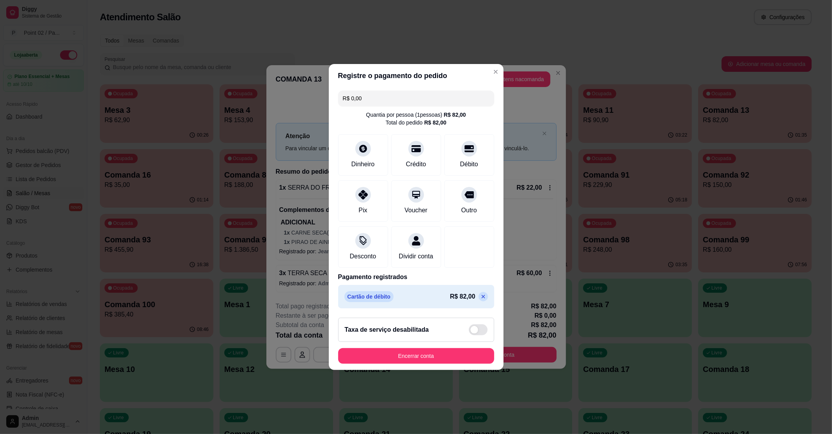
click at [422, 349] on footer "Taxa de serviço desabilitada Encerrar conta" at bounding box center [416, 340] width 175 height 58
click at [409, 358] on button "Encerrar conta" at bounding box center [415, 355] width 151 height 15
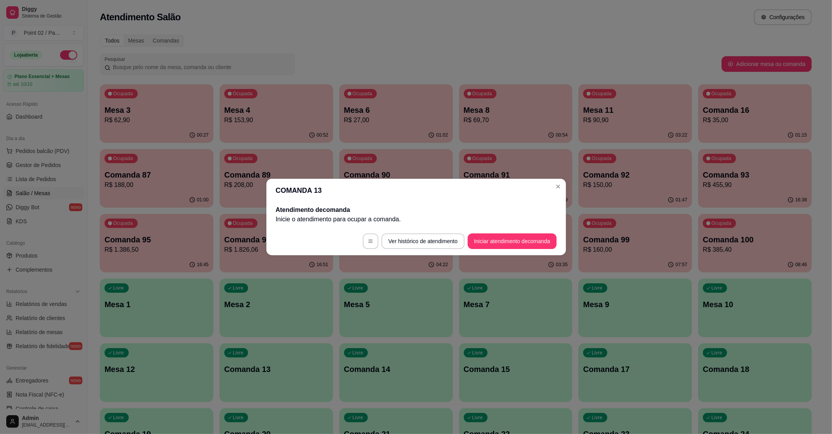
click at [388, 204] on div "Atendimento de comanda Inicie o atendimento para ocupar a comanda ." at bounding box center [416, 214] width 300 height 25
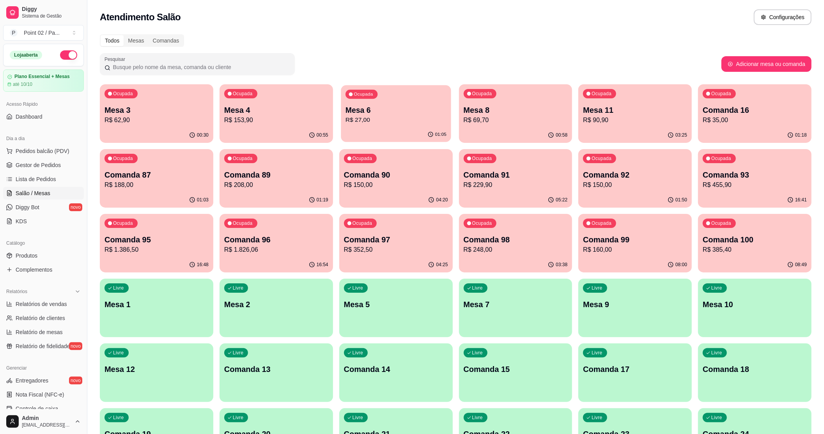
click at [391, 128] on div "01:05" at bounding box center [396, 134] width 110 height 15
click at [311, 120] on p "R$ 153,90" at bounding box center [276, 119] width 104 height 9
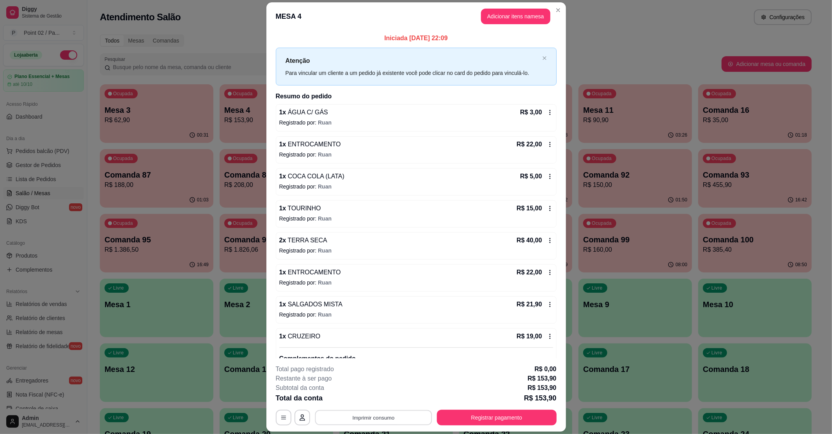
click at [388, 418] on button "Imprimir consumo" at bounding box center [373, 417] width 117 height 15
click at [475, 410] on button "Registrar pagamento" at bounding box center [497, 417] width 120 height 16
click at [354, 428] on footer "**********" at bounding box center [416, 394] width 300 height 73
click at [360, 418] on button "Imprimir consumo" at bounding box center [373, 417] width 117 height 15
click at [371, 401] on button "IMPRESSORA" at bounding box center [372, 399] width 57 height 12
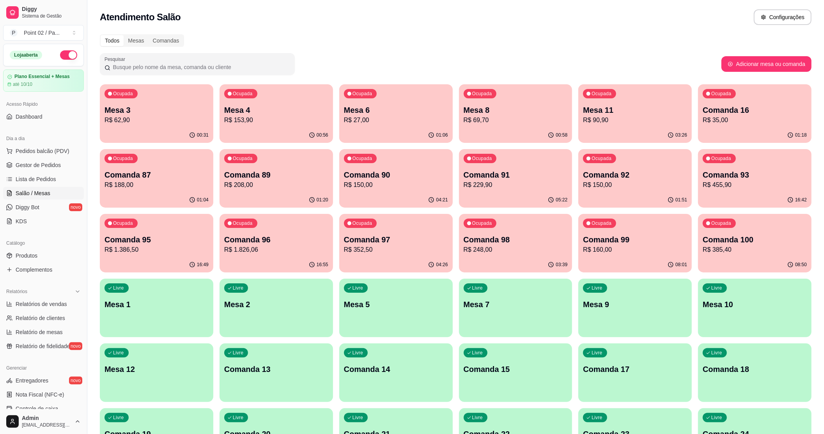
click at [365, 125] on div "Ocupada Mesa 6 R$ 27,00" at bounding box center [395, 105] width 113 height 43
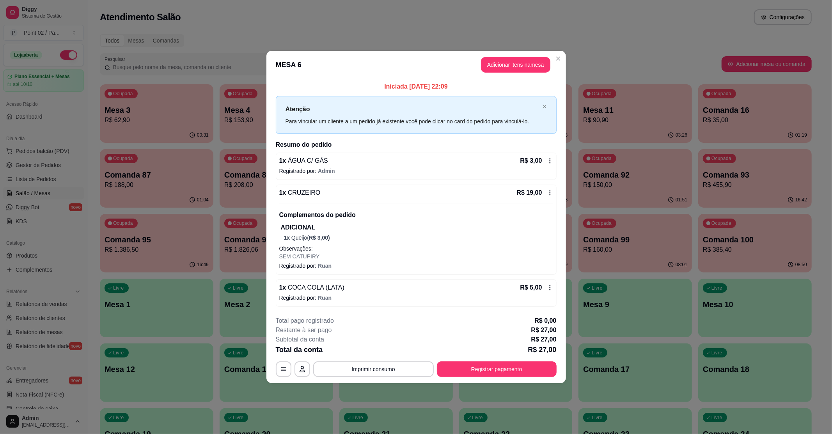
click at [362, 359] on div "**********" at bounding box center [416, 346] width 281 height 61
click at [362, 362] on button "Imprimir consumo" at bounding box center [373, 369] width 121 height 16
click at [374, 348] on button "IMPRESSORA" at bounding box center [375, 351] width 57 height 12
click at [457, 365] on button "Registrar pagamento" at bounding box center [496, 369] width 116 height 15
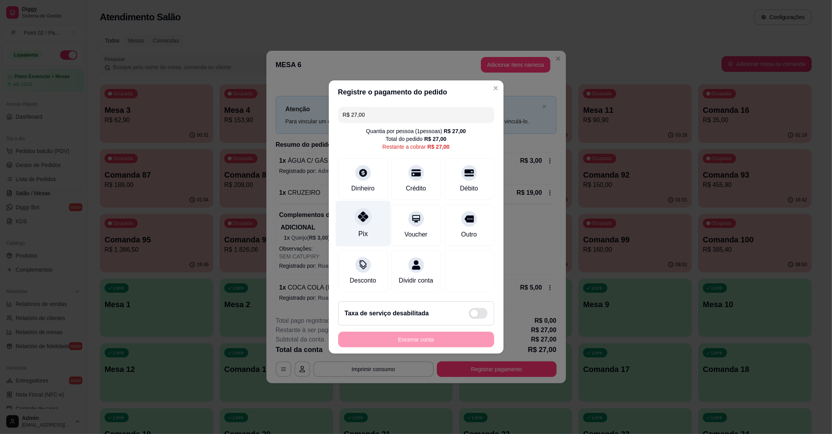
click at [367, 223] on div "Pix" at bounding box center [362, 224] width 55 height 46
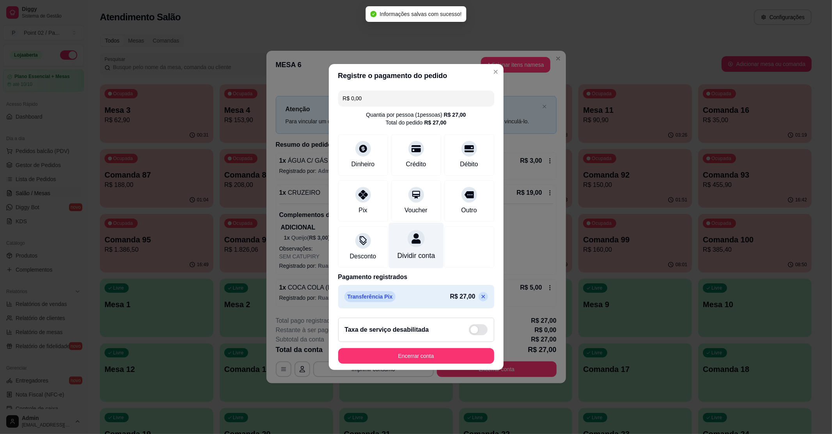
type input "R$ 0,00"
click at [448, 361] on button "Encerrar conta" at bounding box center [415, 355] width 151 height 15
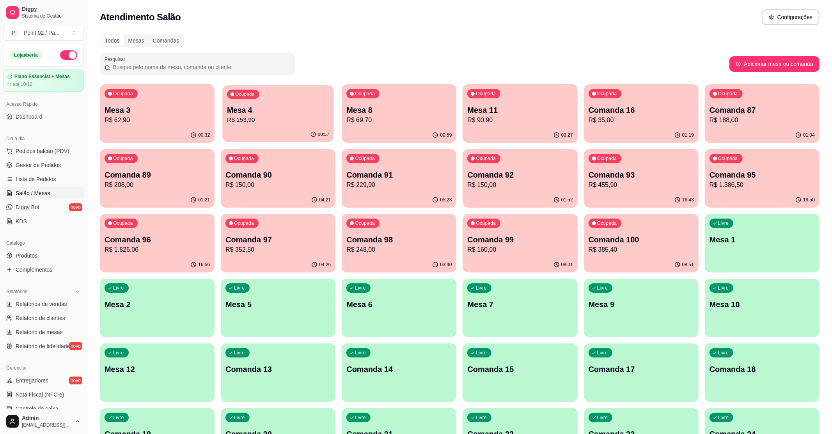
click at [308, 122] on p "R$ 153,90" at bounding box center [278, 119] width 102 height 9
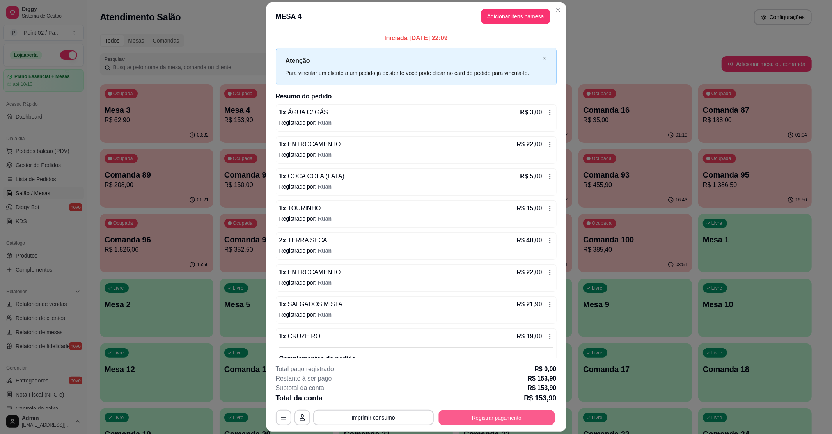
click at [473, 413] on button "Registrar pagamento" at bounding box center [496, 417] width 116 height 15
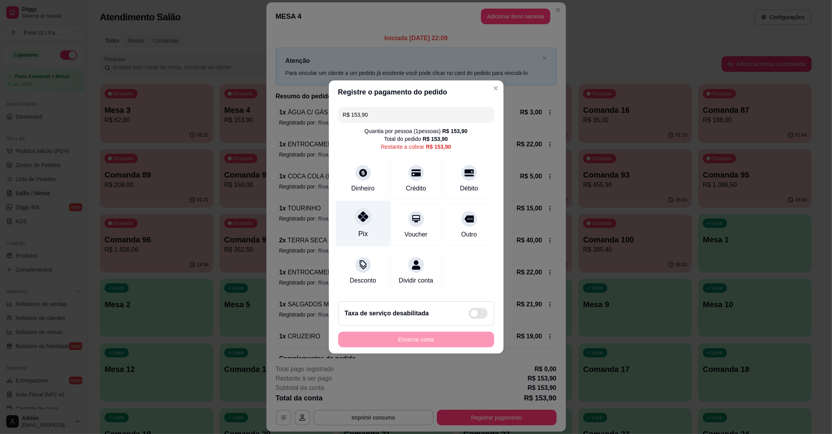
click at [360, 214] on icon at bounding box center [363, 216] width 10 height 10
type input "R$ 0,00"
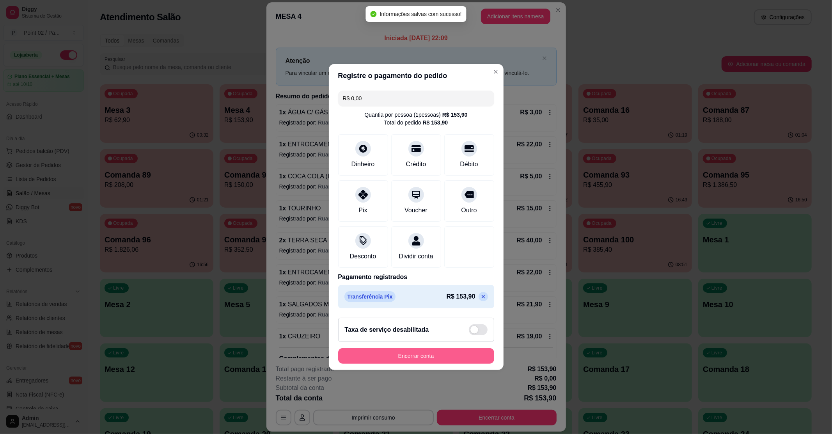
click at [414, 363] on button "Encerrar conta" at bounding box center [416, 356] width 156 height 16
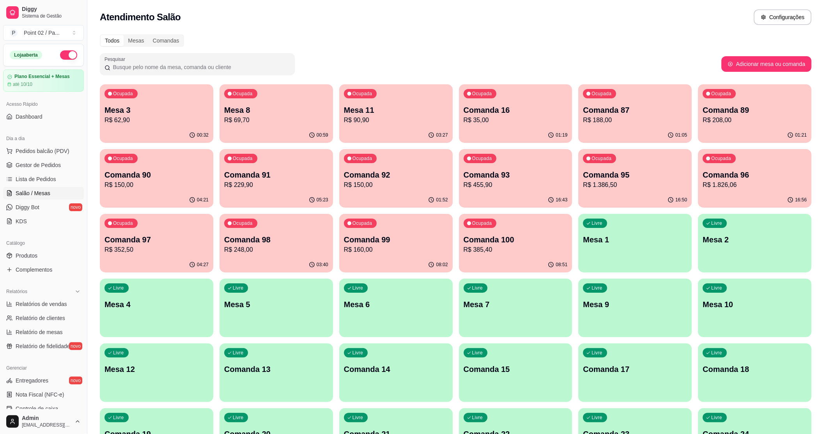
click at [172, 137] on div "00:32" at bounding box center [156, 135] width 113 height 15
click at [509, 95] on div "Ocupada Comanda 16 R$ 35,00" at bounding box center [516, 106] width 110 height 42
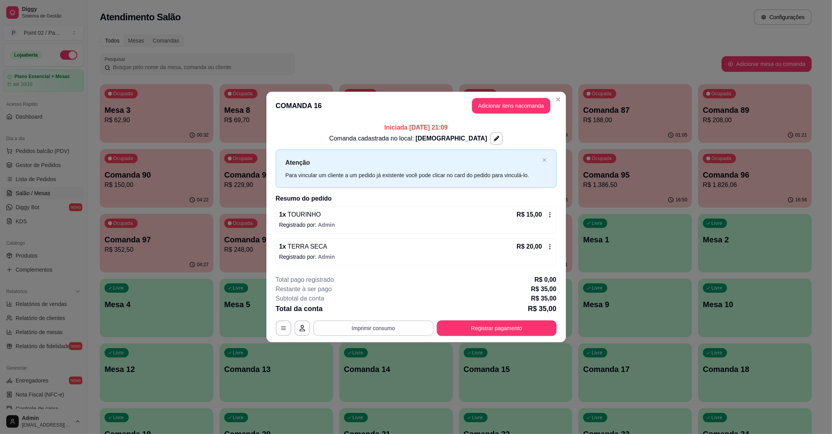
click at [347, 331] on button "Imprimir consumo" at bounding box center [373, 328] width 121 height 16
click at [370, 309] on button "IMPRESSORA" at bounding box center [375, 310] width 57 height 12
click at [493, 329] on button "Registrar pagamento" at bounding box center [497, 328] width 120 height 16
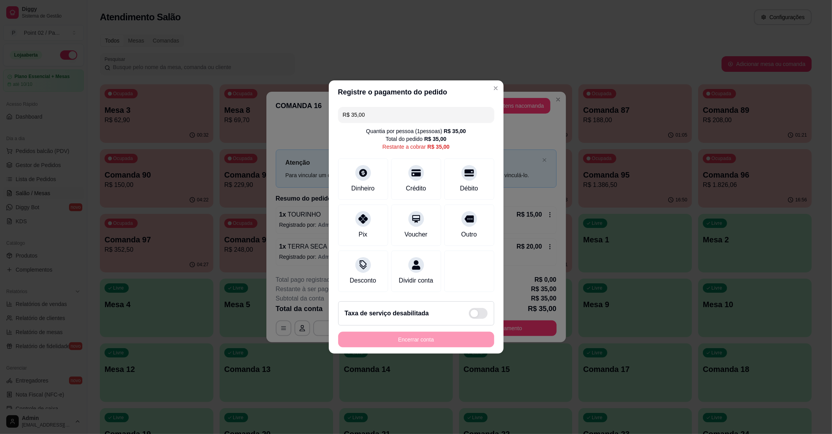
click at [414, 107] on input "R$ 35,00" at bounding box center [416, 115] width 147 height 16
click at [465, 168] on icon at bounding box center [469, 171] width 10 height 8
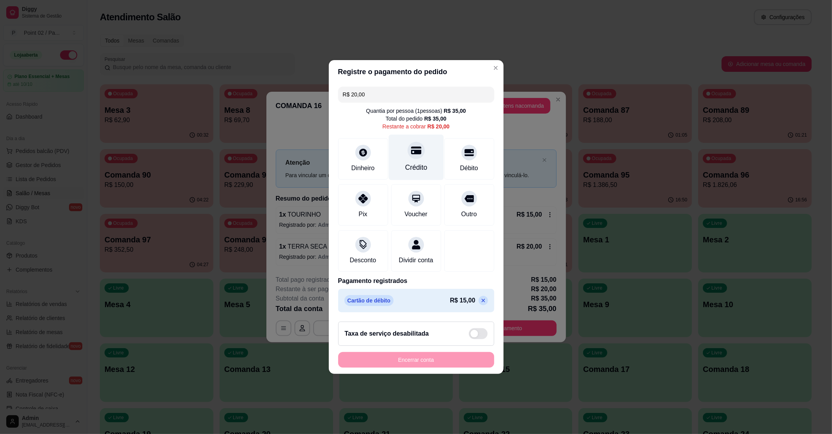
click at [408, 154] on div "Crédito" at bounding box center [415, 158] width 55 height 46
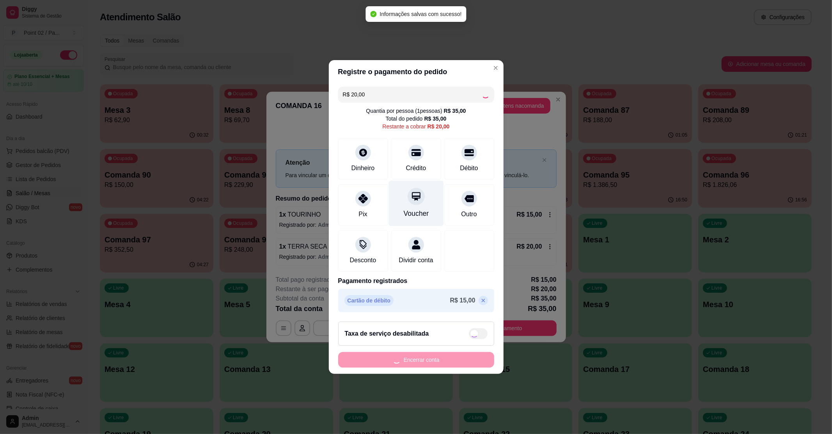
type input "R$ 0,00"
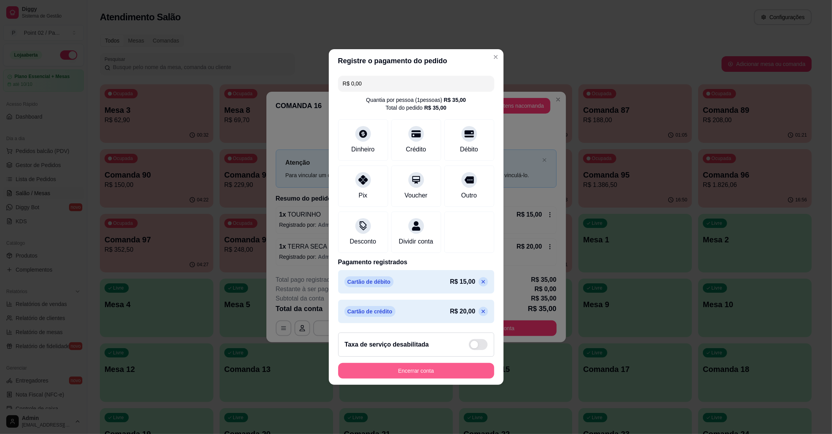
click at [404, 367] on div "Encerrar conta" at bounding box center [416, 371] width 156 height 16
click at [408, 376] on button "Encerrar conta" at bounding box center [415, 370] width 151 height 15
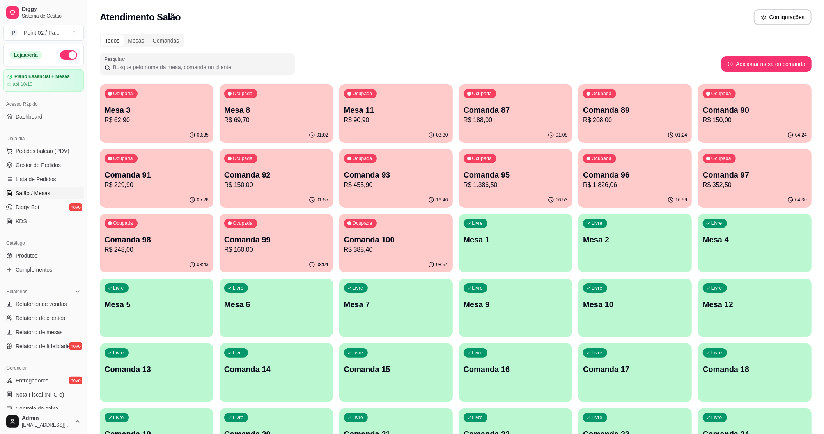
click at [467, 117] on p "R$ 188,00" at bounding box center [516, 119] width 104 height 9
click at [233, 107] on p "Mesa 8" at bounding box center [276, 110] width 104 height 11
click at [52, 145] on button "Pedidos balcão (PDV)" at bounding box center [43, 151] width 81 height 12
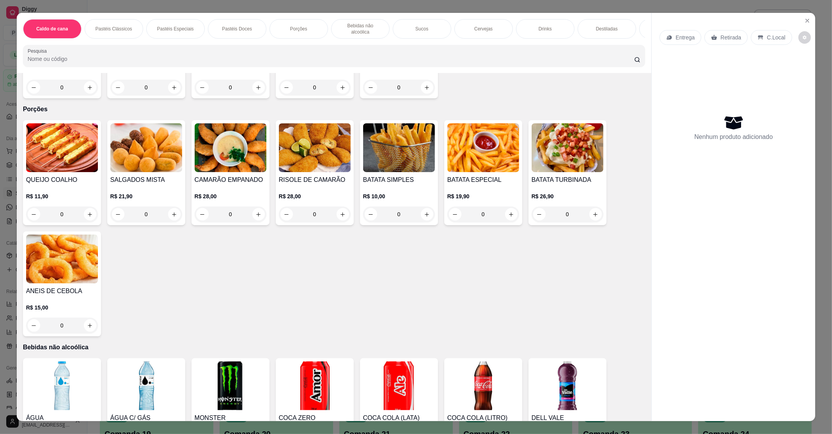
scroll to position [832, 0]
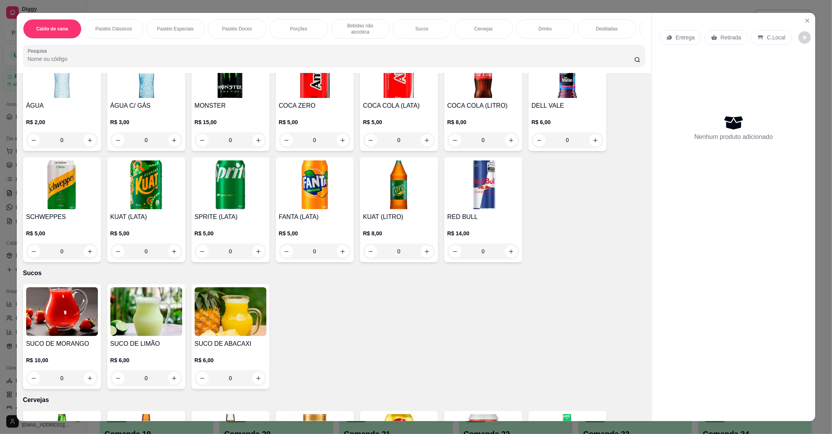
click at [133, 81] on img at bounding box center [146, 73] width 72 height 49
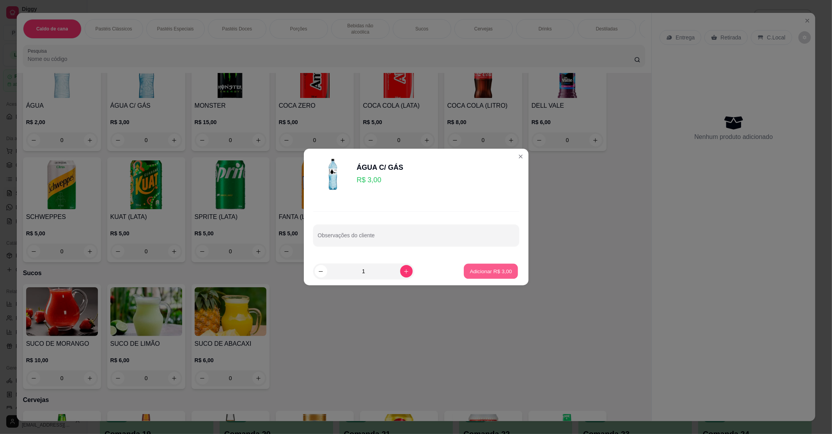
click at [498, 267] on button "Adicionar R$ 3,00" at bounding box center [491, 271] width 54 height 15
type input "1"
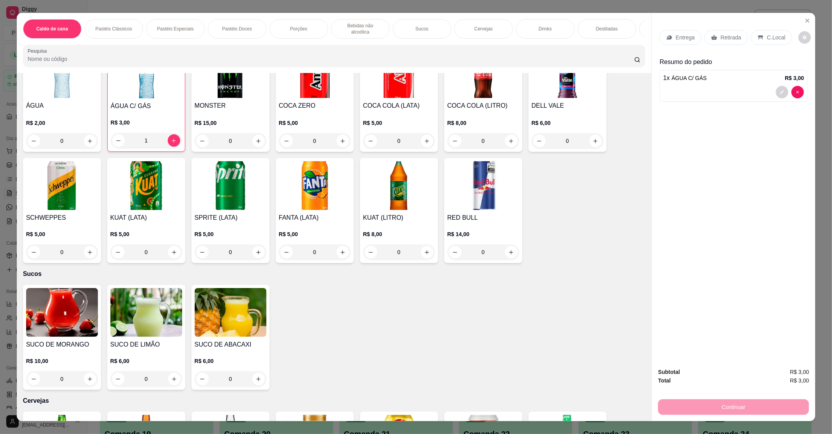
click at [754, 42] on div "C.Local" at bounding box center [771, 37] width 41 height 15
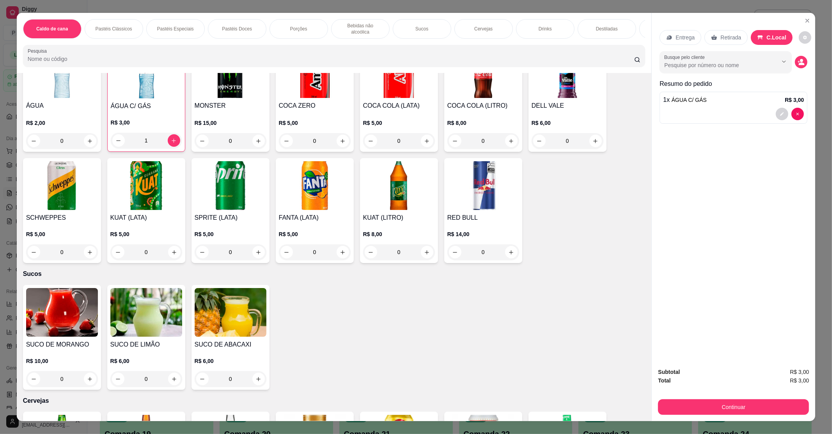
click at [697, 398] on div "Continuar" at bounding box center [733, 406] width 151 height 18
click at [696, 398] on div "Continuar" at bounding box center [733, 406] width 151 height 18
click at [693, 400] on button "Continuar" at bounding box center [733, 407] width 151 height 16
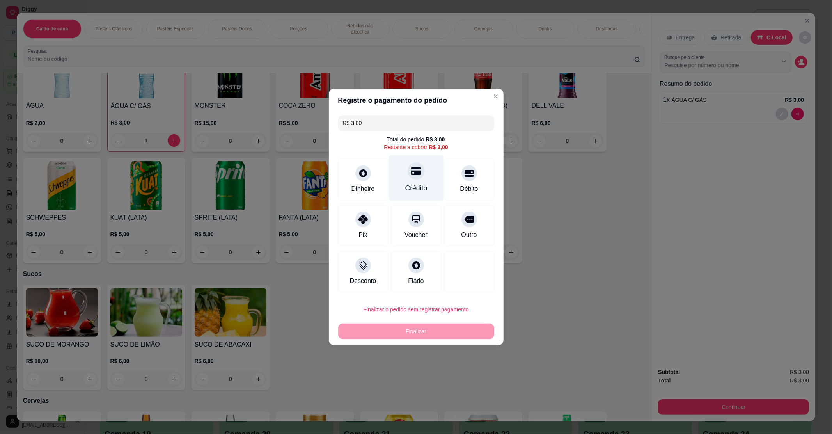
click at [411, 188] on div "Crédito" at bounding box center [416, 188] width 22 height 10
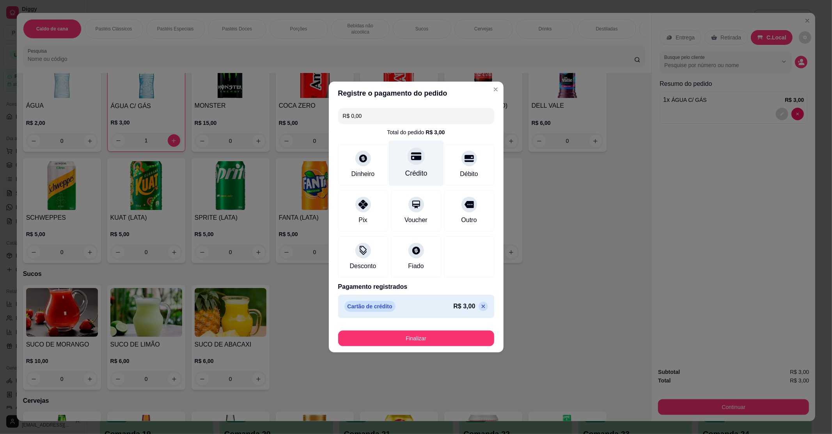
type input "R$ 0,00"
click at [395, 331] on button "Finalizar" at bounding box center [416, 338] width 156 height 16
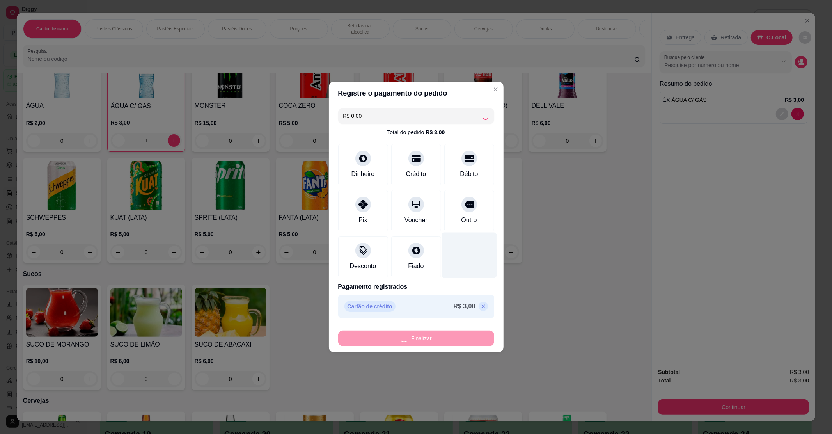
type input "0"
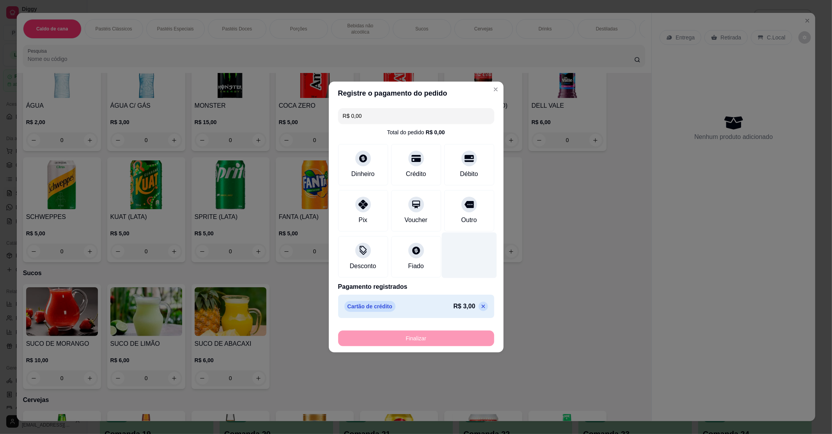
type input "-R$ 3,00"
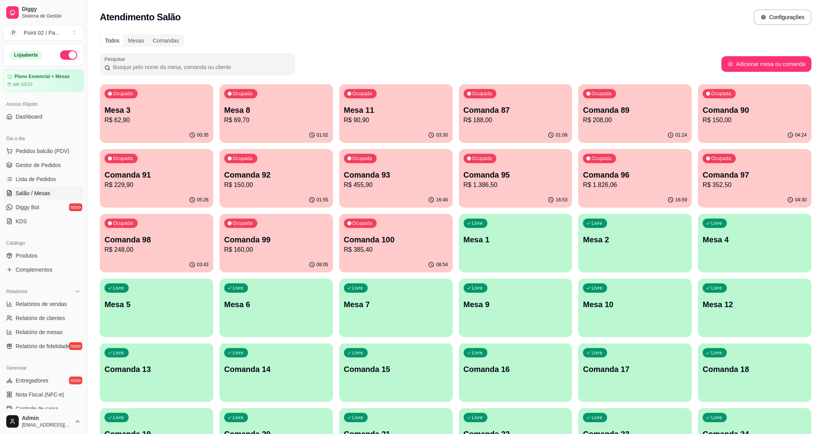
click at [294, 97] on div "Ocupada Mesa 8 R$ 69,70" at bounding box center [276, 105] width 113 height 43
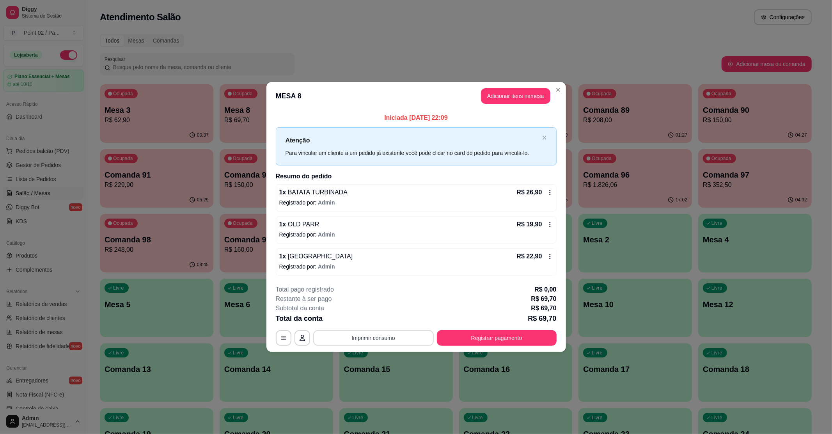
click at [369, 335] on button "Imprimir consumo" at bounding box center [373, 338] width 121 height 16
click at [375, 320] on button "IMPRESSORA" at bounding box center [375, 320] width 57 height 12
click at [492, 340] on button "Registrar pagamento" at bounding box center [497, 338] width 120 height 16
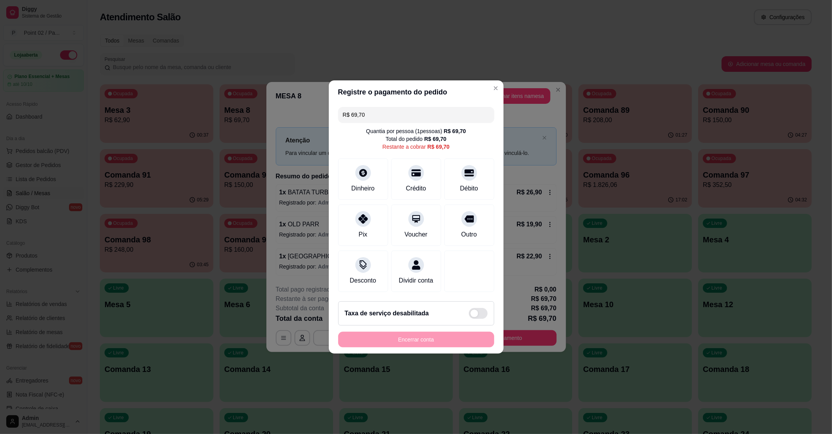
click at [335, 228] on div "R$ 69,70 Quantia por pessoa ( 1 pessoas) R$ 69,70 Total do pedido R$ 69,70 Rest…" at bounding box center [416, 199] width 175 height 191
click at [348, 220] on div "Pix" at bounding box center [362, 224] width 55 height 46
type input "R$ 0,00"
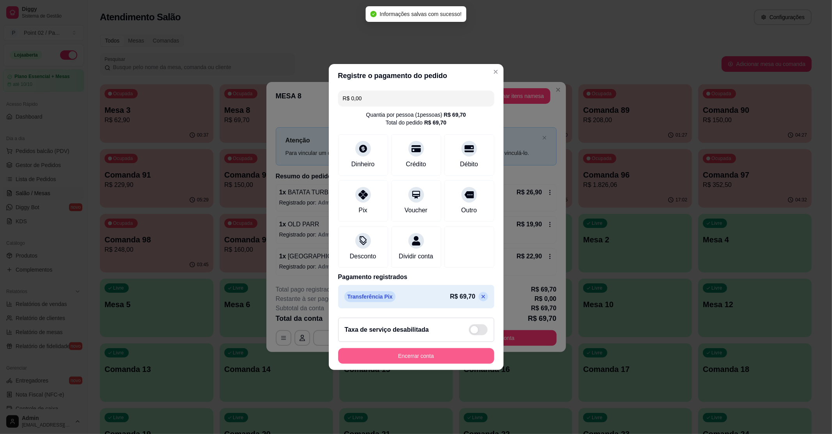
click at [415, 363] on button "Encerrar conta" at bounding box center [416, 356] width 156 height 16
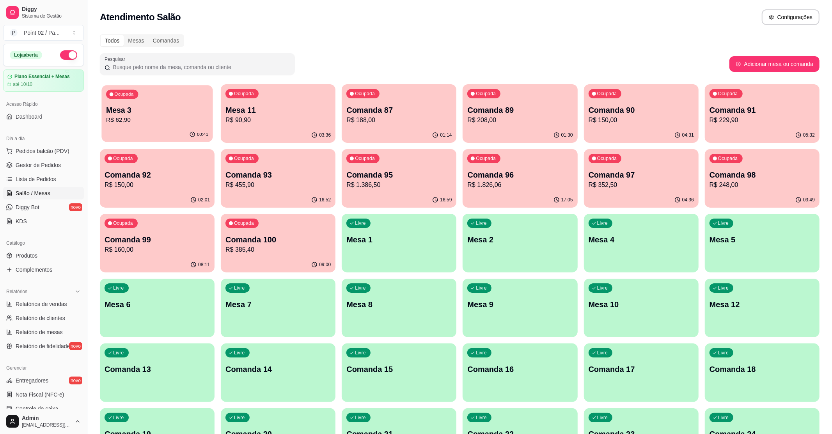
click at [173, 130] on div "00:41" at bounding box center [156, 134] width 111 height 15
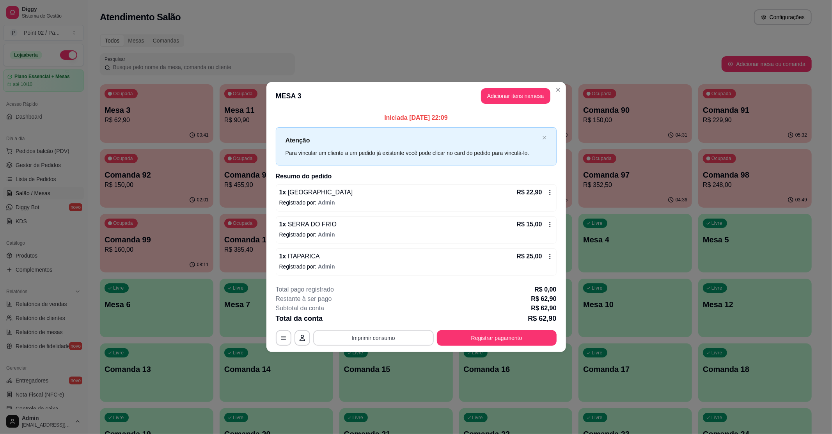
click at [367, 343] on button "Imprimir consumo" at bounding box center [373, 338] width 121 height 16
click at [374, 321] on button "IMPRESSORA" at bounding box center [375, 320] width 55 height 12
click at [613, 83] on div "**********" at bounding box center [416, 217] width 832 height 434
click at [495, 334] on button "Registrar pagamento" at bounding box center [496, 337] width 116 height 15
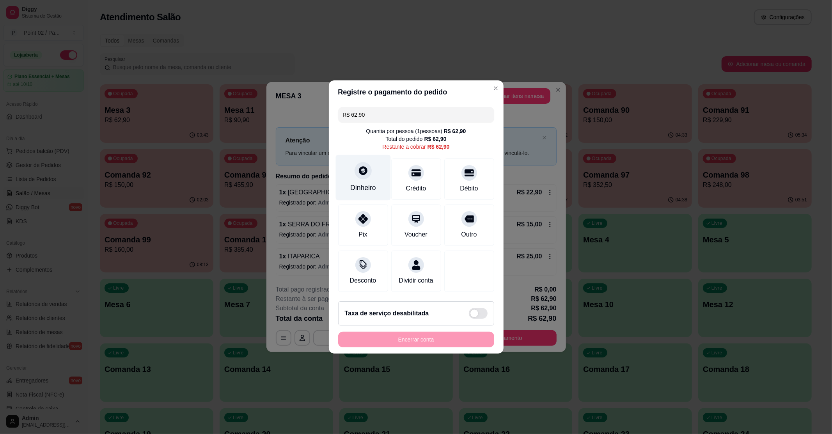
click at [359, 168] on icon at bounding box center [363, 170] width 9 height 9
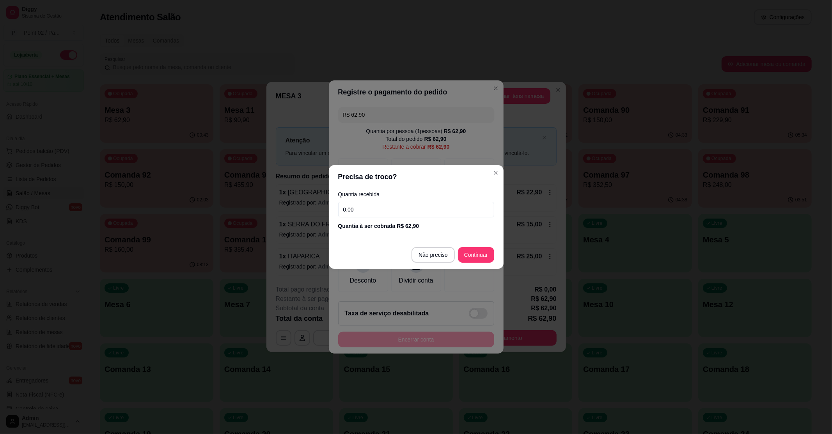
click at [437, 243] on footer "Não preciso Continuar" at bounding box center [416, 255] width 175 height 28
click at [434, 246] on footer "Não preciso Continuar" at bounding box center [416, 255] width 175 height 28
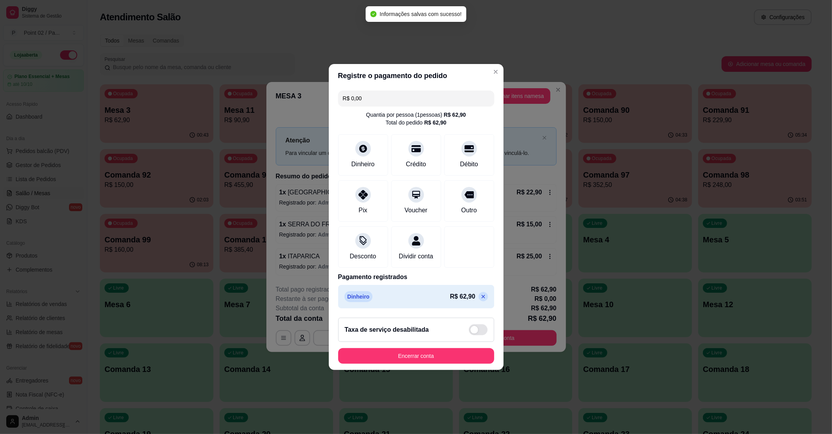
type input "R$ 0,00"
click at [420, 363] on button "Encerrar conta" at bounding box center [416, 356] width 156 height 16
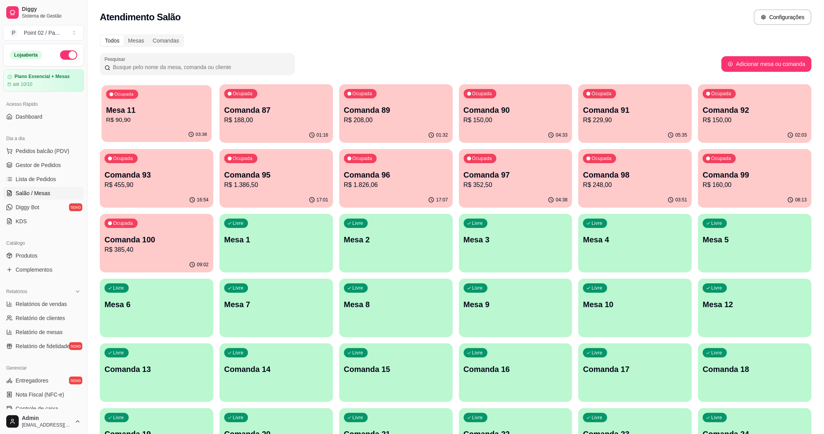
click at [165, 103] on div "Ocupada Mesa 11 R$ 90,90" at bounding box center [156, 106] width 110 height 42
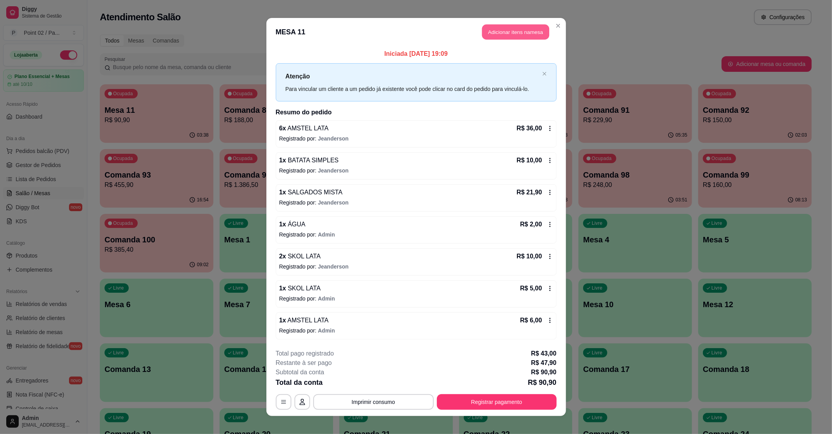
click at [534, 37] on button "Adicionar itens na mesa" at bounding box center [515, 32] width 67 height 15
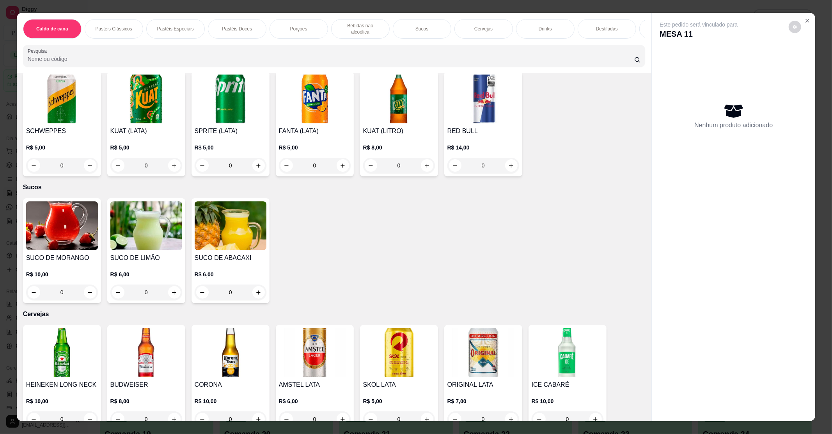
scroll to position [936, 0]
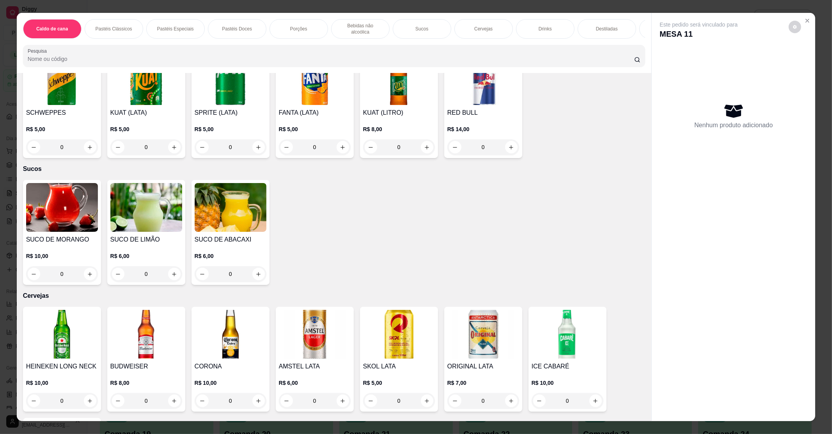
click at [308, 336] on img at bounding box center [315, 334] width 72 height 49
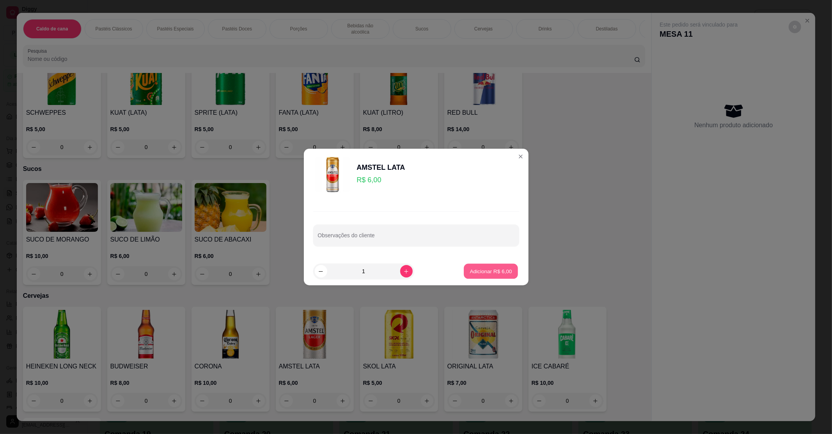
click at [489, 272] on p "Adicionar R$ 6,00" at bounding box center [491, 270] width 42 height 7
type input "1"
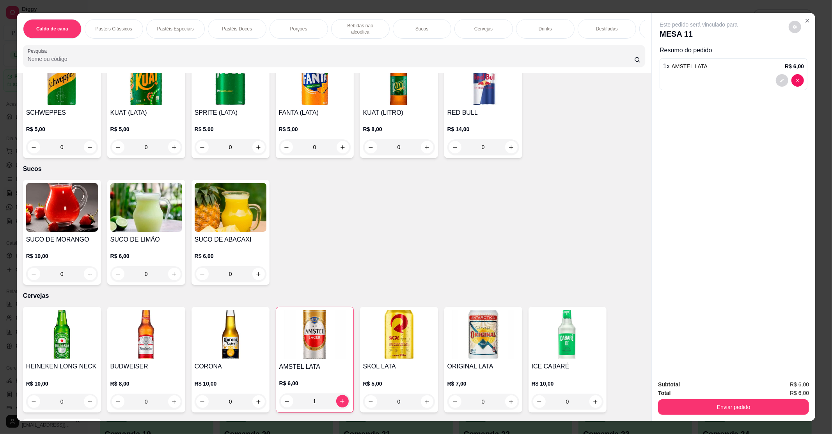
click at [700, 415] on div "Subtotal R$ 6,00 Total R$ 6,00 Enviar pedido" at bounding box center [733, 397] width 163 height 47
click at [701, 401] on button "Enviar pedido" at bounding box center [733, 407] width 151 height 16
click at [698, 388] on button "Não registrar e enviar pedido" at bounding box center [706, 387] width 81 height 15
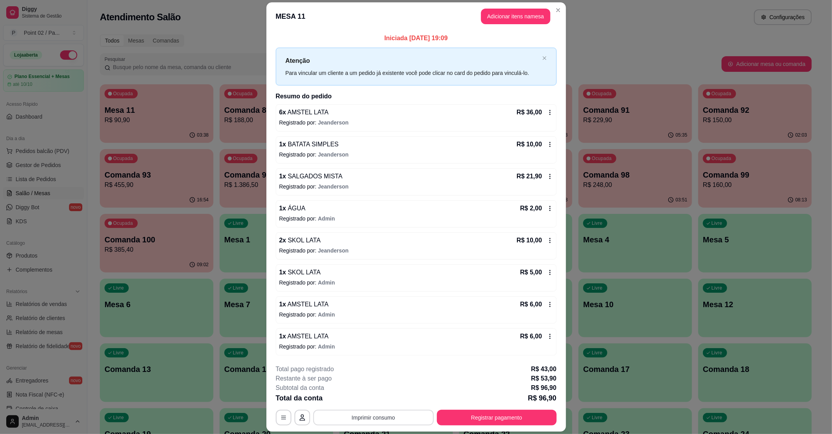
click at [381, 425] on button "Imprimir consumo" at bounding box center [373, 417] width 121 height 16
click at [383, 394] on button "IMPRESSORA" at bounding box center [371, 399] width 55 height 12
click at [451, 423] on button "Registrar pagamento" at bounding box center [497, 417] width 120 height 16
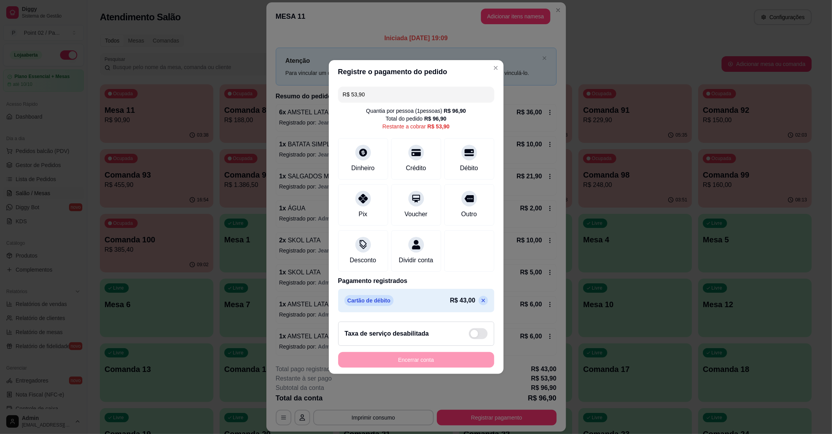
click at [390, 87] on input "R$ 53,90" at bounding box center [416, 95] width 147 height 16
click at [342, 149] on div "Dinheiro" at bounding box center [362, 158] width 55 height 46
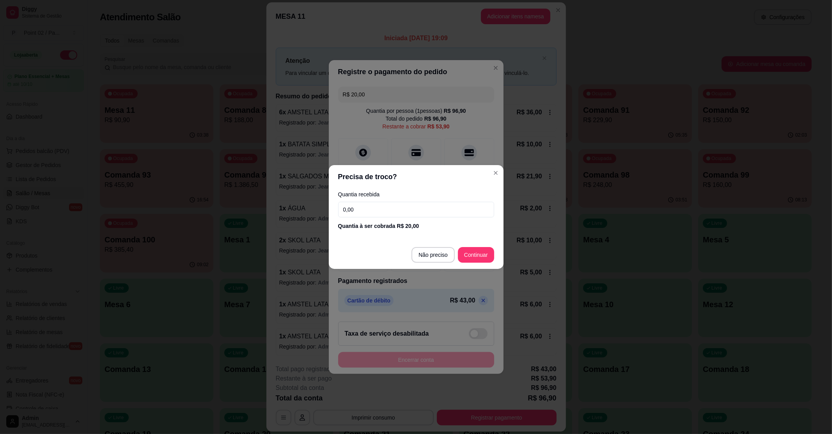
click at [442, 264] on footer "Não preciso Continuar" at bounding box center [416, 255] width 175 height 28
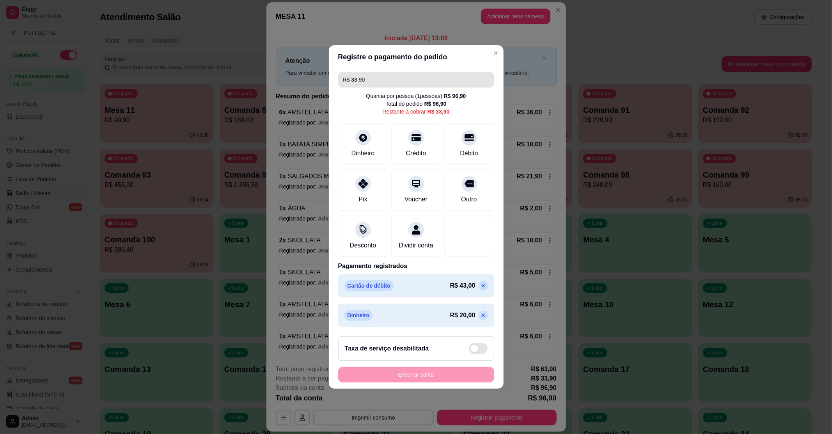
click at [412, 81] on input "R$ 33,90" at bounding box center [416, 80] width 147 height 16
click at [445, 128] on div "Débito" at bounding box center [468, 143] width 55 height 46
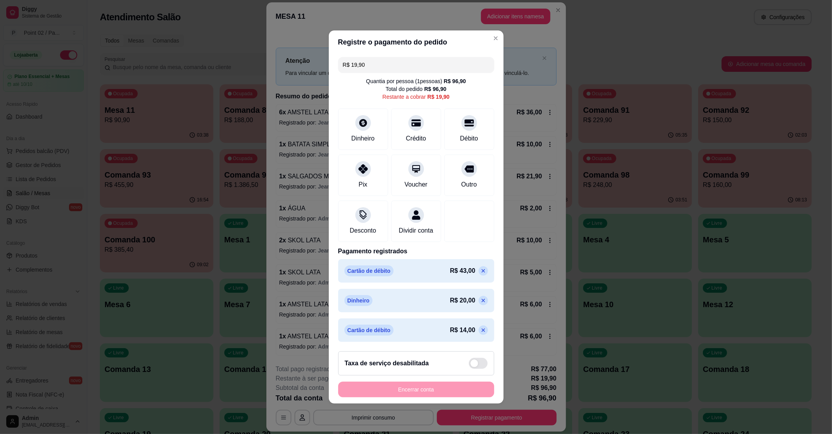
click at [480, 333] on icon at bounding box center [483, 330] width 6 height 6
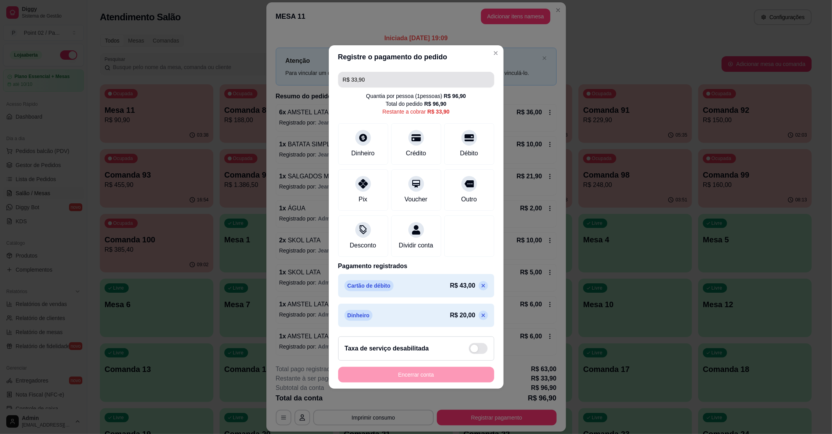
click at [452, 80] on input "R$ 33,90" at bounding box center [416, 80] width 147 height 16
click at [367, 182] on div at bounding box center [362, 181] width 17 height 17
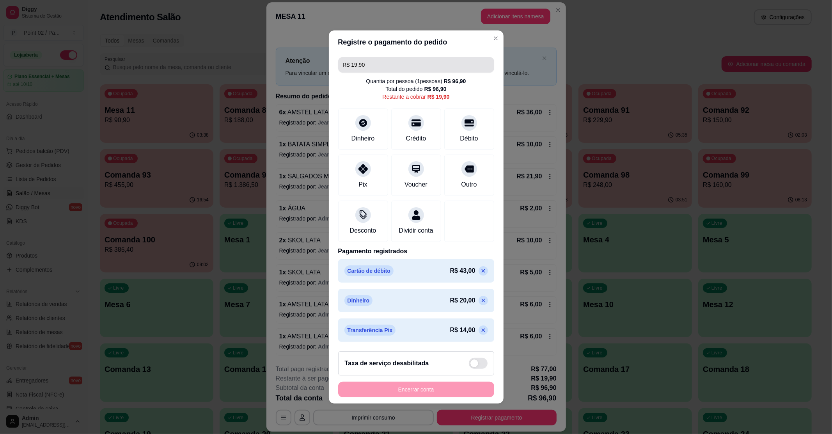
click at [384, 59] on input "R$ 19,90" at bounding box center [416, 65] width 147 height 16
click at [356, 170] on div "Pix" at bounding box center [362, 174] width 55 height 46
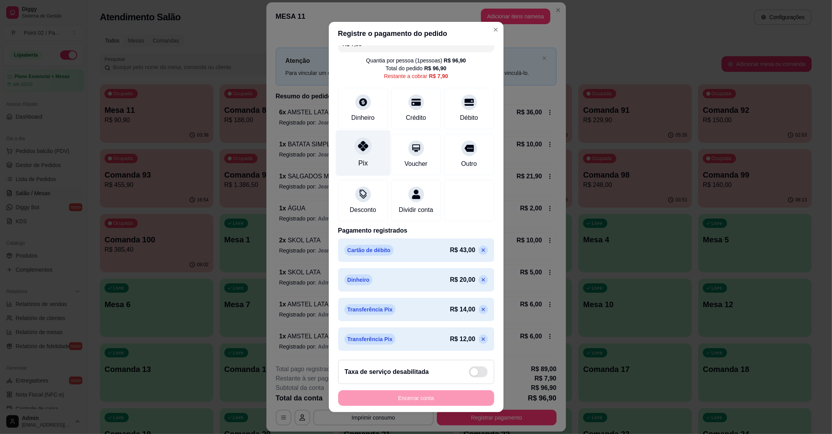
scroll to position [0, 0]
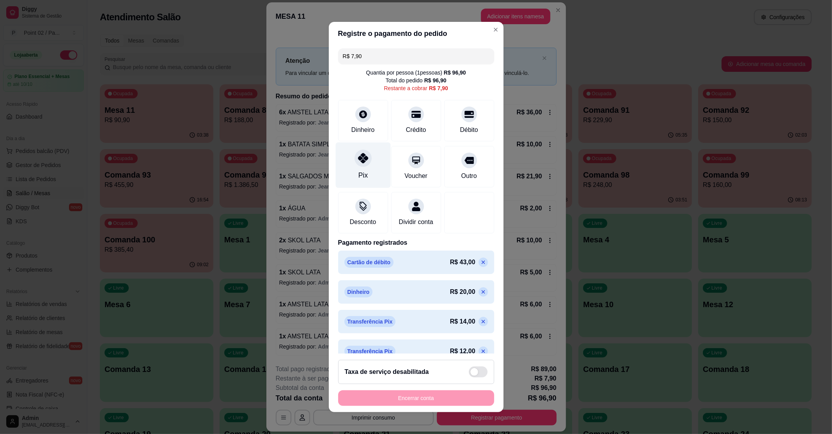
click at [365, 165] on div "Pix" at bounding box center [362, 165] width 55 height 46
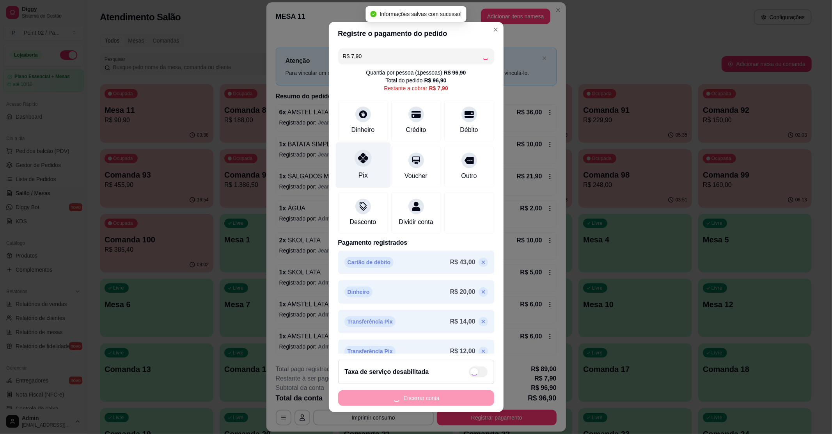
type input "R$ 0,00"
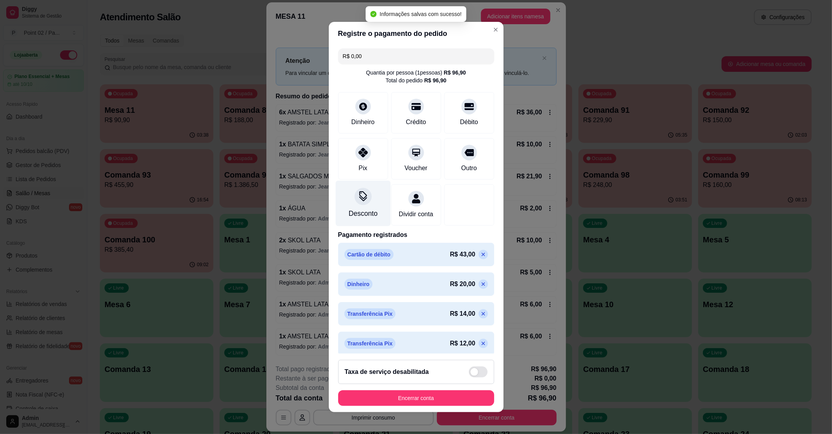
scroll to position [44, 0]
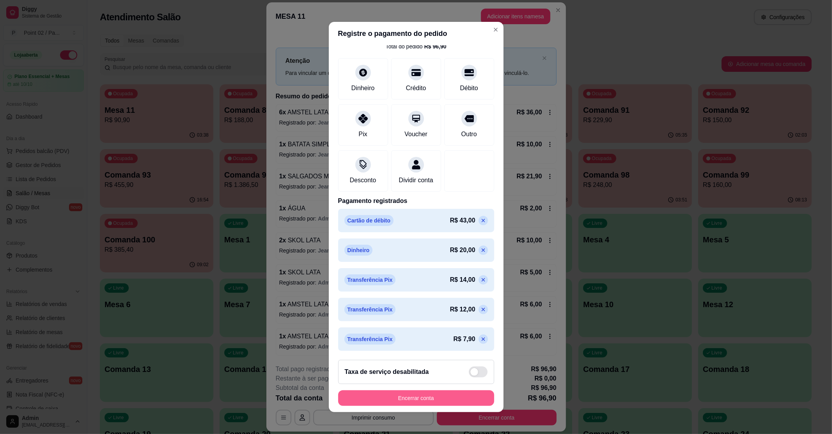
click at [396, 398] on button "Encerrar conta" at bounding box center [416, 398] width 156 height 16
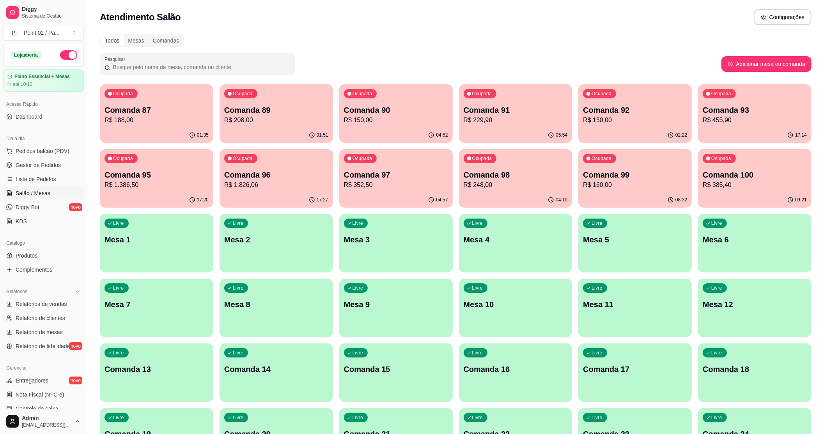
click at [151, 127] on button "Ocupada Comanda 87 R$ 188,00 01:35" at bounding box center [156, 113] width 113 height 58
click at [498, 179] on p "Comanda 98" at bounding box center [515, 175] width 101 height 11
click at [389, 124] on p "R$ 150,00" at bounding box center [396, 119] width 104 height 9
click at [595, 112] on p "Comanda 92" at bounding box center [635, 110] width 104 height 11
click at [715, 108] on p "Comanda 93" at bounding box center [755, 110] width 104 height 11
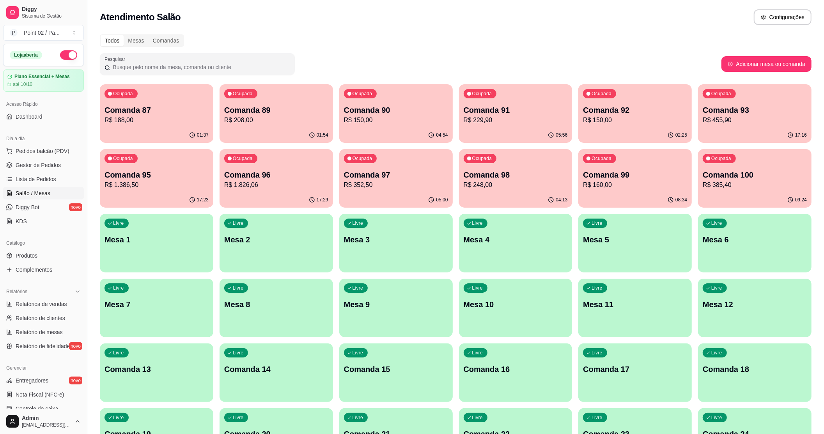
click at [160, 175] on p "Comanda 95" at bounding box center [157, 174] width 104 height 11
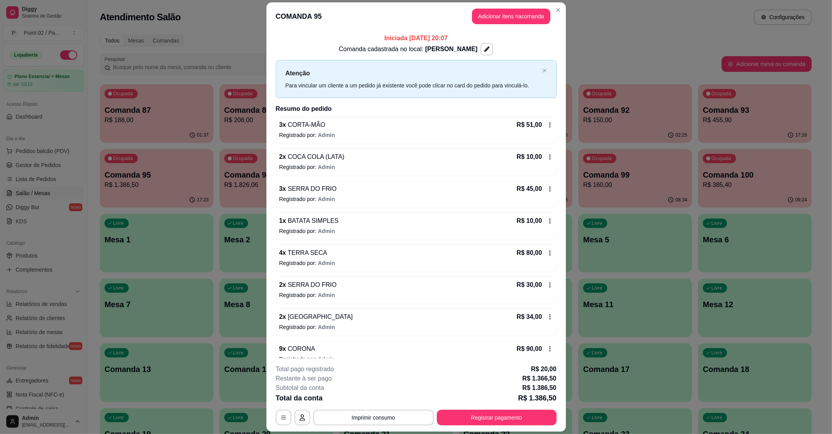
click at [409, 169] on p "Registrado por: Admin" at bounding box center [416, 167] width 274 height 8
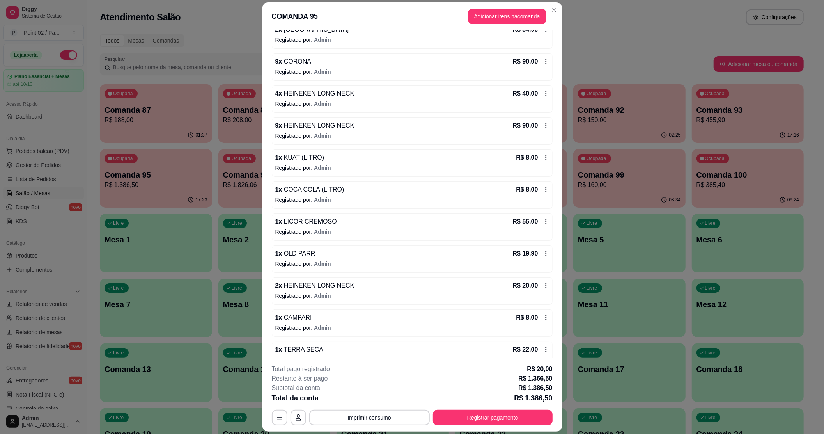
click at [596, 186] on p "R$ 160,00" at bounding box center [629, 184] width 103 height 9
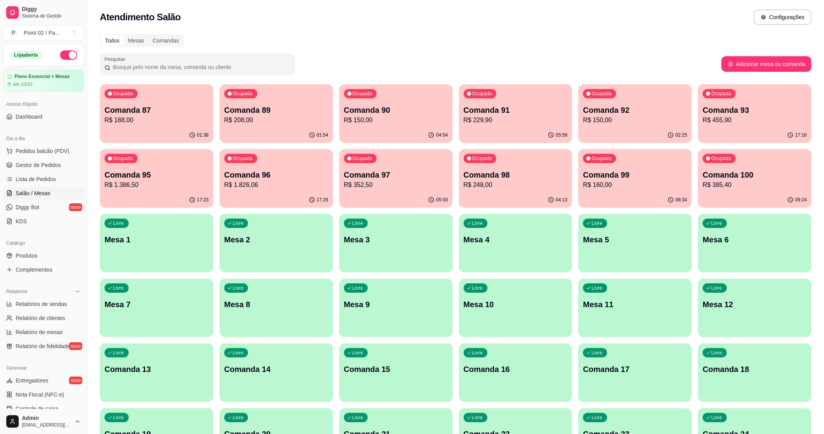
click at [539, 182] on p "R$ 248,00" at bounding box center [516, 184] width 104 height 9
click at [411, 186] on p "R$ 352,50" at bounding box center [396, 184] width 104 height 9
click at [426, 116] on p "R$ 150,00" at bounding box center [396, 119] width 101 height 9
click at [209, 121] on div "Ocupada Comanda 87 R$ 188,00" at bounding box center [156, 106] width 110 height 42
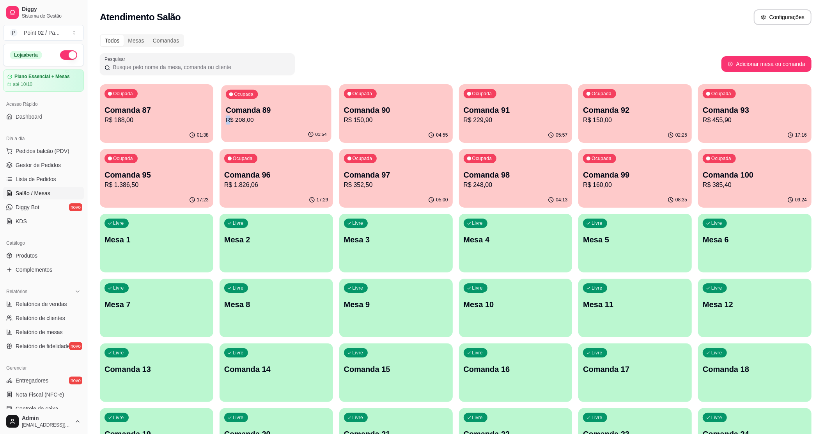
click at [241, 119] on p "R$ 208,00" at bounding box center [276, 119] width 101 height 9
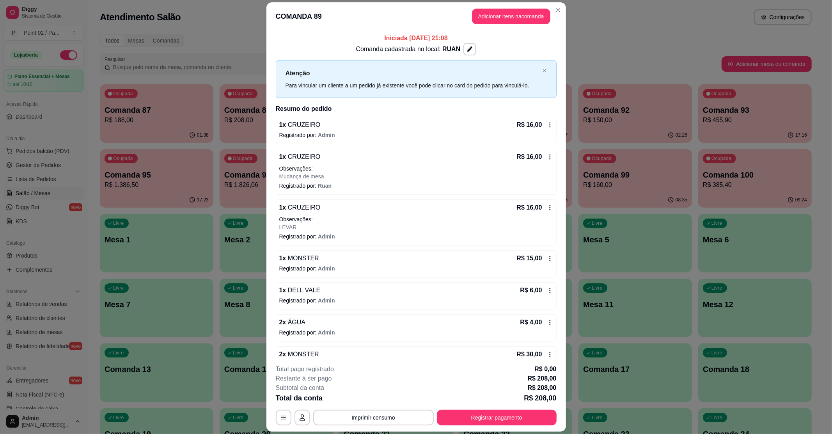
click at [489, 26] on header "COMANDA 89 Adicionar itens na comanda" at bounding box center [416, 16] width 300 height 28
click at [490, 22] on button "Adicionar itens na comanda" at bounding box center [511, 17] width 78 height 16
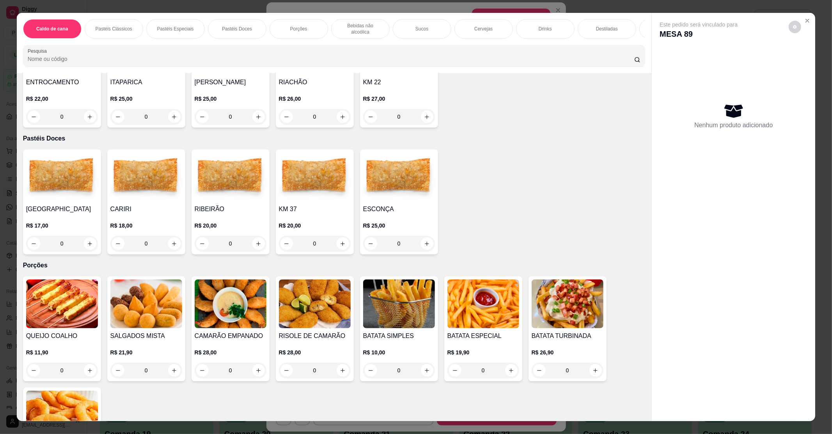
scroll to position [728, 0]
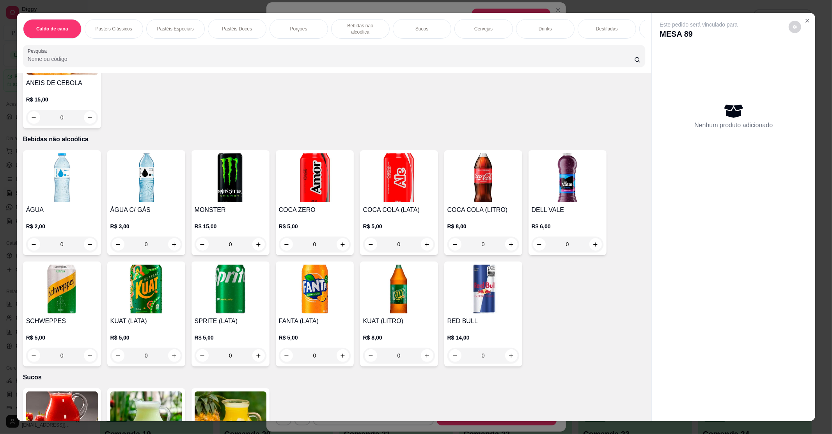
click at [220, 192] on img at bounding box center [231, 177] width 72 height 49
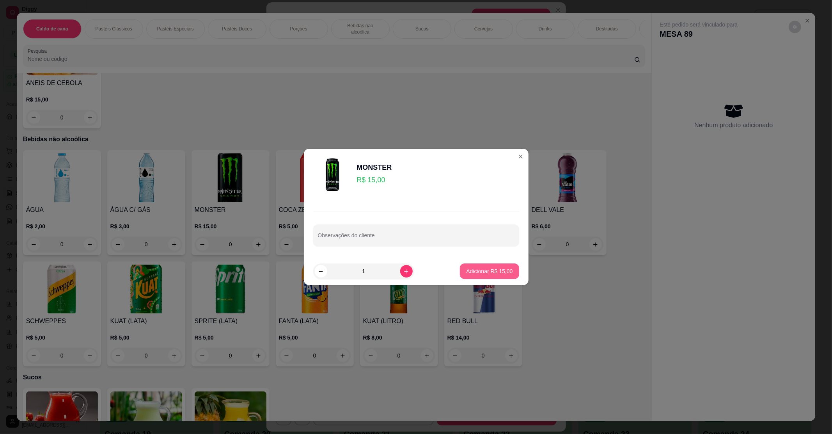
click at [470, 267] on p "Adicionar R$ 15,00" at bounding box center [489, 271] width 46 height 8
type input "1"
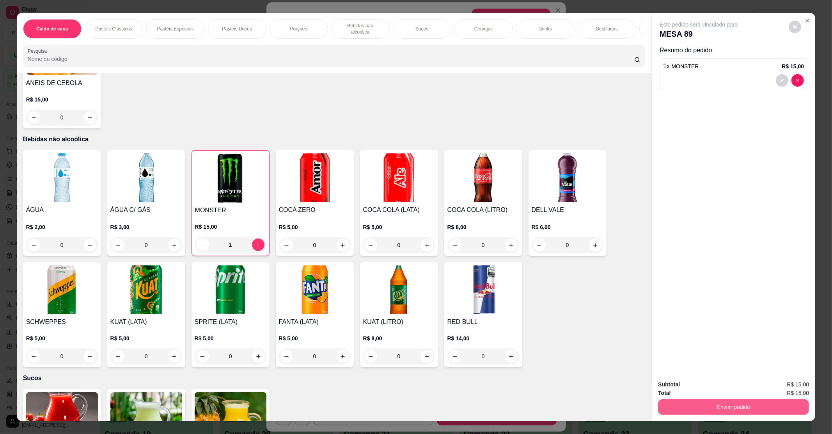
click at [713, 406] on button "Enviar pedido" at bounding box center [733, 407] width 151 height 16
click at [710, 388] on button "Não registrar e enviar pedido" at bounding box center [707, 387] width 79 height 14
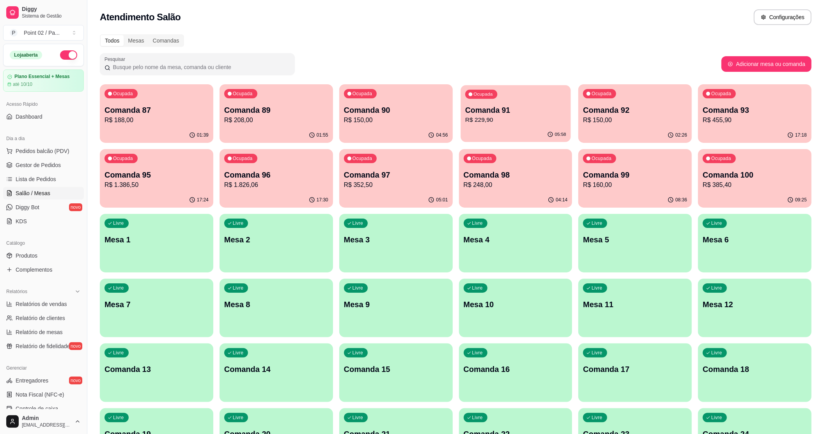
click at [515, 121] on p "R$ 229,90" at bounding box center [515, 119] width 101 height 9
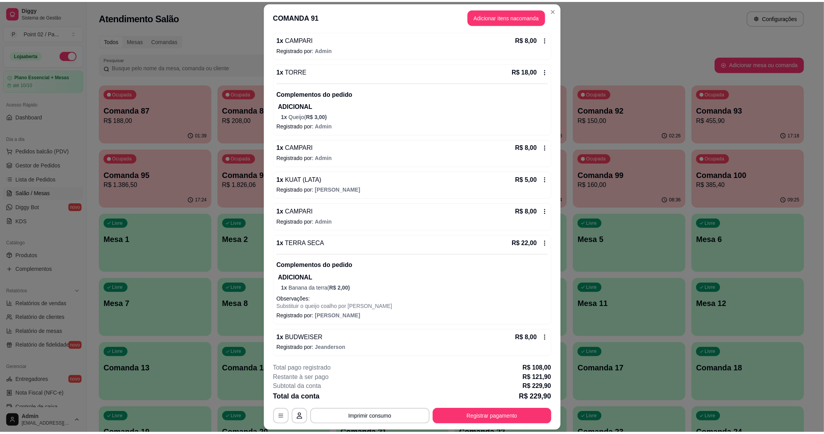
scroll to position [364, 0]
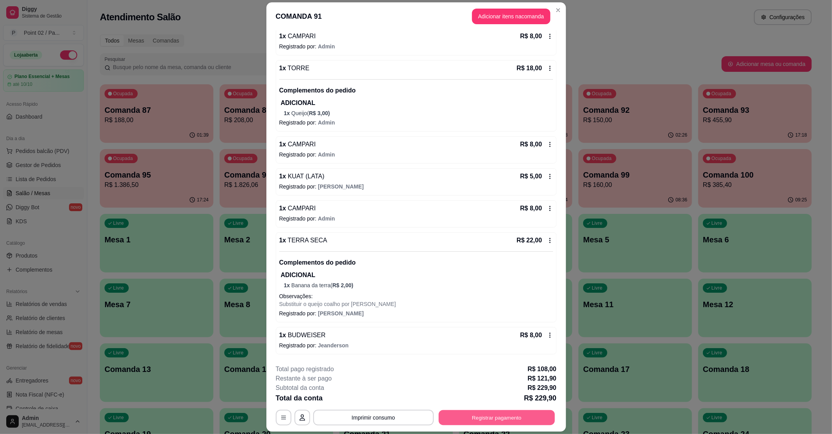
click at [472, 414] on button "Registrar pagamento" at bounding box center [496, 417] width 116 height 15
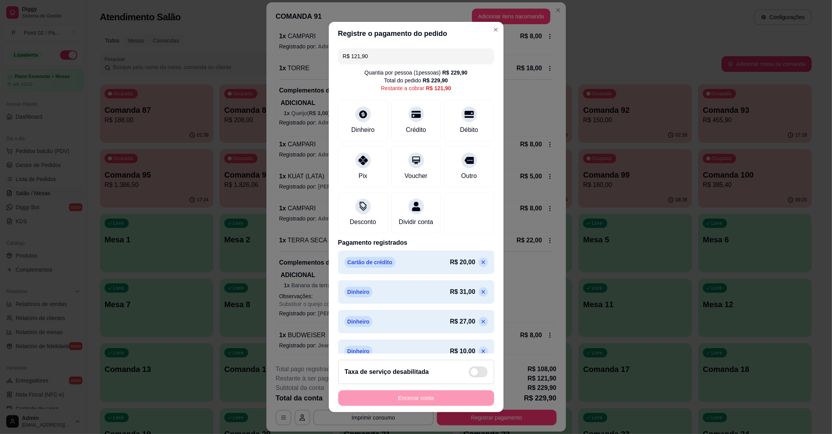
click at [403, 51] on input "R$ 121,90" at bounding box center [416, 56] width 147 height 16
click at [365, 122] on div "Dinheiro" at bounding box center [362, 119] width 55 height 46
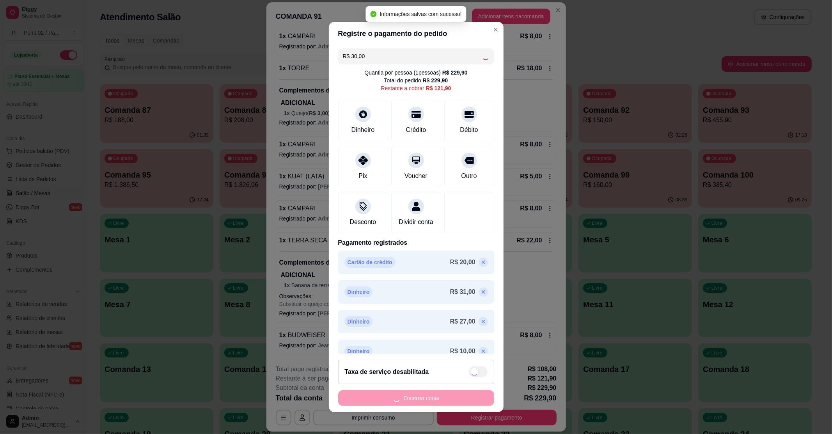
type input "R$ 91,90"
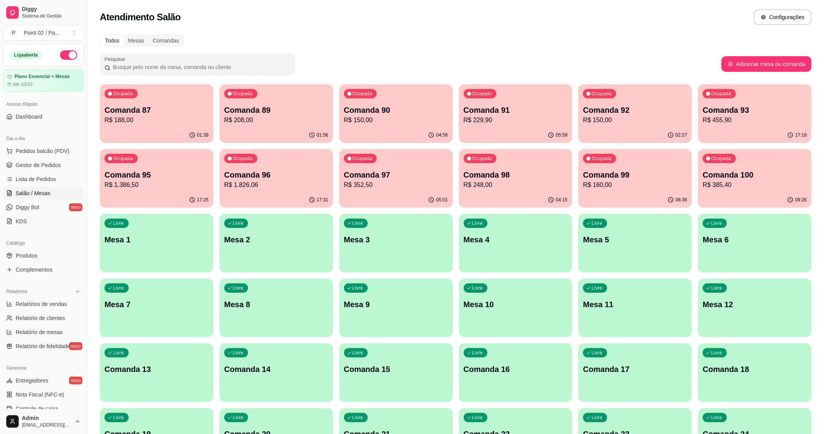
click at [471, 36] on div "Todos Mesas Comandas" at bounding box center [456, 40] width 712 height 12
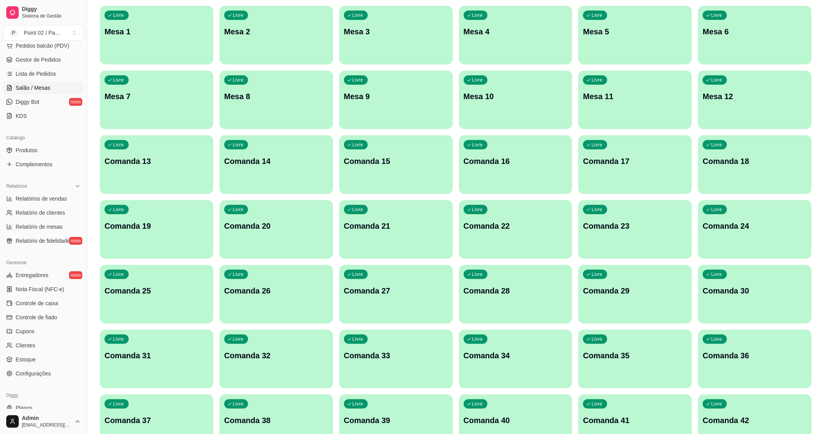
scroll to position [128, 0]
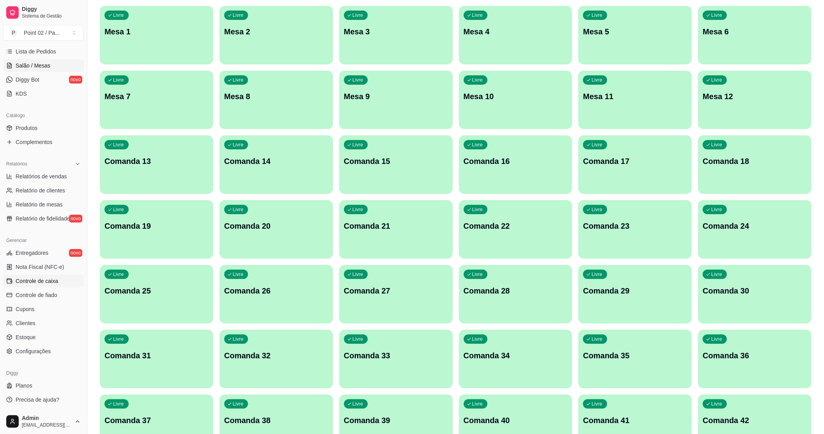
click at [41, 284] on span "Controle de caixa" at bounding box center [37, 281] width 43 height 8
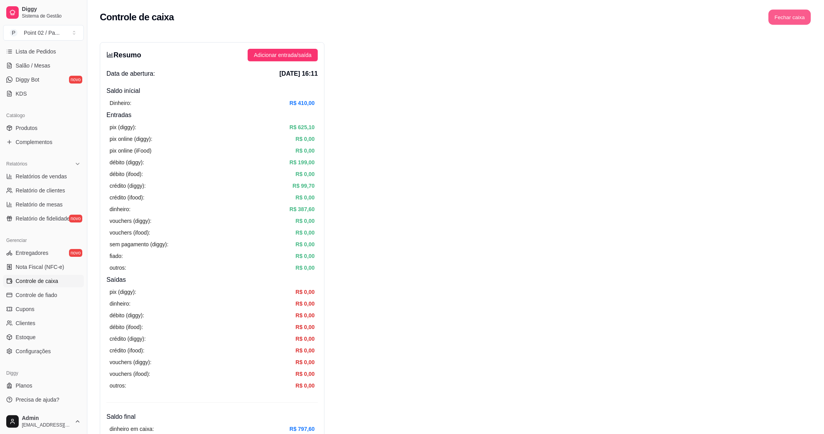
click at [798, 13] on button "Fechar caixa" at bounding box center [790, 17] width 43 height 15
click at [806, 65] on button "Sim" at bounding box center [812, 69] width 16 height 9
